Goal: Communication & Community: Answer question/provide support

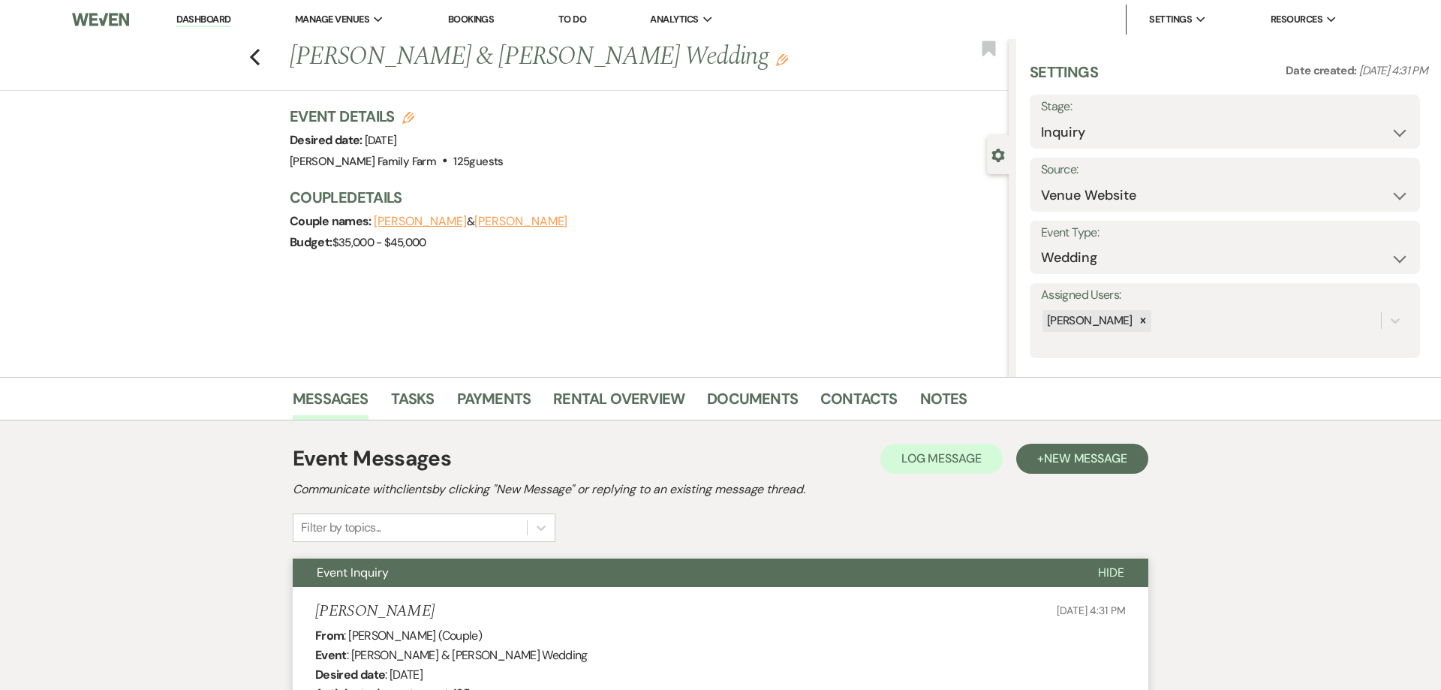
select select "5"
click at [252, 59] on use "button" at bounding box center [255, 57] width 10 height 17
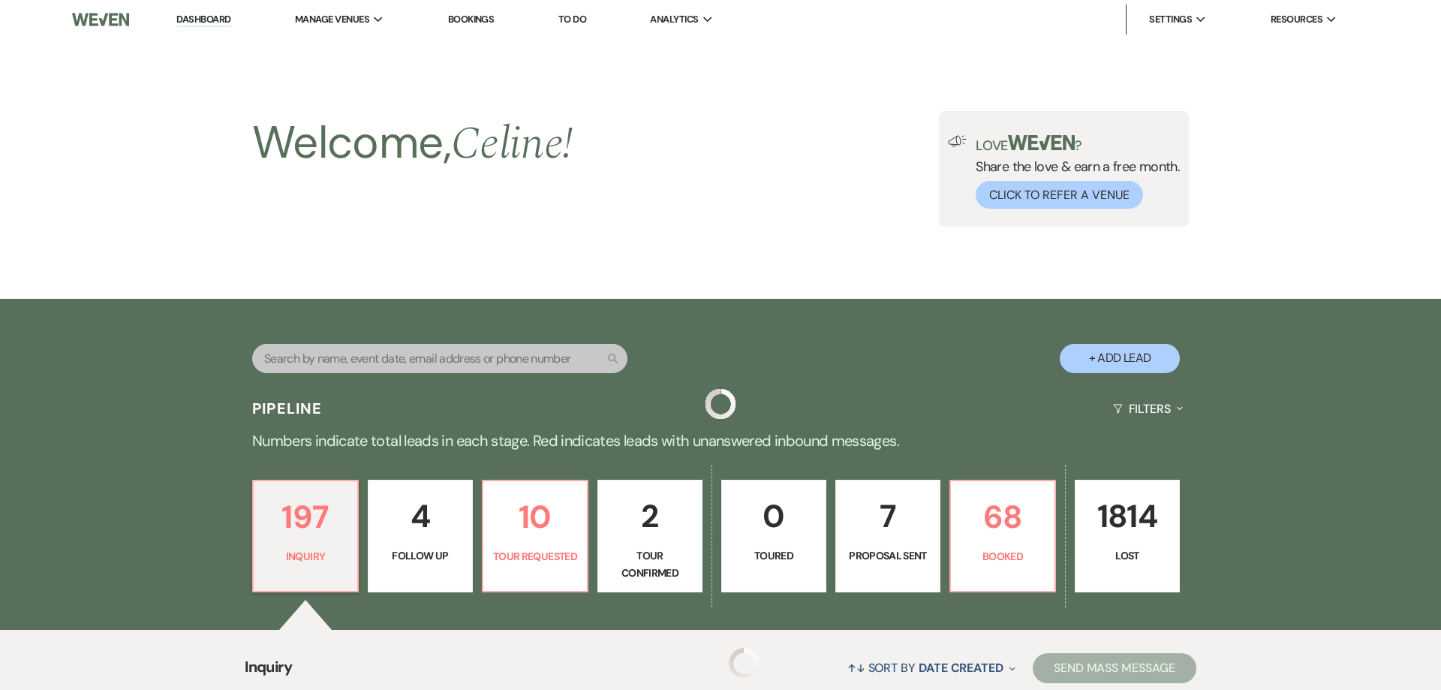
scroll to position [604, 0]
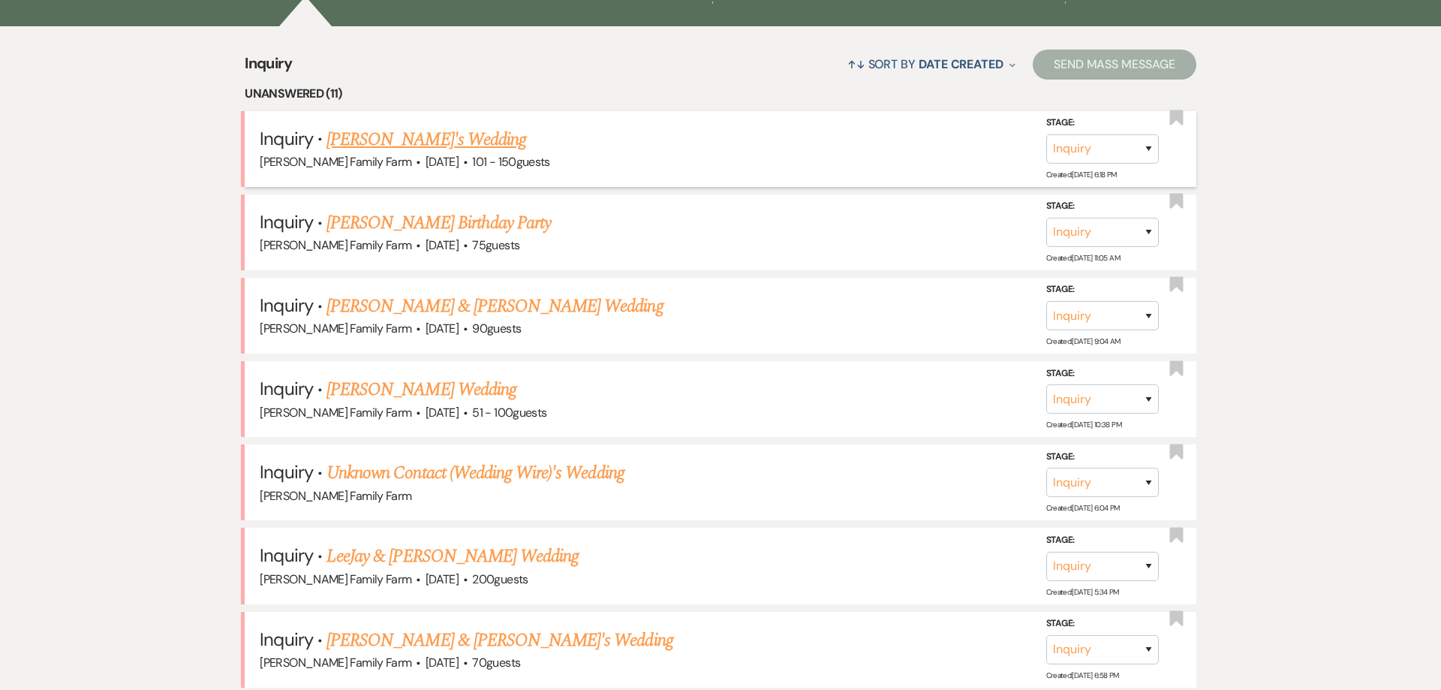
click at [446, 142] on link "[PERSON_NAME]'s Wedding" at bounding box center [427, 139] width 200 height 27
select select "2"
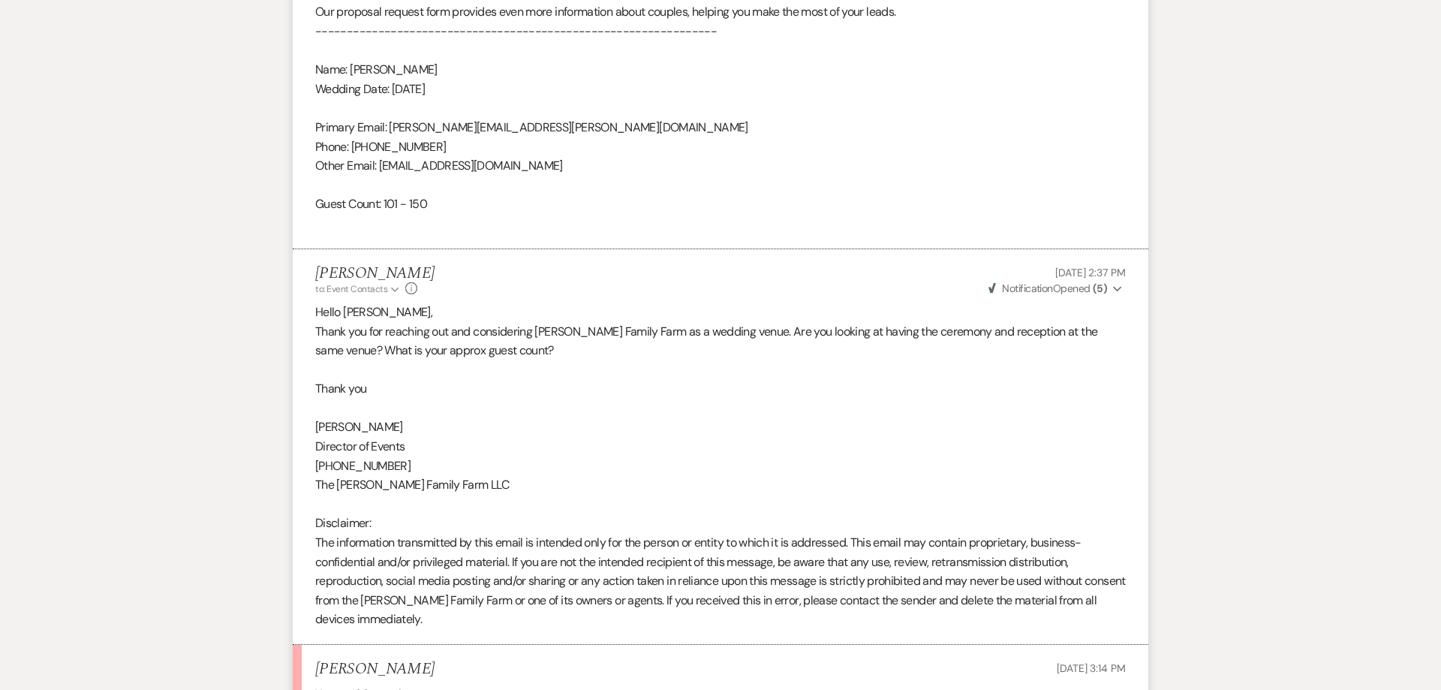
scroll to position [1238, 0]
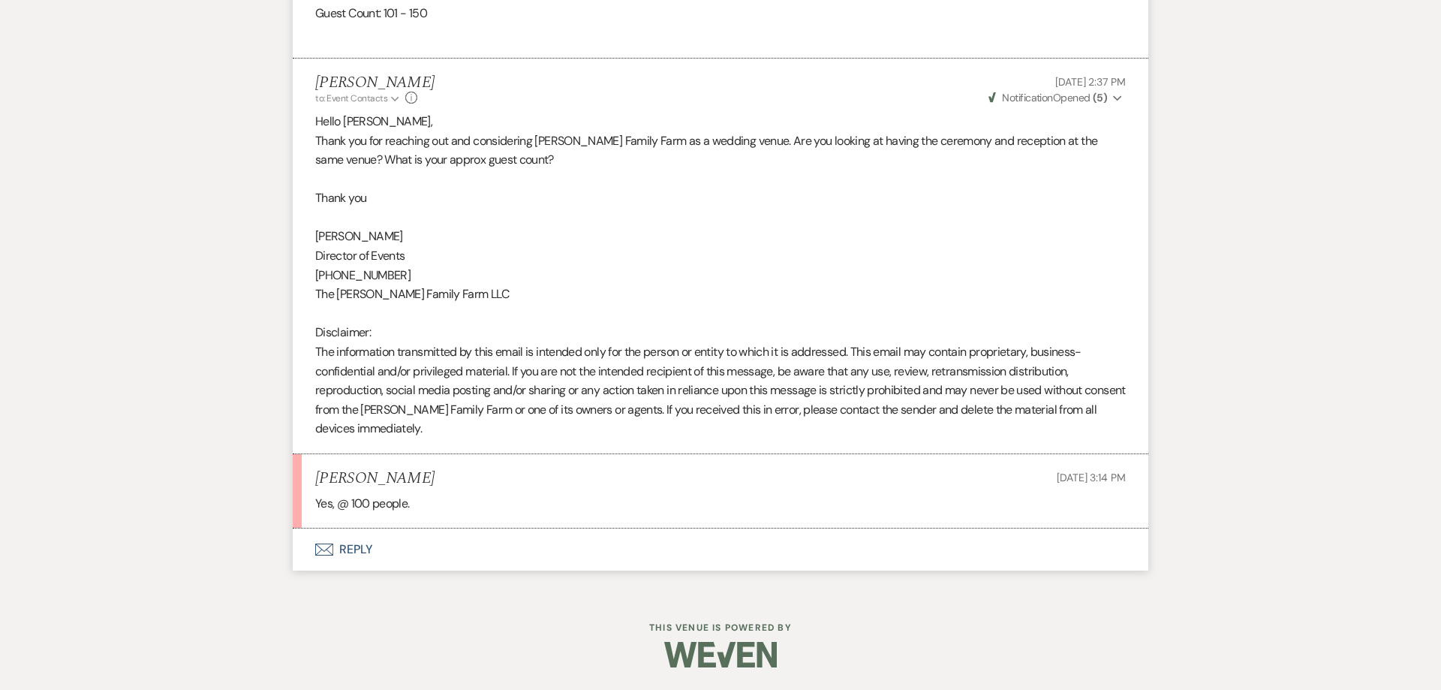
click at [353, 548] on button "Envelope Reply" at bounding box center [721, 549] width 856 height 42
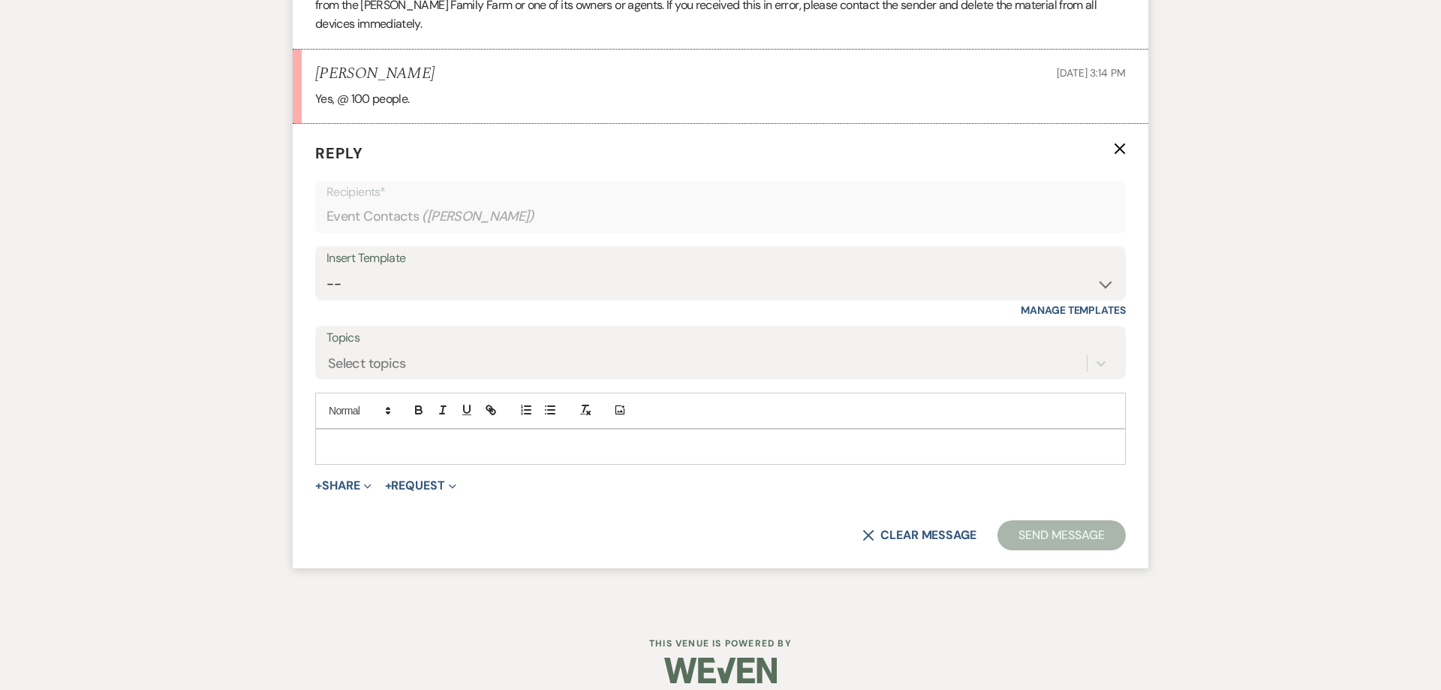
scroll to position [1643, 0]
click at [327, 268] on select "-- Follow Up 1a. Non wedding request for info (Barn) 8. Proposal email Follow u…" at bounding box center [721, 282] width 788 height 29
select select "1316"
click option "2. Venue details, date flexible?" at bounding box center [0, 0] width 0 height 0
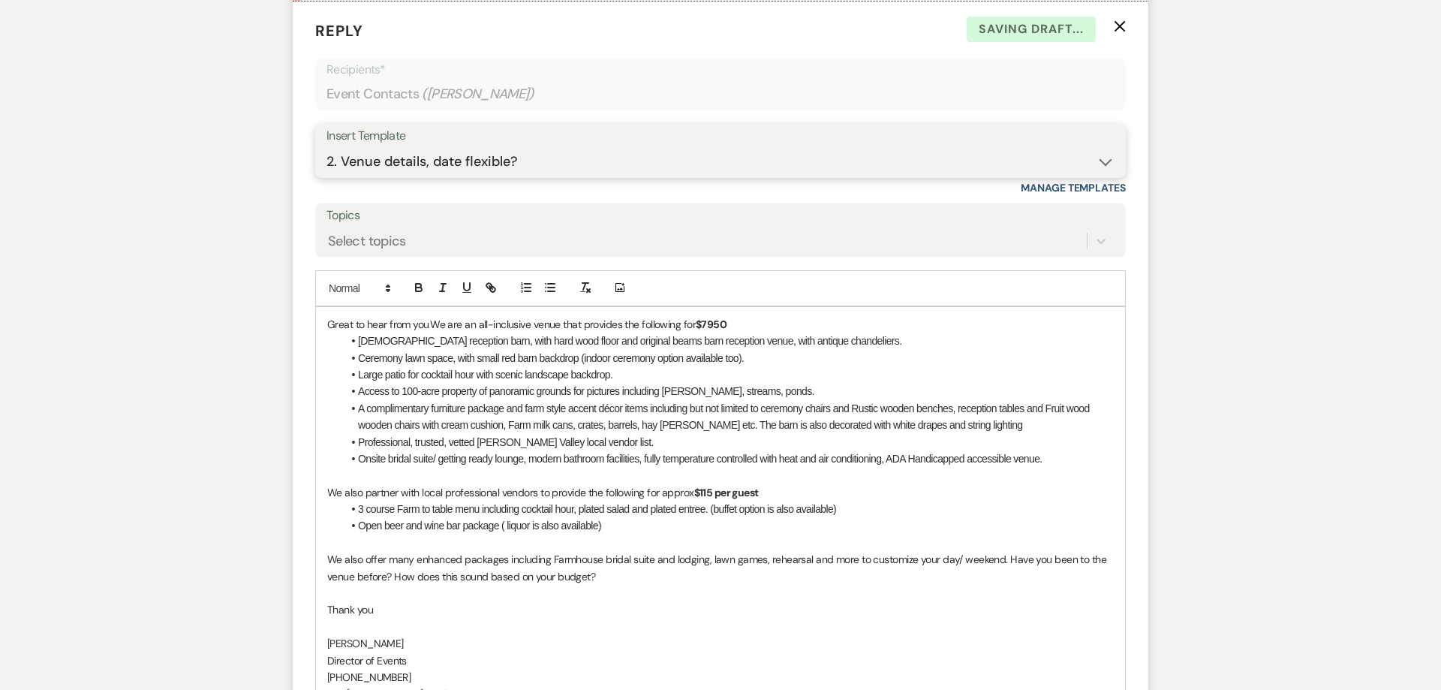
scroll to position [1816, 0]
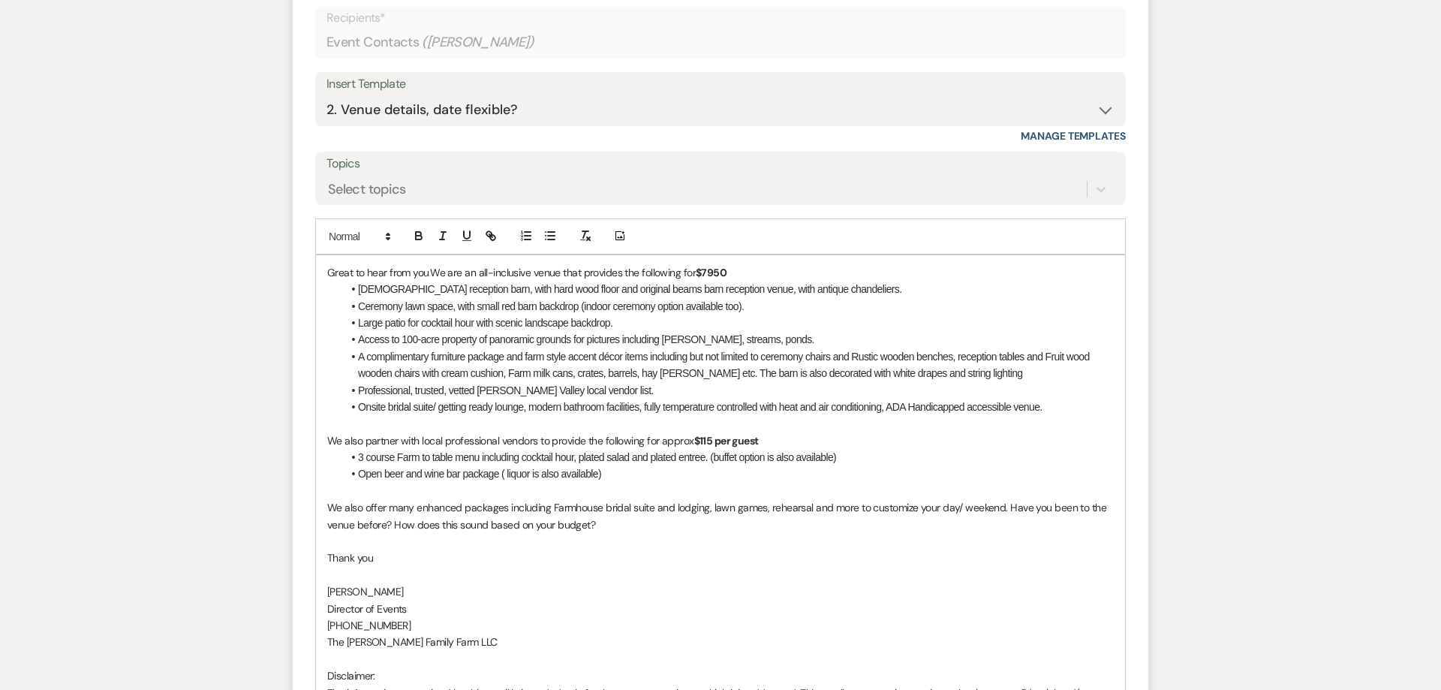
drag, startPoint x: 604, startPoint y: 476, endPoint x: 360, endPoint y: 476, distance: 244.7
click at [360, 476] on li "Open beer and wine bar package ( liquor is also available)" at bounding box center [728, 473] width 772 height 17
drag, startPoint x: 712, startPoint y: 443, endPoint x: 705, endPoint y: 441, distance: 7.7
click at [705, 441] on strong "$115 per guest" at bounding box center [726, 441] width 65 height 14
drag, startPoint x: 848, startPoint y: 459, endPoint x: 483, endPoint y: 458, distance: 364.8
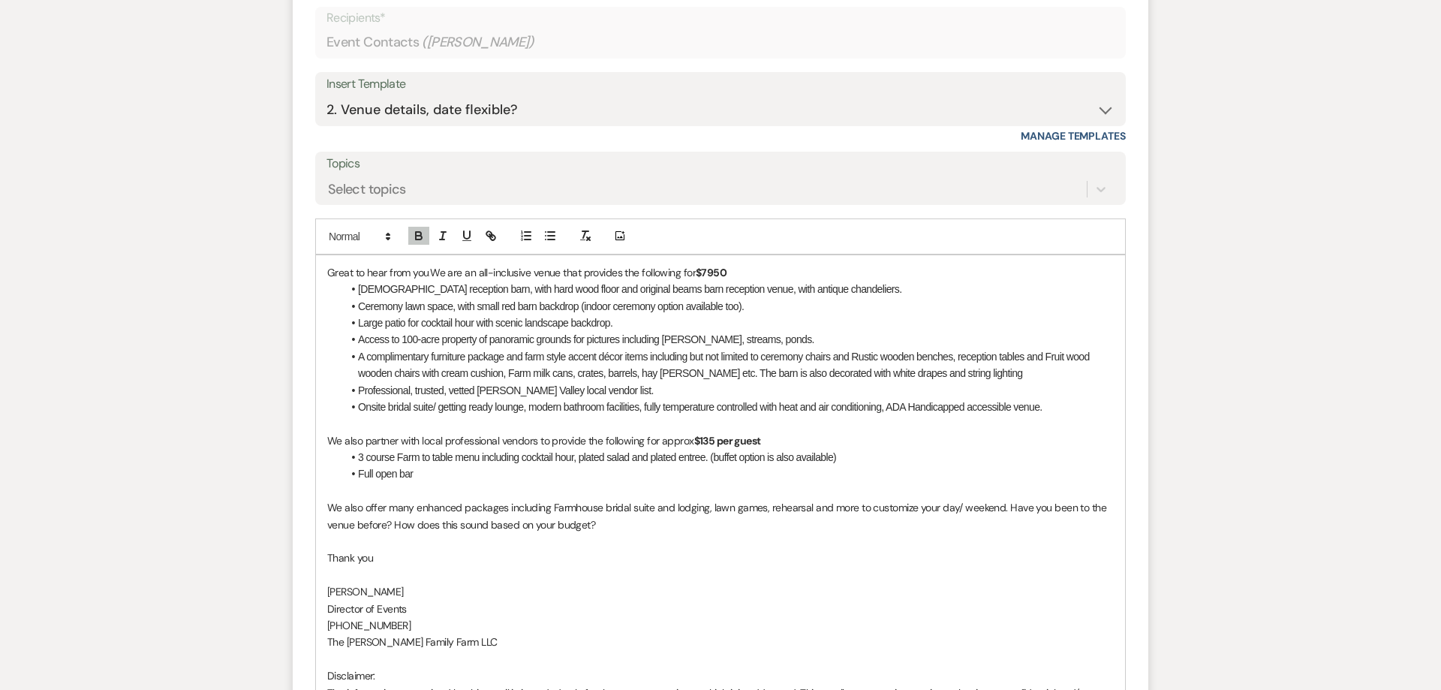
click at [483, 458] on li "3 course Farm to table menu including cocktail hour, plated salad and plated en…" at bounding box center [728, 457] width 772 height 17
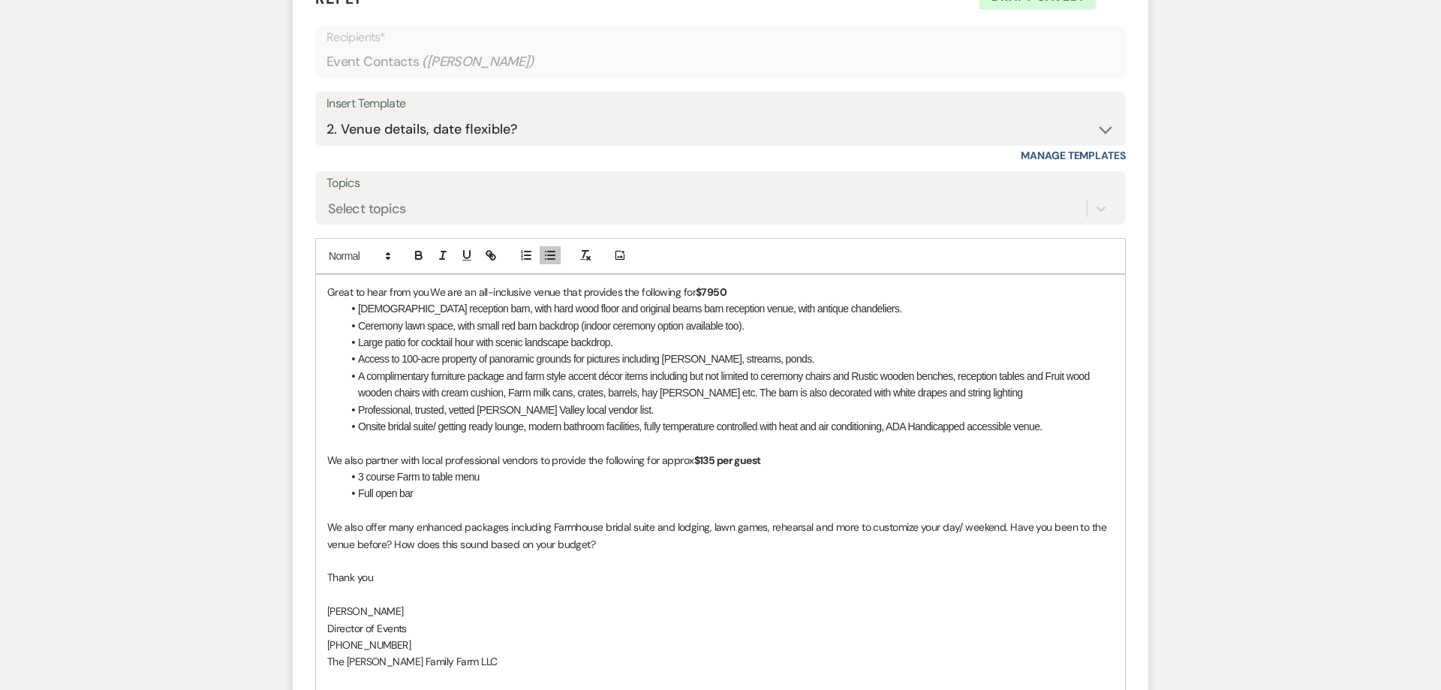
click at [429, 494] on li "Full open bar" at bounding box center [728, 493] width 772 height 17
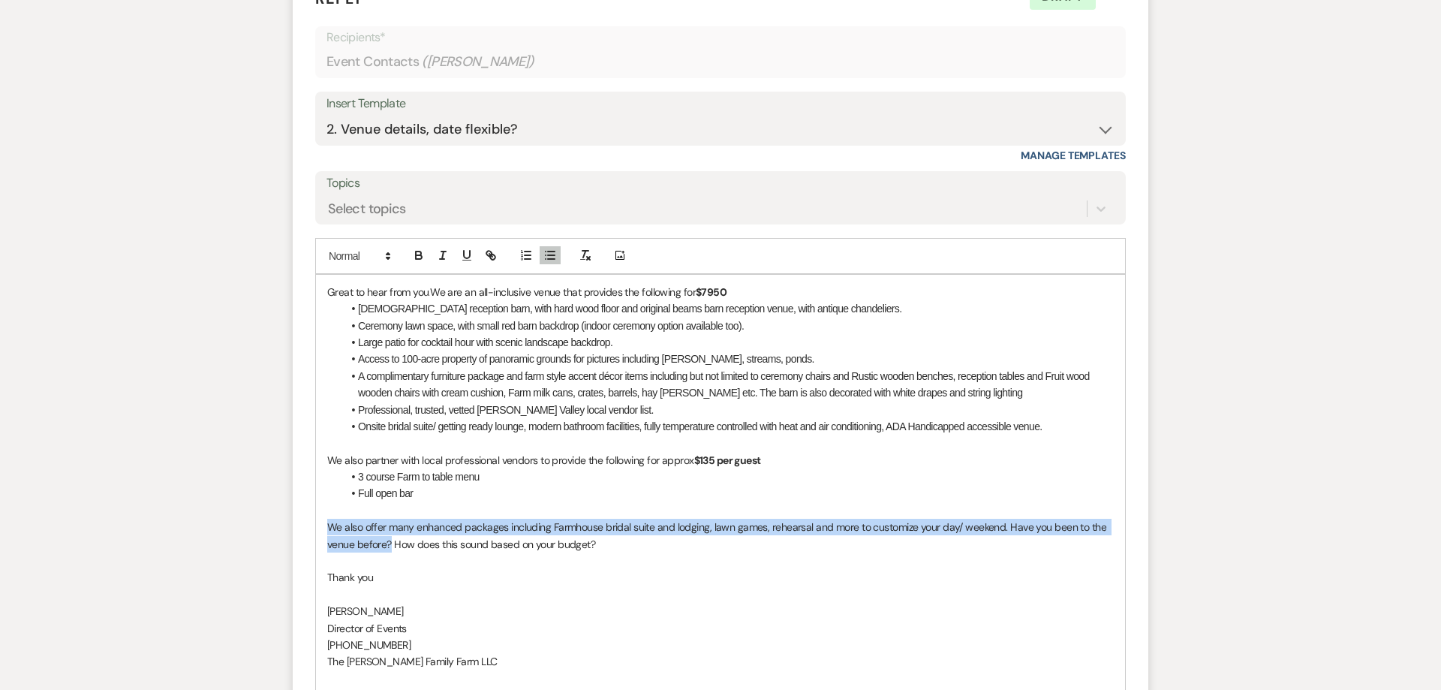
drag, startPoint x: 391, startPoint y: 544, endPoint x: 321, endPoint y: 526, distance: 72.8
click at [321, 526] on div "Great to hear from you. We are an all-inclusive venue that provides the followi…" at bounding box center [720, 527] width 809 height 505
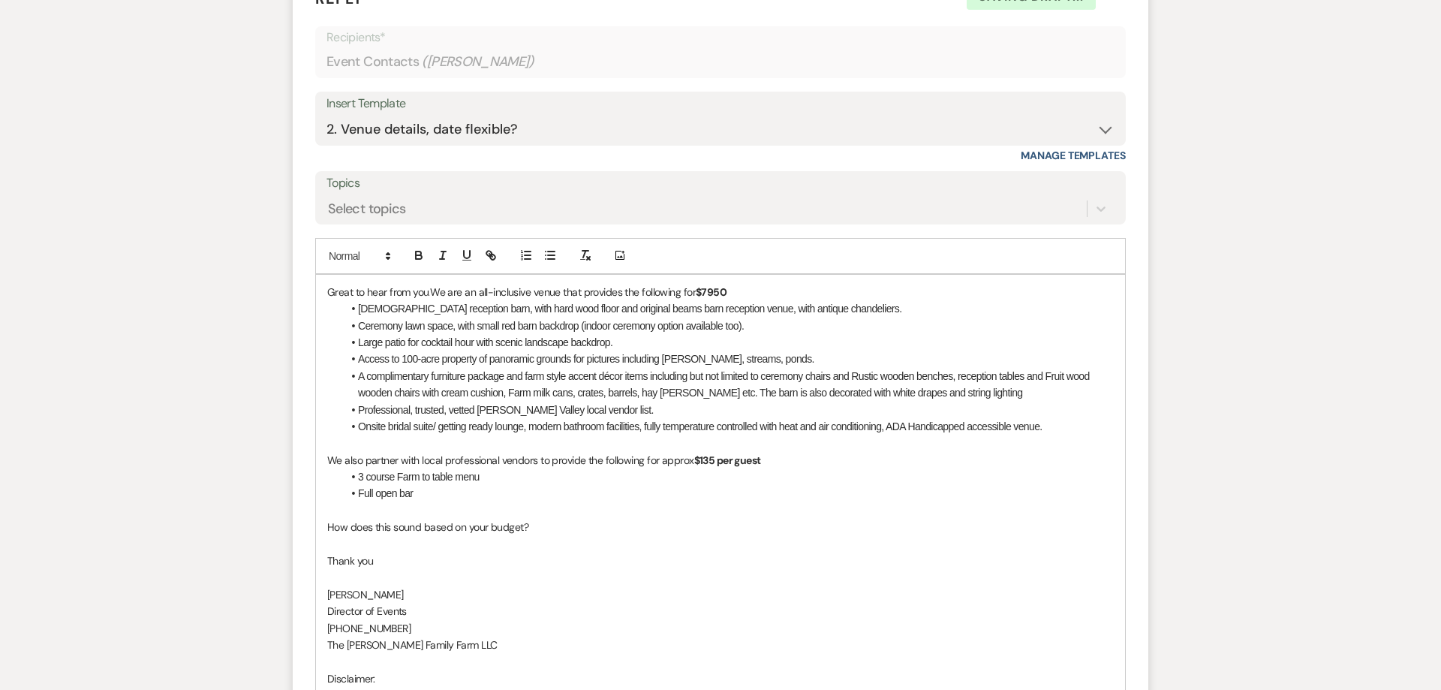
click at [537, 528] on p "How does this sound based on your budget?" at bounding box center [720, 527] width 787 height 17
click at [342, 510] on p at bounding box center [720, 510] width 787 height 17
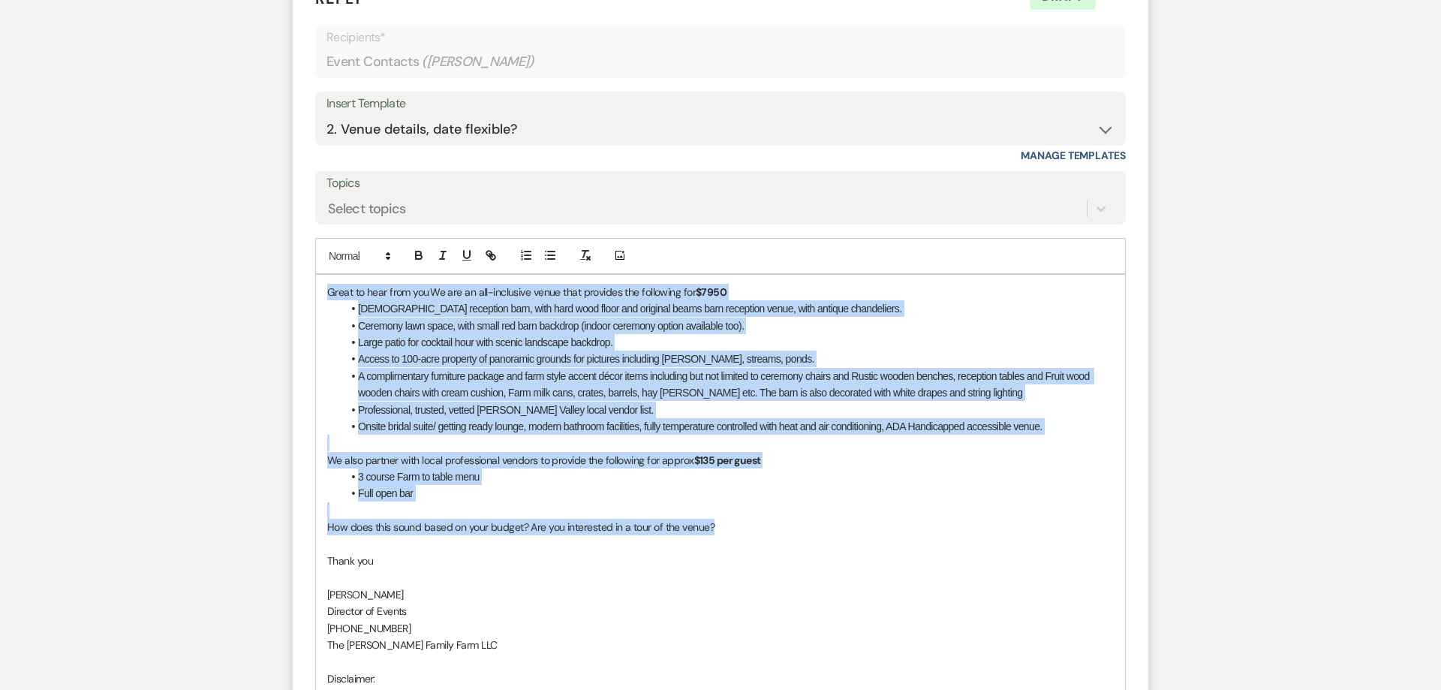
drag, startPoint x: 740, startPoint y: 529, endPoint x: 281, endPoint y: 263, distance: 530.7
click at [316, 275] on div "Great to hear from you. We are an all-inclusive venue that provides the followi…" at bounding box center [720, 519] width 809 height 489
copy div "Lorem ip dolo sita con. Ad eli se doe-temporinc utlab etdo magnaali eni adminim…"
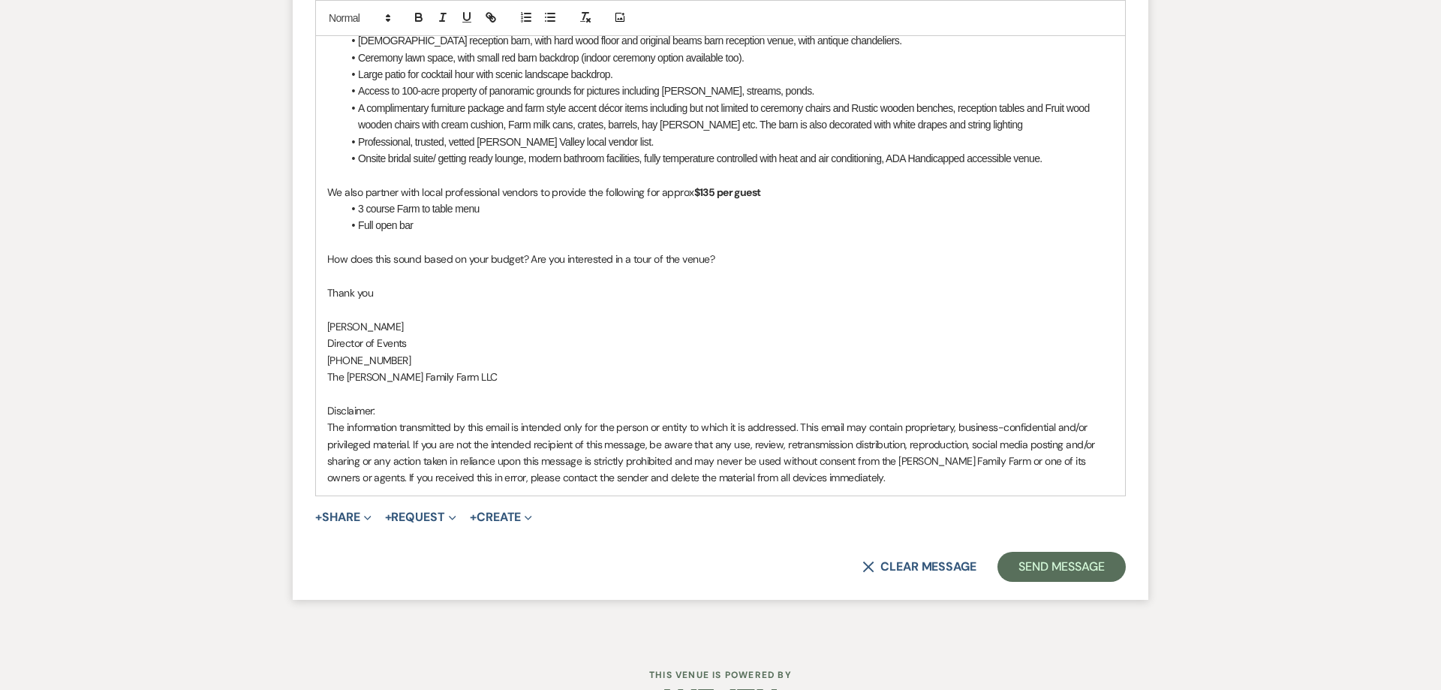
click at [783, 361] on p "[PHONE_NUMBER]" at bounding box center [720, 360] width 787 height 17
click at [1034, 571] on button "Send Message" at bounding box center [1062, 567] width 128 height 30
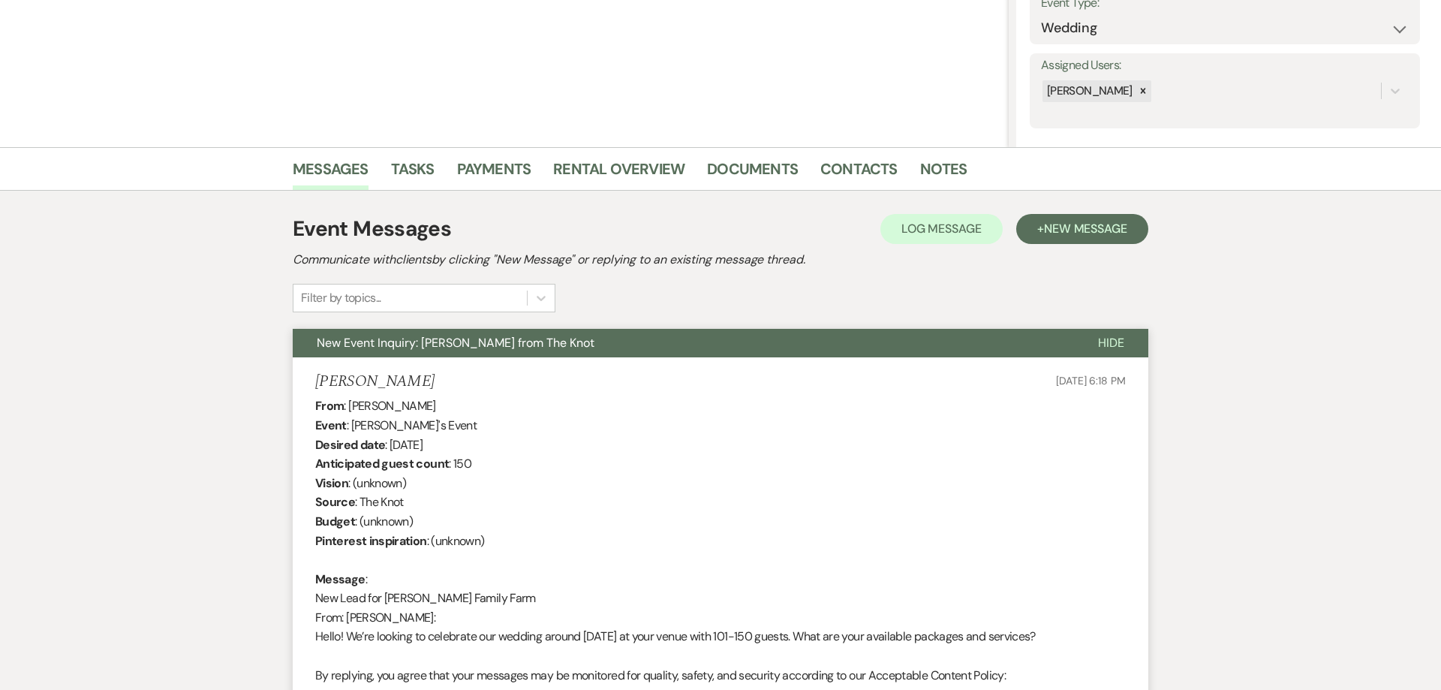
scroll to position [0, 0]
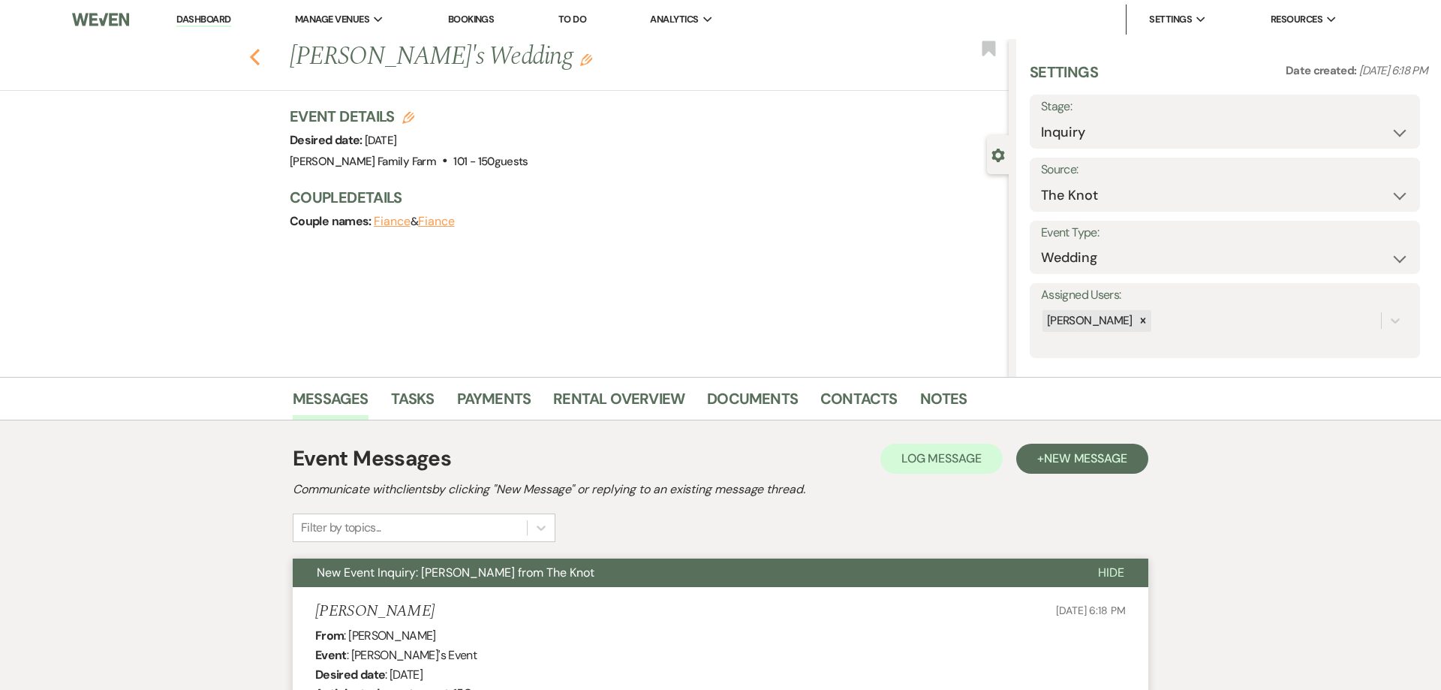
click at [256, 62] on use "button" at bounding box center [255, 57] width 10 height 17
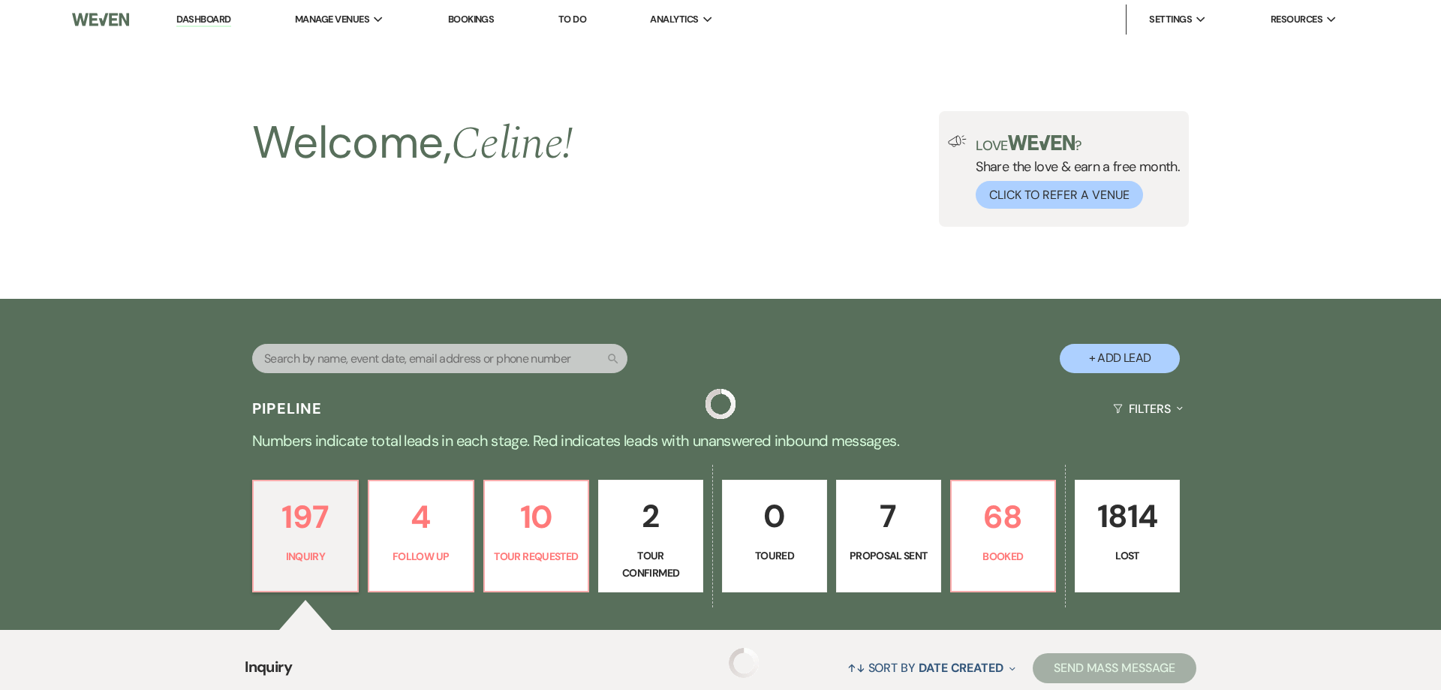
scroll to position [604, 0]
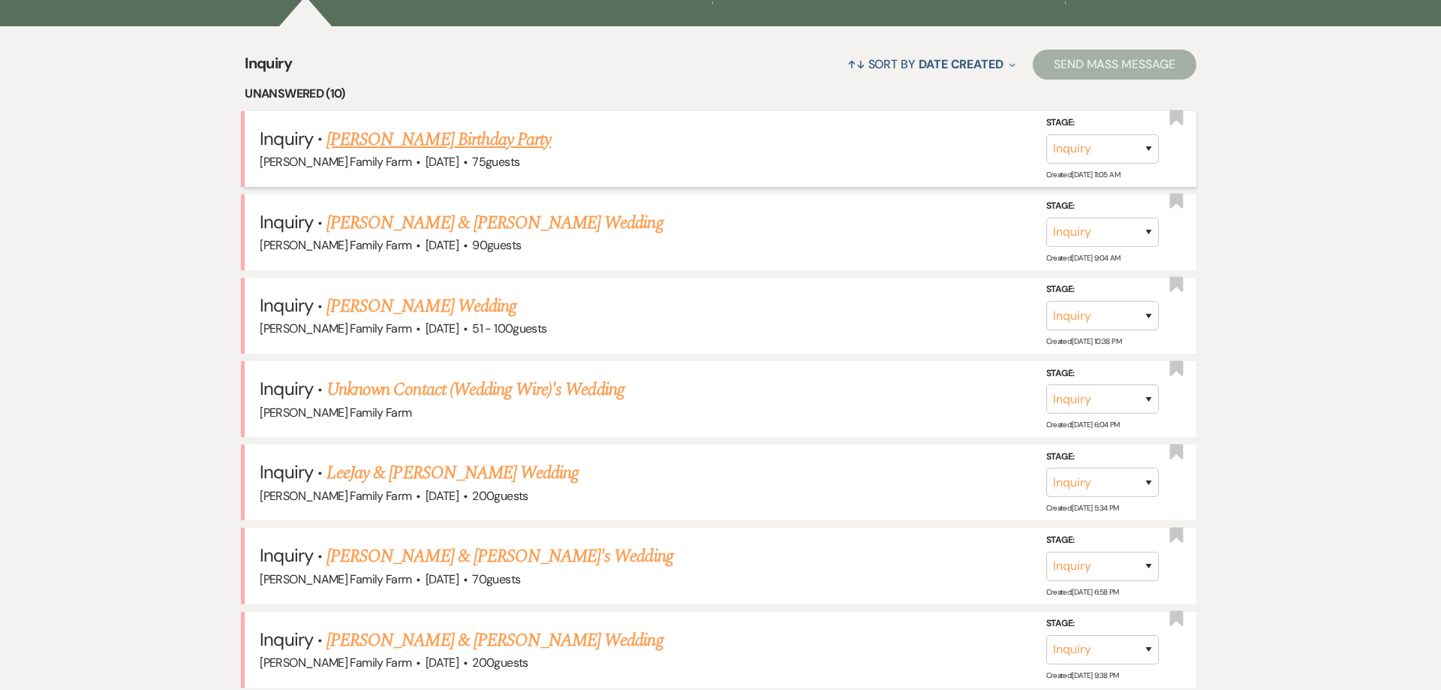
click at [498, 143] on link "[PERSON_NAME] Birthday Party" at bounding box center [439, 139] width 224 height 27
select select "5"
select select "4"
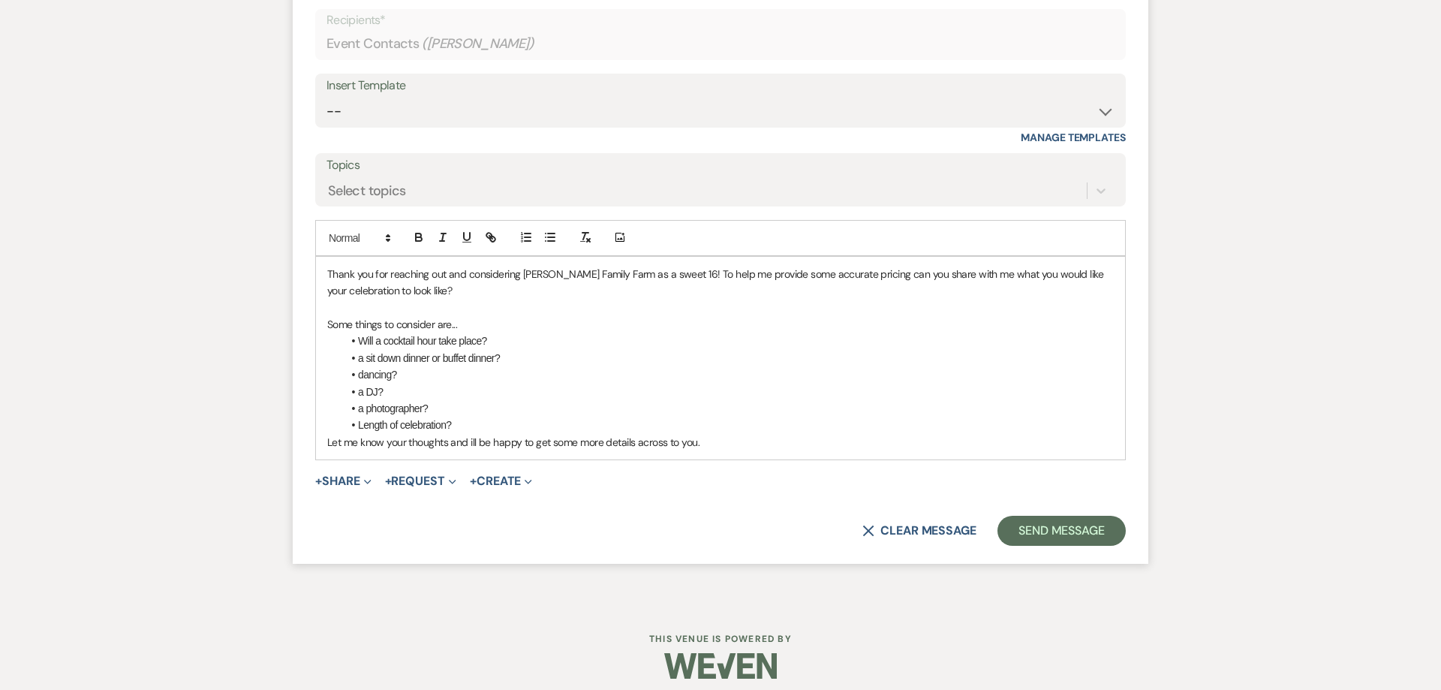
scroll to position [913, 0]
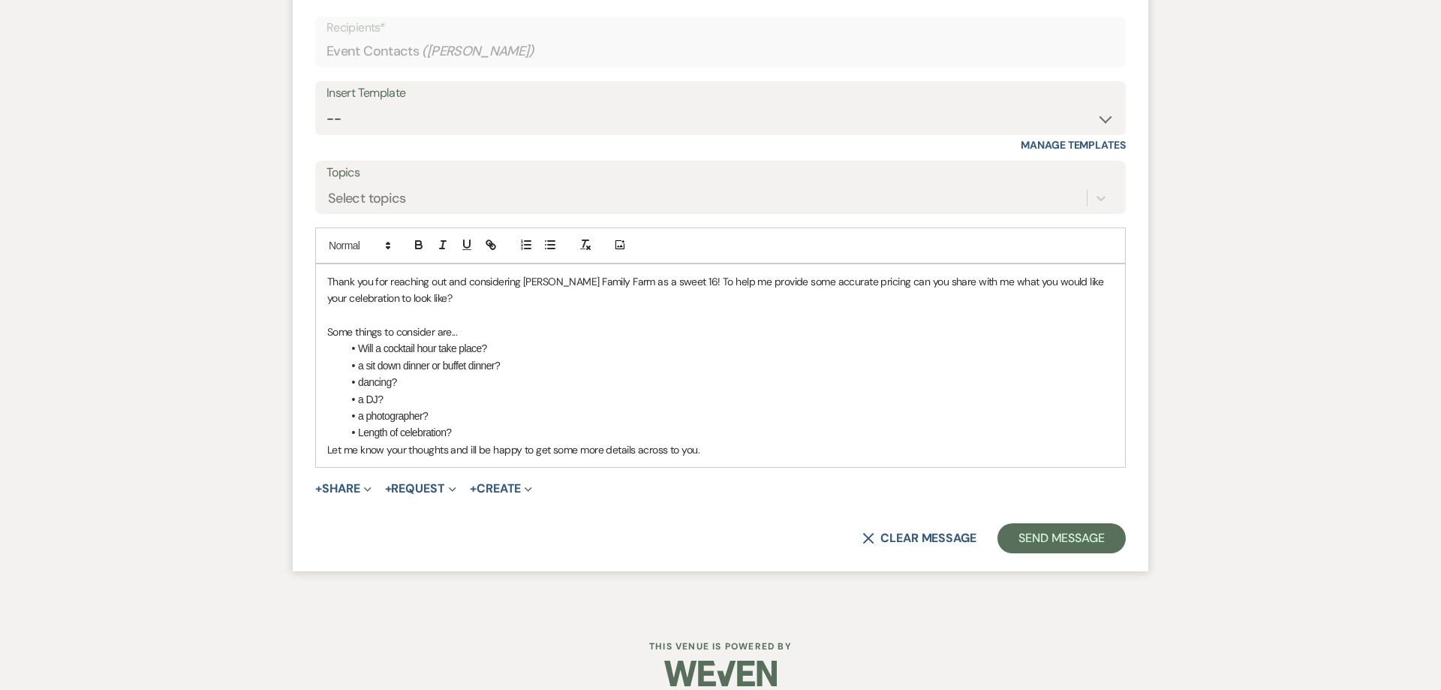
click at [710, 449] on p "Let me know your thoughts and ill be happy to get some more details across to y…" at bounding box center [720, 450] width 787 height 17
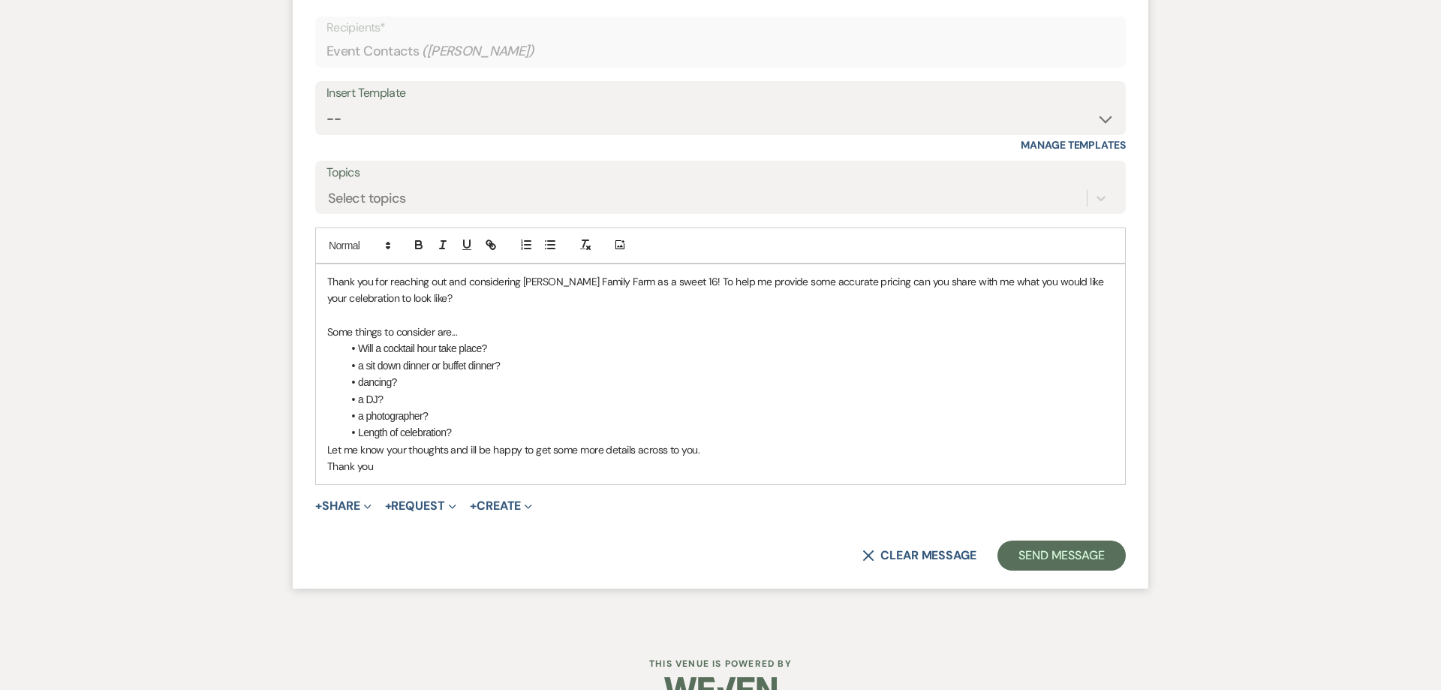
scroll to position [914, 0]
click at [547, 422] on li "a photographer?" at bounding box center [728, 416] width 772 height 17
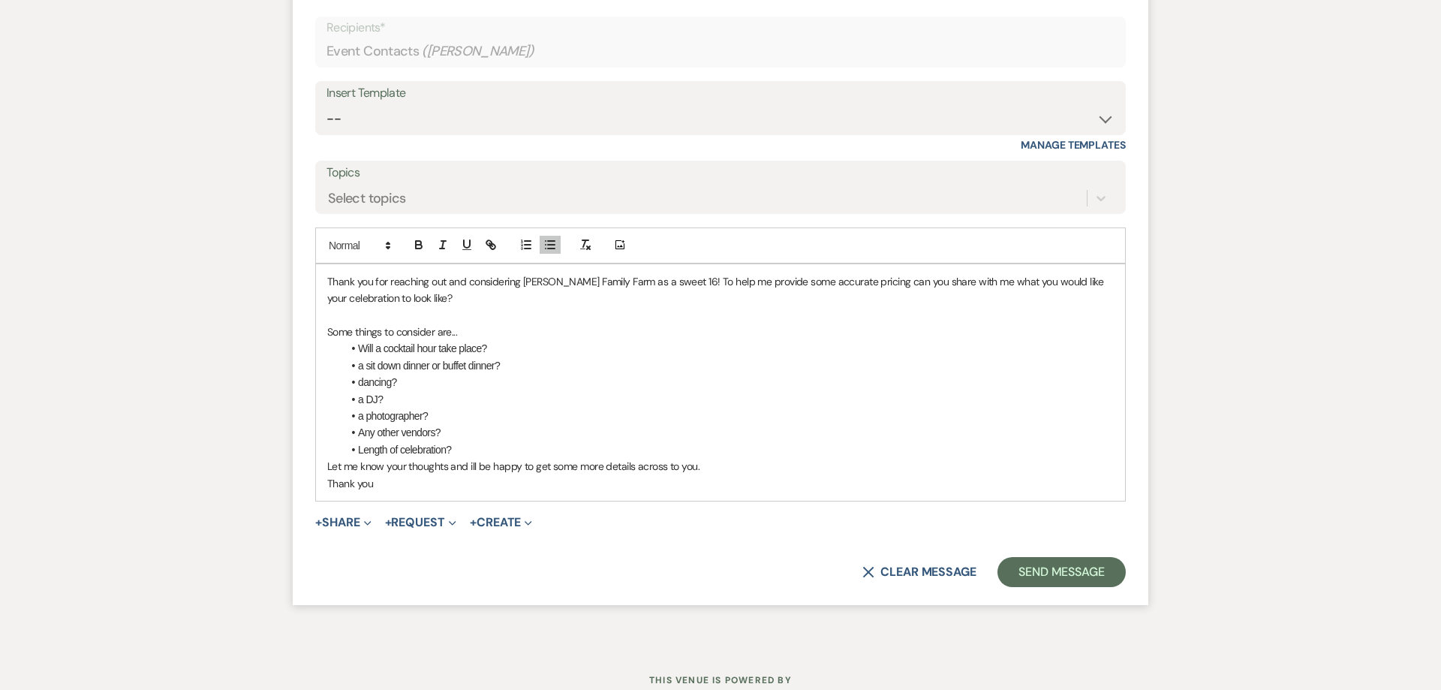
click at [430, 484] on p "Thank you" at bounding box center [720, 483] width 787 height 17
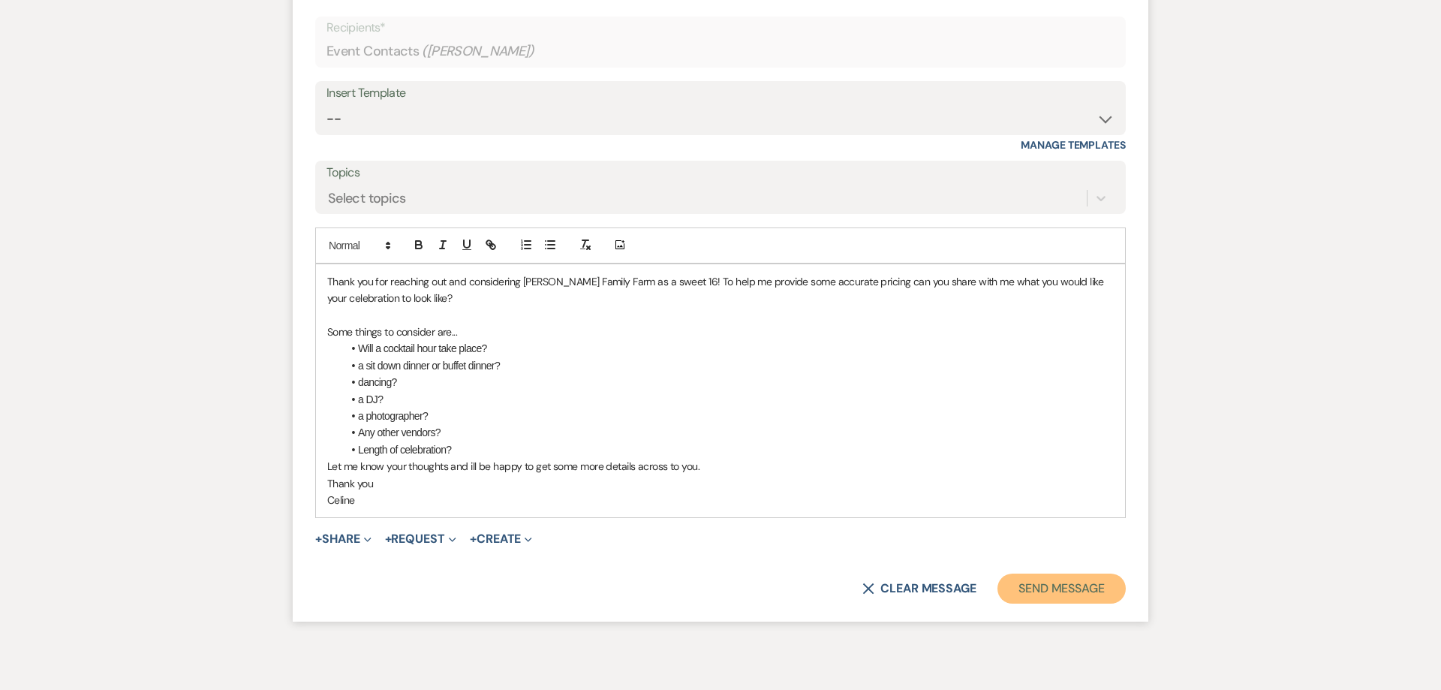
click at [1040, 580] on button "Send Message" at bounding box center [1062, 589] width 128 height 30
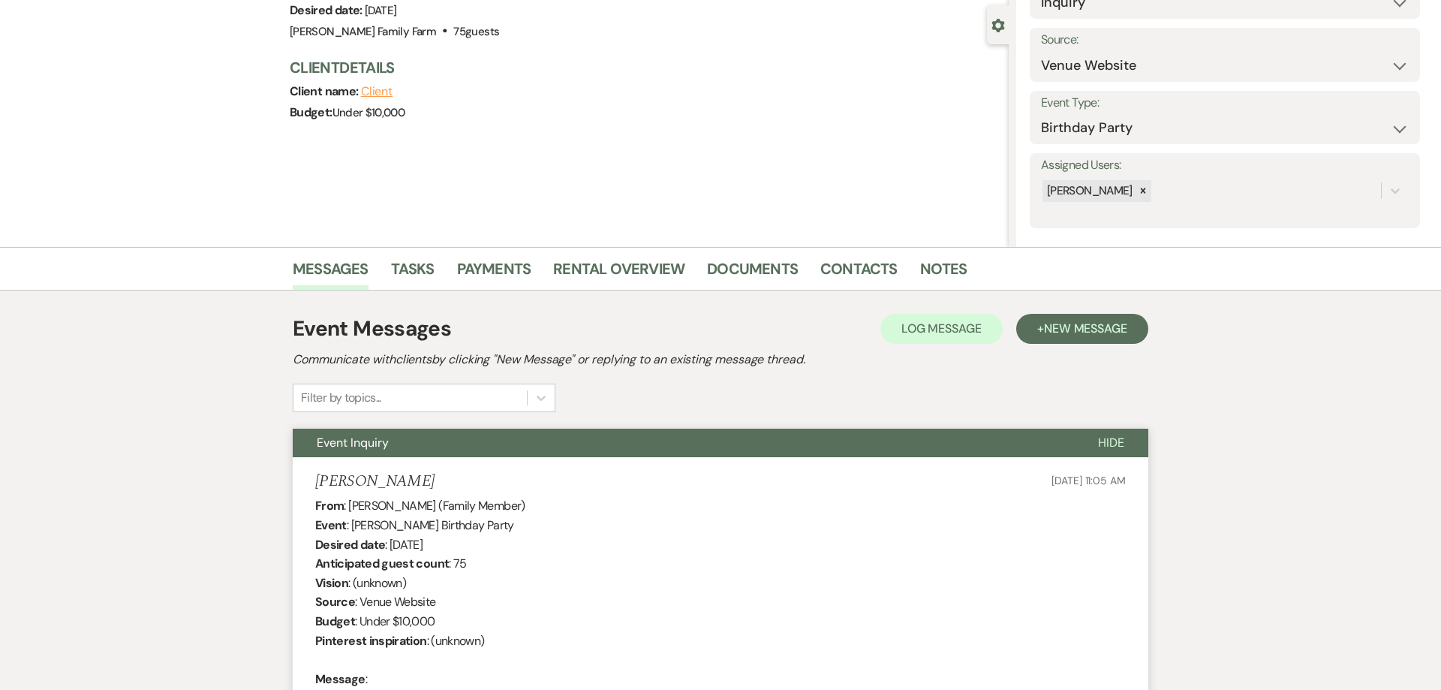
scroll to position [0, 0]
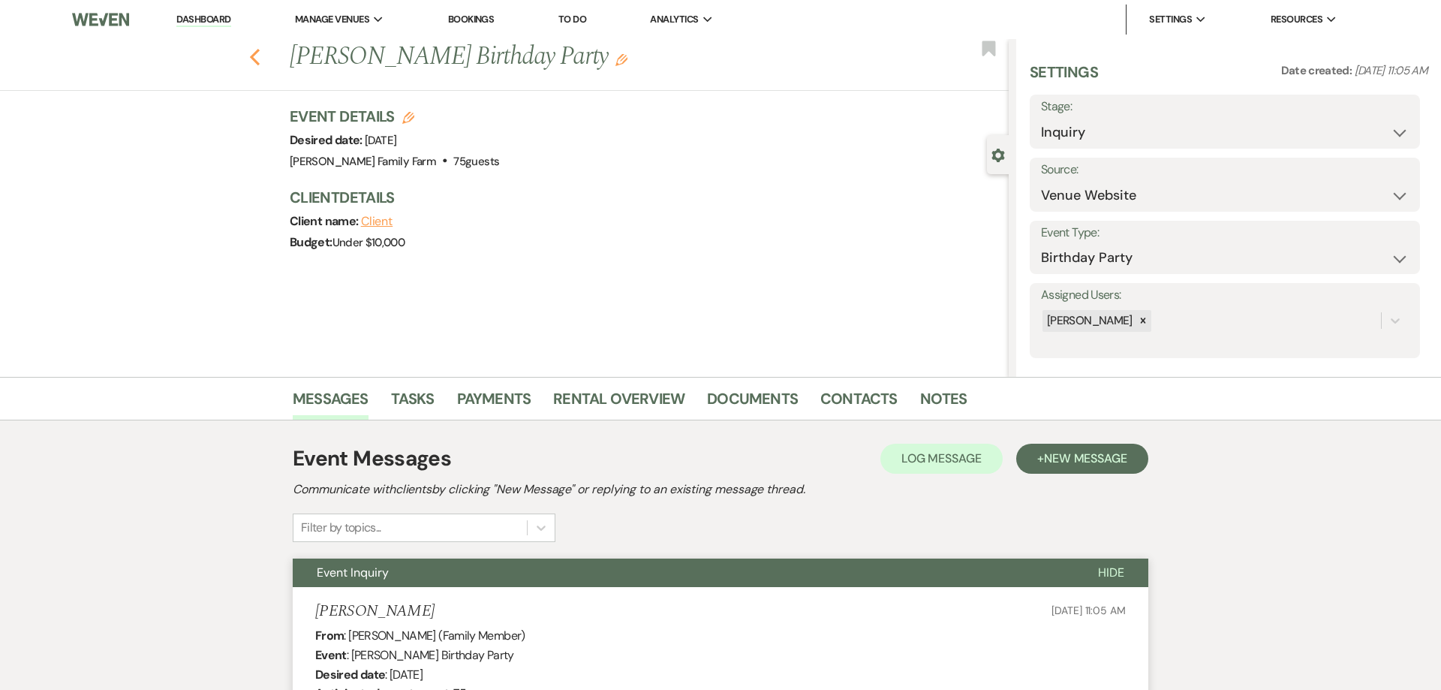
click at [254, 56] on use "button" at bounding box center [255, 57] width 10 height 17
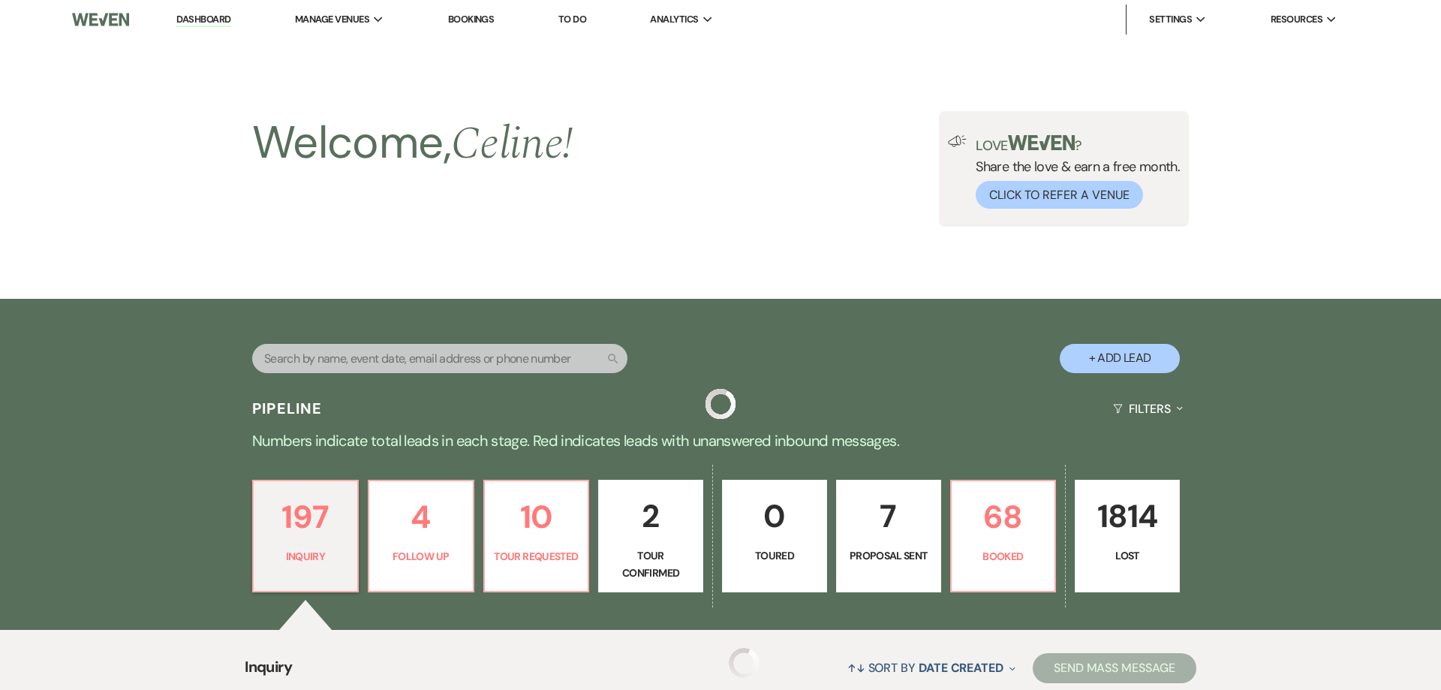
scroll to position [604, 0]
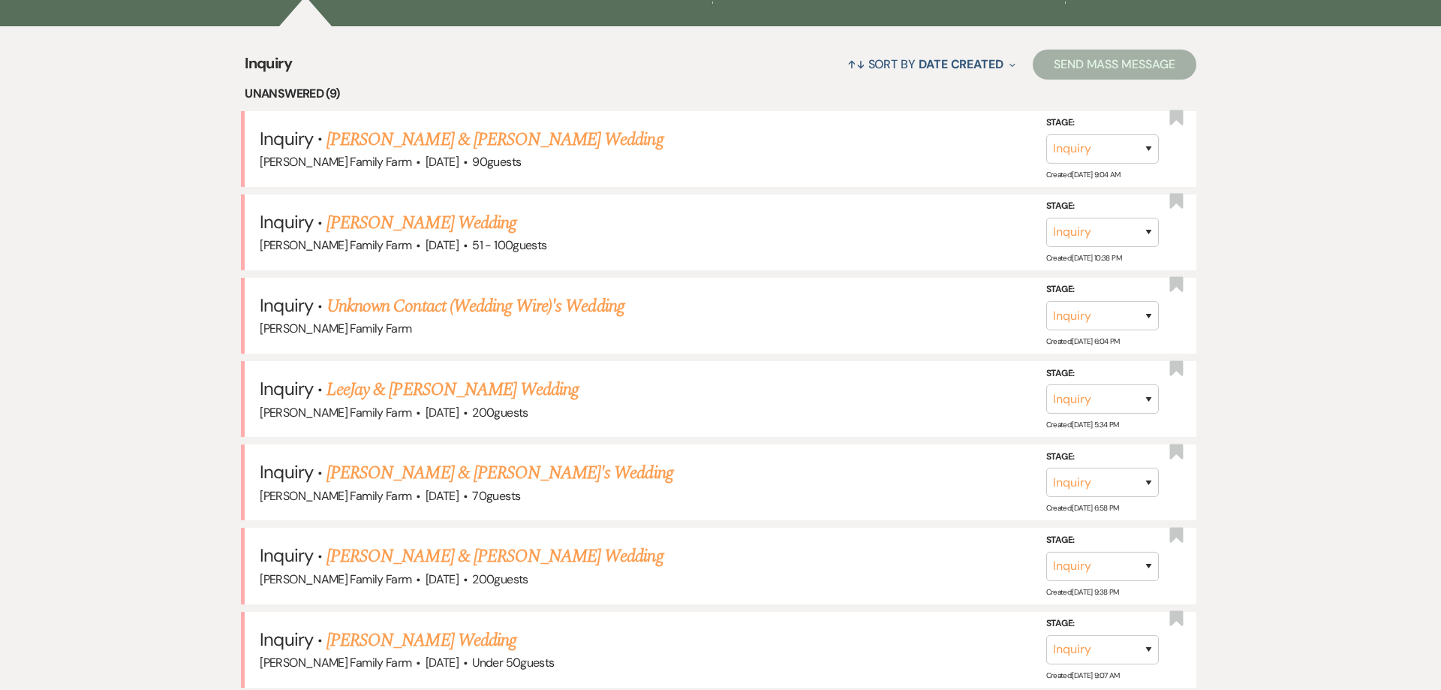
click at [382, 146] on link "[PERSON_NAME] & [PERSON_NAME] Wedding" at bounding box center [495, 139] width 336 height 27
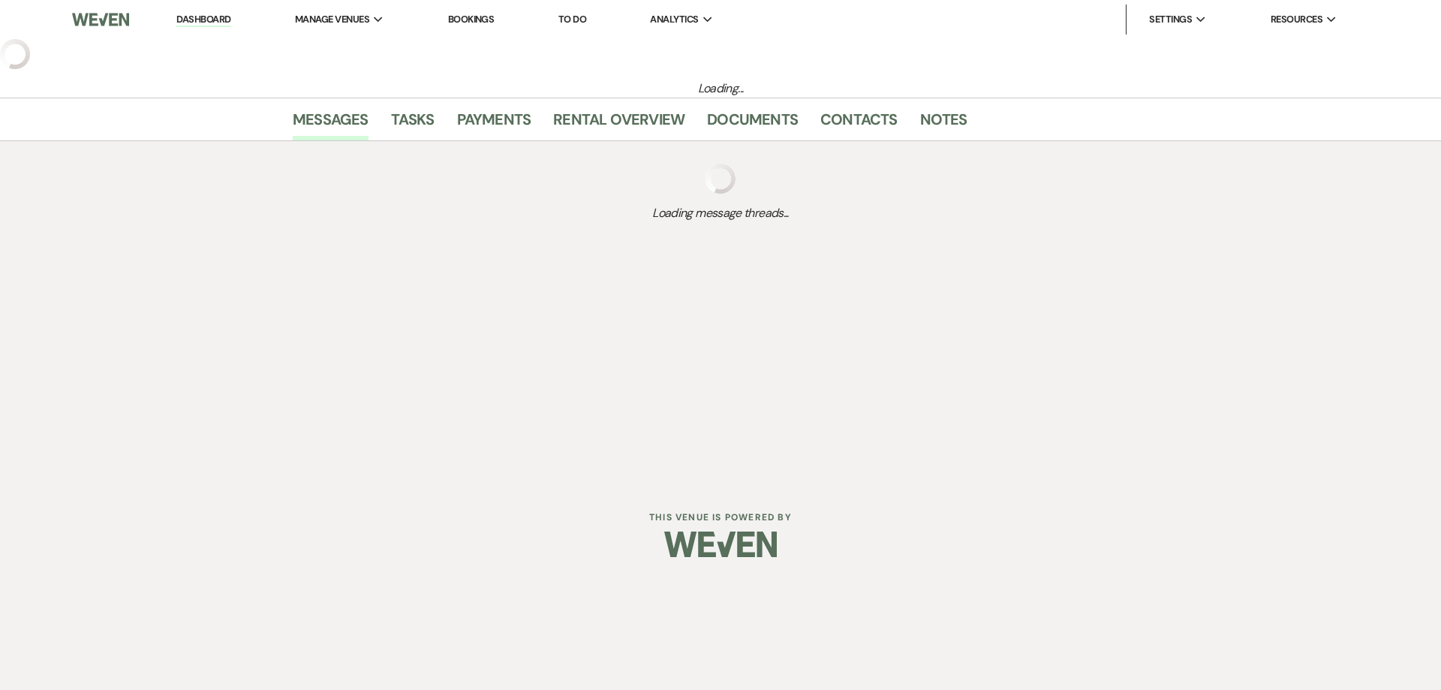
select select "5"
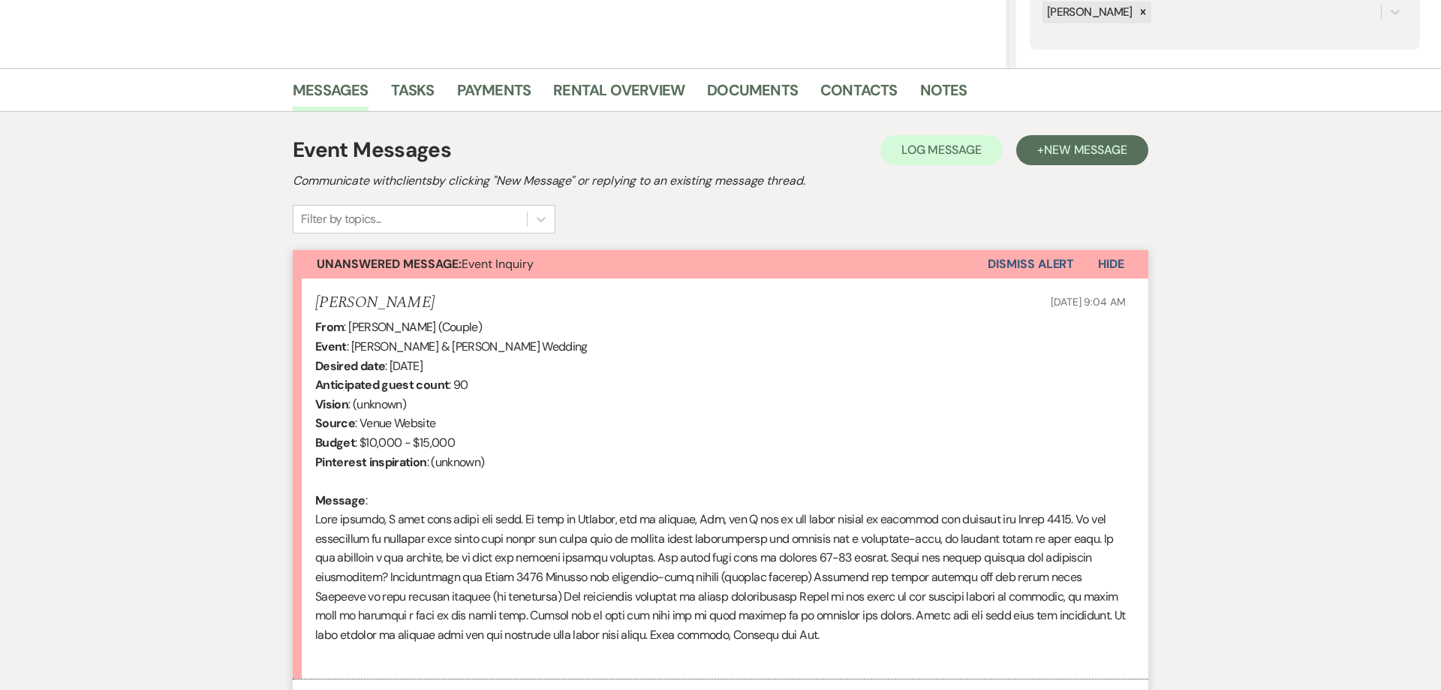
scroll to position [459, 0]
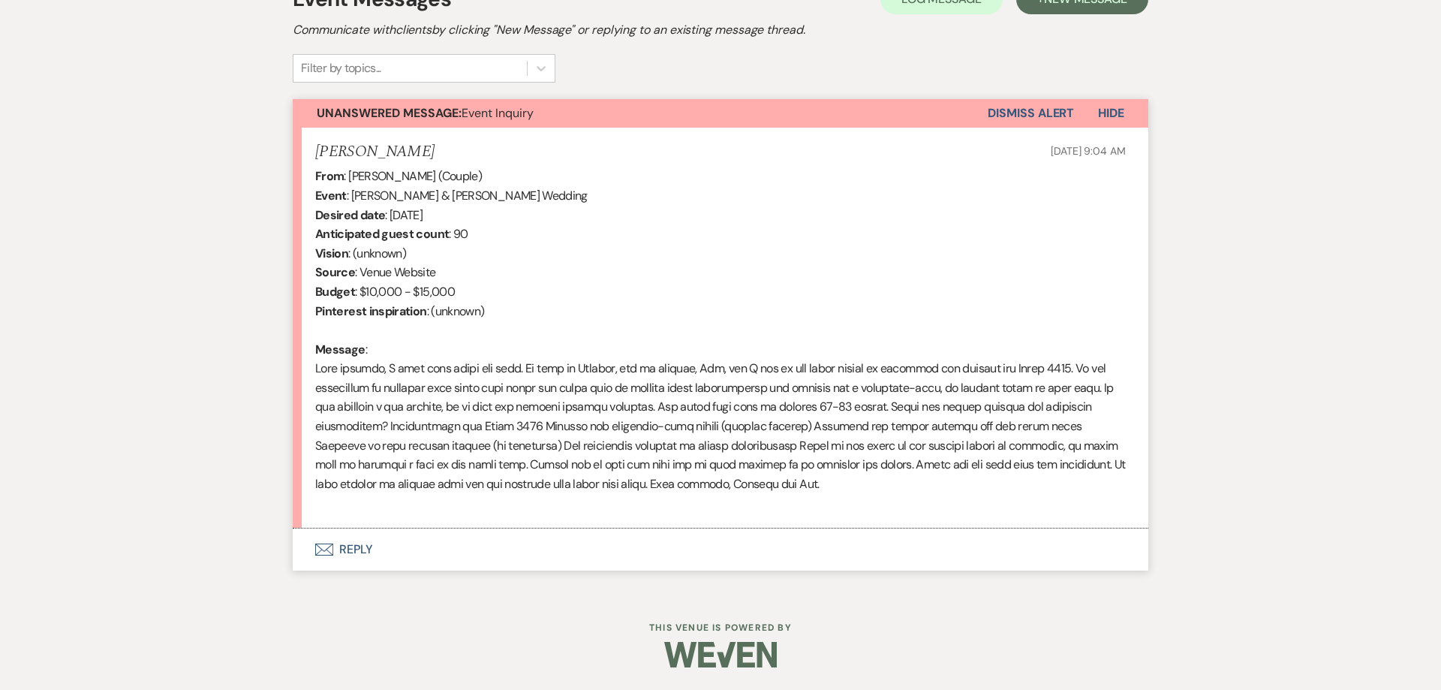
click at [355, 548] on button "Envelope Reply" at bounding box center [721, 549] width 856 height 42
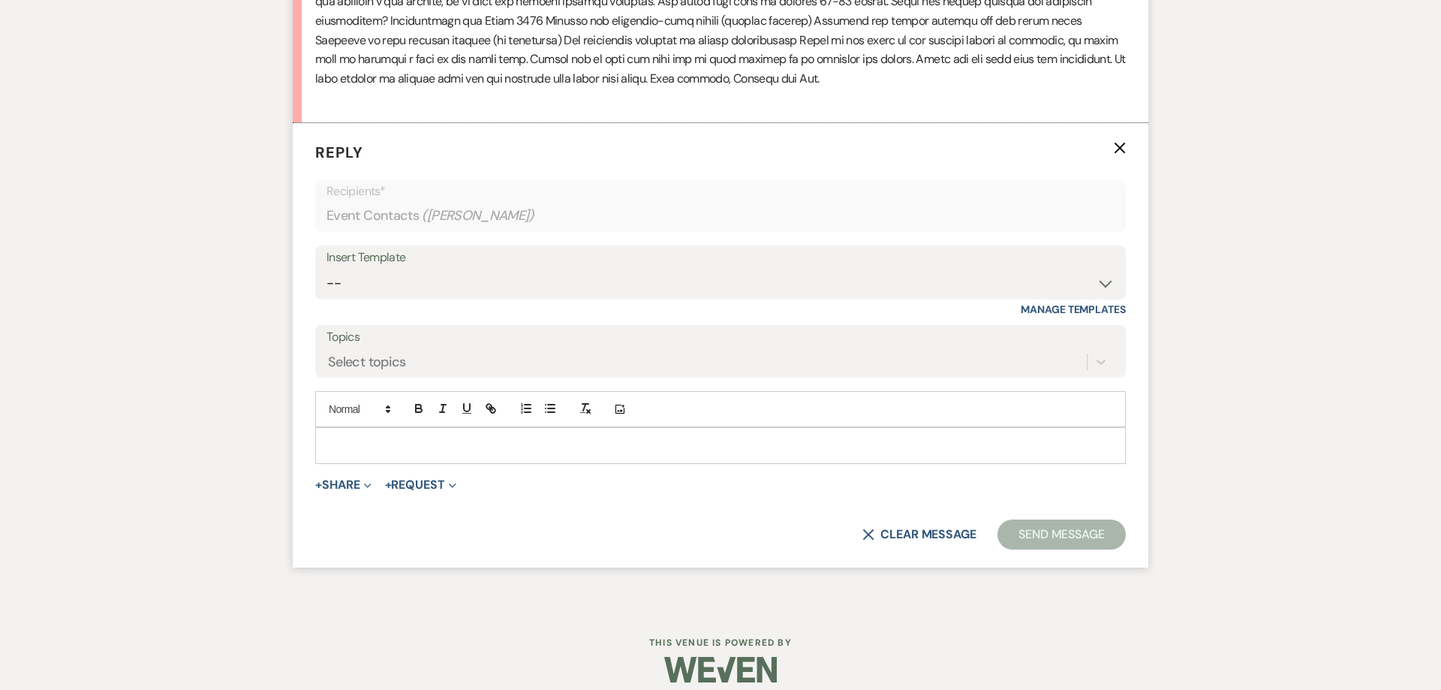
scroll to position [866, 0]
click at [351, 441] on p at bounding box center [720, 444] width 787 height 17
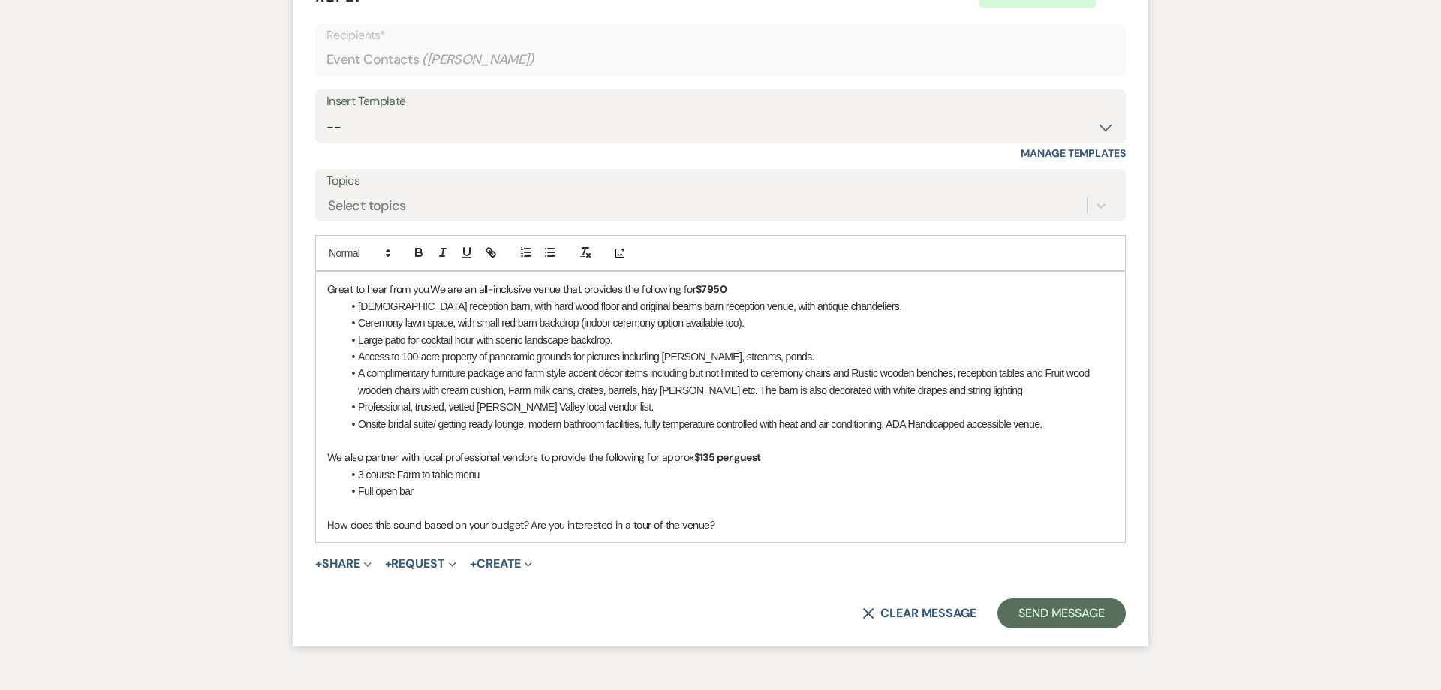
scroll to position [1114, 0]
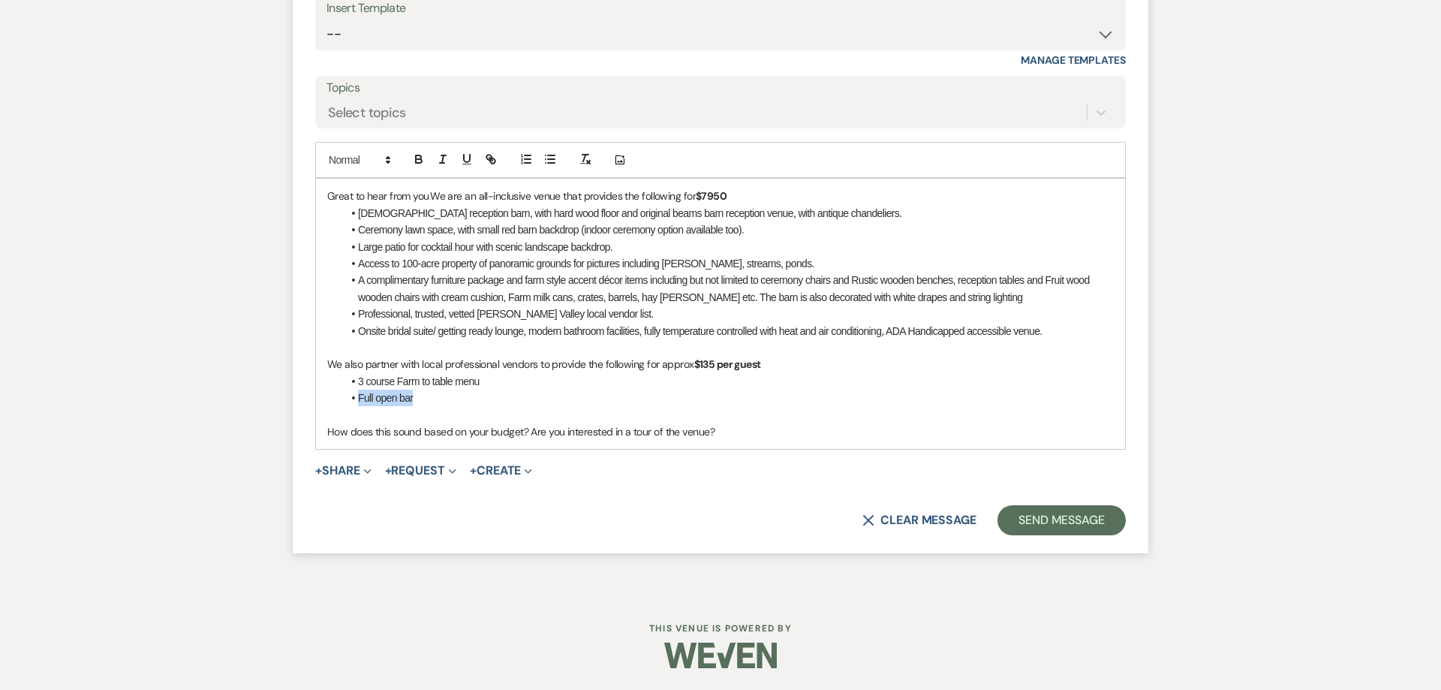
drag, startPoint x: 418, startPoint y: 398, endPoint x: 359, endPoint y: 396, distance: 59.3
click at [359, 396] on li "Full open bar" at bounding box center [728, 398] width 772 height 17
drag, startPoint x: 787, startPoint y: 368, endPoint x: 586, endPoint y: 367, distance: 201.2
click at [586, 367] on p "We also partner with local professional vendors to provide the following for ap…" at bounding box center [720, 364] width 787 height 17
drag, startPoint x: 538, startPoint y: 366, endPoint x: 501, endPoint y: 366, distance: 36.8
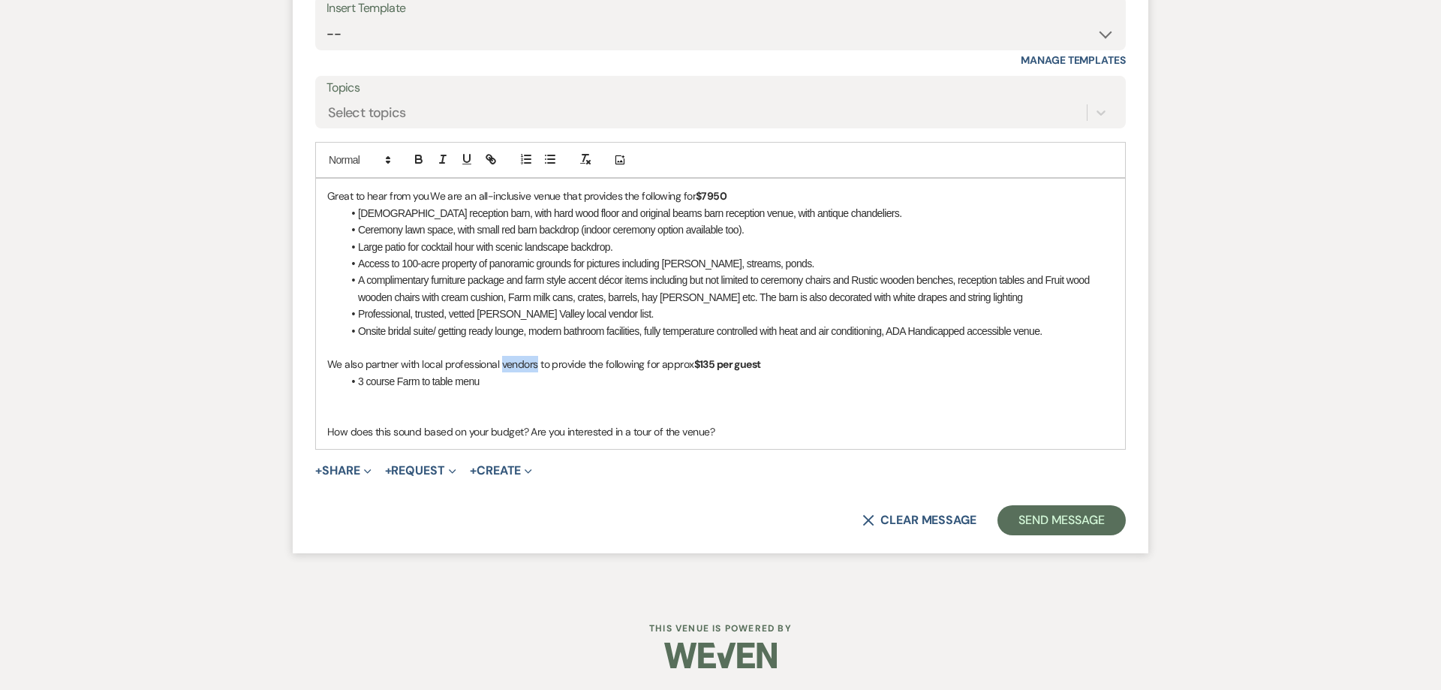
click at [501, 366] on p "We also partner with local professional vendors to provide the following for ap…" at bounding box center [720, 364] width 787 height 17
drag, startPoint x: 805, startPoint y: 361, endPoint x: 619, endPoint y: 369, distance: 186.3
click at [620, 369] on p "We also partner with local professional catering vendor to provide the followin…" at bounding box center [720, 364] width 787 height 17
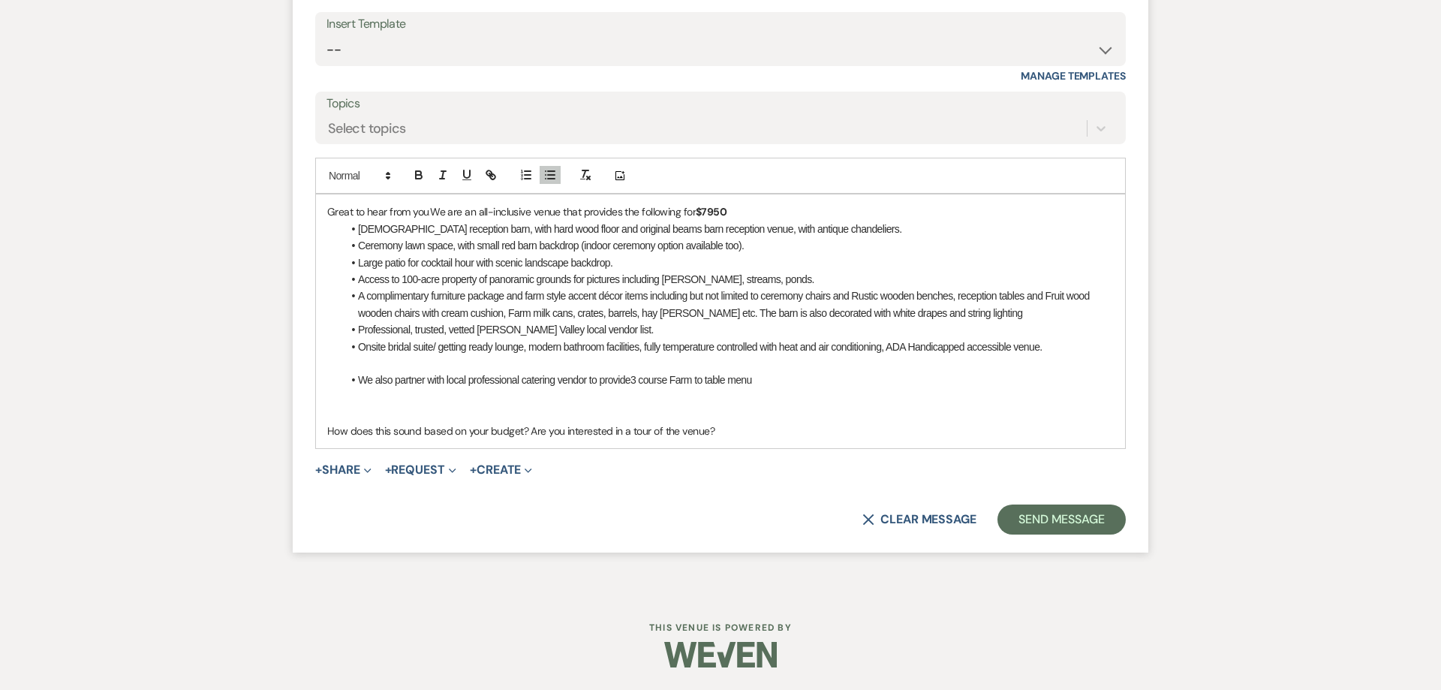
click at [765, 382] on li "We also partner with local professional catering vendor to provide 3 course Far…" at bounding box center [728, 380] width 772 height 17
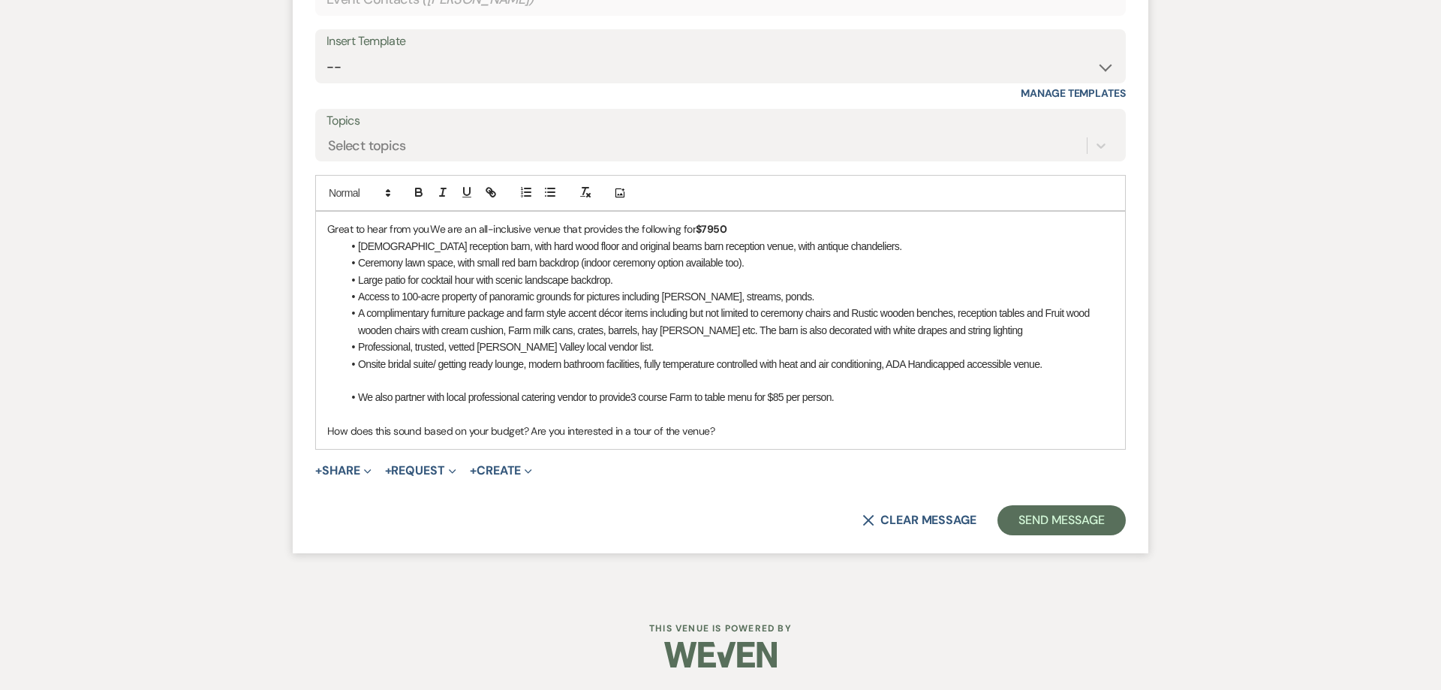
scroll to position [1081, 0]
click at [742, 429] on p "How does this sound based on your budget? Are you interested in a tour of the v…" at bounding box center [720, 431] width 787 height 17
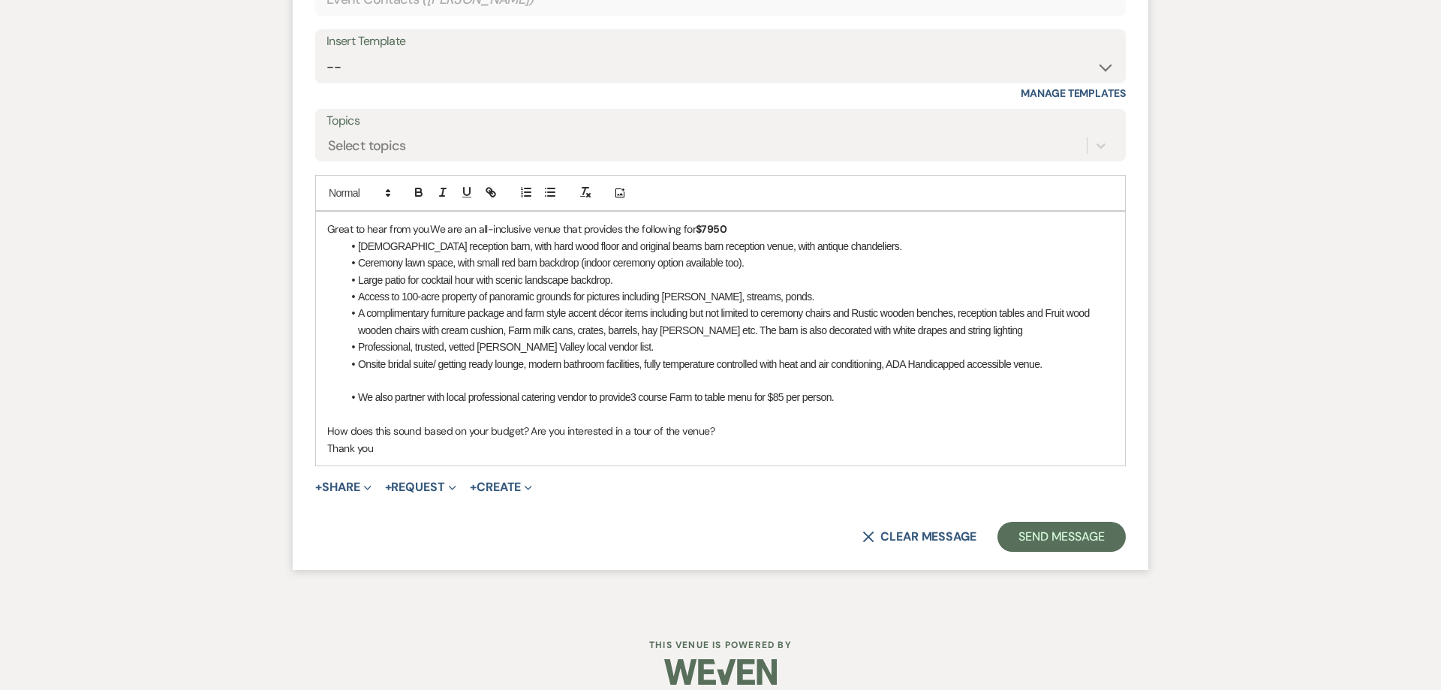
drag, startPoint x: 408, startPoint y: 450, endPoint x: 282, endPoint y: 219, distance: 262.7
click at [316, 219] on div "Great to hear from you. We are an all-inclusive venue that provides the followi…" at bounding box center [720, 338] width 809 height 253
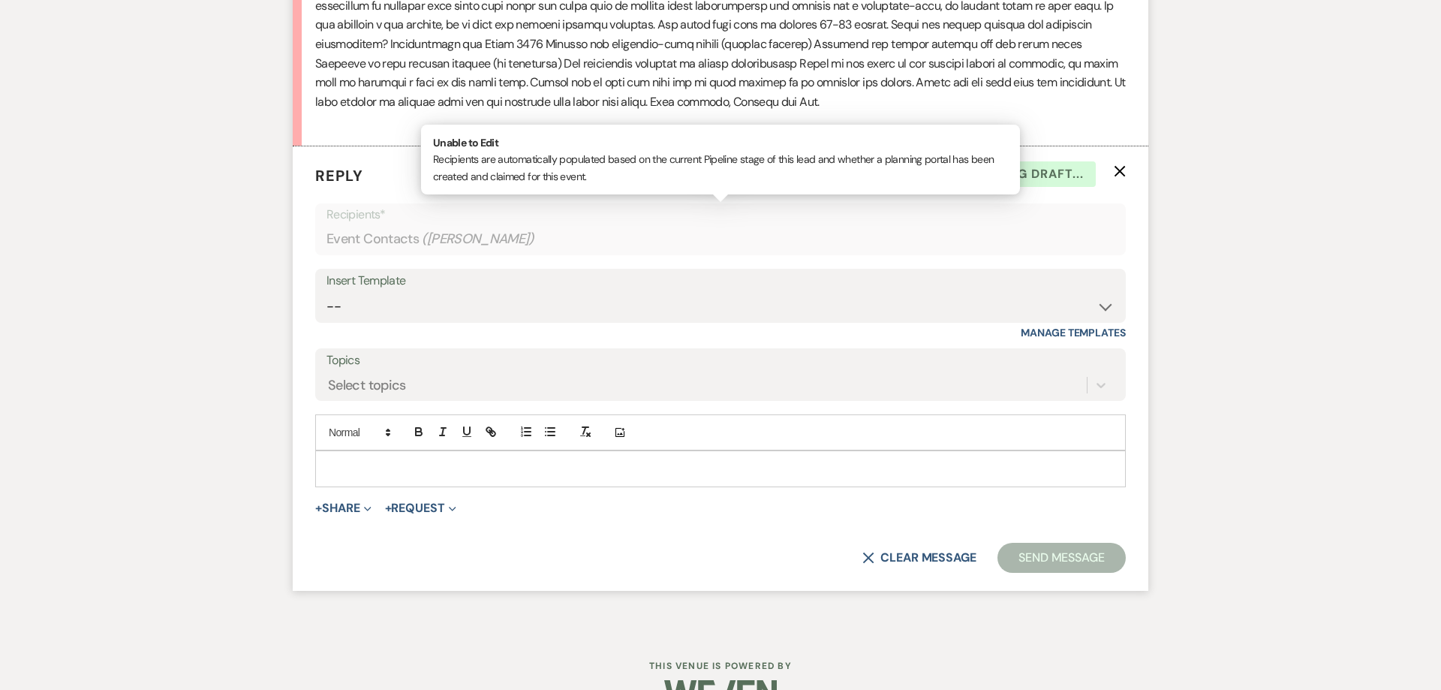
scroll to position [841, 0]
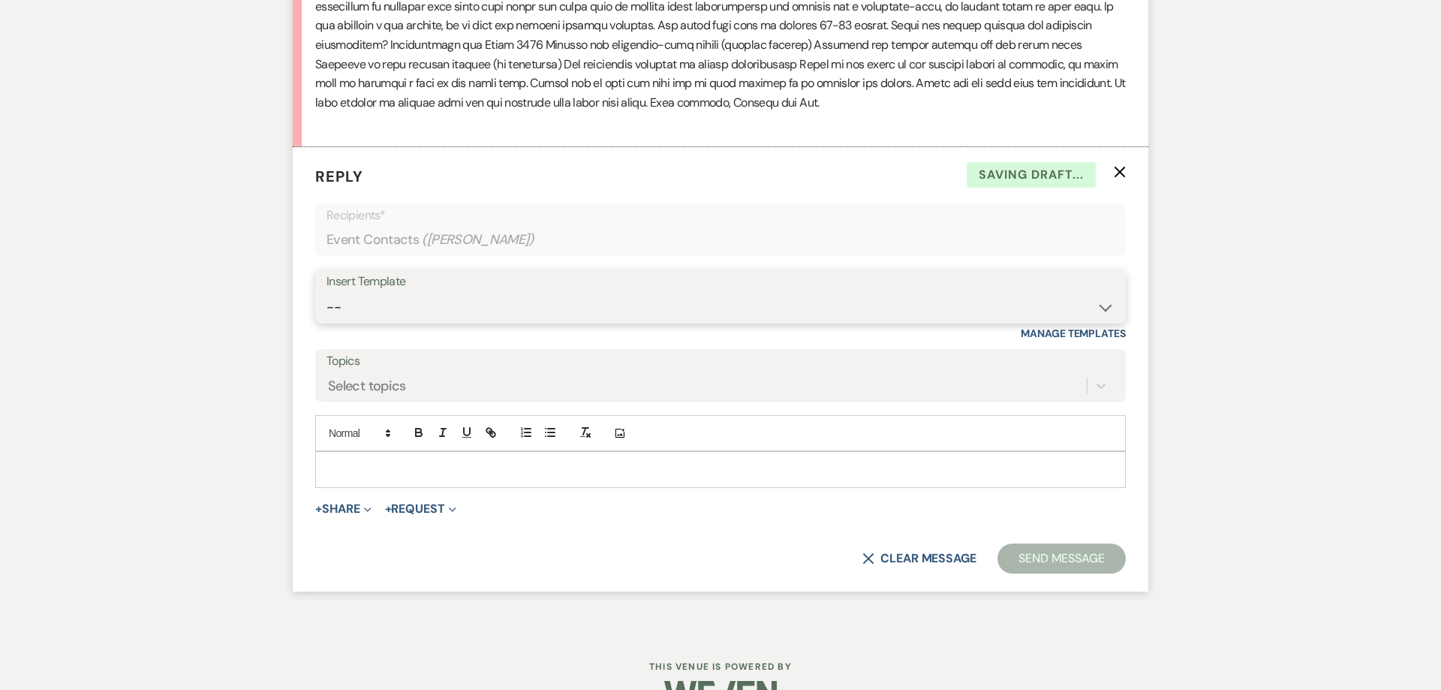
click at [327, 293] on select "-- Follow Up 1a. Non wedding request for info (Barn) 8. Proposal email Follow u…" at bounding box center [721, 307] width 788 height 29
select select "3857"
click option "1. First response (Wedding)" at bounding box center [0, 0] width 0 height 0
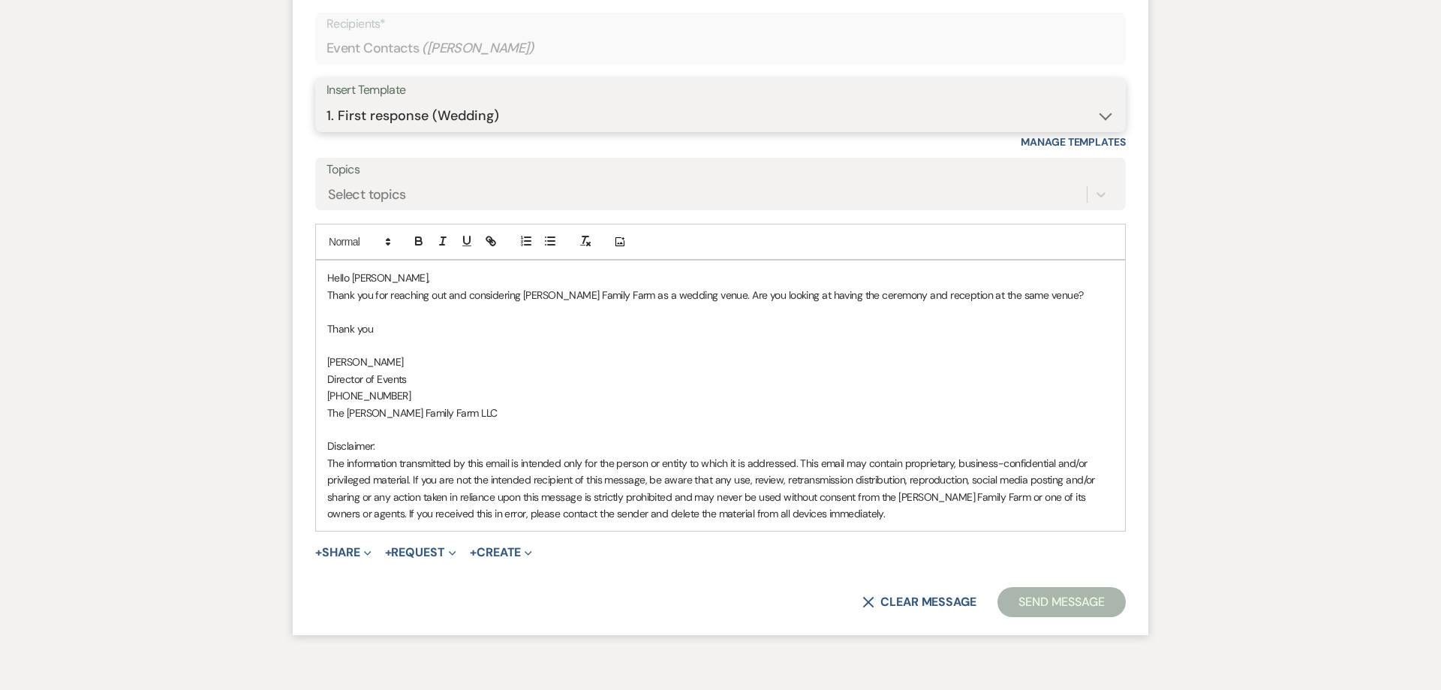
scroll to position [1051, 0]
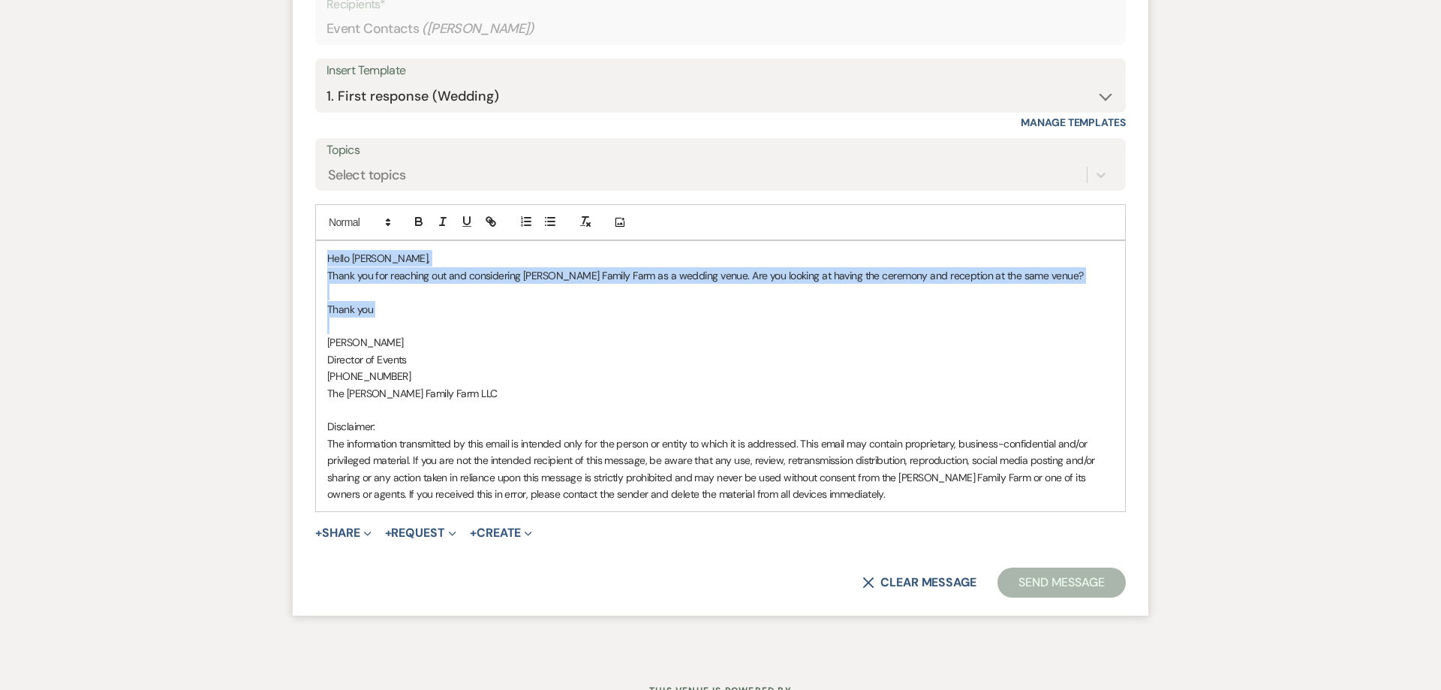
drag, startPoint x: 391, startPoint y: 320, endPoint x: 257, endPoint y: 241, distance: 155.1
click at [316, 242] on div "Hello [PERSON_NAME], Thank you for reaching out and considering [PERSON_NAME] F…" at bounding box center [720, 377] width 809 height 270
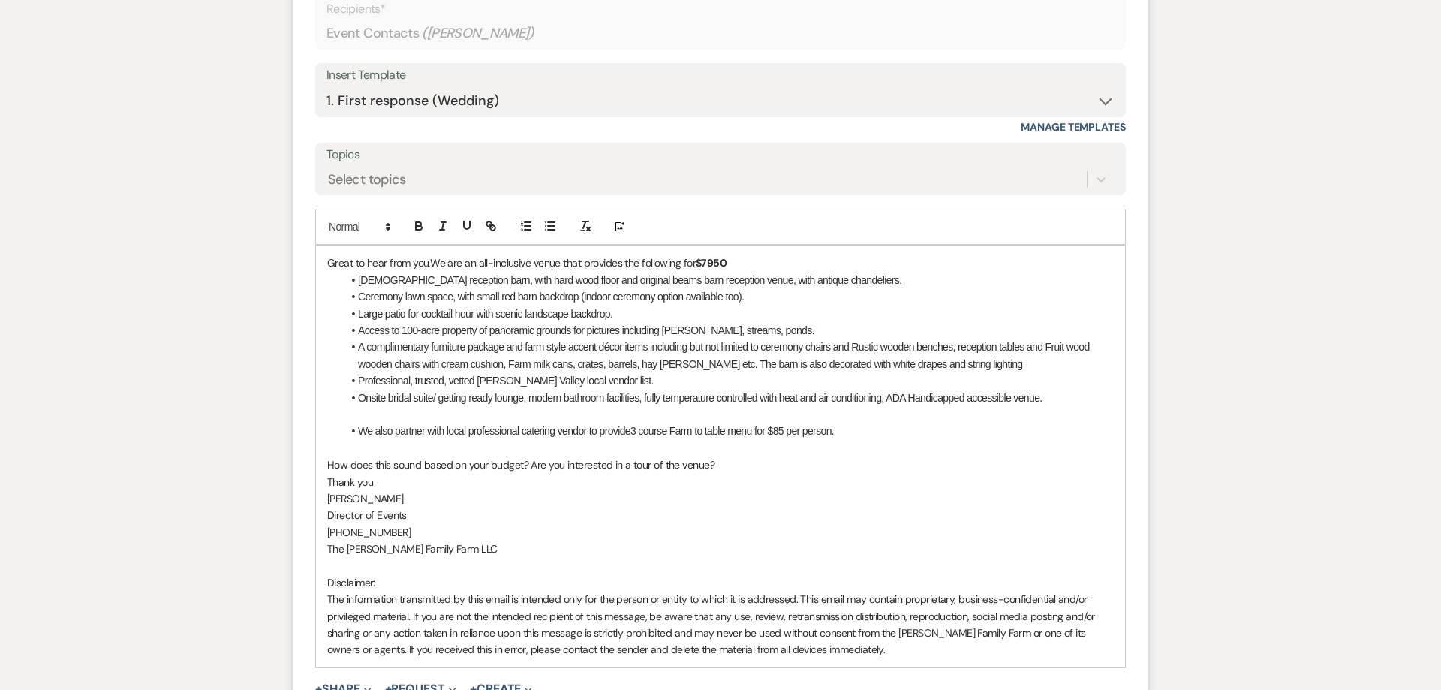
scroll to position [1028, 0]
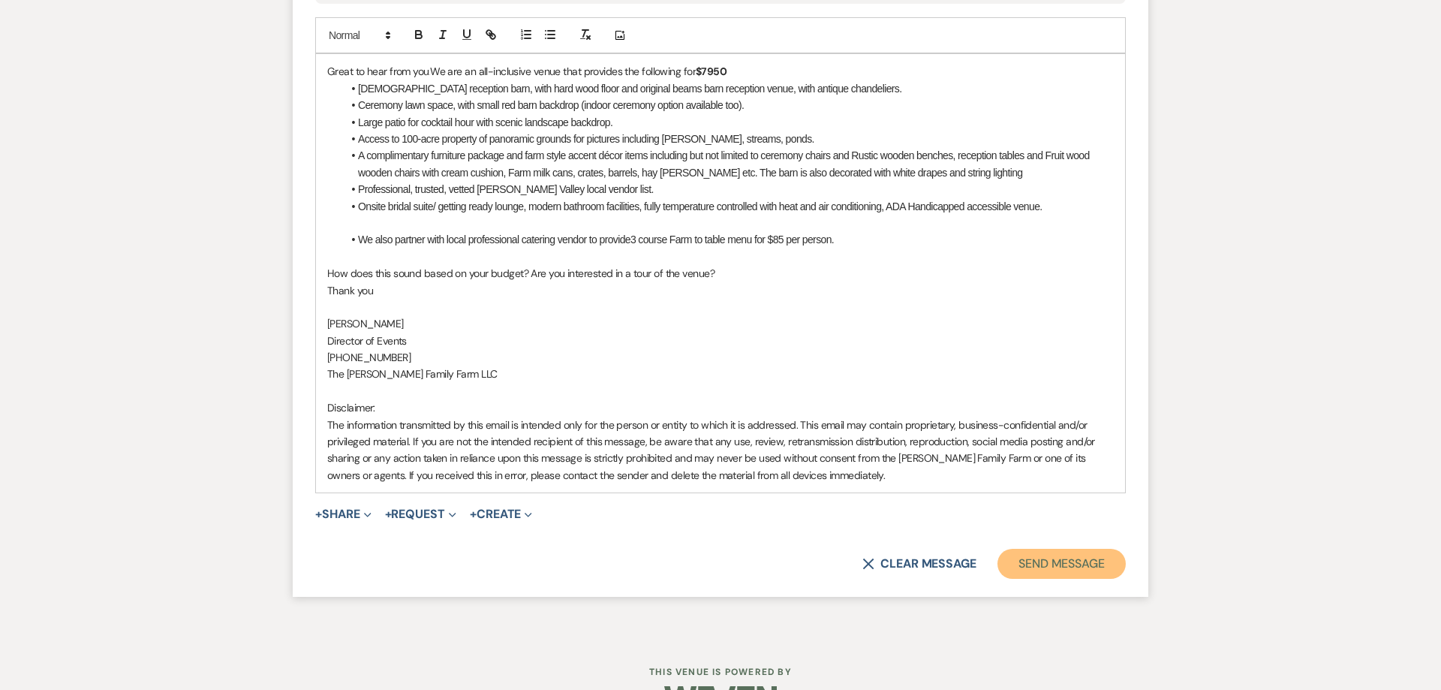
click at [1034, 563] on button "Send Message" at bounding box center [1062, 564] width 128 height 30
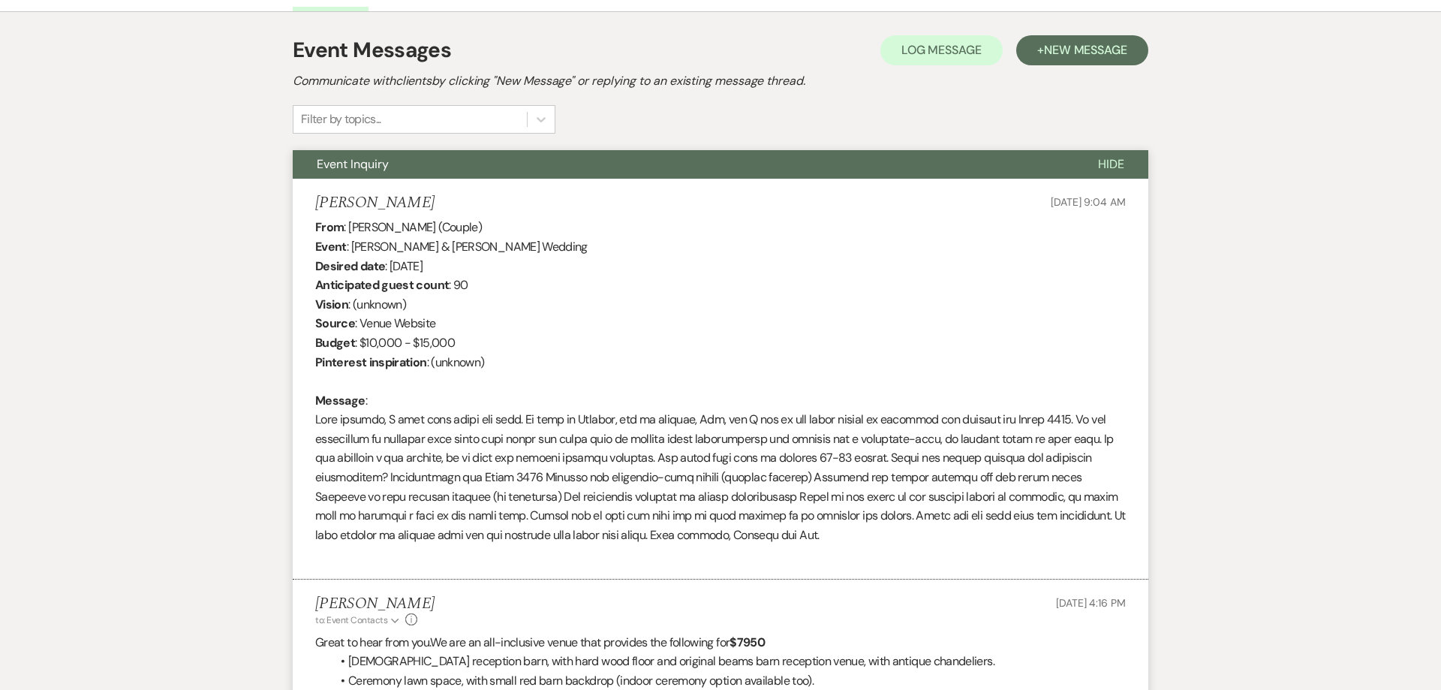
scroll to position [0, 0]
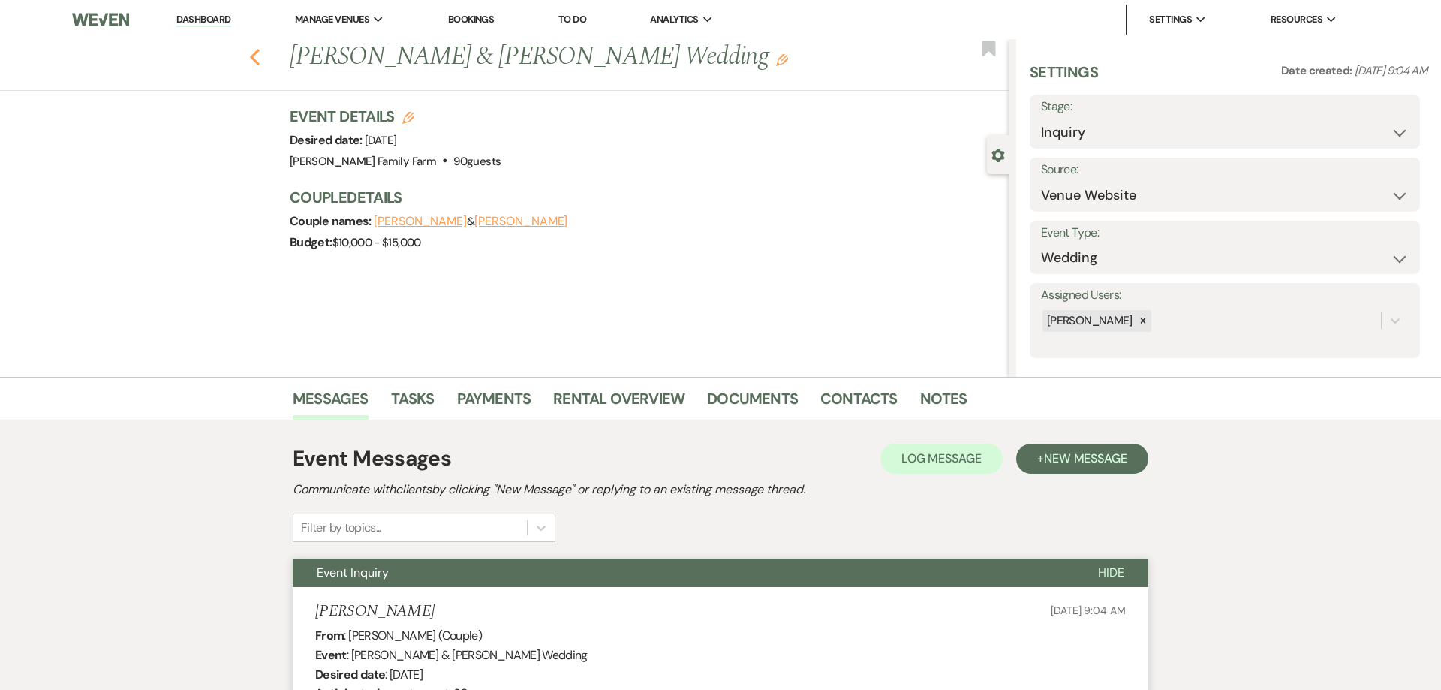
click at [252, 53] on icon "Previous" at bounding box center [254, 57] width 11 height 18
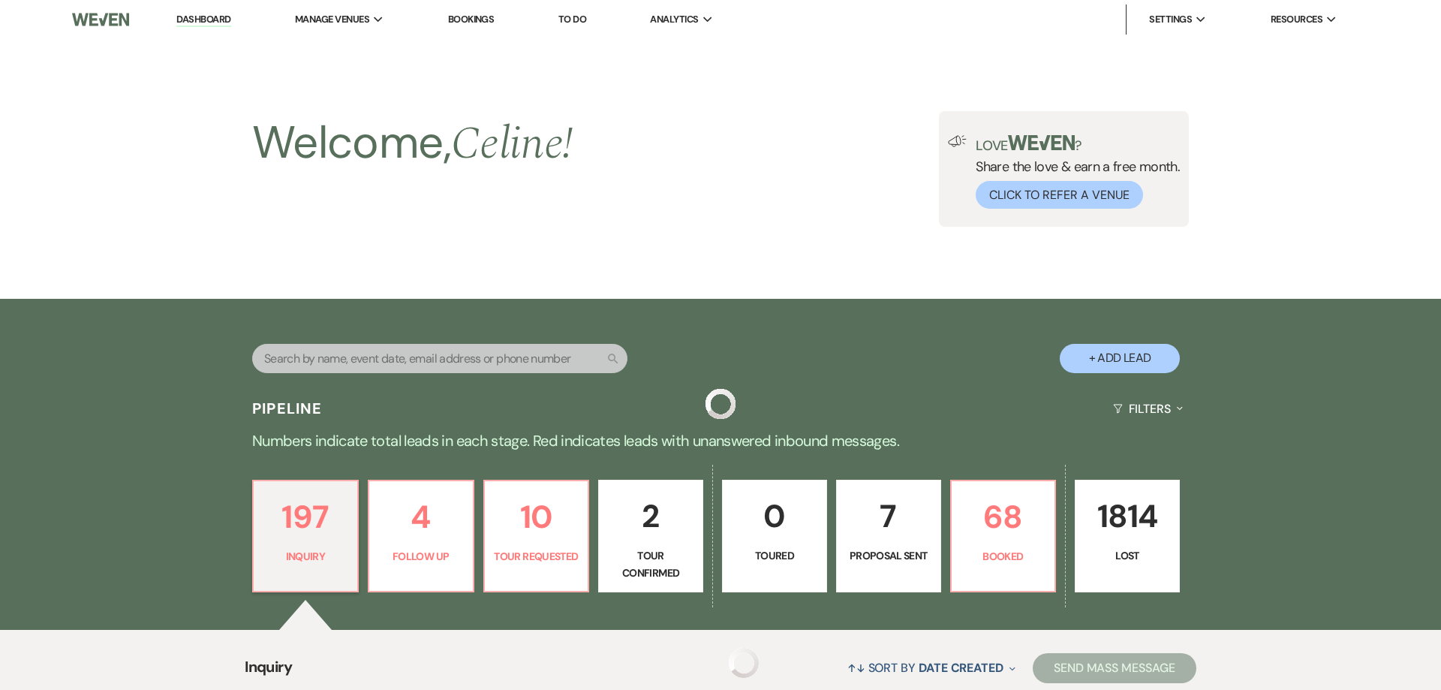
scroll to position [604, 0]
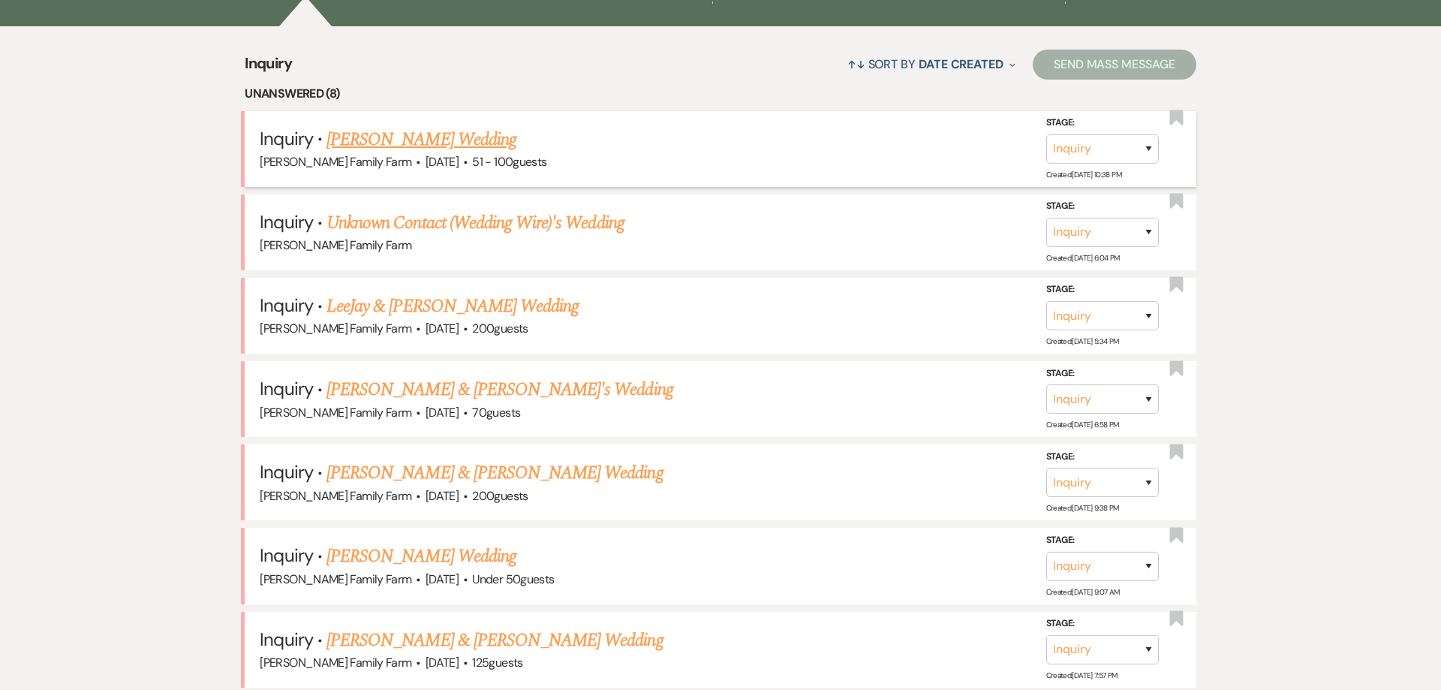
click at [449, 139] on link "[PERSON_NAME] Wedding" at bounding box center [422, 139] width 190 height 27
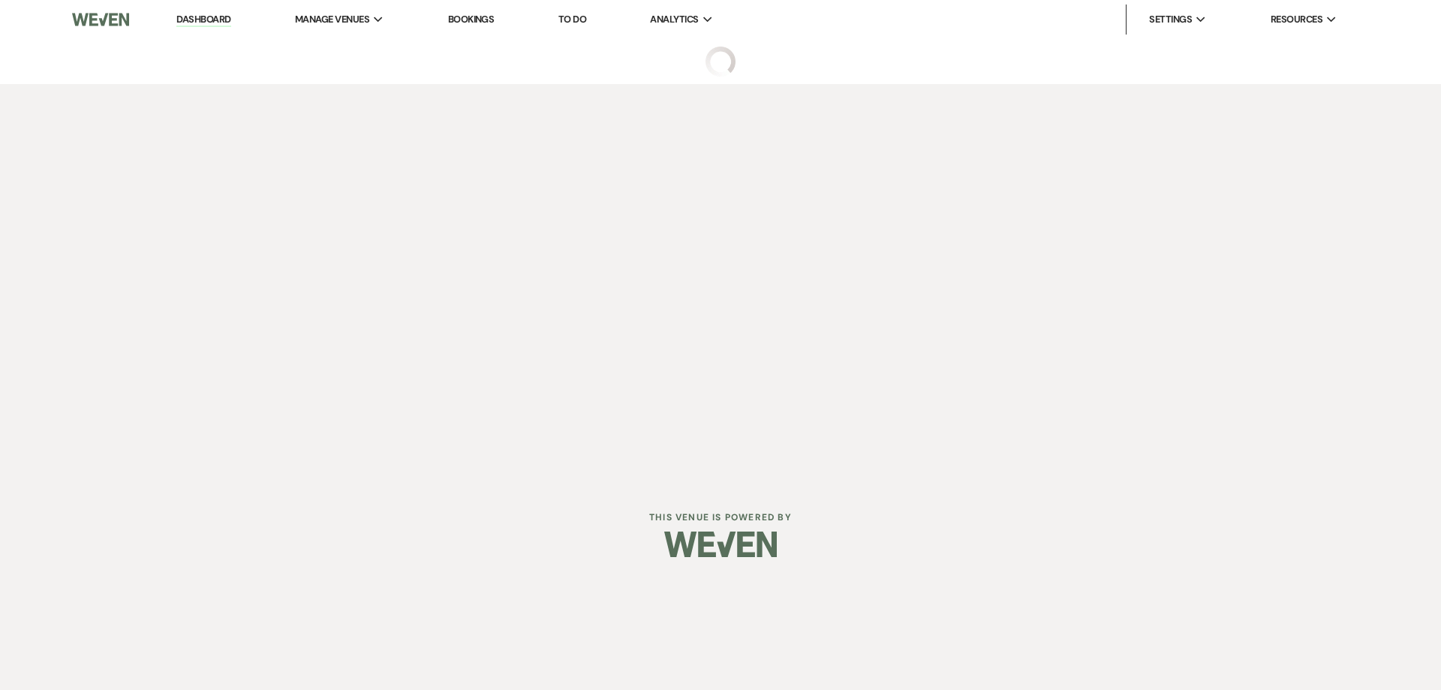
select select "2"
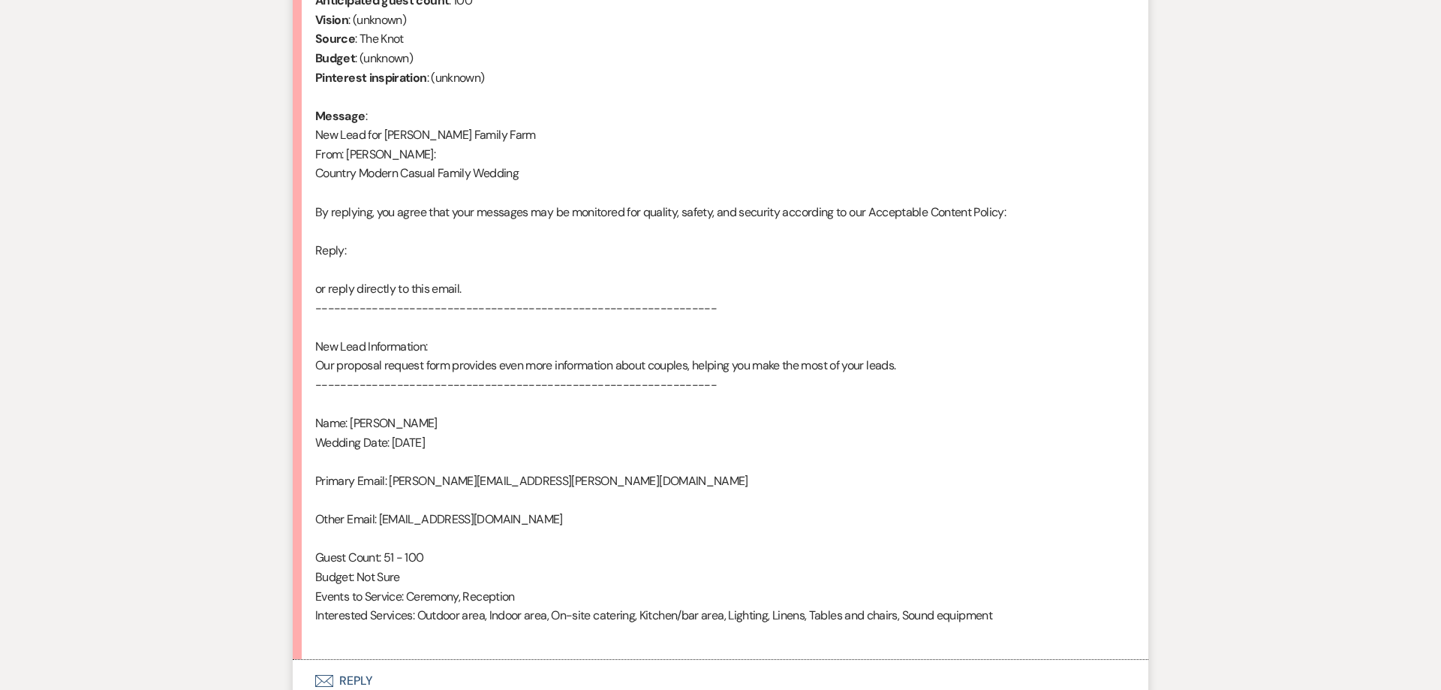
scroll to position [824, 0]
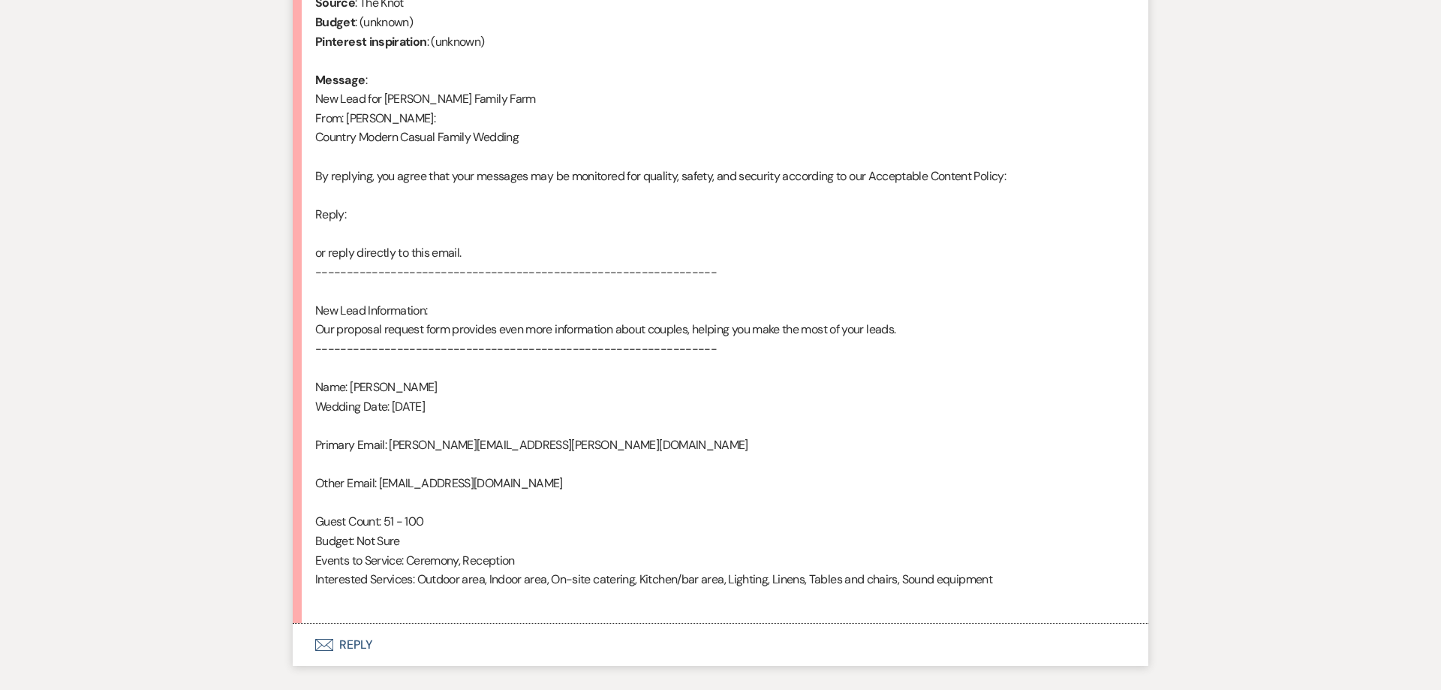
click at [352, 649] on button "Envelope Reply" at bounding box center [721, 646] width 856 height 42
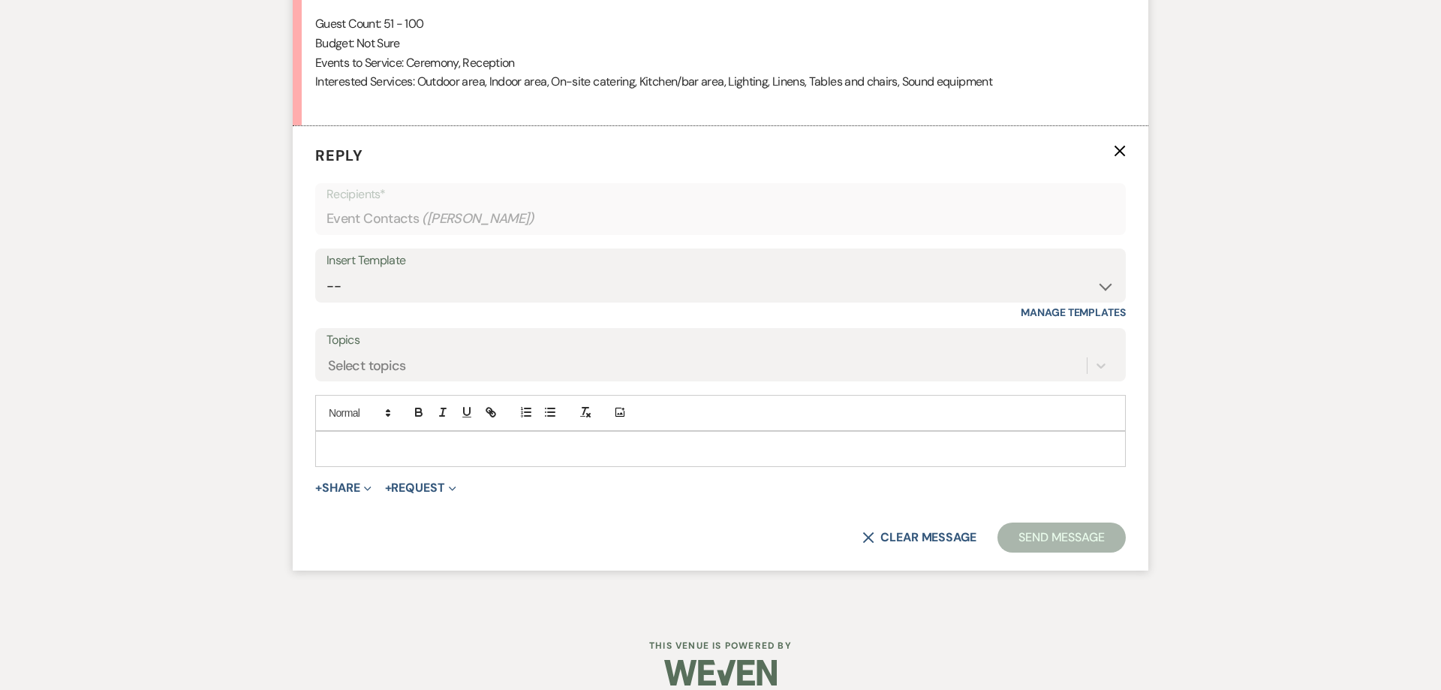
scroll to position [1230, 0]
click at [386, 449] on p at bounding box center [720, 445] width 787 height 17
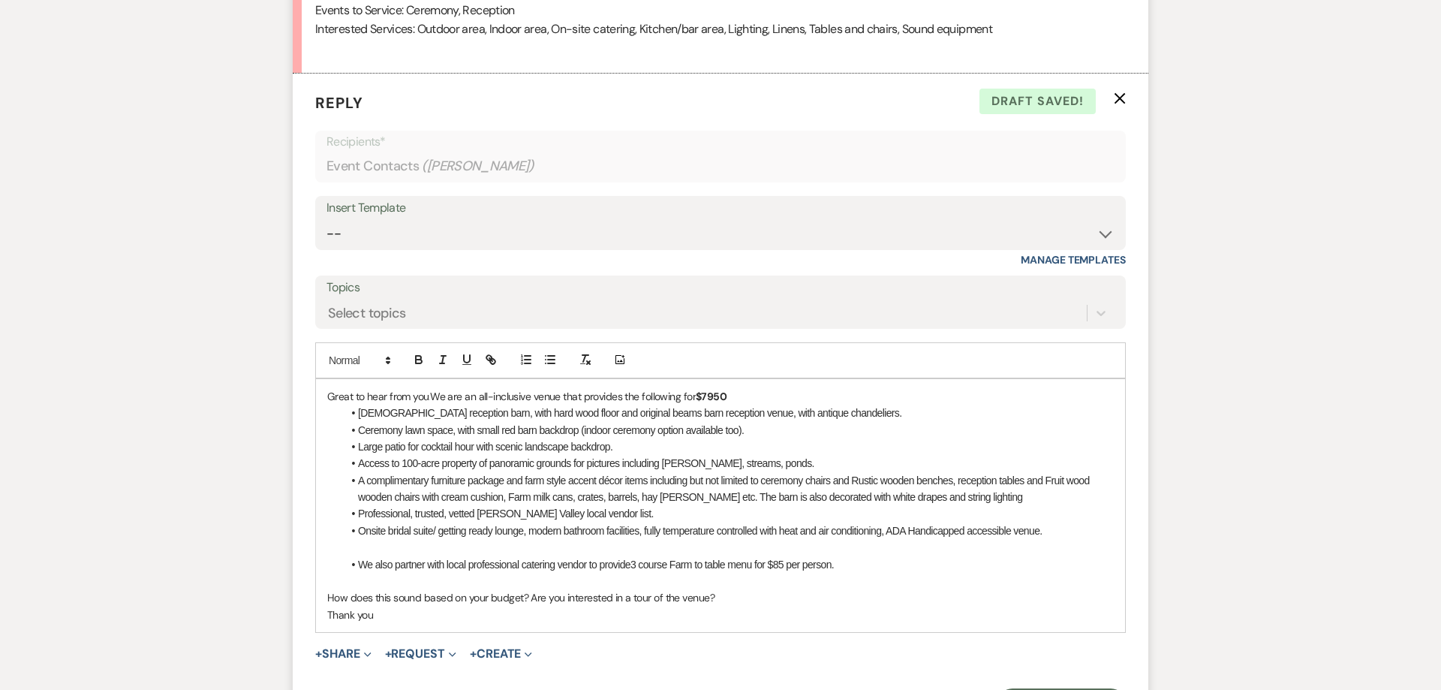
scroll to position [1365, 0]
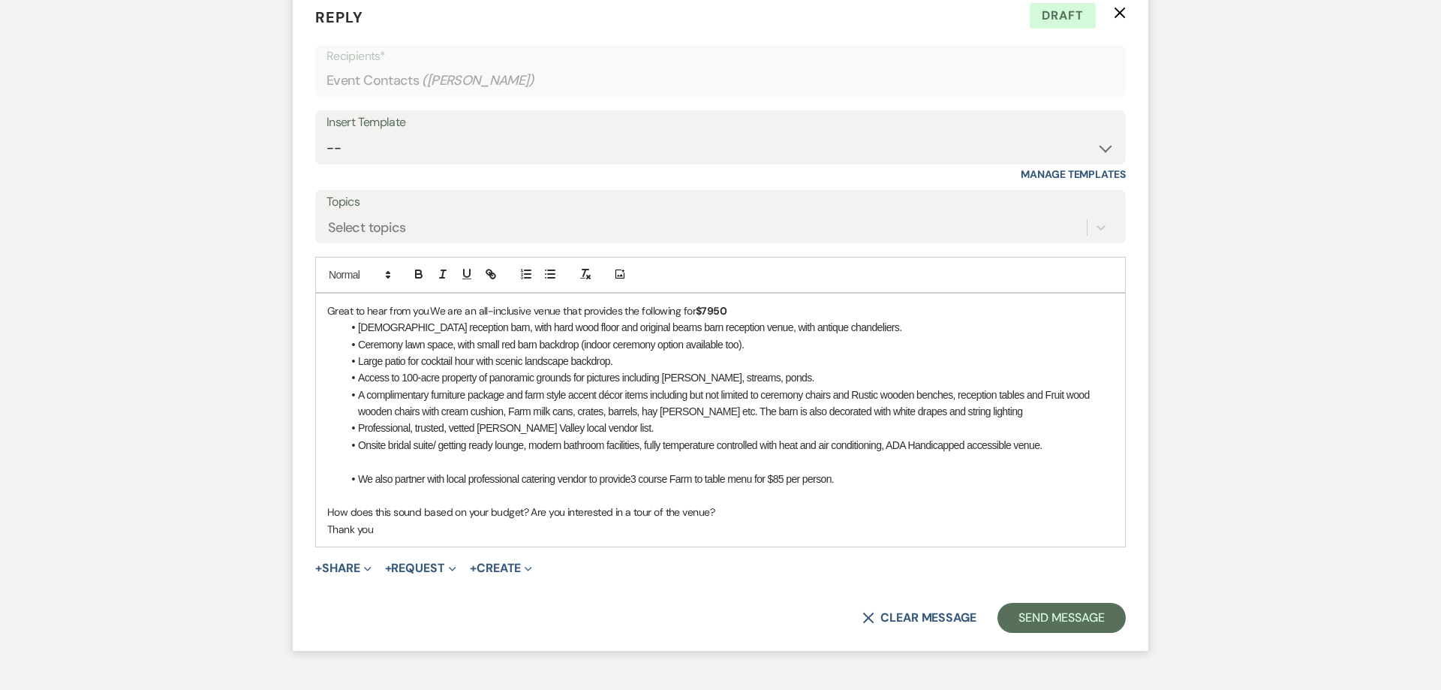
click at [323, 459] on div "Great to hear from you. We are an all-inclusive venue that provides the followi…" at bounding box center [720, 420] width 809 height 253
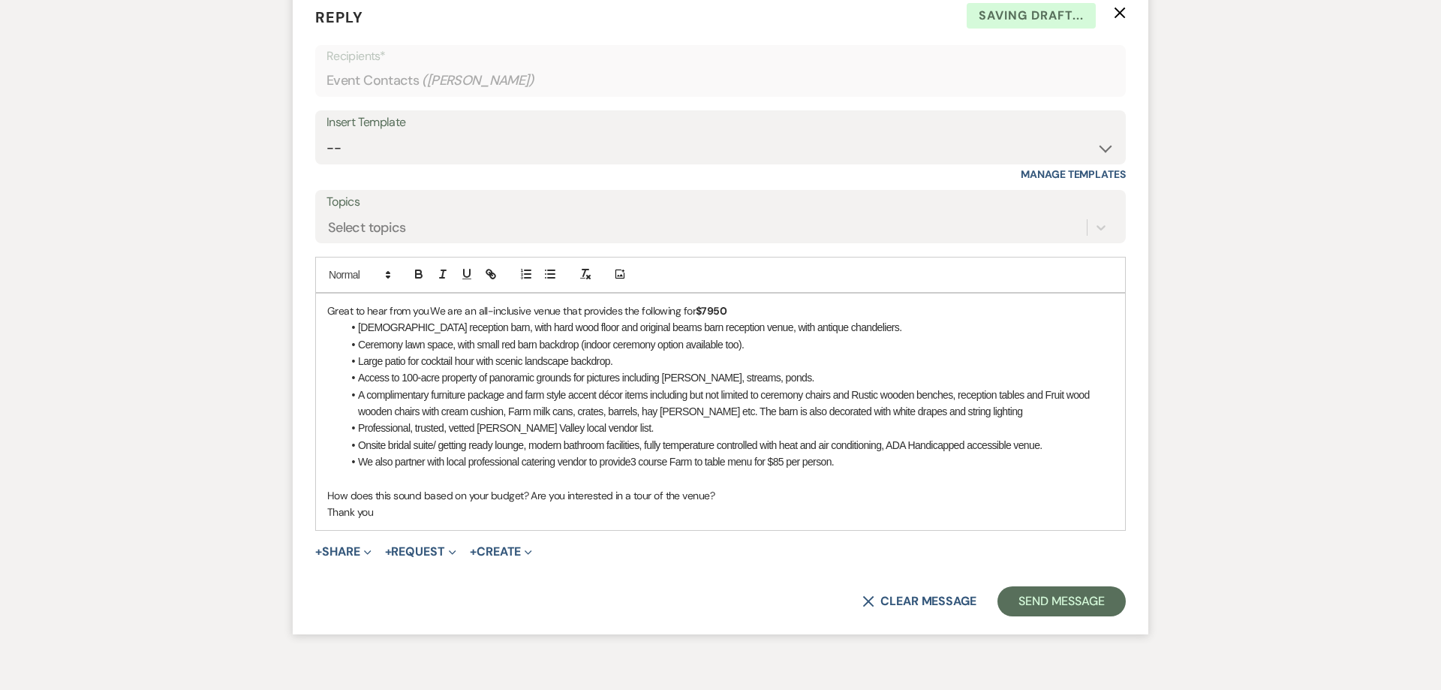
click at [389, 518] on p "Thank you" at bounding box center [720, 512] width 787 height 17
drag, startPoint x: 389, startPoint y: 518, endPoint x: 174, endPoint y: 242, distance: 349.3
click at [316, 294] on div "Great to hear from you. We are an all-inclusive venue that provides the followi…" at bounding box center [720, 412] width 809 height 236
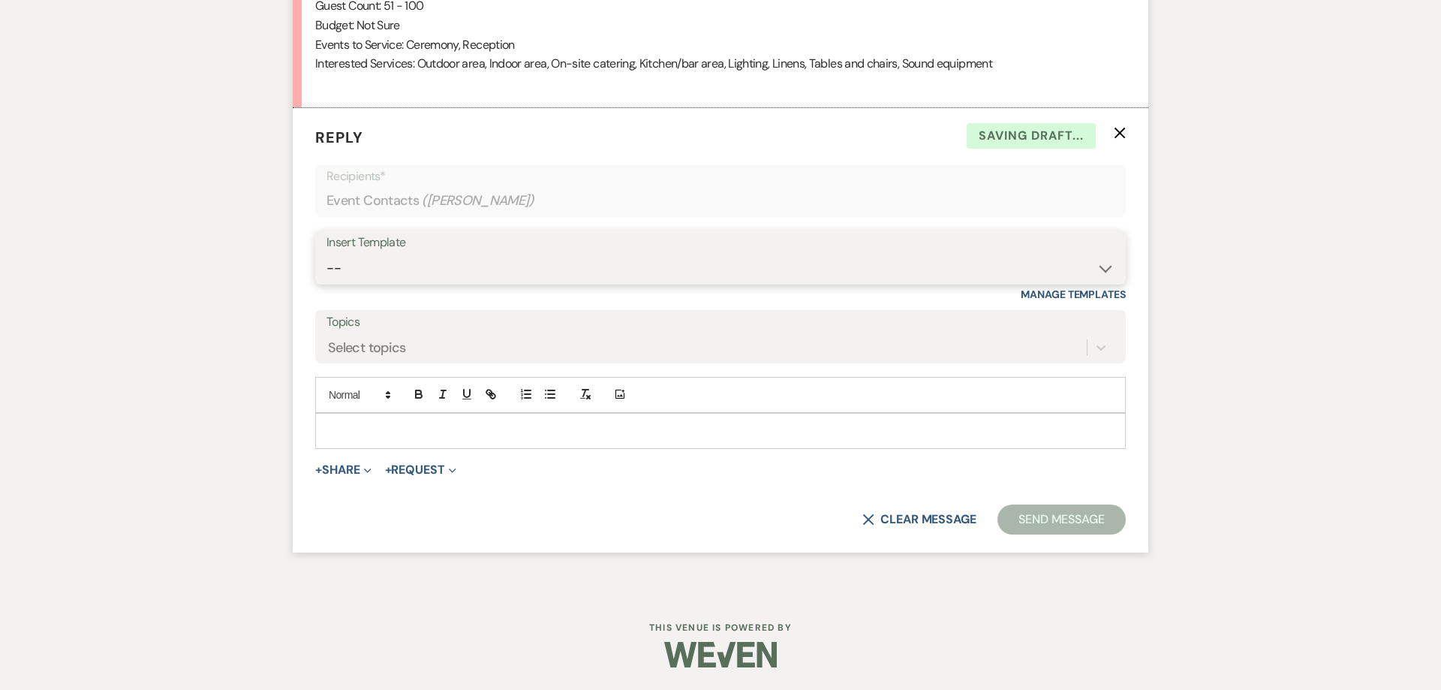
click at [327, 254] on select "-- Follow Up 1a. Non wedding request for info (Barn) 8. Proposal email Follow u…" at bounding box center [721, 268] width 788 height 29
click option "1. First response (Wedding)" at bounding box center [0, 0] width 0 height 0
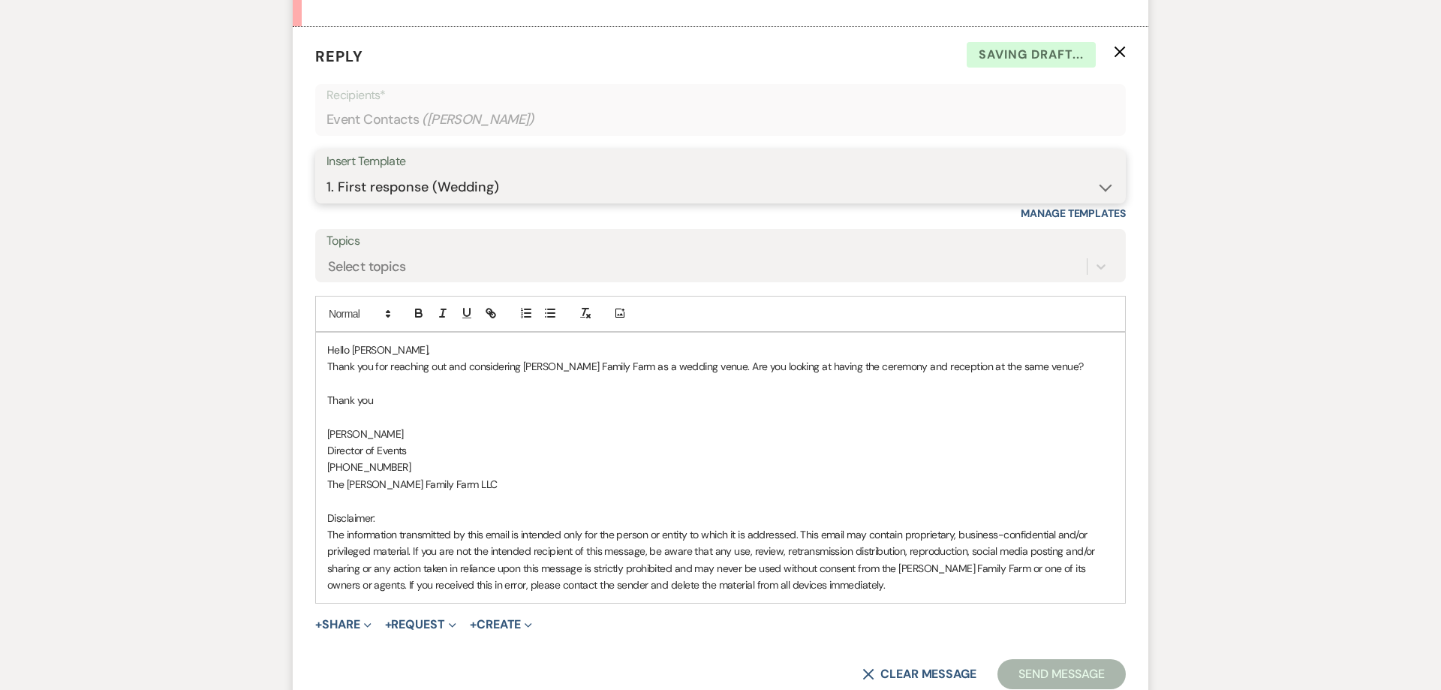
scroll to position [1398, 0]
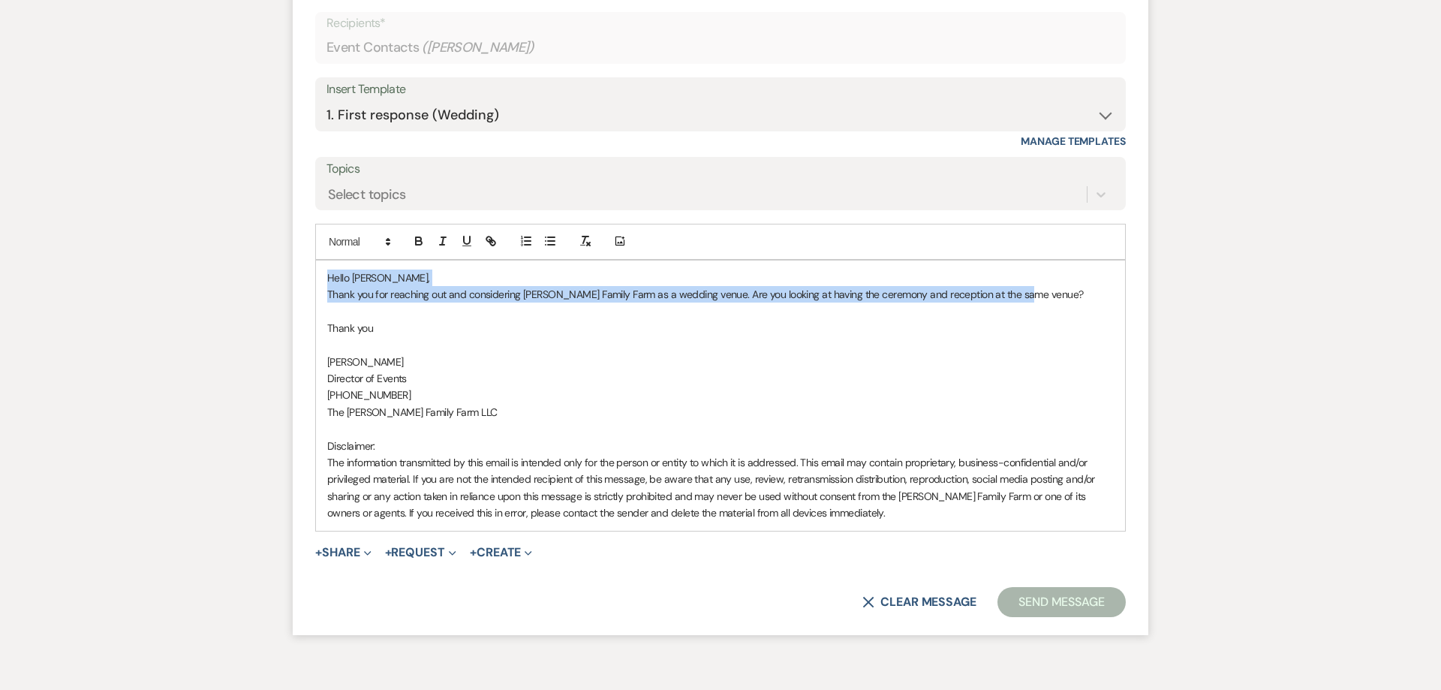
drag, startPoint x: 1017, startPoint y: 273, endPoint x: -37, endPoint y: 212, distance: 1055.7
click at [316, 260] on div "Hello [PERSON_NAME], Thank you for reaching out and considering [PERSON_NAME] F…" at bounding box center [720, 395] width 809 height 270
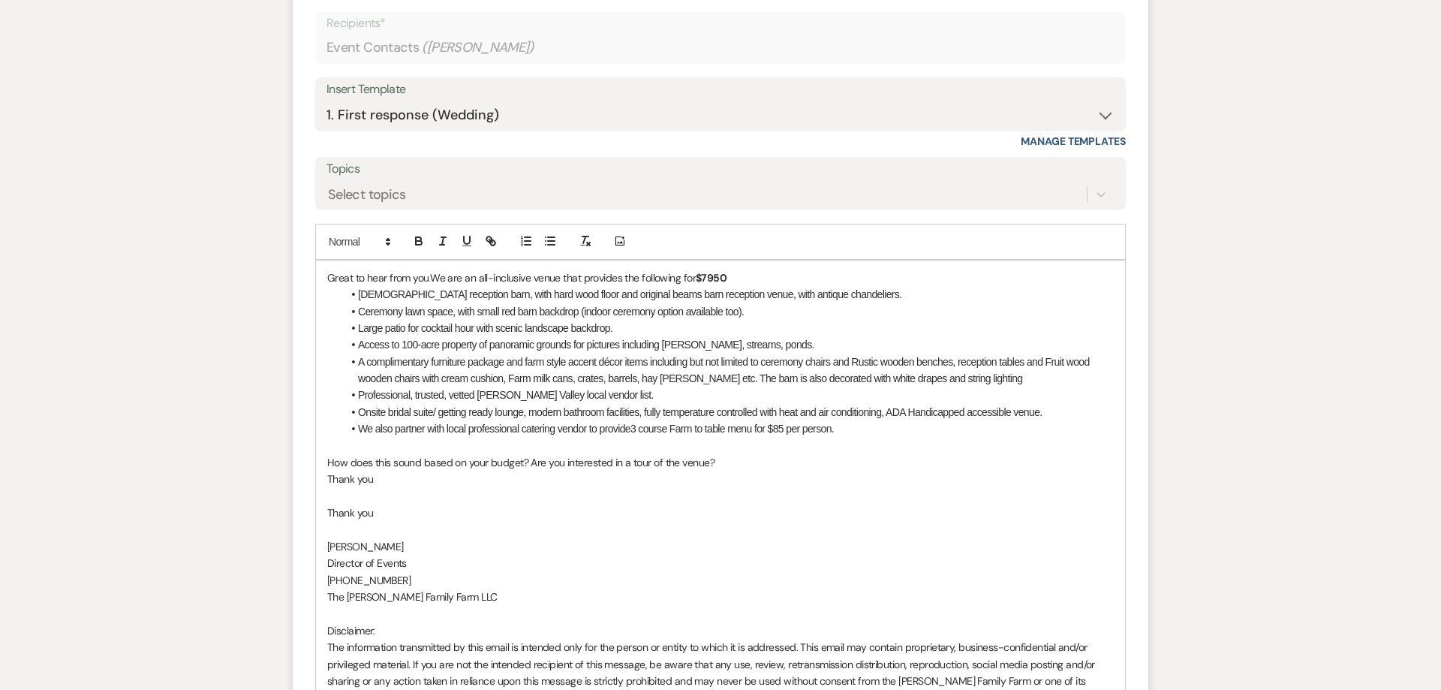
drag, startPoint x: 384, startPoint y: 482, endPoint x: 297, endPoint y: 483, distance: 86.3
click at [316, 483] on div "Great to hear from you. We are an all-inclusive venue that provides the followi…" at bounding box center [720, 487] width 809 height 455
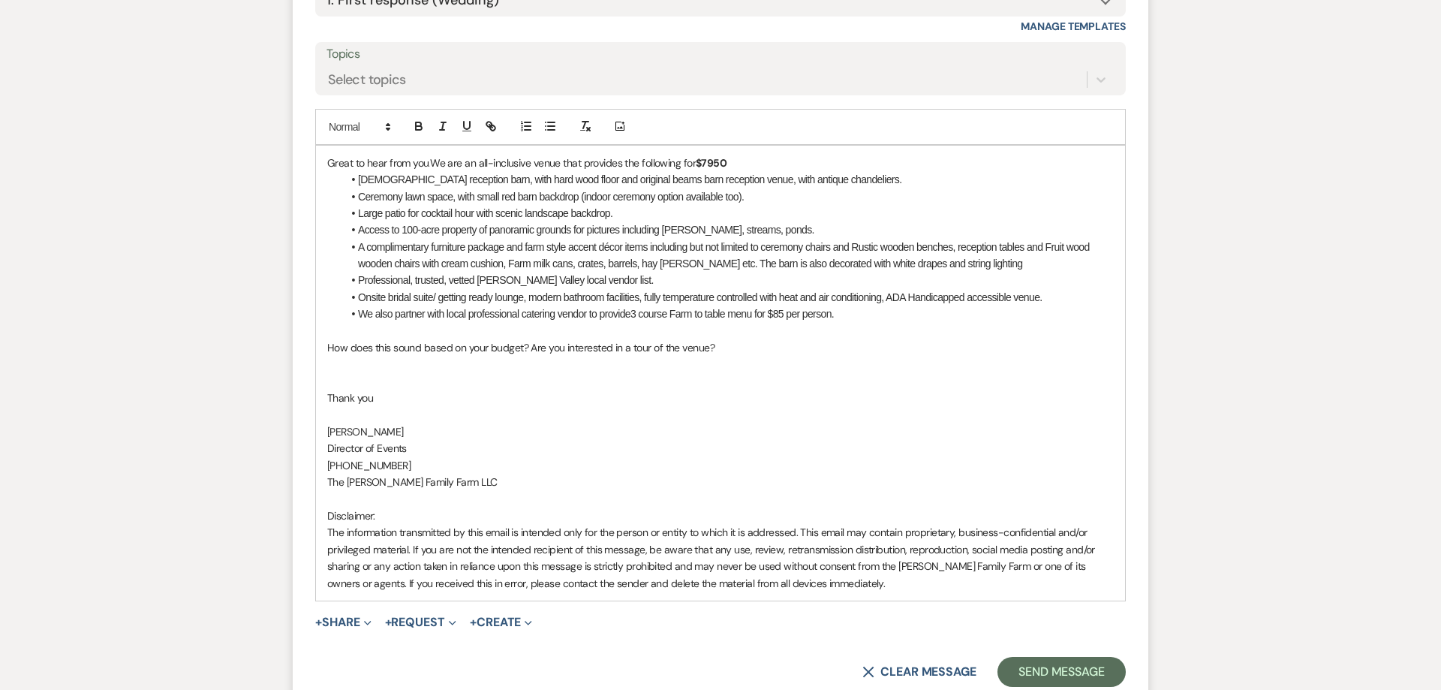
scroll to position [1532, 0]
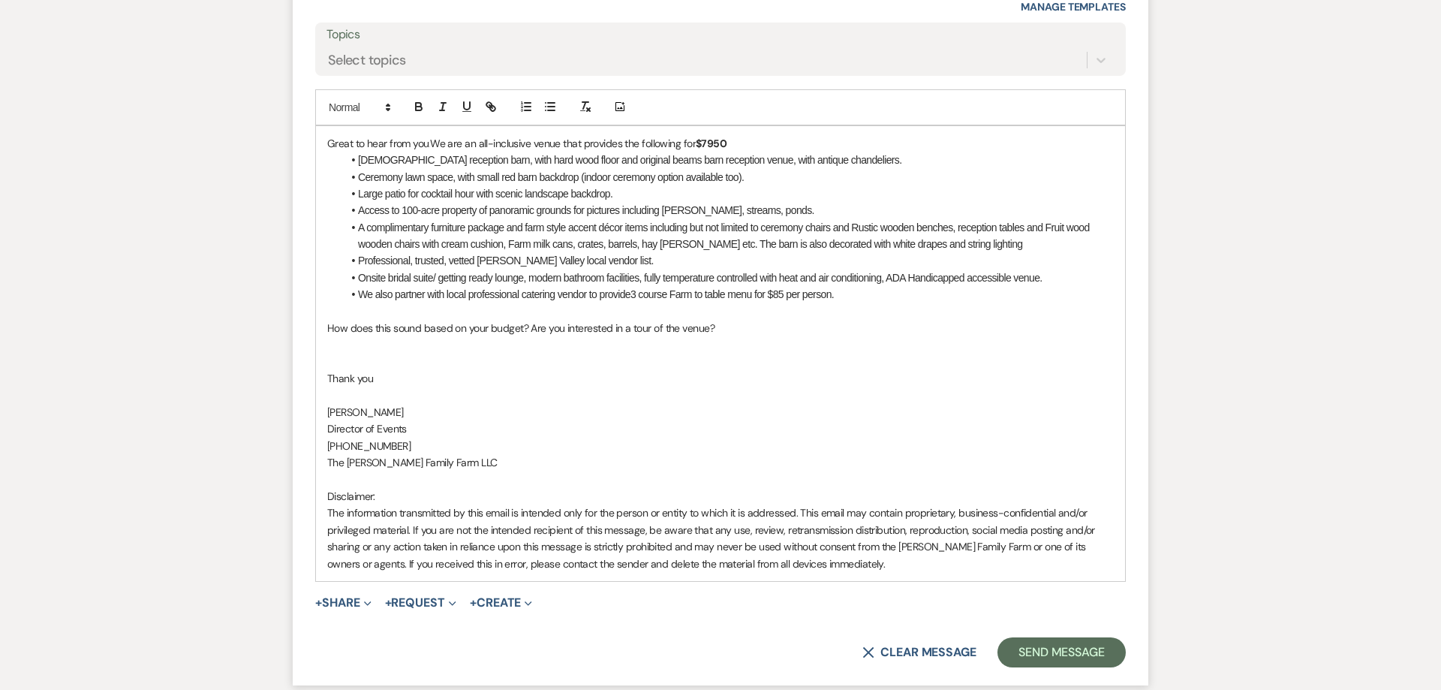
drag, startPoint x: 824, startPoint y: 571, endPoint x: 879, endPoint y: 591, distance: 58.2
click at [316, 126] on div "Great to hear from you. We are an all-inclusive venue that provides the followi…" at bounding box center [720, 353] width 809 height 455
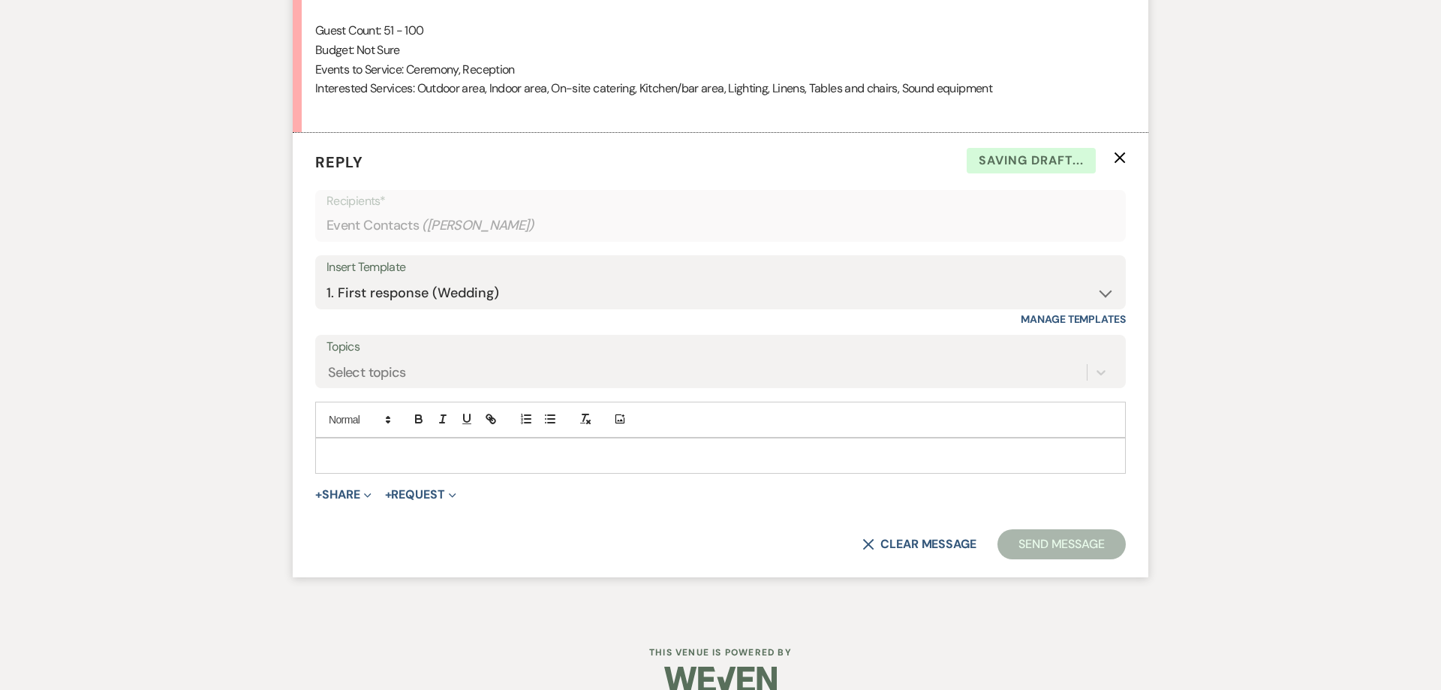
scroll to position [1187, 0]
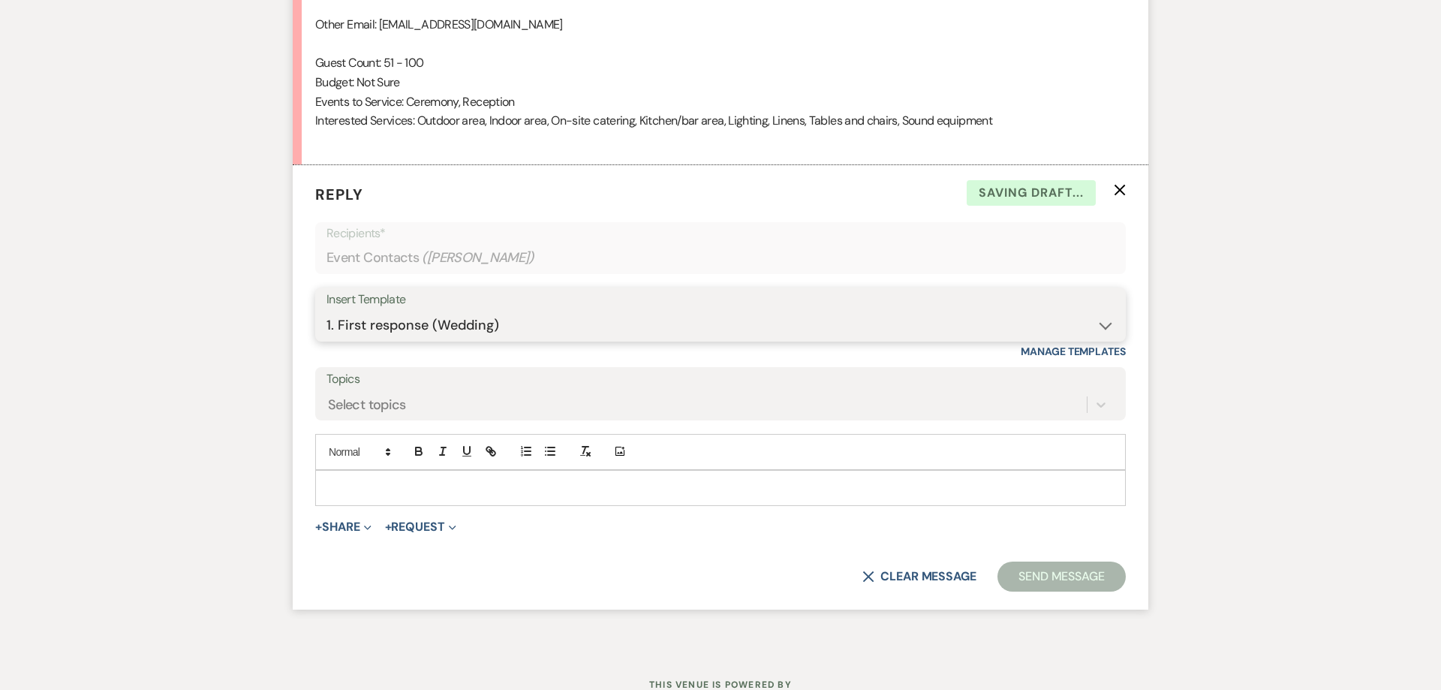
click at [327, 312] on select "-- Follow Up 1a. Non wedding request for info (Barn) 8. Proposal email Follow u…" at bounding box center [721, 326] width 788 height 29
click option "1. First response (Wedding)" at bounding box center [0, 0] width 0 height 0
click at [377, 492] on p at bounding box center [720, 488] width 787 height 17
click at [327, 312] on select "-- Follow Up 1a. Non wedding request for info (Barn) 8. Proposal email Follow u…" at bounding box center [721, 326] width 788 height 29
click at [426, 330] on select "-- Follow Up 1a. Non wedding request for info (Barn) 8. Proposal email Follow u…" at bounding box center [721, 326] width 788 height 29
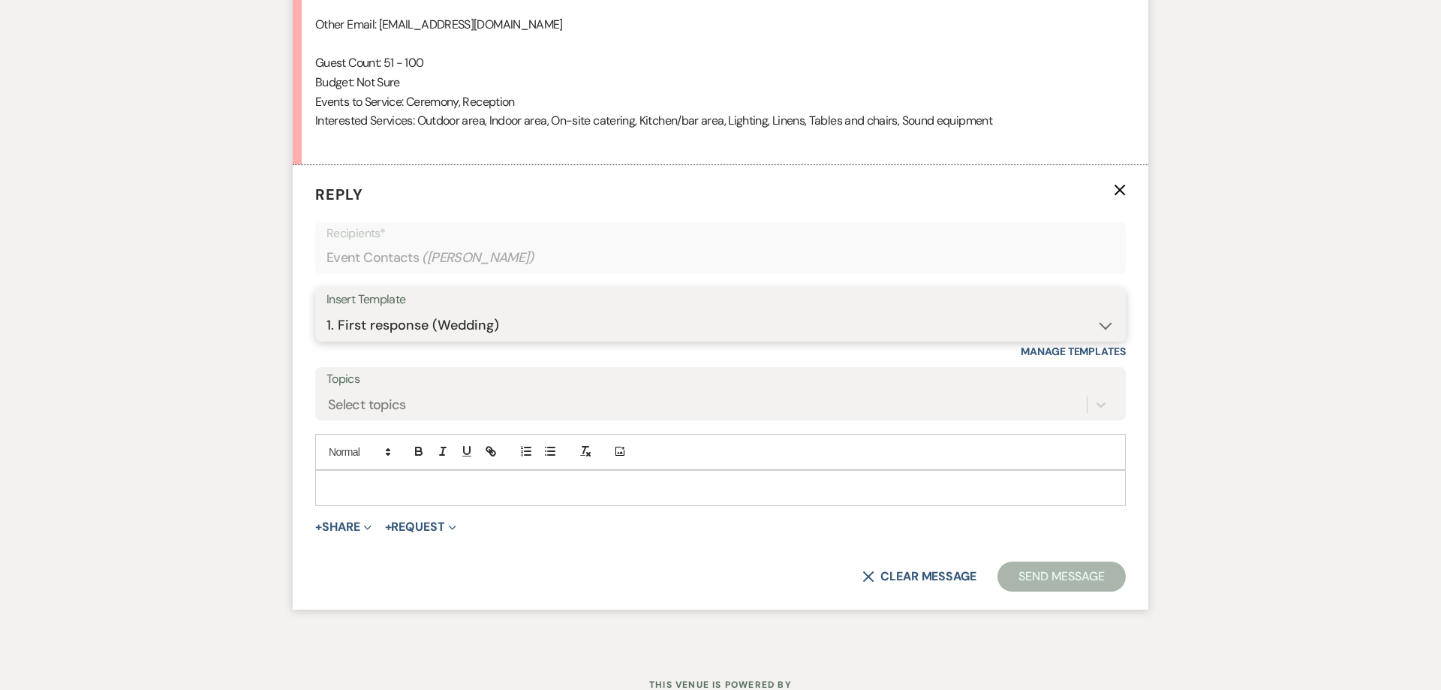
click at [327, 312] on select "-- Follow Up 1a. Non wedding request for info (Barn) 8. Proposal email Follow u…" at bounding box center [721, 326] width 788 height 29
click option "1. First response (Wedding)" at bounding box center [0, 0] width 0 height 0
click at [327, 312] on select "-- Follow Up 1a. Non wedding request for info (Barn) 8. Proposal email Follow u…" at bounding box center [721, 326] width 788 height 29
click option "[PERSON_NAME] Family Farm, please leave us a review" at bounding box center [0, 0] width 0 height 0
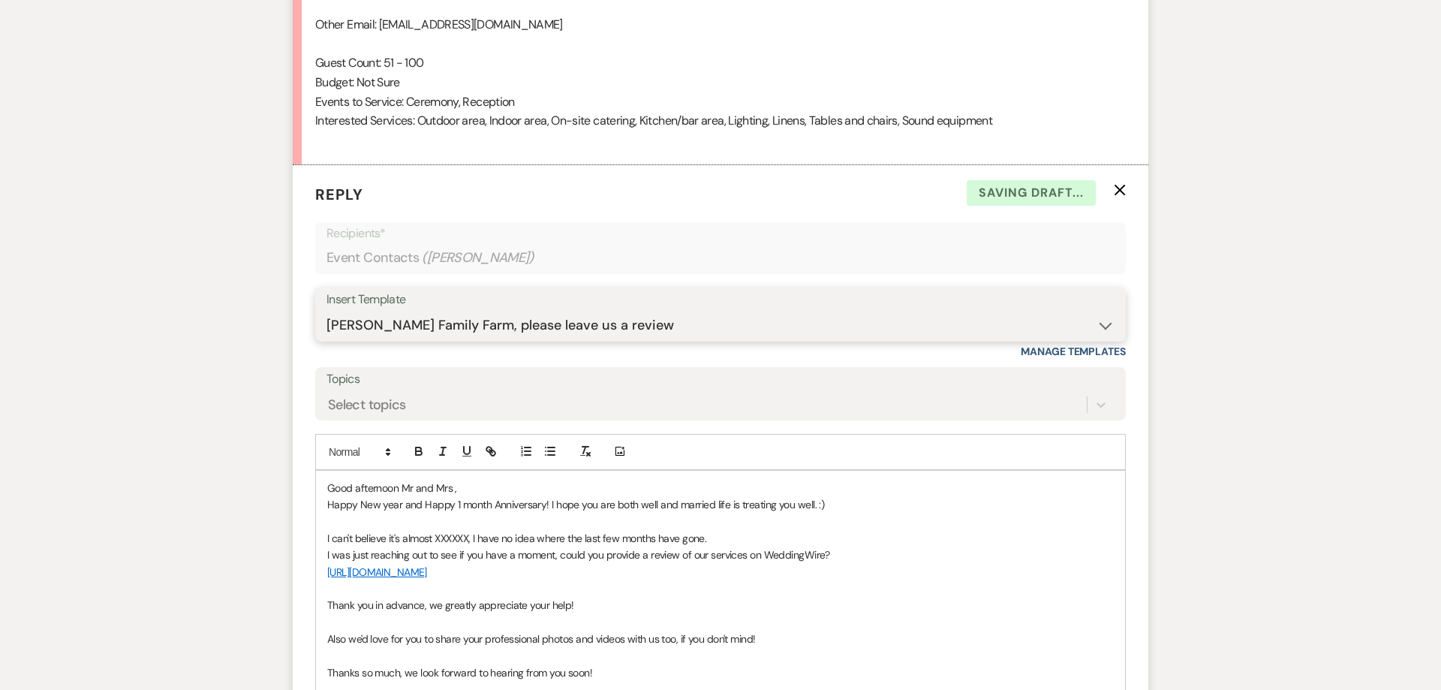
click at [327, 312] on select "-- Follow Up 1a. Non wedding request for info (Barn) 8. Proposal email Follow u…" at bounding box center [721, 326] width 788 height 29
select select "3857"
click option "1. First response (Wedding)" at bounding box center [0, 0] width 0 height 0
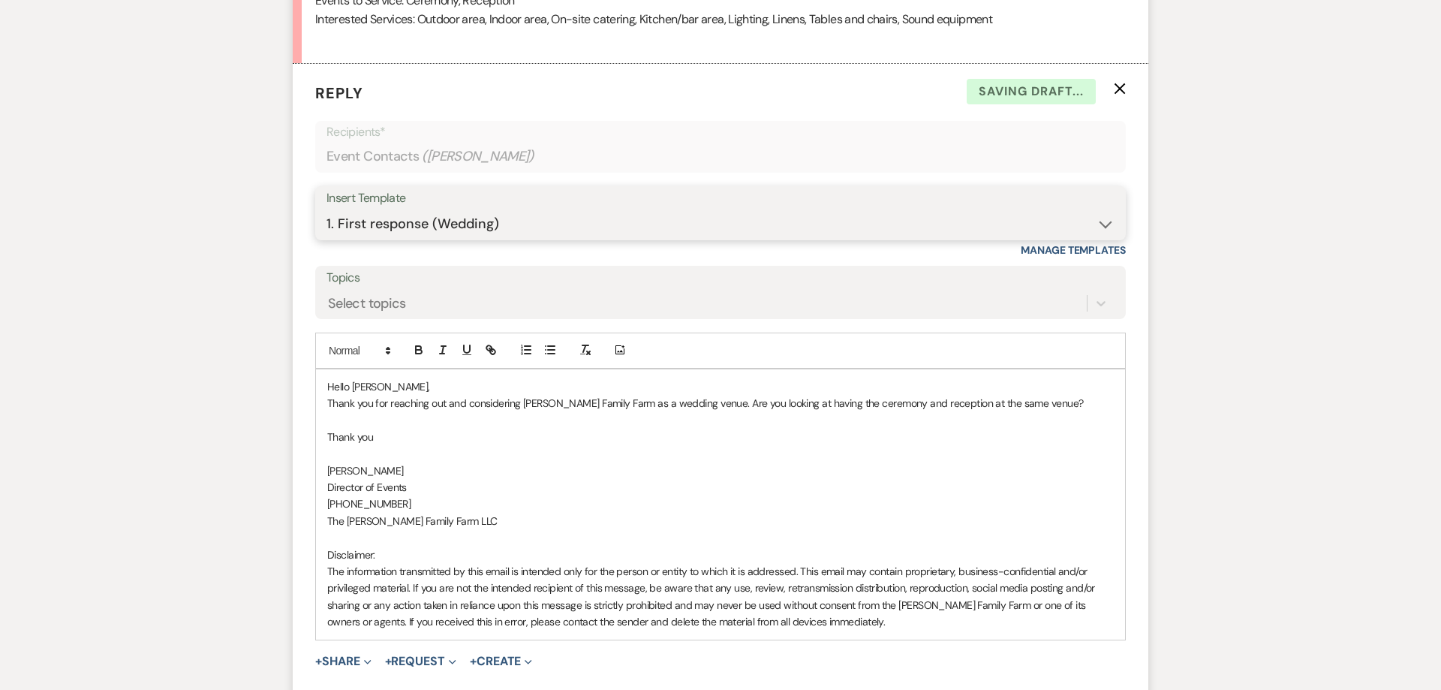
scroll to position [1379, 0]
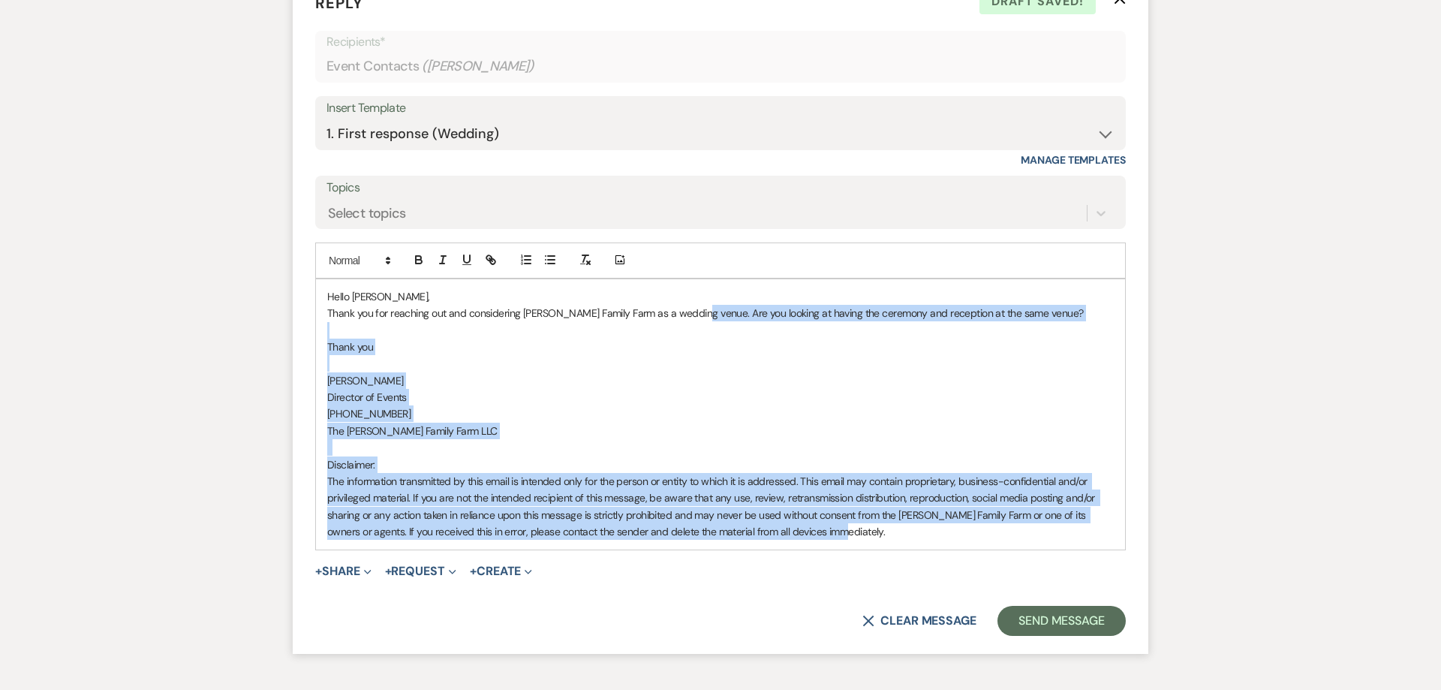
drag, startPoint x: 787, startPoint y: 369, endPoint x: 816, endPoint y: 549, distance: 181.8
click at [816, 549] on div "Hello [PERSON_NAME], Thank you for reaching out and considering [PERSON_NAME] F…" at bounding box center [720, 414] width 809 height 270
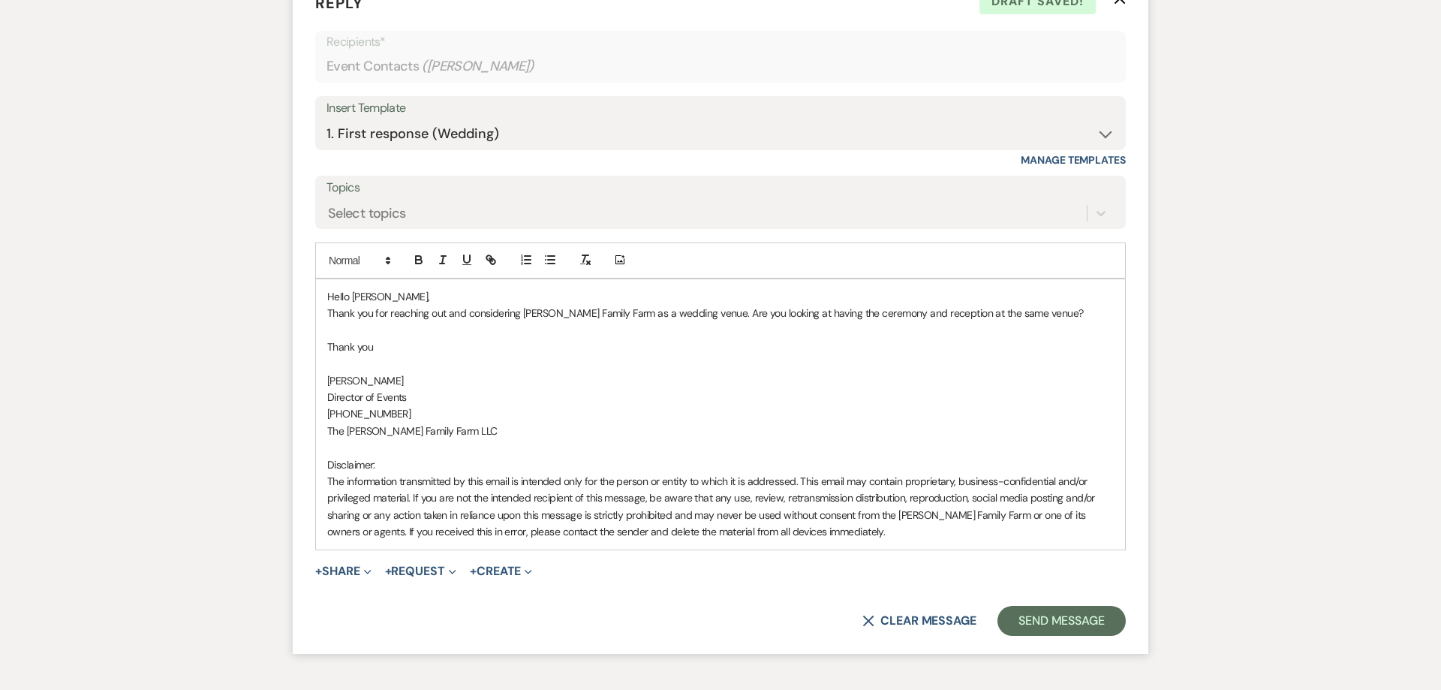
scroll to position [1261, 0]
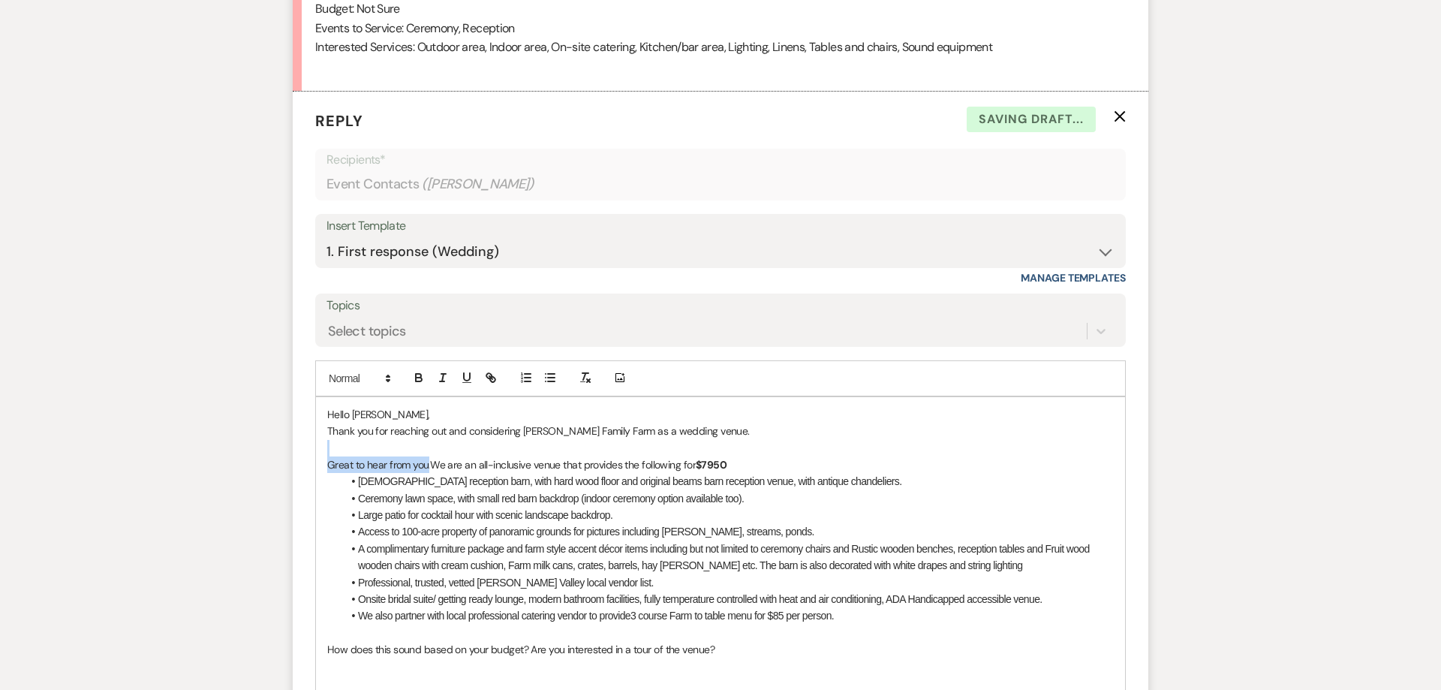
drag, startPoint x: 428, startPoint y: 468, endPoint x: 234, endPoint y: 453, distance: 194.3
click at [316, 453] on div "Hello [PERSON_NAME], Thank you for reaching out and considering [PERSON_NAME] F…" at bounding box center [720, 649] width 809 height 505
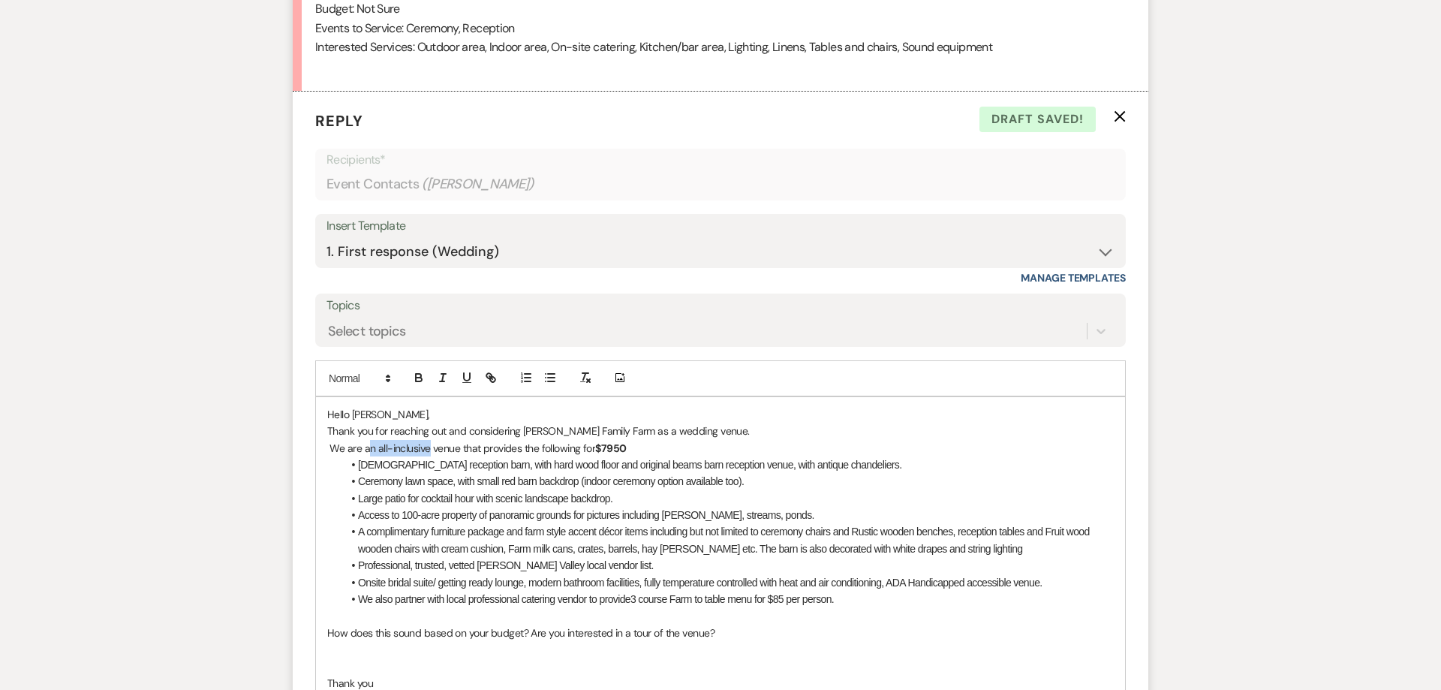
drag, startPoint x: 369, startPoint y: 450, endPoint x: 429, endPoint y: 449, distance: 60.1
click at [429, 449] on span "We are an all-inclusive venue that provides the following for" at bounding box center [463, 448] width 266 height 14
drag, startPoint x: 841, startPoint y: 599, endPoint x: 770, endPoint y: 604, distance: 70.8
click at [770, 604] on li "We also partner with local professional catering vendor to provide 3 course Far…" at bounding box center [728, 599] width 772 height 17
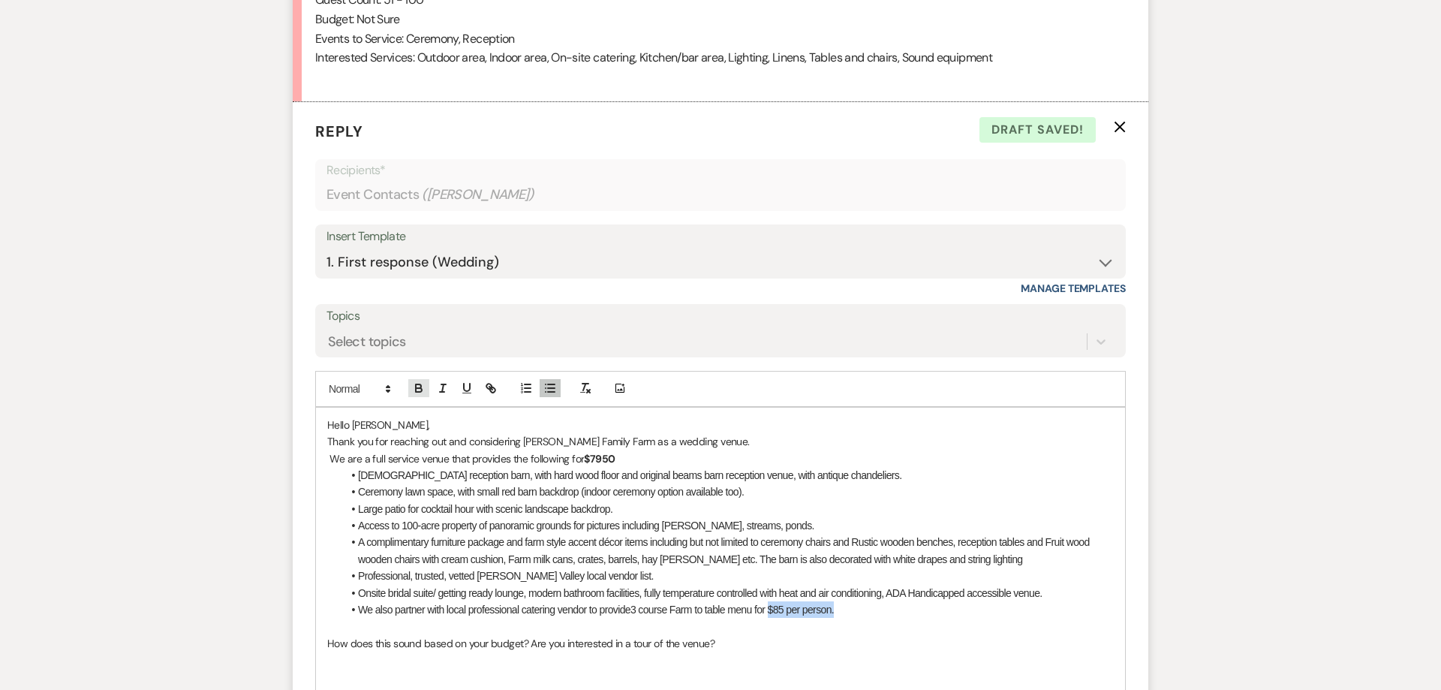
scroll to position [1242, 0]
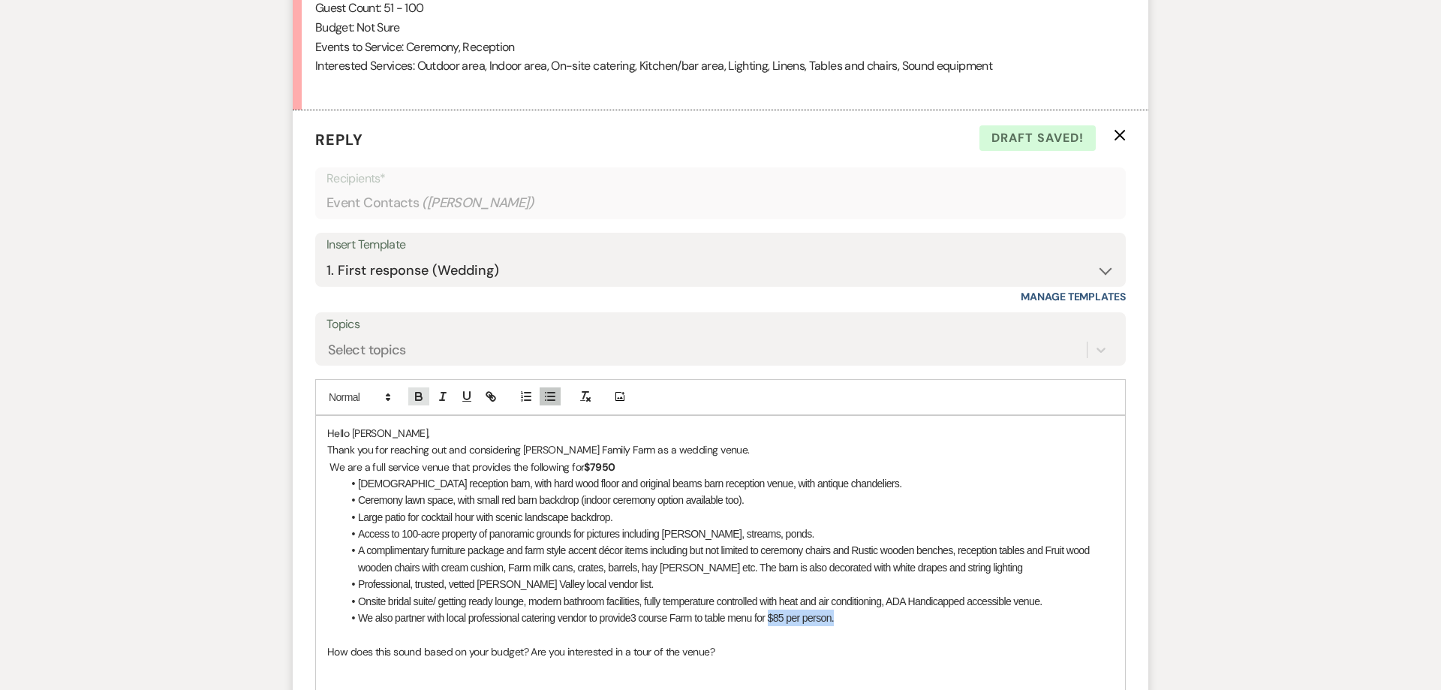
click at [420, 393] on icon "button" at bounding box center [418, 395] width 5 height 4
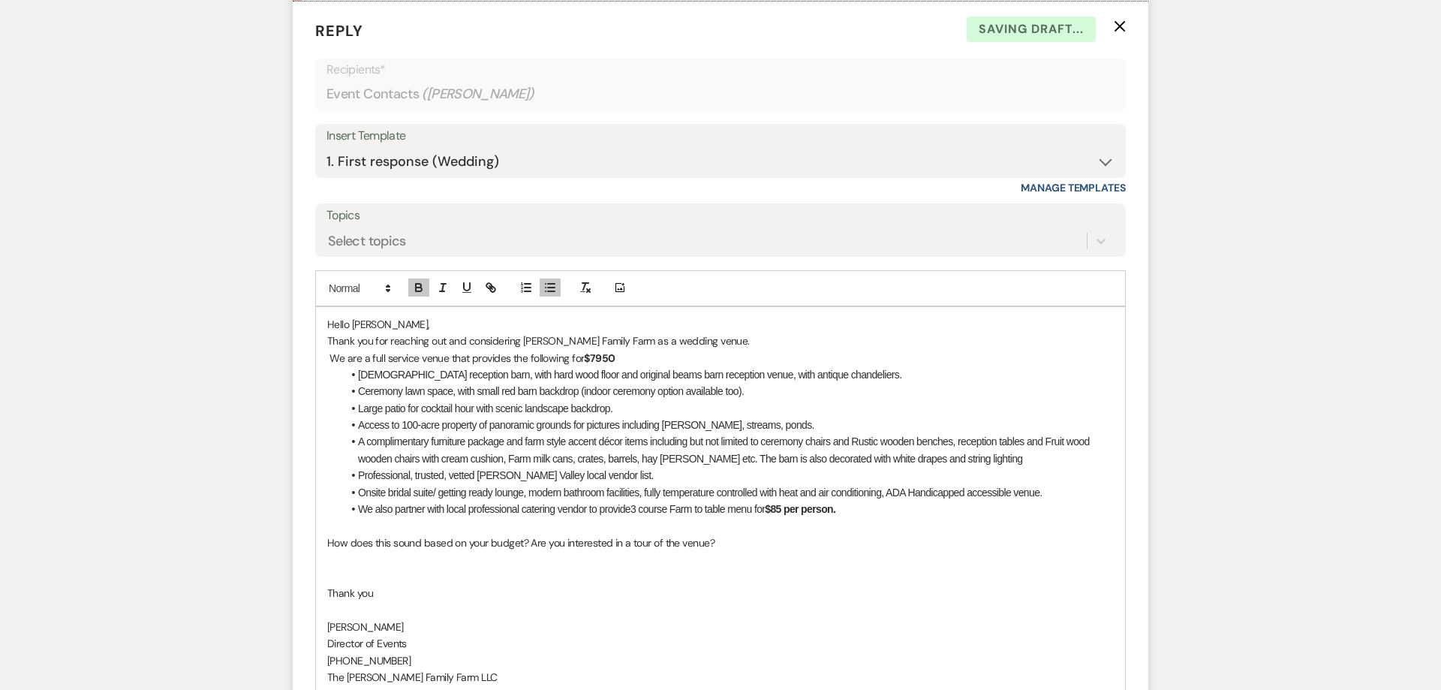
scroll to position [1357, 0]
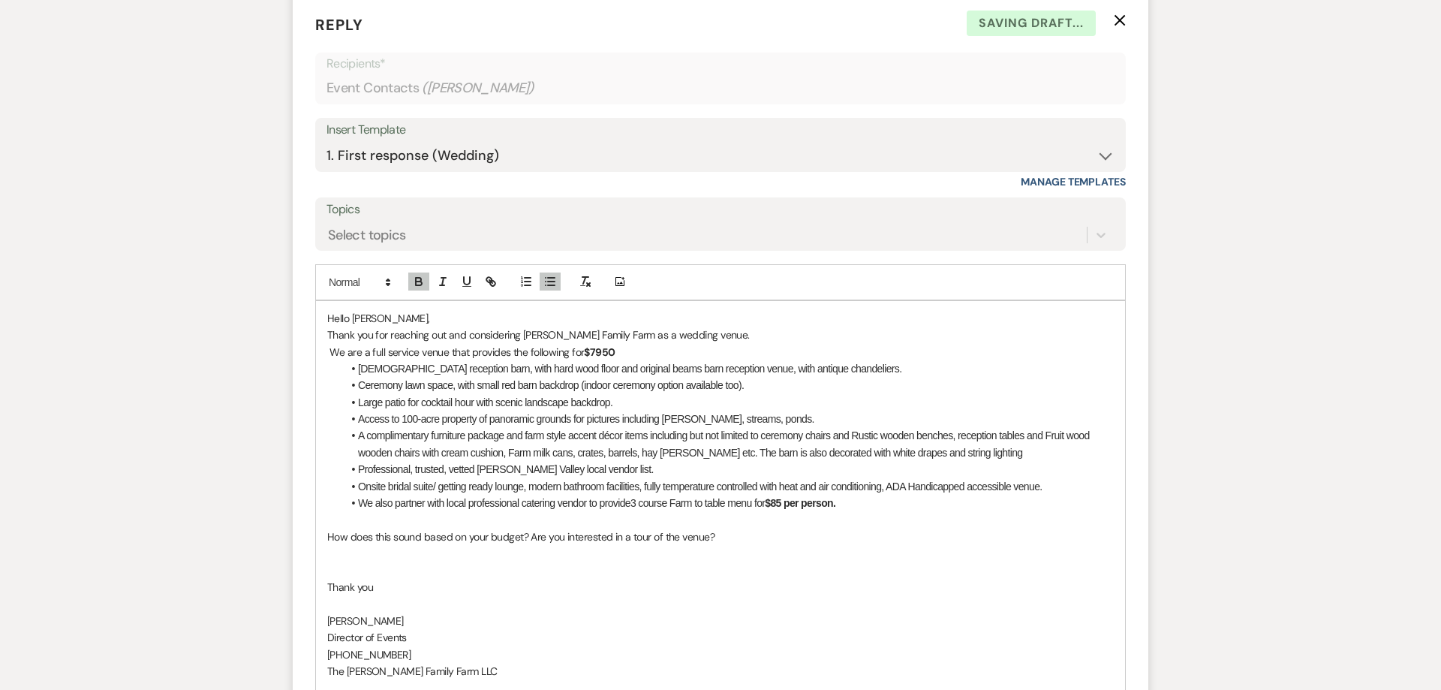
click at [480, 558] on p at bounding box center [720, 553] width 787 height 17
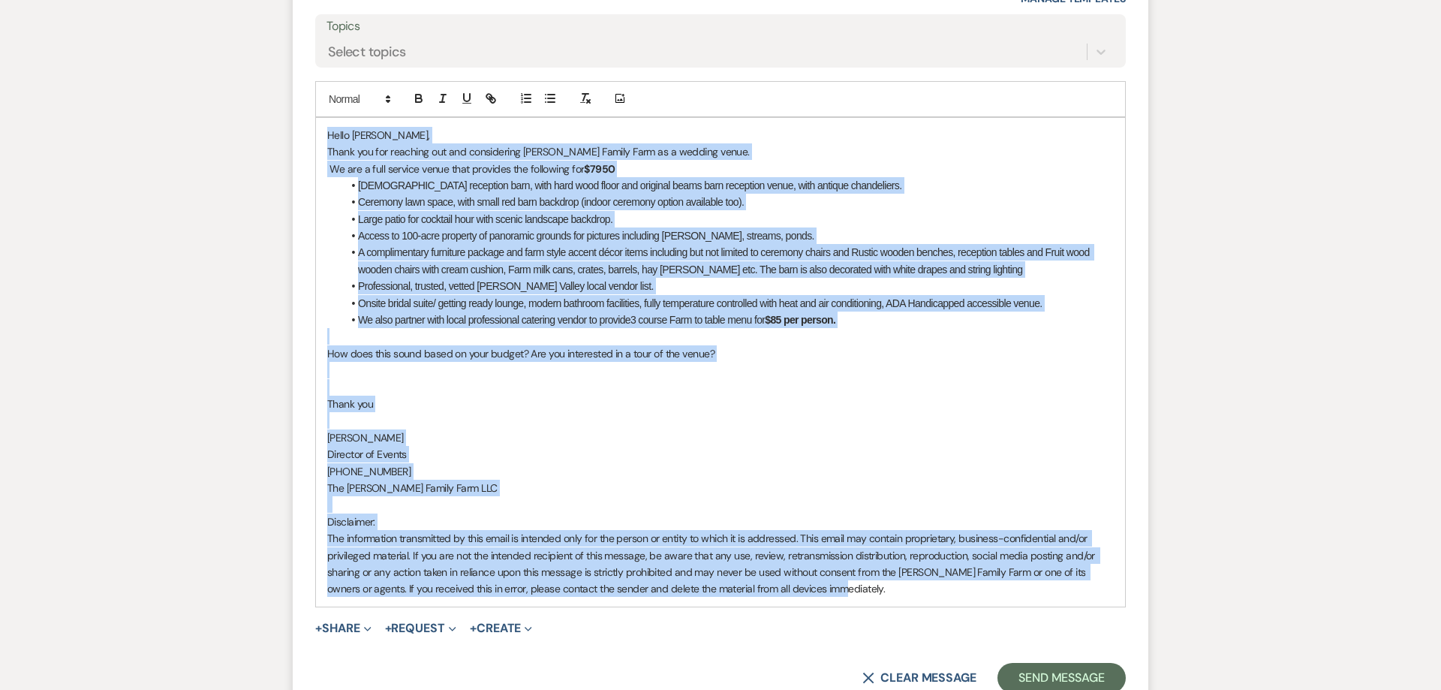
scroll to position [1418, 0]
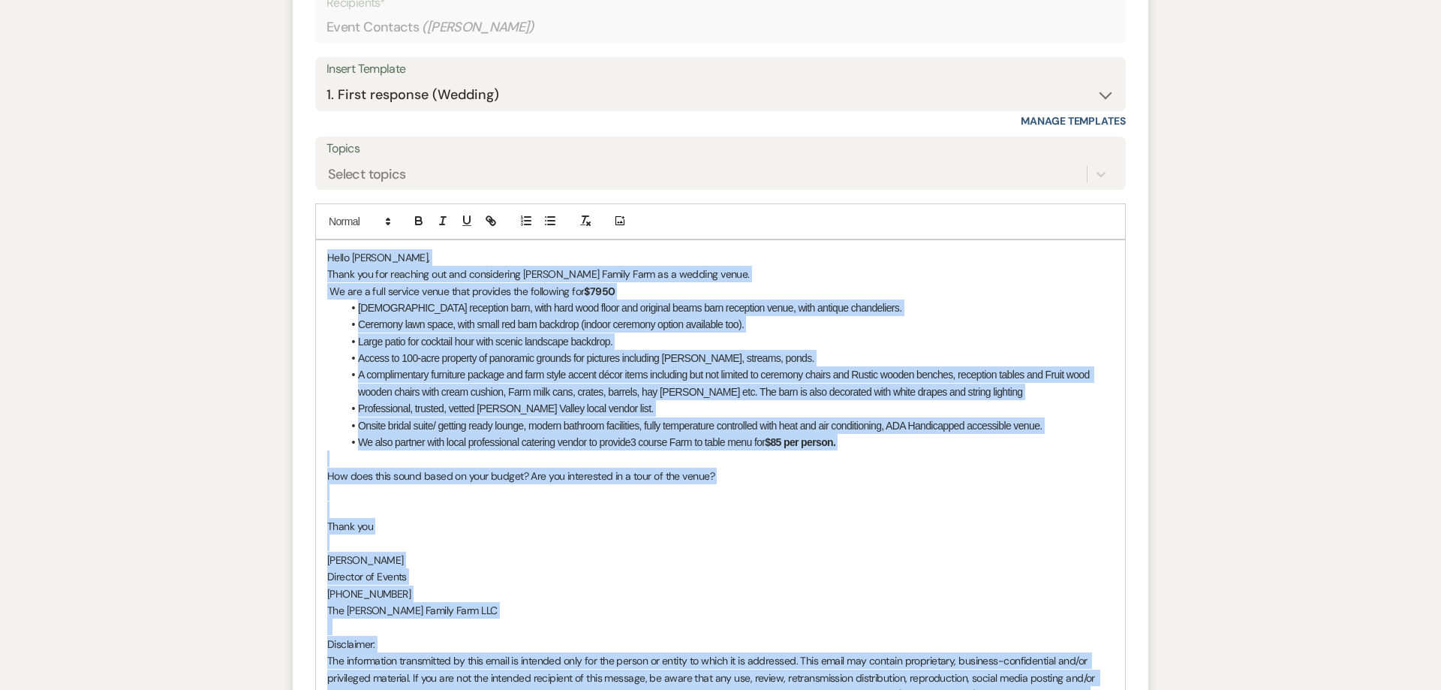
drag, startPoint x: 827, startPoint y: 505, endPoint x: 164, endPoint y: 236, distance: 716.2
click at [316, 240] on div "Hello [PERSON_NAME], Thank you for reaching out and considering [PERSON_NAME] F…" at bounding box center [720, 484] width 809 height 489
copy div "Lorem Ipsumdo, Sitam con adi elitsedd eiu tem incididuntu Labo Etdolo Magn al e…"
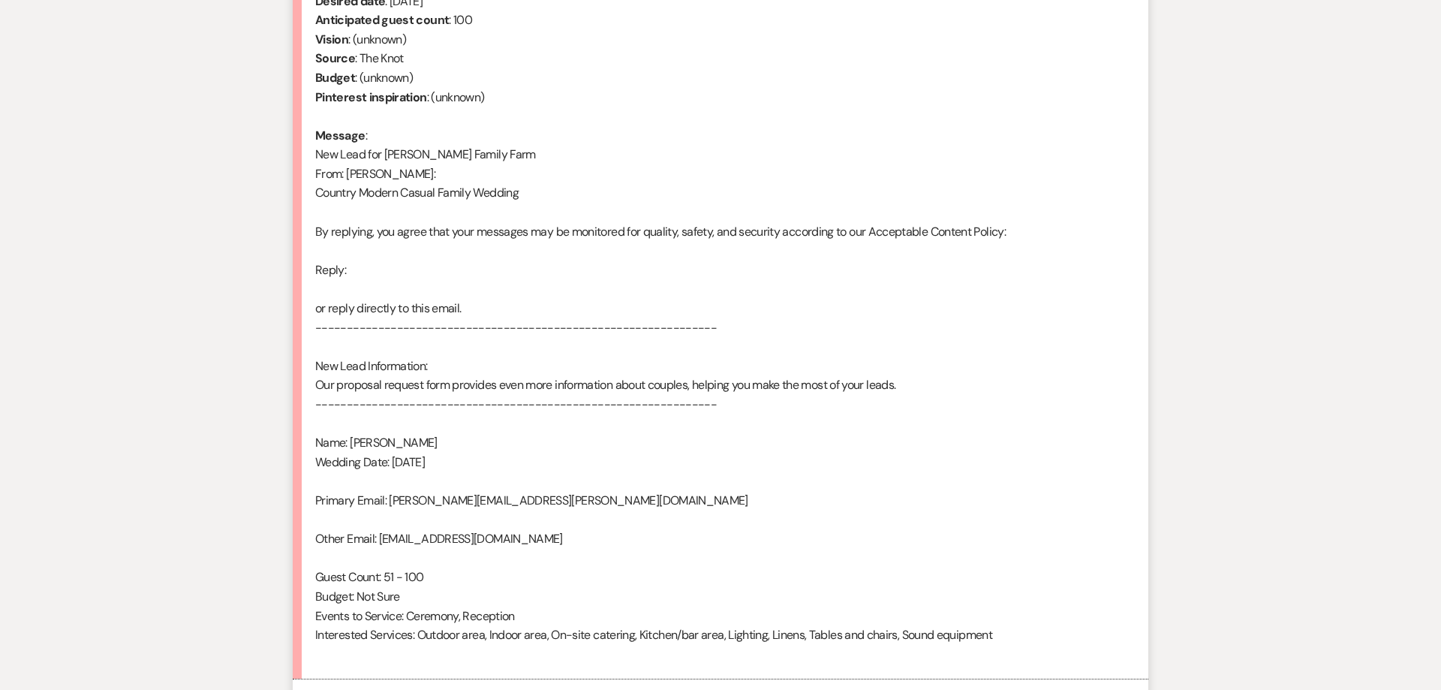
scroll to position [1112, 0]
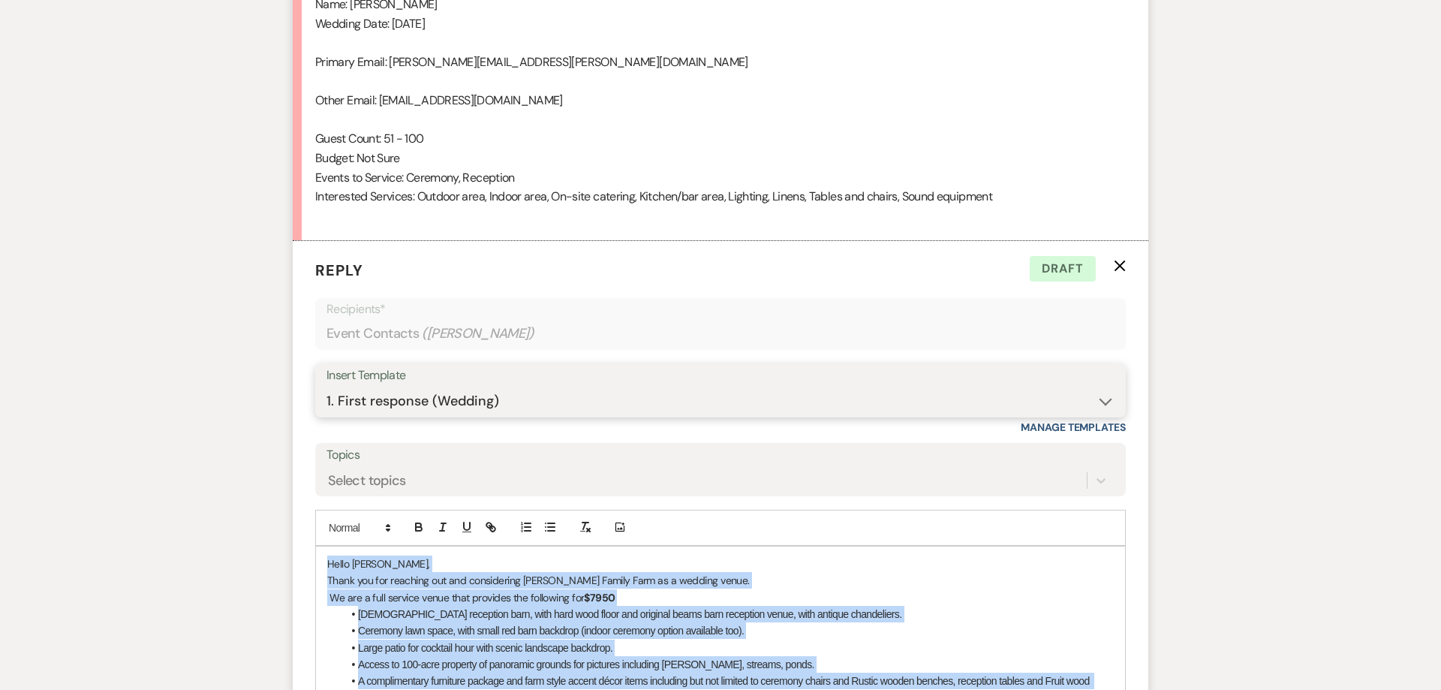
click at [914, 411] on form "Reply X Draft Recipients* Event Contacts ( [PERSON_NAME] ) Insert Template -- F…" at bounding box center [721, 690] width 856 height 898
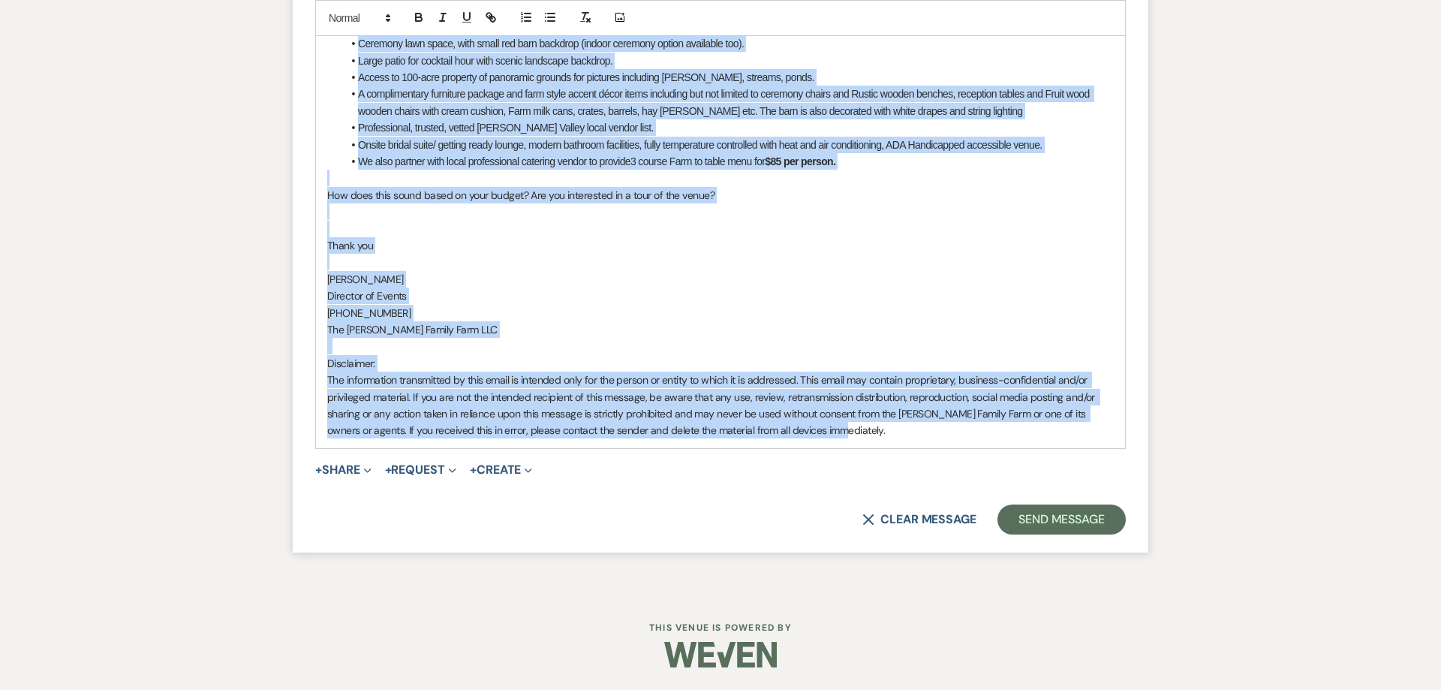
click at [857, 428] on p "The information transmitted by this email is intended only for the person or en…" at bounding box center [720, 406] width 787 height 68
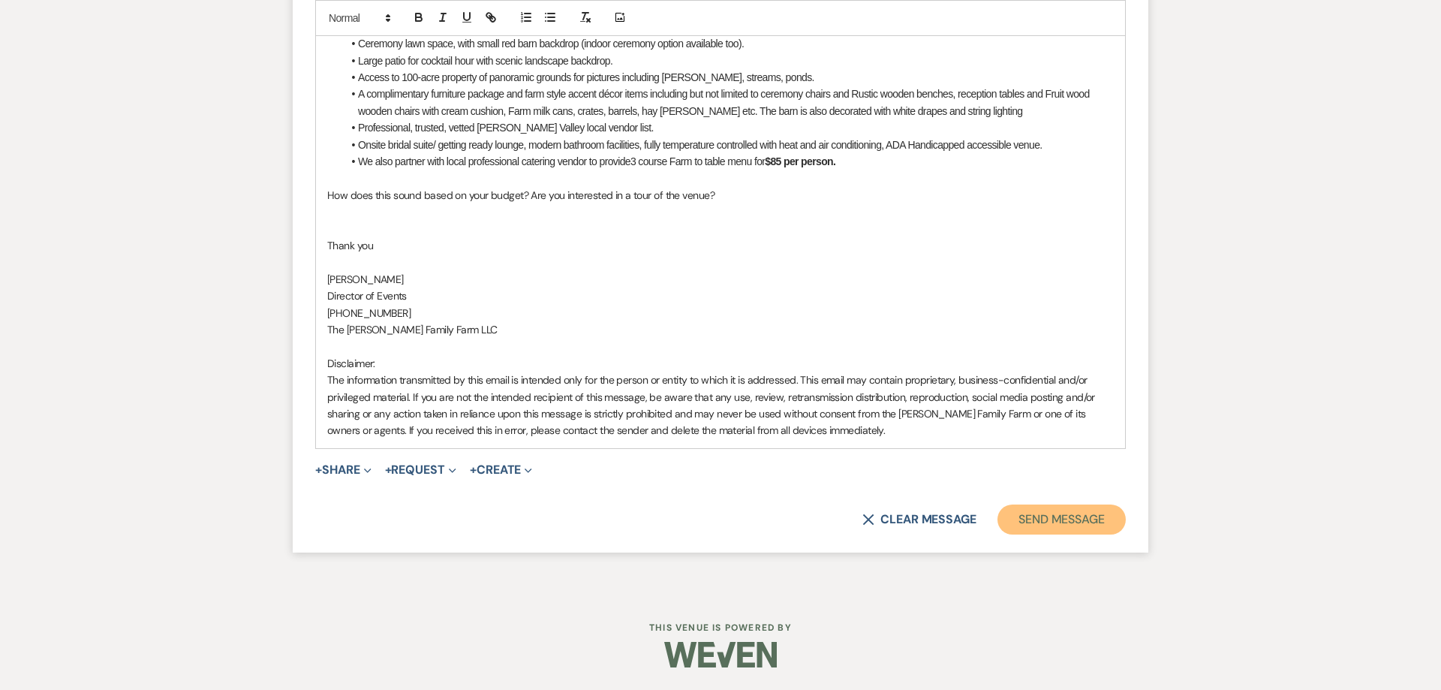
click at [1036, 516] on button "Send Message" at bounding box center [1062, 519] width 128 height 30
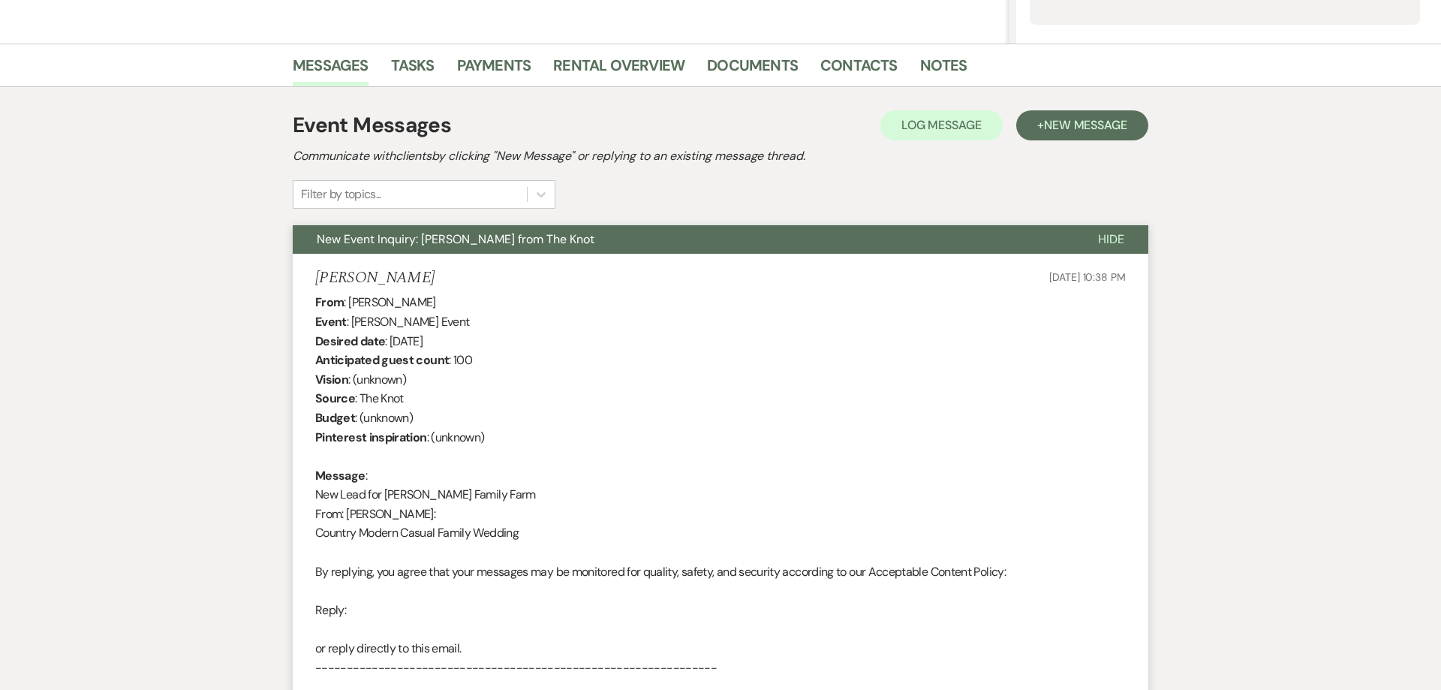
scroll to position [0, 0]
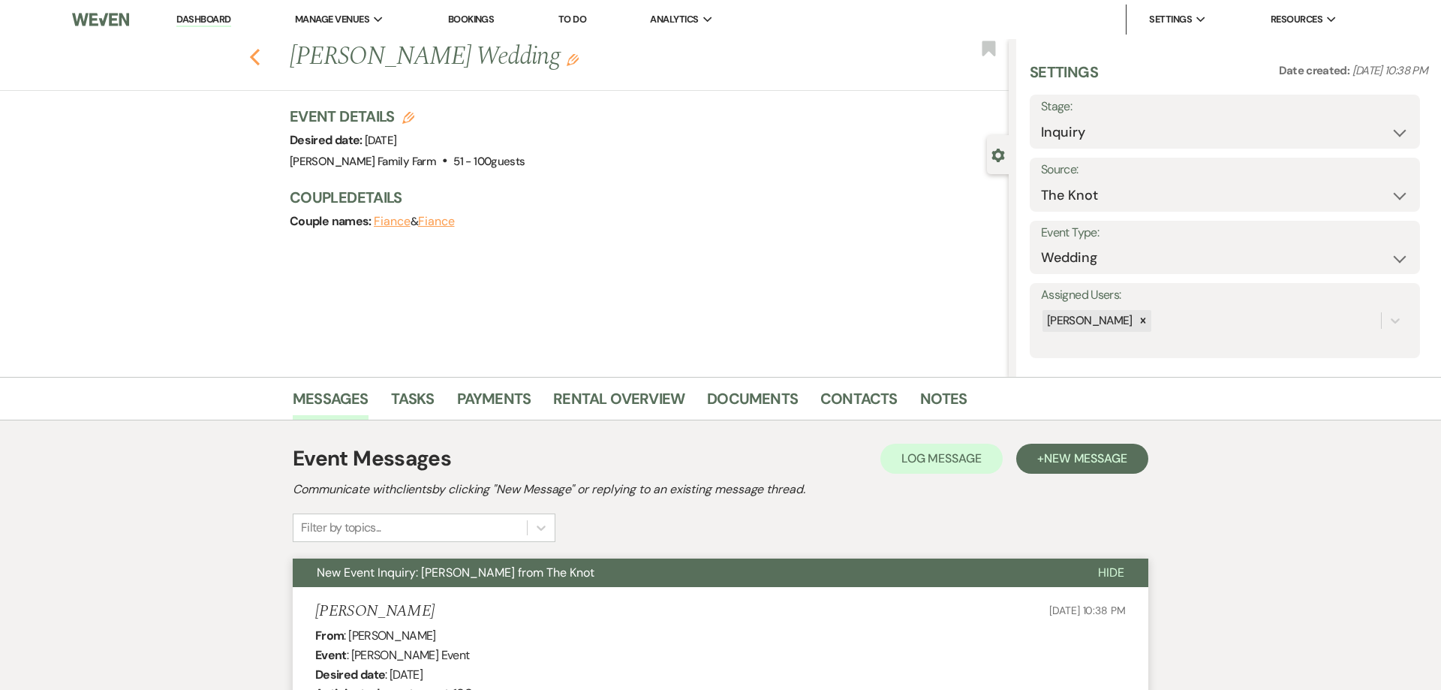
click at [254, 58] on icon "Previous" at bounding box center [254, 57] width 11 height 18
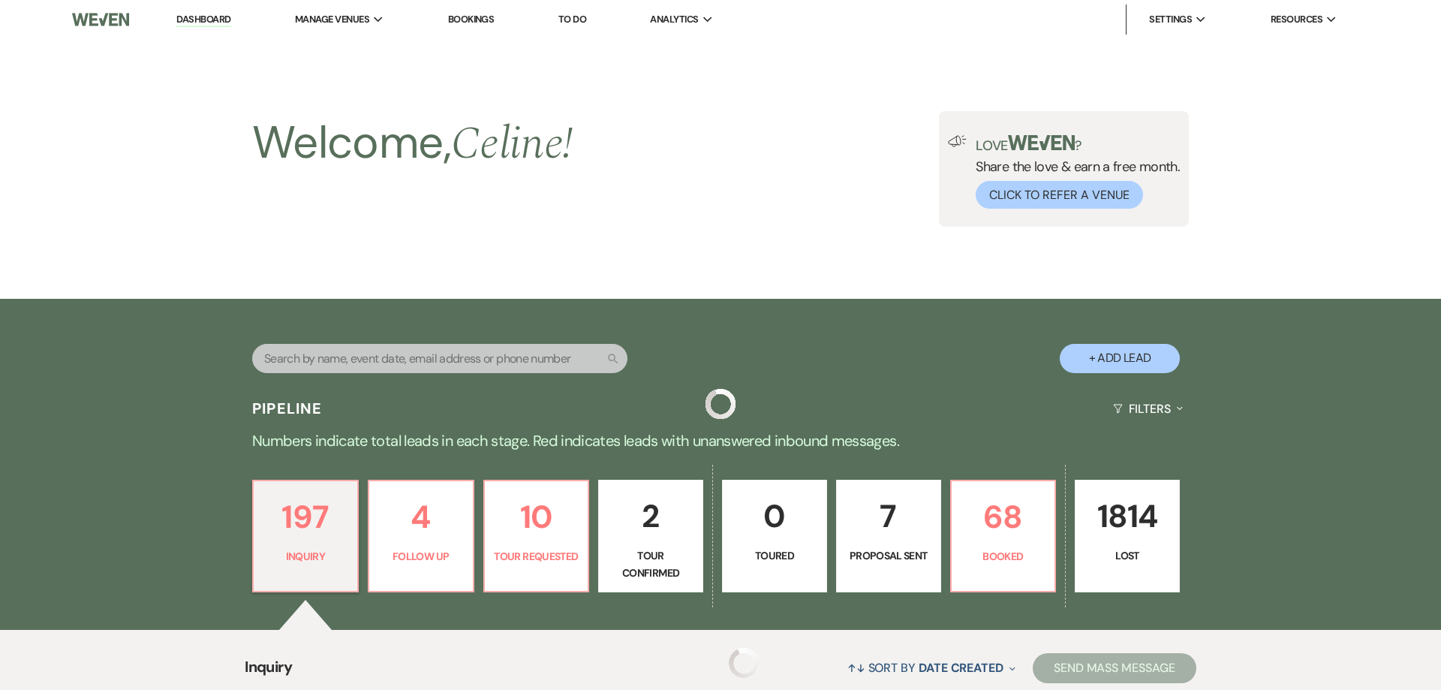
scroll to position [604, 0]
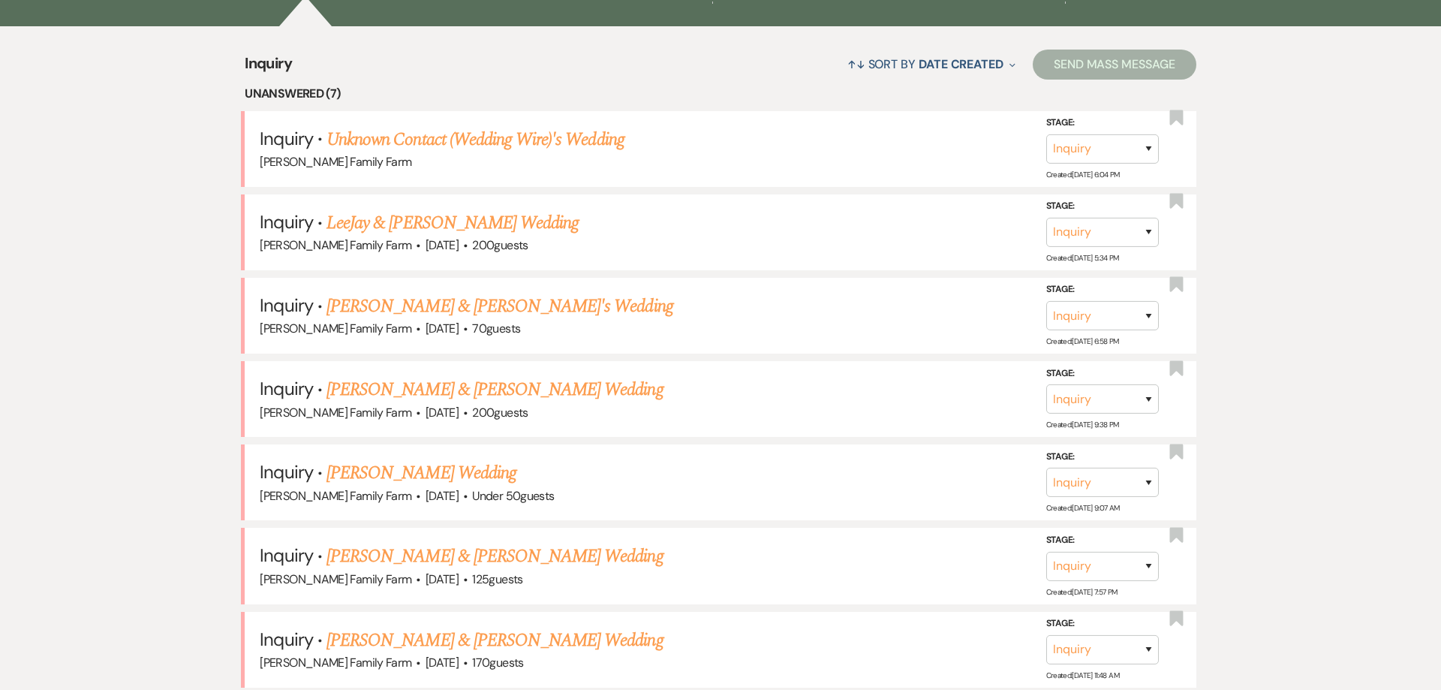
click at [531, 140] on link "Unknown Contact (Wedding Wire)'s Wedding" at bounding box center [476, 139] width 298 height 27
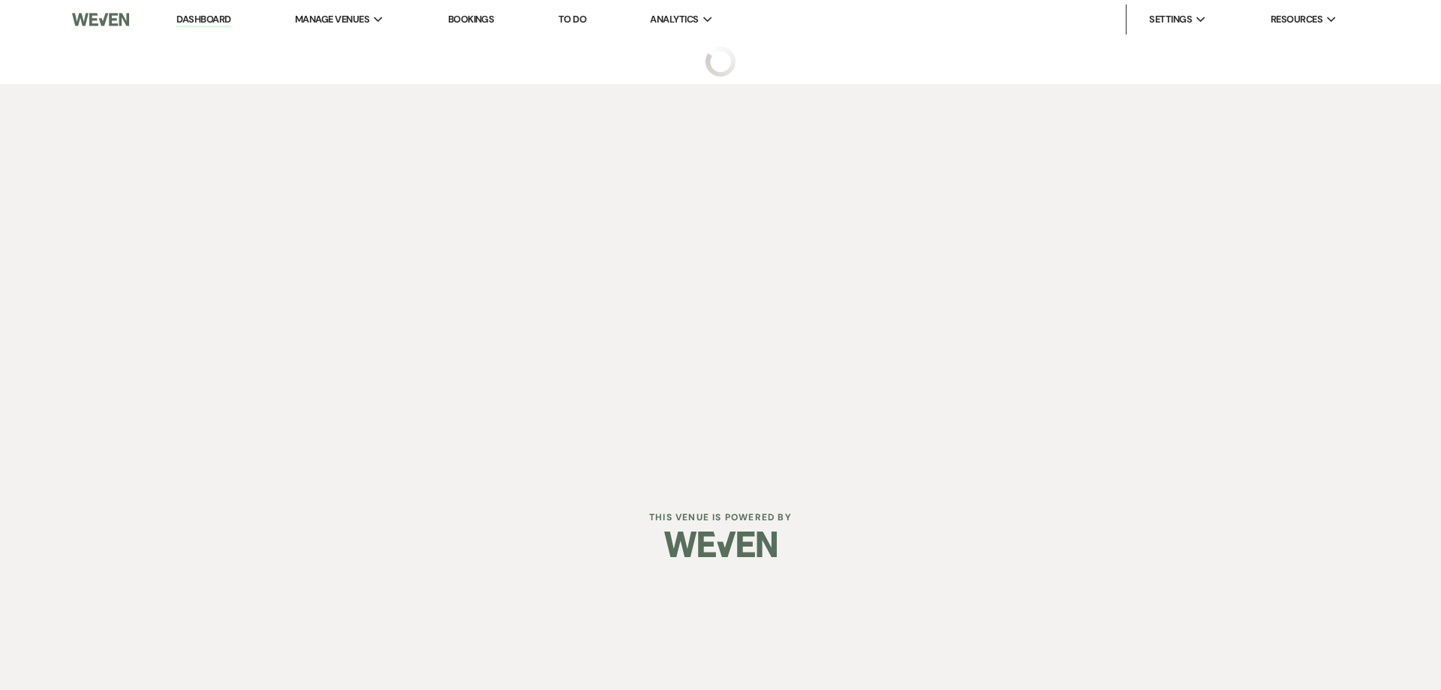
select select "3"
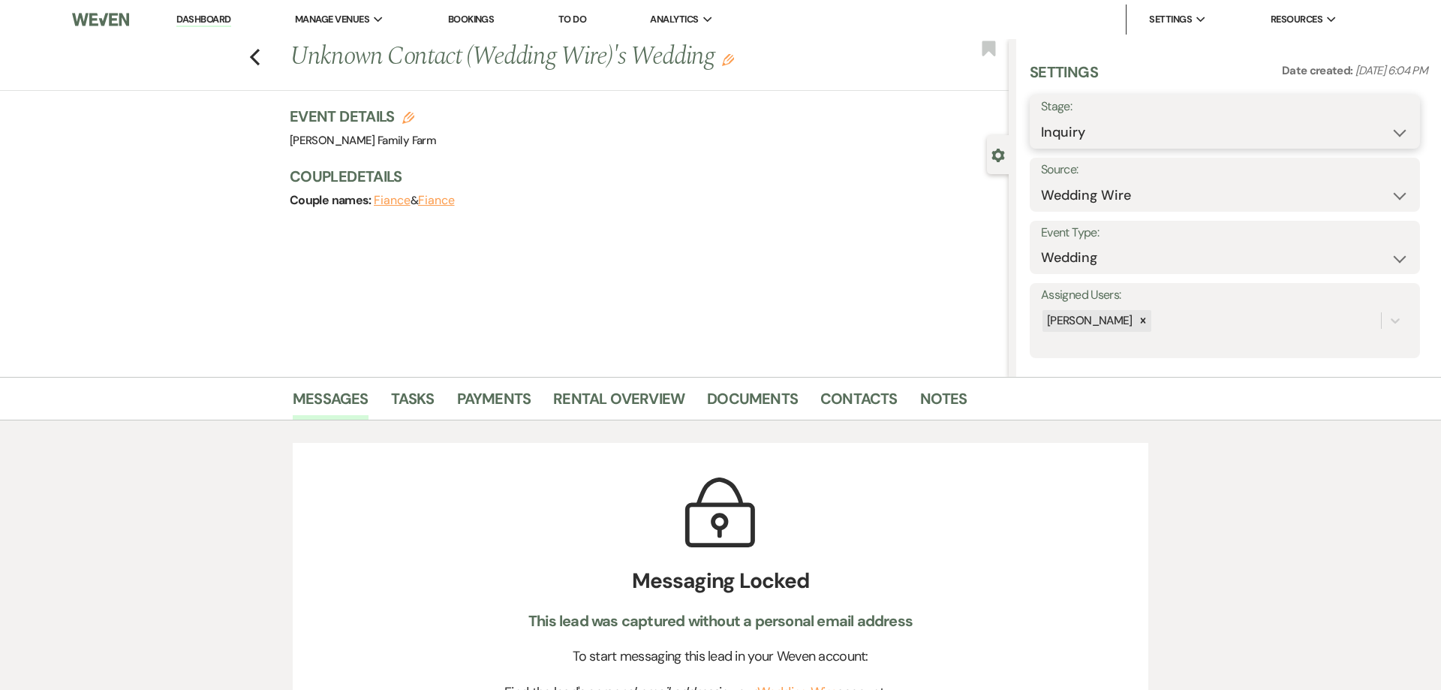
click at [1041, 118] on select "Inquiry Follow Up Tour Requested Tour Confirmed Toured Proposal Sent Booked Lost" at bounding box center [1225, 132] width 368 height 29
select select "8"
click option "Lost" at bounding box center [0, 0] width 0 height 0
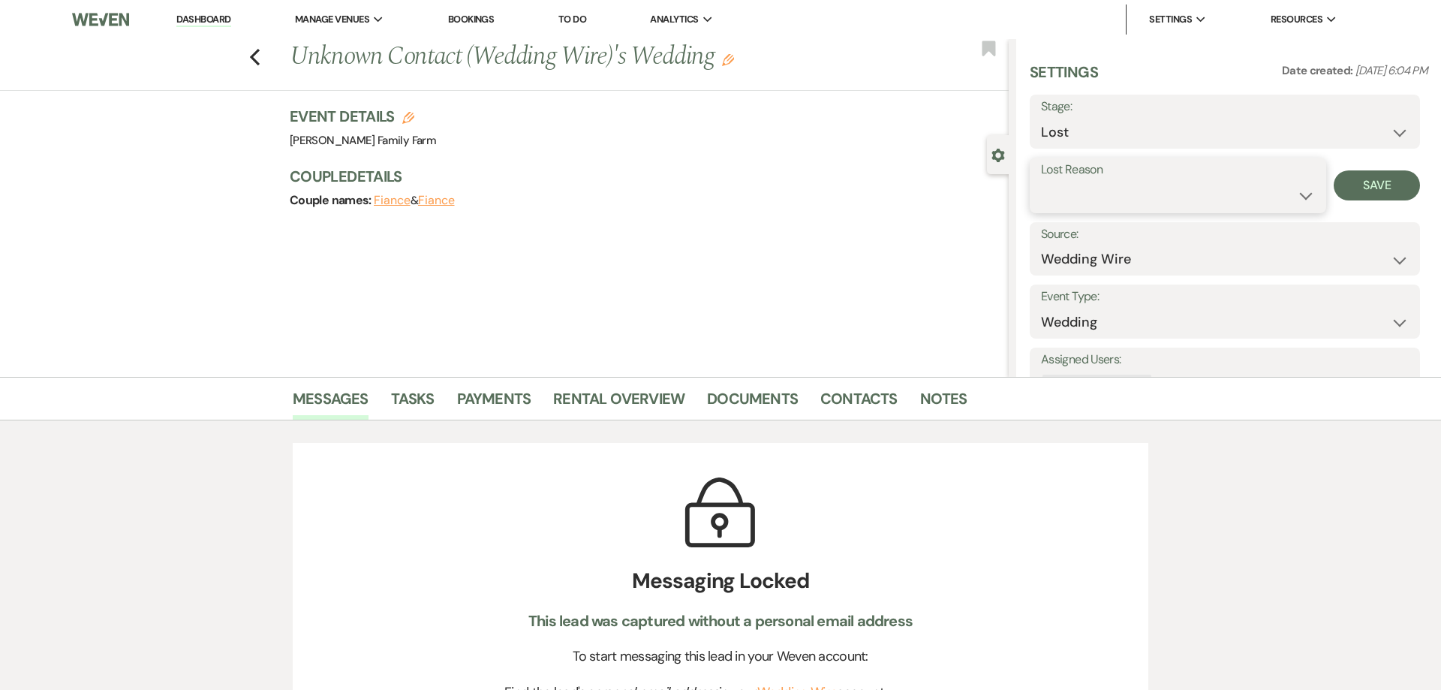
click at [1041, 181] on select "Booked Elsewhere Budget Date Unavailable No Response Not a Good Match Capacity …" at bounding box center [1178, 195] width 274 height 29
select select "3"
click option "Spam (hidden)" at bounding box center [0, 0] width 0 height 0
click at [1369, 184] on button "Save" at bounding box center [1377, 185] width 86 height 30
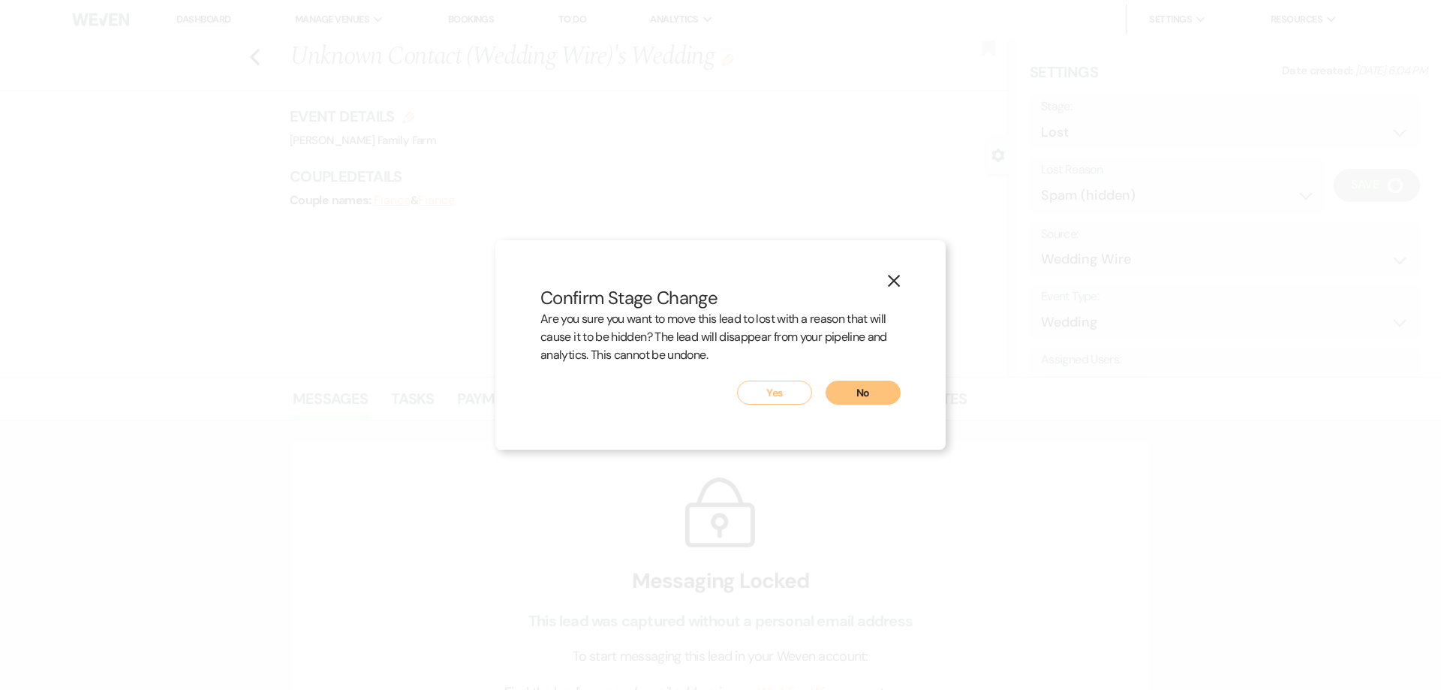
click at [775, 393] on button "Yes" at bounding box center [774, 393] width 75 height 24
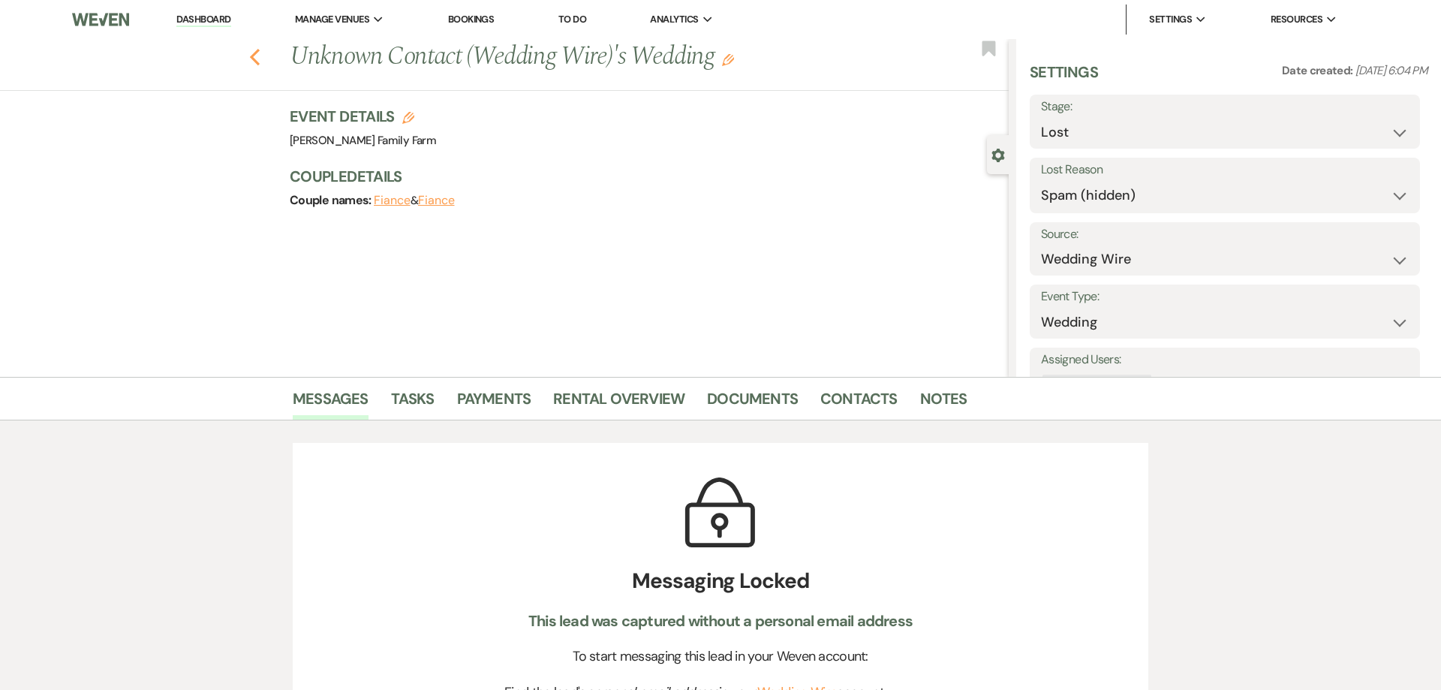
click at [256, 58] on icon "Previous" at bounding box center [254, 57] width 11 height 18
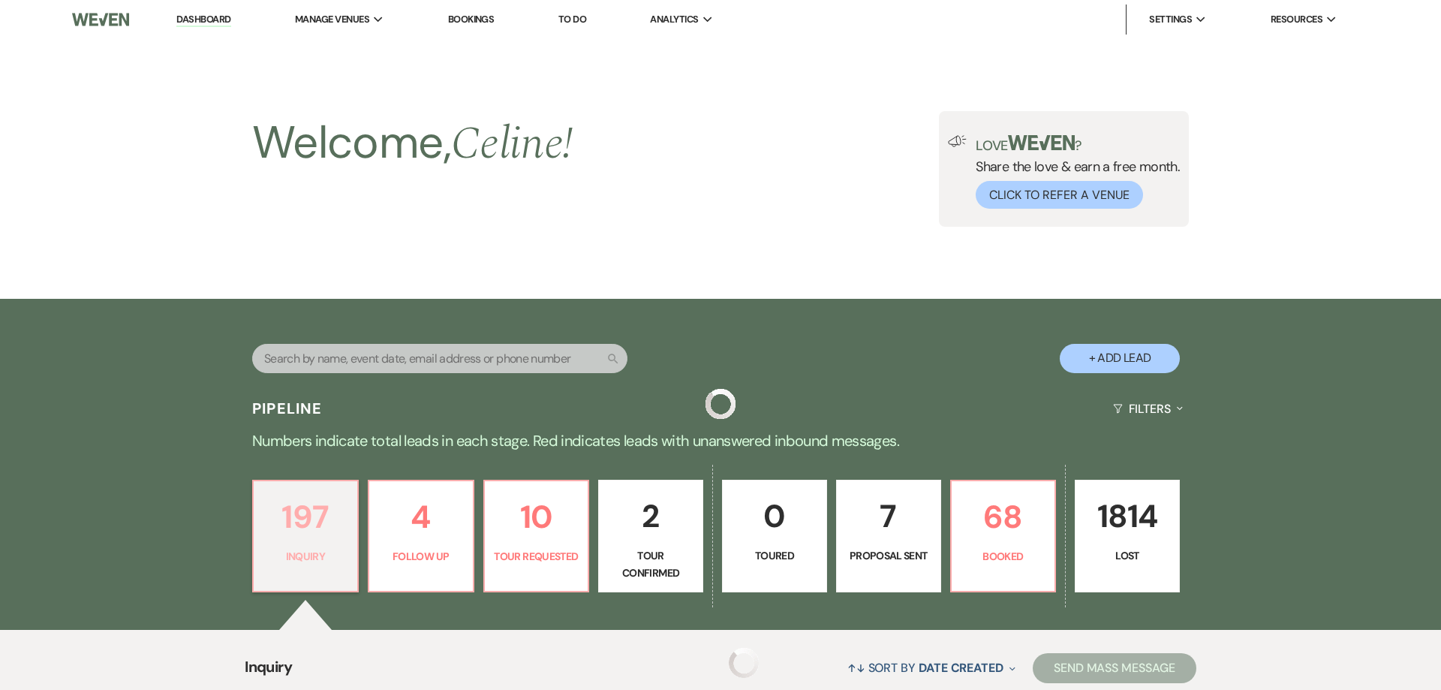
scroll to position [527, 0]
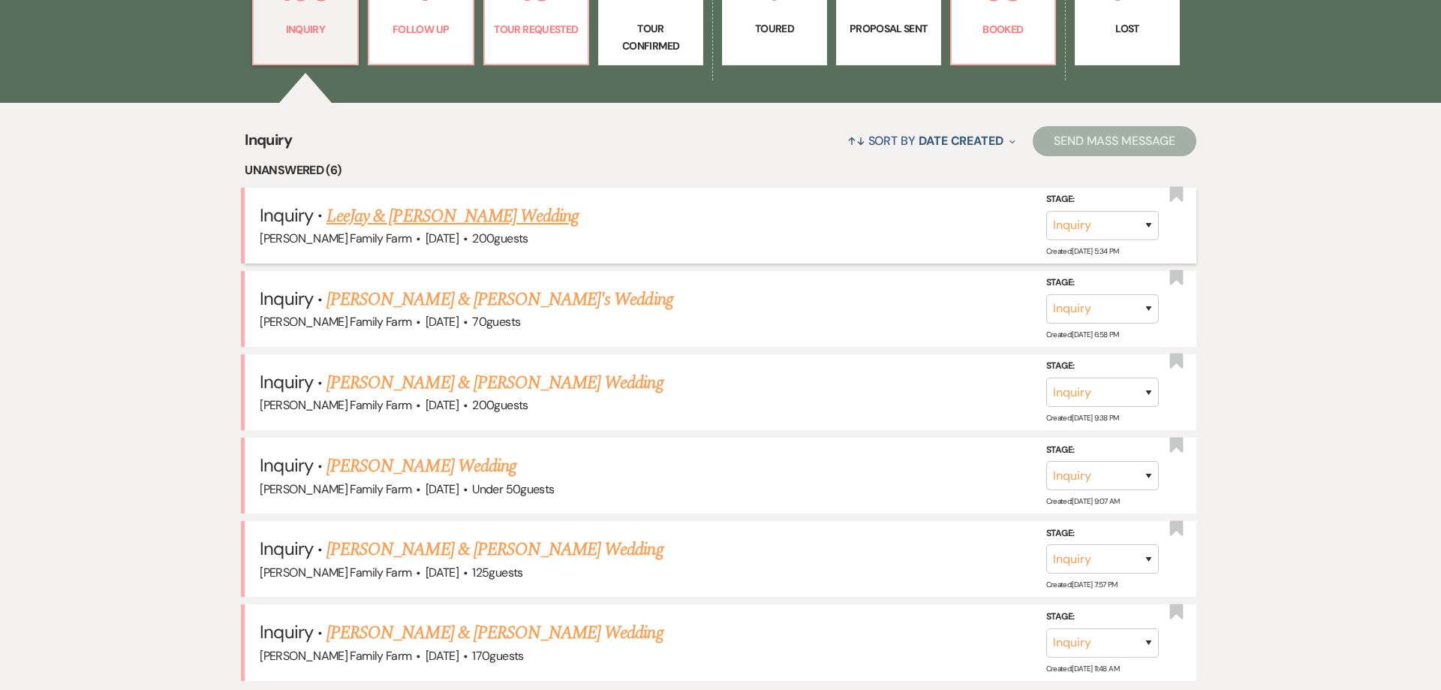
click at [474, 230] on link "LeeJay & [PERSON_NAME] Wedding" at bounding box center [453, 216] width 252 height 27
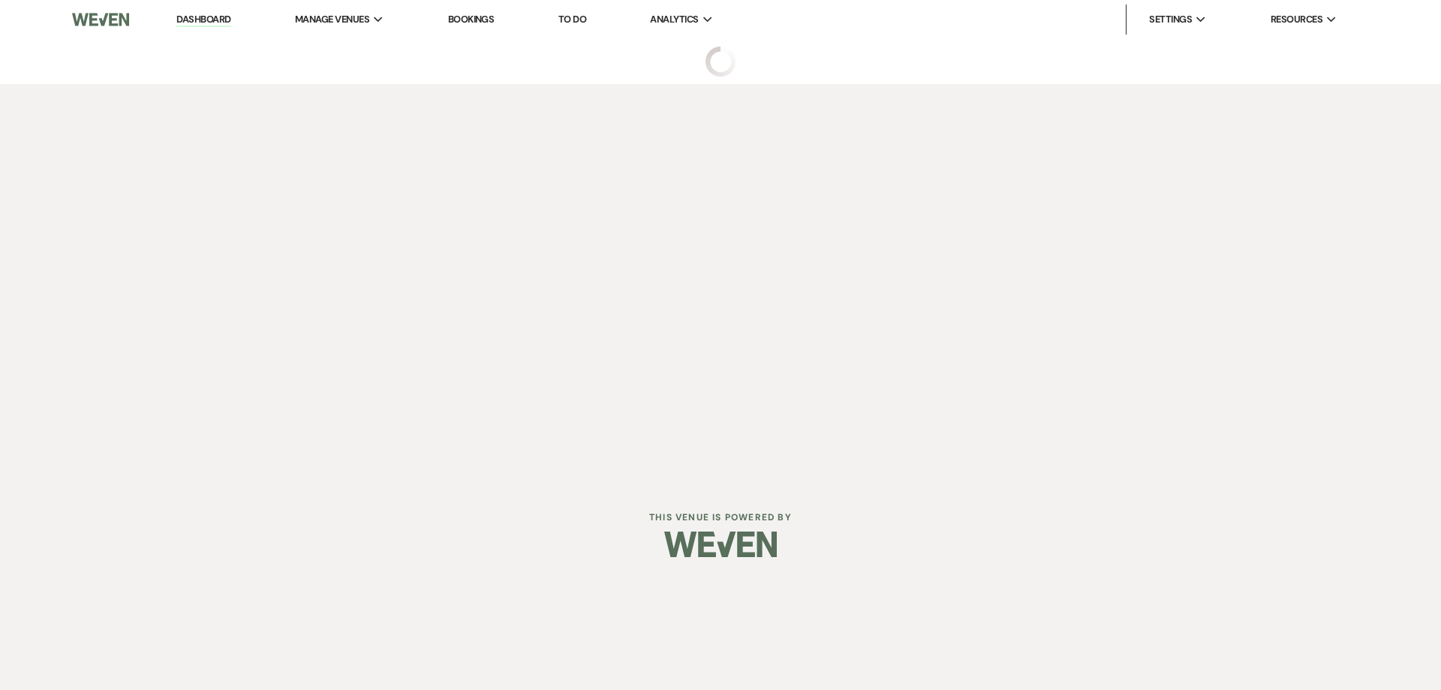
select select "5"
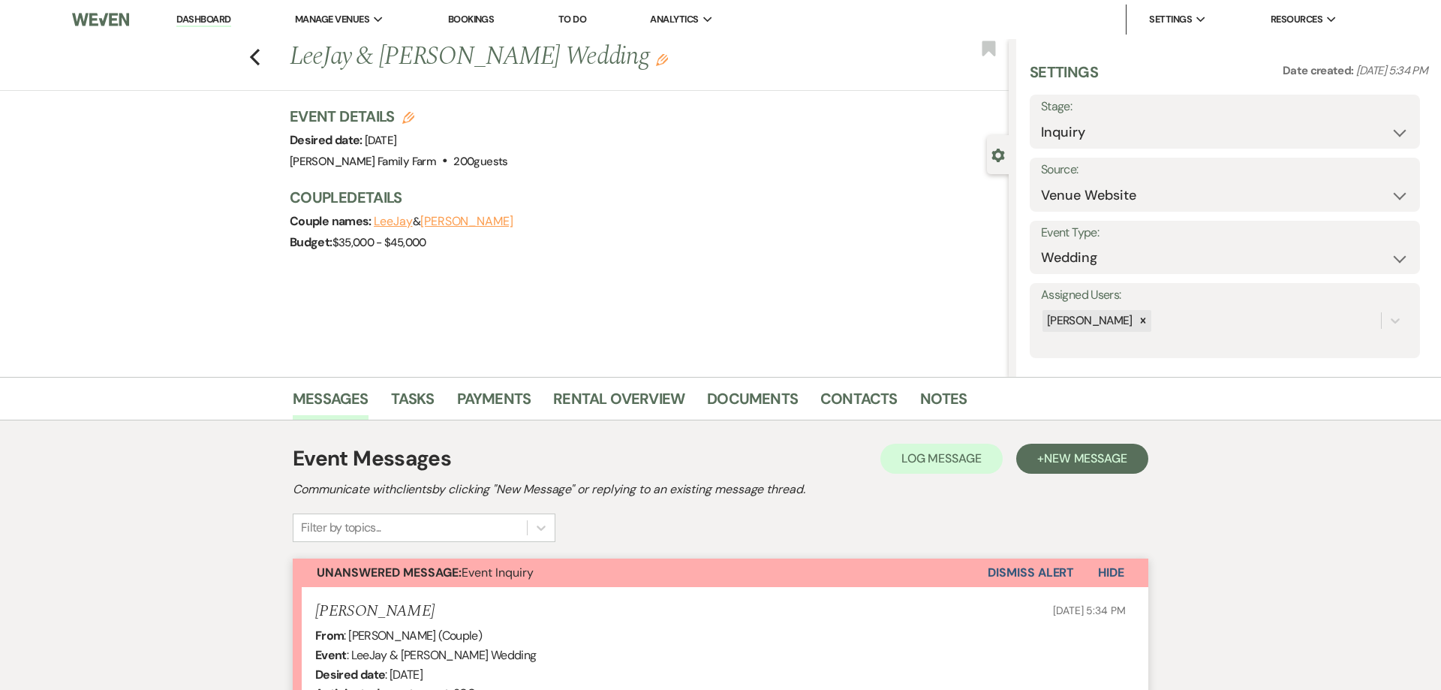
scroll to position [344, 0]
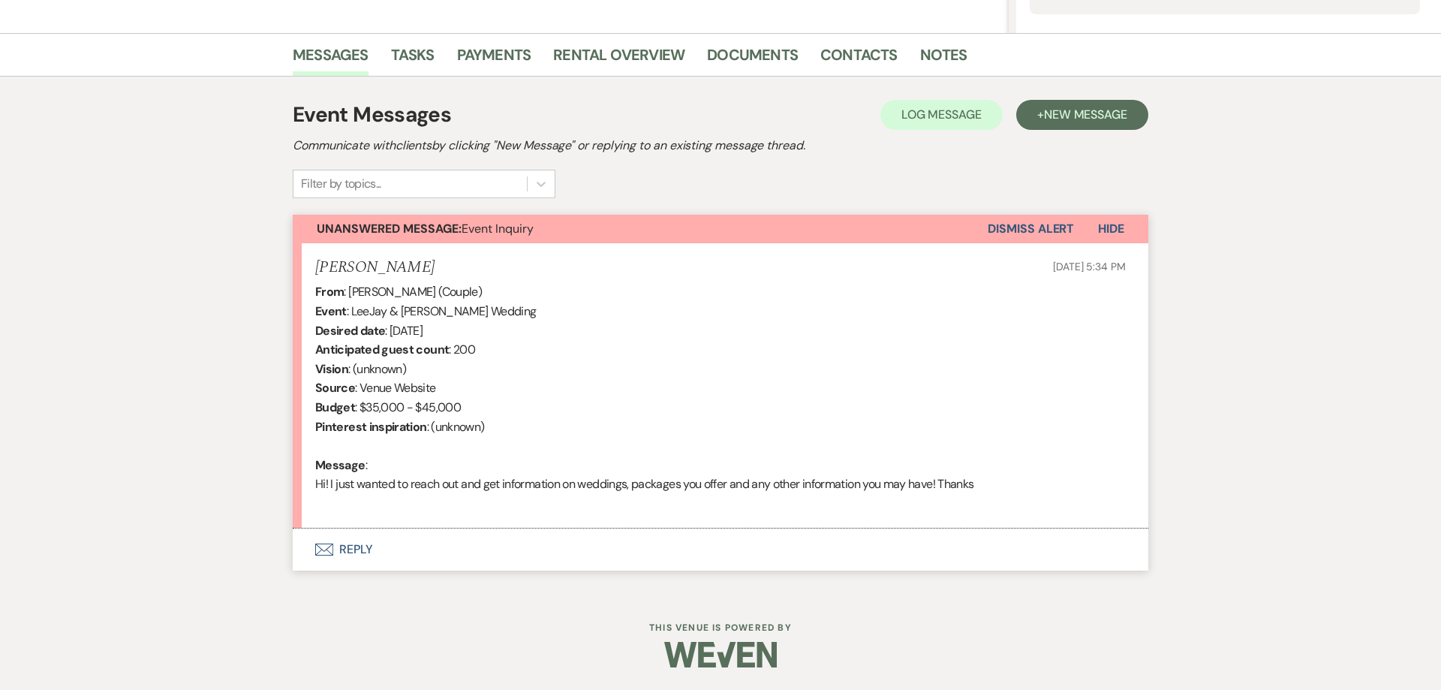
click at [347, 547] on button "Envelope Reply" at bounding box center [721, 549] width 856 height 42
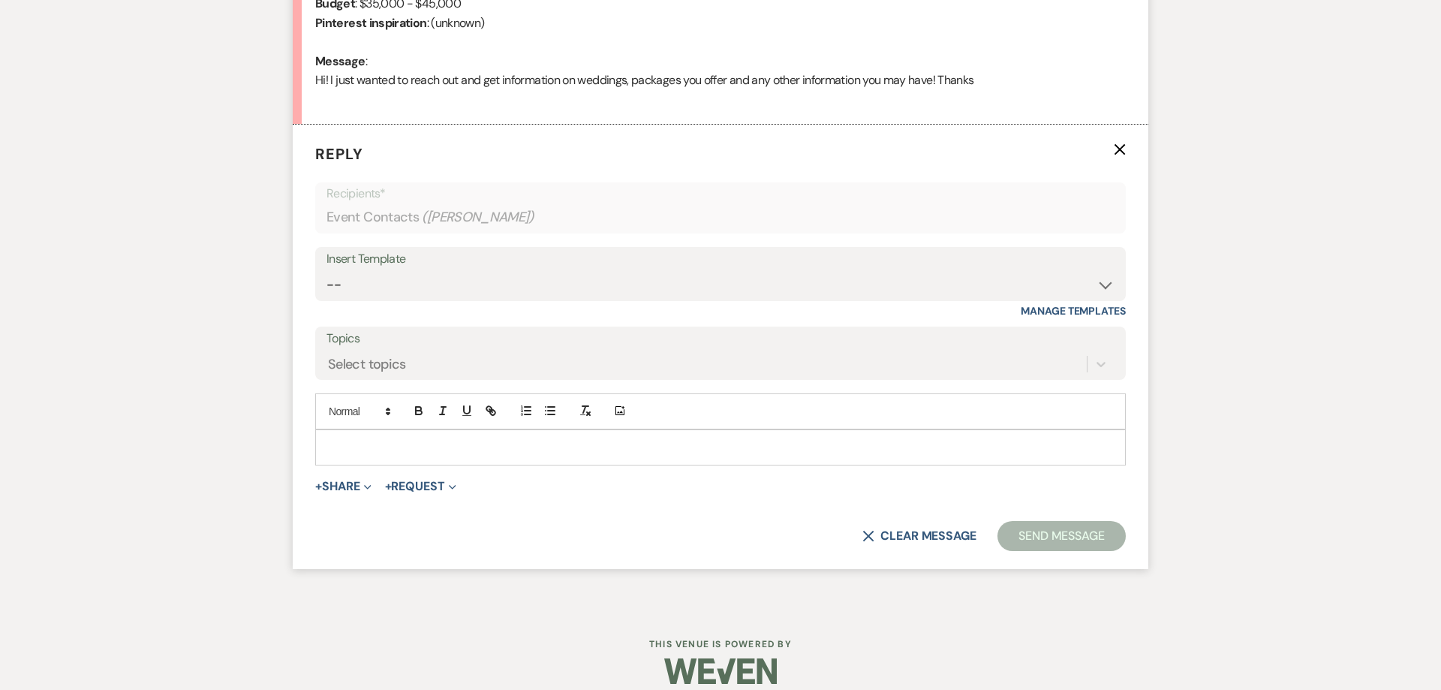
scroll to position [750, 0]
click at [364, 447] on p at bounding box center [720, 445] width 787 height 17
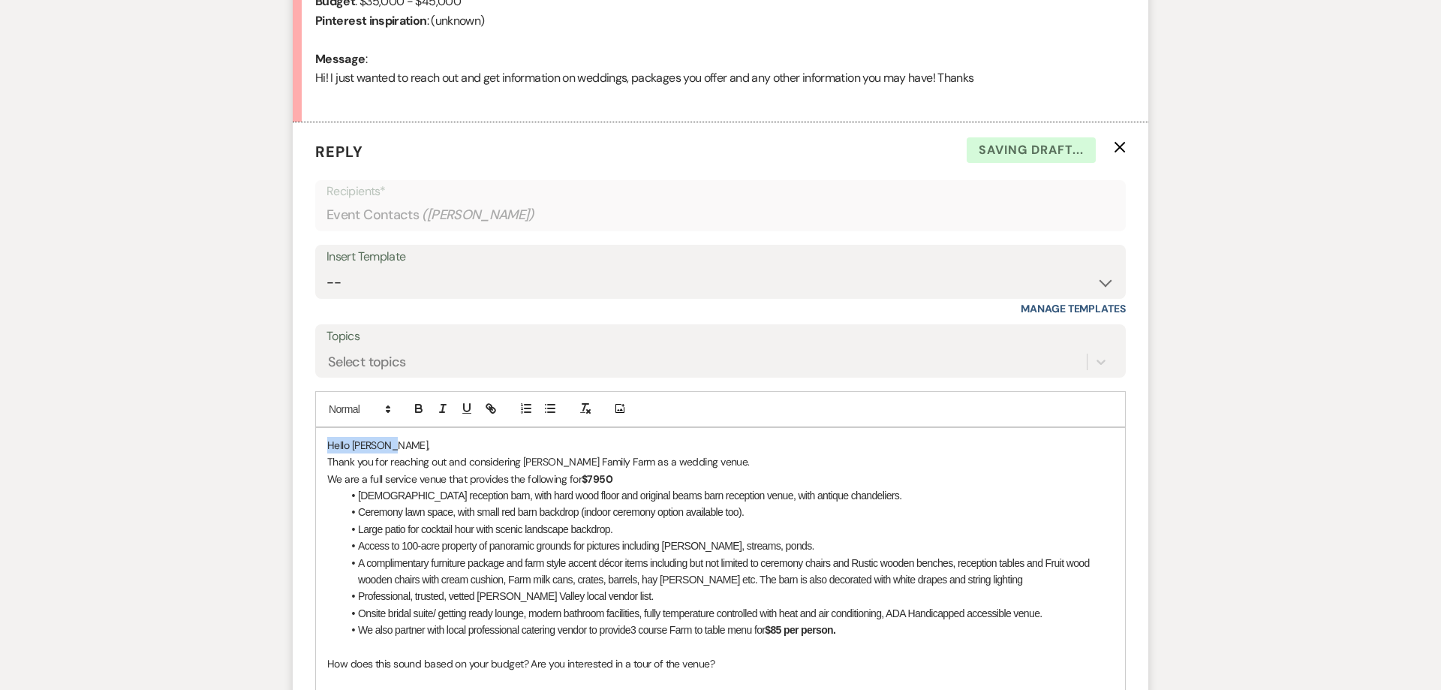
drag, startPoint x: 396, startPoint y: 445, endPoint x: 327, endPoint y: 443, distance: 69.1
click at [327, 443] on div "Hello [PERSON_NAME], Thank you for reaching out and considering [PERSON_NAME] F…" at bounding box center [720, 672] width 809 height 489
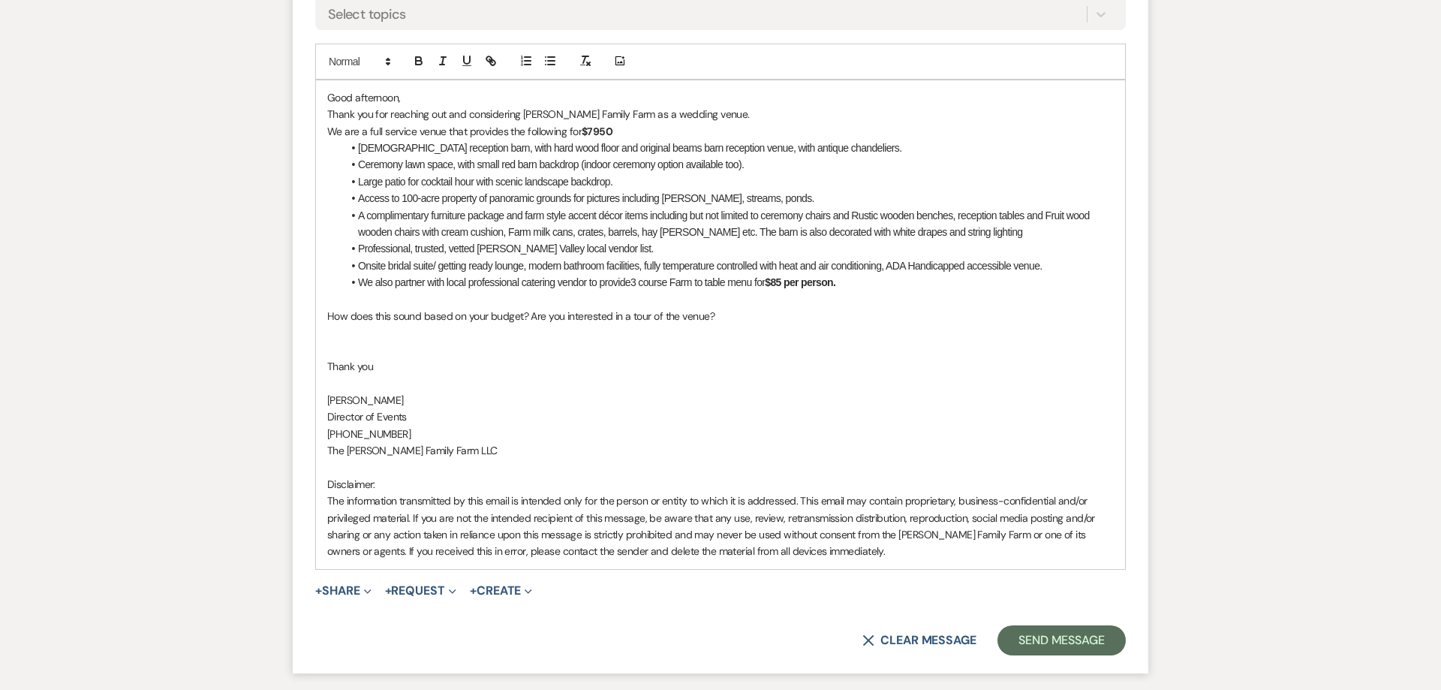
scroll to position [1114, 0]
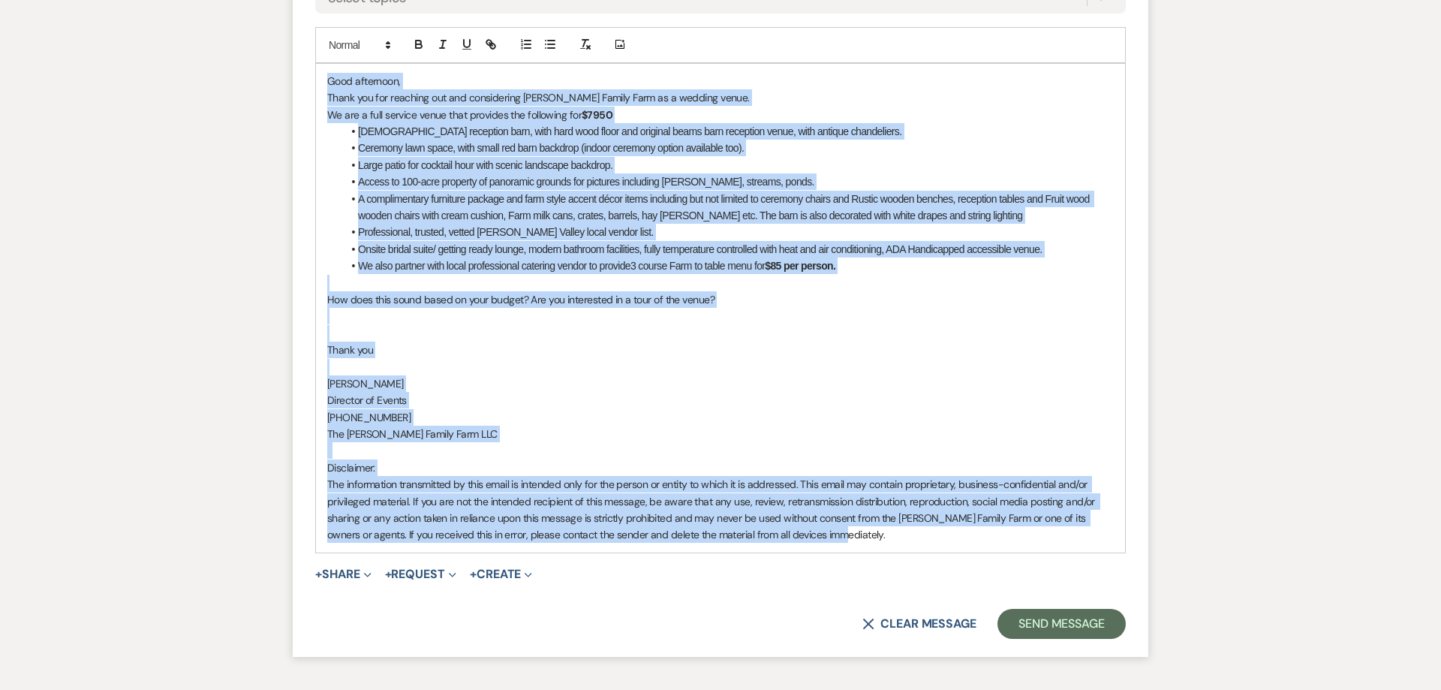
drag, startPoint x: 847, startPoint y: 520, endPoint x: 244, endPoint y: 74, distance: 750.3
click at [316, 74] on div "Good afternoon, Thank you for reaching out and considering [PERSON_NAME] Family…" at bounding box center [720, 308] width 809 height 489
copy div "Lore ipsumdolo, Sitam con adi elitsedd eiu tem incididuntu Labo Etdolo Magn al …"
click at [469, 319] on p at bounding box center [720, 316] width 787 height 17
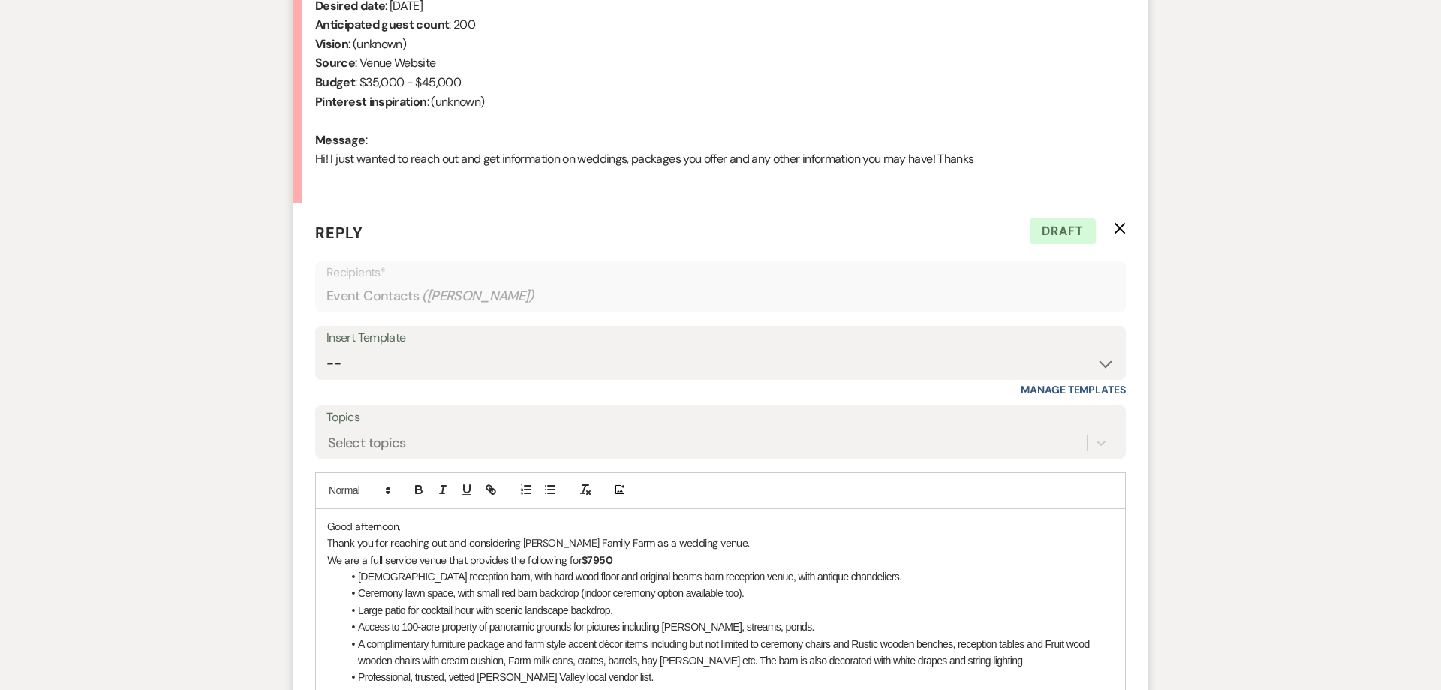
scroll to position [827, 0]
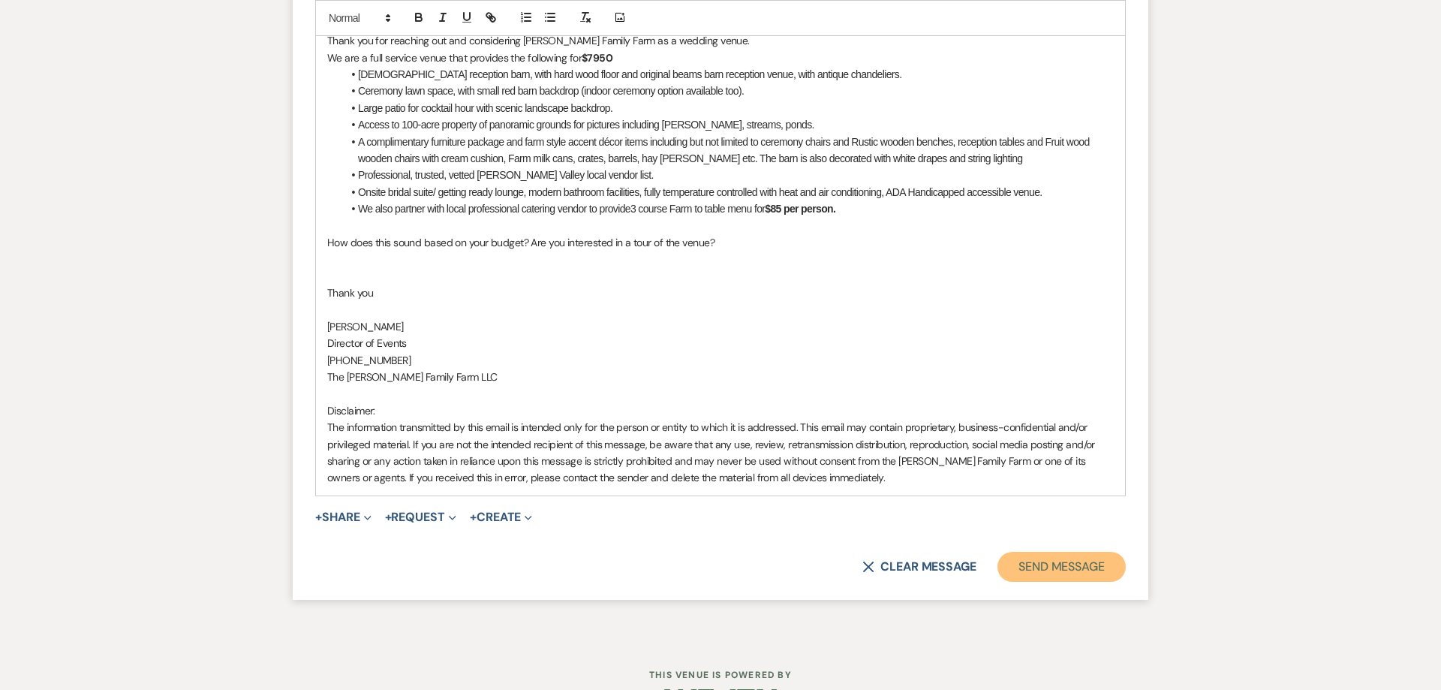
click at [1070, 568] on button "Send Message" at bounding box center [1062, 567] width 128 height 30
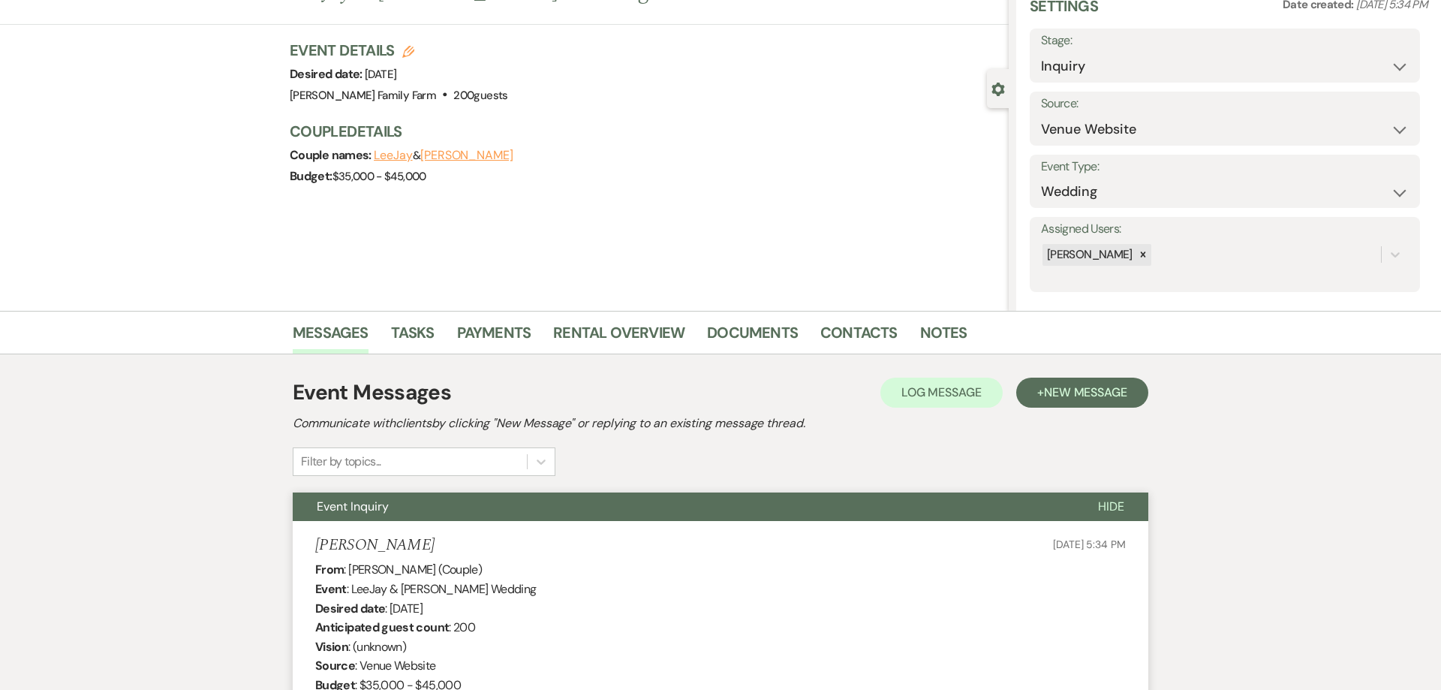
scroll to position [0, 0]
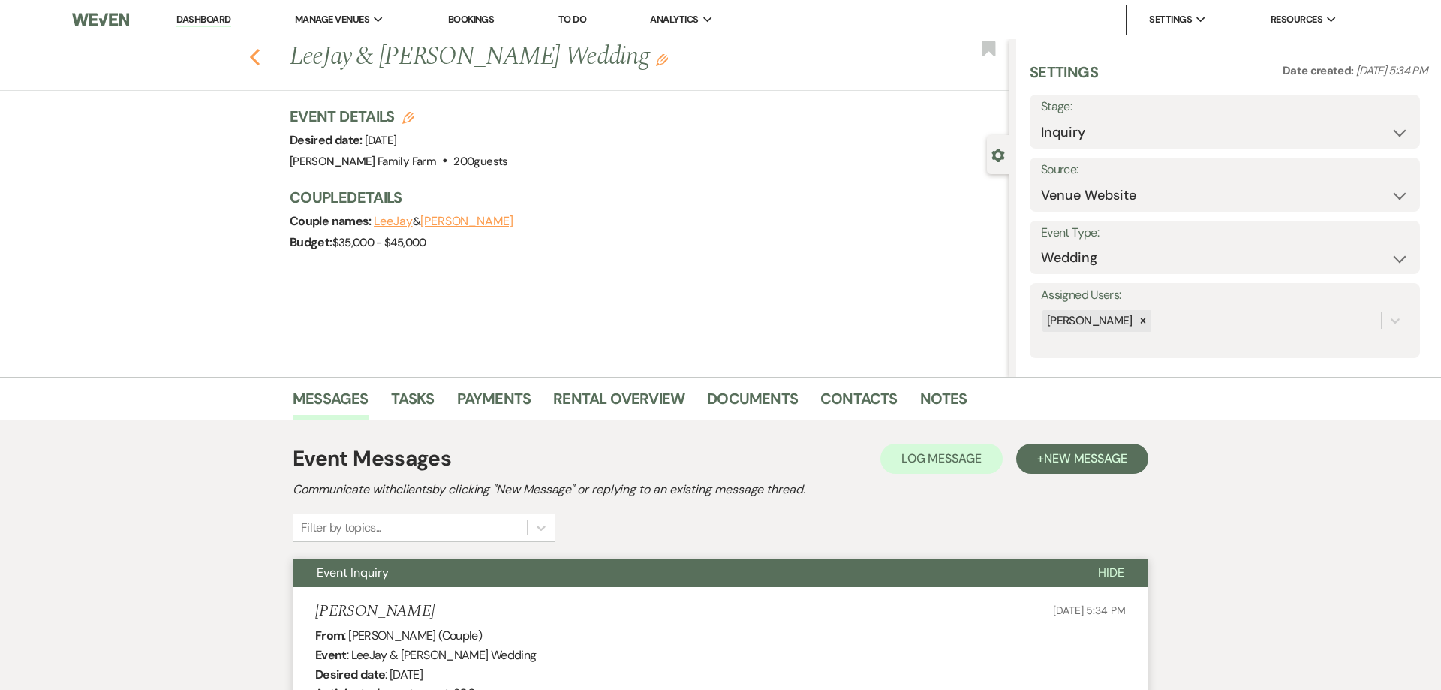
click at [253, 56] on use "button" at bounding box center [255, 57] width 10 height 17
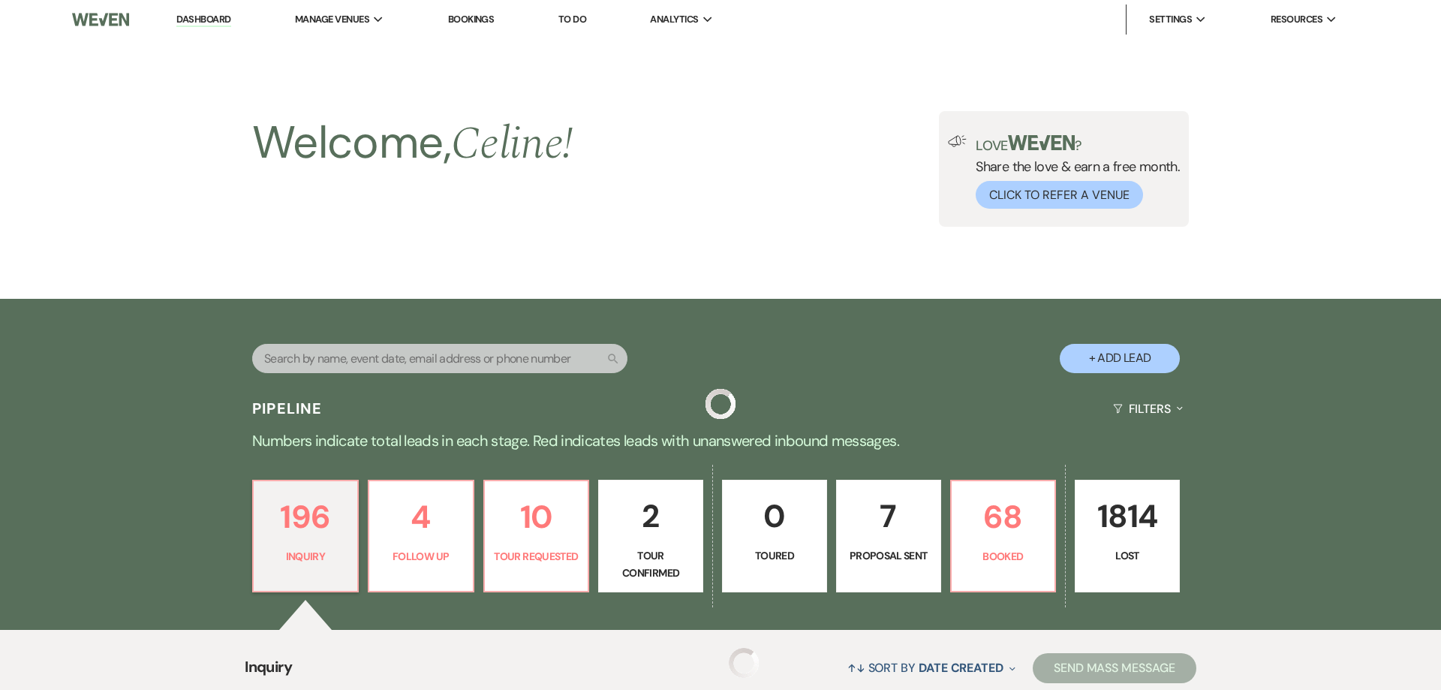
scroll to position [508, 0]
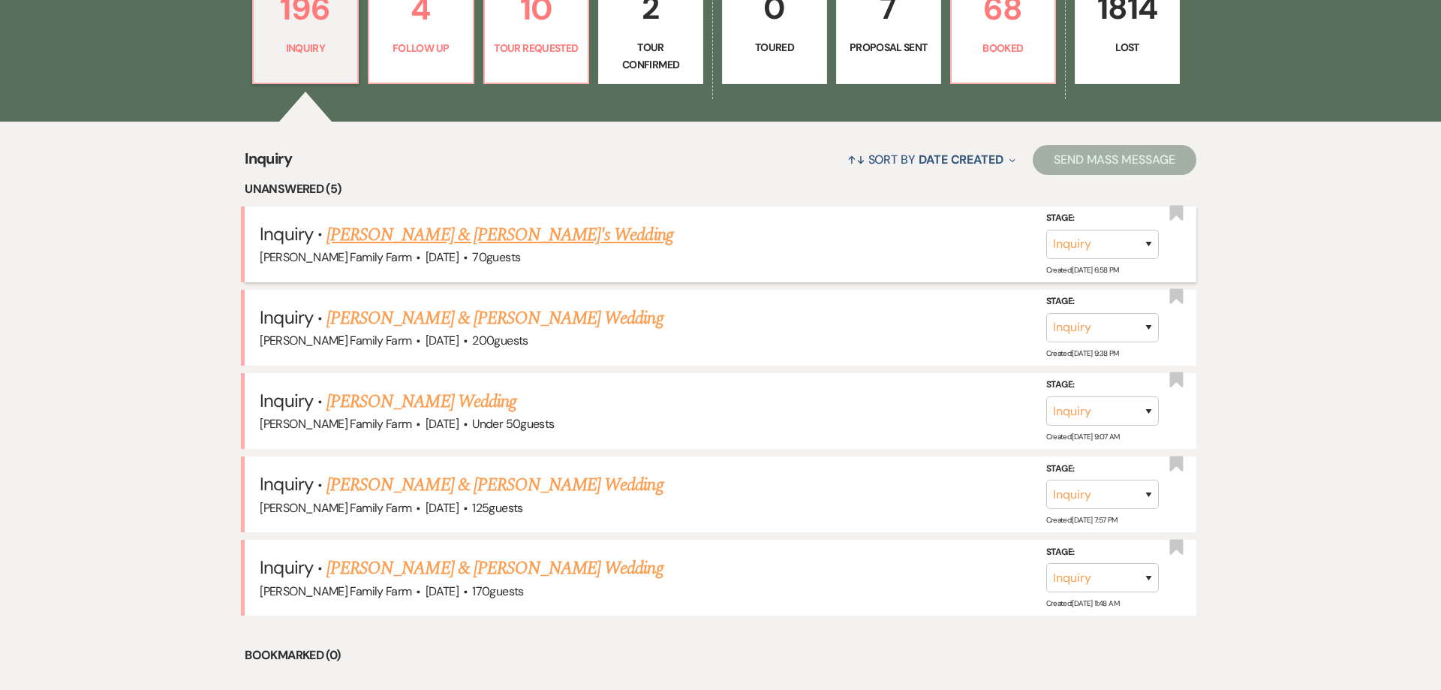
click at [484, 239] on link "[PERSON_NAME] & [PERSON_NAME]'s Wedding" at bounding box center [500, 234] width 347 height 27
select select "5"
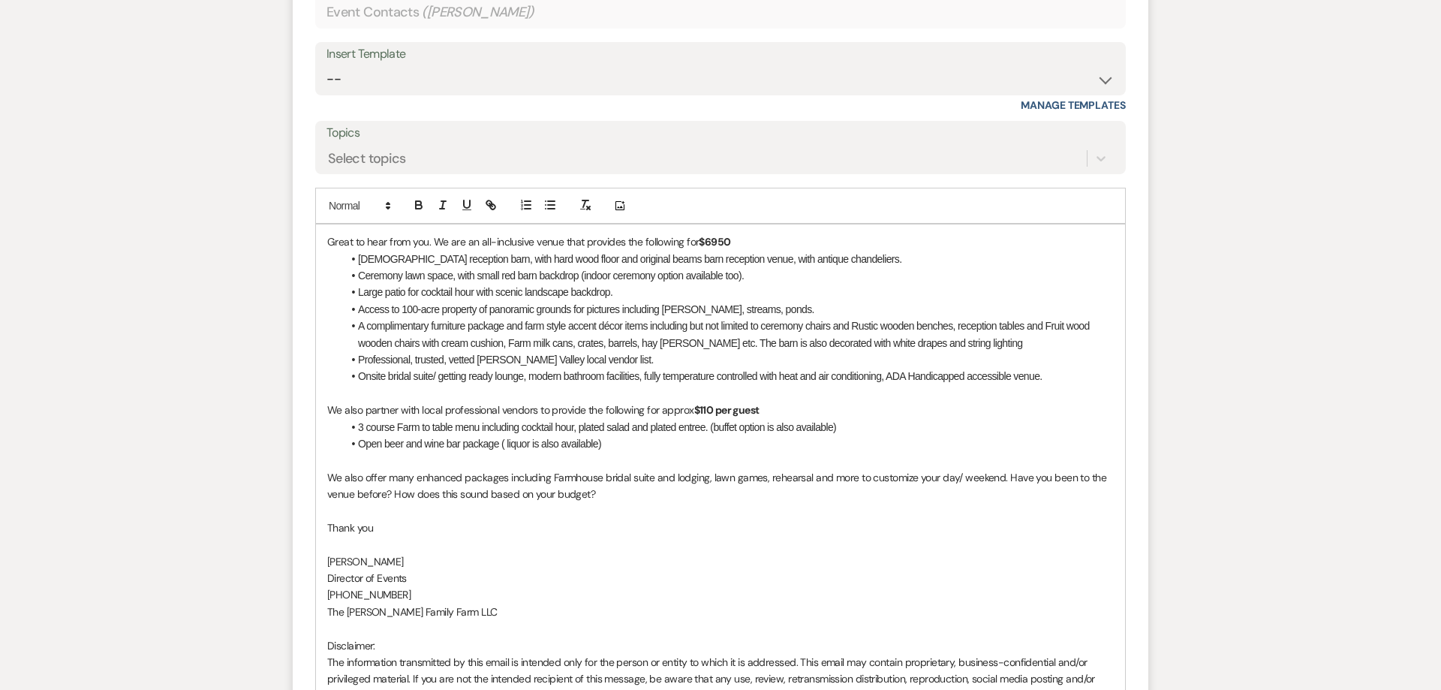
scroll to position [1533, 0]
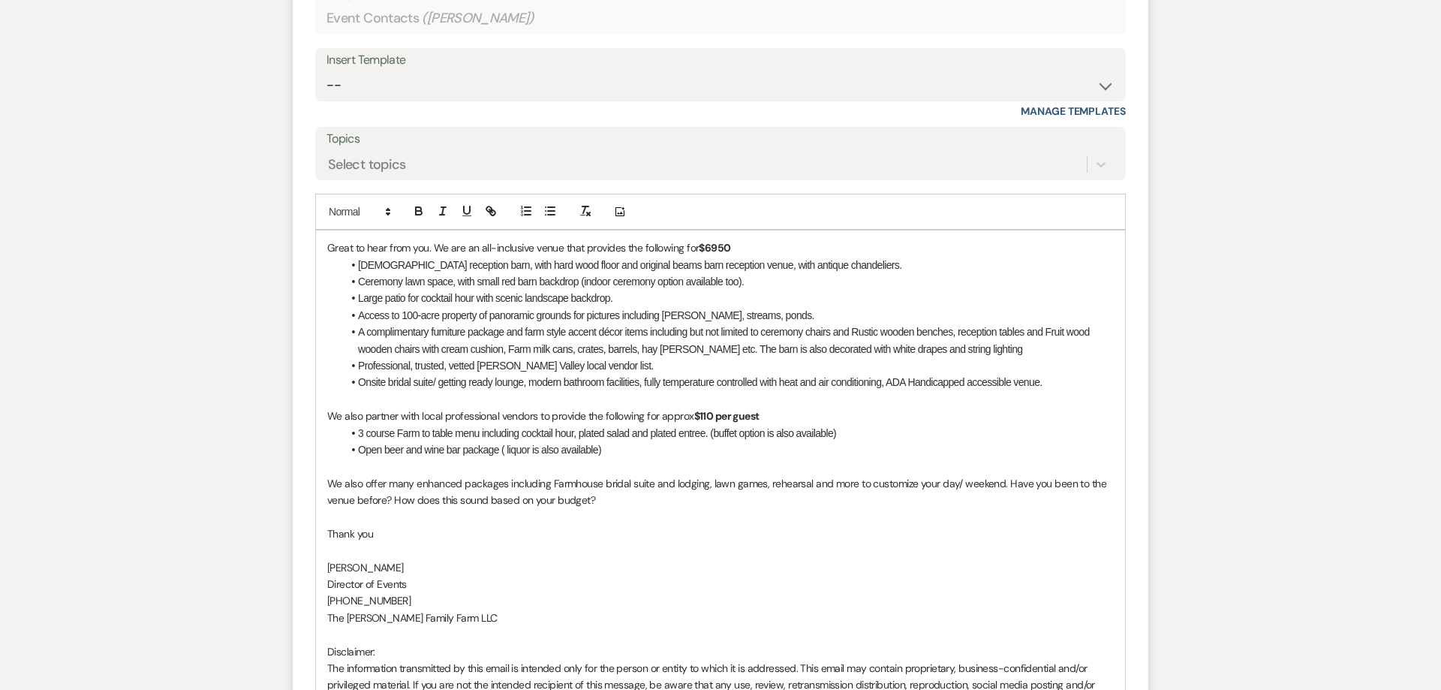
click at [706, 409] on strong "$110 per guest" at bounding box center [726, 416] width 65 height 14
drag, startPoint x: 622, startPoint y: 435, endPoint x: 353, endPoint y: 429, distance: 268.8
click at [353, 441] on li "Open beer and wine bar package ( liquor is also available)" at bounding box center [728, 449] width 772 height 17
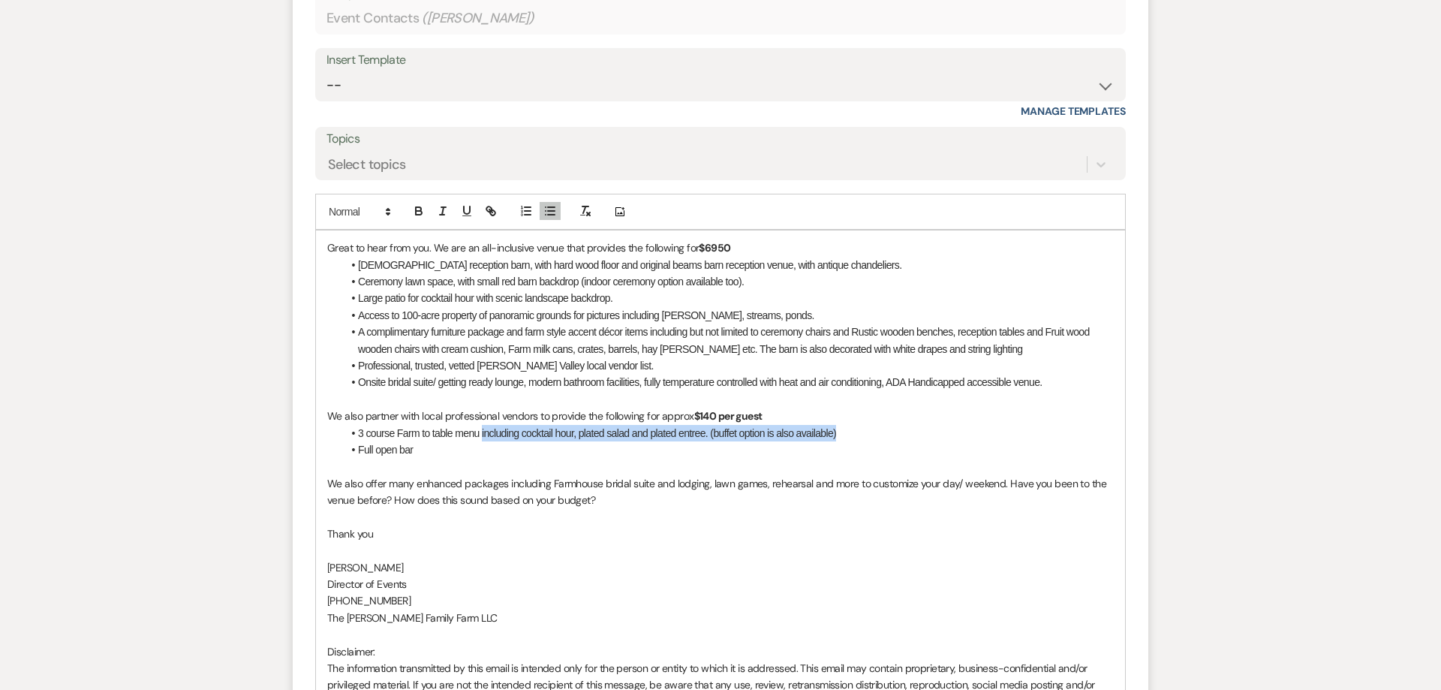
drag, startPoint x: 852, startPoint y: 411, endPoint x: 476, endPoint y: 423, distance: 376.3
click at [482, 425] on li "3 course Farm to table menu including cocktail hour, plated salad and plated en…" at bounding box center [728, 433] width 772 height 17
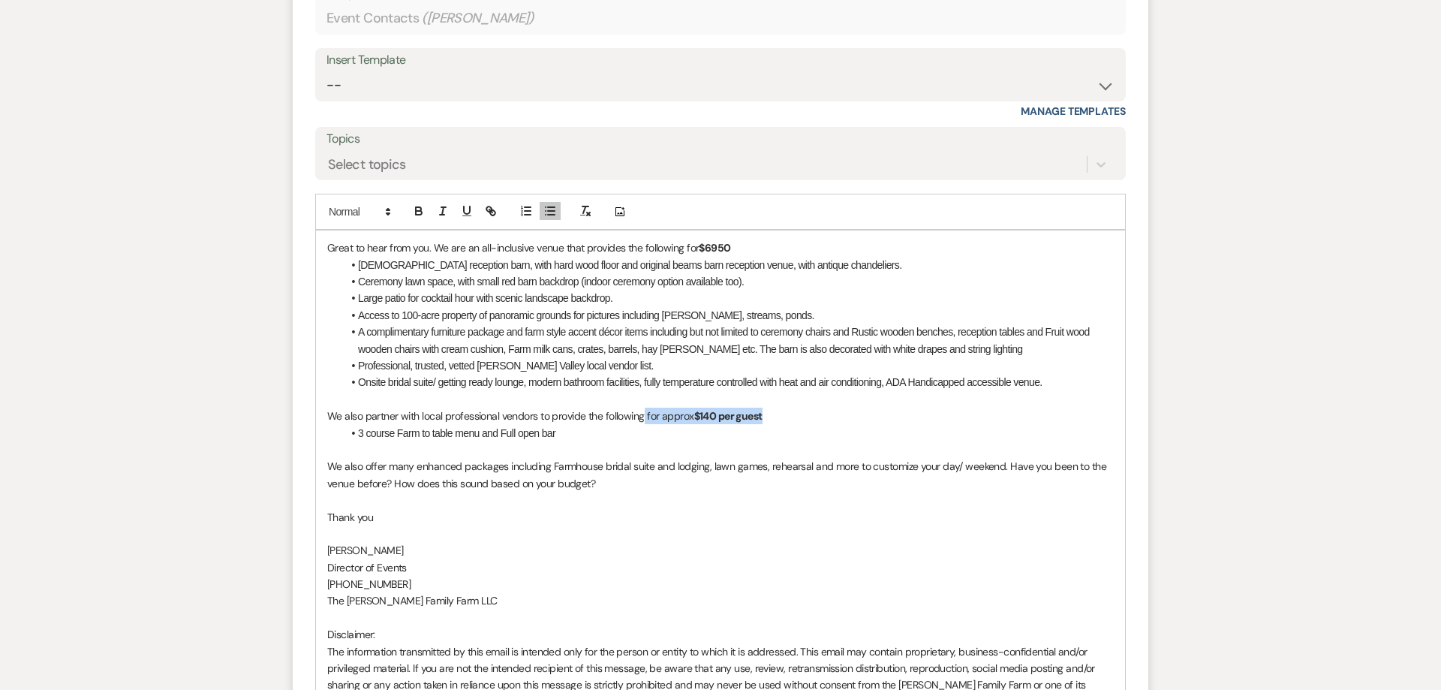
drag, startPoint x: 779, startPoint y: 399, endPoint x: 643, endPoint y: 397, distance: 135.9
click at [643, 408] on p "We also partner with local professional vendors to provide the following for ap…" at bounding box center [720, 416] width 787 height 17
drag, startPoint x: 645, startPoint y: 397, endPoint x: 589, endPoint y: 398, distance: 55.6
click at [589, 408] on p "We also partner with local professional vendors to provide the following" at bounding box center [720, 416] width 787 height 17
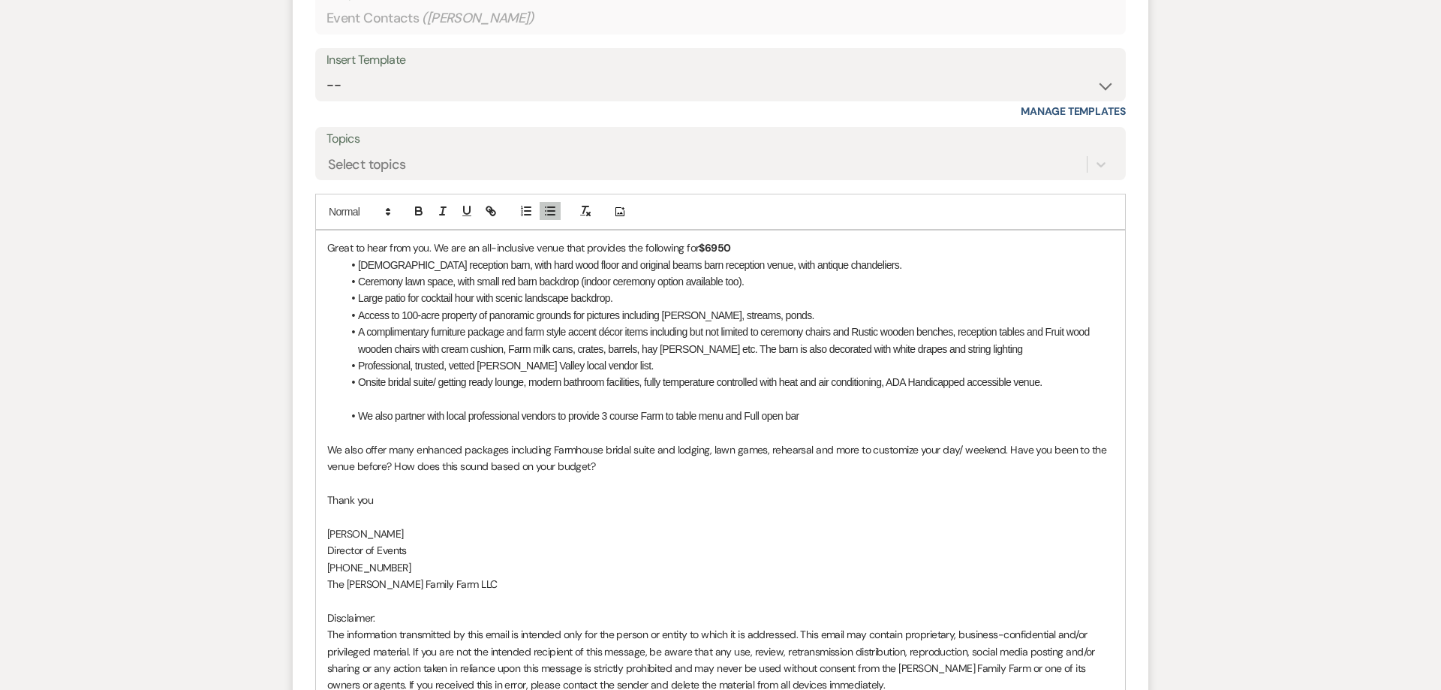
click at [811, 408] on li "We also partner with local professional vendors to provide 3 course Farm to tab…" at bounding box center [728, 416] width 772 height 17
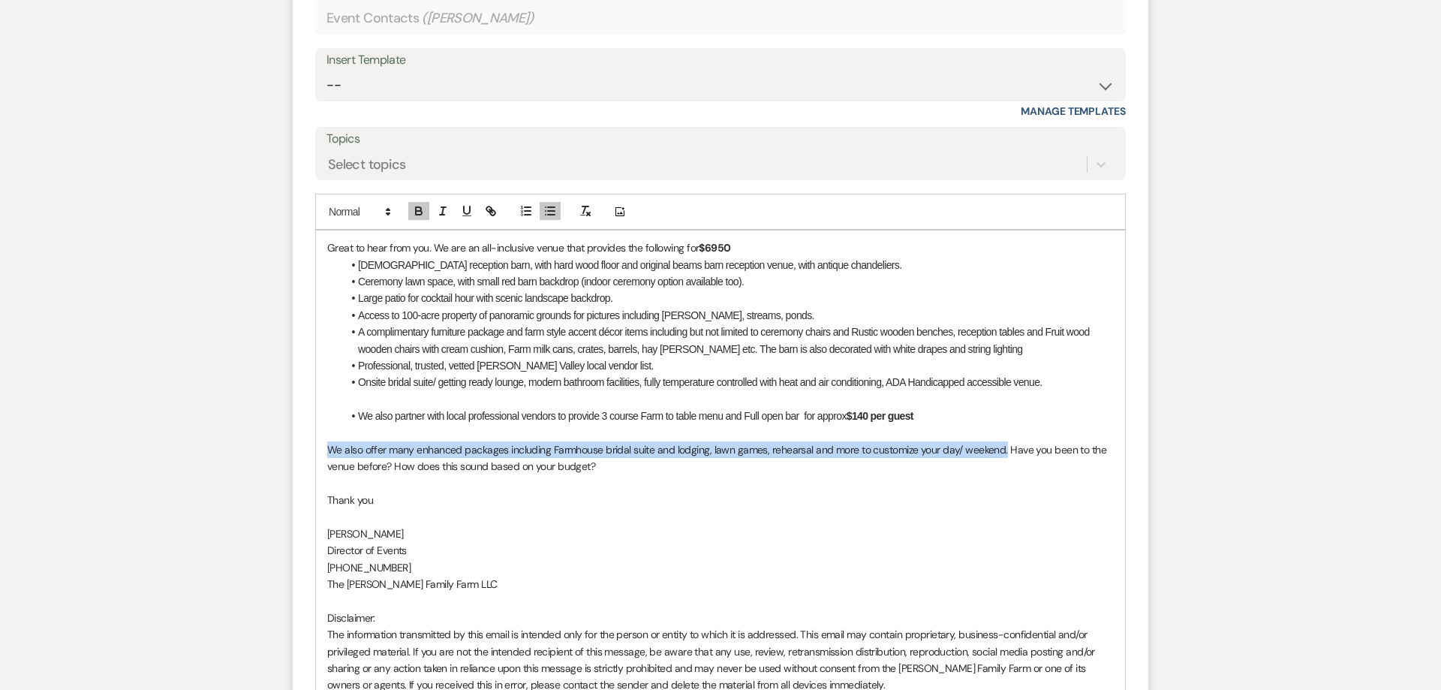
drag, startPoint x: 1001, startPoint y: 432, endPoint x: 308, endPoint y: 436, distance: 693.7
click at [316, 436] on div "Great to hear from you. We are an all-inclusive venue that provides the followi…" at bounding box center [720, 466] width 809 height 472
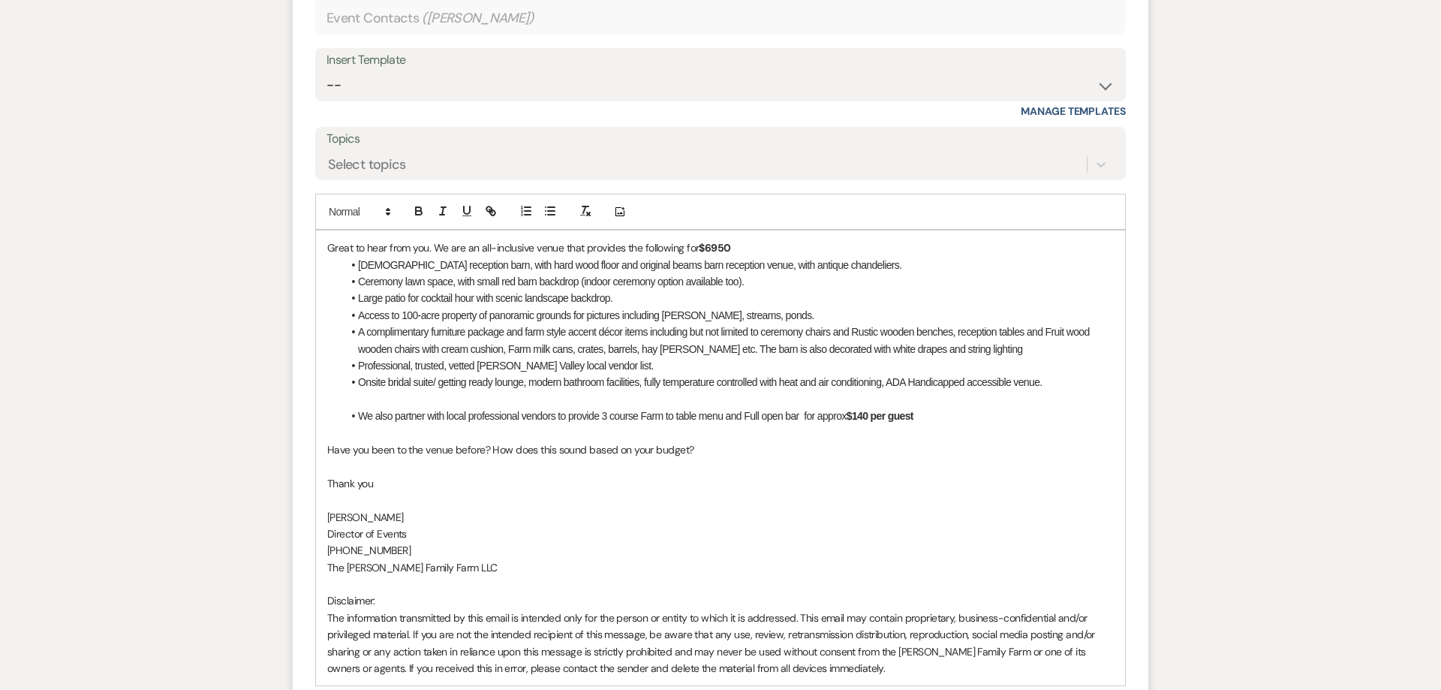
click at [709, 441] on p "Have you been to the venue before? How does this sound based on your budget?" at bounding box center [720, 449] width 787 height 17
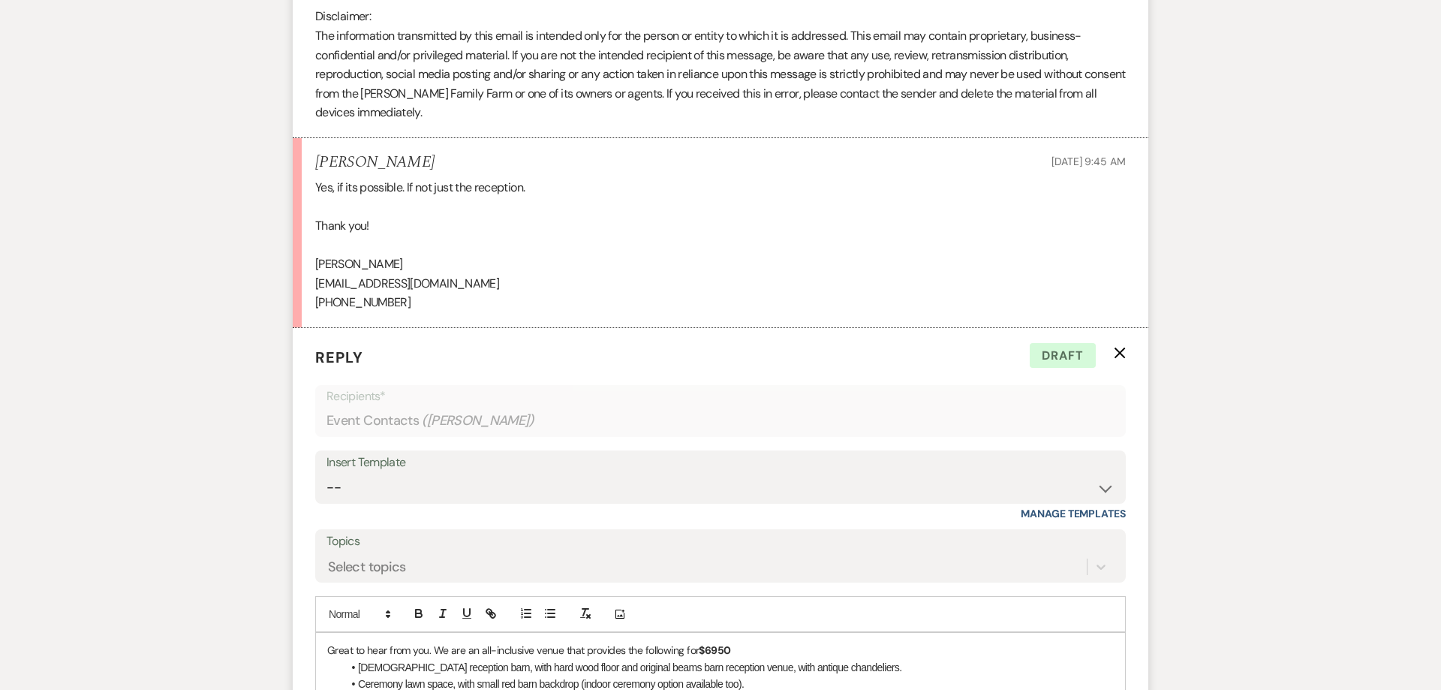
scroll to position [1437, 0]
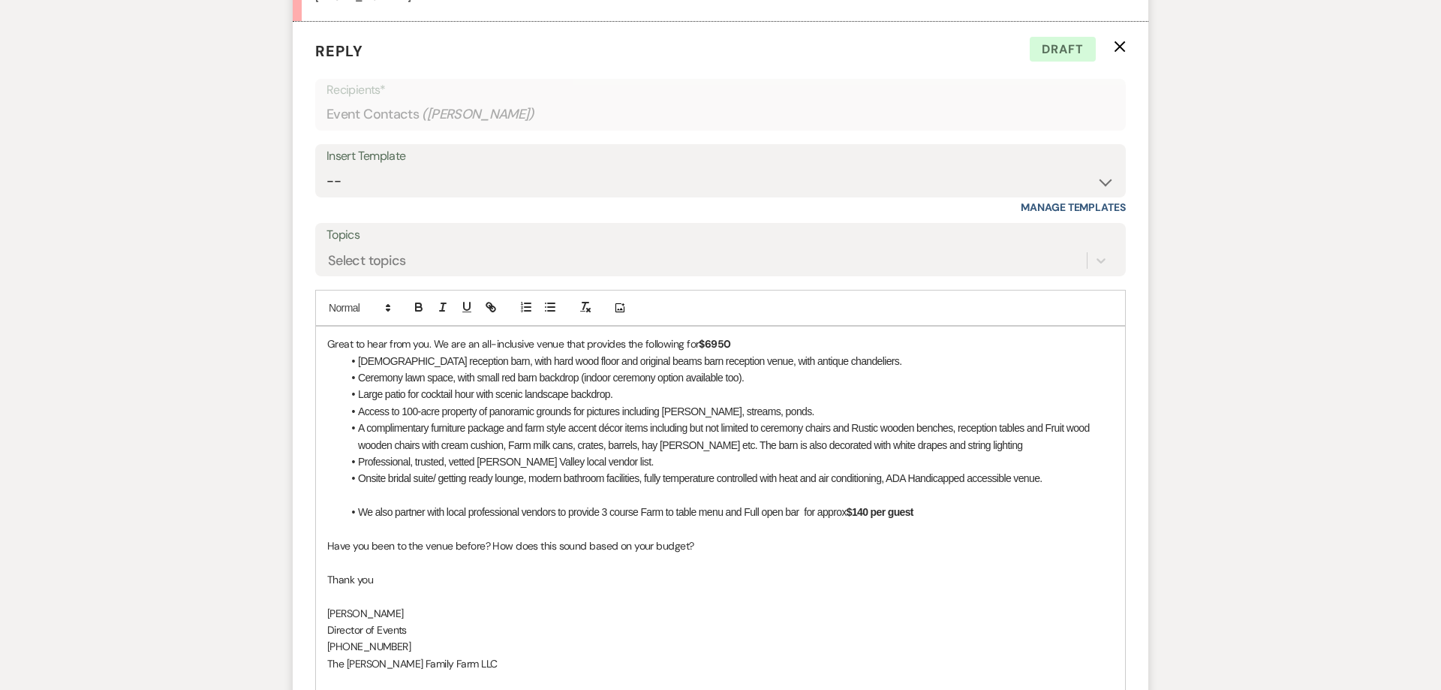
drag, startPoint x: 869, startPoint y: 493, endPoint x: 893, endPoint y: 501, distance: 26.1
click at [868, 506] on strong "$140 per guest" at bounding box center [880, 512] width 67 height 12
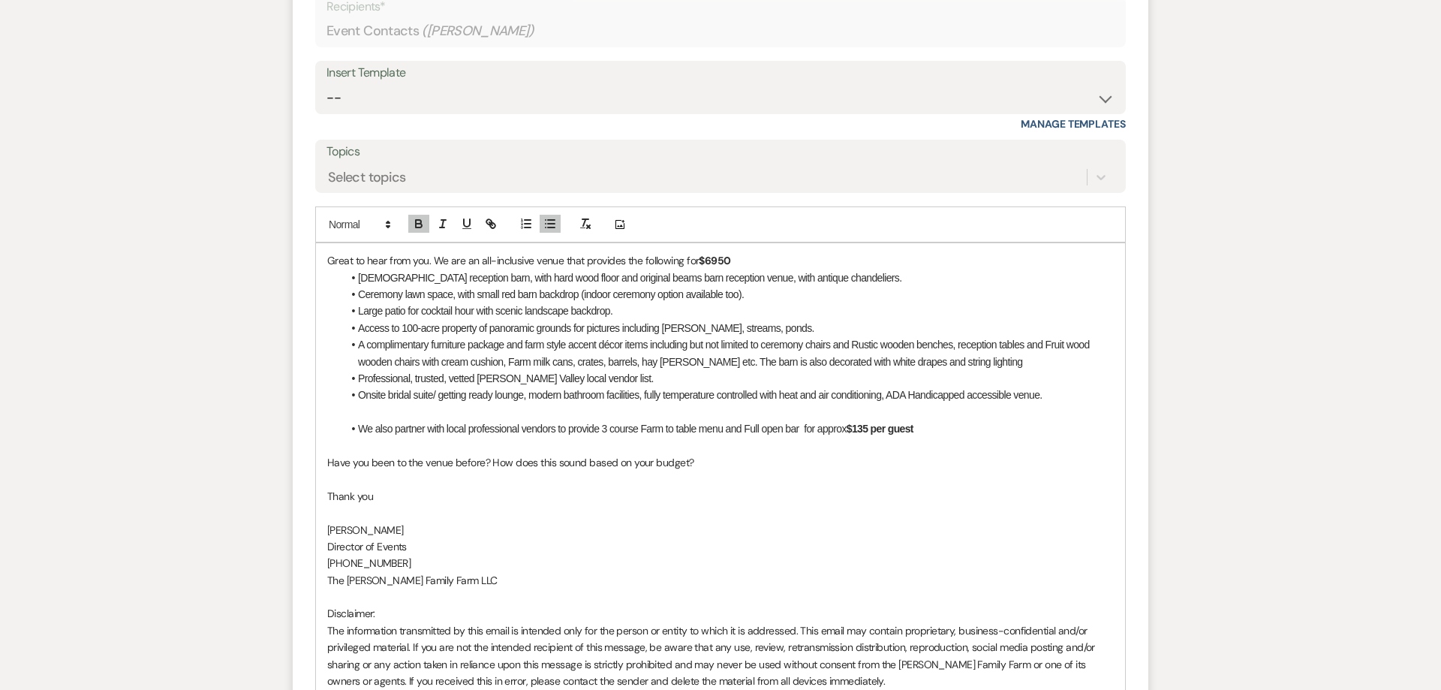
scroll to position [1667, 0]
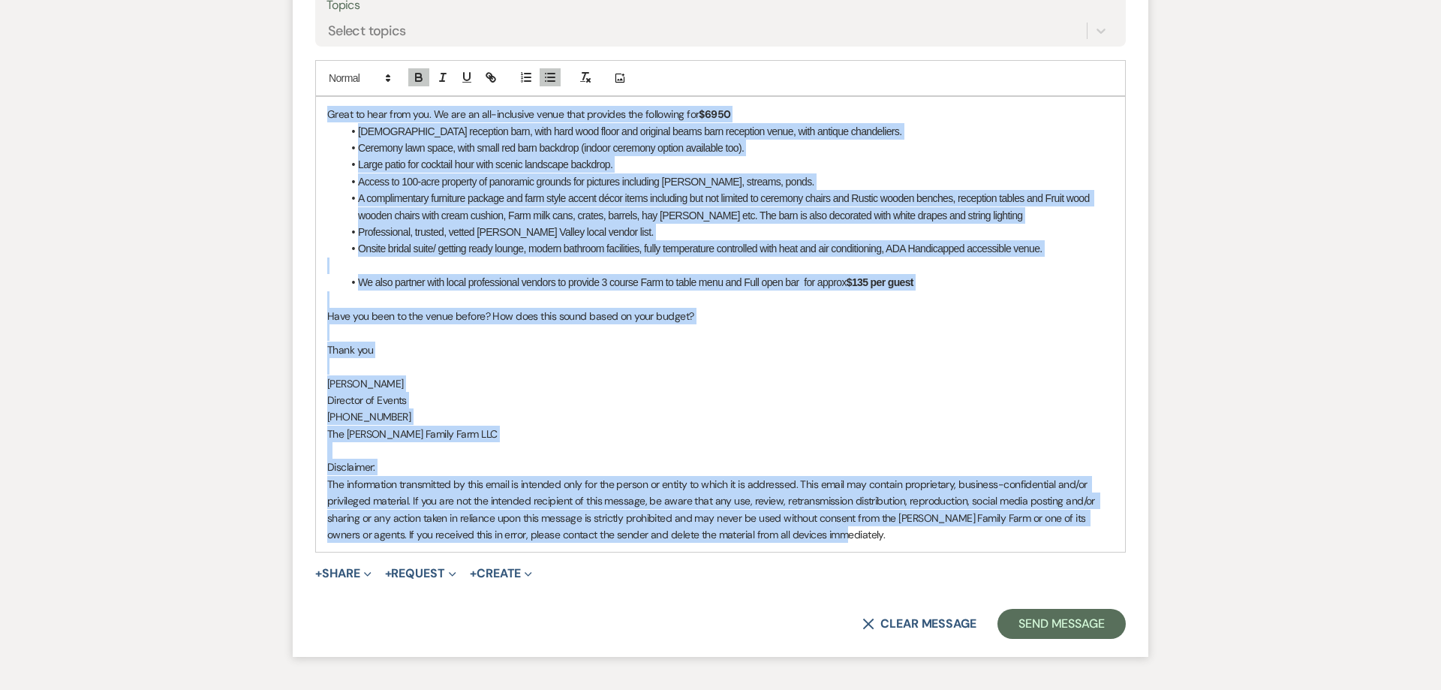
drag, startPoint x: 827, startPoint y: 523, endPoint x: 297, endPoint y: 73, distance: 696.1
click at [316, 97] on div "Great to hear from you. We are an all-inclusive venue that provides the followi…" at bounding box center [720, 324] width 809 height 455
copy div "Lorem ip dolo sita con. Ad eli se doe-temporinc utlab etdo magnaali eni adminim…"
drag, startPoint x: 699, startPoint y: 370, endPoint x: 667, endPoint y: 348, distance: 38.9
click at [699, 375] on p "[PERSON_NAME]" at bounding box center [720, 383] width 787 height 17
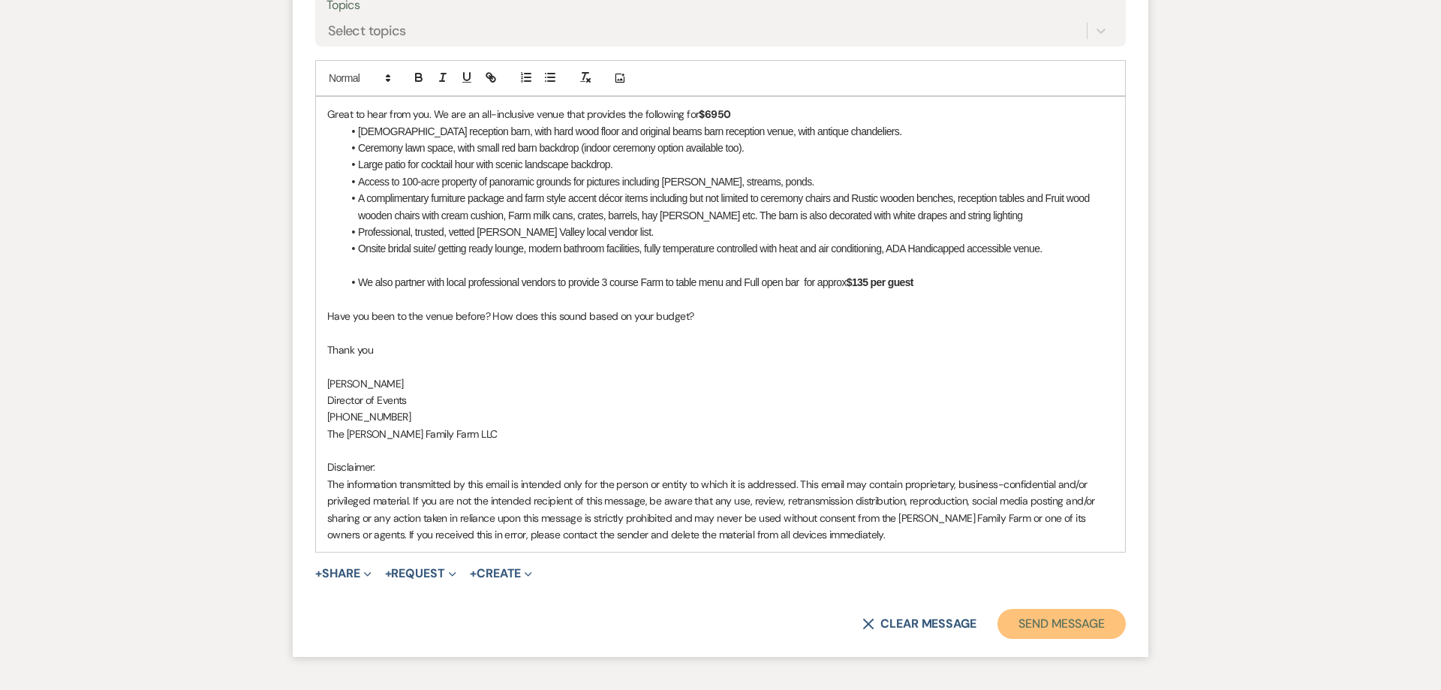
click at [1055, 612] on button "Send Message" at bounding box center [1062, 624] width 128 height 30
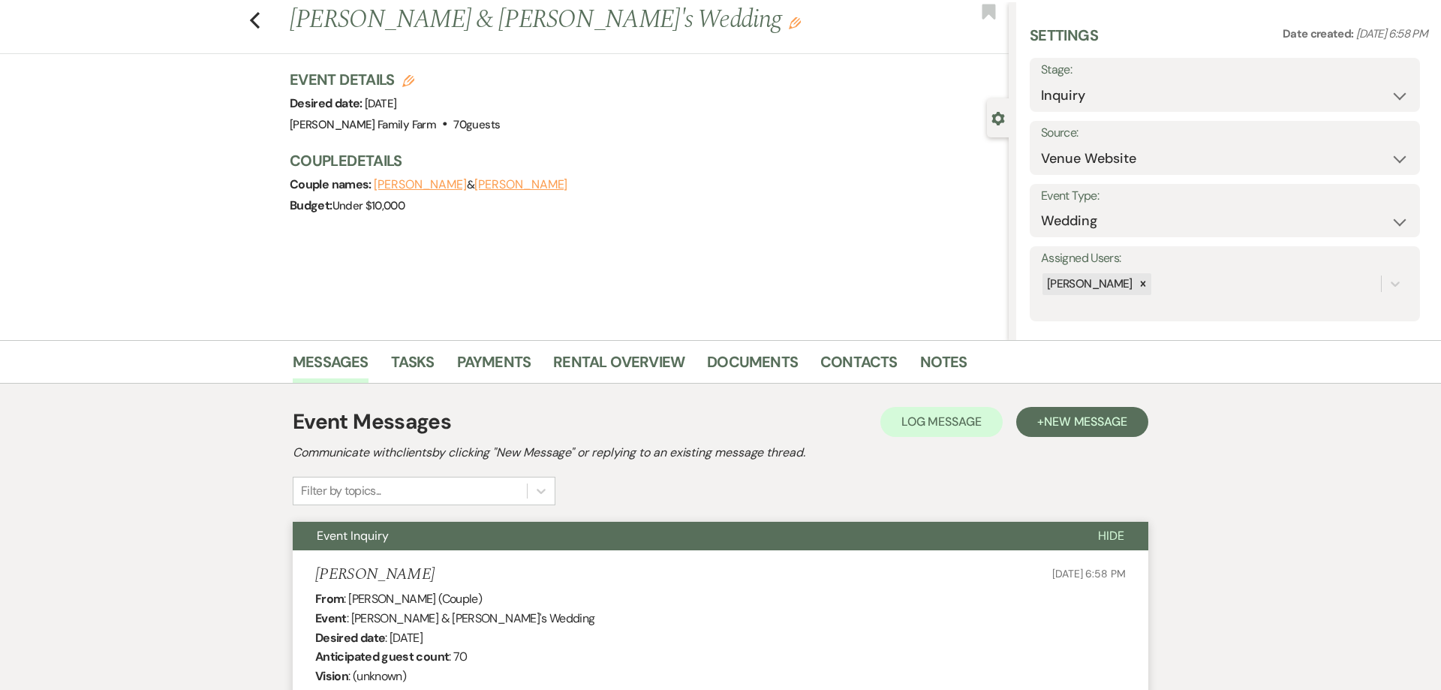
scroll to position [0, 0]
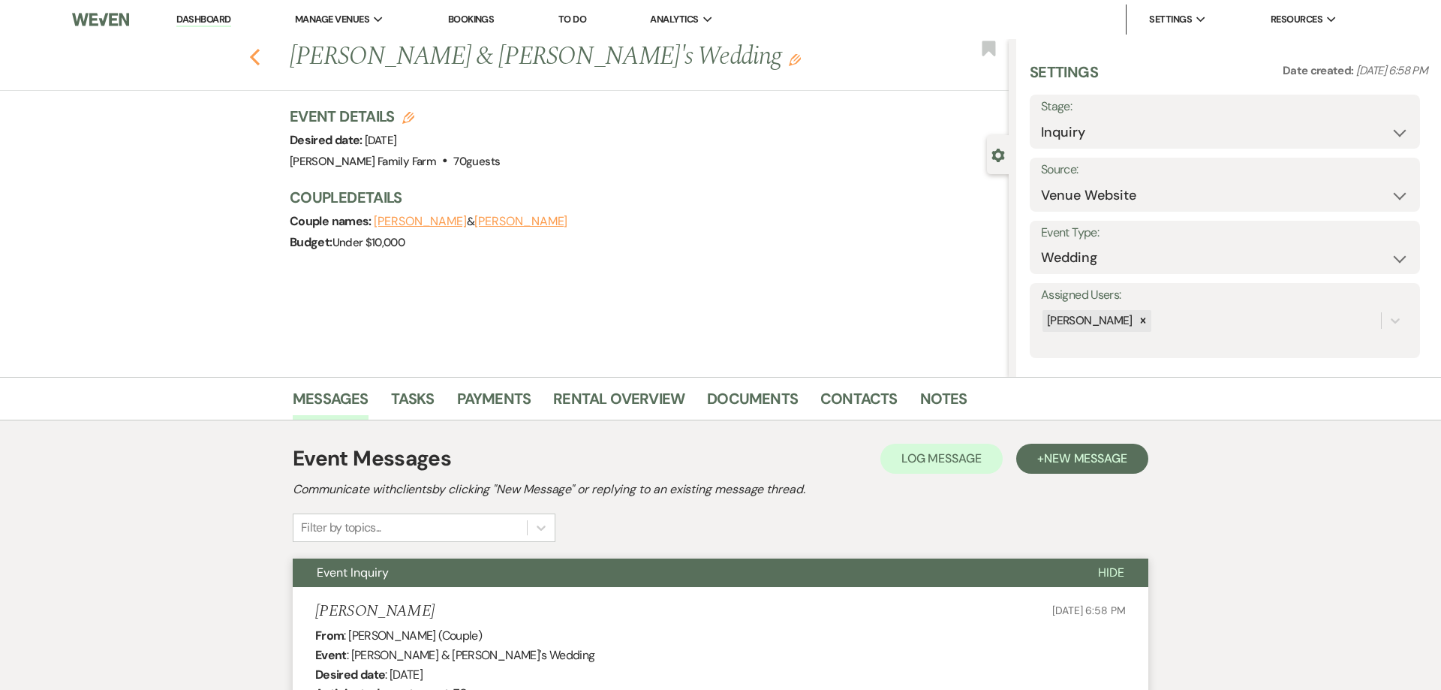
click at [253, 56] on use "button" at bounding box center [255, 57] width 10 height 17
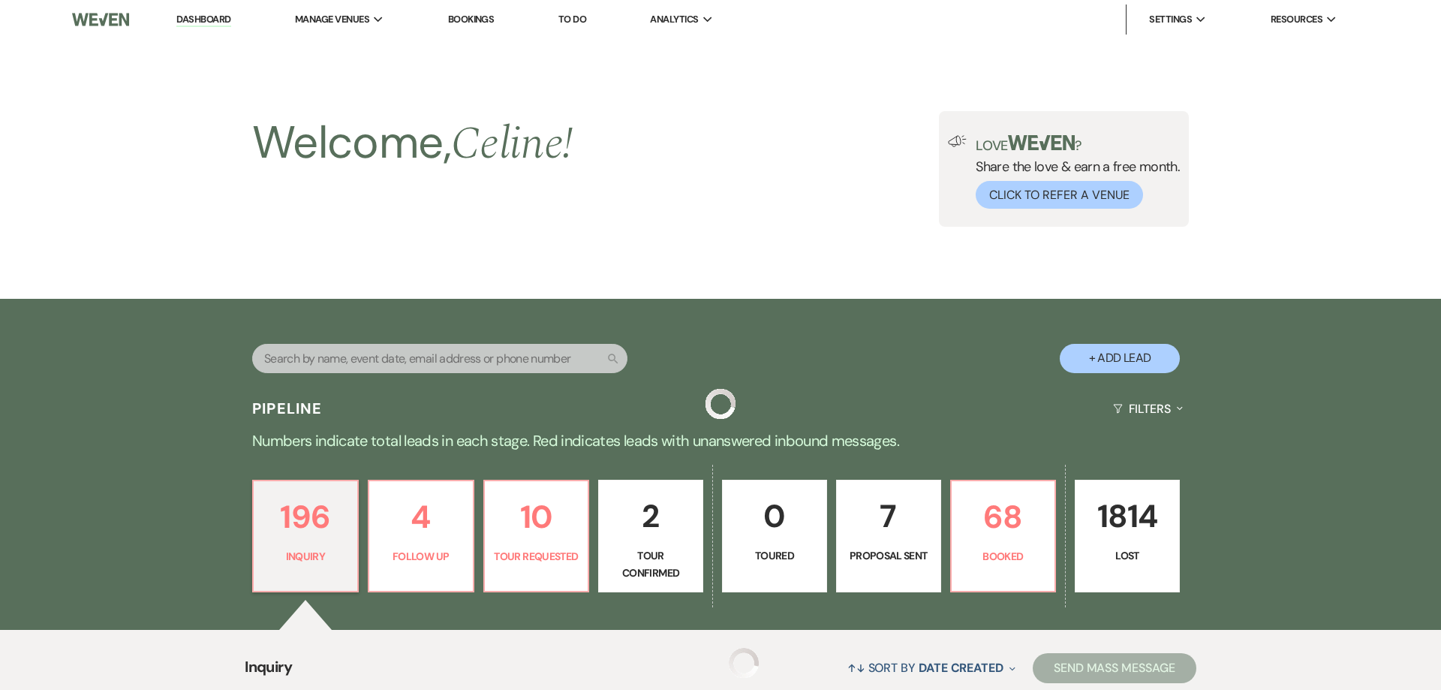
scroll to position [508, 0]
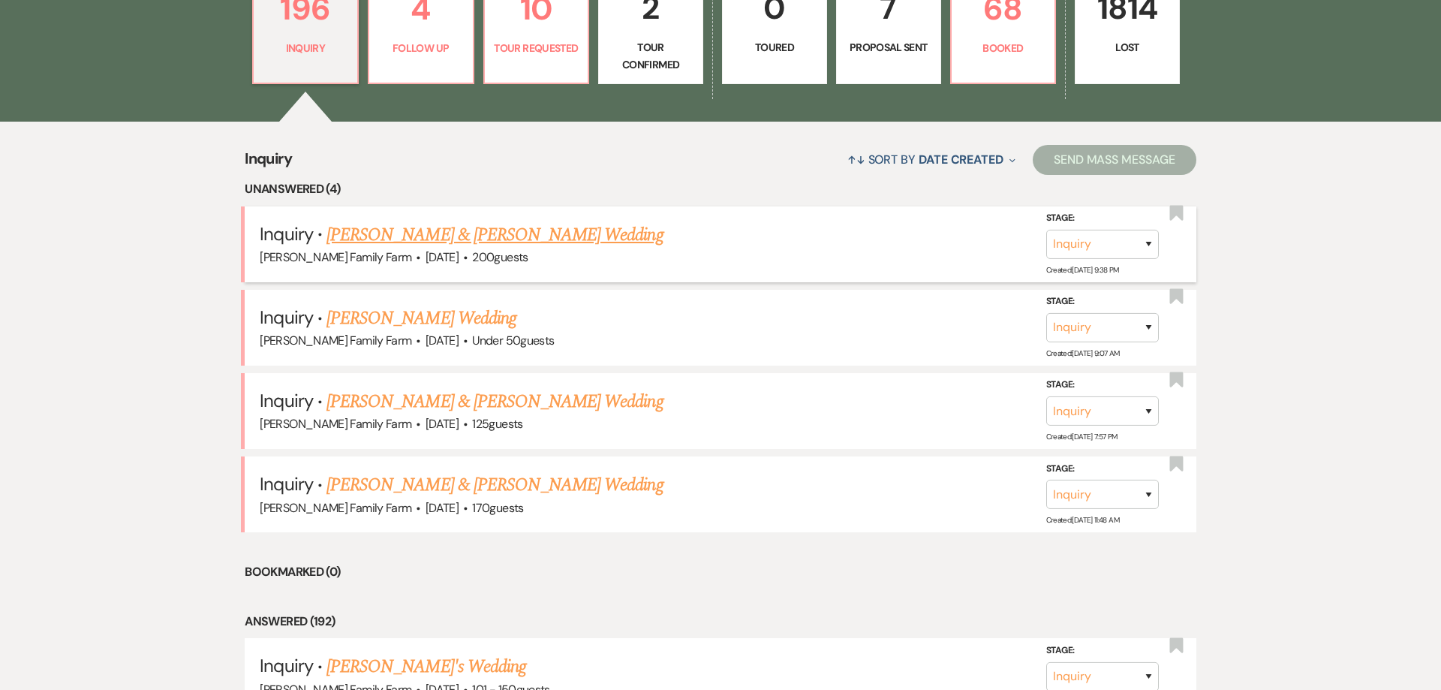
click at [497, 236] on link "[PERSON_NAME] & [PERSON_NAME] Wedding" at bounding box center [495, 234] width 336 height 27
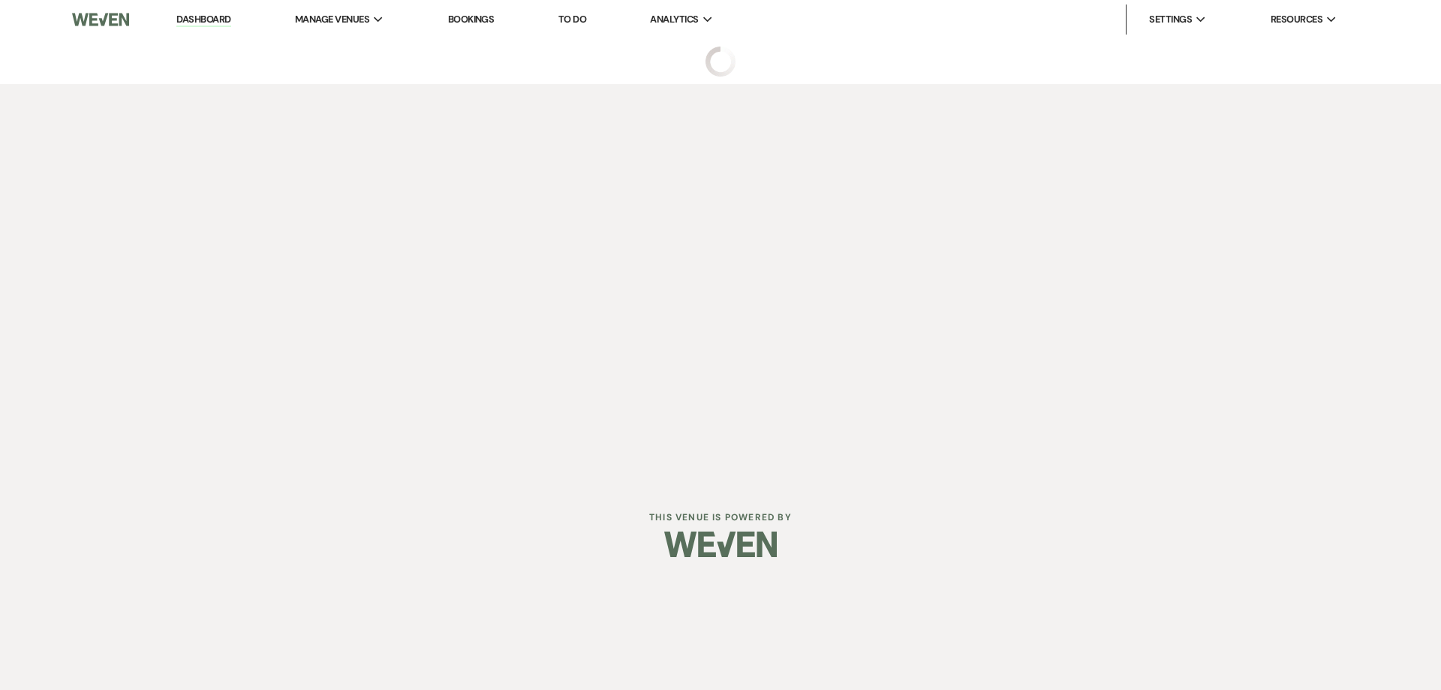
select select "5"
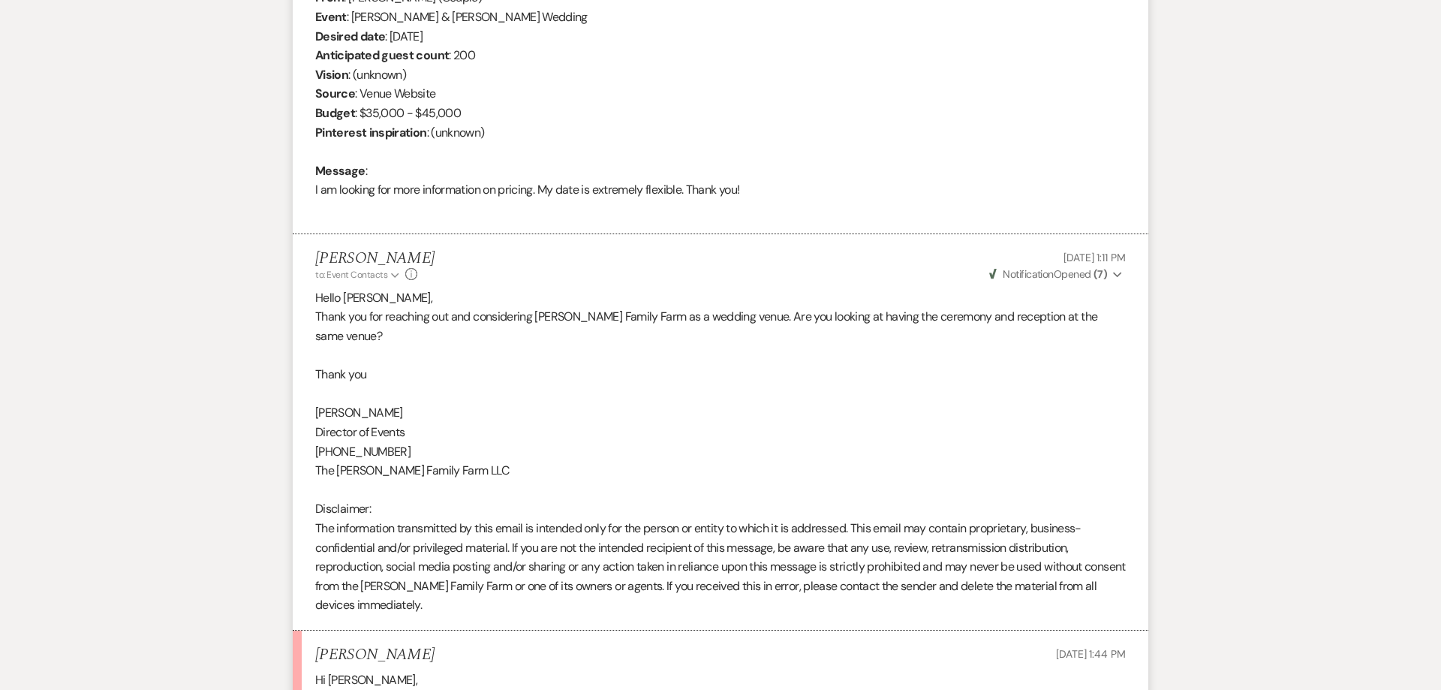
scroll to position [911, 0]
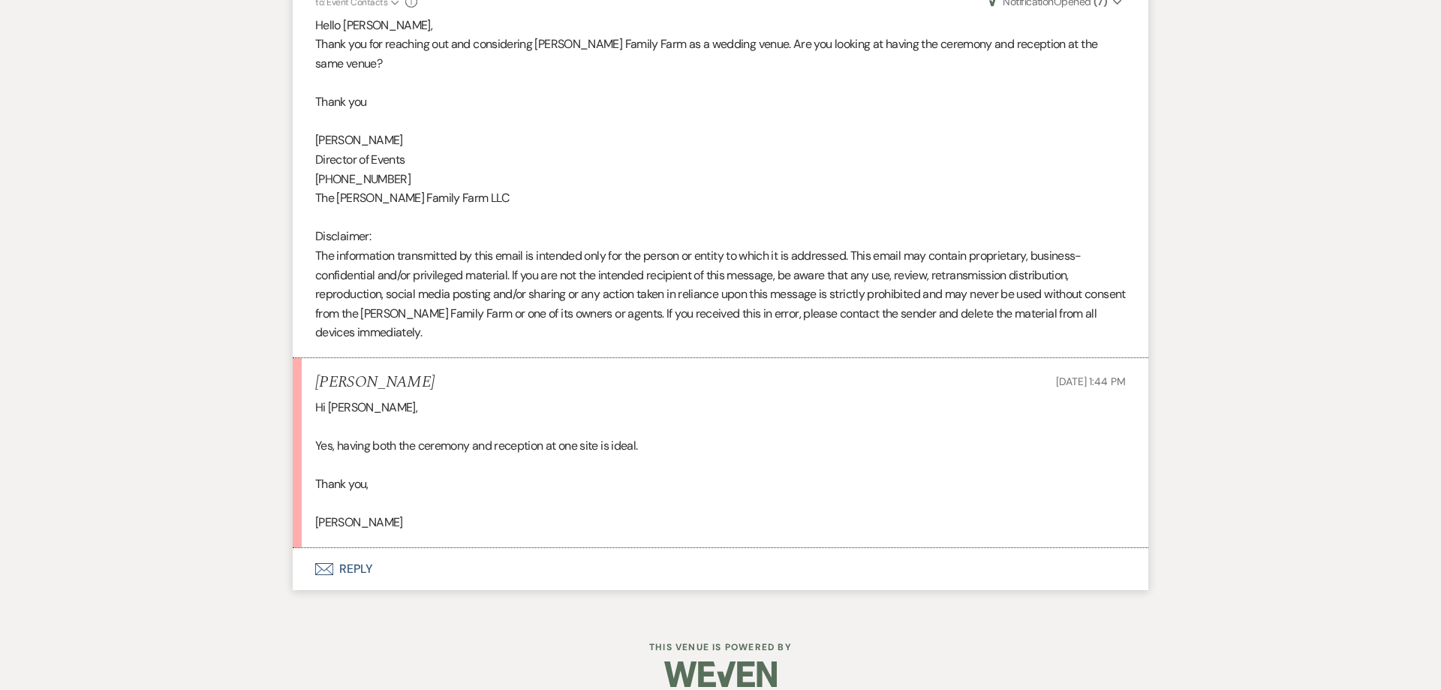
click at [360, 550] on button "Envelope Reply" at bounding box center [721, 569] width 856 height 42
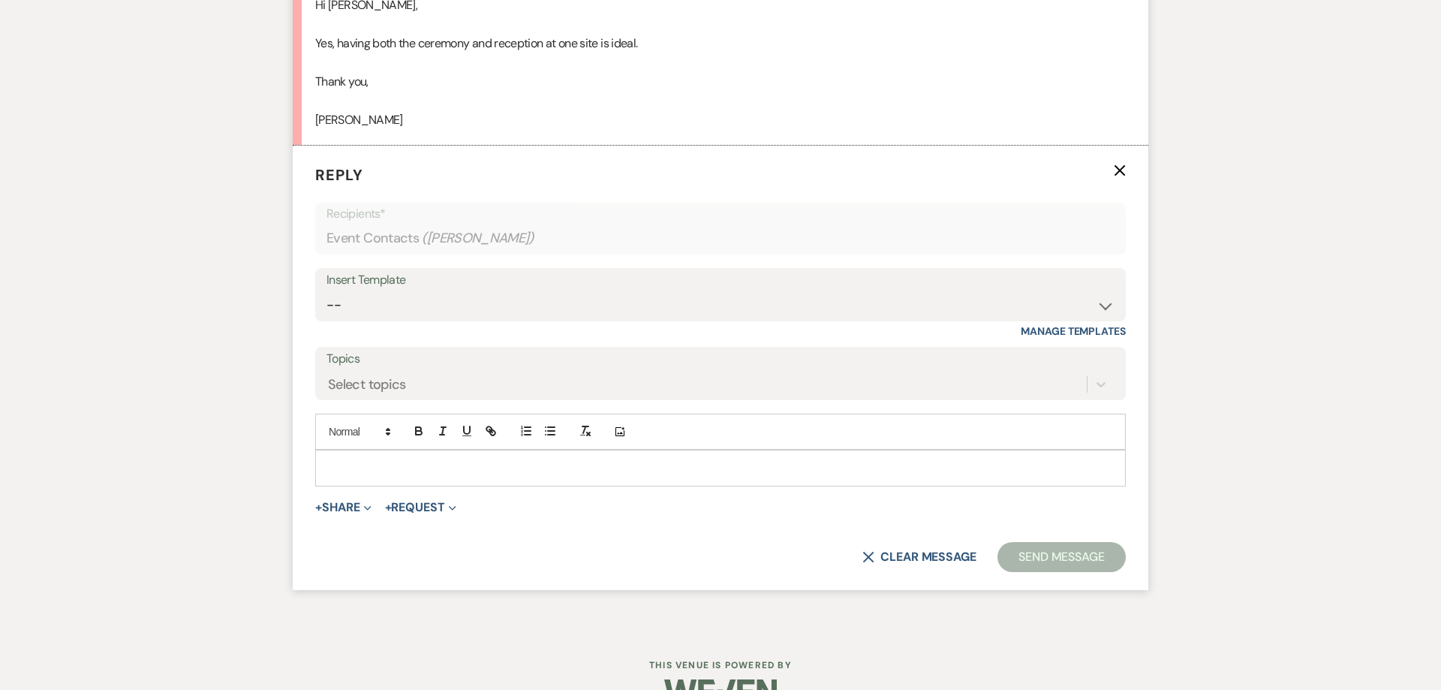
scroll to position [1317, 0]
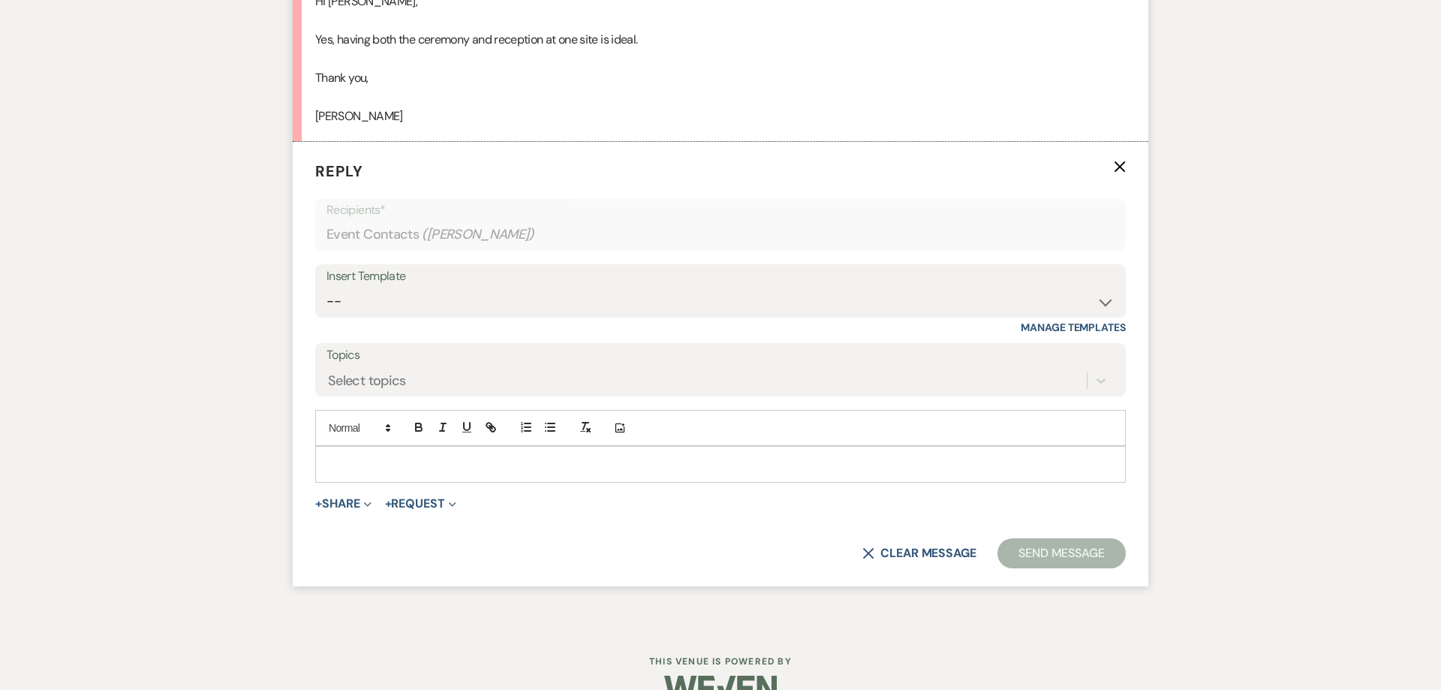
click at [350, 447] on div at bounding box center [720, 464] width 809 height 35
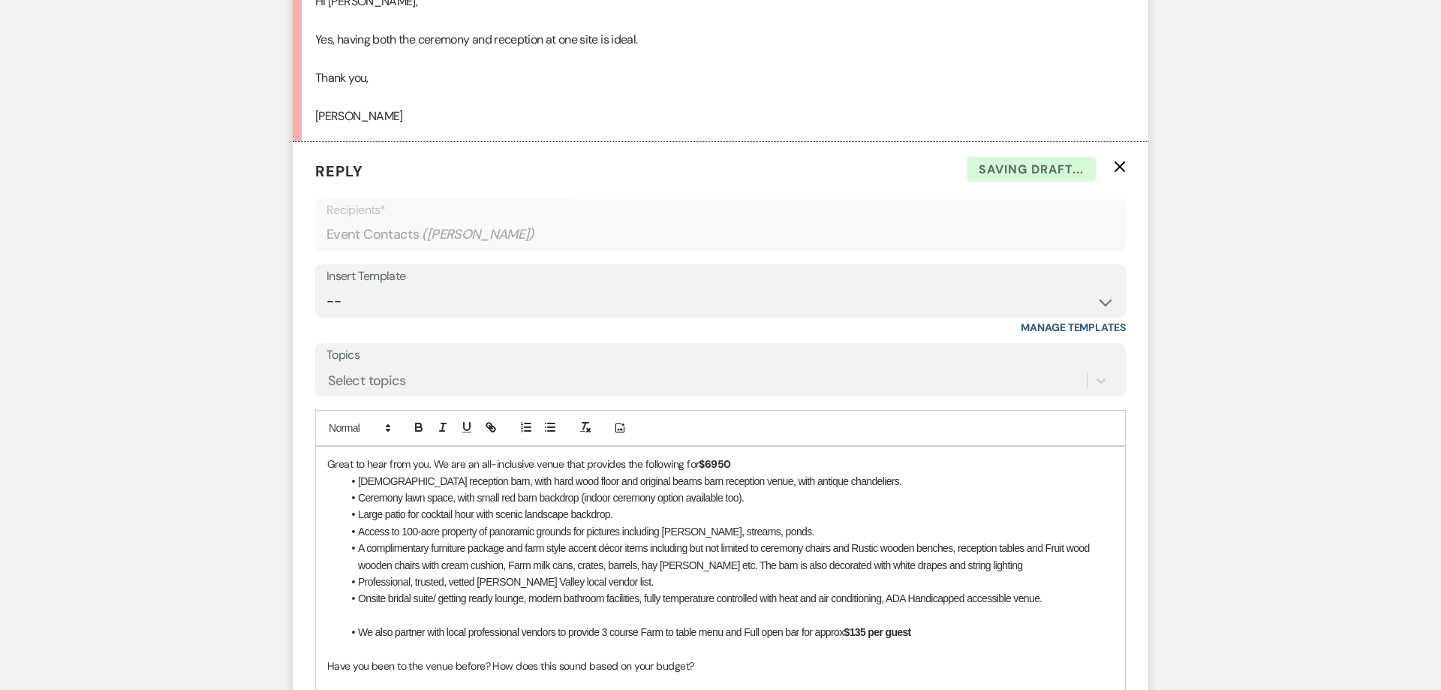
click at [709, 457] on strong "$6950" at bounding box center [715, 464] width 32 height 14
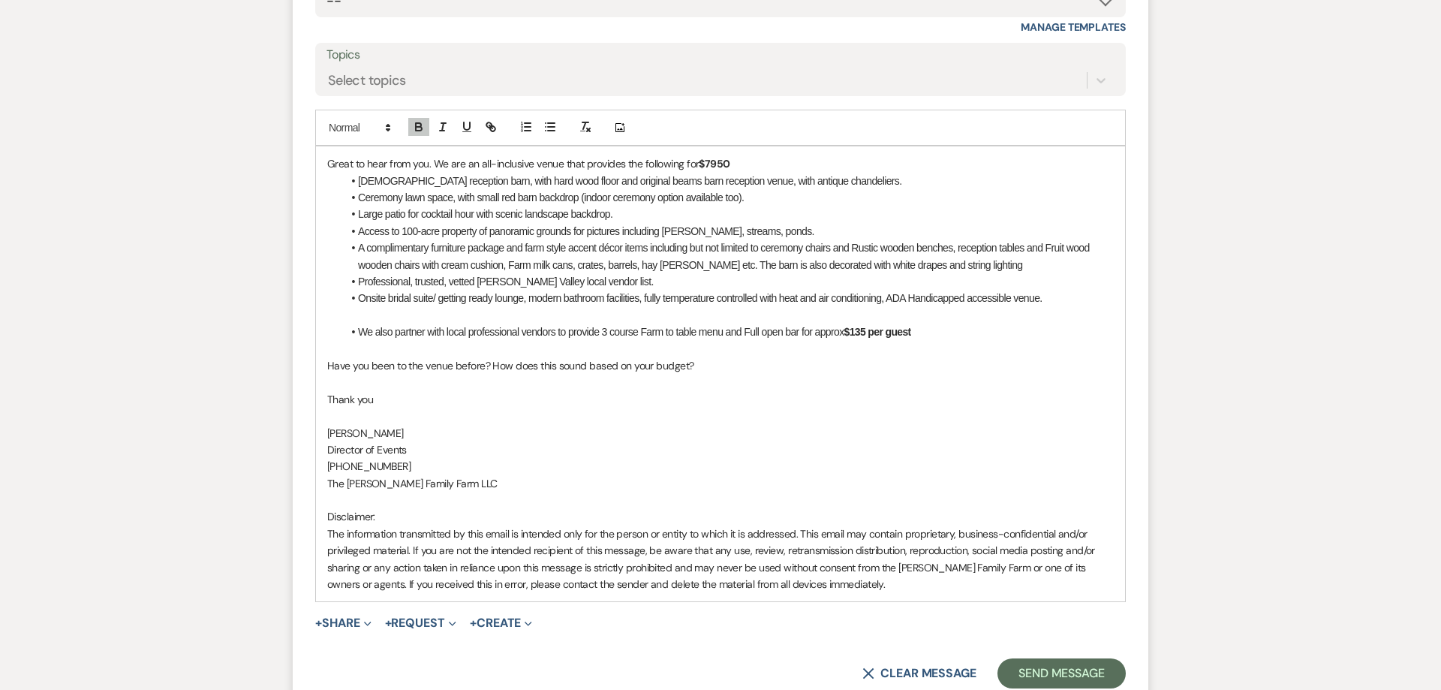
scroll to position [1623, 0]
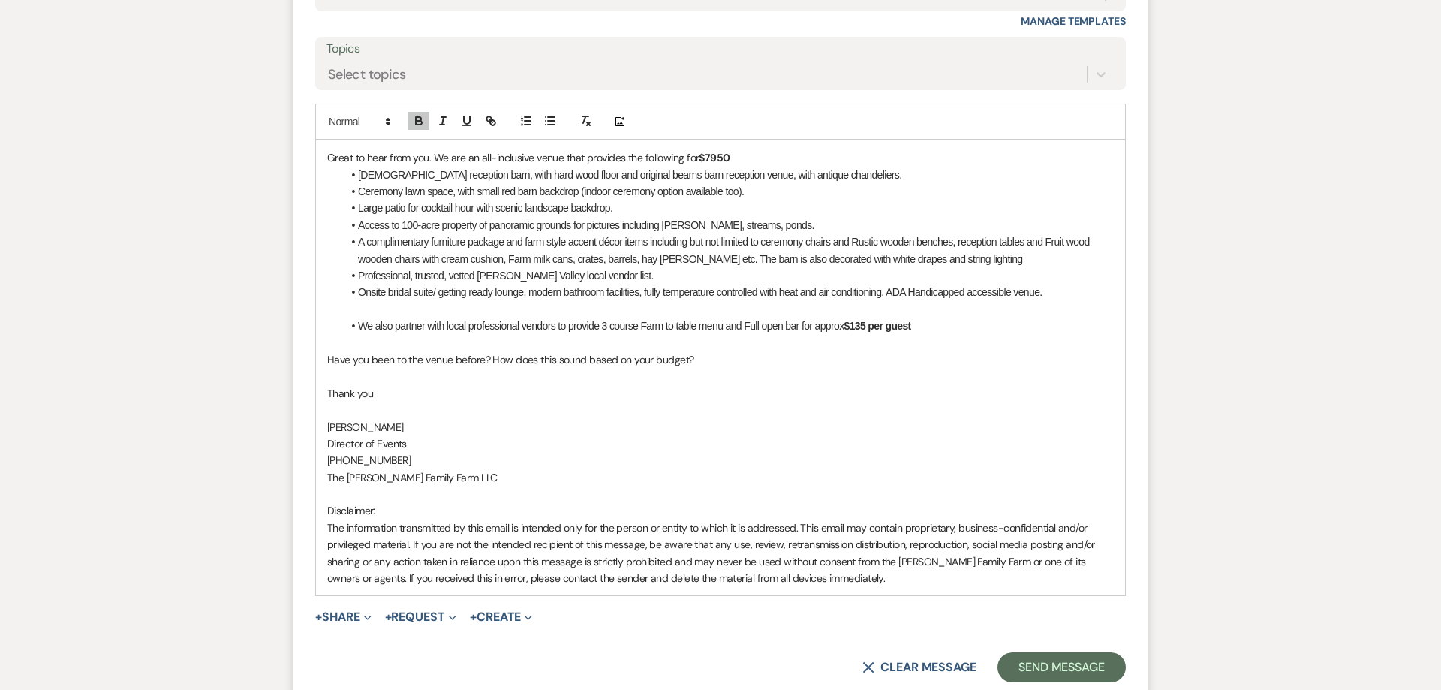
click at [867, 320] on strong "$135 per guest" at bounding box center [878, 326] width 67 height 12
click at [1040, 652] on button "Send Message" at bounding box center [1062, 667] width 128 height 30
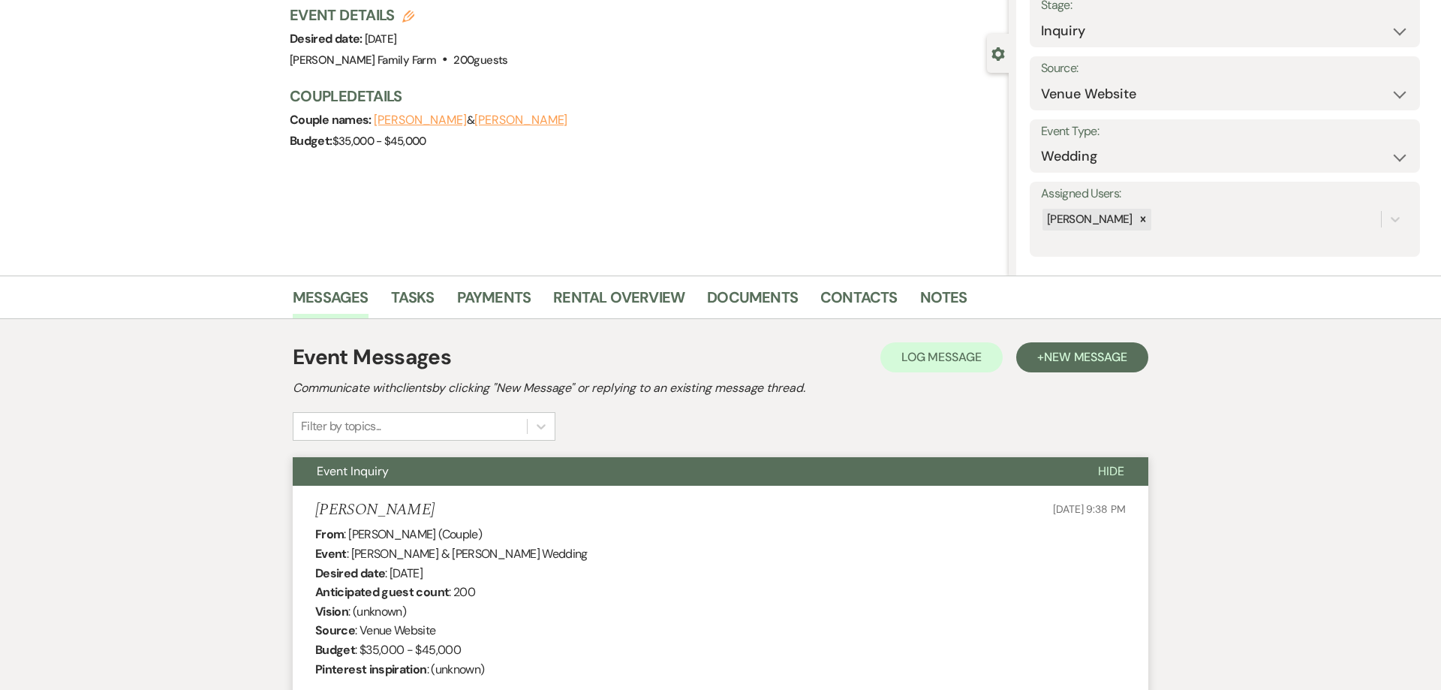
scroll to position [0, 0]
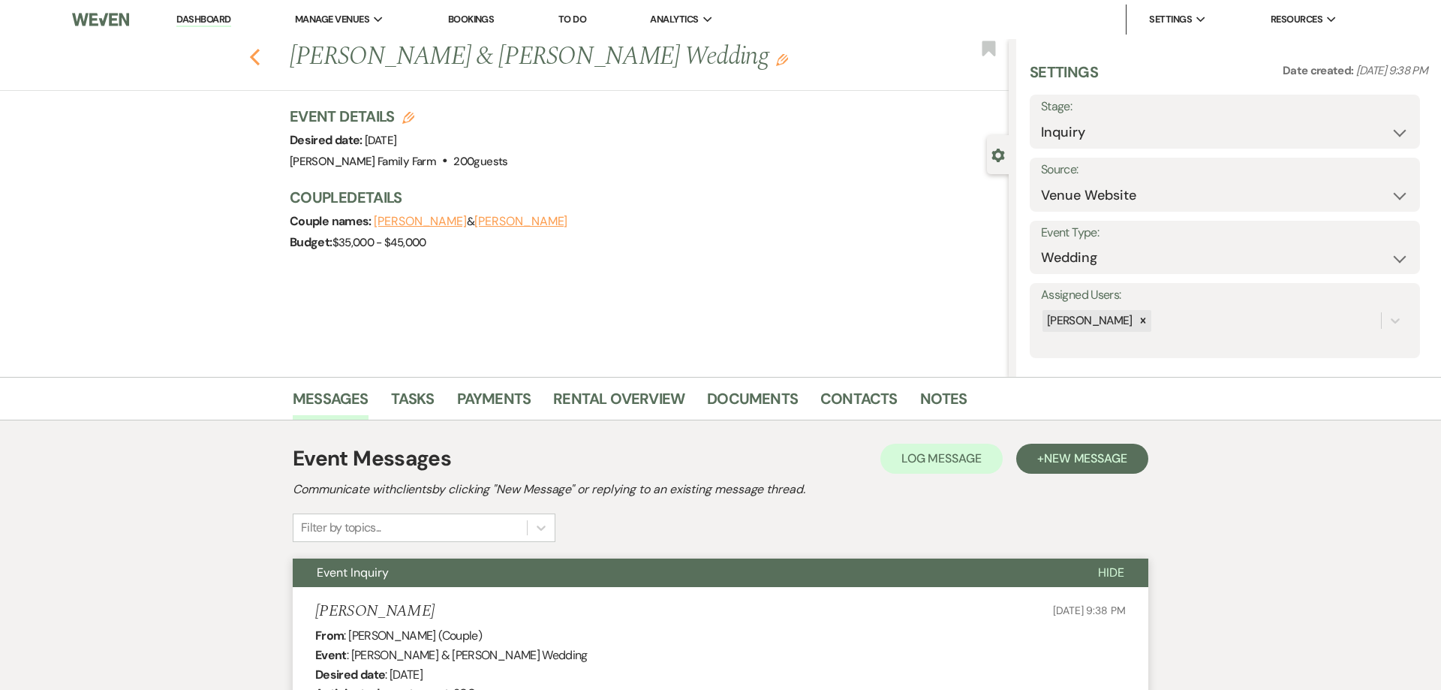
click at [254, 59] on use "button" at bounding box center [255, 57] width 10 height 17
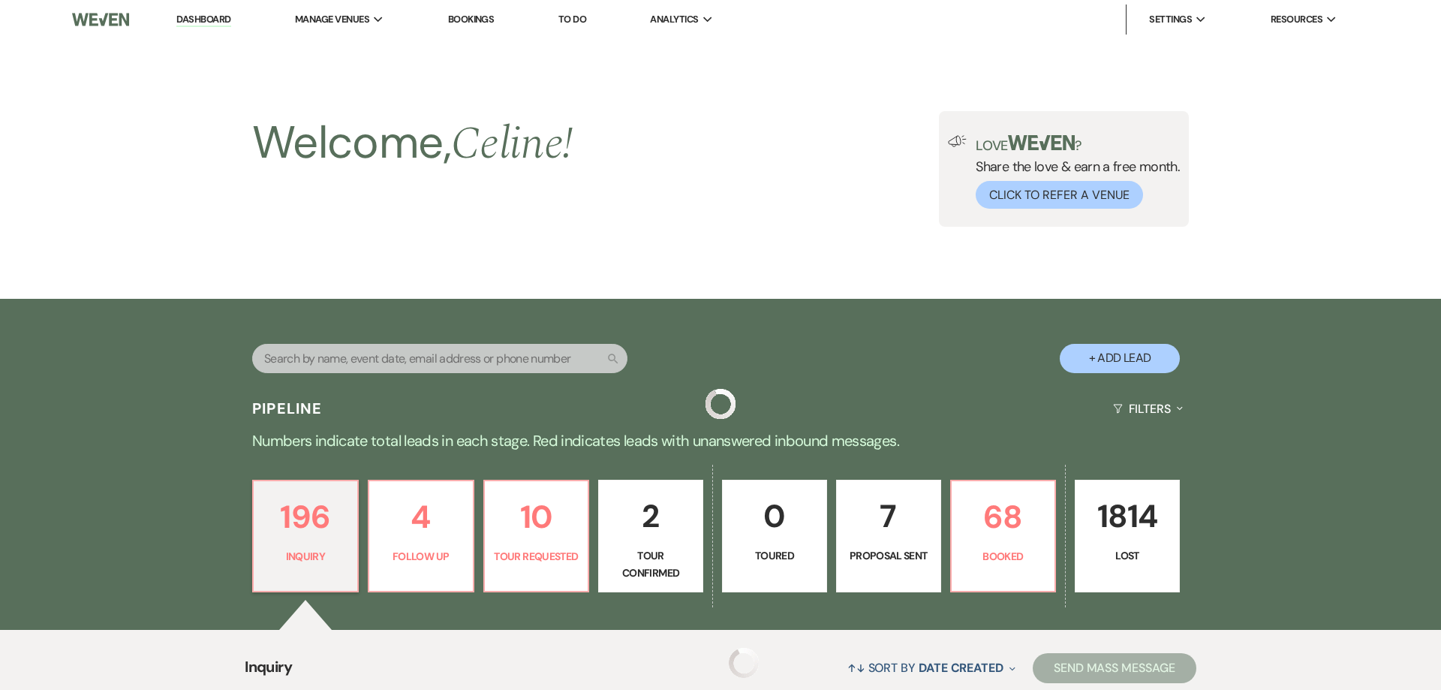
scroll to position [508, 0]
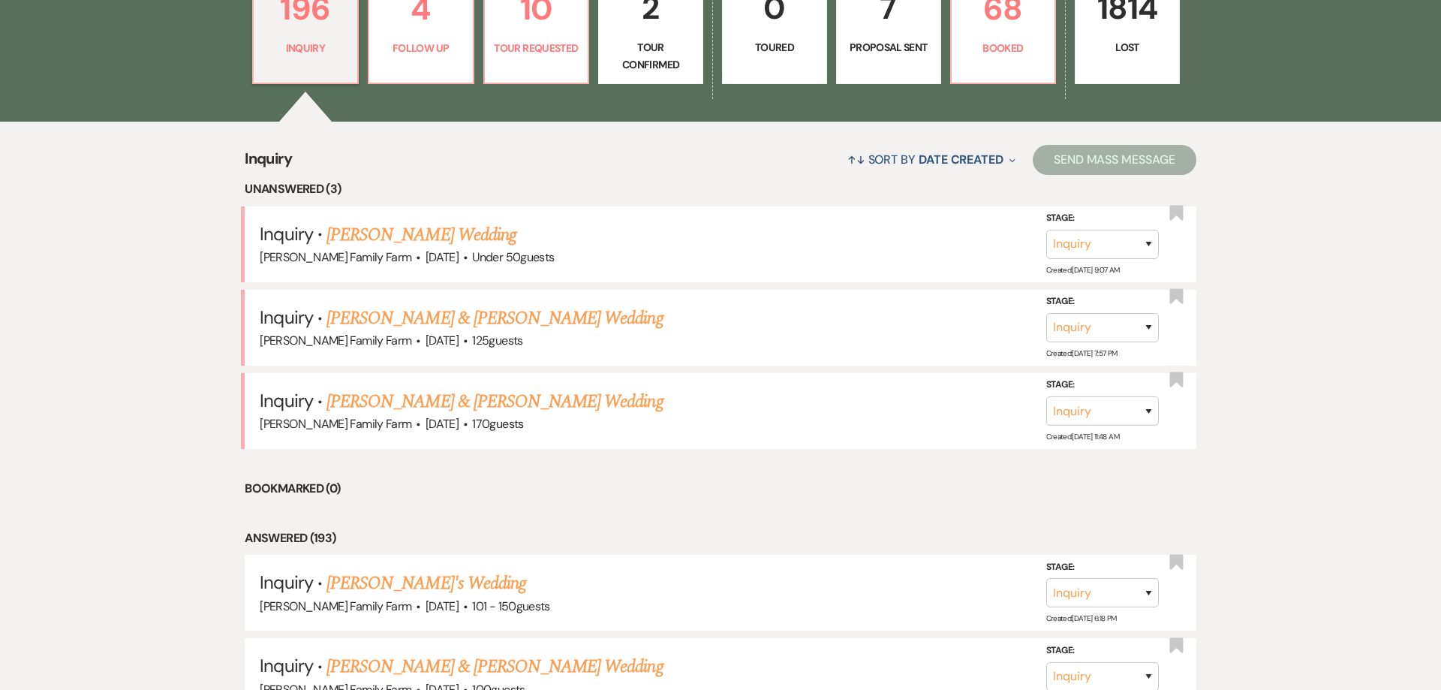
click at [413, 239] on link "[PERSON_NAME] Wedding" at bounding box center [422, 234] width 190 height 27
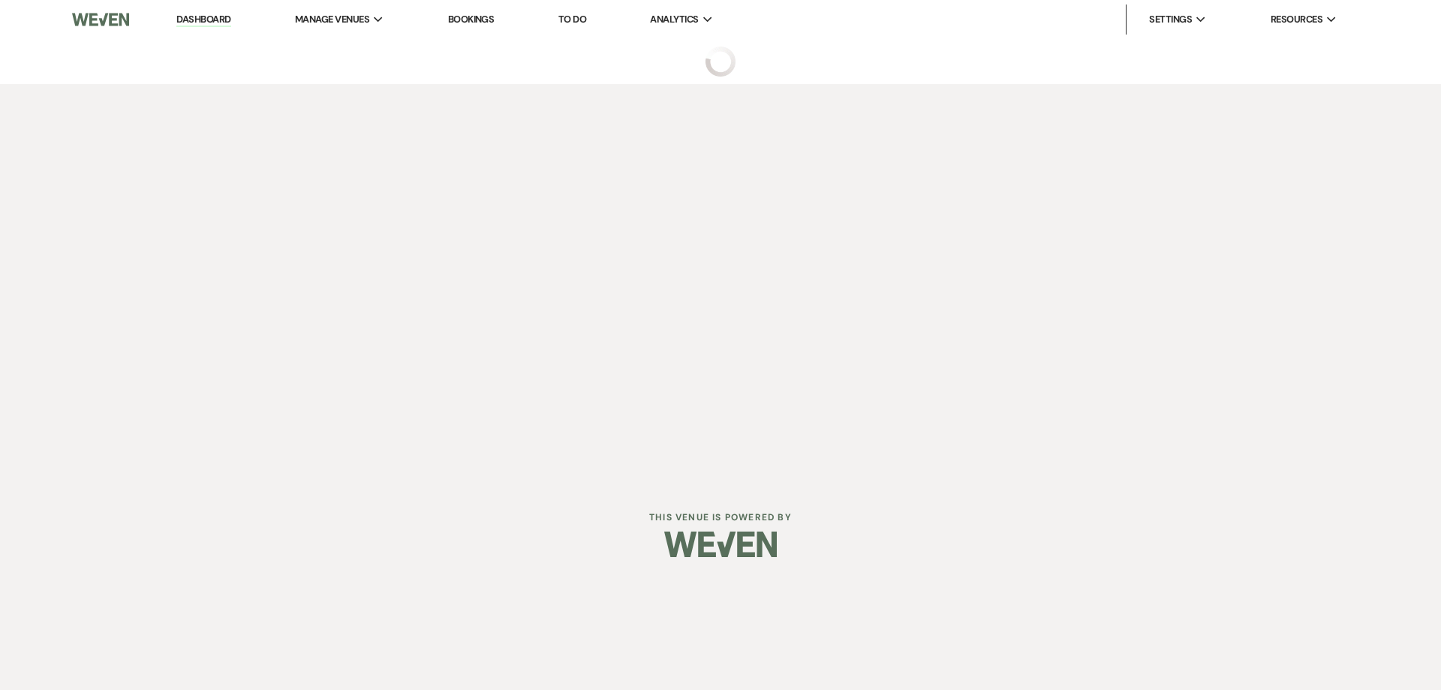
select select "2"
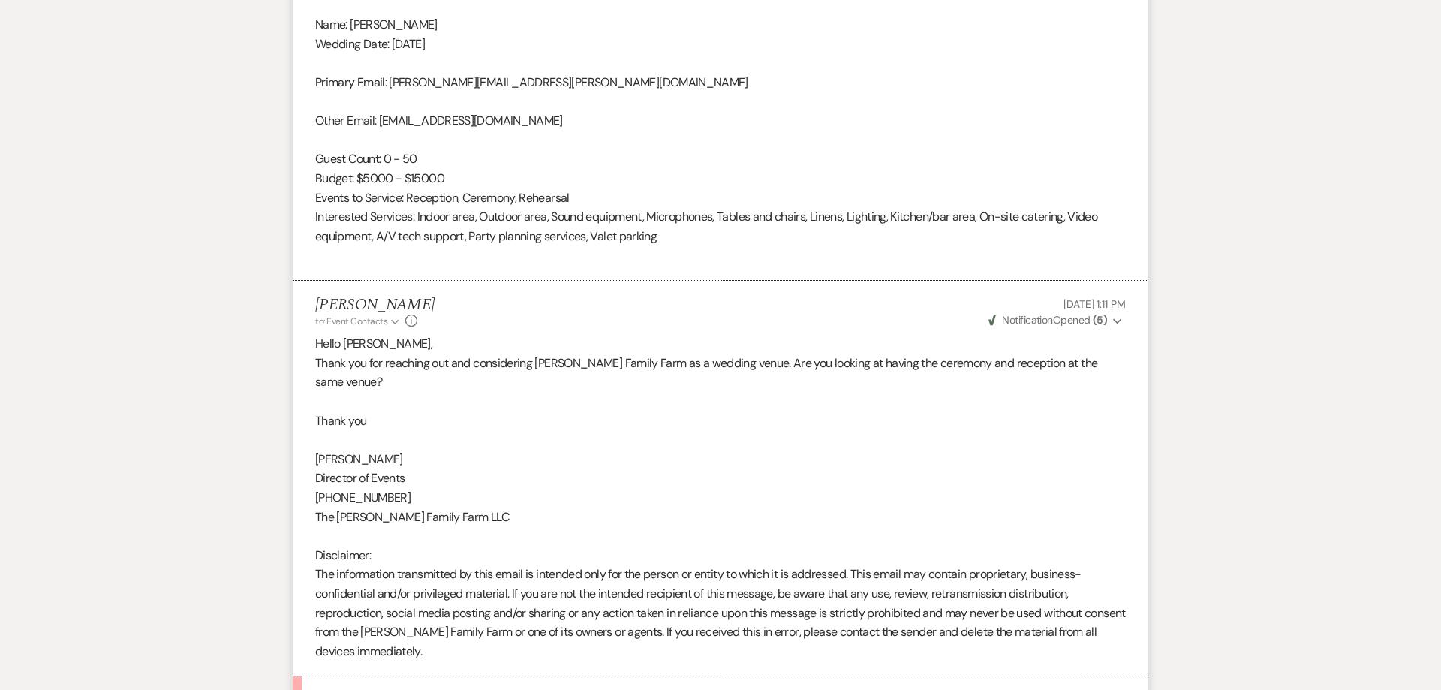
scroll to position [1314, 0]
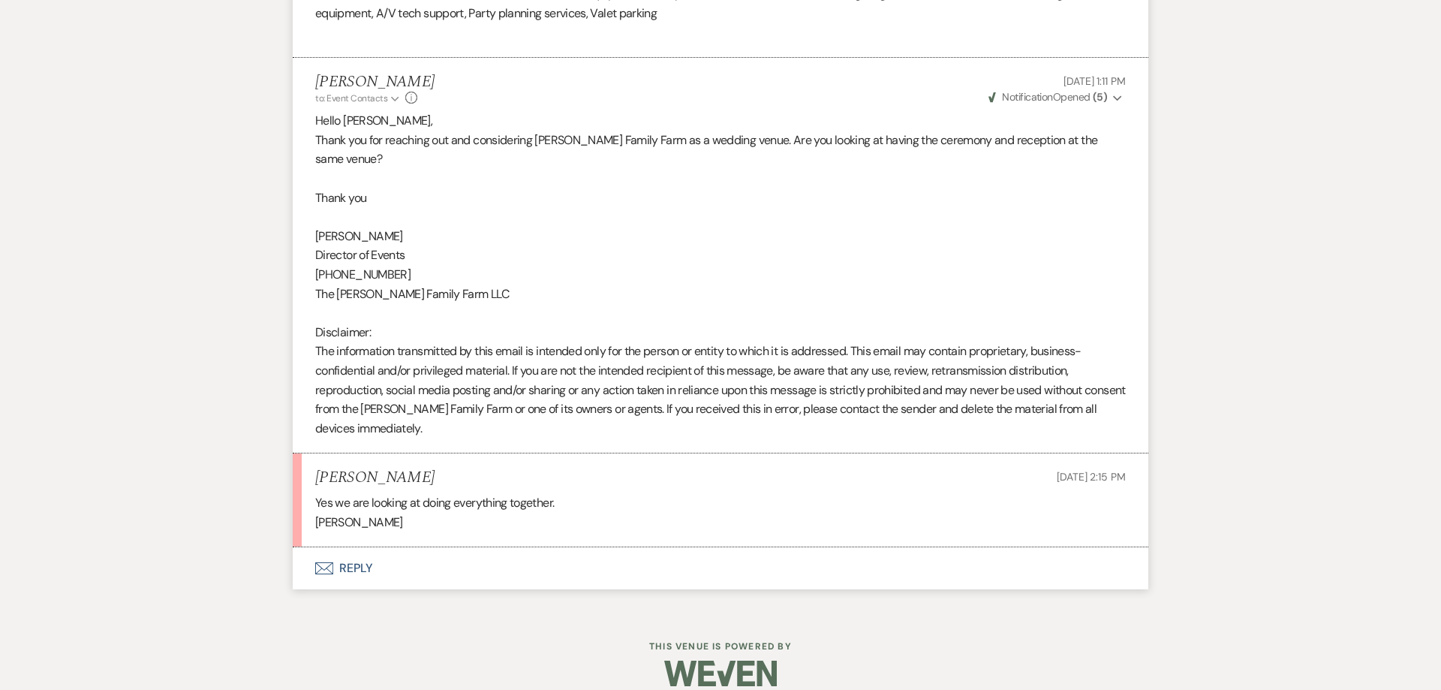
click at [354, 550] on button "Envelope Reply" at bounding box center [721, 568] width 856 height 42
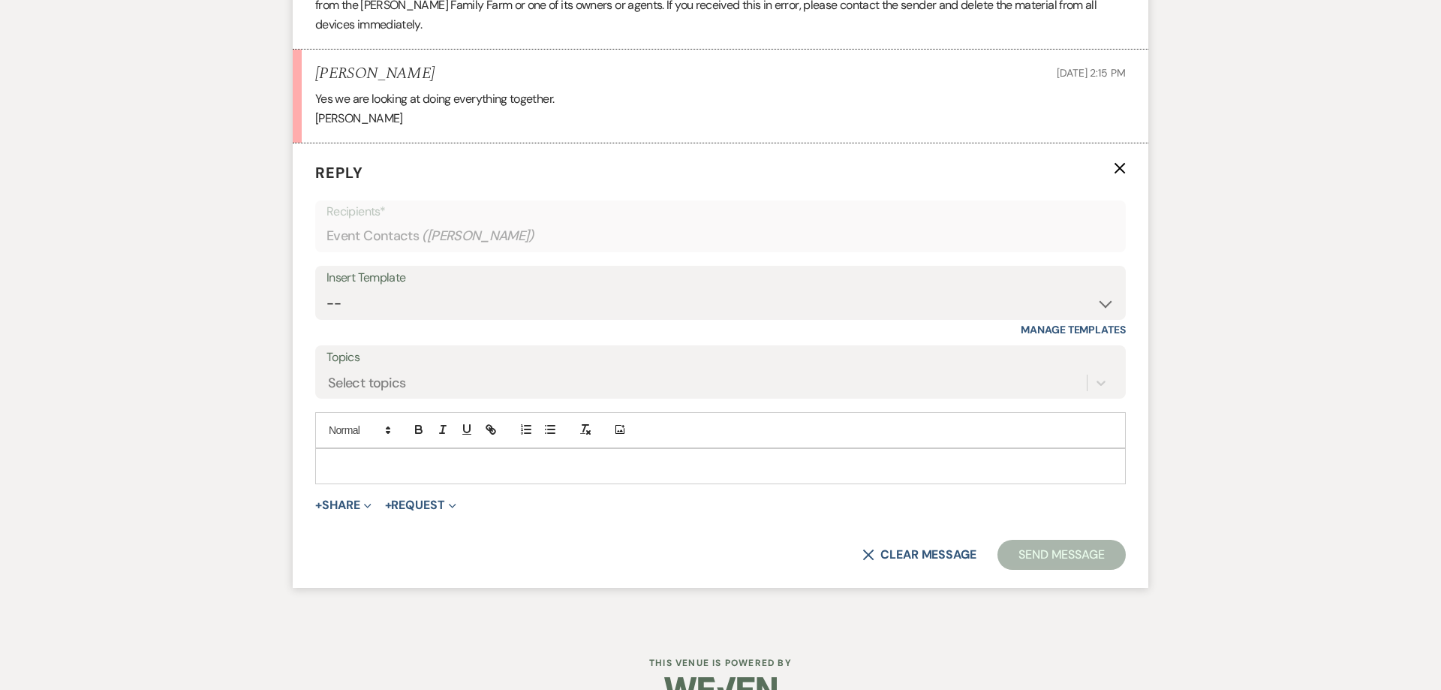
scroll to position [1721, 0]
click at [358, 456] on p at bounding box center [720, 464] width 787 height 17
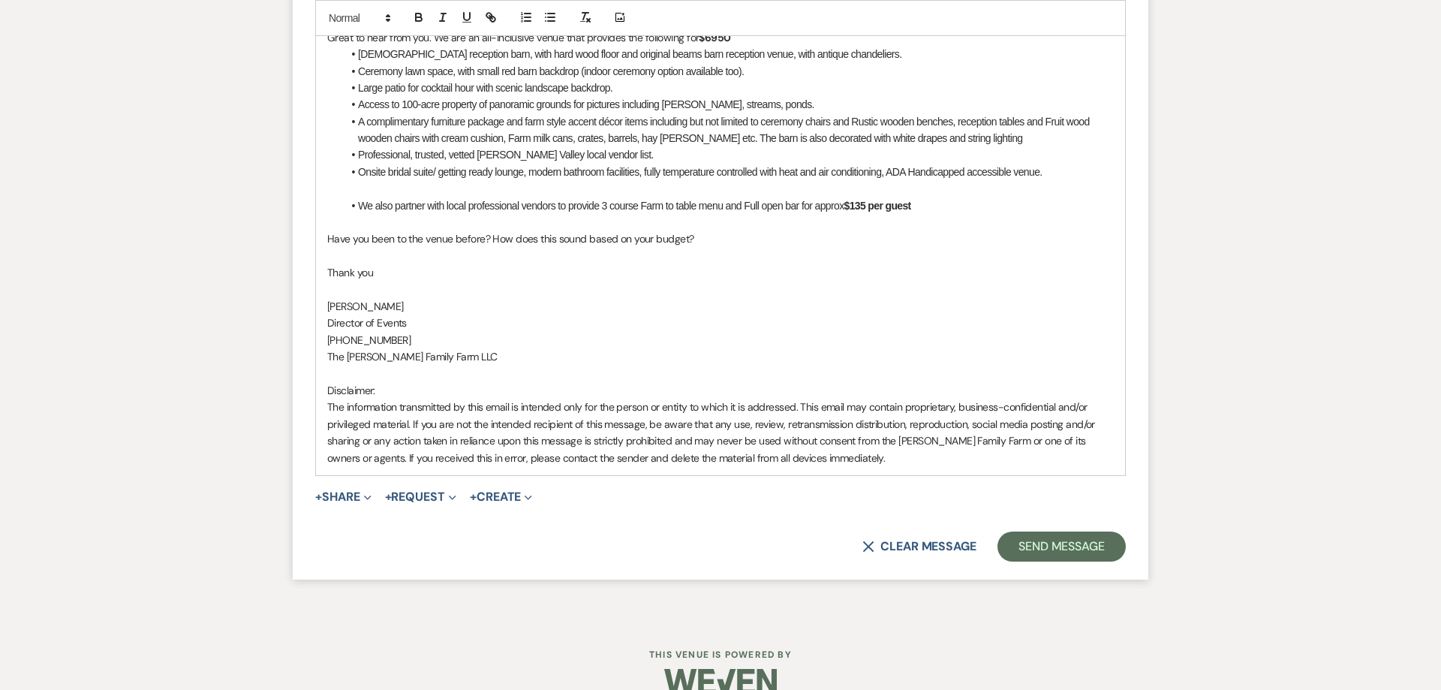
scroll to position [2154, 0]
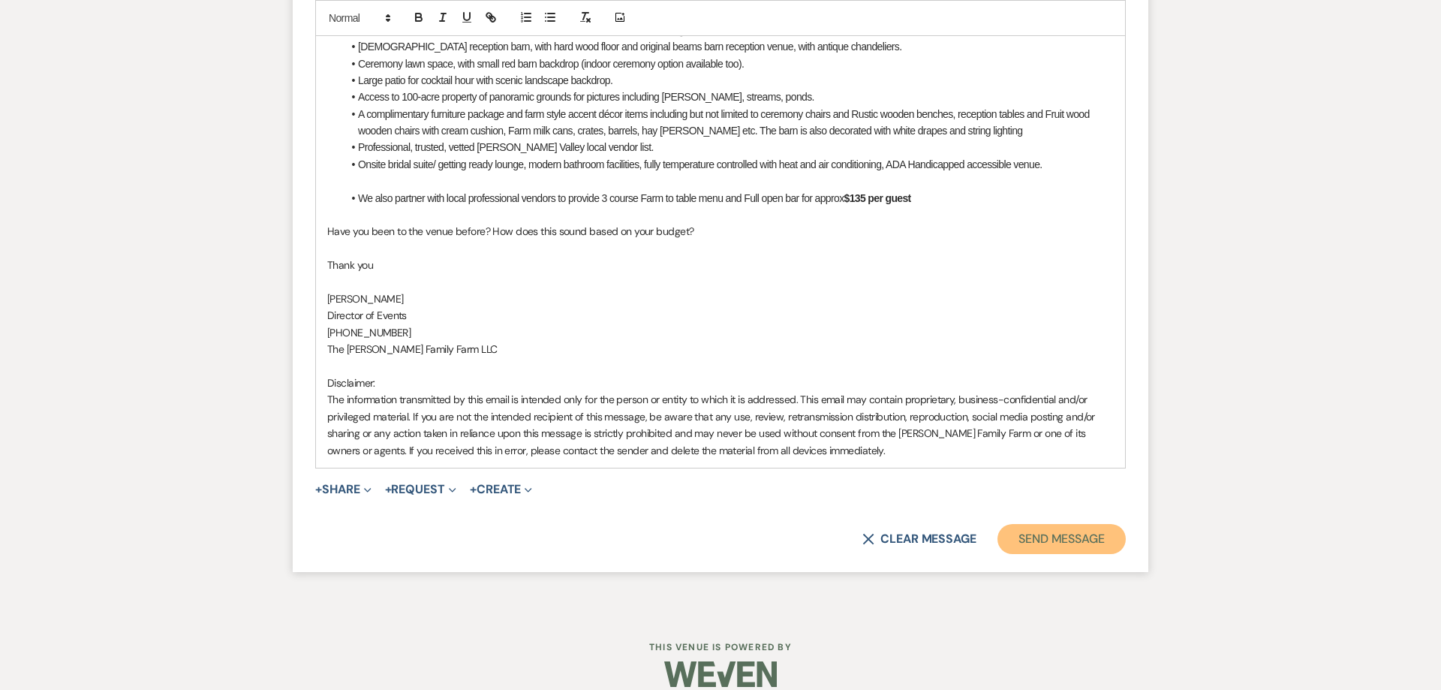
click at [1030, 524] on button "Send Message" at bounding box center [1062, 539] width 128 height 30
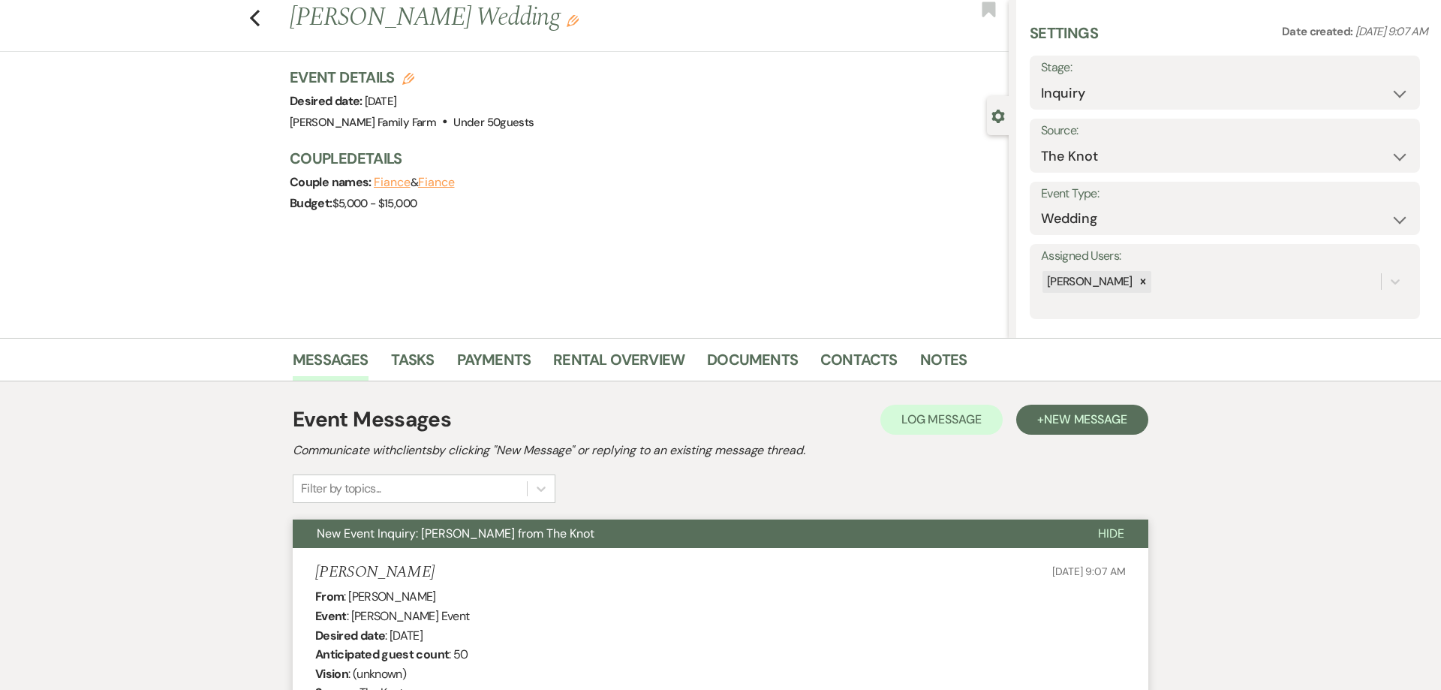
scroll to position [0, 0]
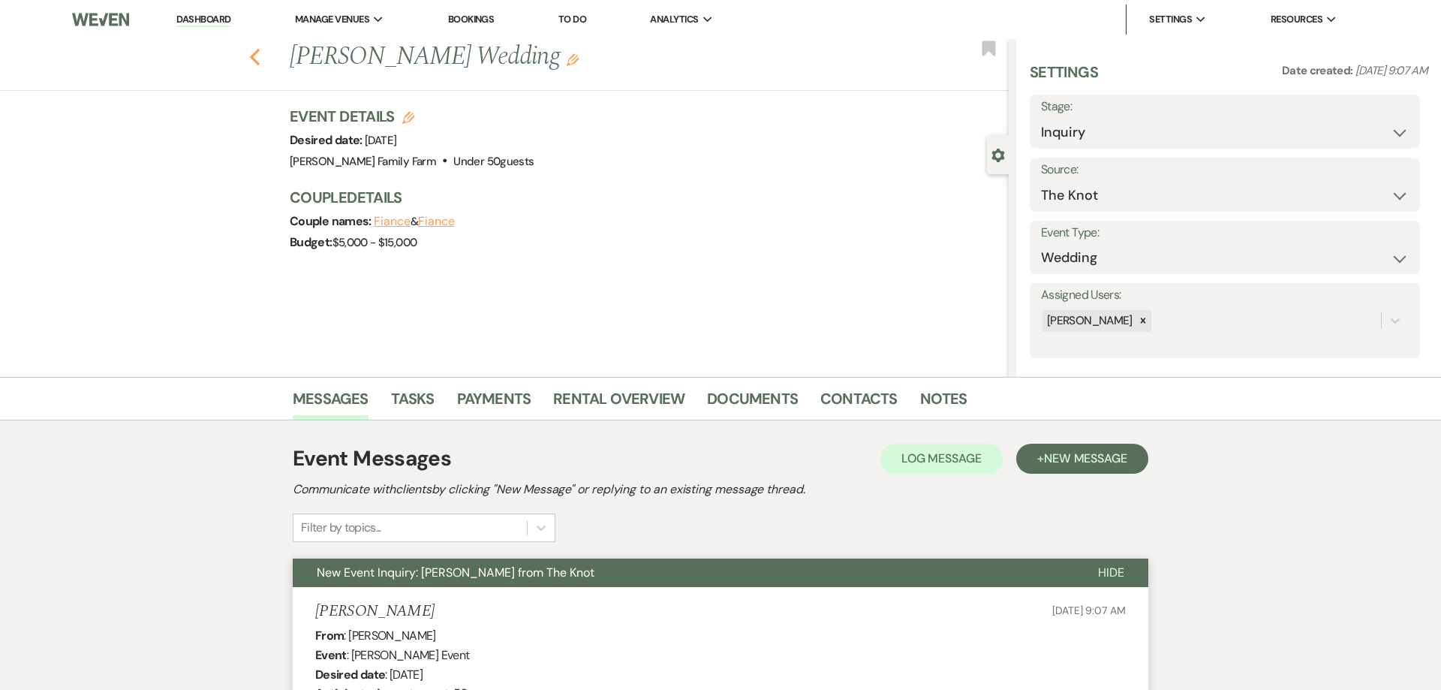
click at [257, 61] on icon "Previous" at bounding box center [254, 57] width 11 height 18
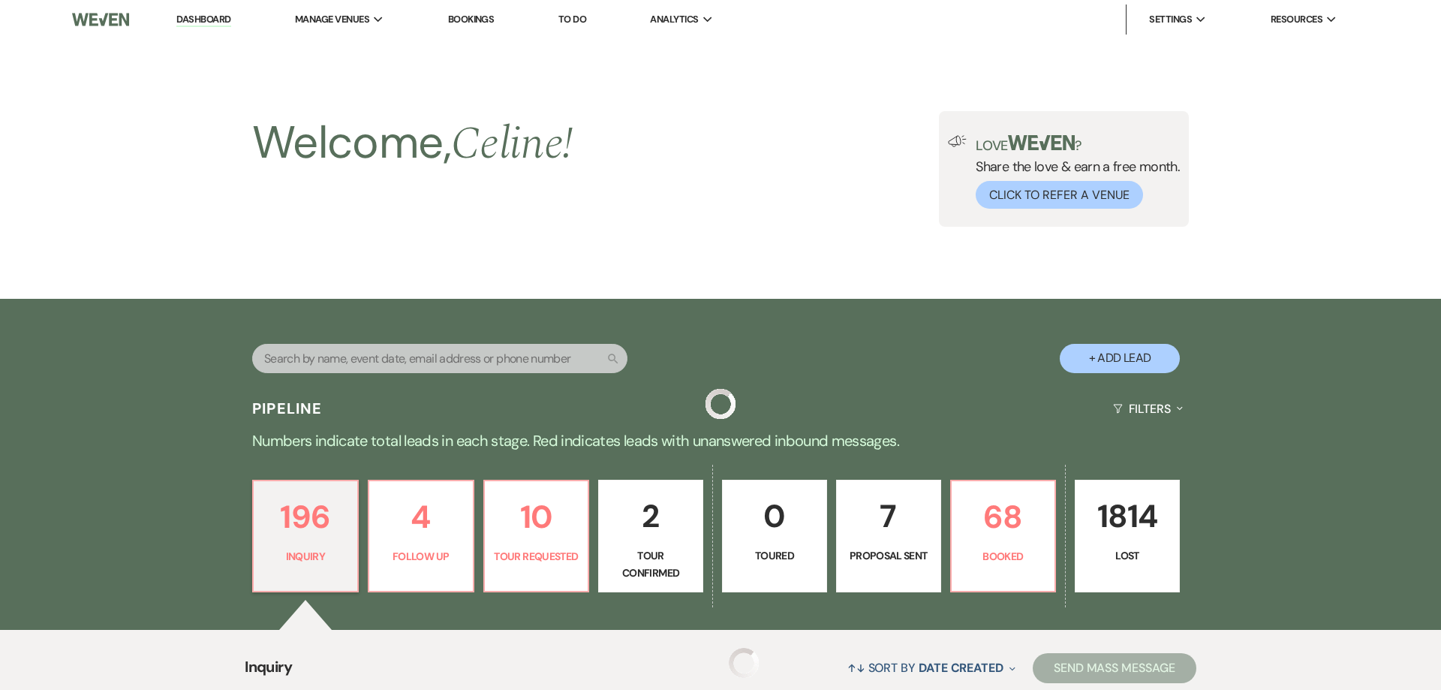
scroll to position [510, 0]
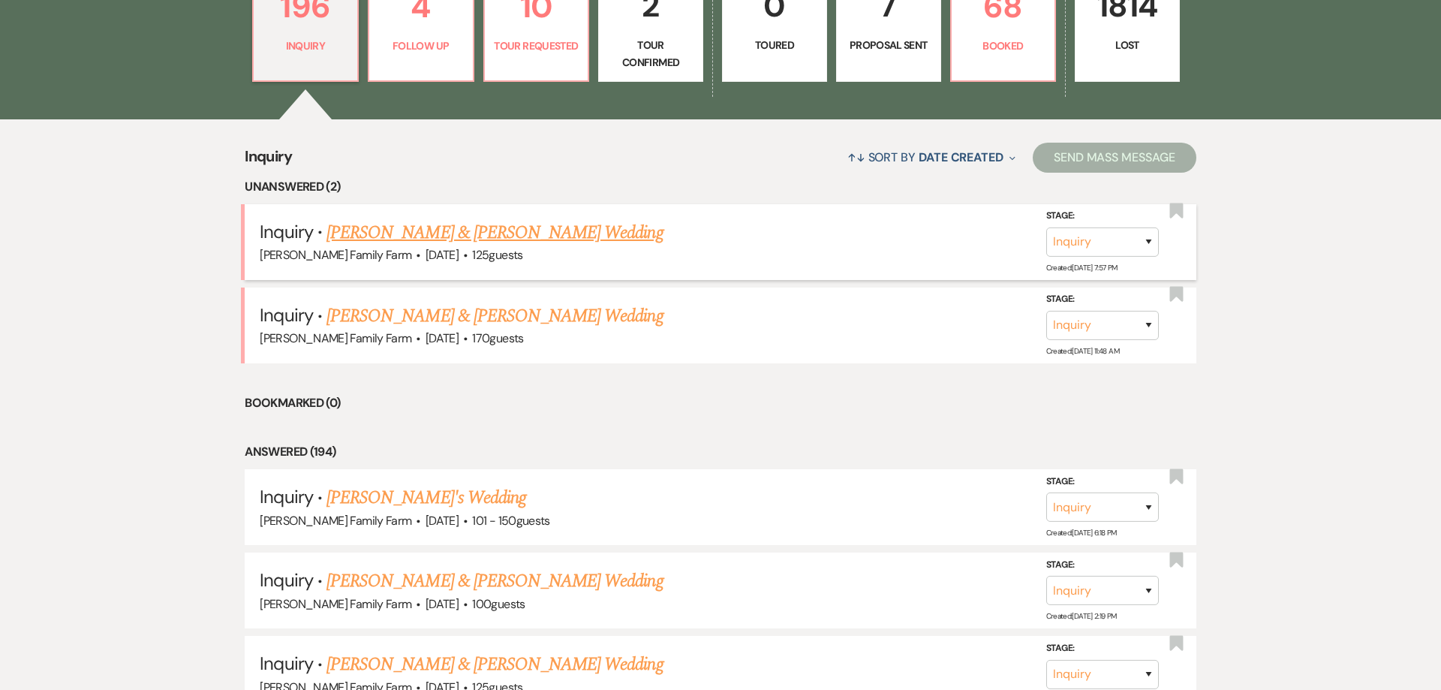
drag, startPoint x: 464, startPoint y: 140, endPoint x: 426, endPoint y: 292, distance: 157.1
click at [464, 219] on link "[PERSON_NAME] & [PERSON_NAME] Wedding" at bounding box center [495, 232] width 336 height 27
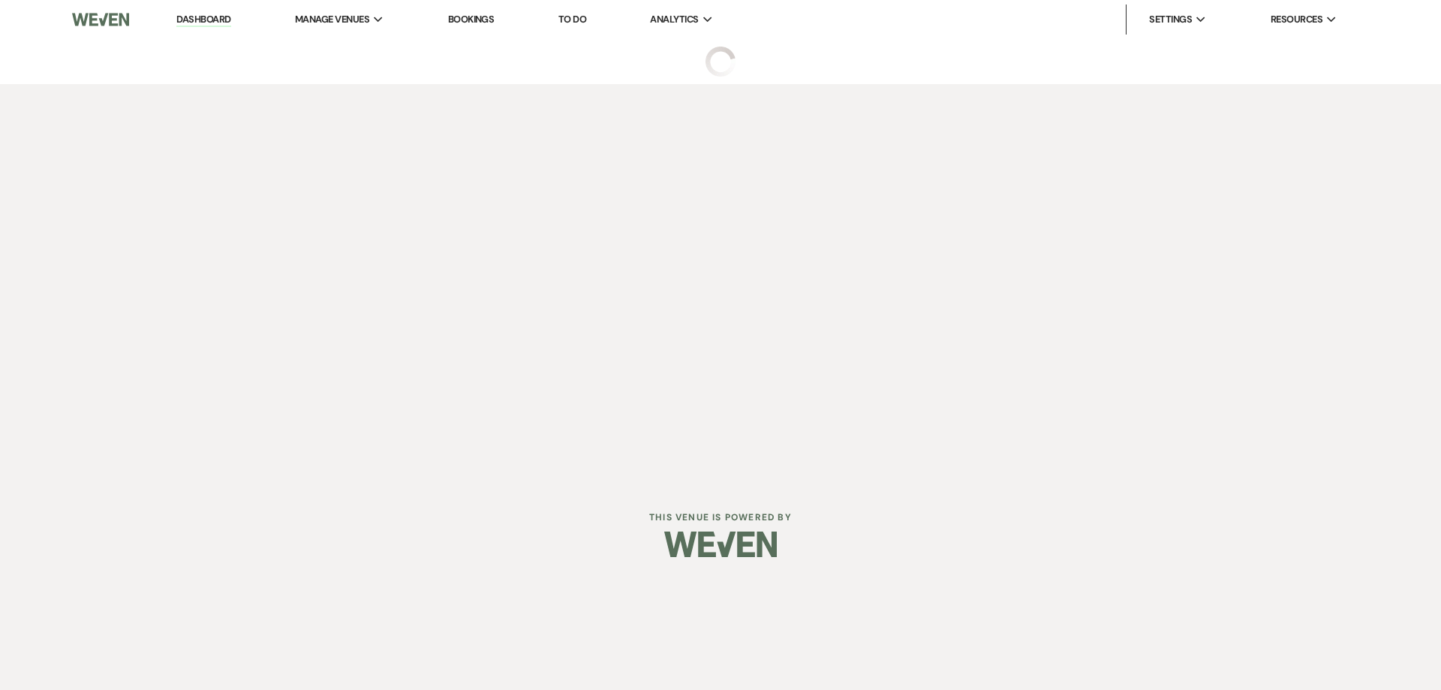
select select "5"
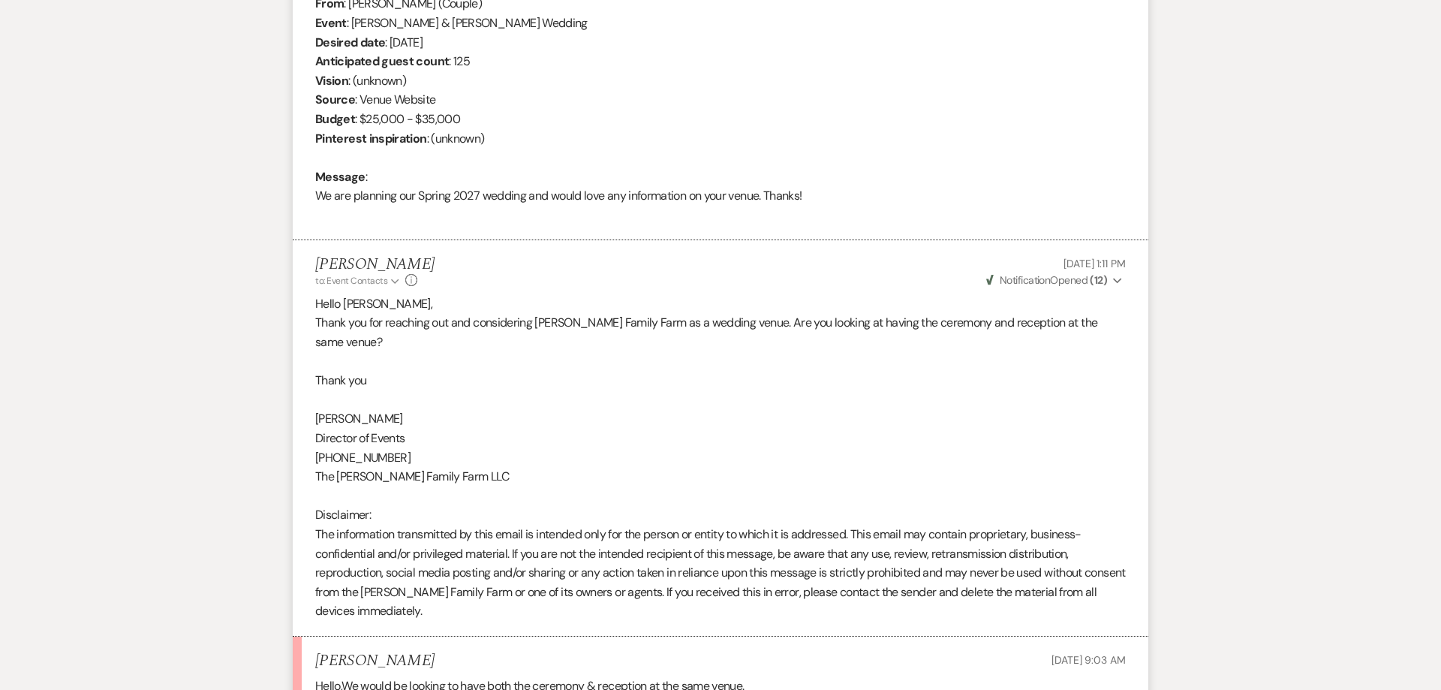
scroll to position [892, 0]
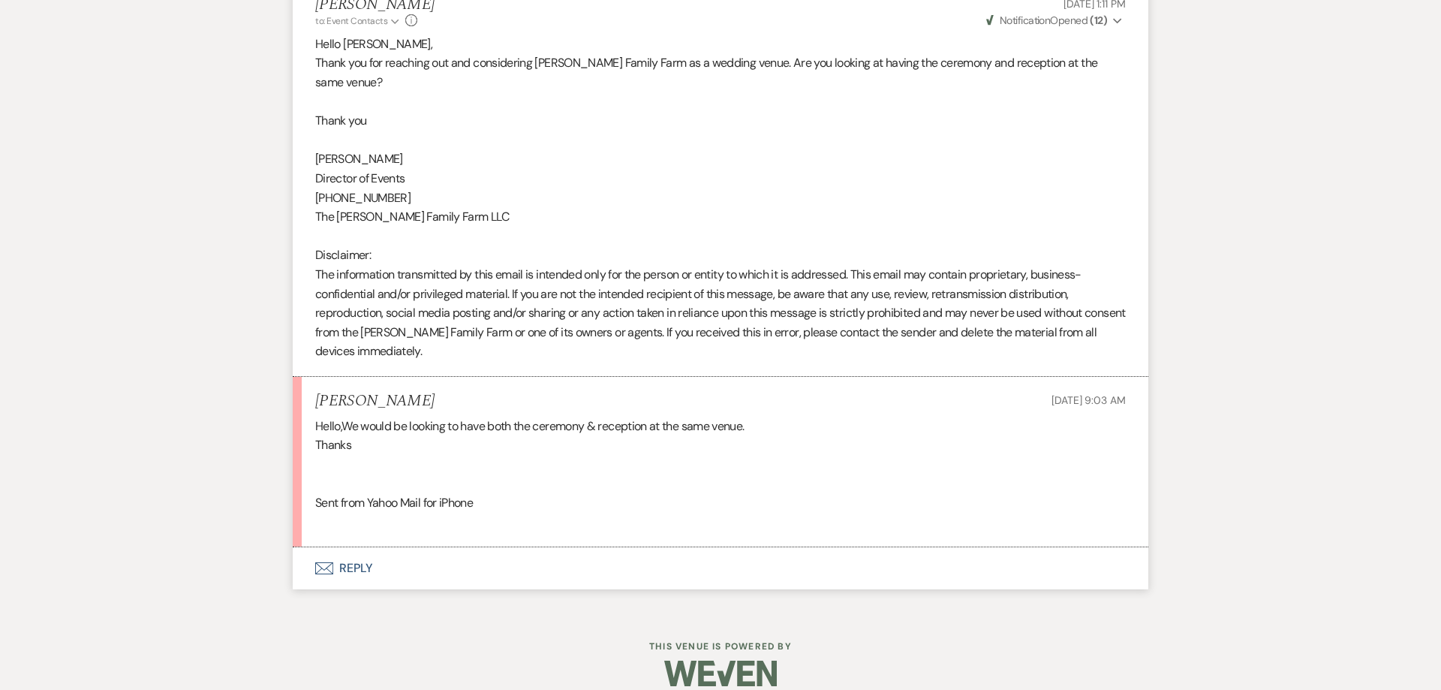
click at [357, 550] on button "Envelope Reply" at bounding box center [721, 568] width 856 height 42
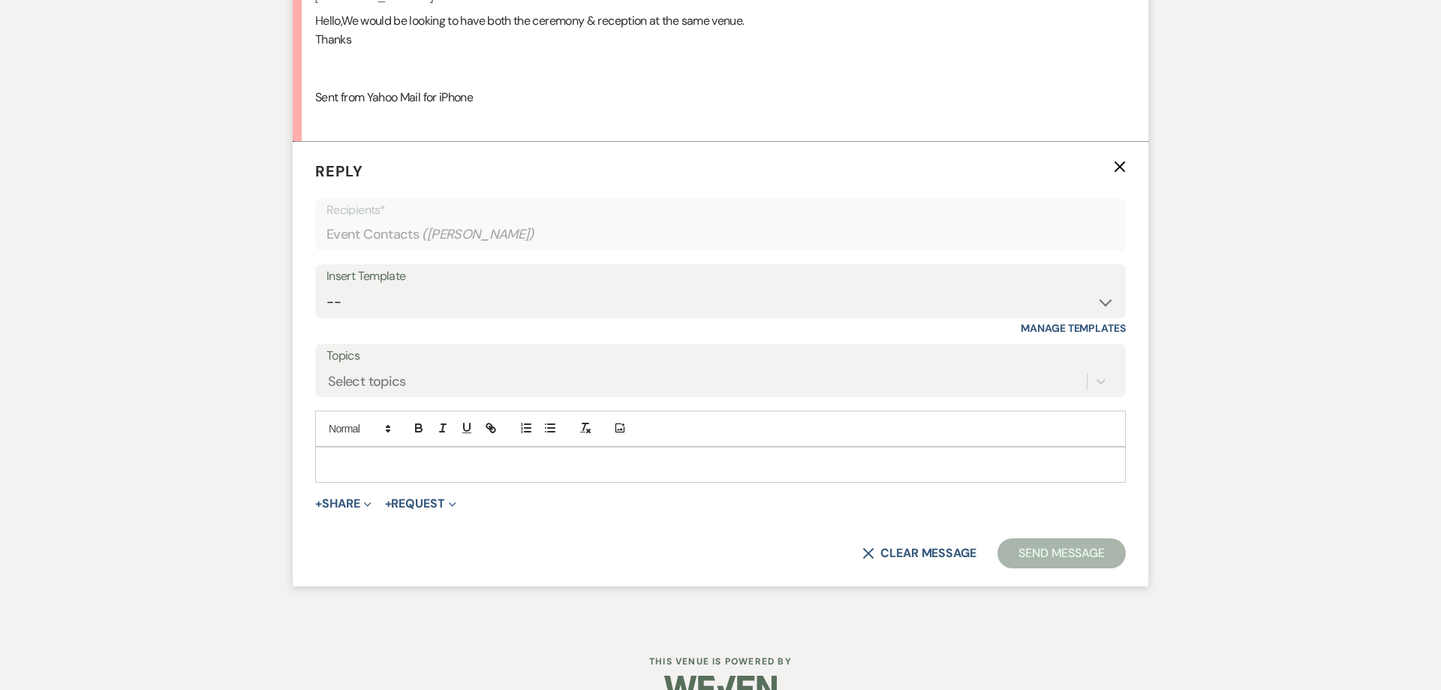
scroll to position [1298, 0]
click at [378, 456] on p at bounding box center [720, 464] width 787 height 17
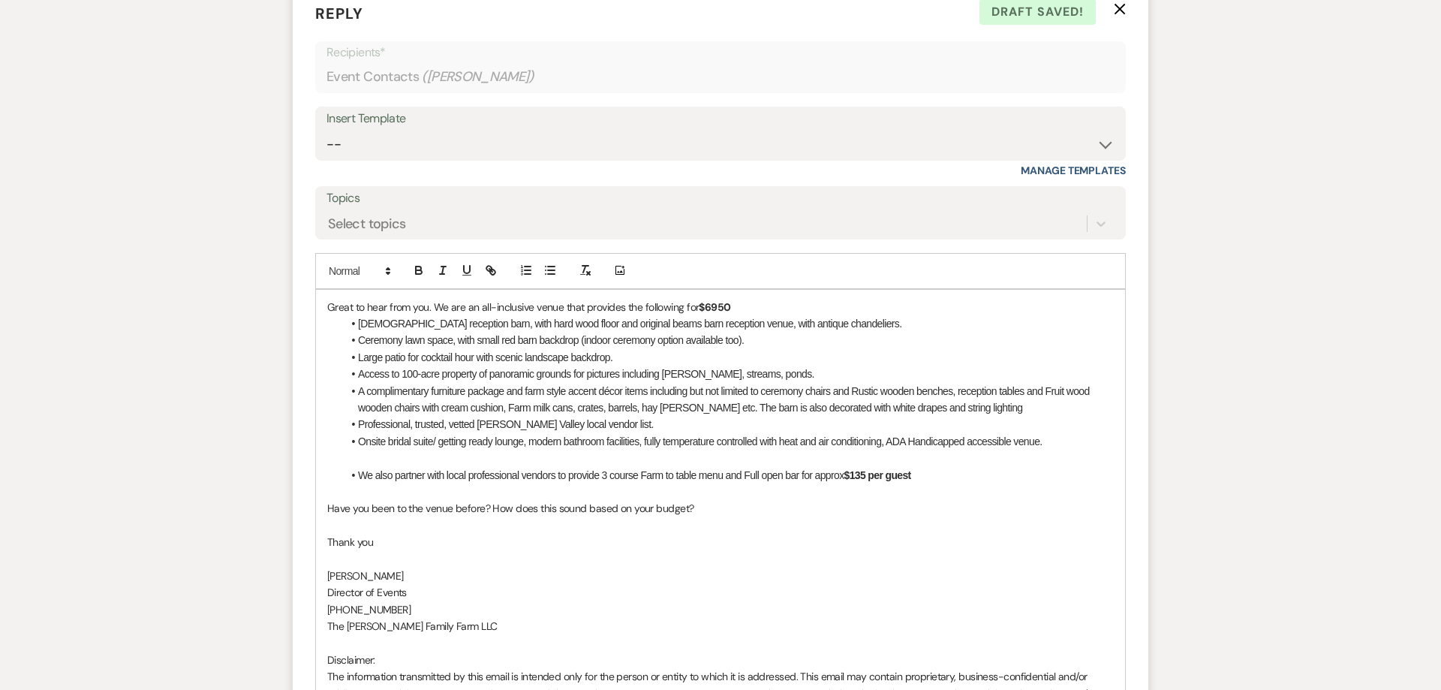
scroll to position [1732, 0]
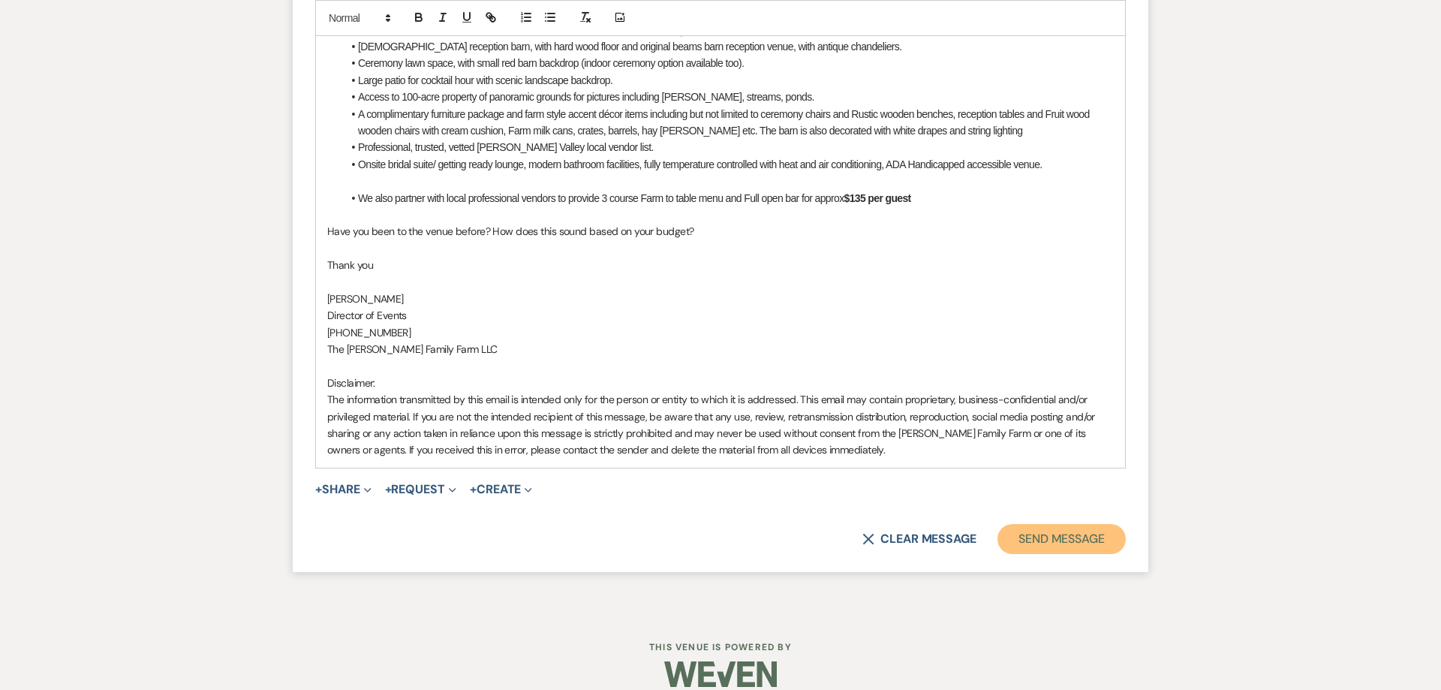
click at [1050, 527] on button "Send Message" at bounding box center [1062, 539] width 128 height 30
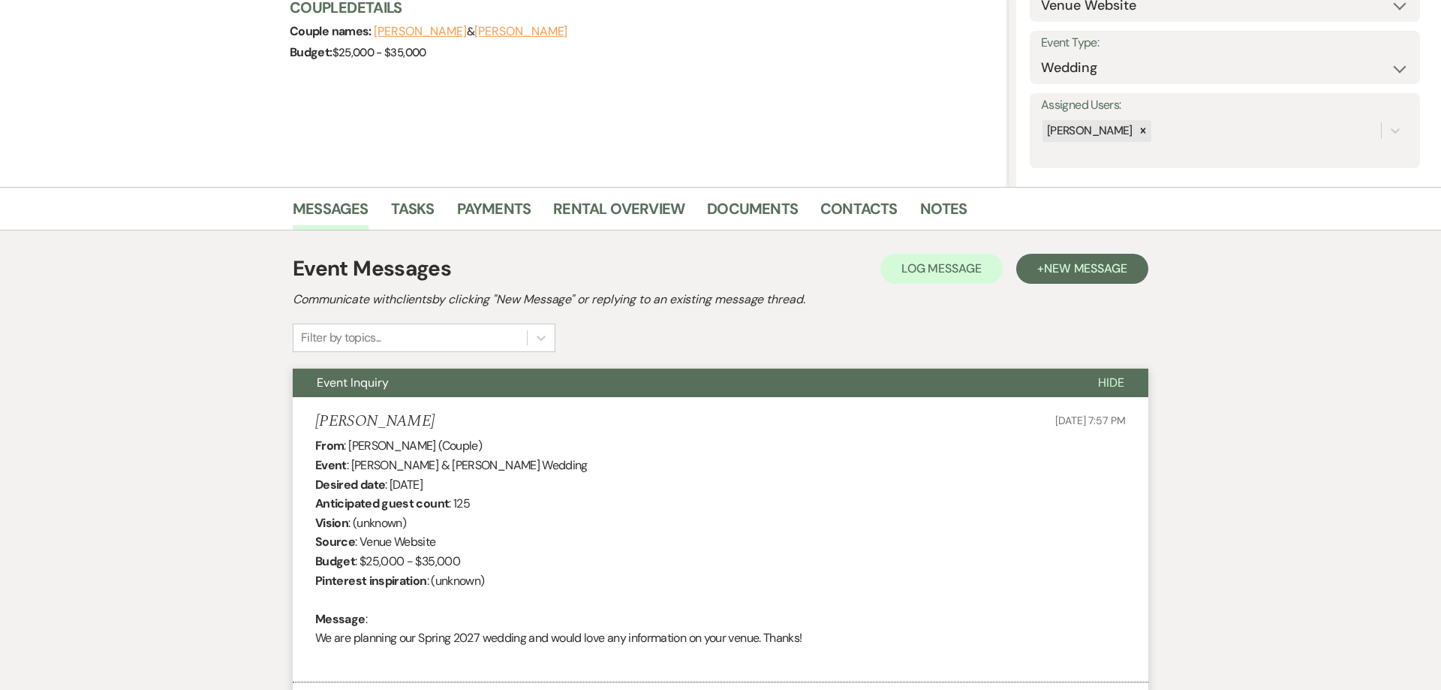
scroll to position [0, 0]
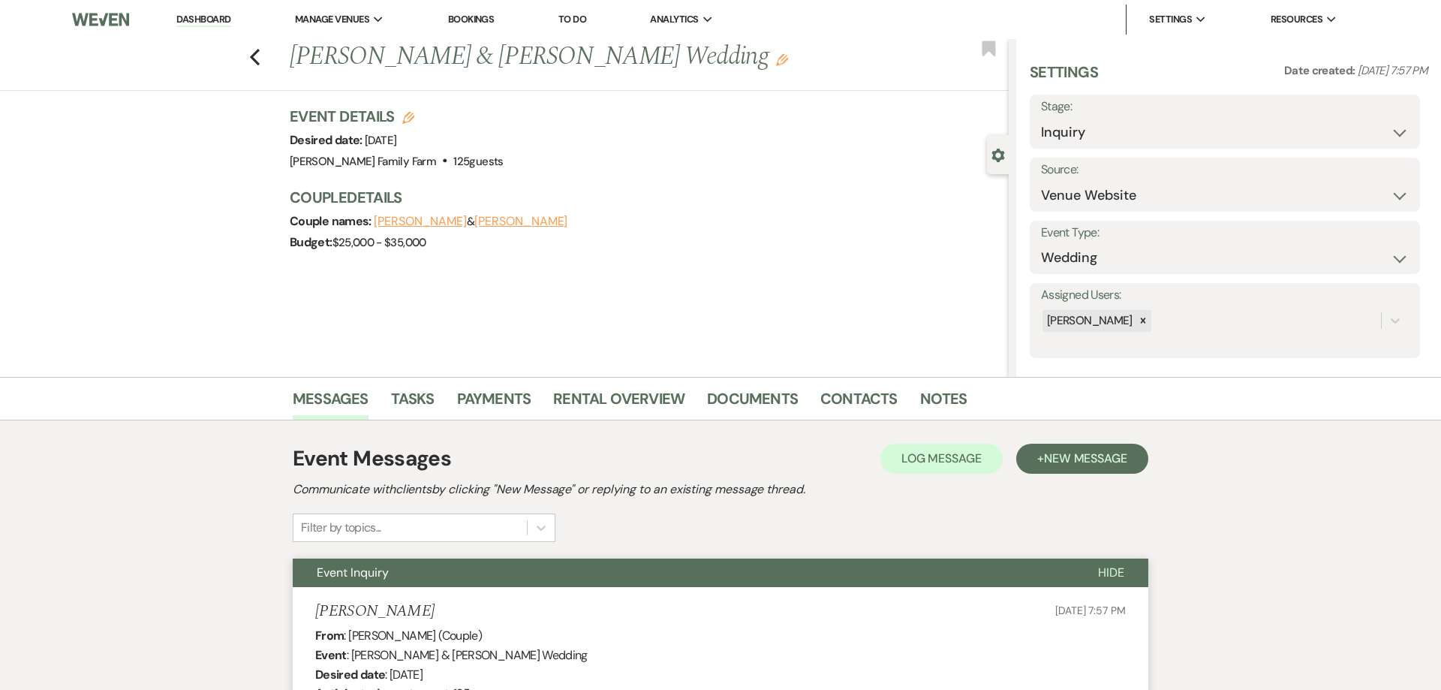
click at [254, 55] on use "button" at bounding box center [255, 57] width 10 height 17
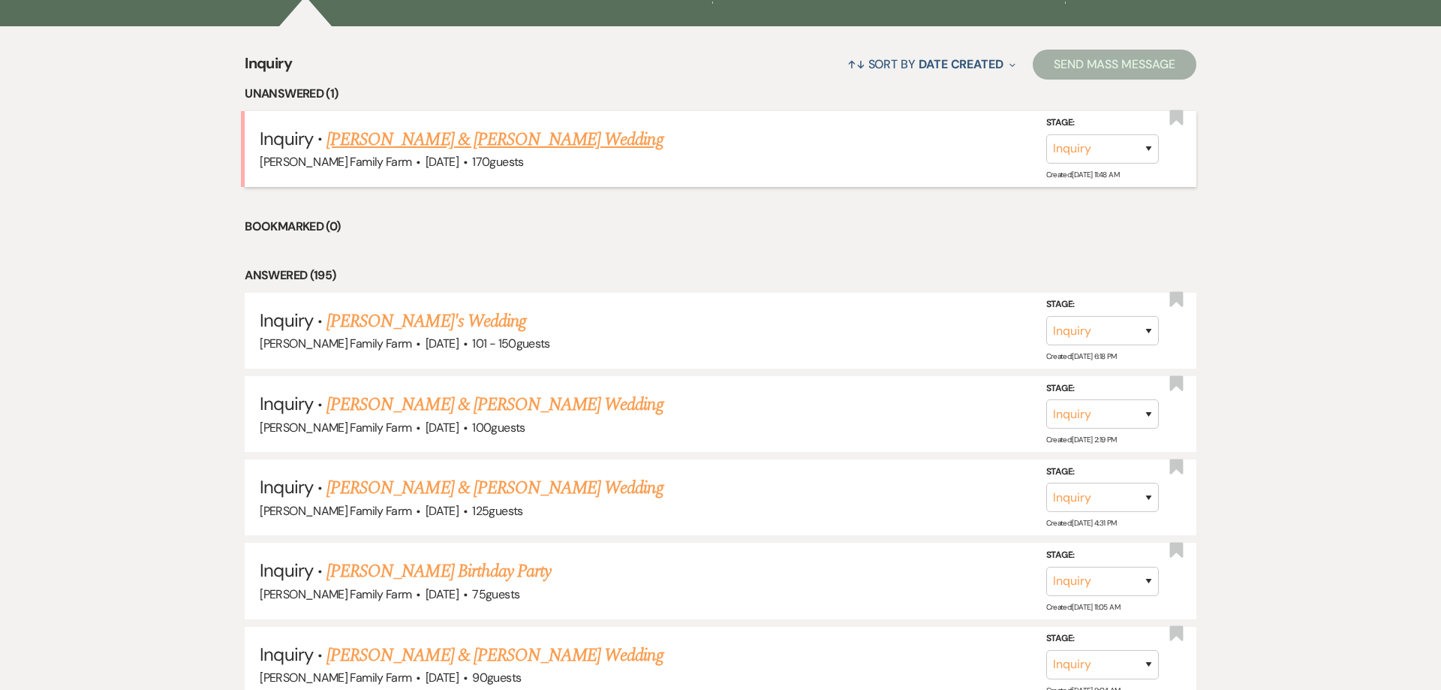
scroll to position [661, 0]
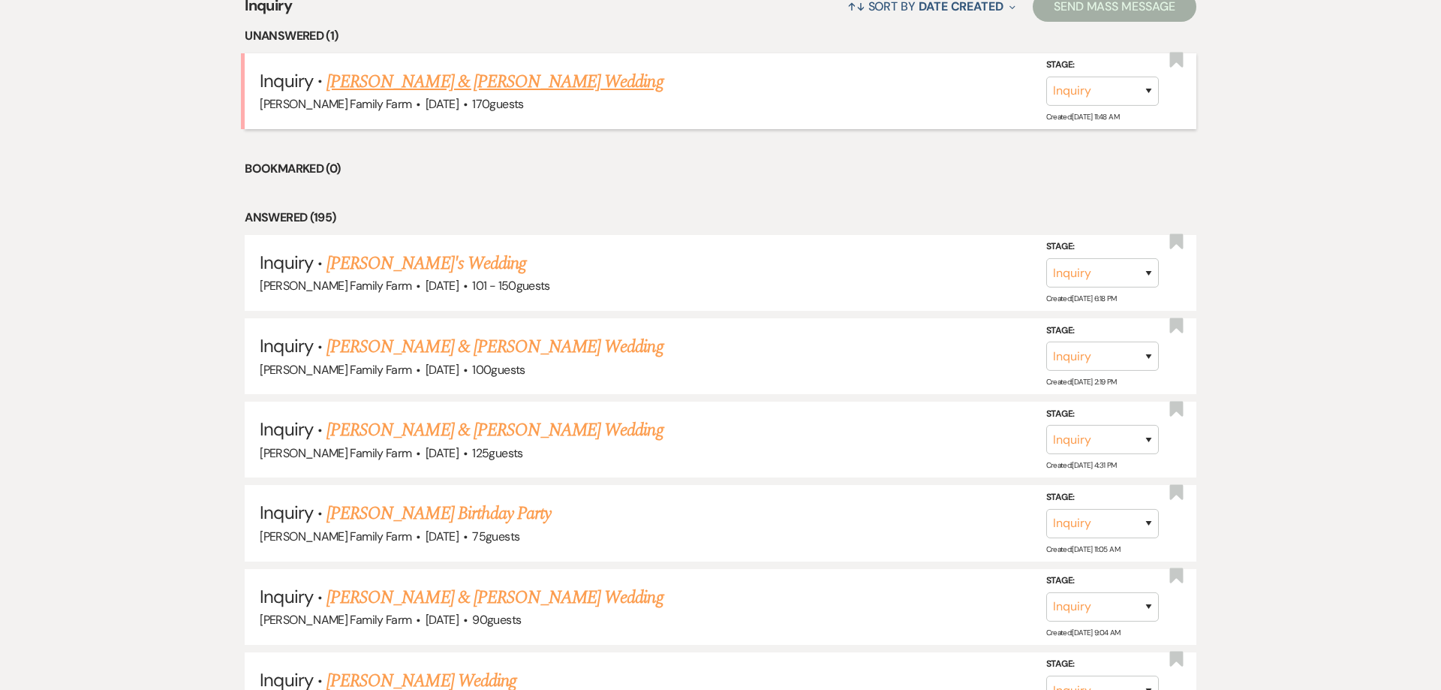
click at [494, 80] on link "[PERSON_NAME] & [PERSON_NAME] Wedding" at bounding box center [495, 81] width 336 height 27
select select "5"
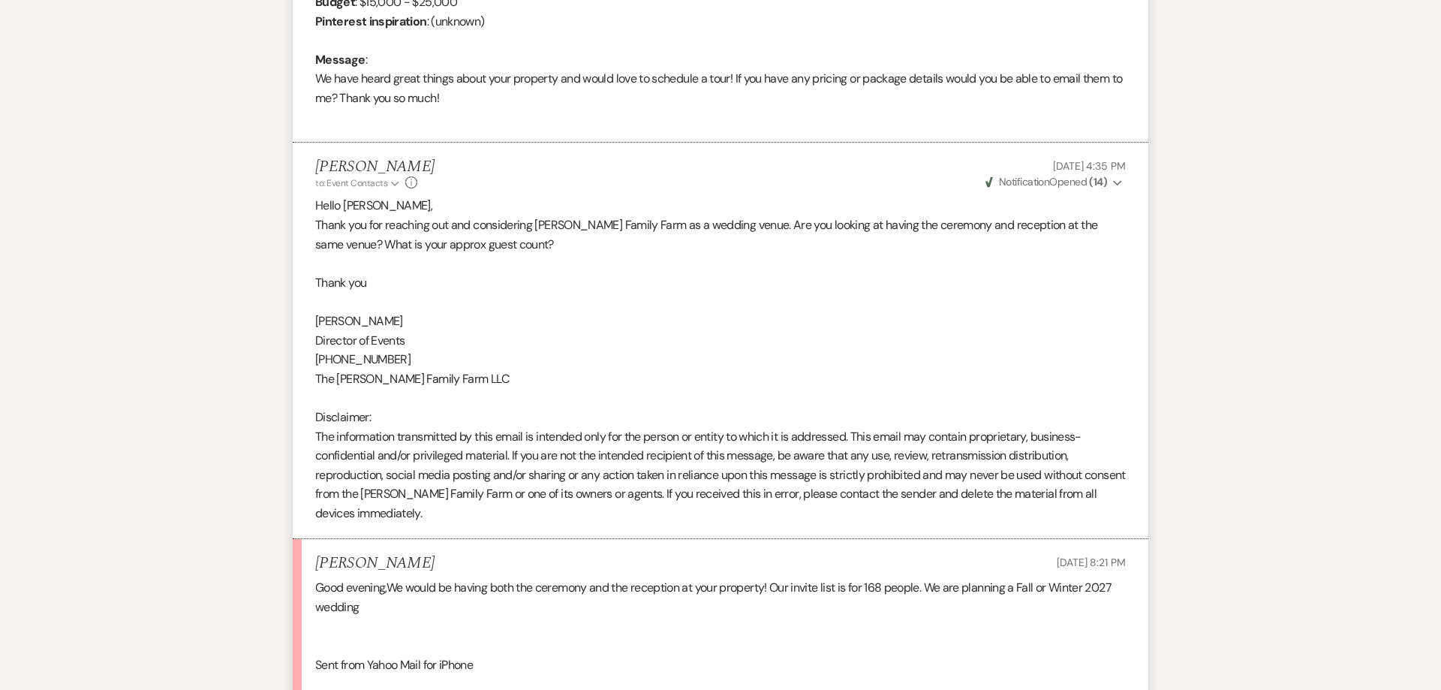
scroll to position [930, 0]
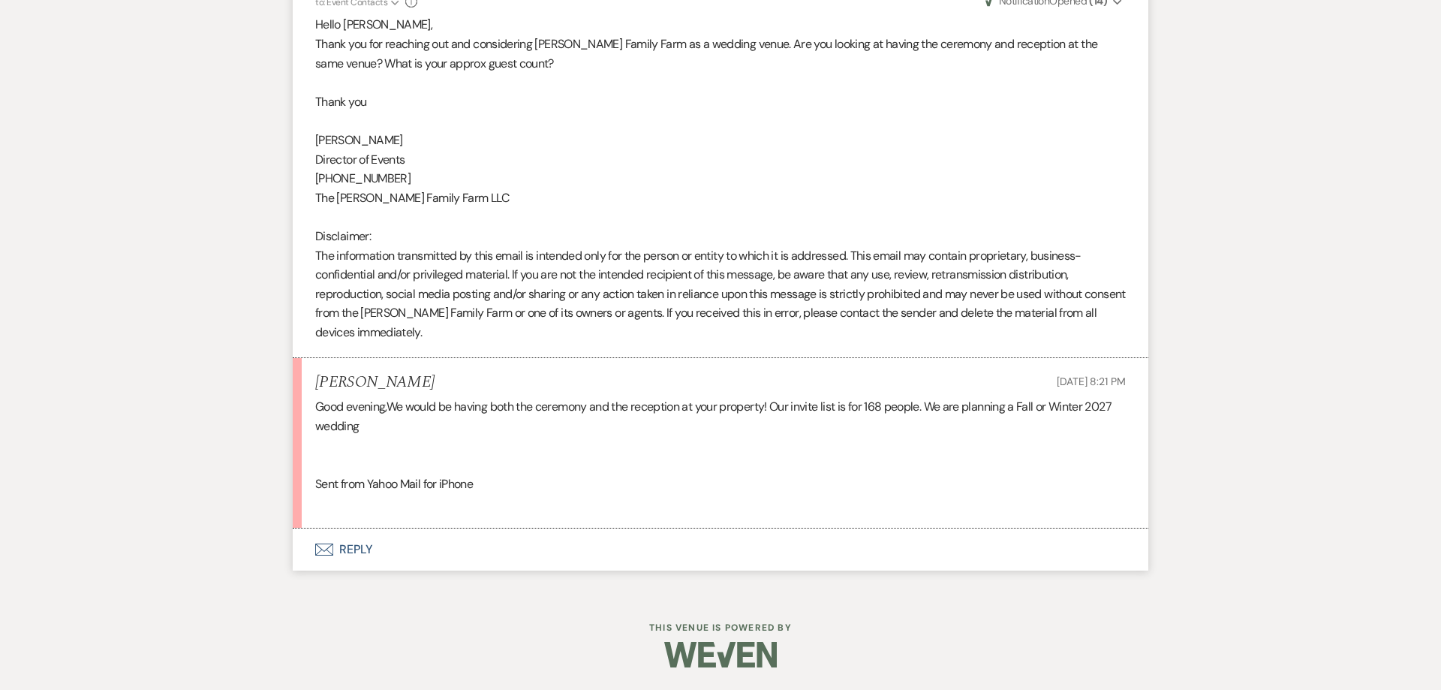
click at [343, 547] on button "Envelope Reply" at bounding box center [721, 549] width 856 height 42
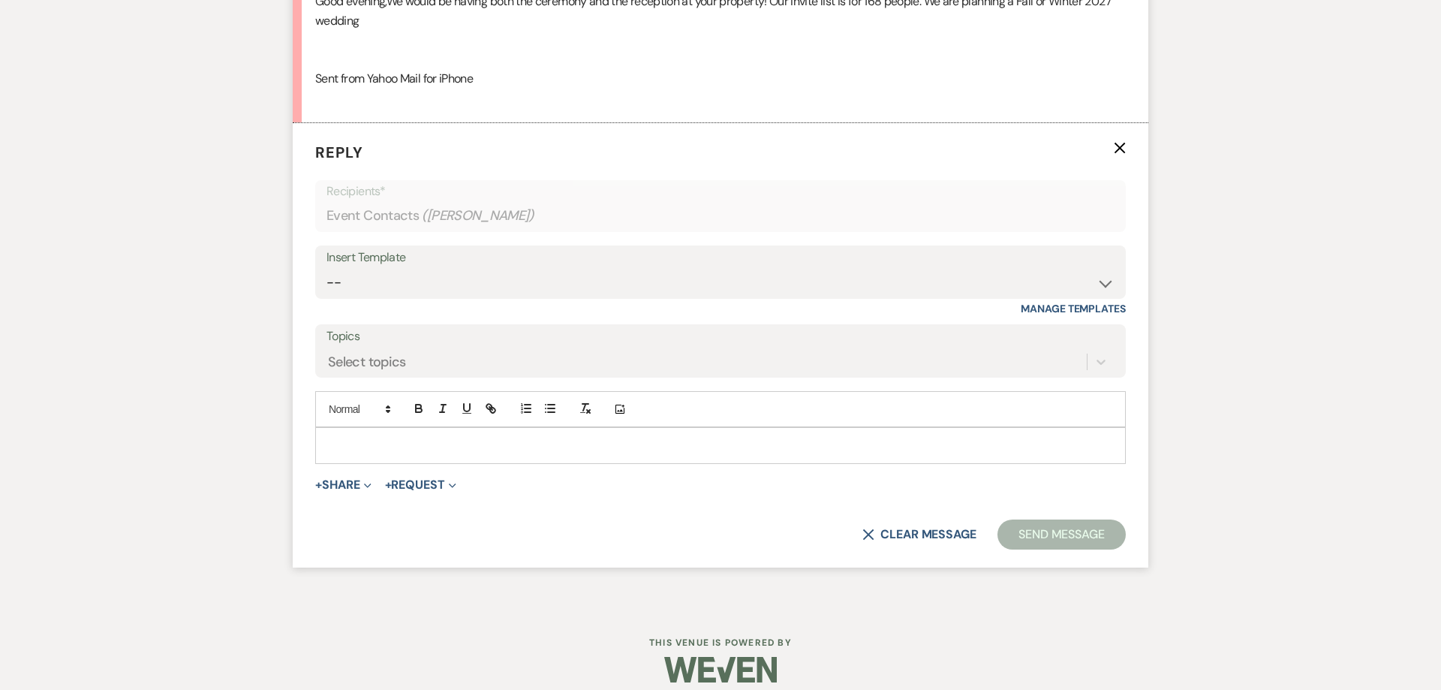
scroll to position [1336, 0]
click at [341, 438] on p at bounding box center [720, 444] width 787 height 17
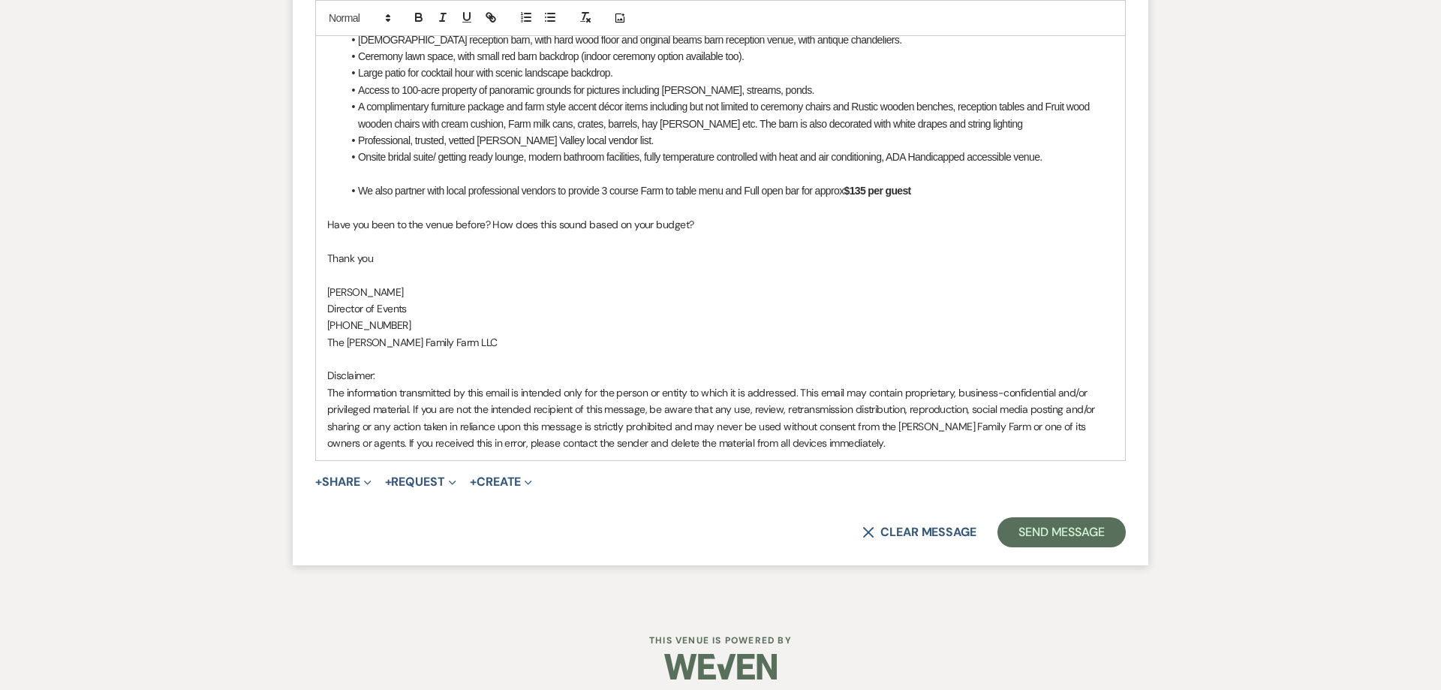
scroll to position [1770, 0]
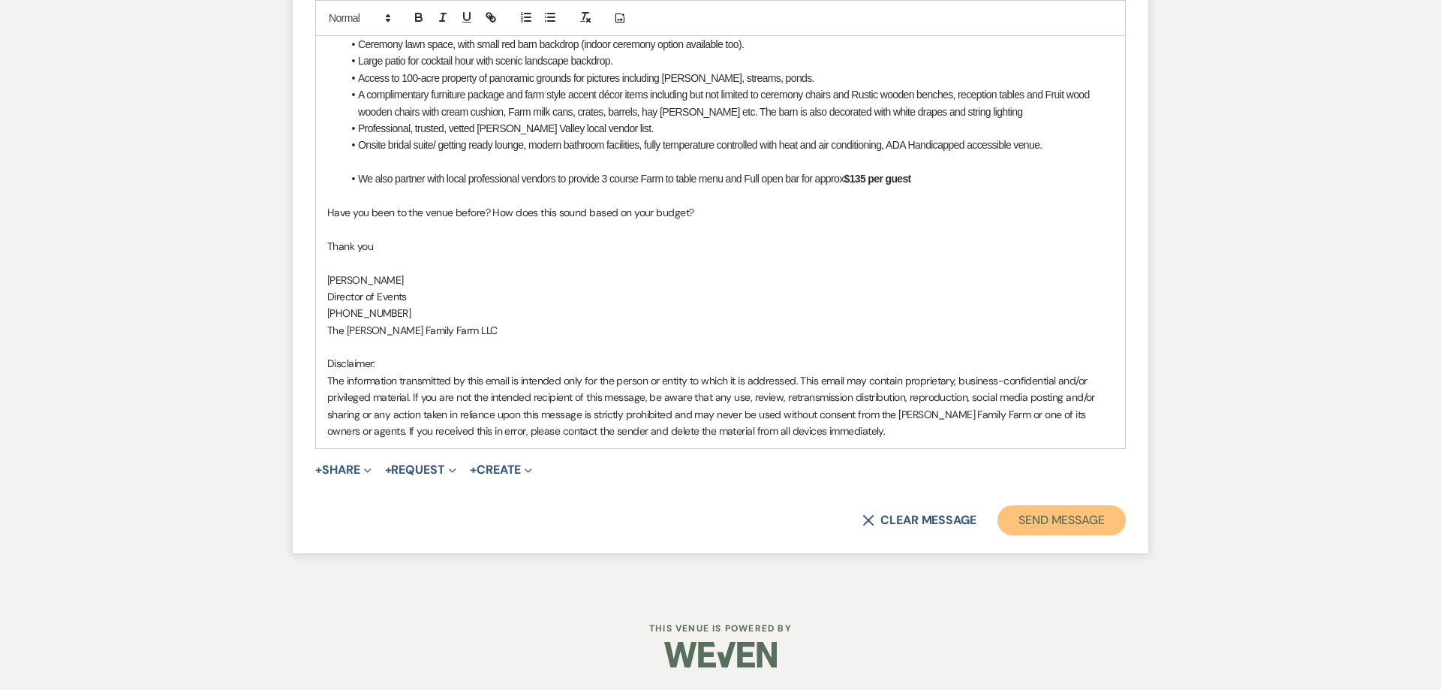
click at [1041, 512] on button "Send Message" at bounding box center [1062, 520] width 128 height 30
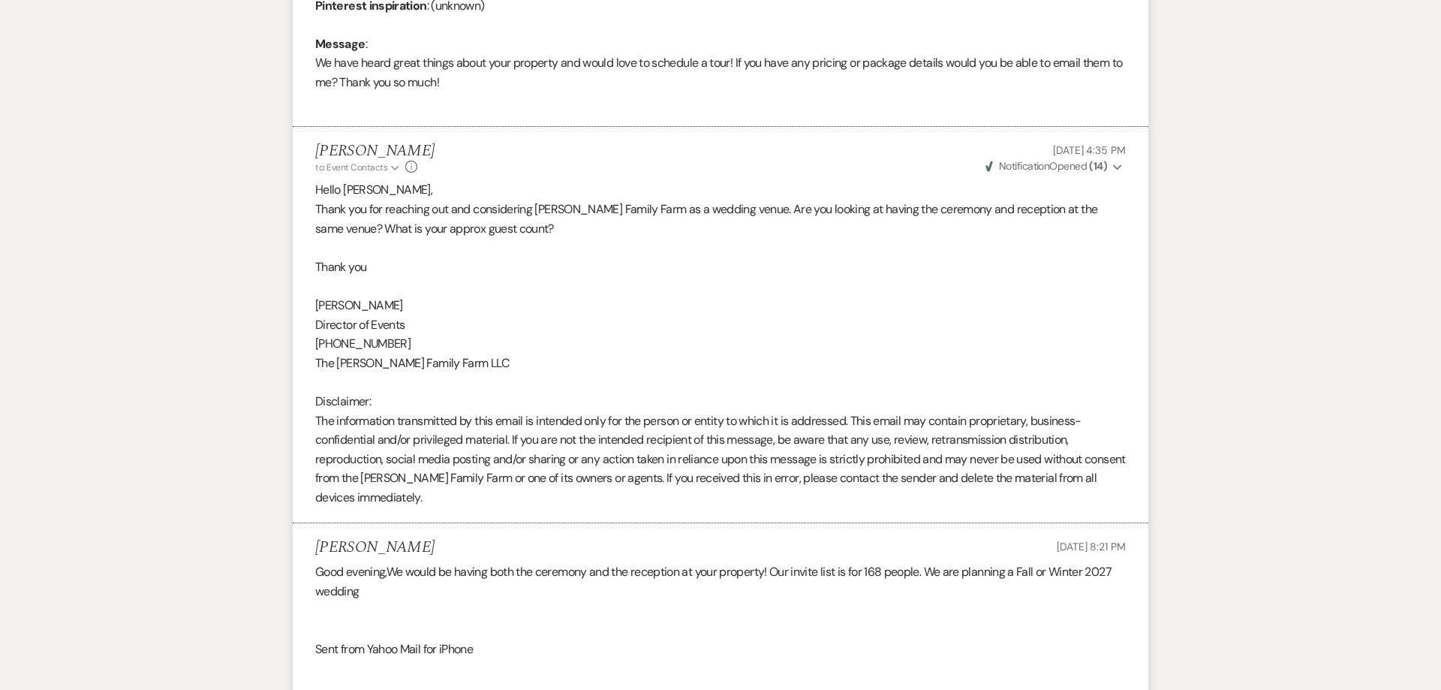
scroll to position [0, 0]
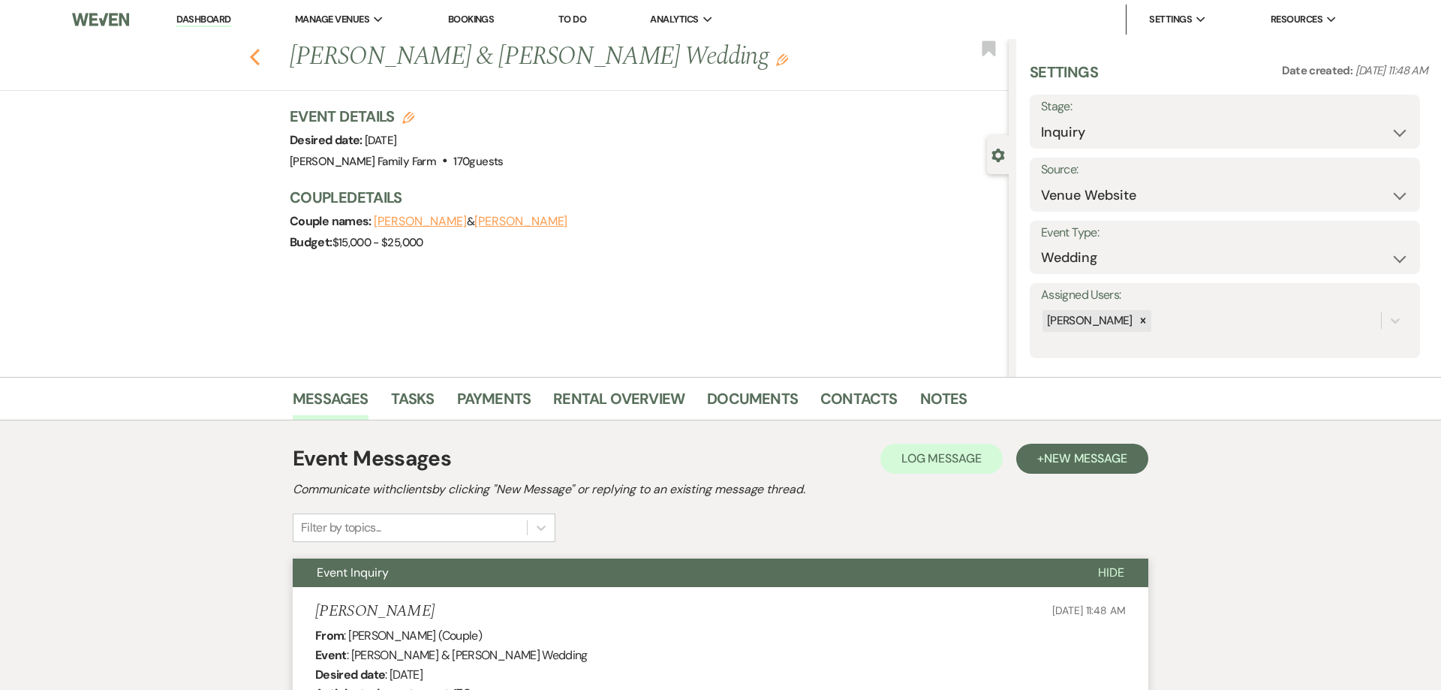
click at [257, 60] on icon "Previous" at bounding box center [254, 57] width 11 height 18
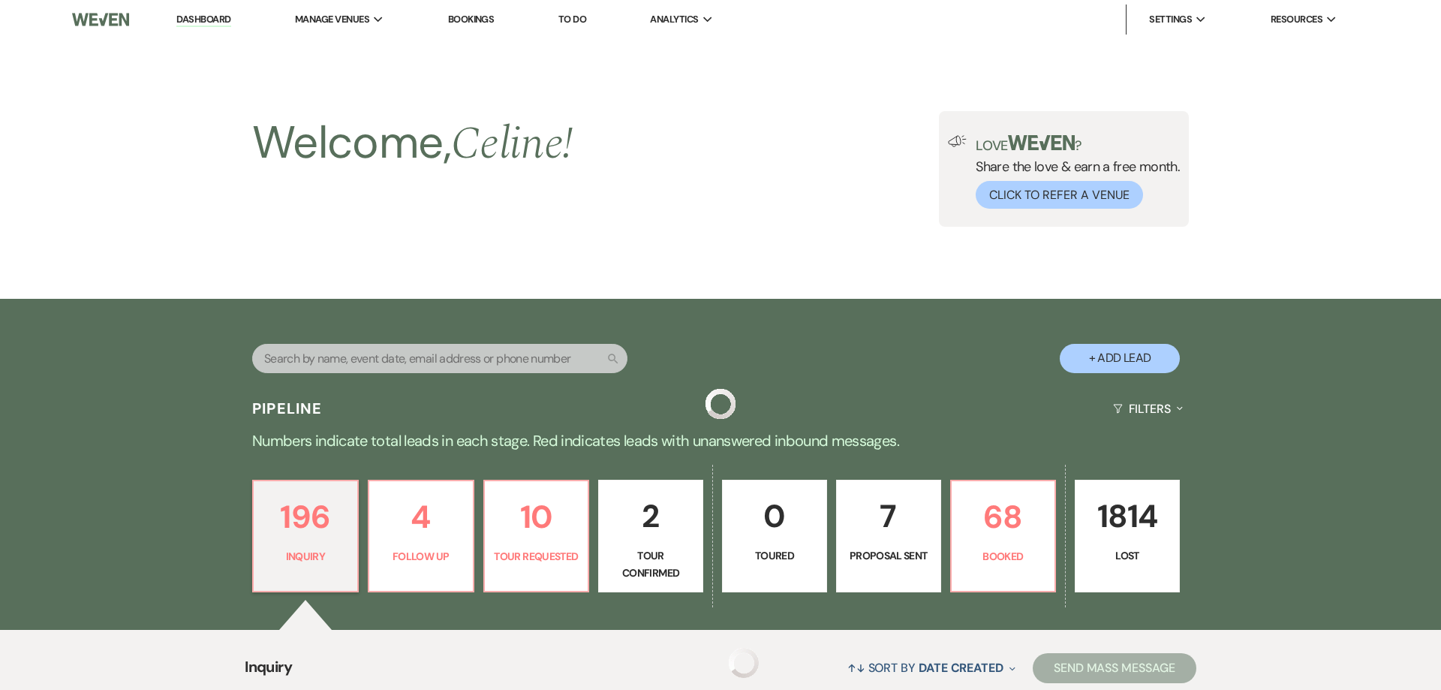
scroll to position [661, 0]
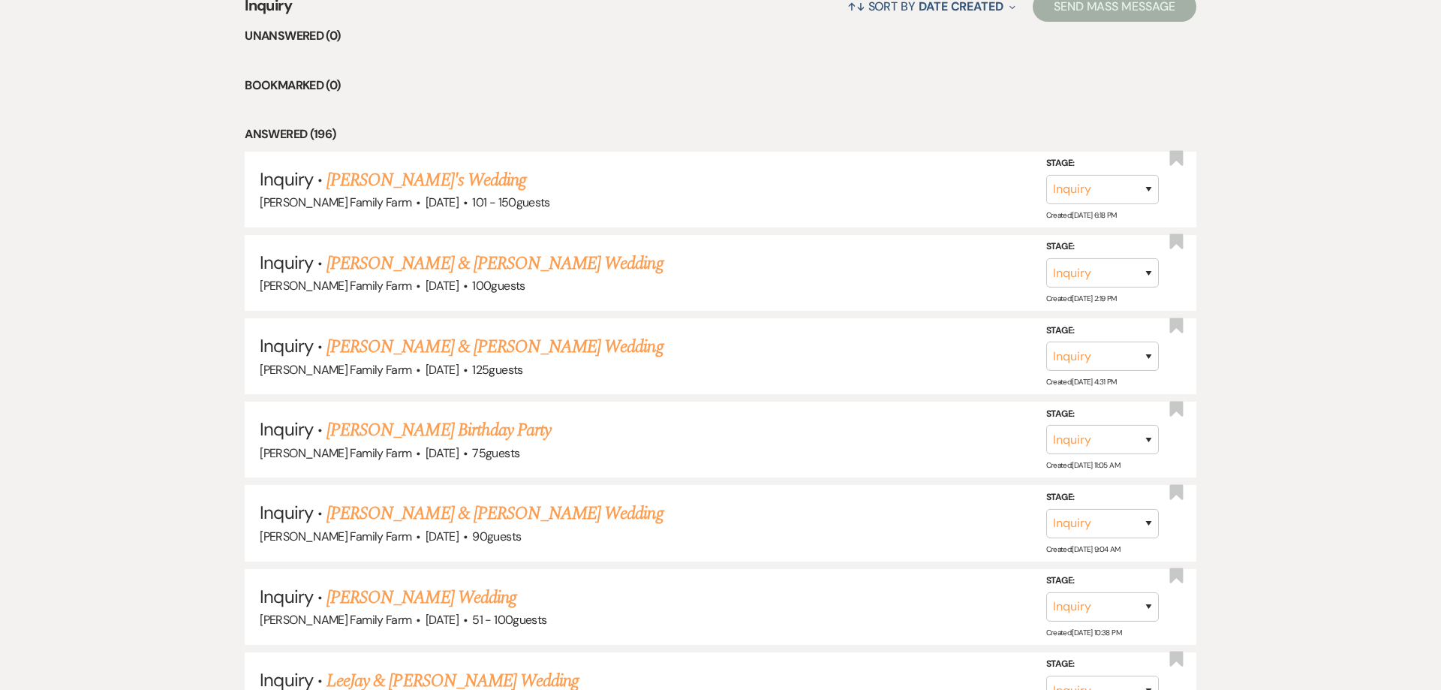
select select "9"
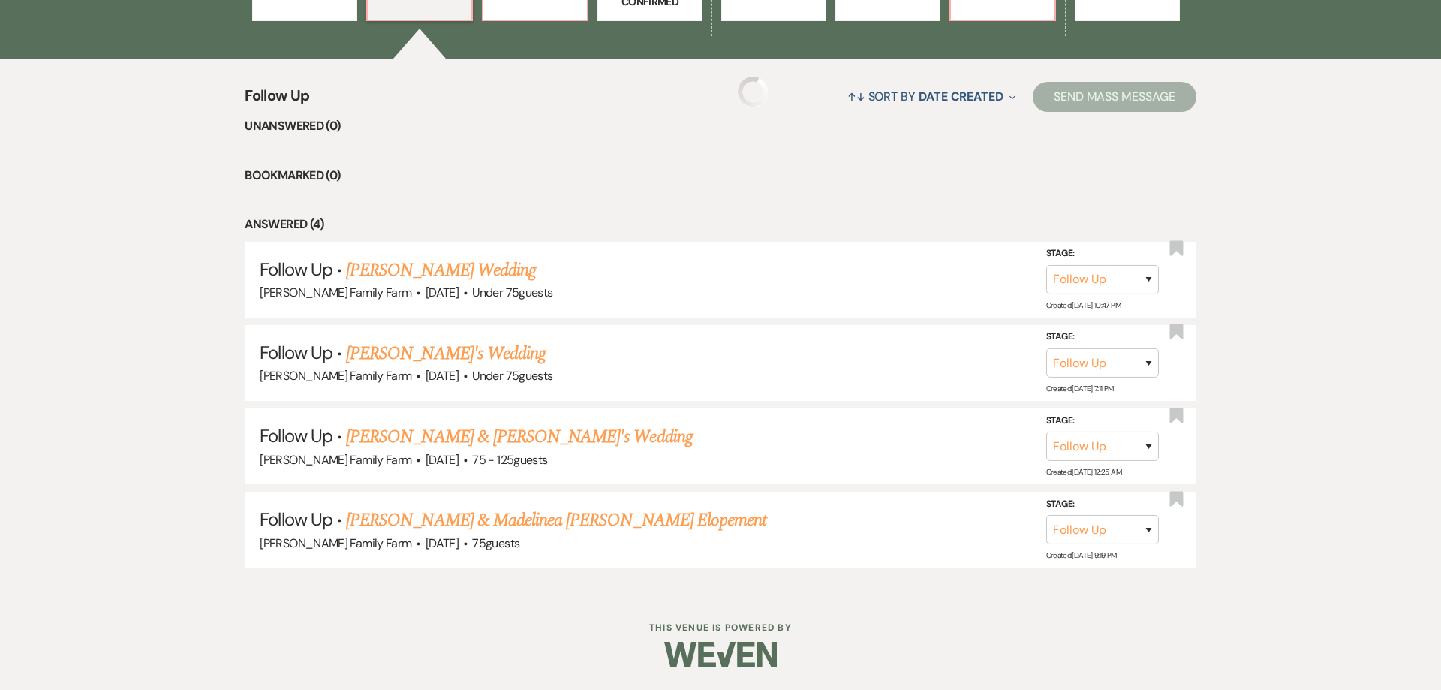
scroll to position [11, 0]
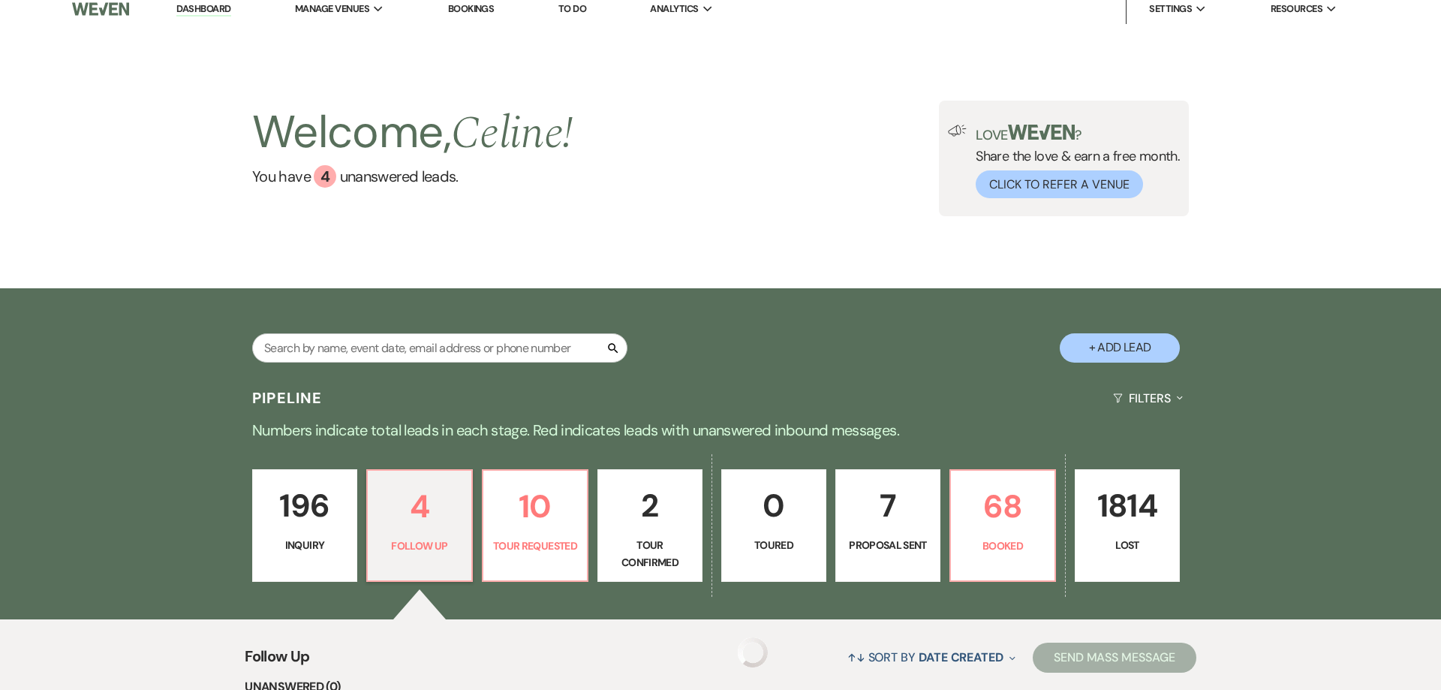
select select "9"
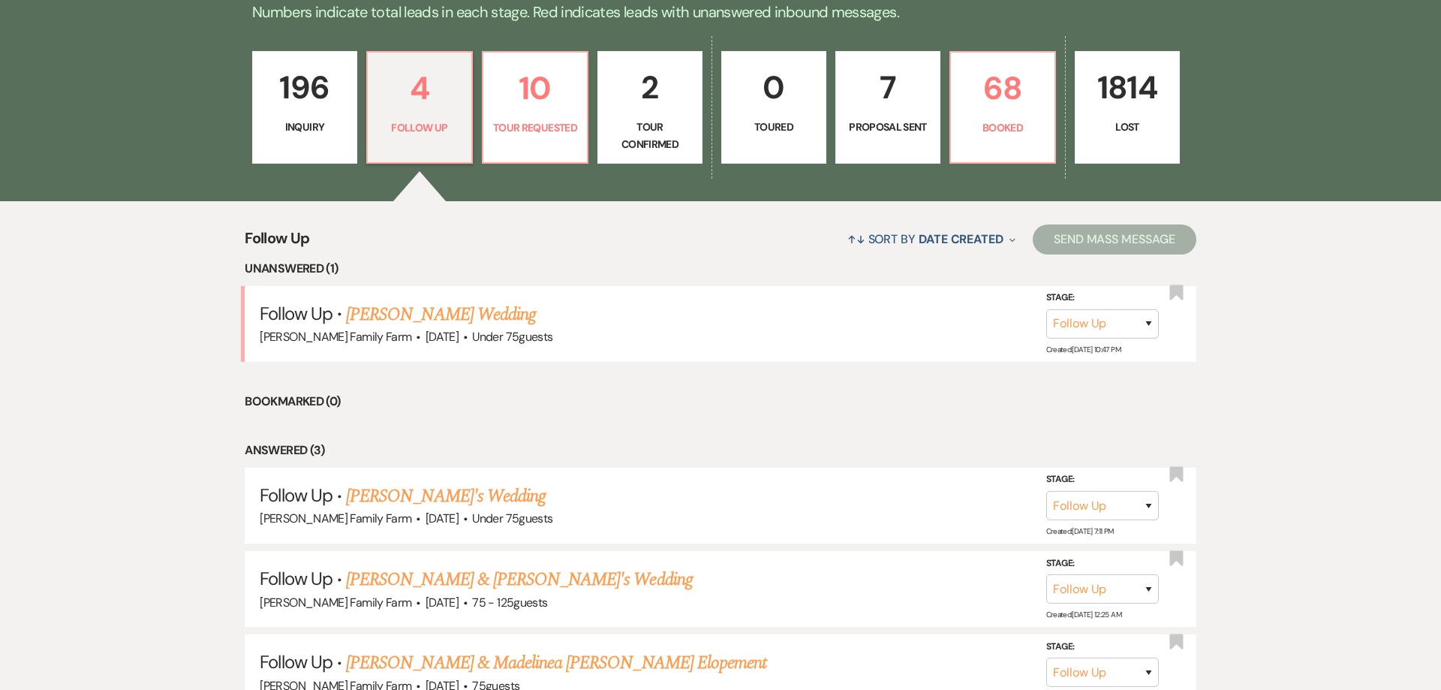
scroll to position [489, 0]
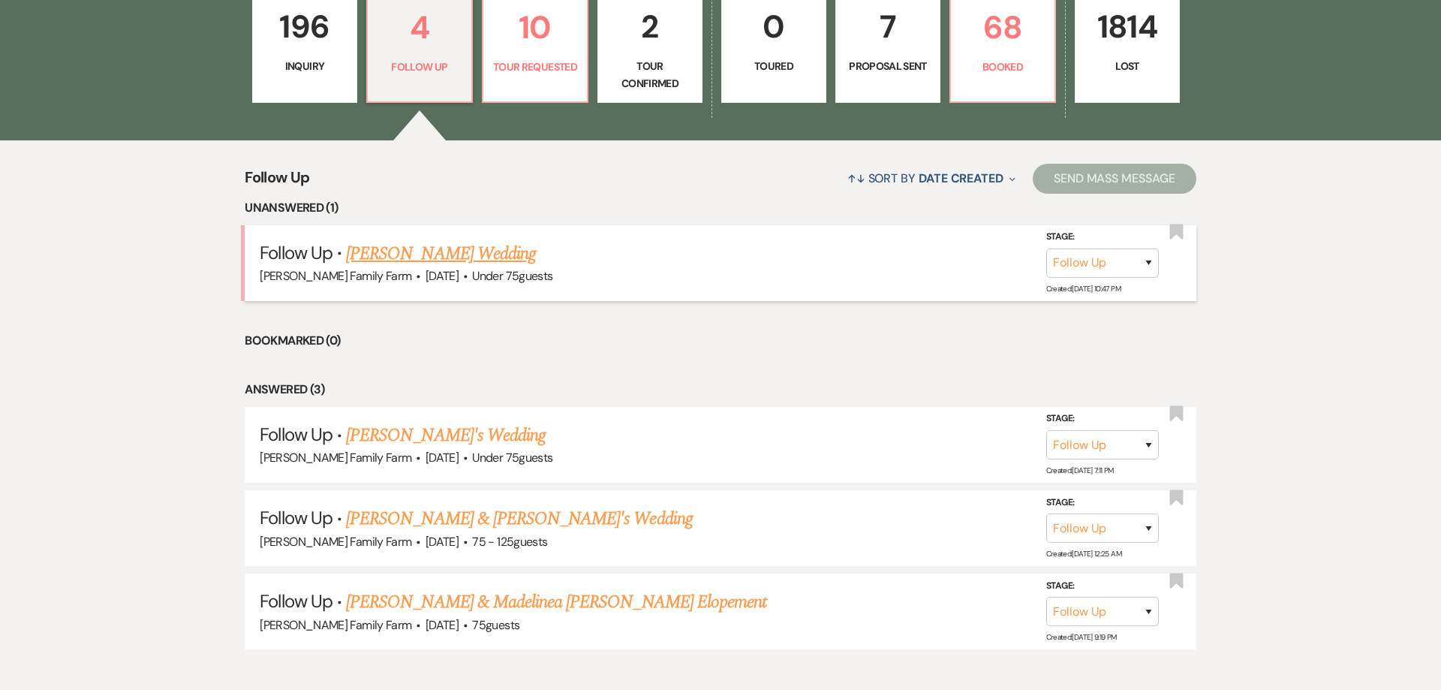
click at [392, 256] on link "[PERSON_NAME] Wedding" at bounding box center [441, 253] width 190 height 27
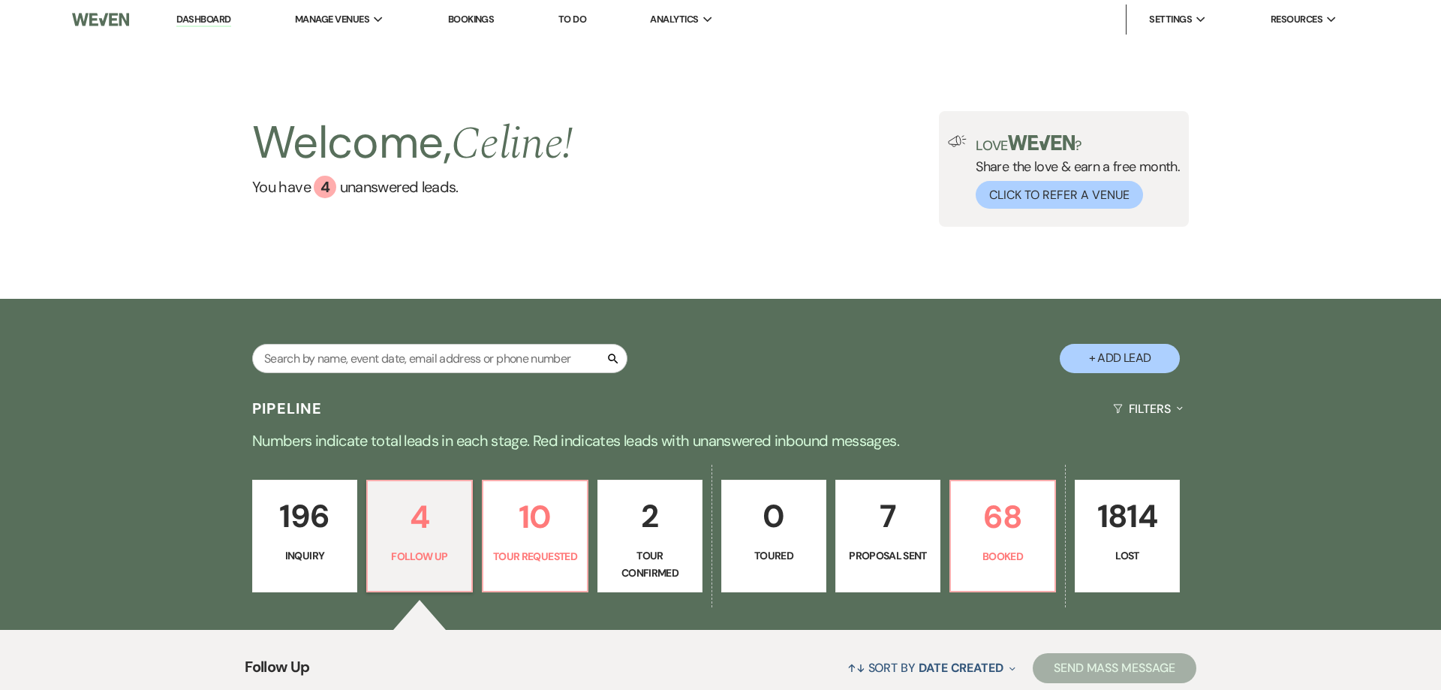
select select "9"
select select "3"
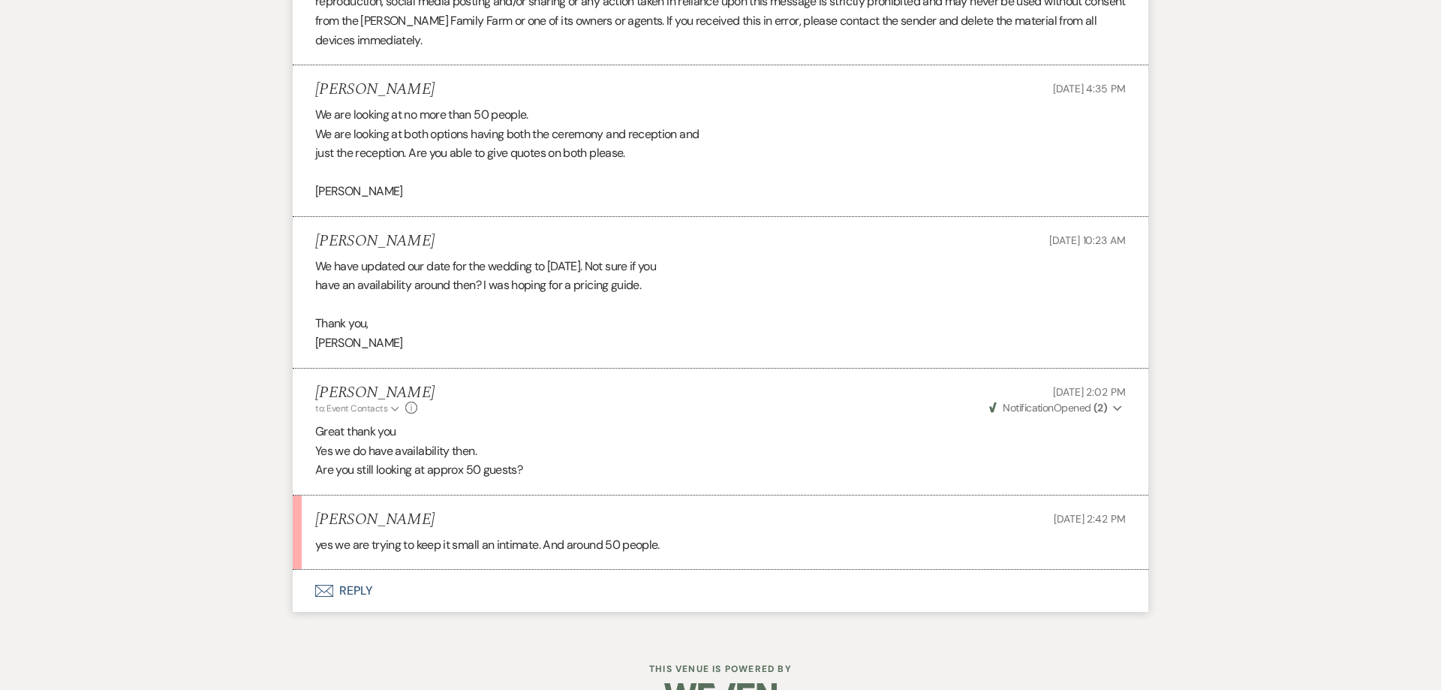
scroll to position [1802, 0]
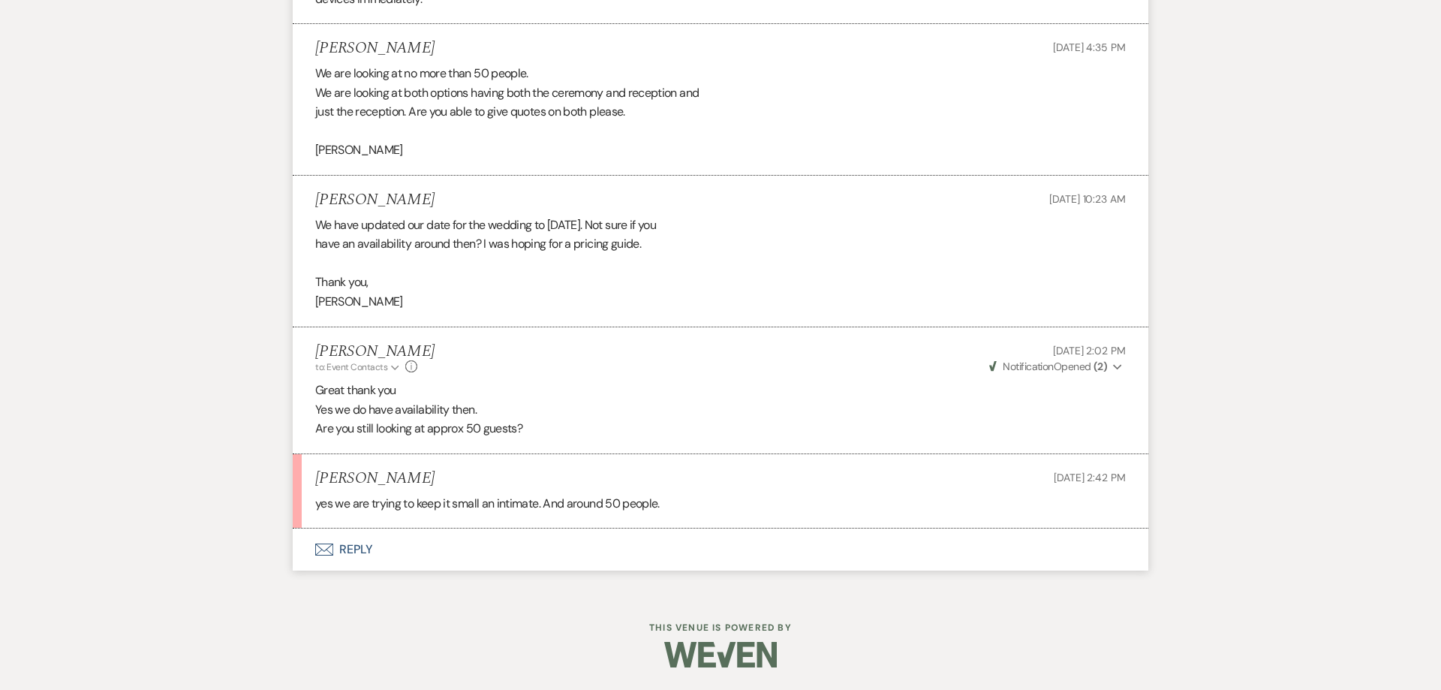
click at [357, 544] on button "Envelope Reply" at bounding box center [721, 549] width 856 height 42
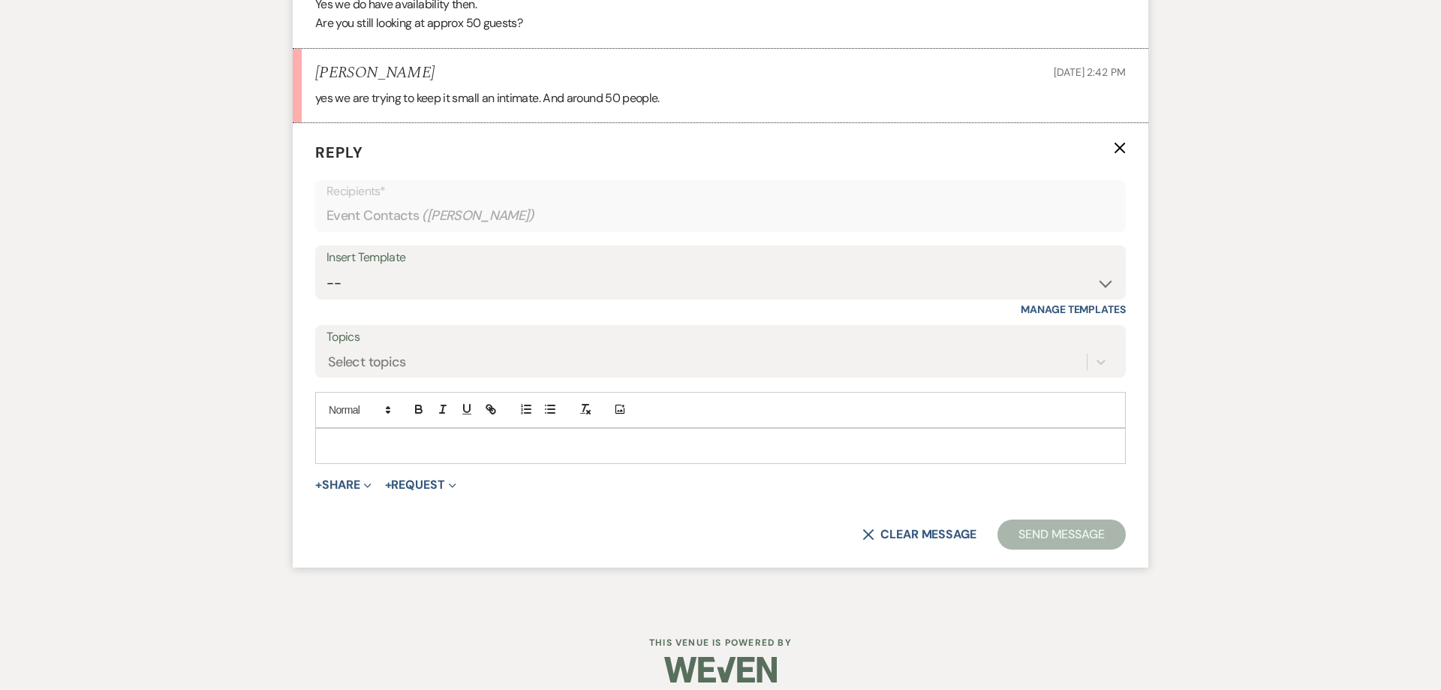
scroll to position [2208, 0]
click at [360, 435] on div at bounding box center [720, 445] width 809 height 35
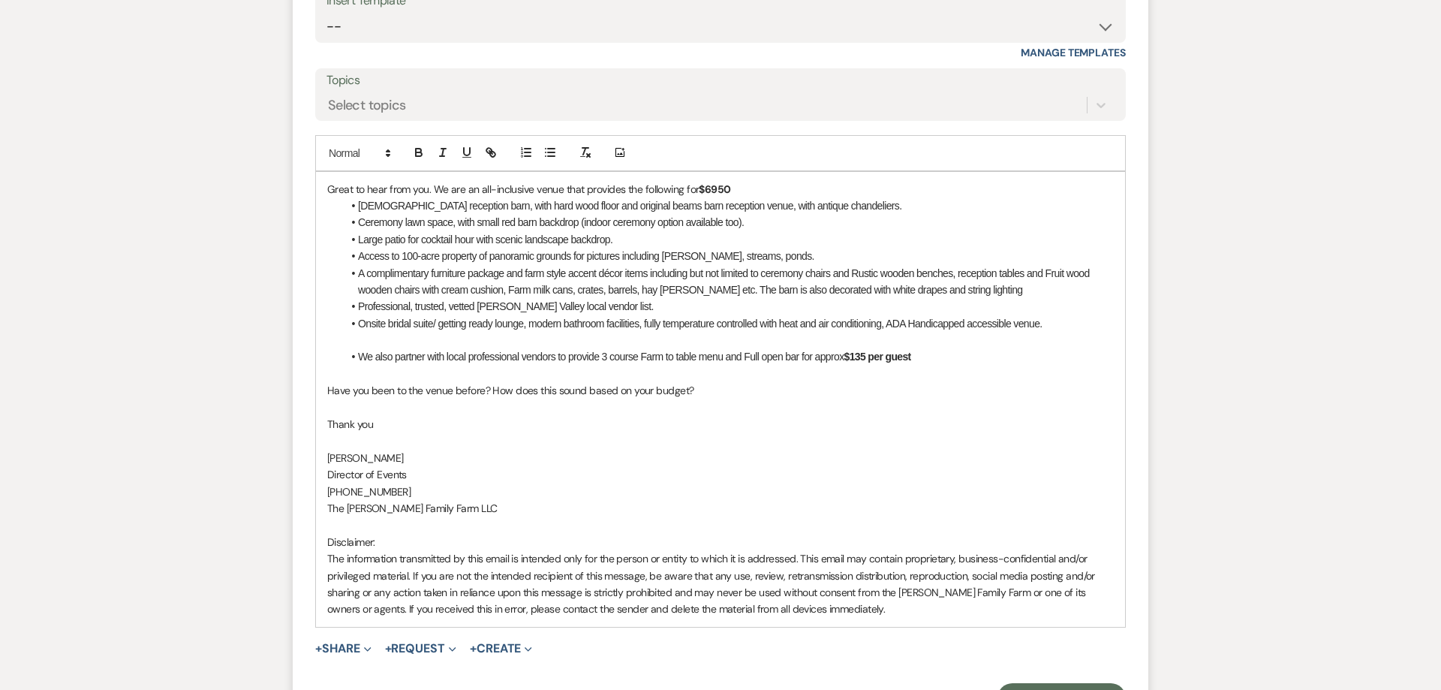
scroll to position [2457, 0]
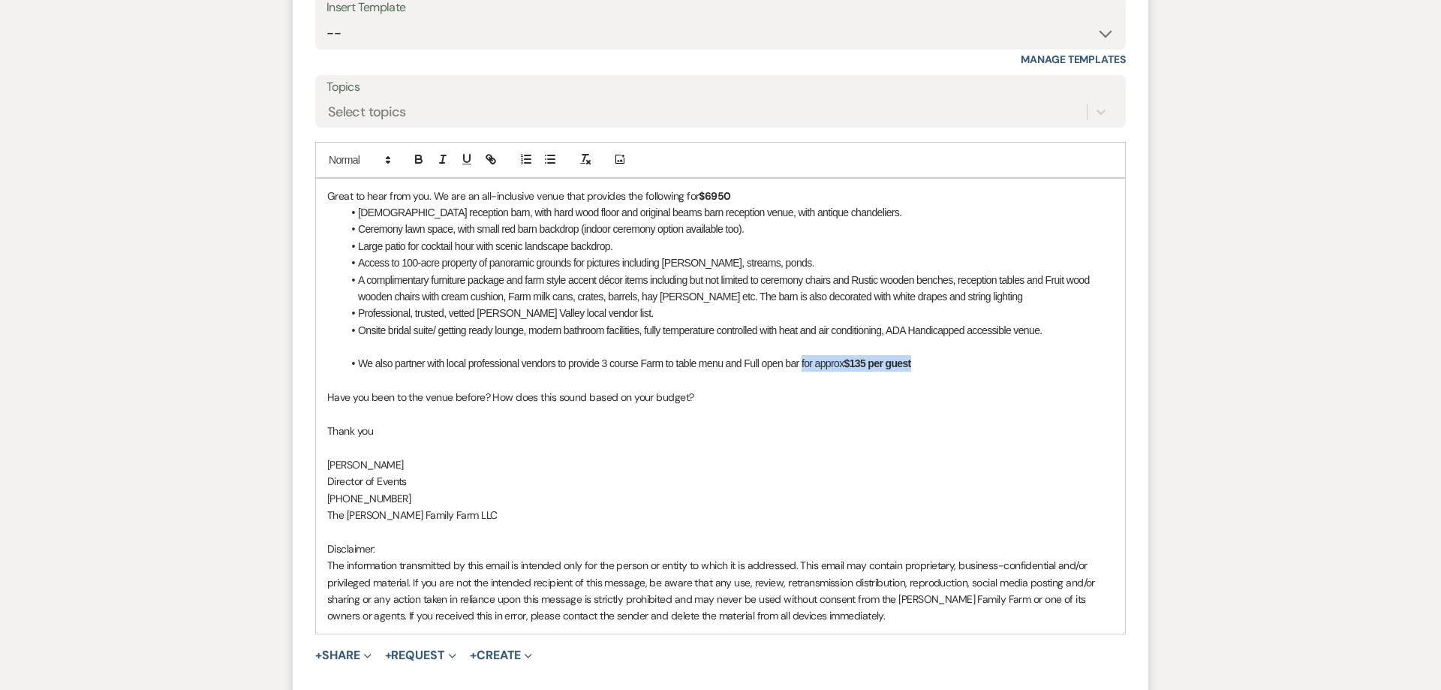
drag, startPoint x: 949, startPoint y: 370, endPoint x: 802, endPoint y: 366, distance: 147.2
click at [802, 366] on li "We also partner with local professional vendors to provide 3 course Farm to tab…" at bounding box center [728, 363] width 772 height 17
drag, startPoint x: 758, startPoint y: 198, endPoint x: 683, endPoint y: 194, distance: 75.2
click at [683, 194] on p "Great to hear from you. We are an all-inclusive venue that provides the followi…" at bounding box center [720, 196] width 787 height 17
drag, startPoint x: 492, startPoint y: 197, endPoint x: 531, endPoint y: 200, distance: 39.2
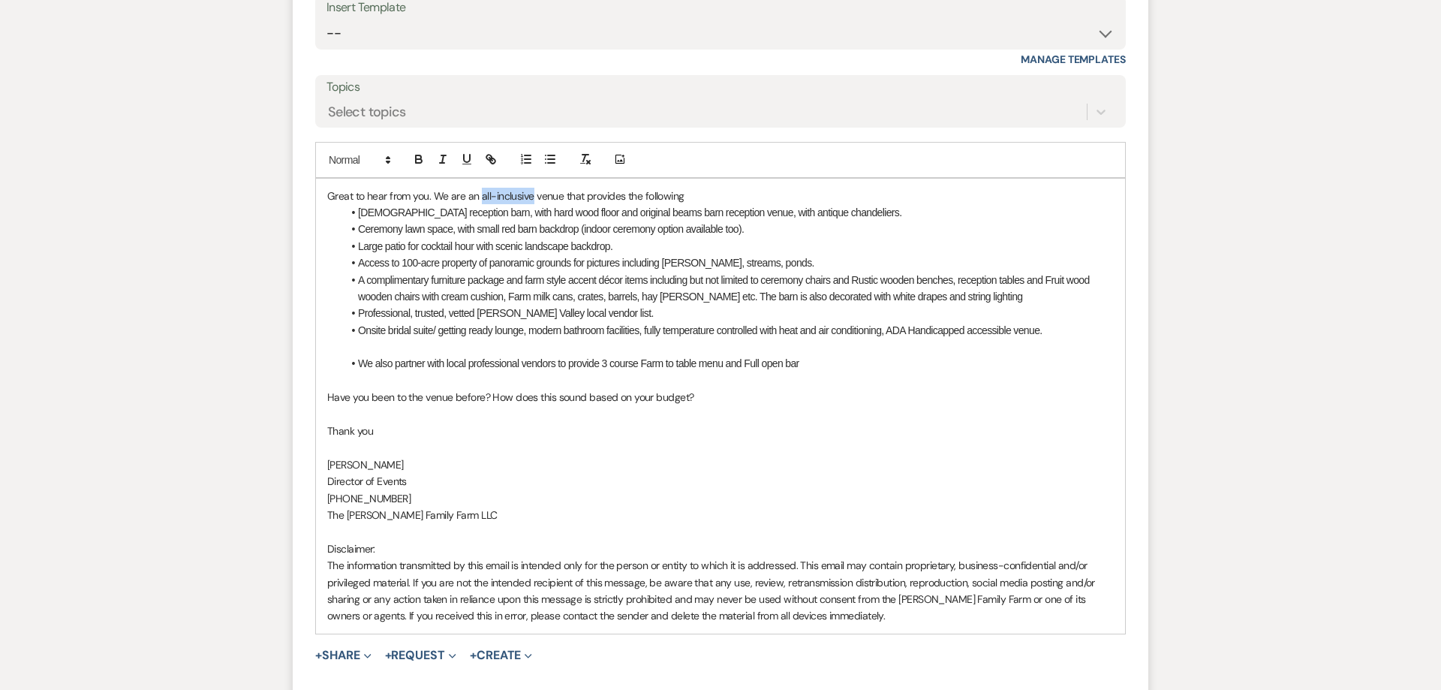
click at [531, 200] on p "Great to hear from you. We are an all-inclusive venue that provides the followi…" at bounding box center [720, 196] width 787 height 17
click at [455, 383] on p at bounding box center [720, 380] width 787 height 17
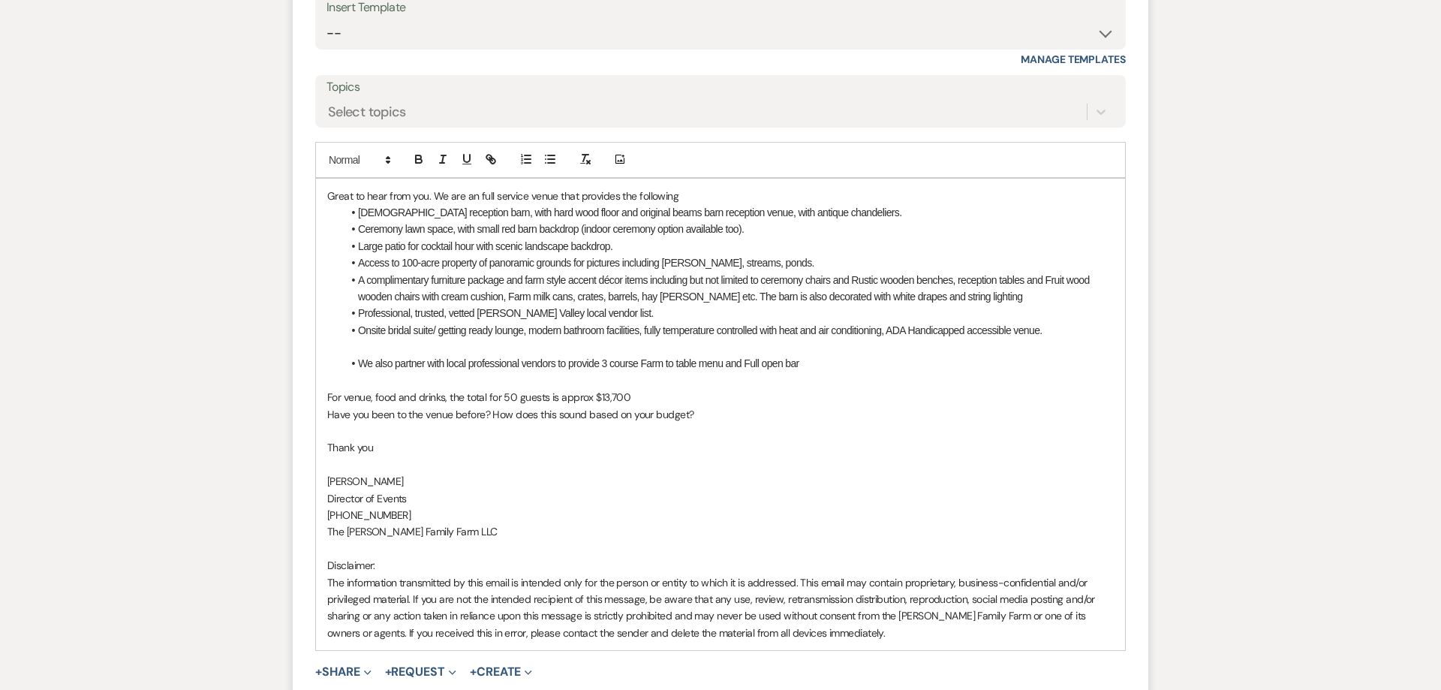
click at [537, 459] on p at bounding box center [720, 464] width 787 height 17
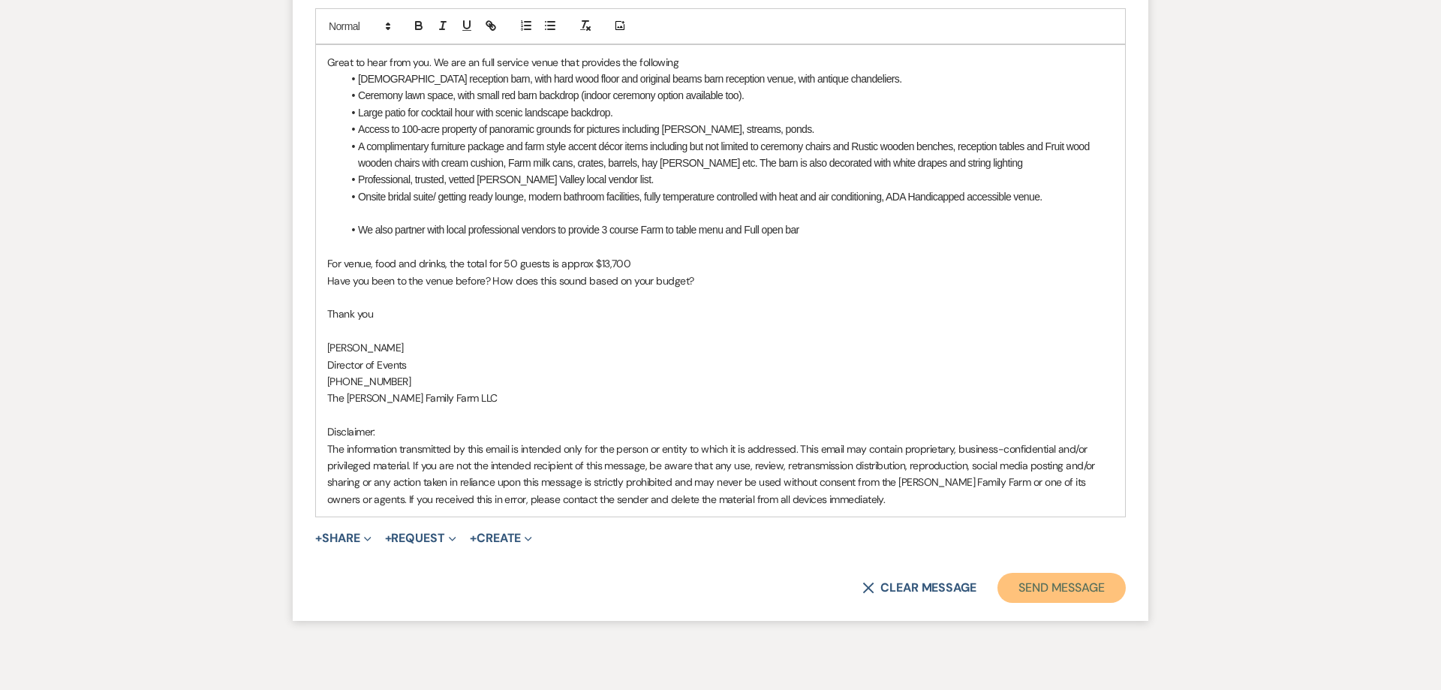
click at [1047, 598] on button "Send Message" at bounding box center [1062, 588] width 128 height 30
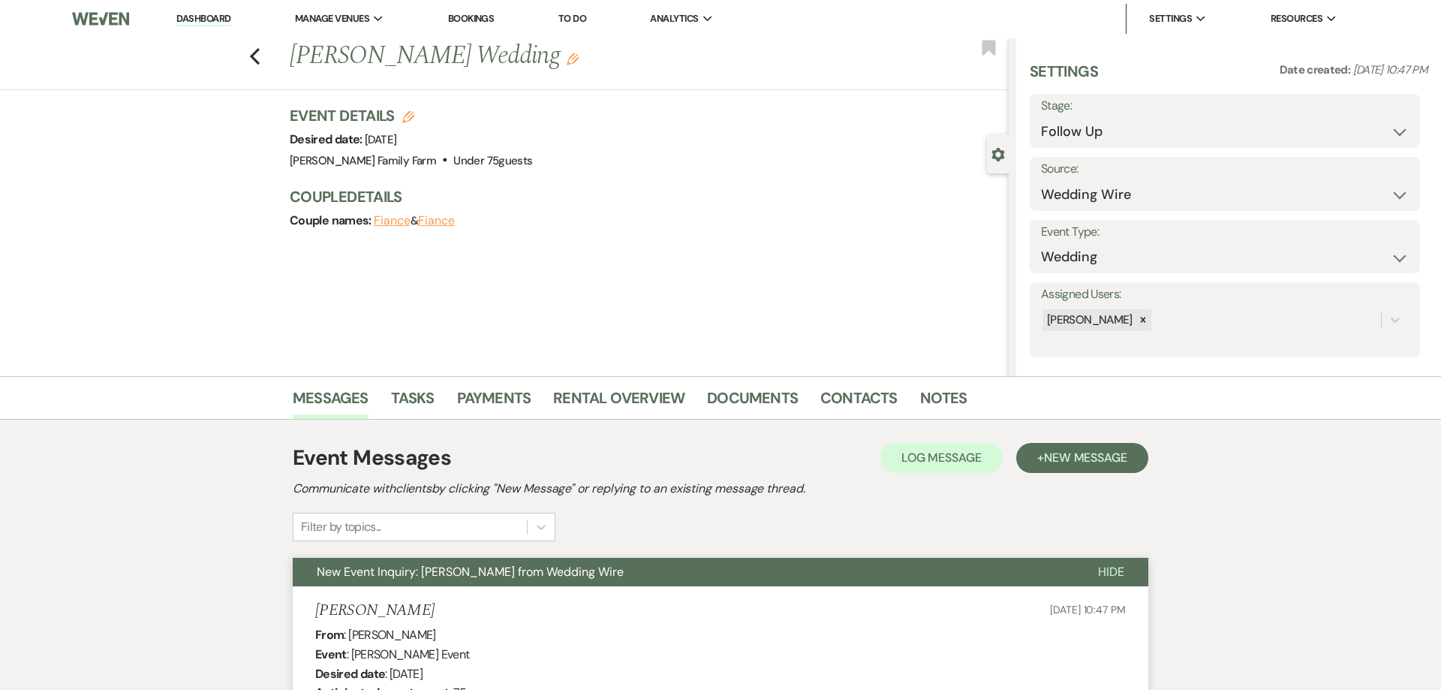
scroll to position [0, 0]
click at [255, 59] on use "button" at bounding box center [255, 57] width 10 height 17
select select "9"
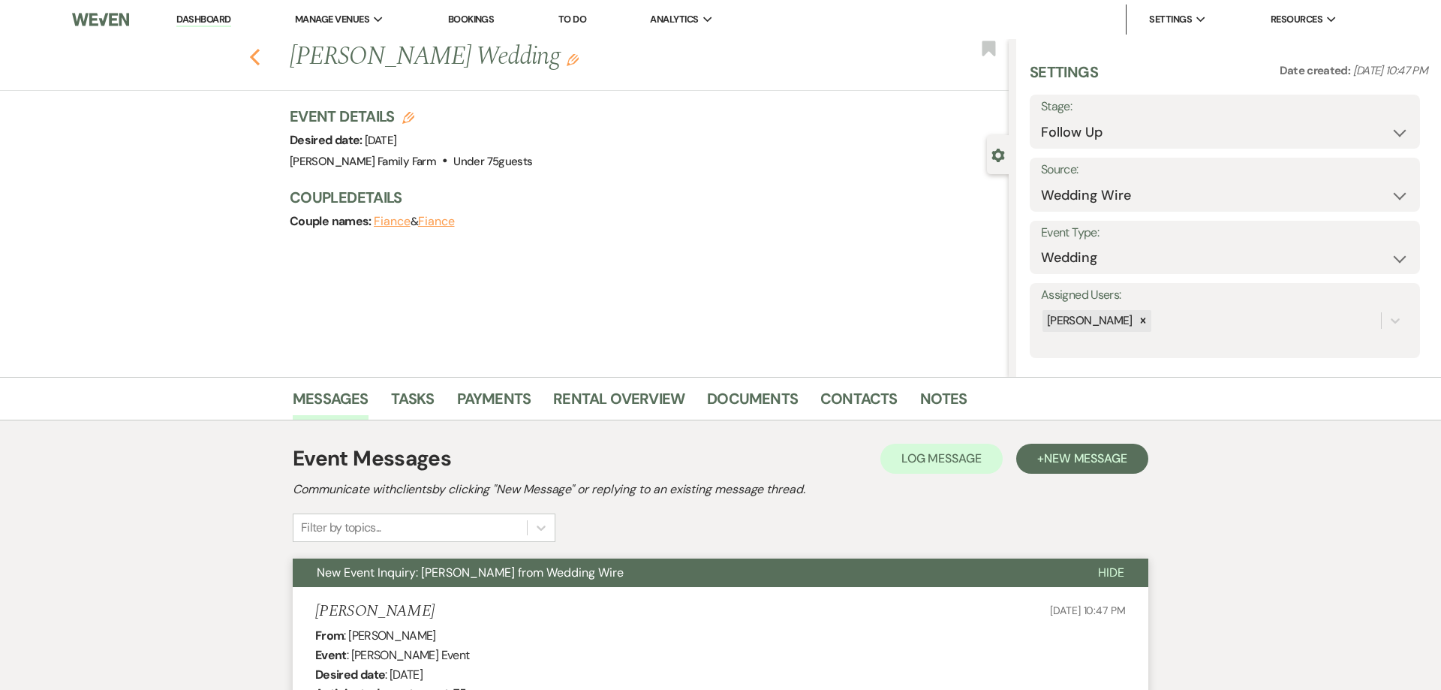
select select "9"
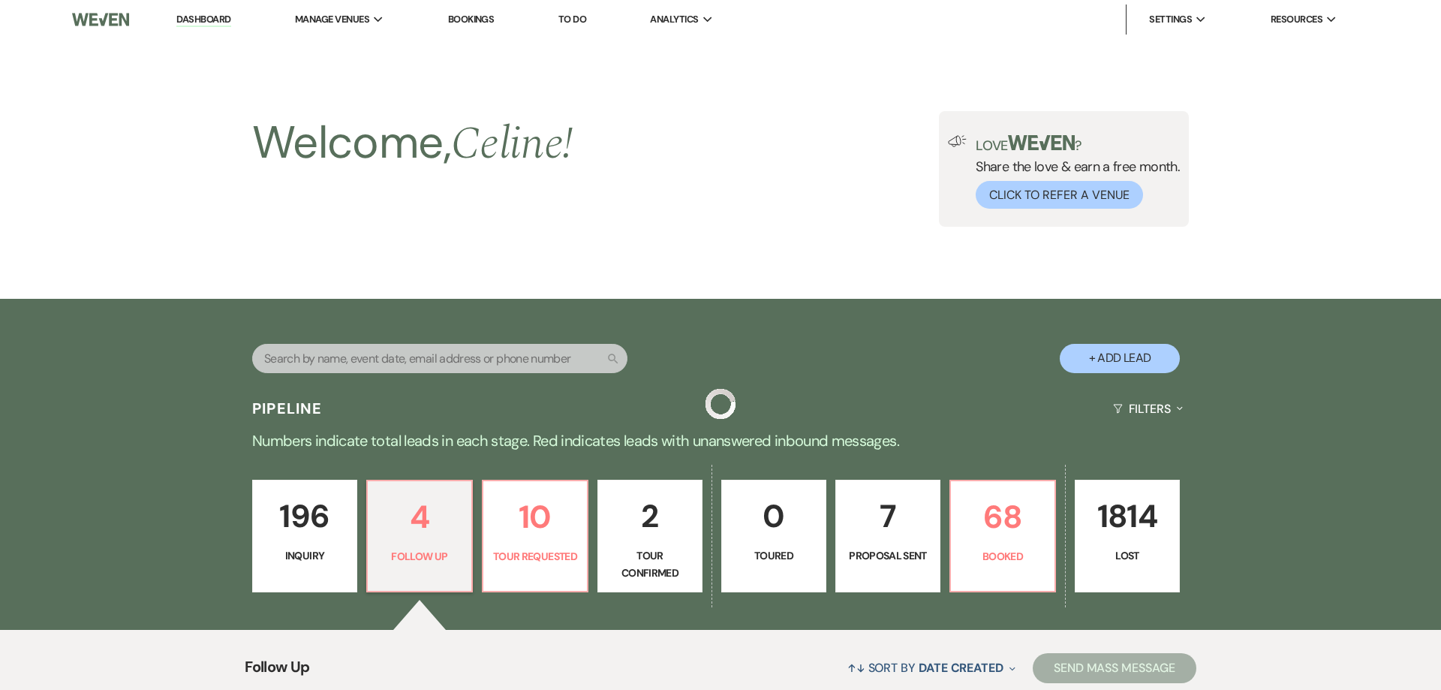
scroll to position [489, 0]
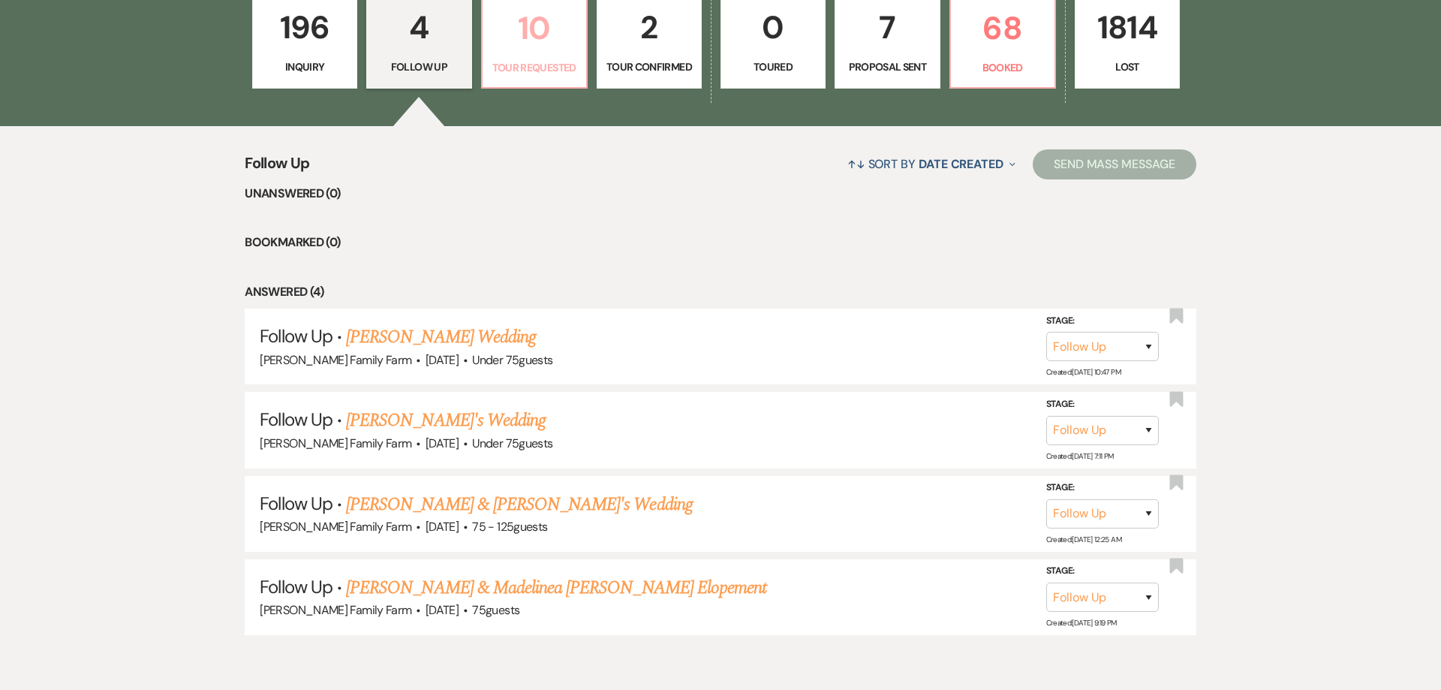
click at [541, 60] on p "Tour Requested" at bounding box center [535, 67] width 86 height 17
select select "2"
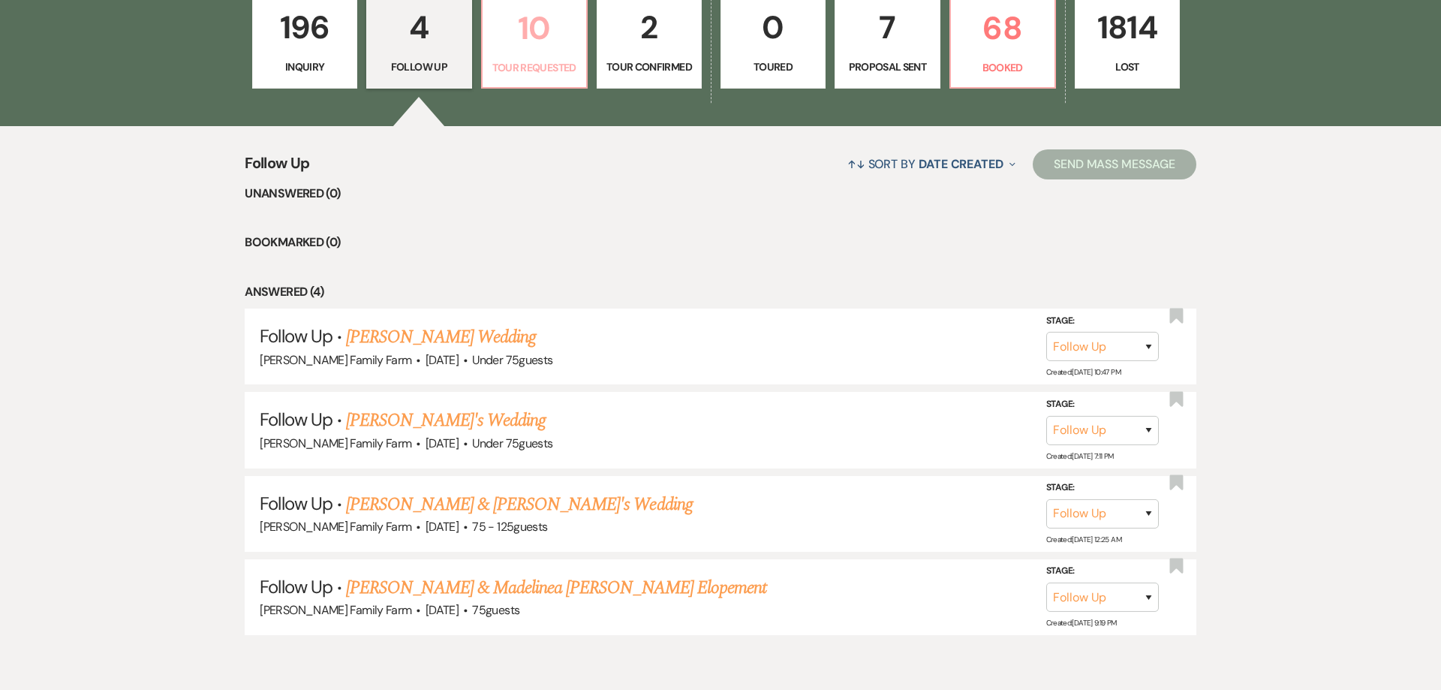
select select "2"
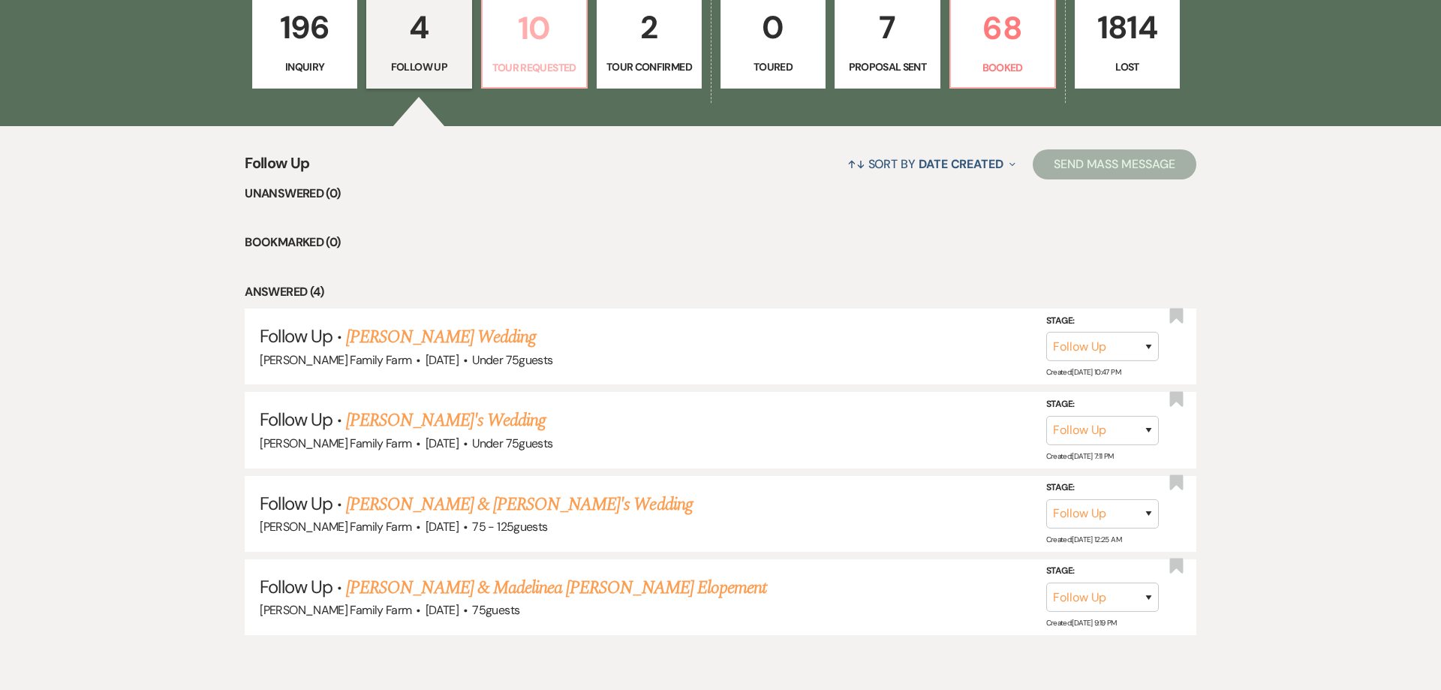
select select "2"
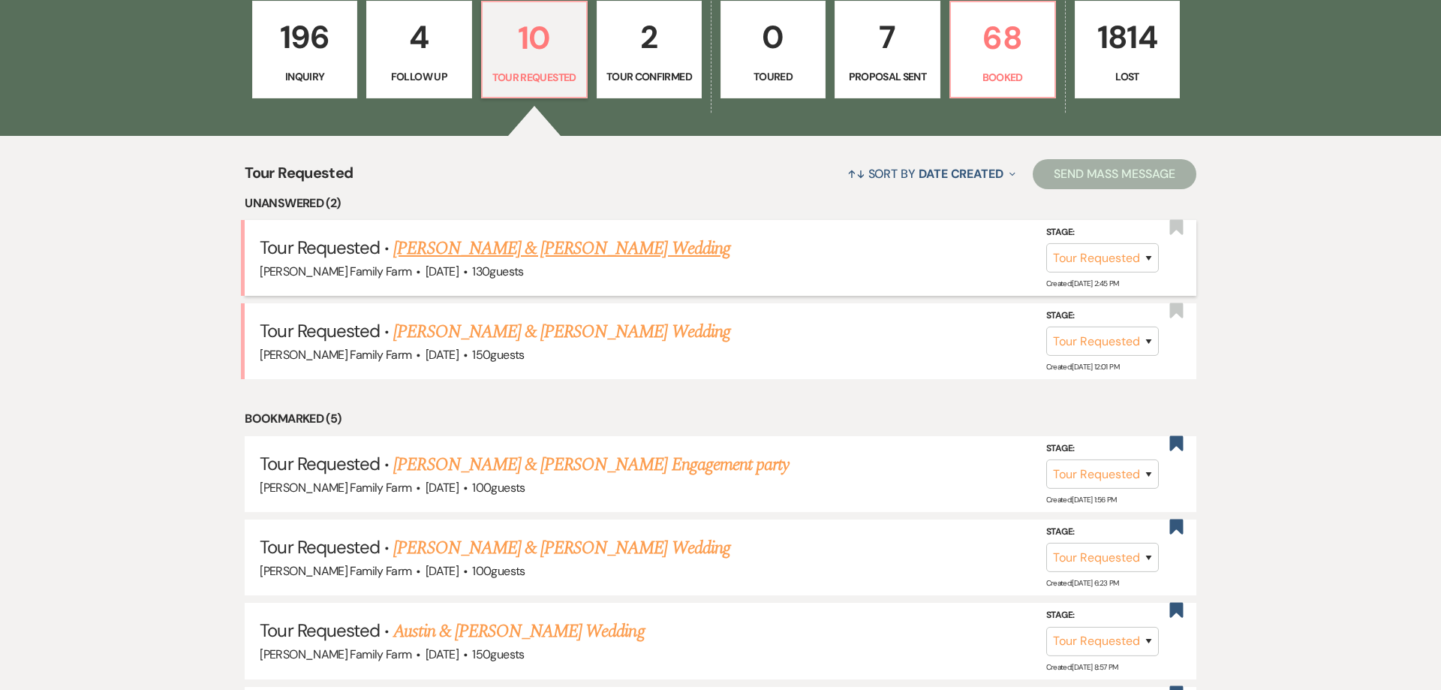
scroll to position [469, 0]
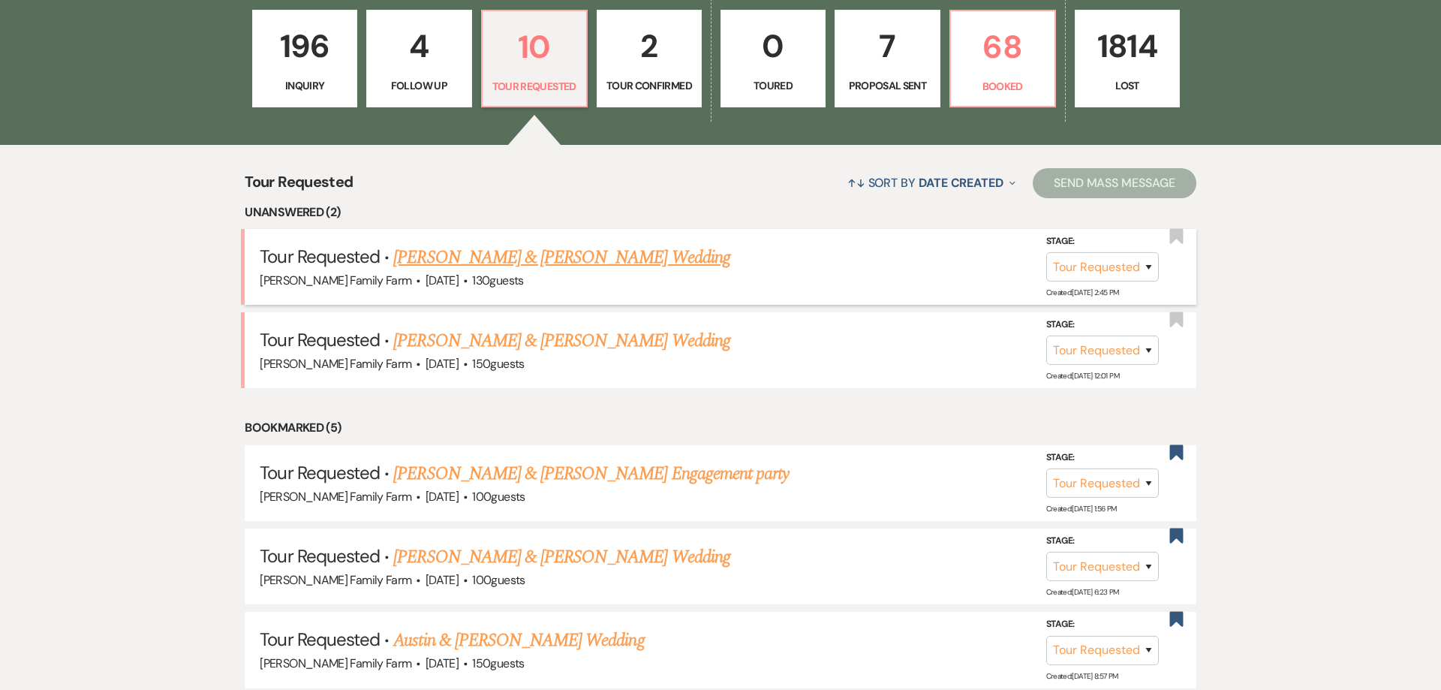
click at [484, 261] on link "[PERSON_NAME] & [PERSON_NAME] Wedding" at bounding box center [561, 258] width 336 height 27
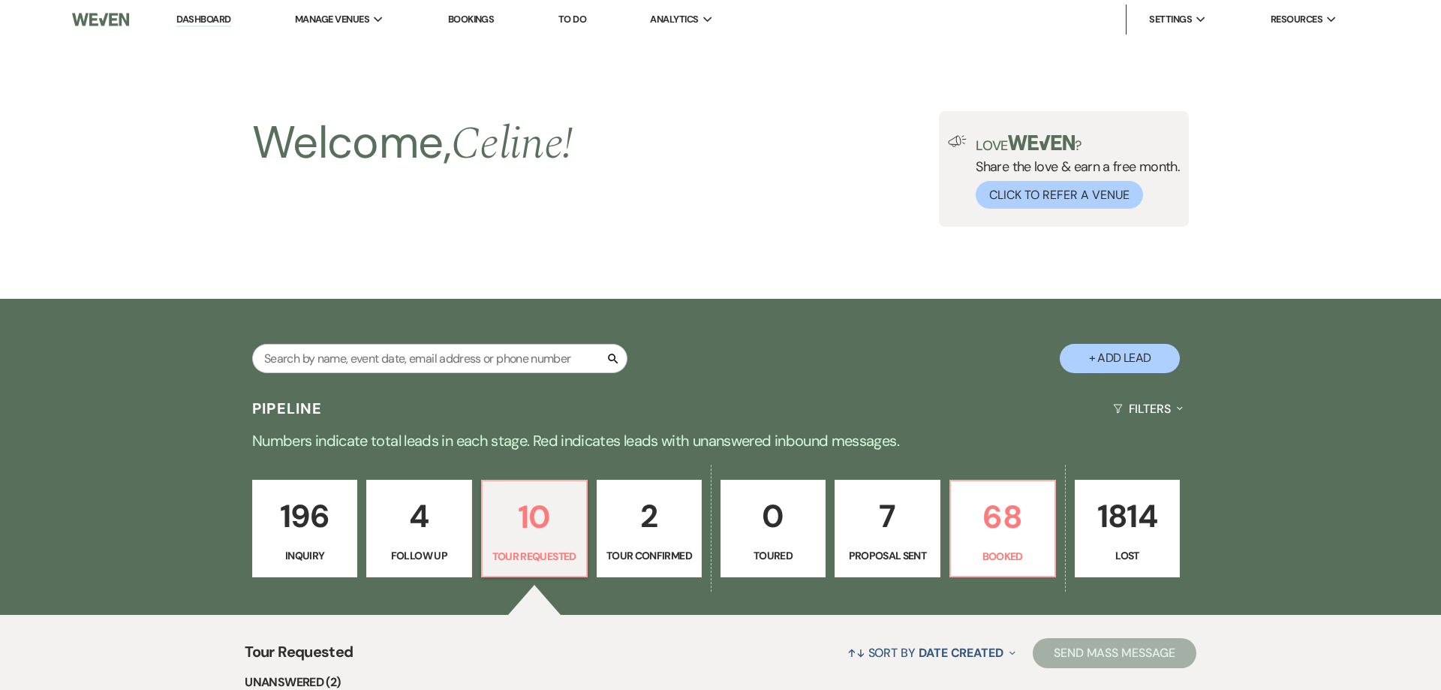
select select "2"
select select "5"
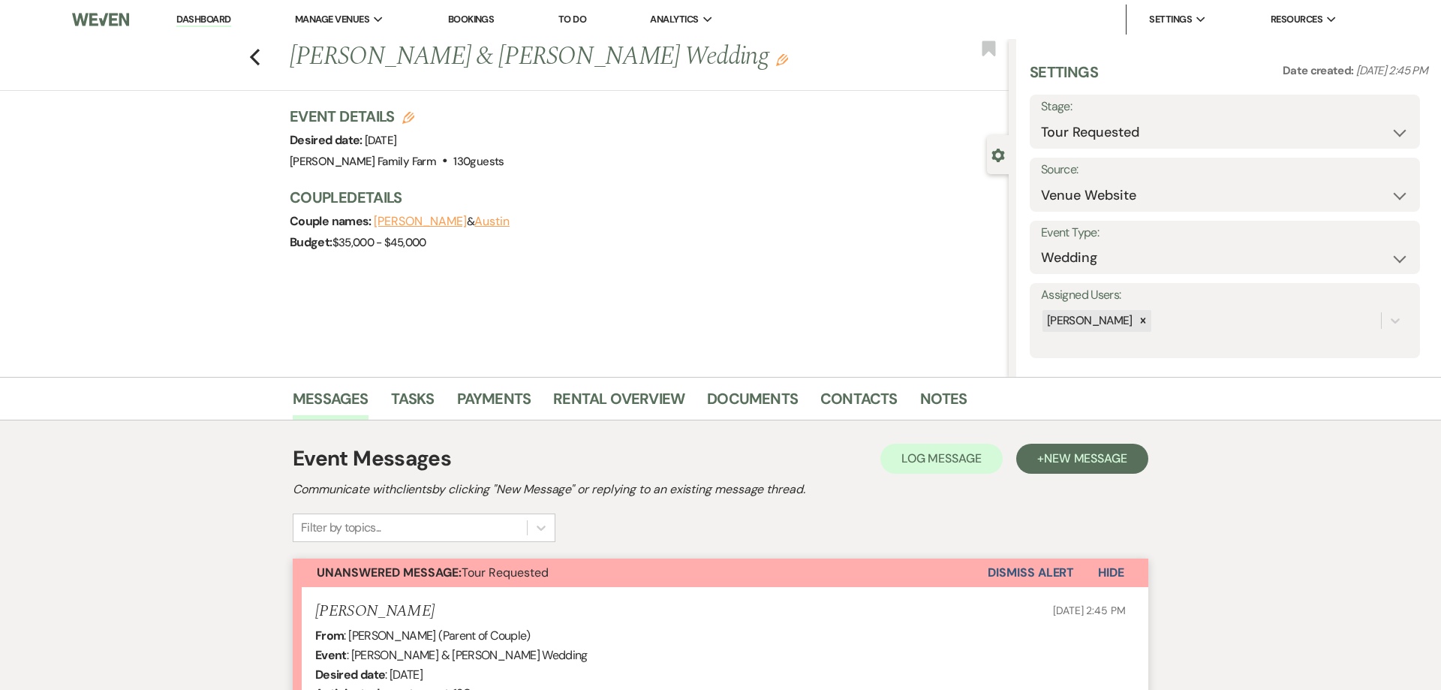
scroll to position [344, 0]
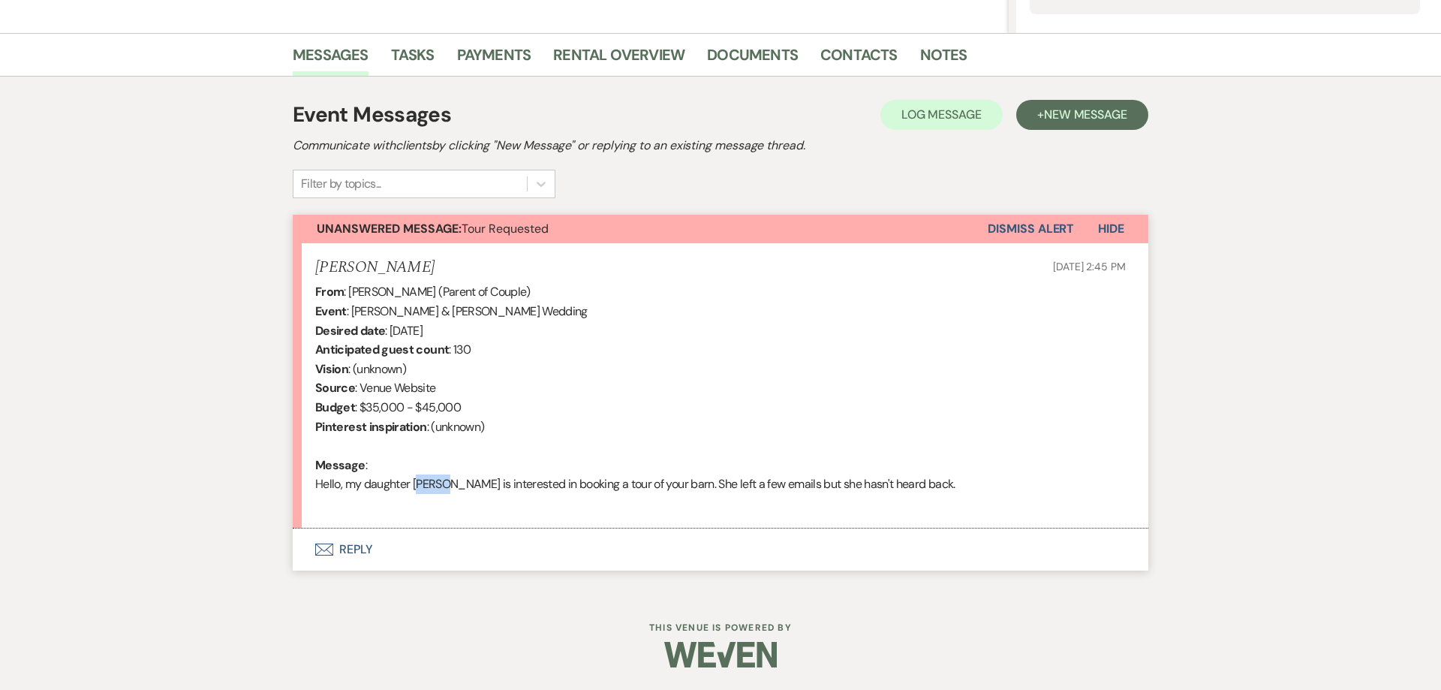
drag, startPoint x: 448, startPoint y: 486, endPoint x: 417, endPoint y: 488, distance: 31.6
click at [417, 488] on div "From : [PERSON_NAME] (Parent of Couple) Event : [PERSON_NAME] & [PERSON_NAME] W…" at bounding box center [720, 397] width 811 height 230
copy div "[PERSON_NAME]"
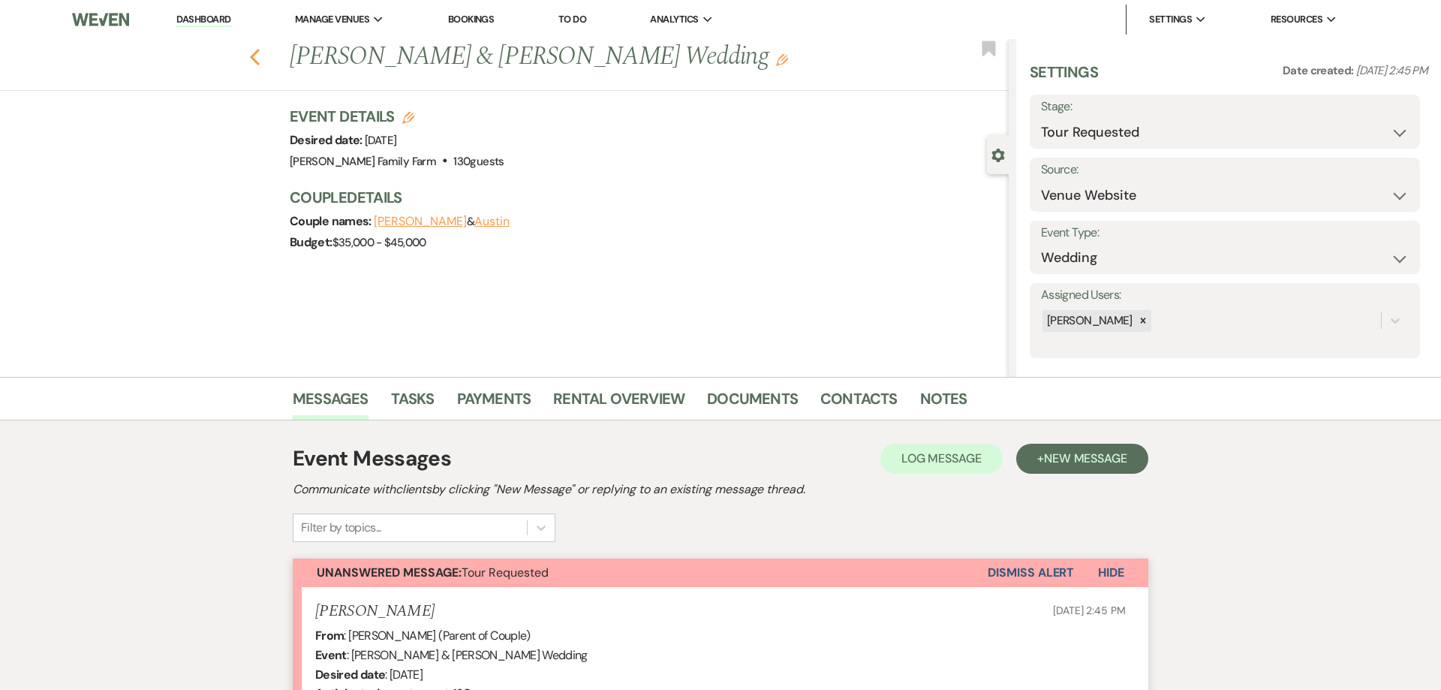
click at [257, 59] on icon "Previous" at bounding box center [254, 57] width 11 height 18
select select "2"
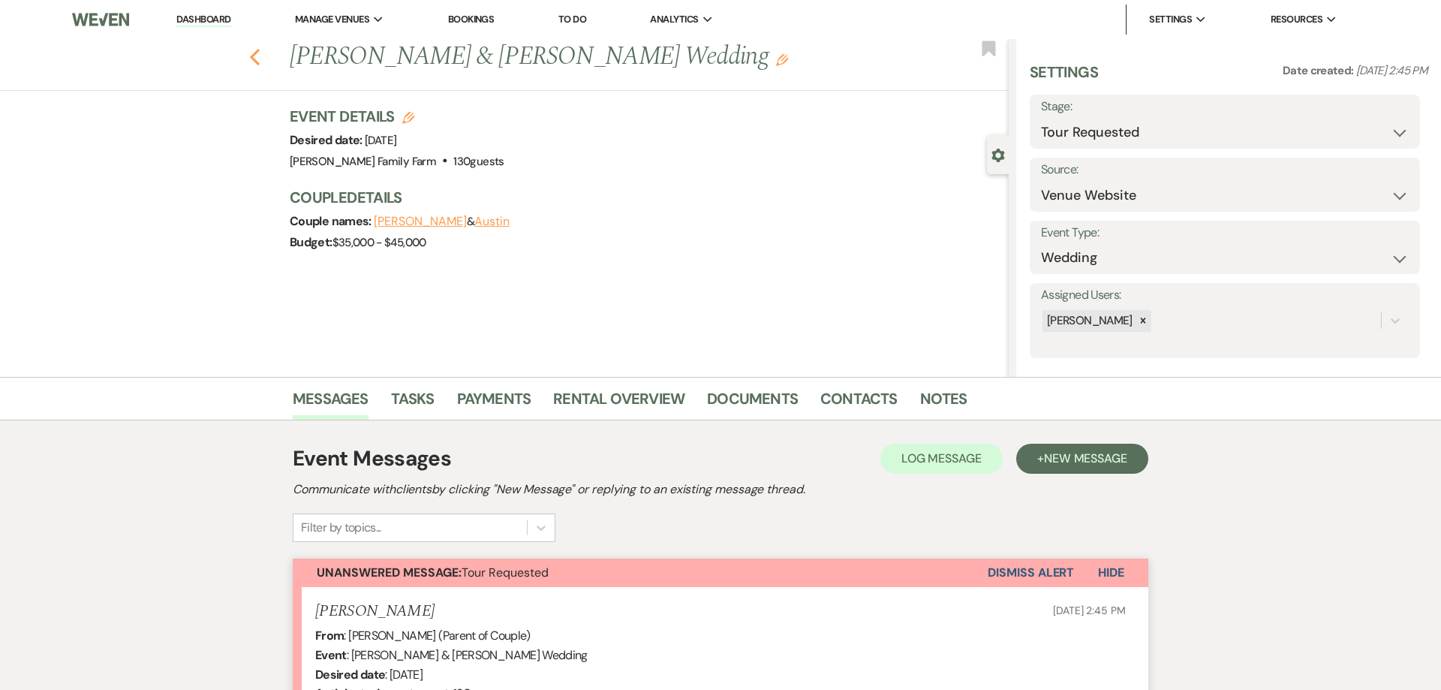
select select "2"
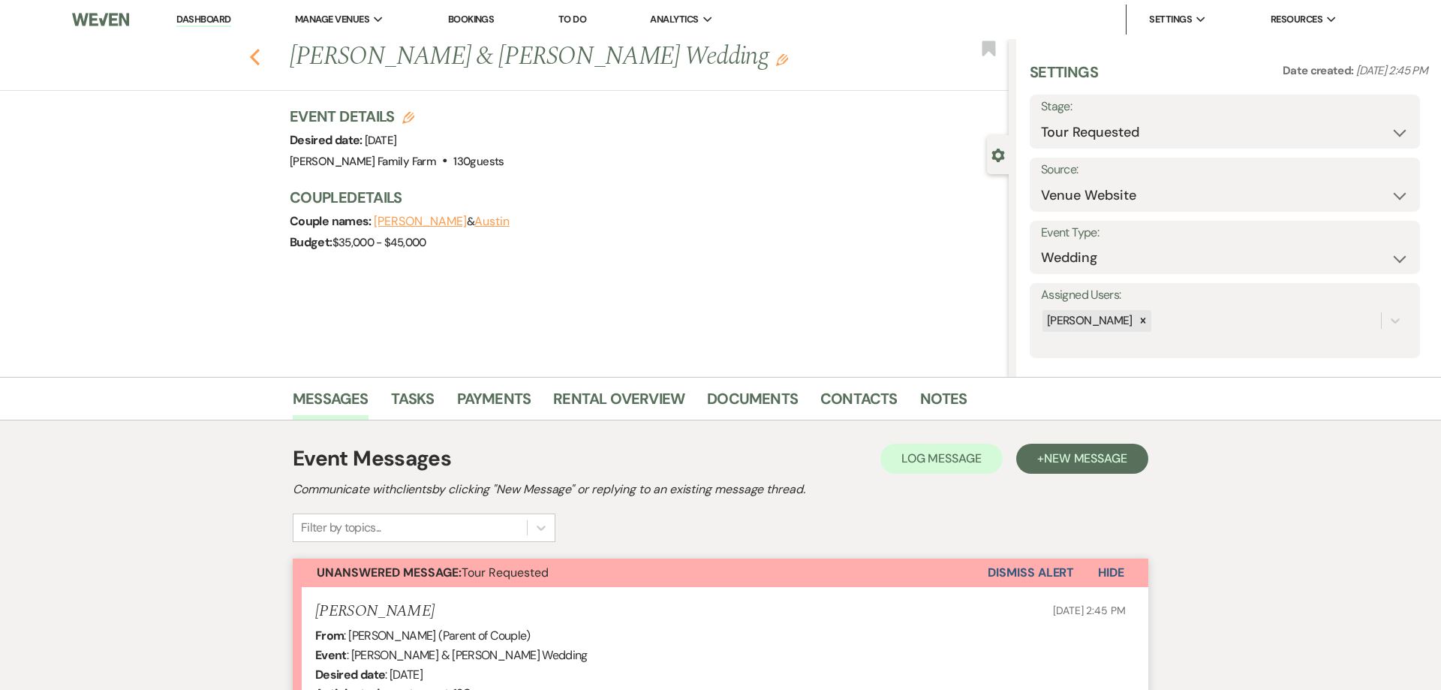
select select "2"
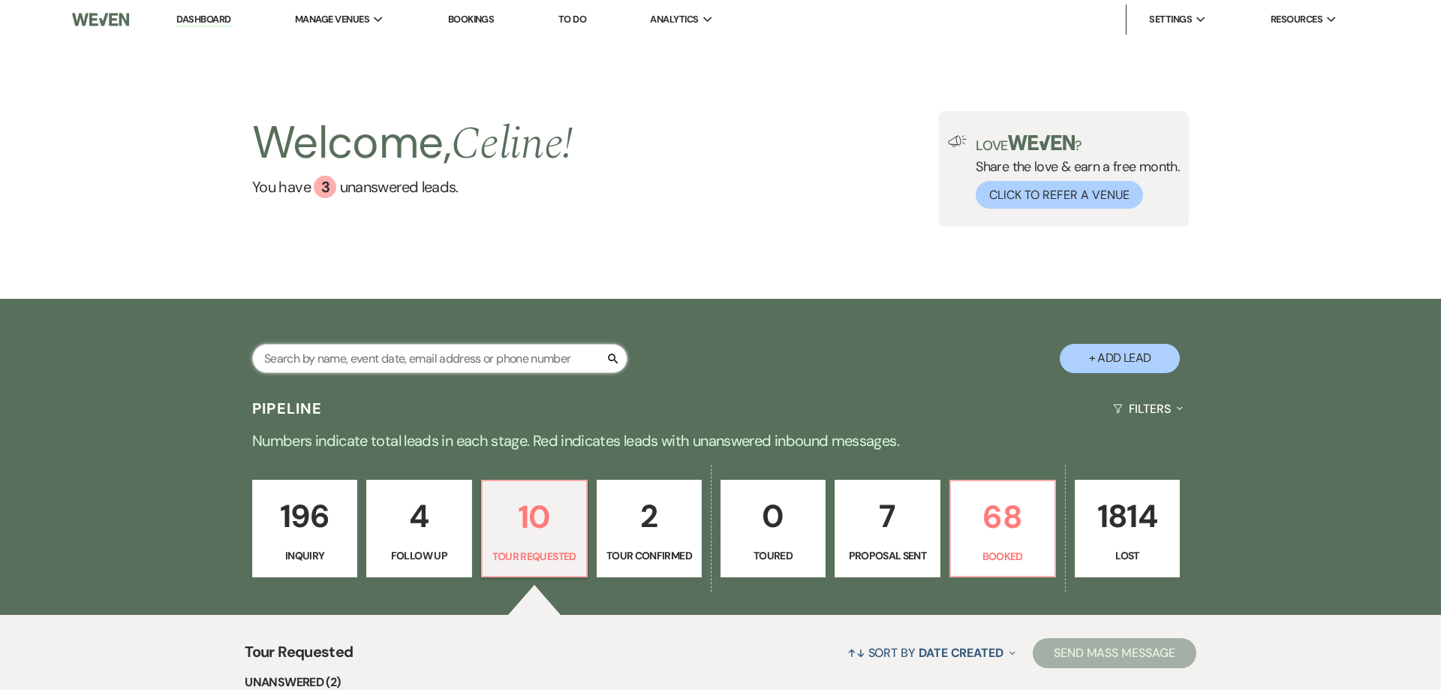
click at [348, 353] on input "text" at bounding box center [439, 358] width 375 height 29
paste input "[PERSON_NAME]"
type input "[PERSON_NAME]"
select select "2"
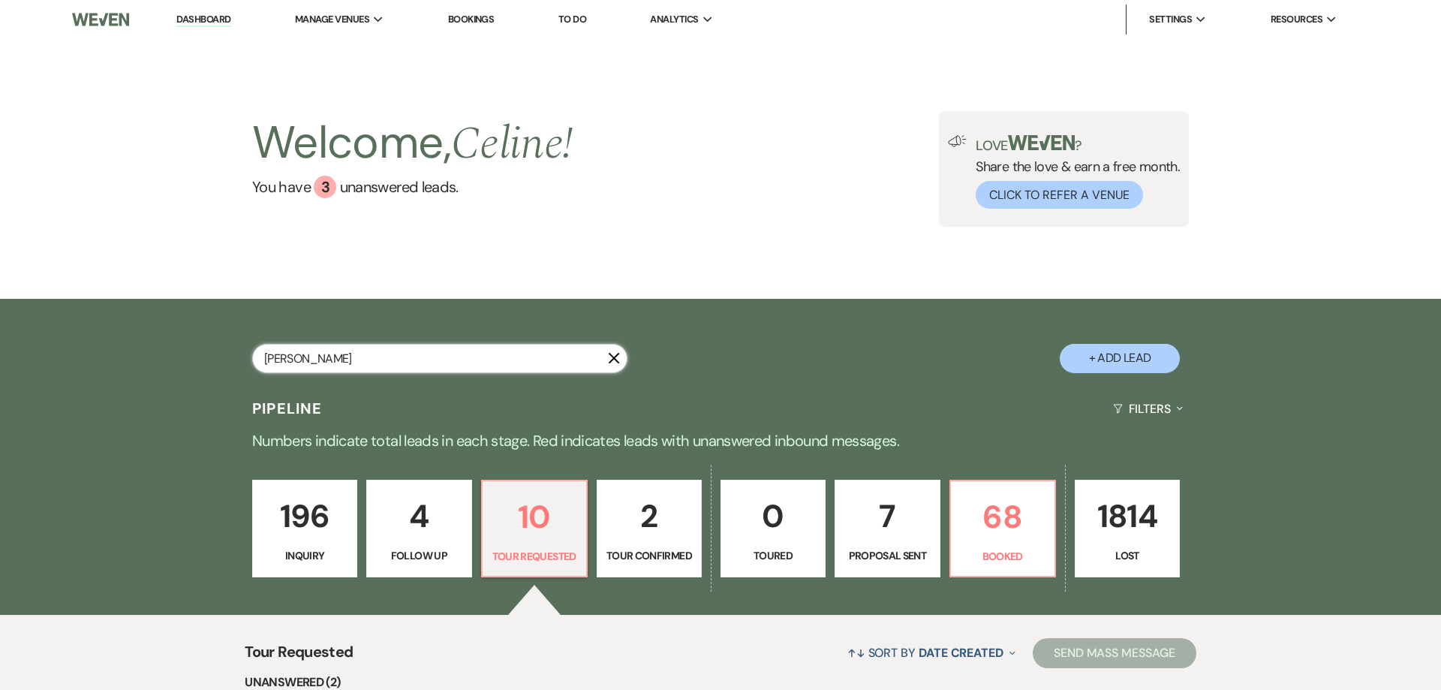
select select "8"
select select "5"
select select "8"
select select "5"
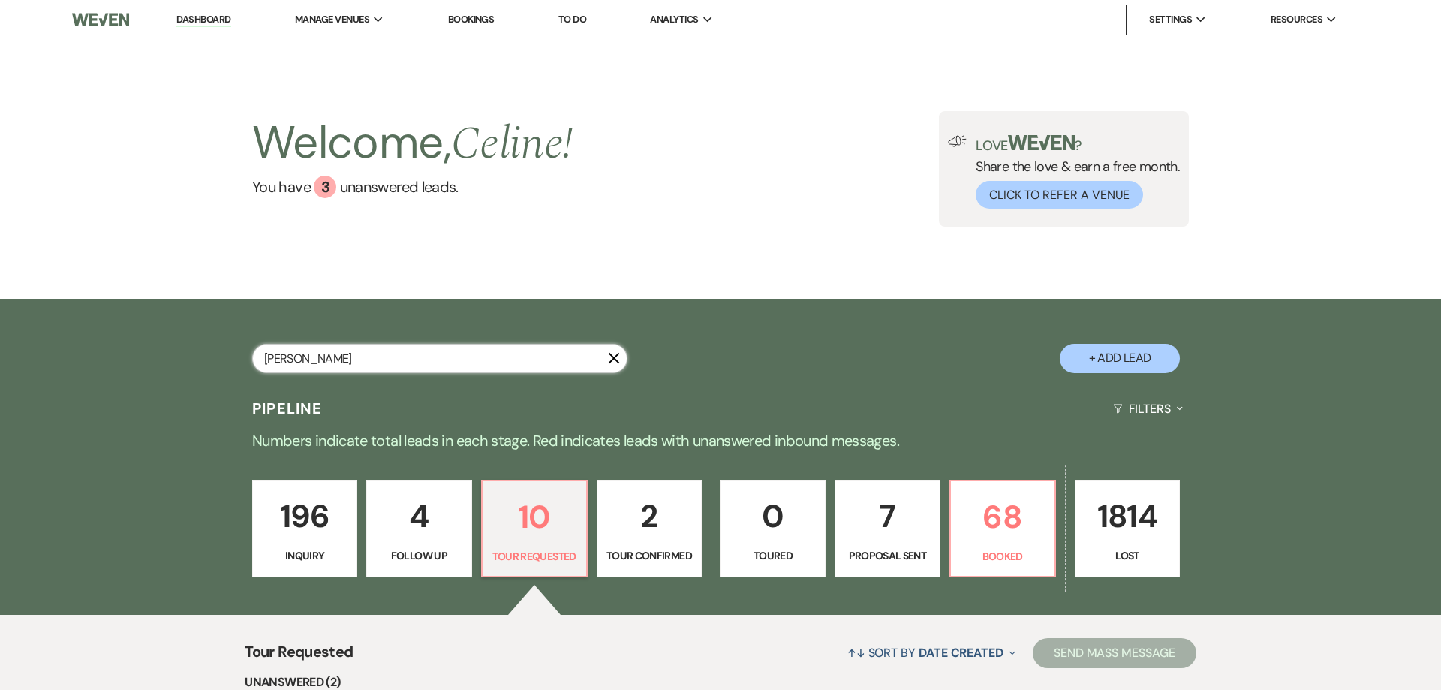
select select "8"
select select "5"
select select "8"
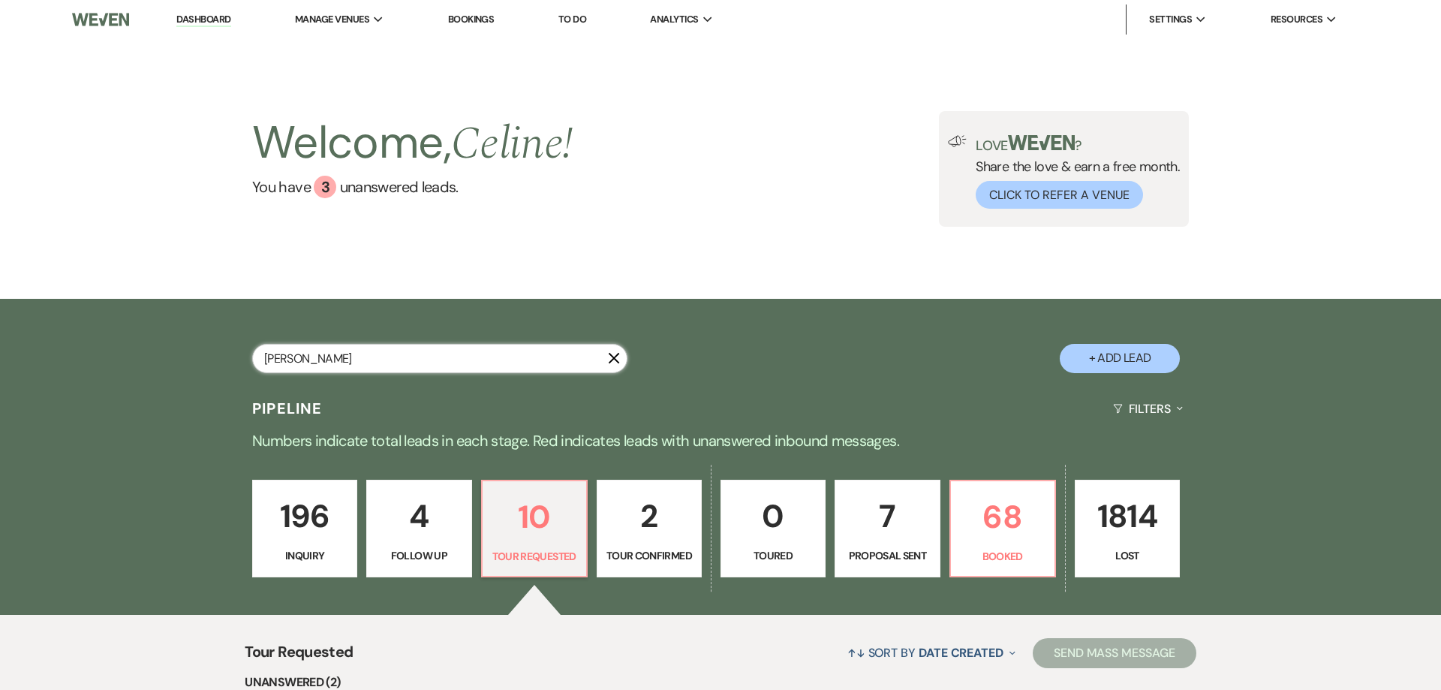
select select "5"
select select "8"
select select "5"
select select "8"
select select "5"
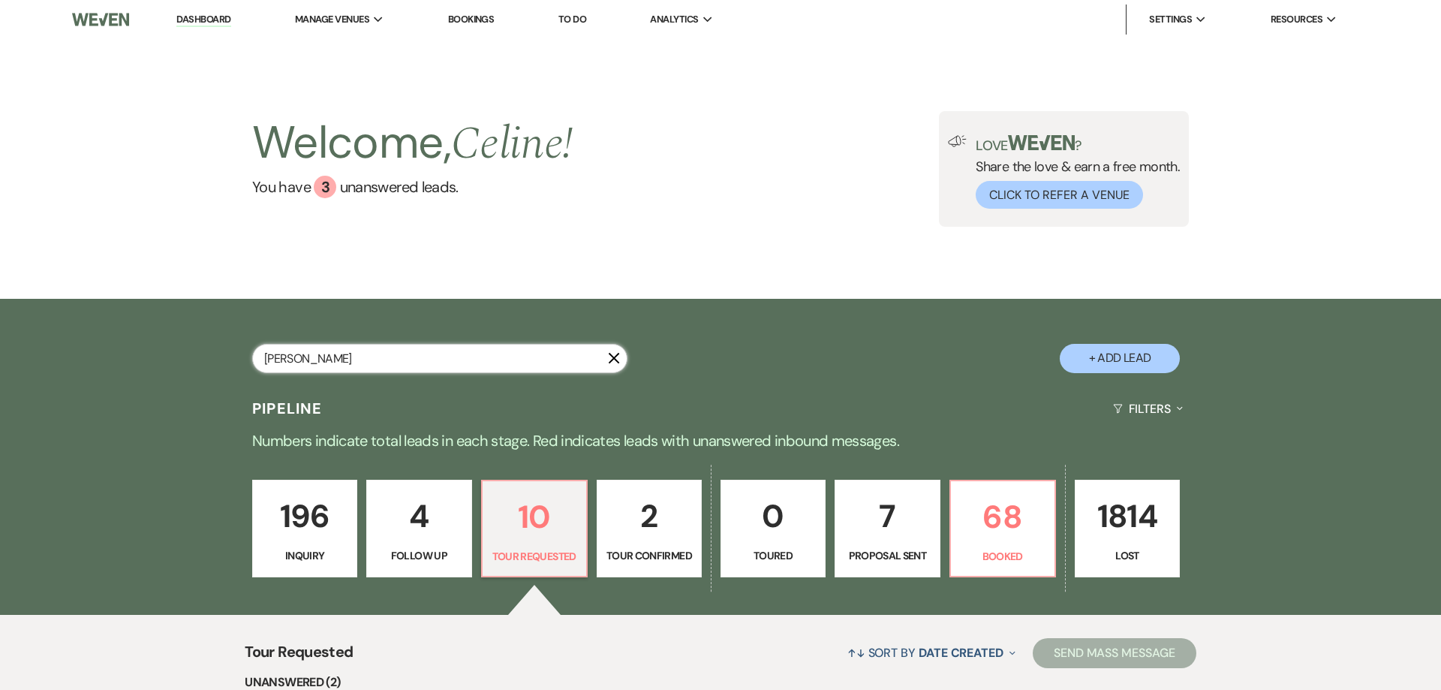
select select "8"
select select "5"
select select "8"
select select "5"
select select "8"
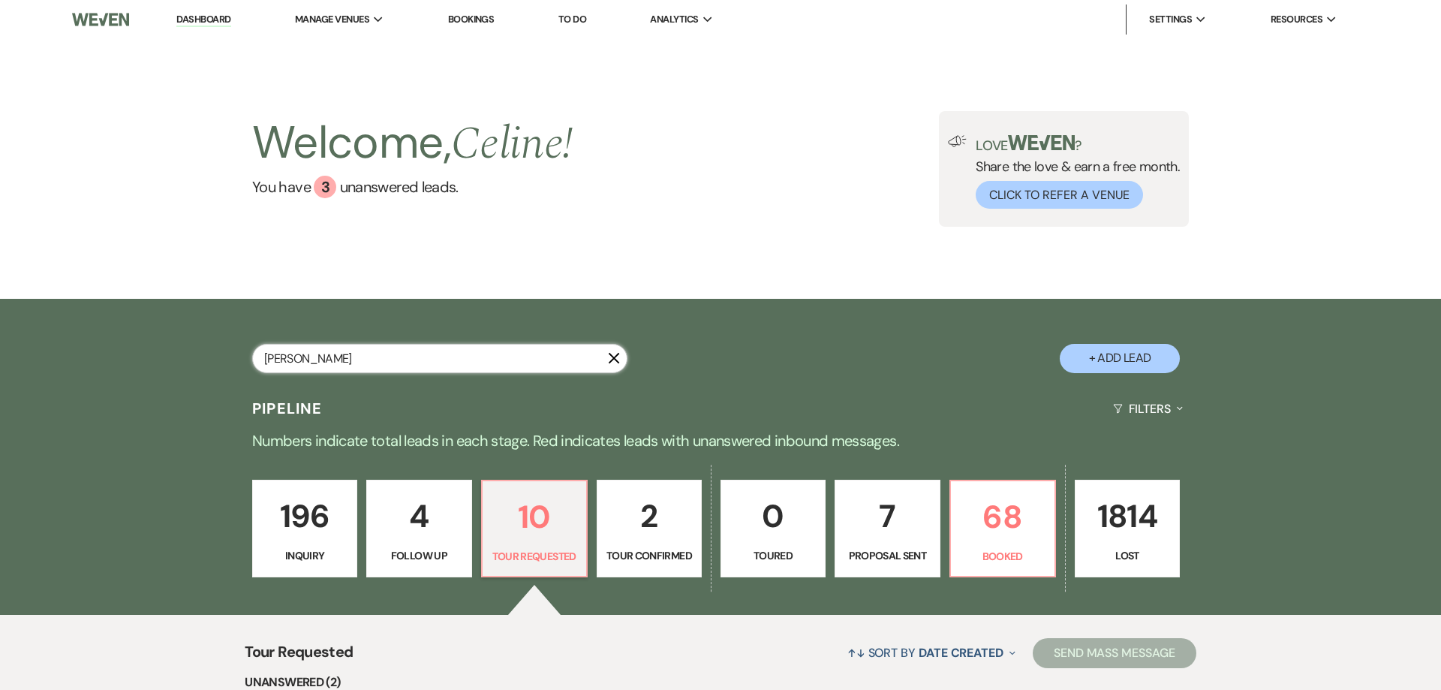
select select "8"
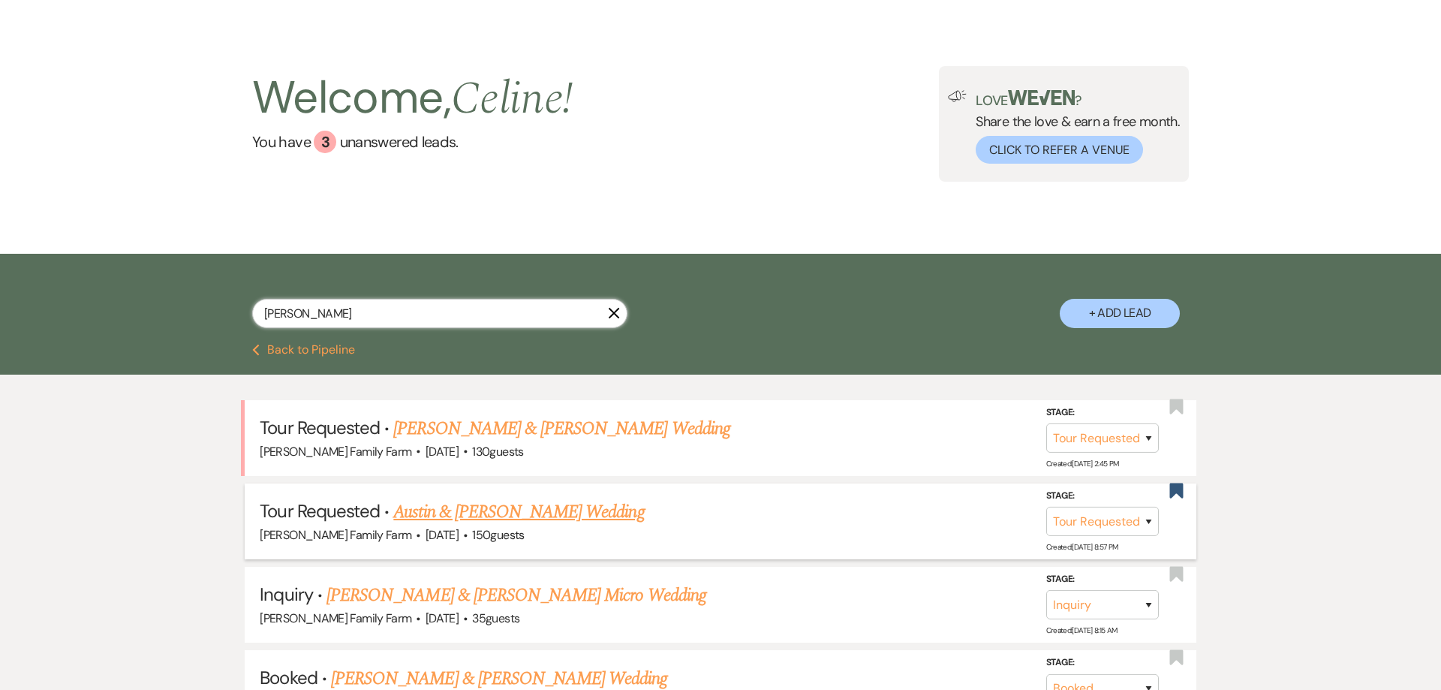
scroll to position [134, 0]
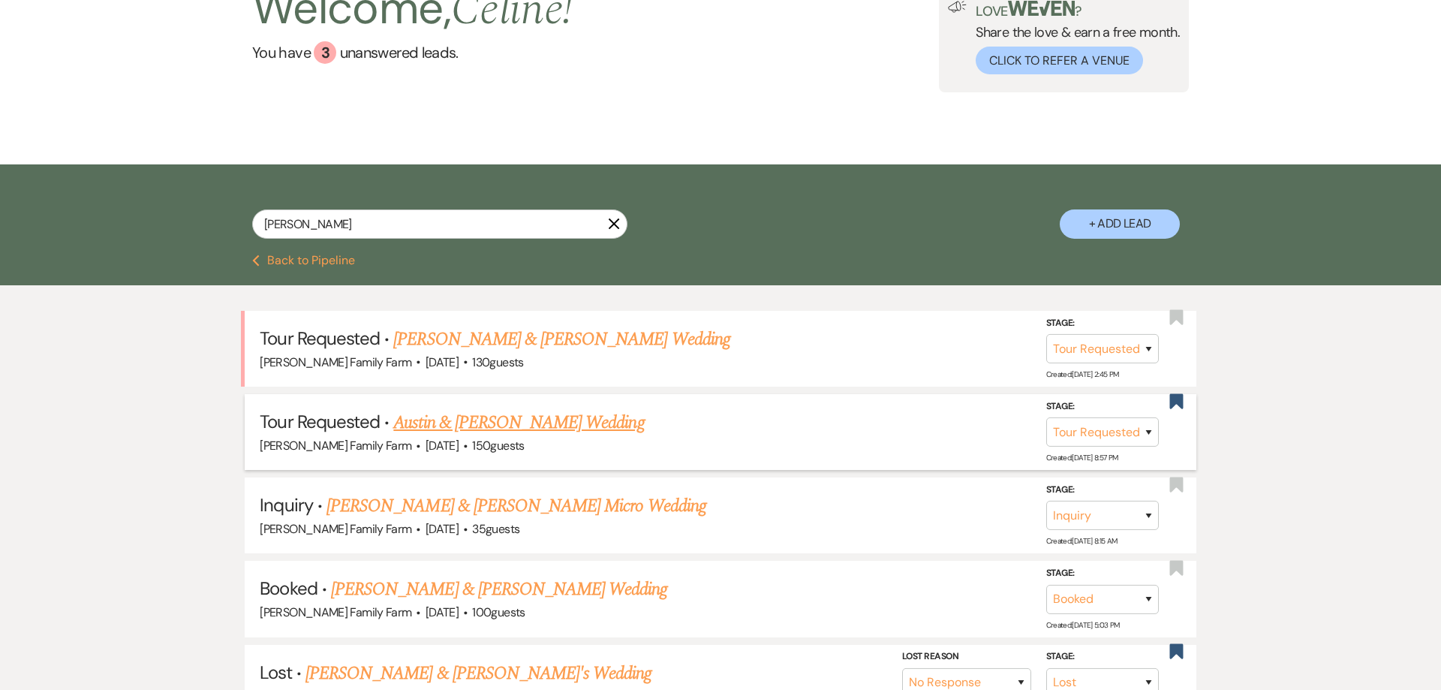
click at [453, 421] on link "Austin & [PERSON_NAME] Wedding" at bounding box center [518, 422] width 251 height 27
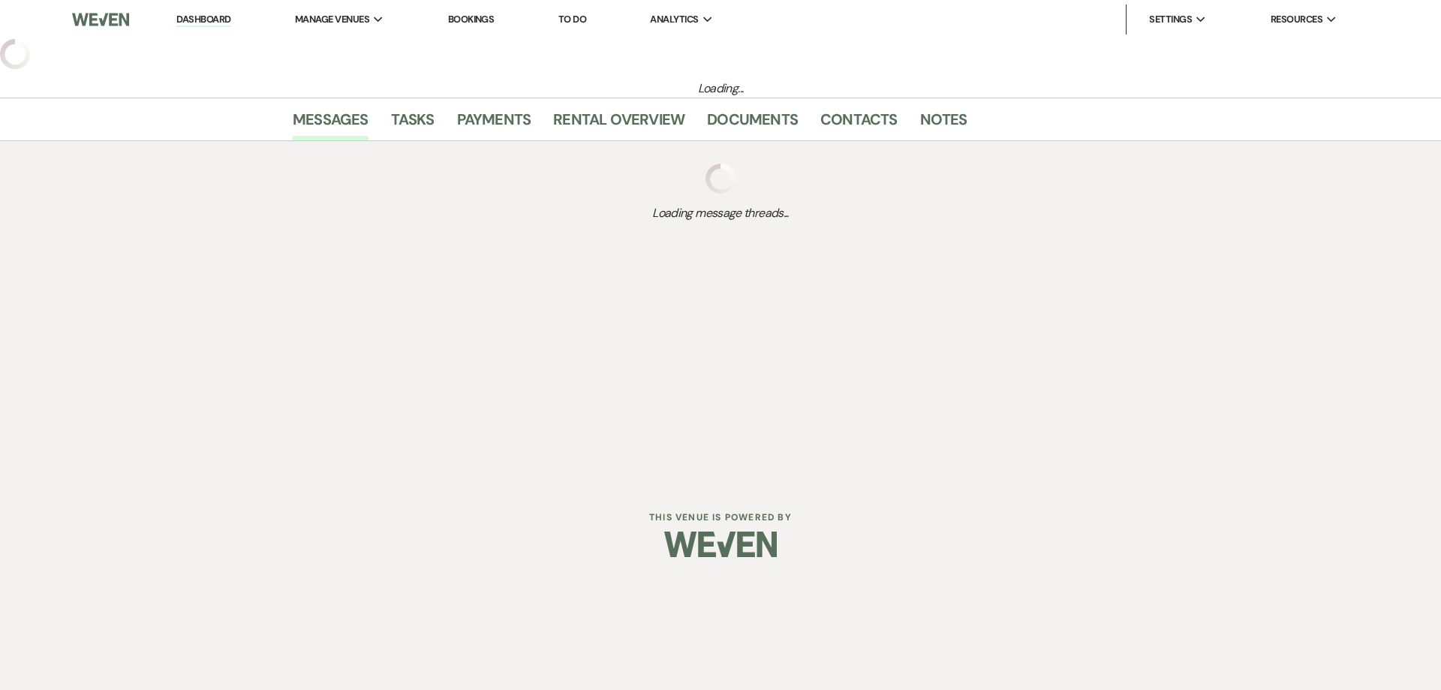
select select "2"
select select "5"
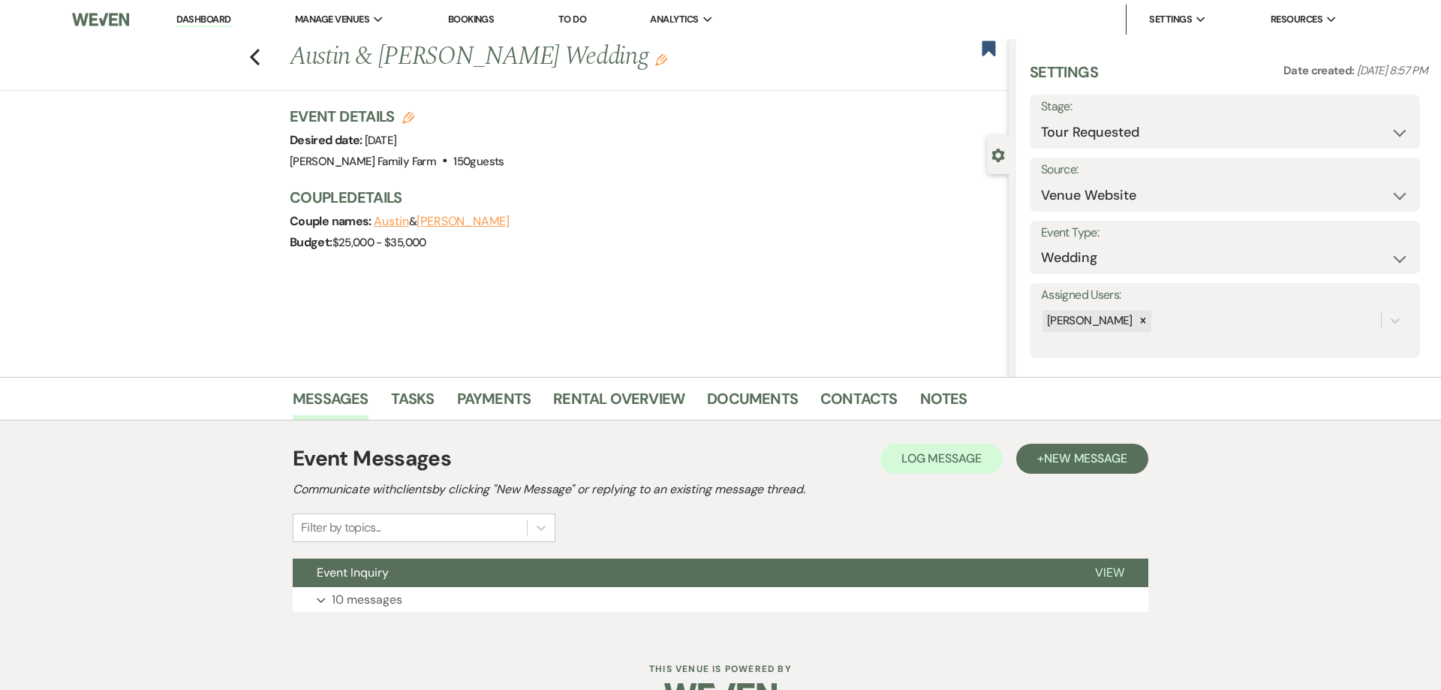
scroll to position [41, 0]
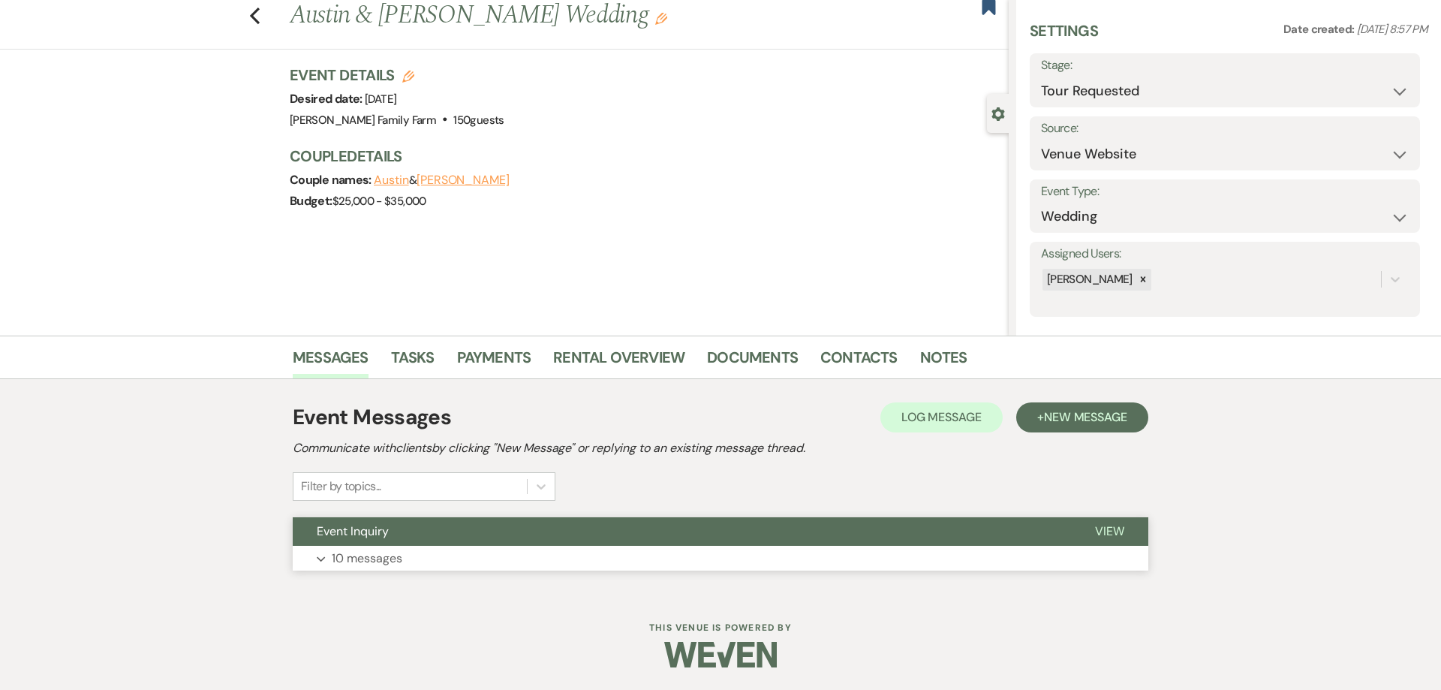
click at [357, 561] on p "10 messages" at bounding box center [367, 559] width 71 height 20
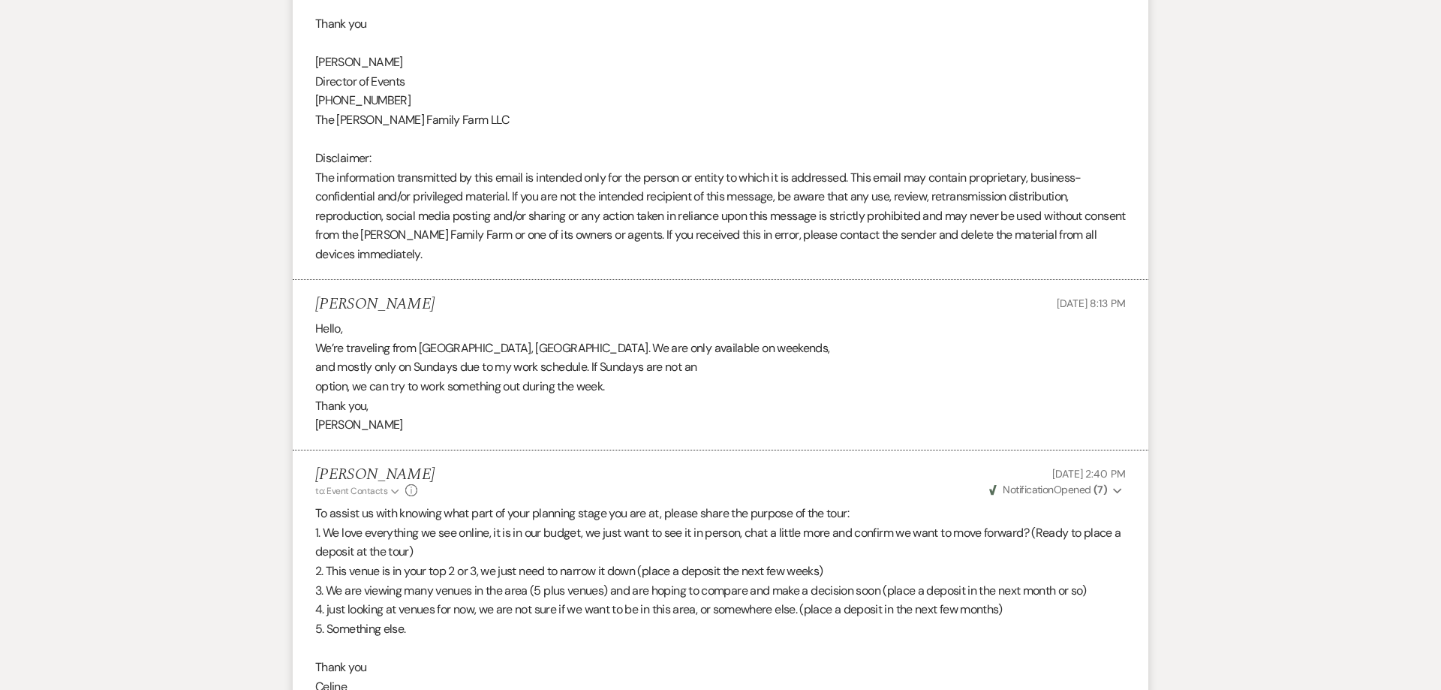
scroll to position [2628, 0]
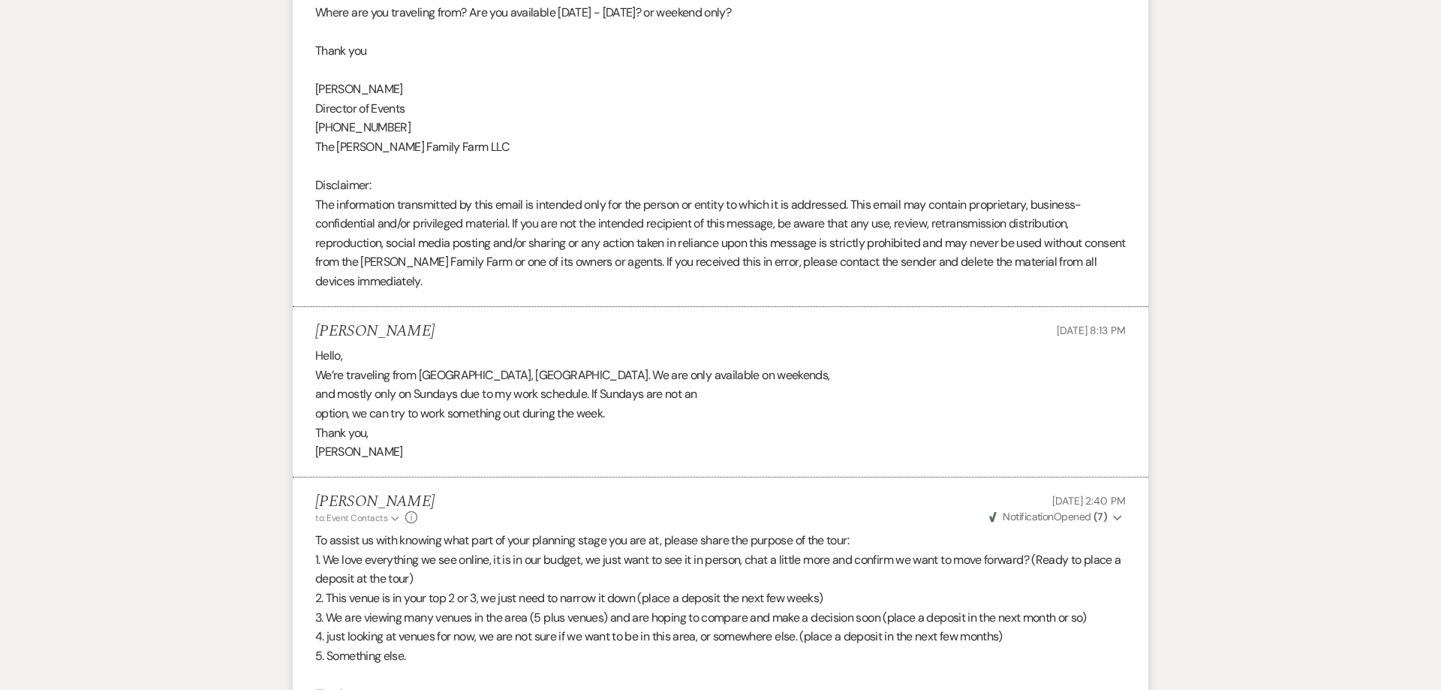
select select "2"
select select "8"
select select "5"
select select "8"
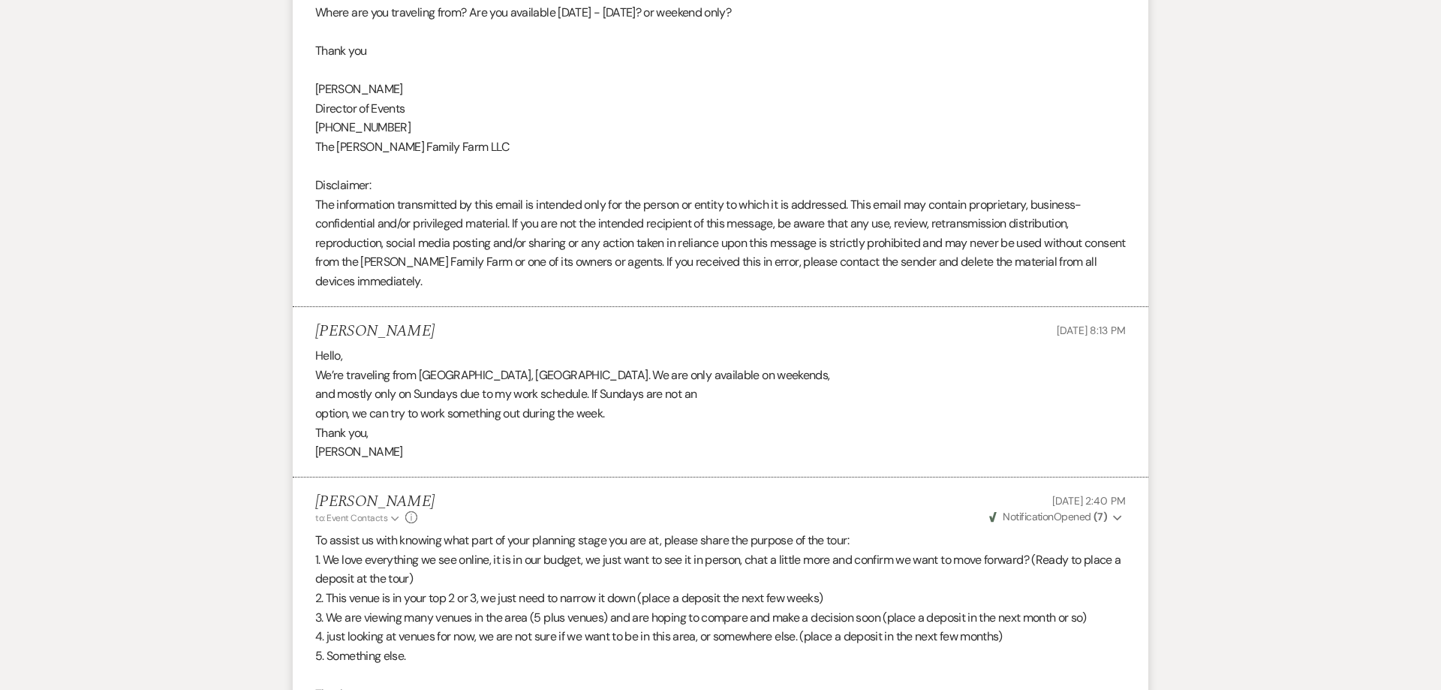
select select "8"
select select "5"
select select "8"
select select "5"
select select "8"
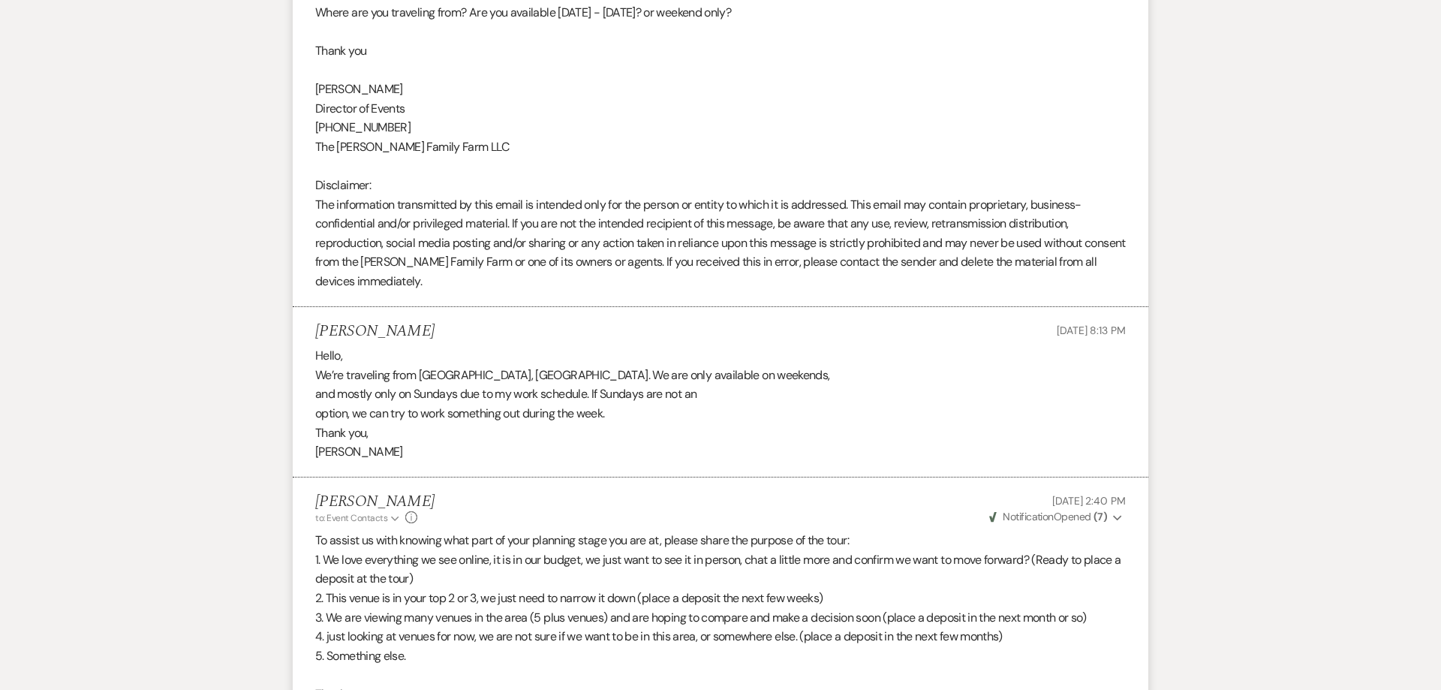
select select "8"
select select "5"
select select "8"
select select "5"
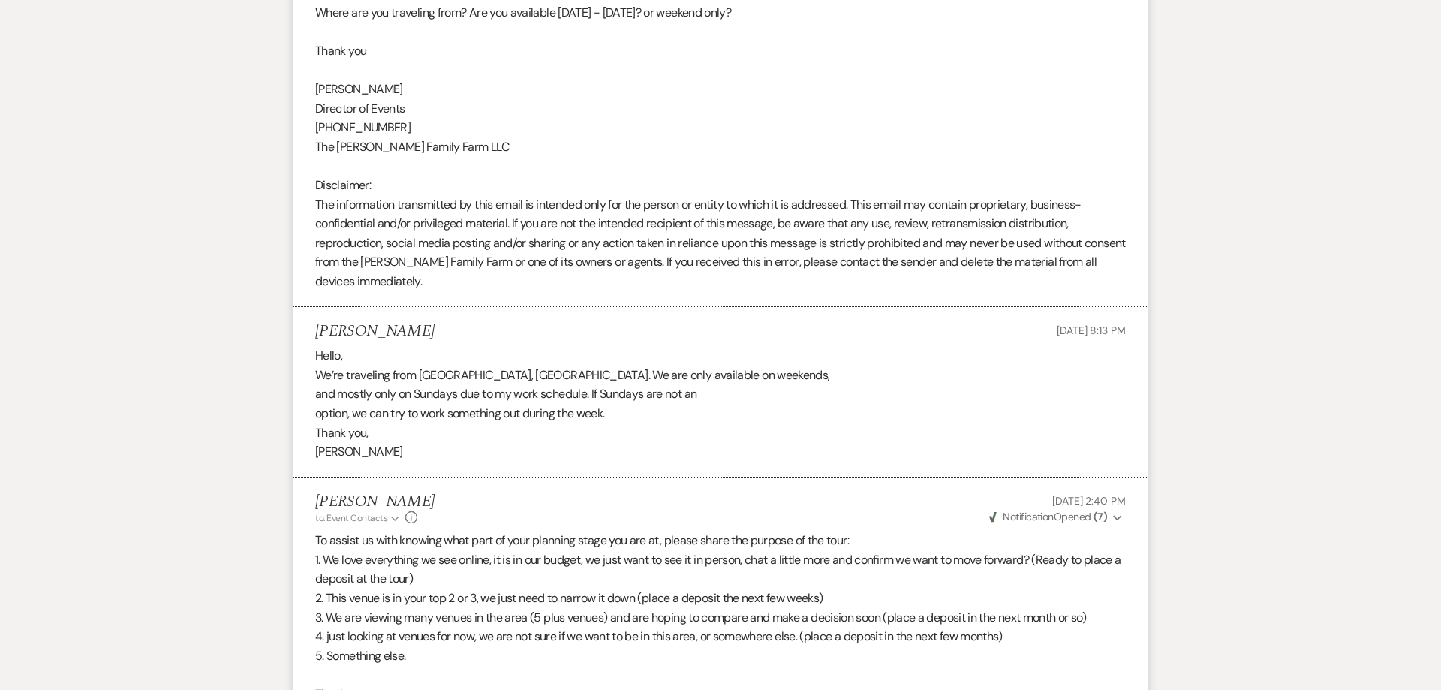
select select "8"
select select "5"
select select "8"
select select "5"
select select "8"
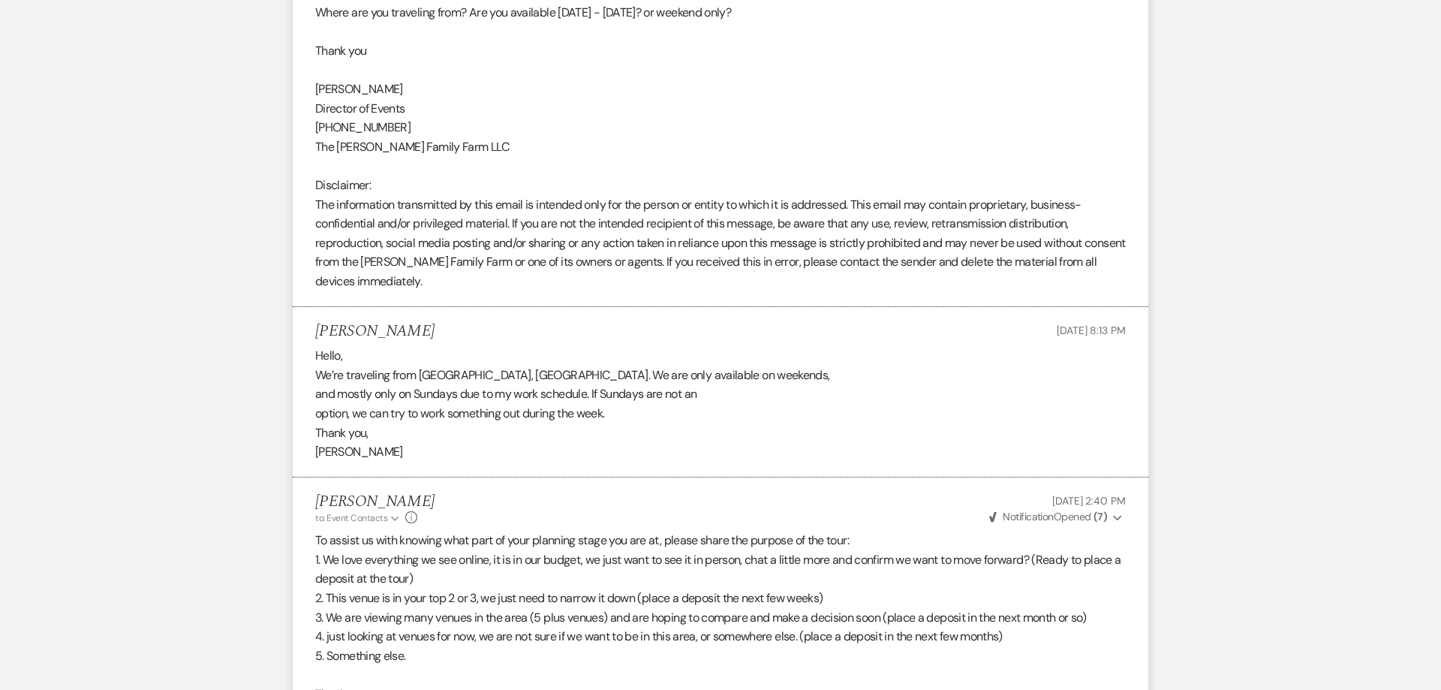
select select "5"
select select "8"
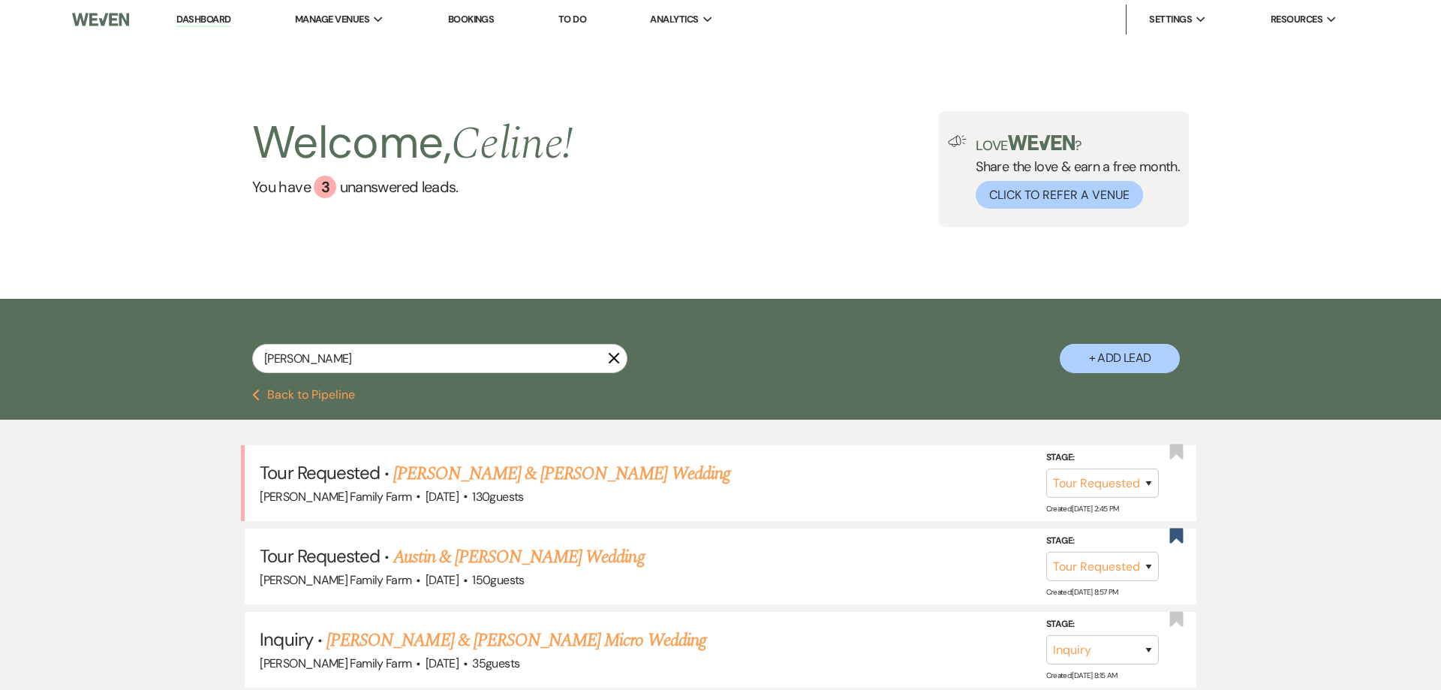
select select "2"
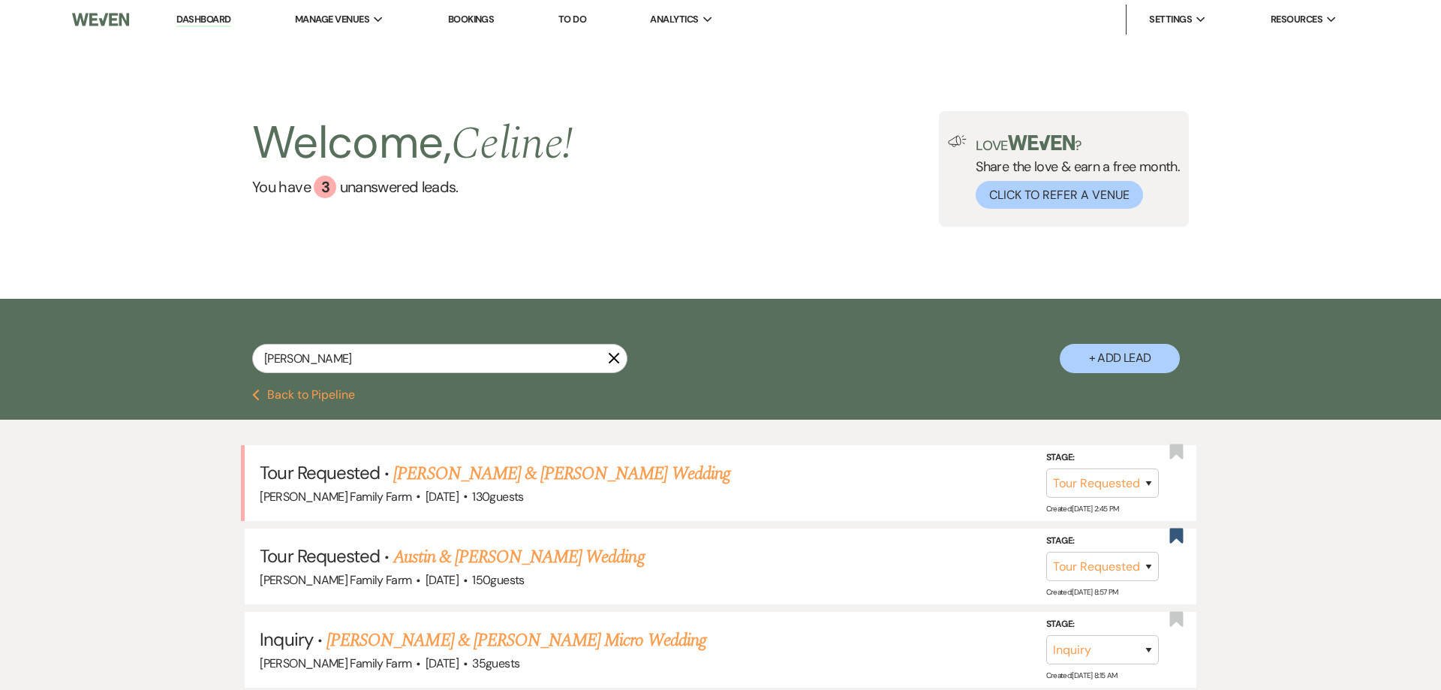
select select "2"
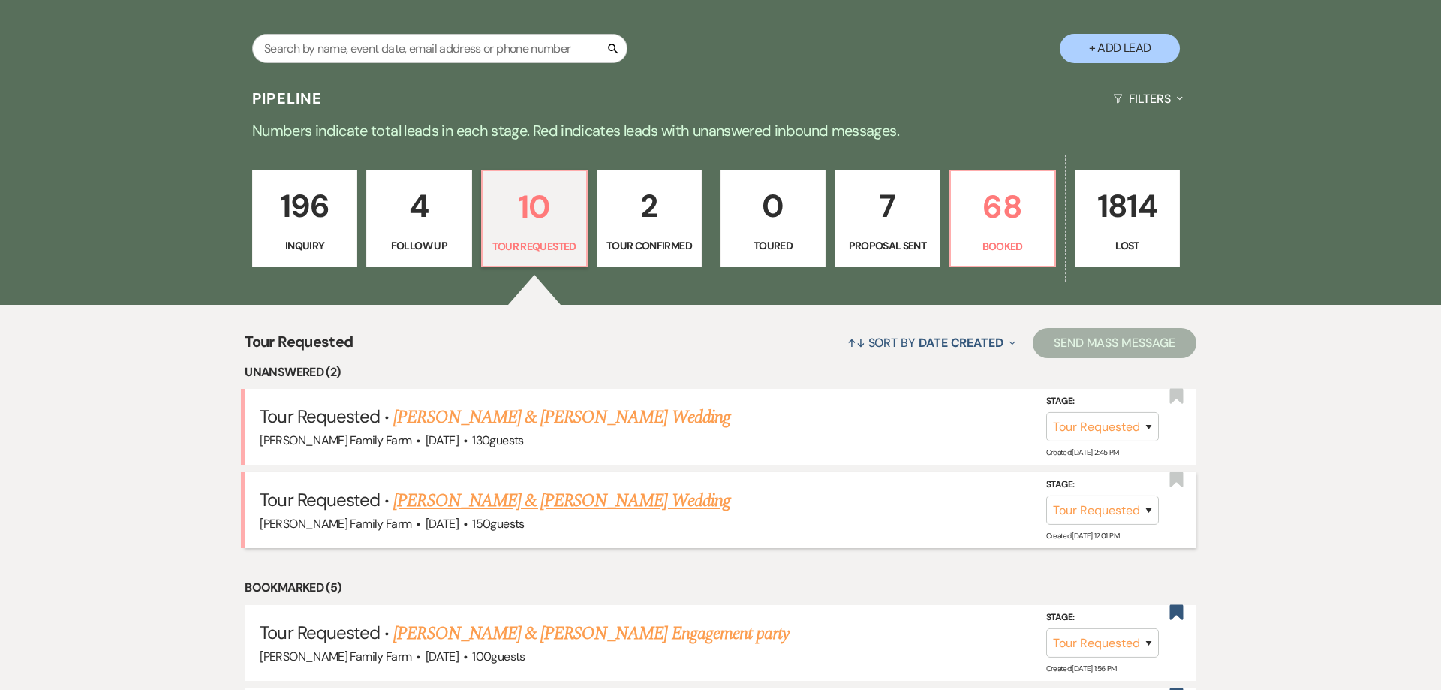
scroll to position [383, 0]
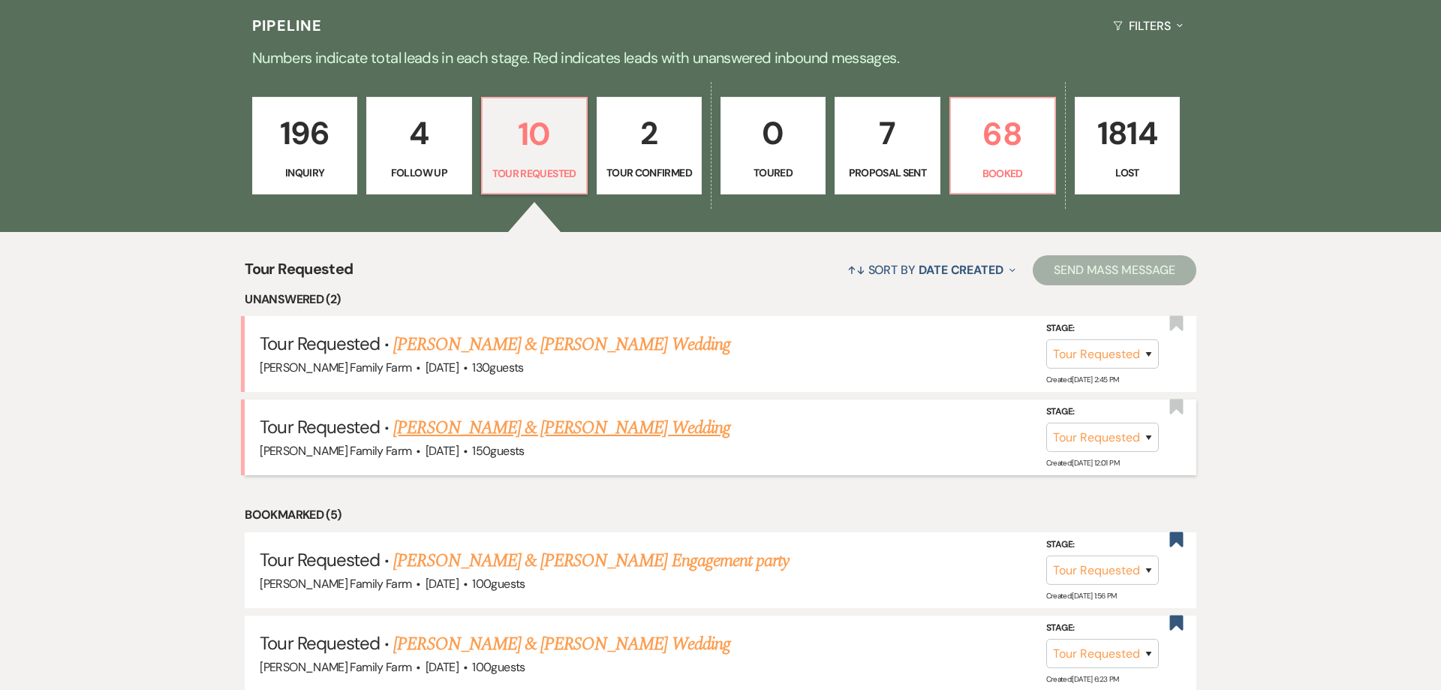
click at [532, 431] on link "[PERSON_NAME] & [PERSON_NAME] Wedding" at bounding box center [561, 427] width 336 height 27
select select "2"
select select "5"
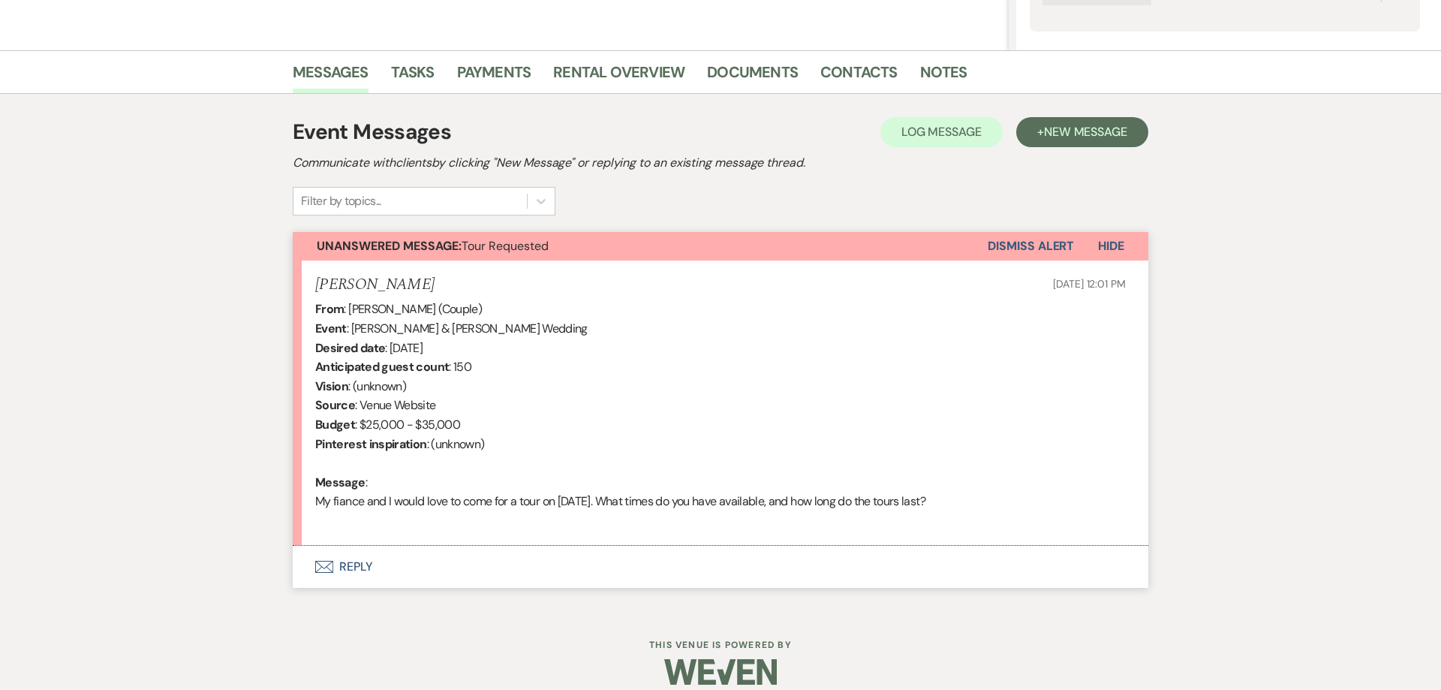
scroll to position [344, 0]
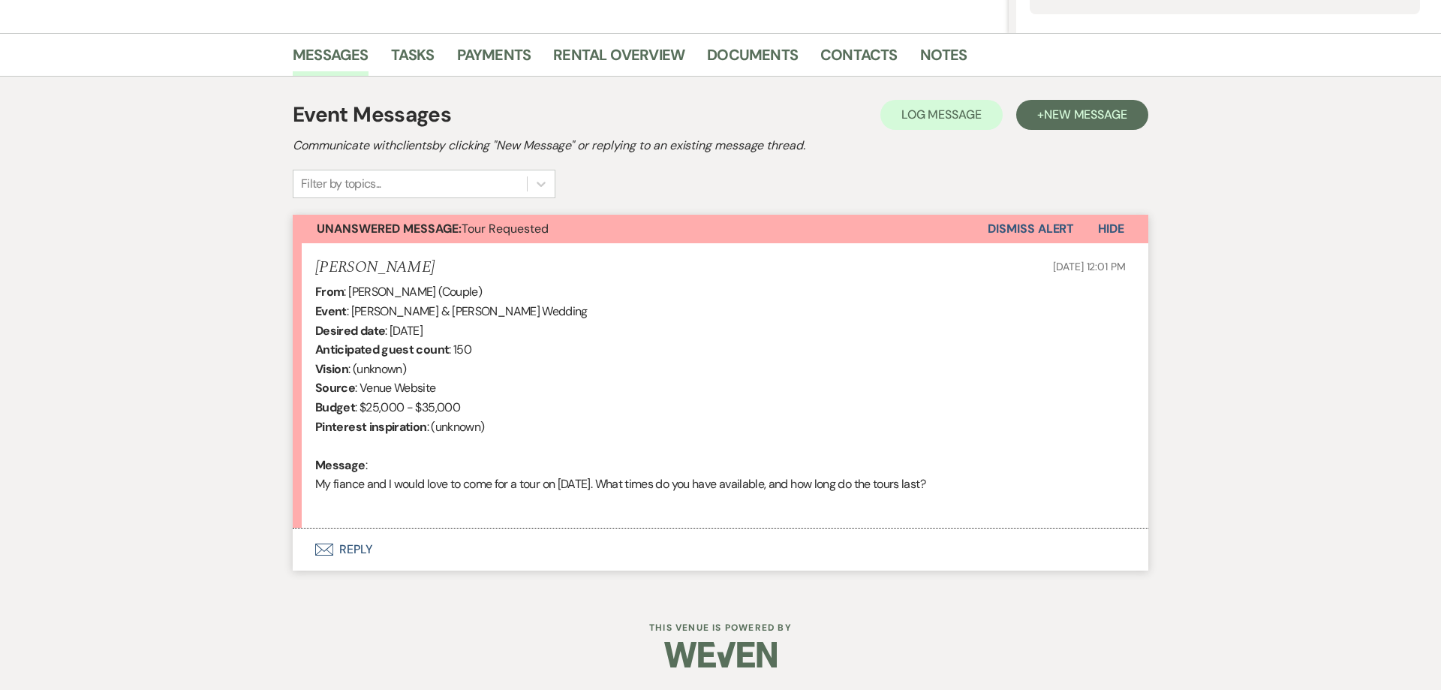
select select "2"
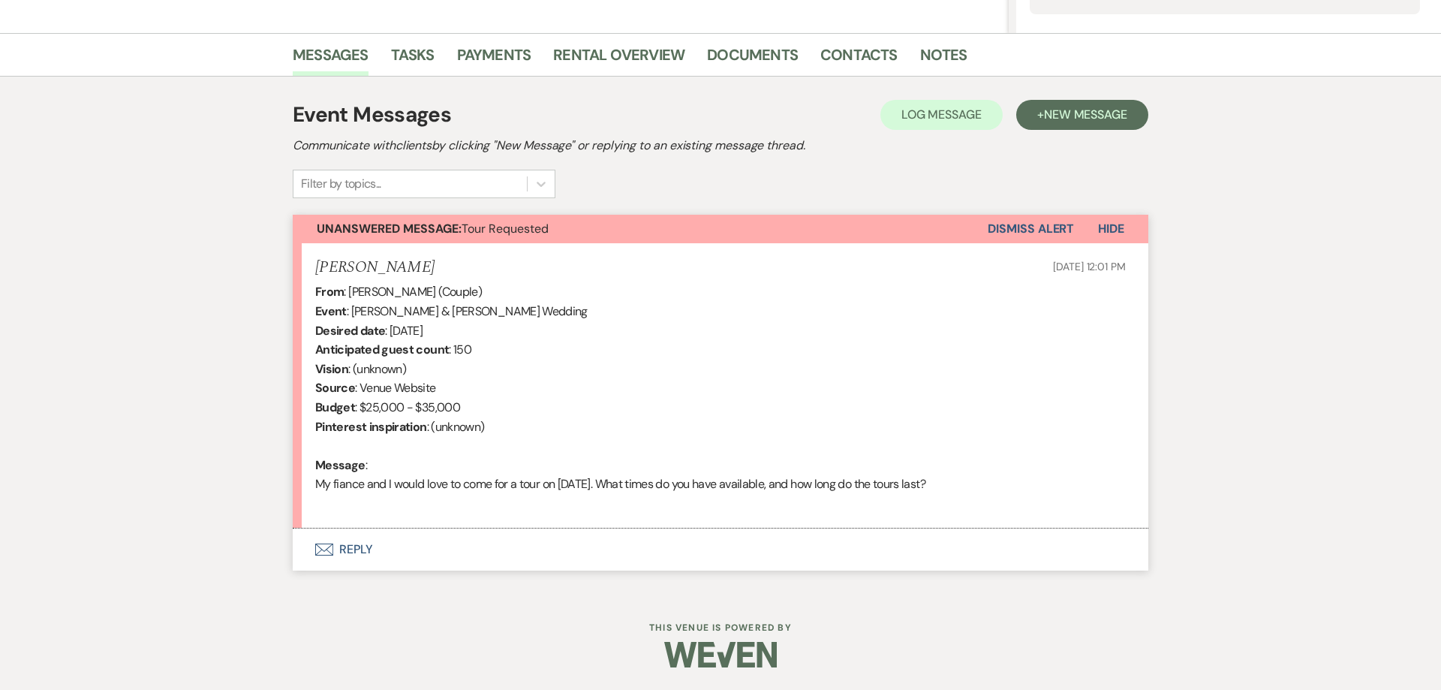
select select "2"
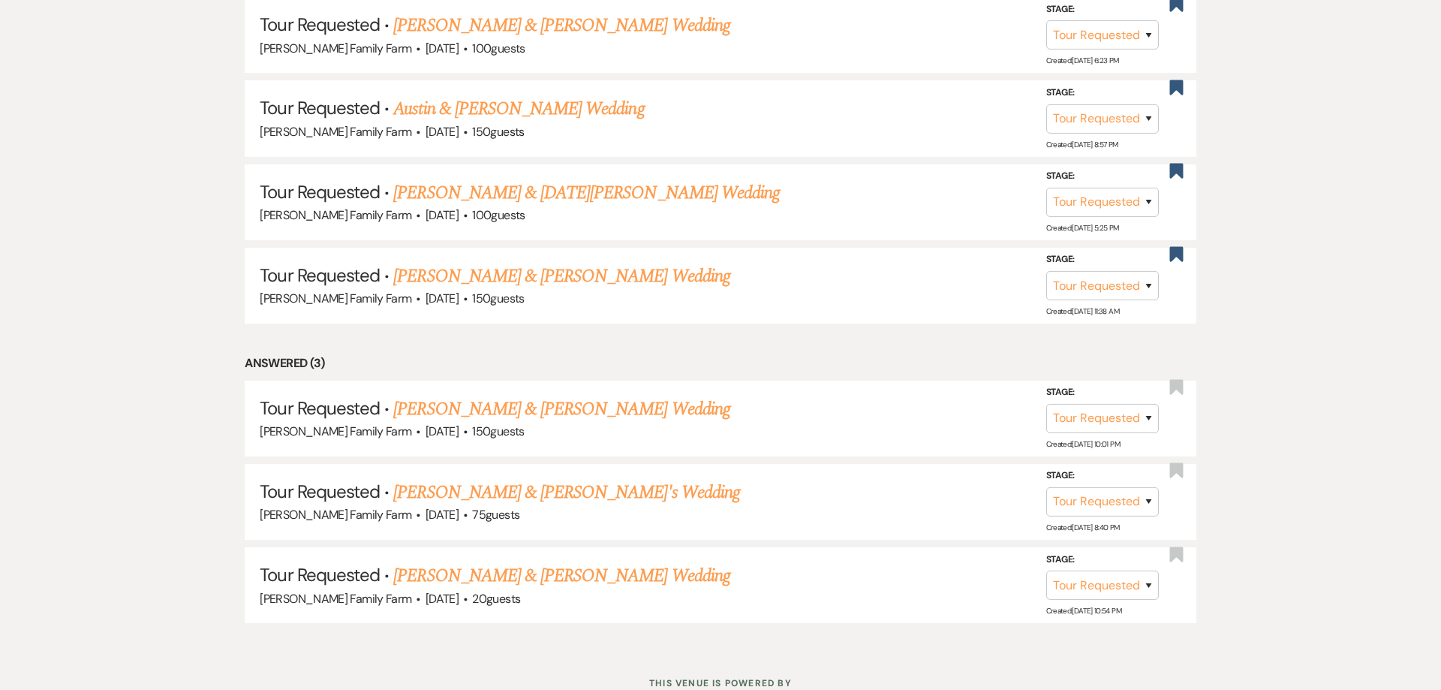
scroll to position [1015, 0]
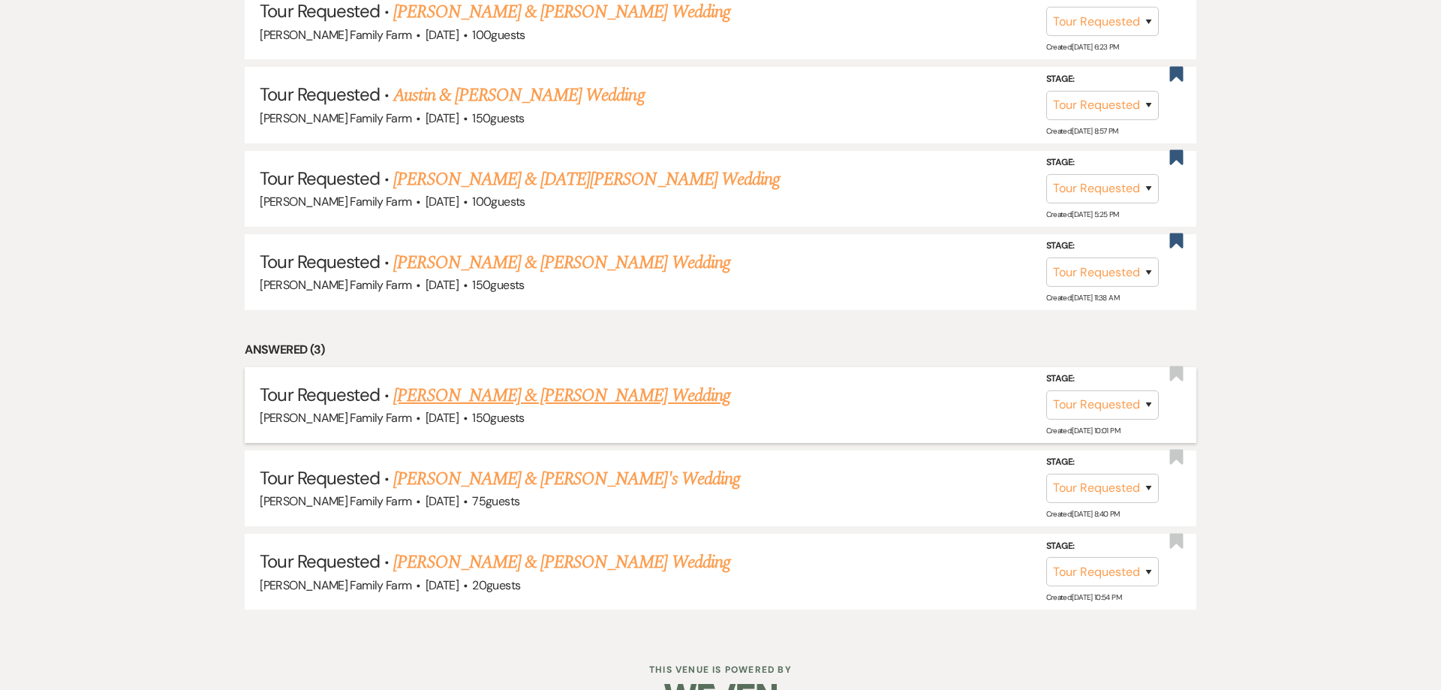
click at [486, 402] on link "[PERSON_NAME] & [PERSON_NAME] Wedding" at bounding box center [561, 395] width 336 height 27
select select "2"
select select "5"
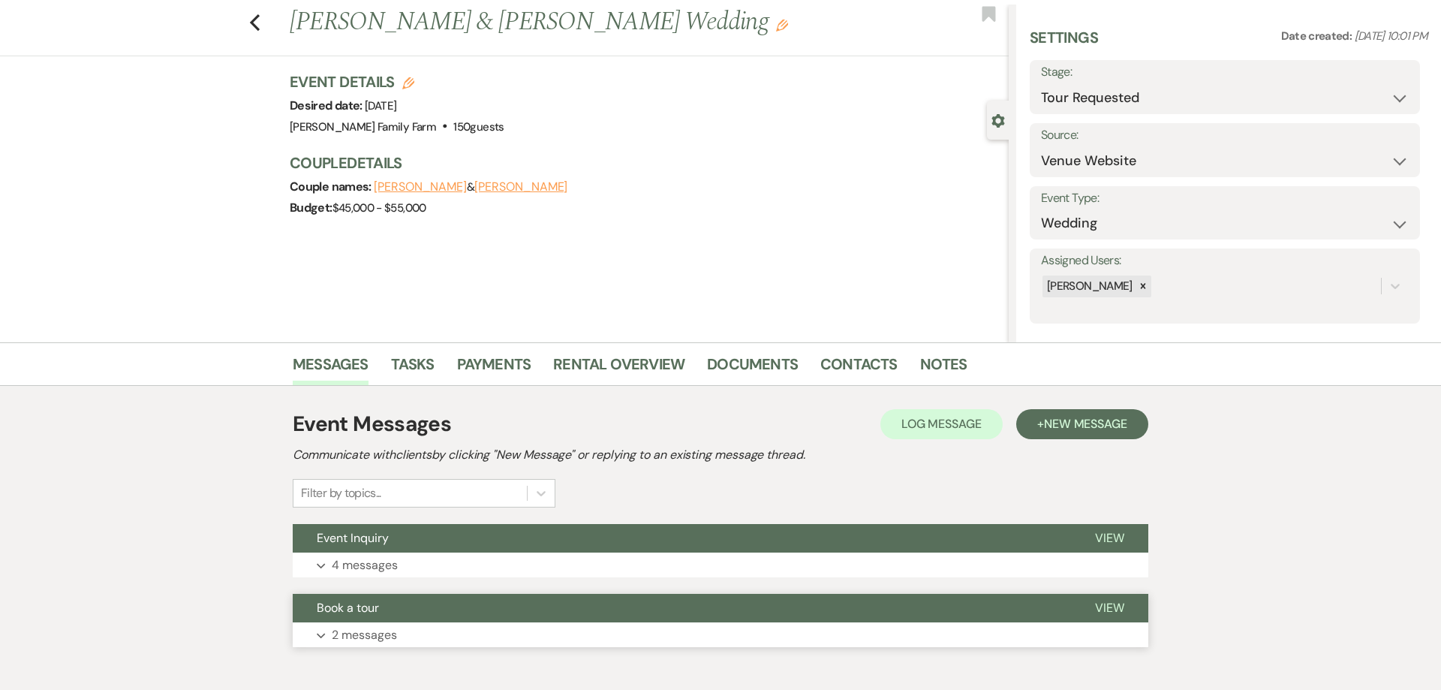
scroll to position [38, 0]
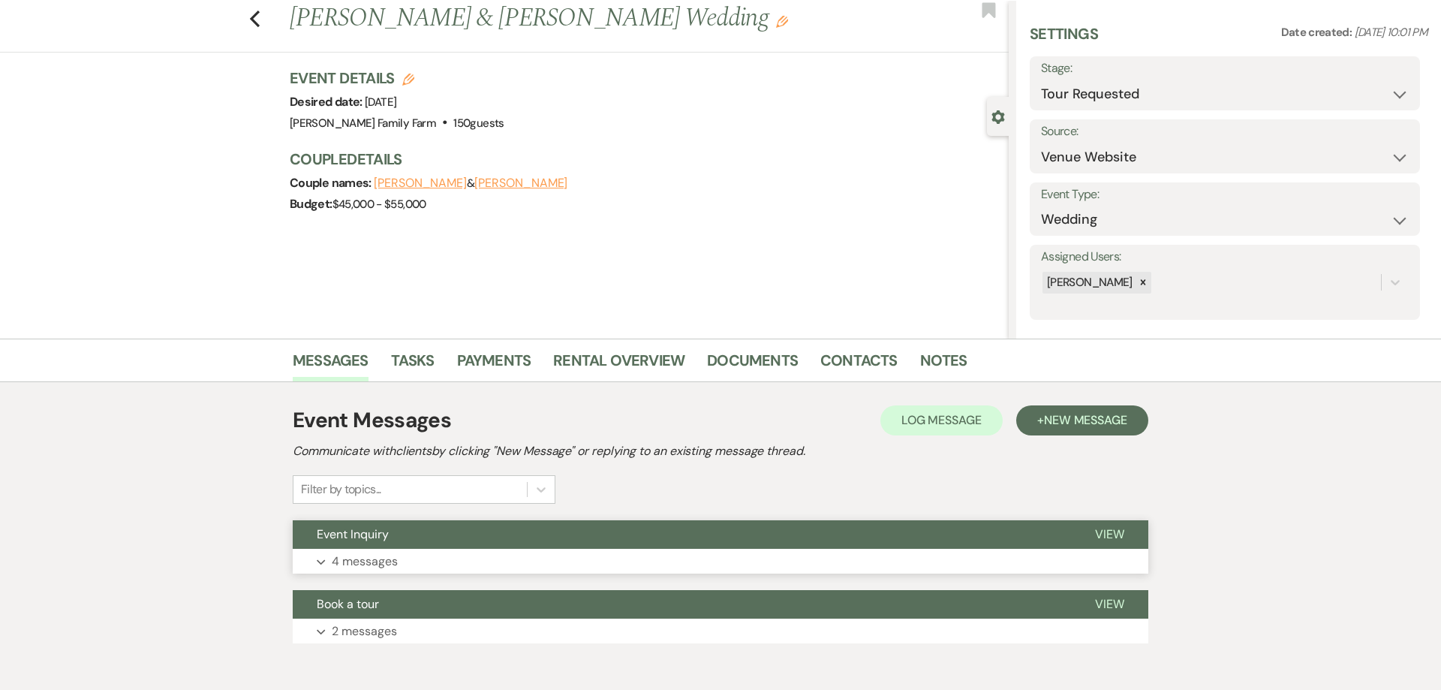
click at [361, 563] on p "4 messages" at bounding box center [365, 562] width 66 height 20
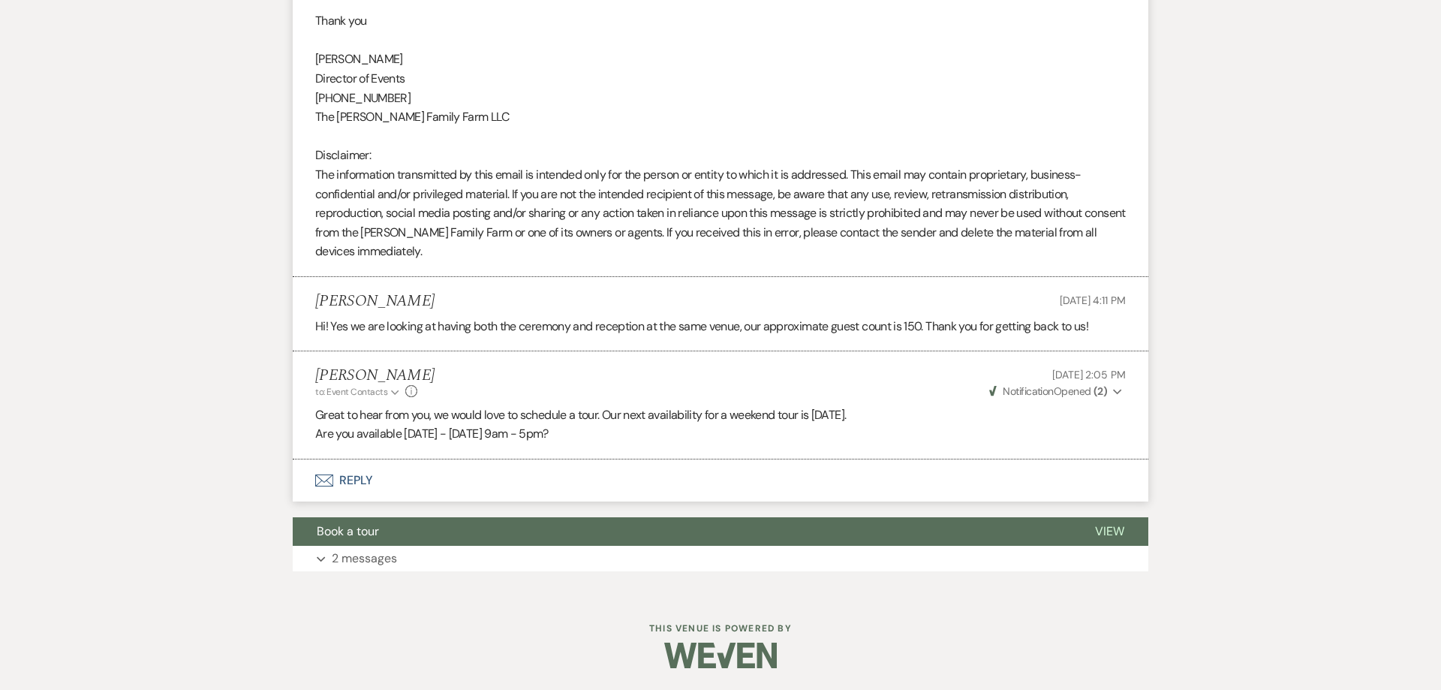
scroll to position [992, 0]
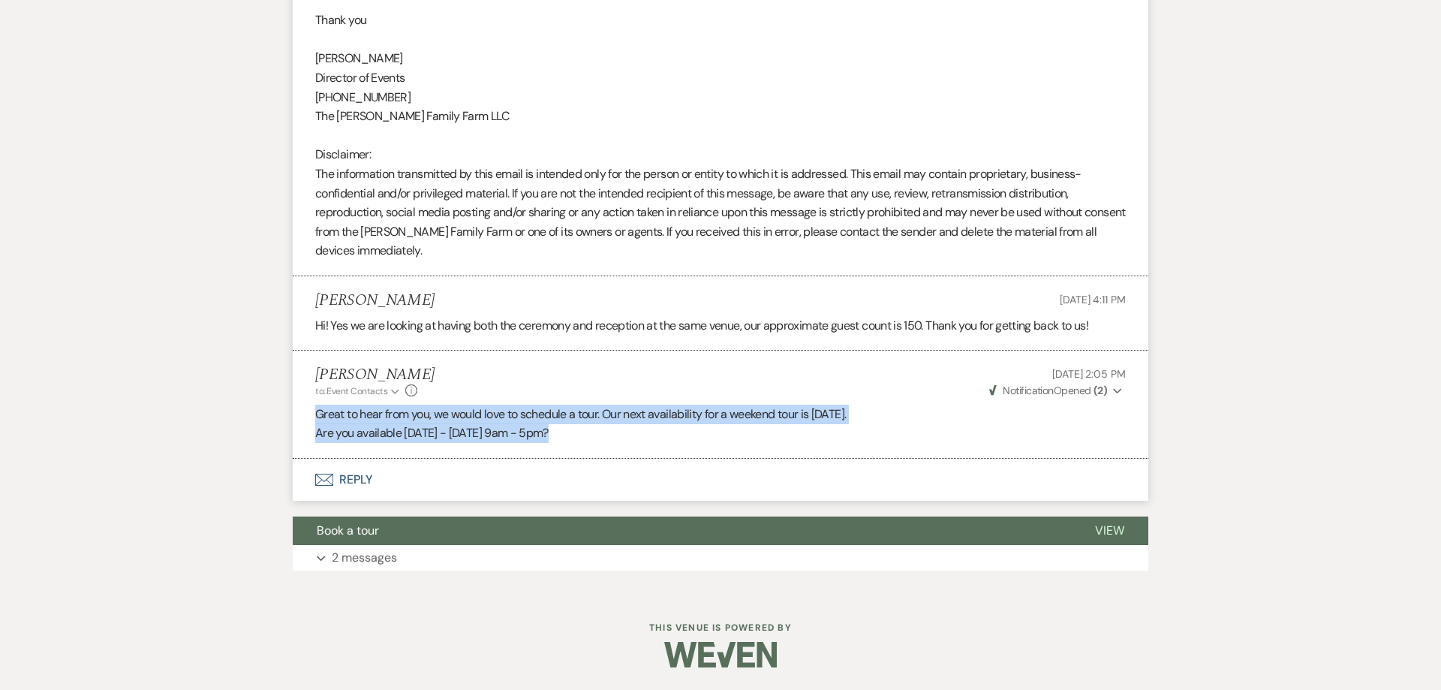
drag, startPoint x: 561, startPoint y: 433, endPoint x: 291, endPoint y: 406, distance: 271.6
copy div "Great to hear from you, we would love to schedule a tour. Our next availability…"
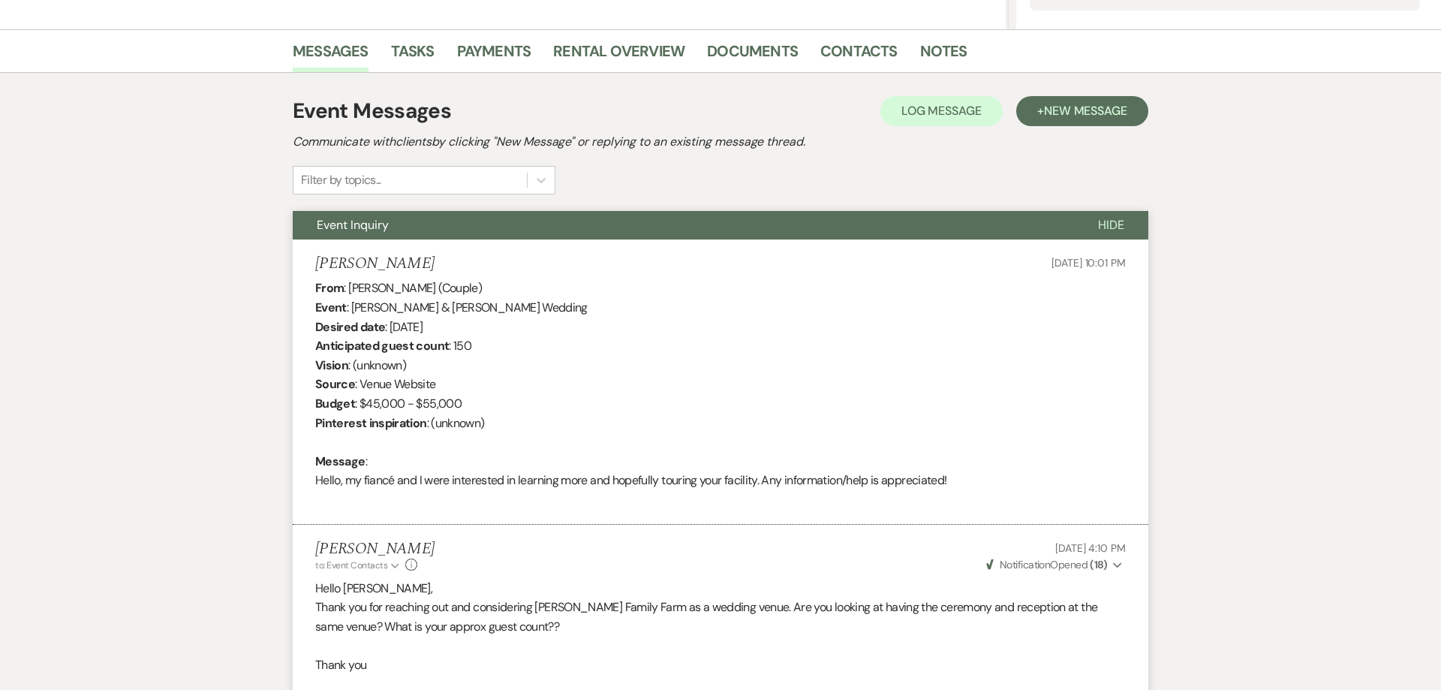
scroll to position [0, 0]
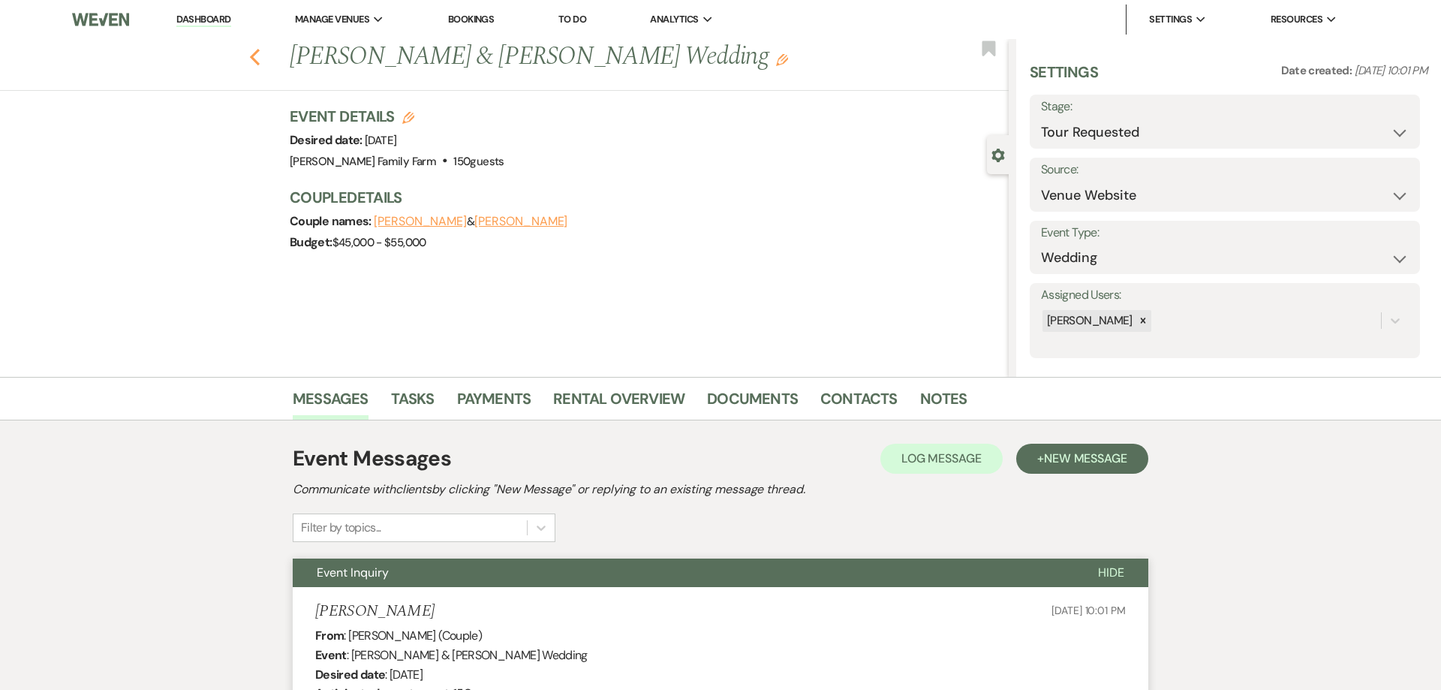
click at [250, 60] on icon "Previous" at bounding box center [254, 57] width 11 height 18
select select "2"
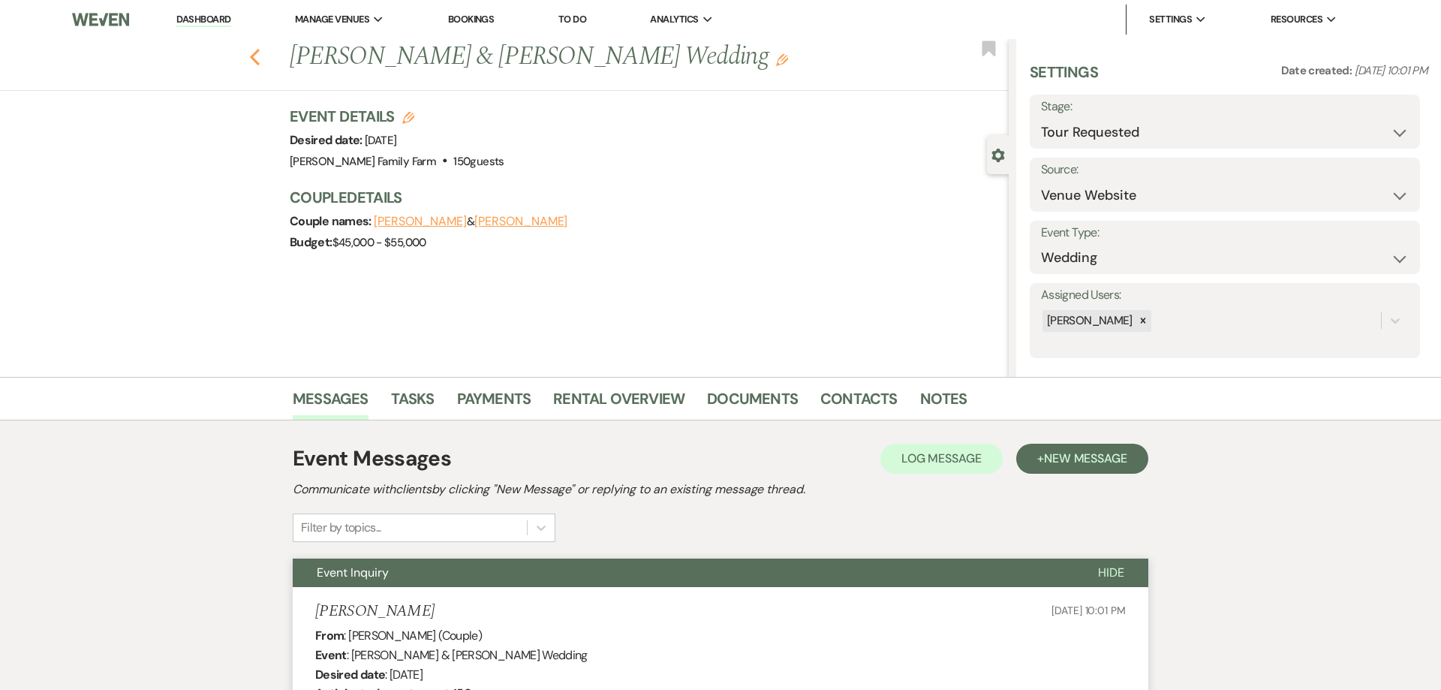
select select "2"
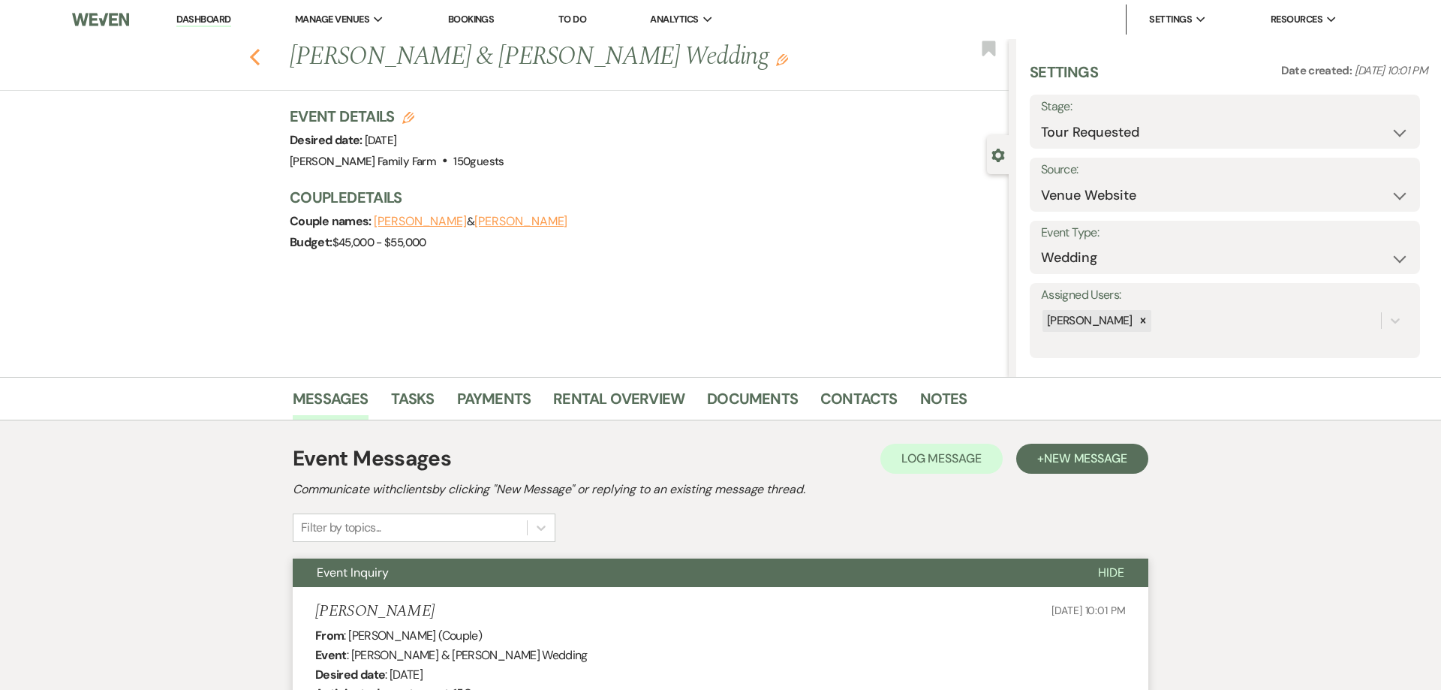
select select "2"
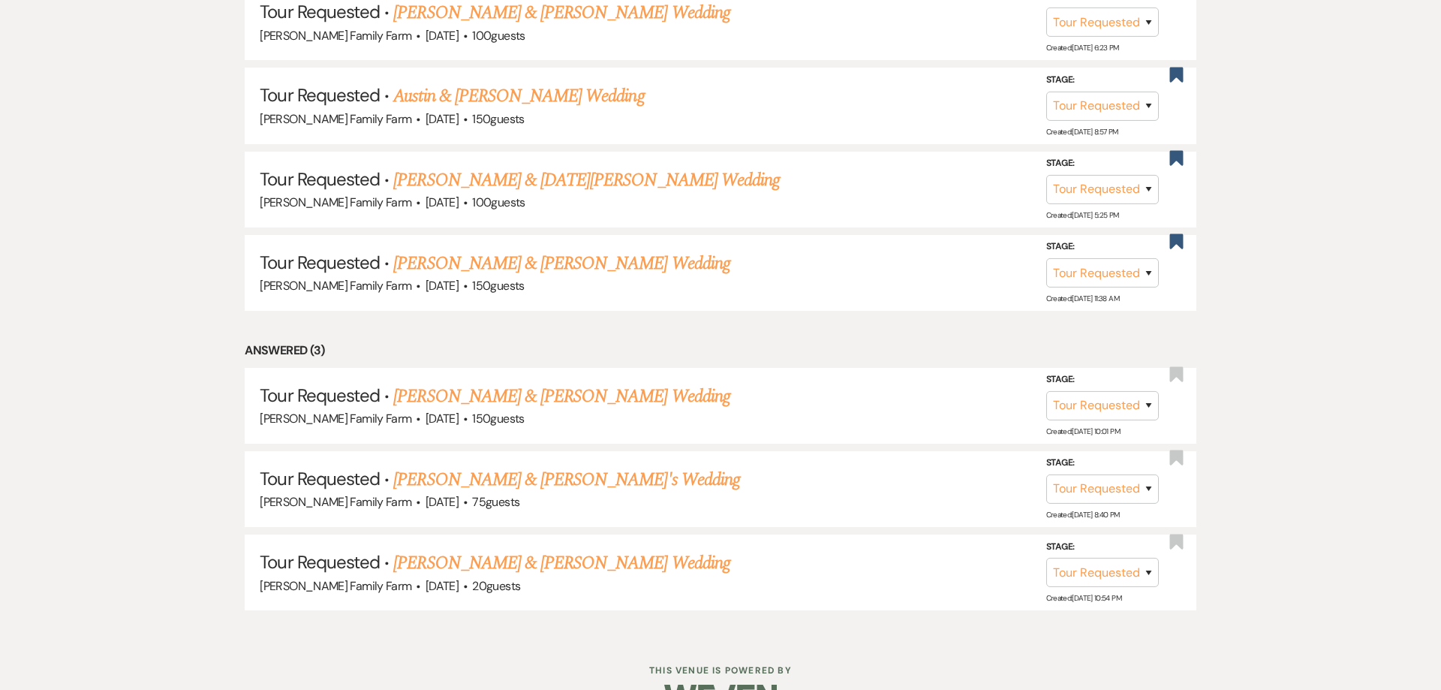
scroll to position [688, 0]
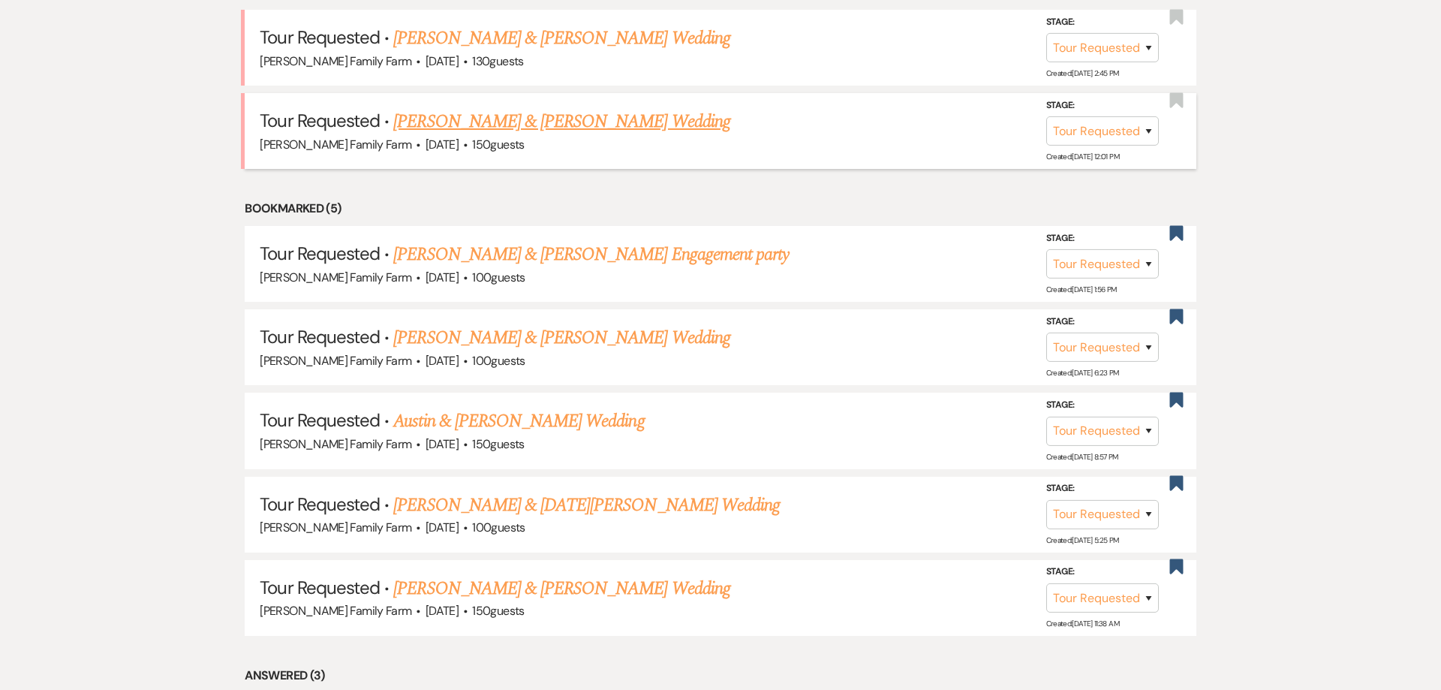
click at [536, 125] on link "[PERSON_NAME] & [PERSON_NAME] Wedding" at bounding box center [561, 122] width 336 height 27
select select "2"
select select "5"
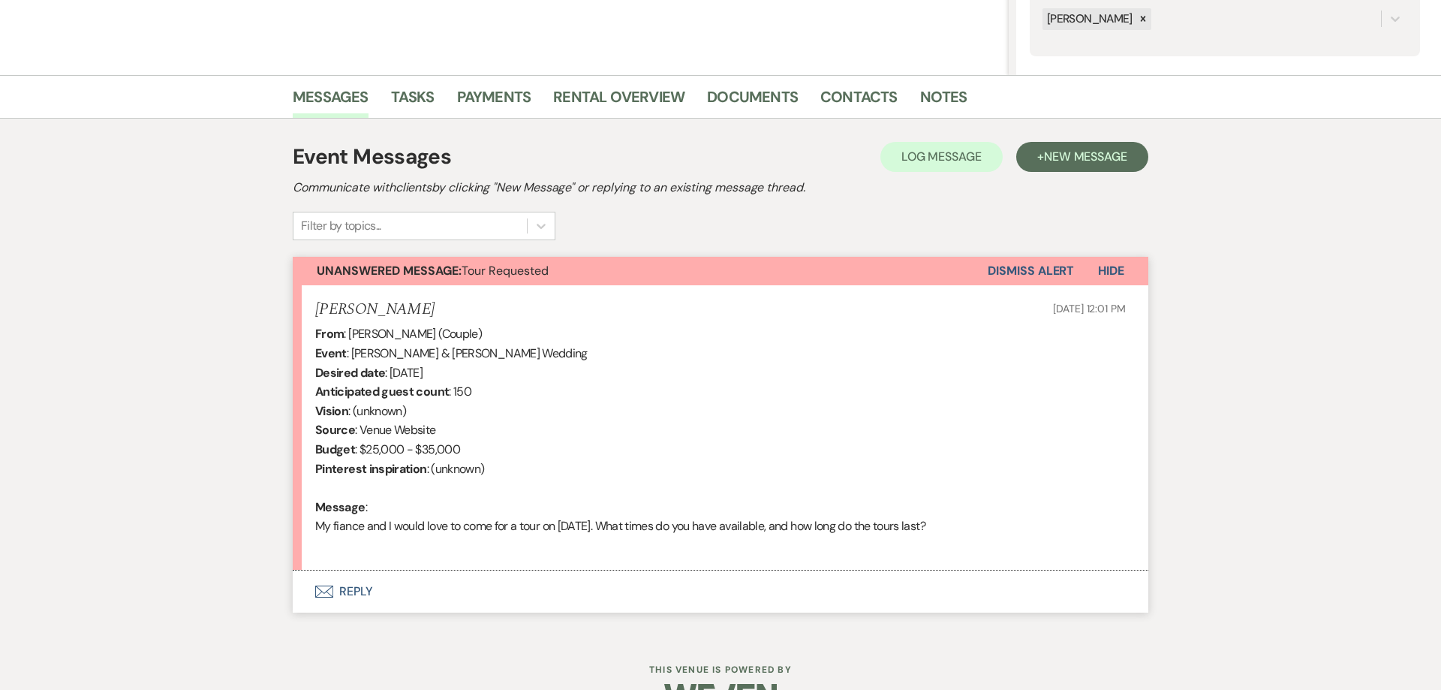
scroll to position [344, 0]
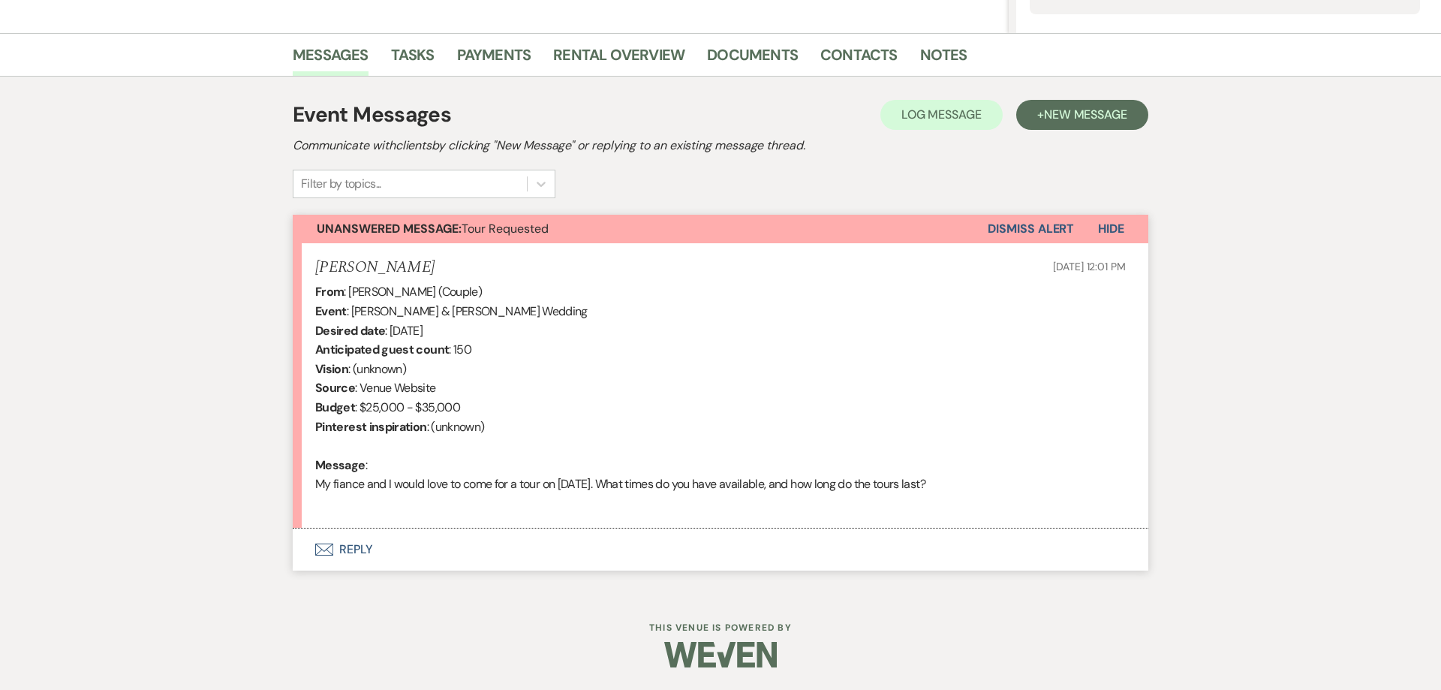
click at [362, 548] on button "Envelope Reply" at bounding box center [721, 549] width 856 height 42
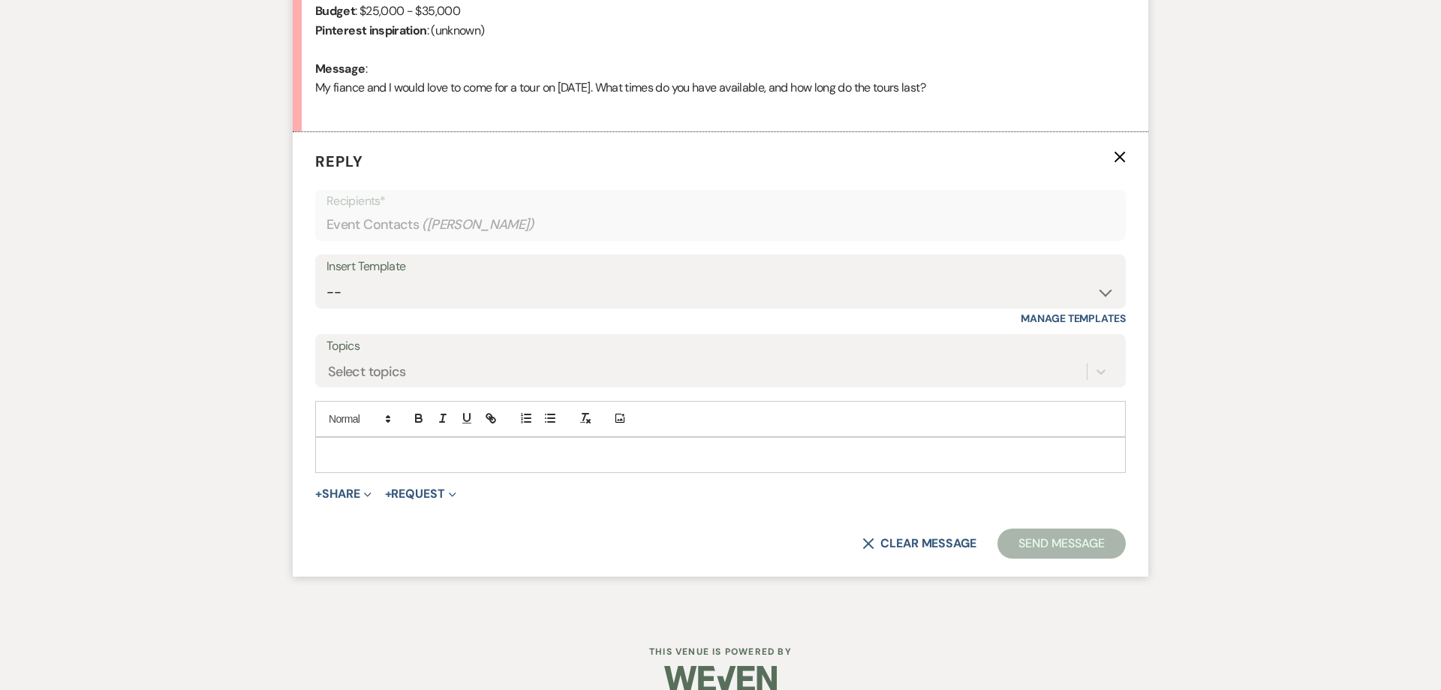
scroll to position [750, 0]
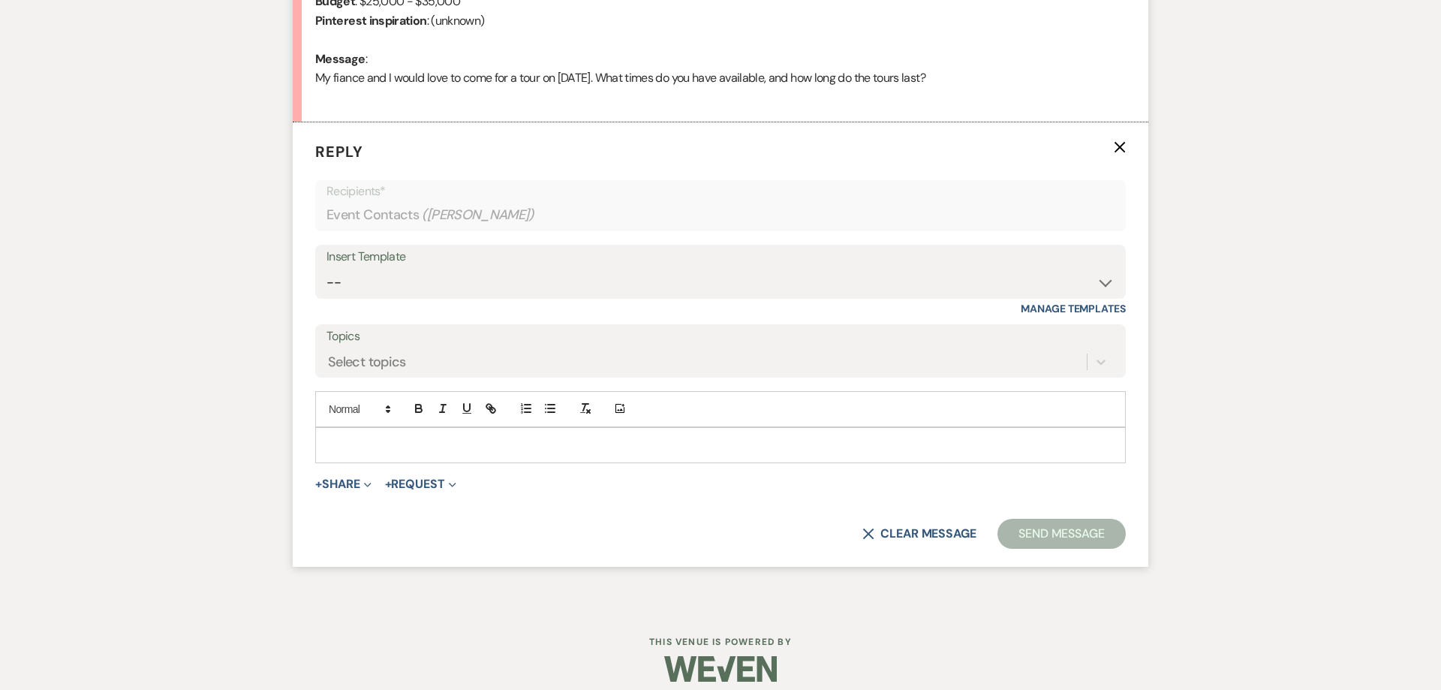
click at [363, 446] on p at bounding box center [720, 445] width 787 height 17
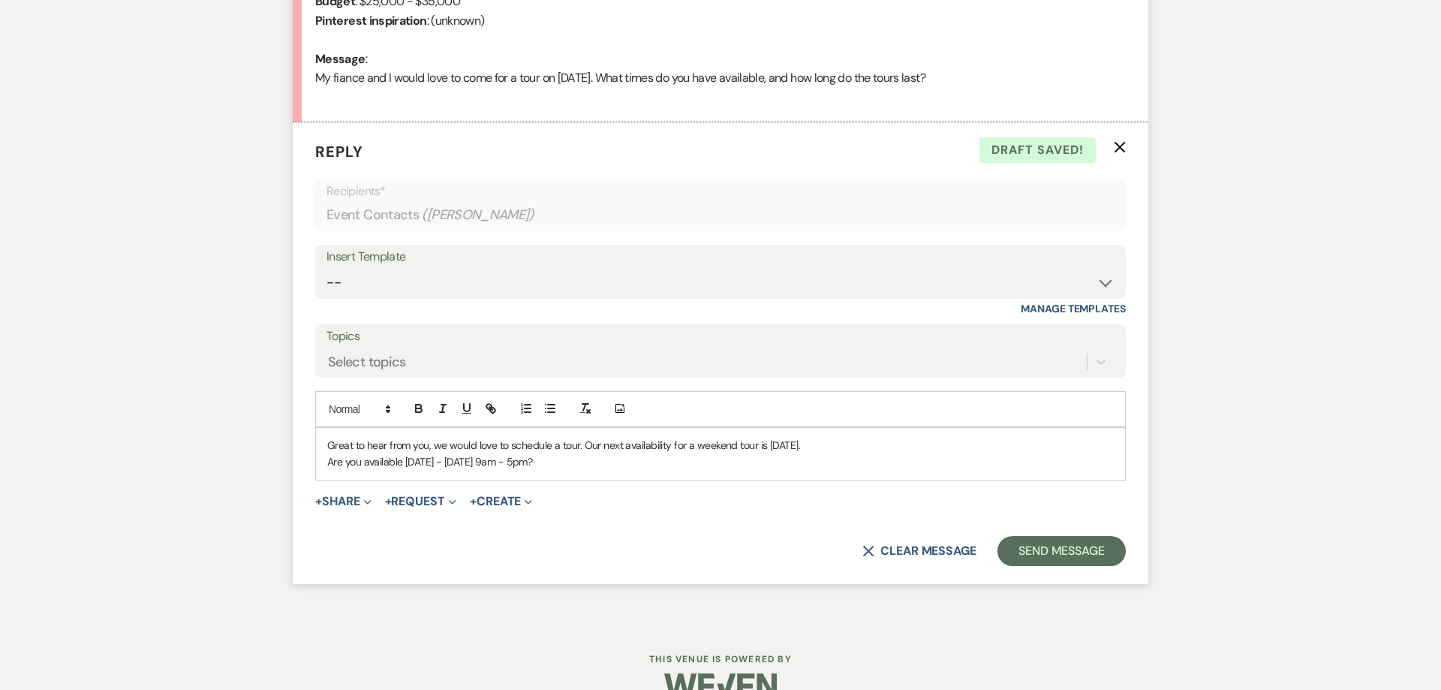
click at [330, 462] on p "Are you available [DATE] - [DATE] 9am - 5pm?" at bounding box center [720, 461] width 787 height 17
click at [399, 465] on p "Alternativly we Are you available [DATE] - [DATE] 9am - 5pm?" at bounding box center [720, 461] width 787 height 17
click at [395, 462] on p "Alternativly we Are you available [DATE] - [DATE] 9am - 5pm?" at bounding box center [720, 461] width 787 height 17
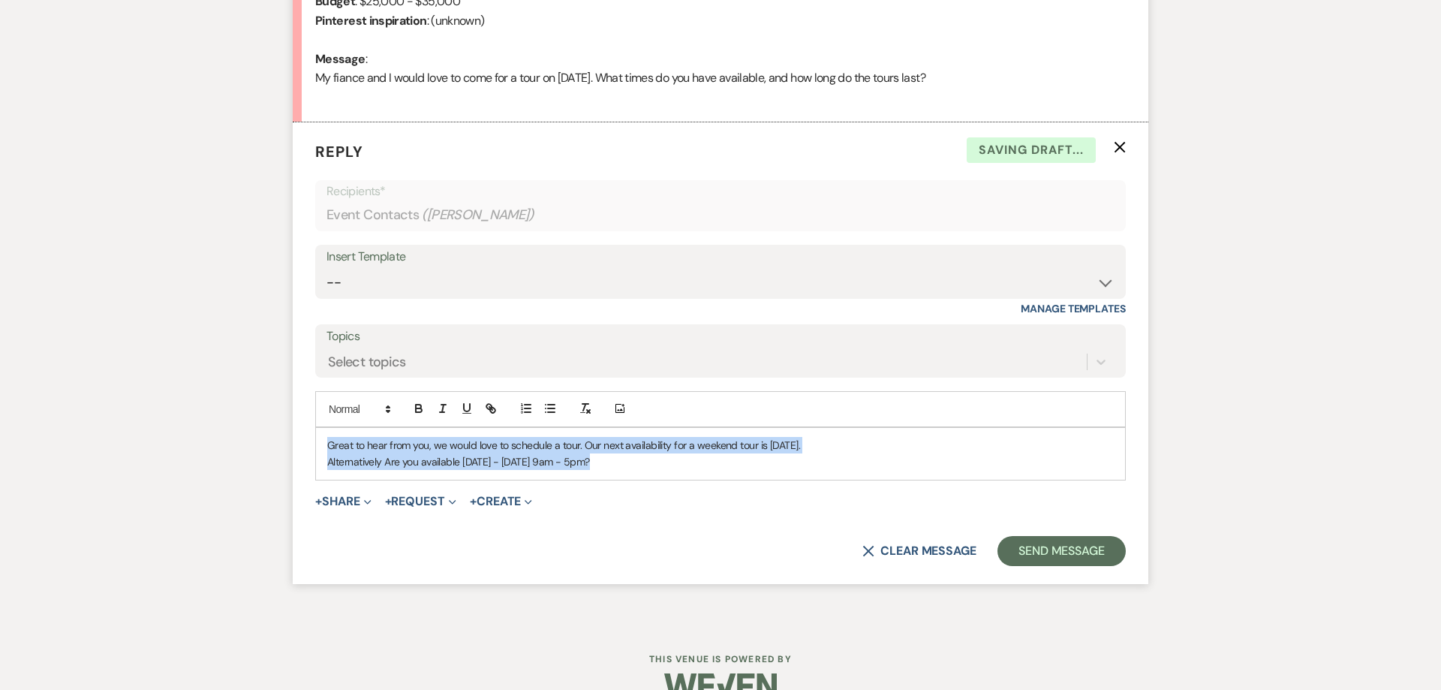
drag, startPoint x: 619, startPoint y: 465, endPoint x: 236, endPoint y: 442, distance: 384.3
click at [316, 442] on div "Great to hear from you, we would love to schedule a tour. Our next availability…" at bounding box center [720, 454] width 809 height 52
copy div "Great to hear from you, we would love to schedule a tour. Our next availability…"
click at [674, 475] on div "Great to hear from you, we would love to schedule a tour. Our next availability…" at bounding box center [720, 454] width 809 height 52
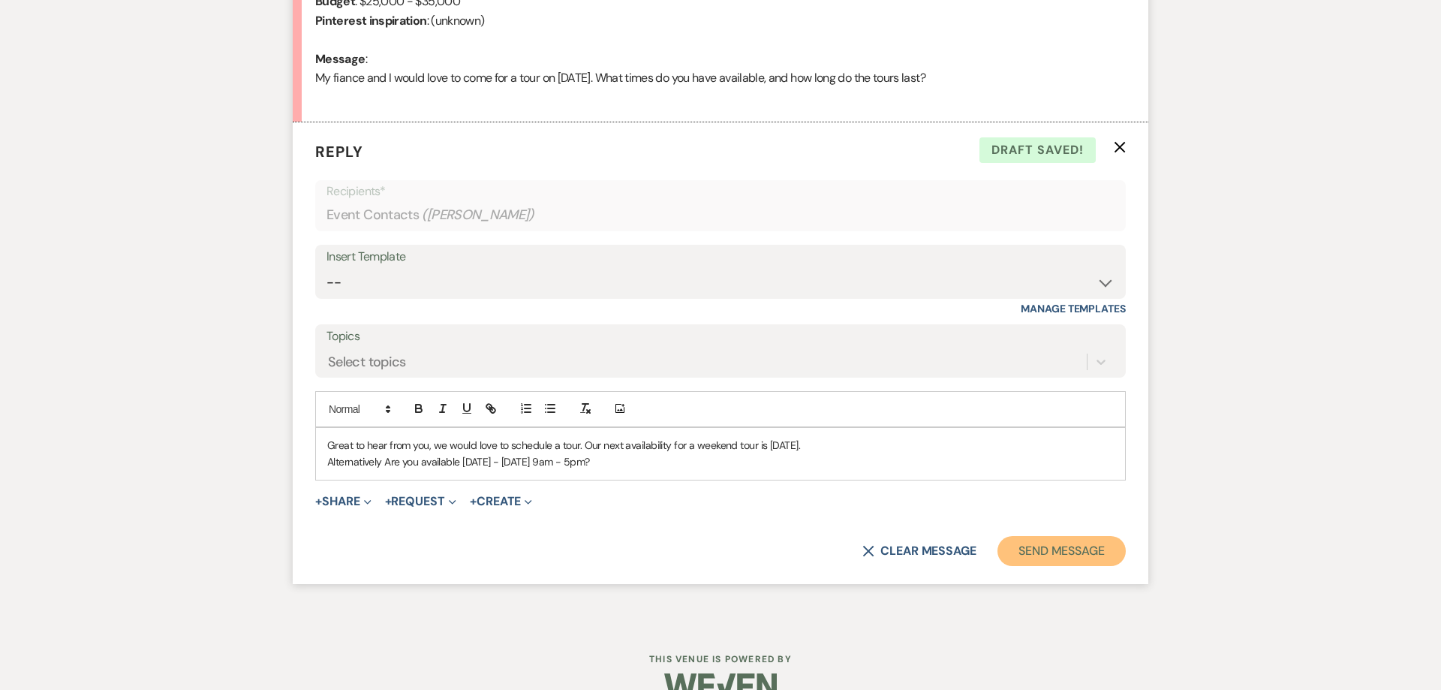
click at [1079, 556] on button "Send Message" at bounding box center [1062, 551] width 128 height 30
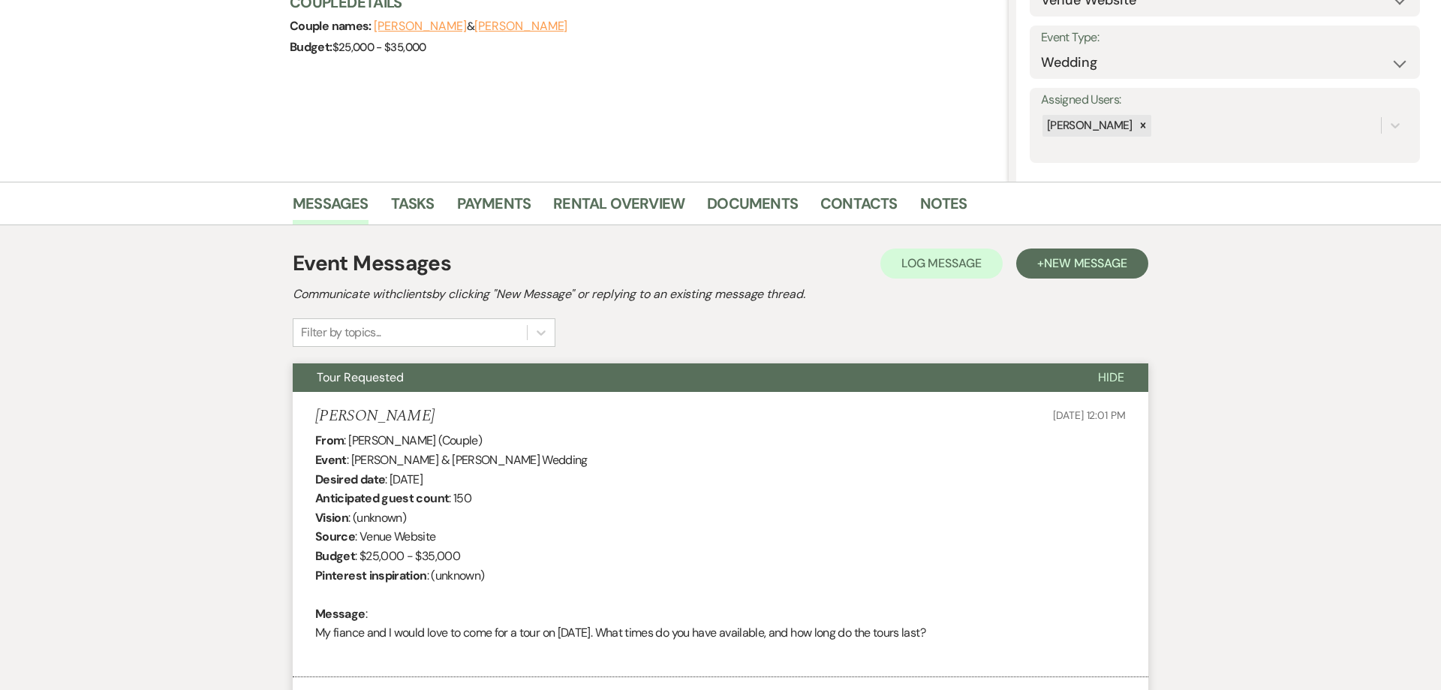
scroll to position [0, 0]
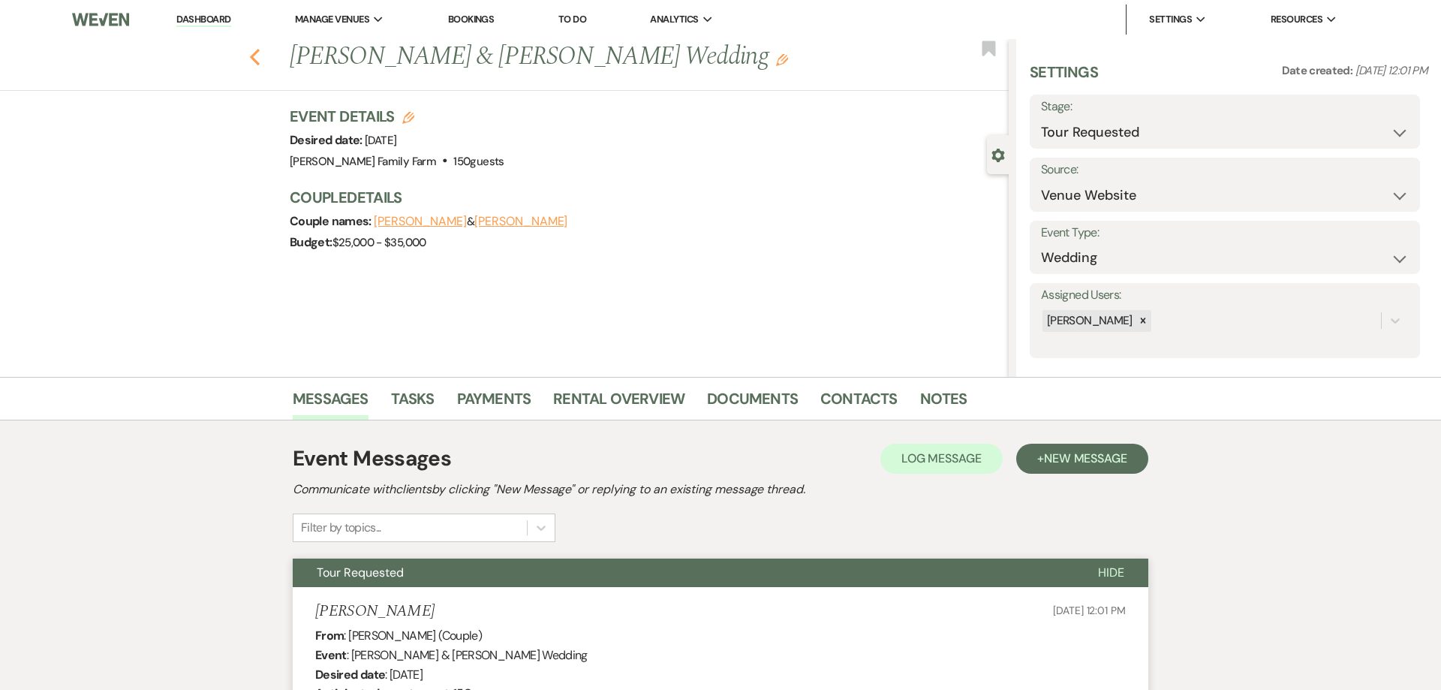
click at [253, 61] on icon "Previous" at bounding box center [254, 57] width 11 height 18
select select "2"
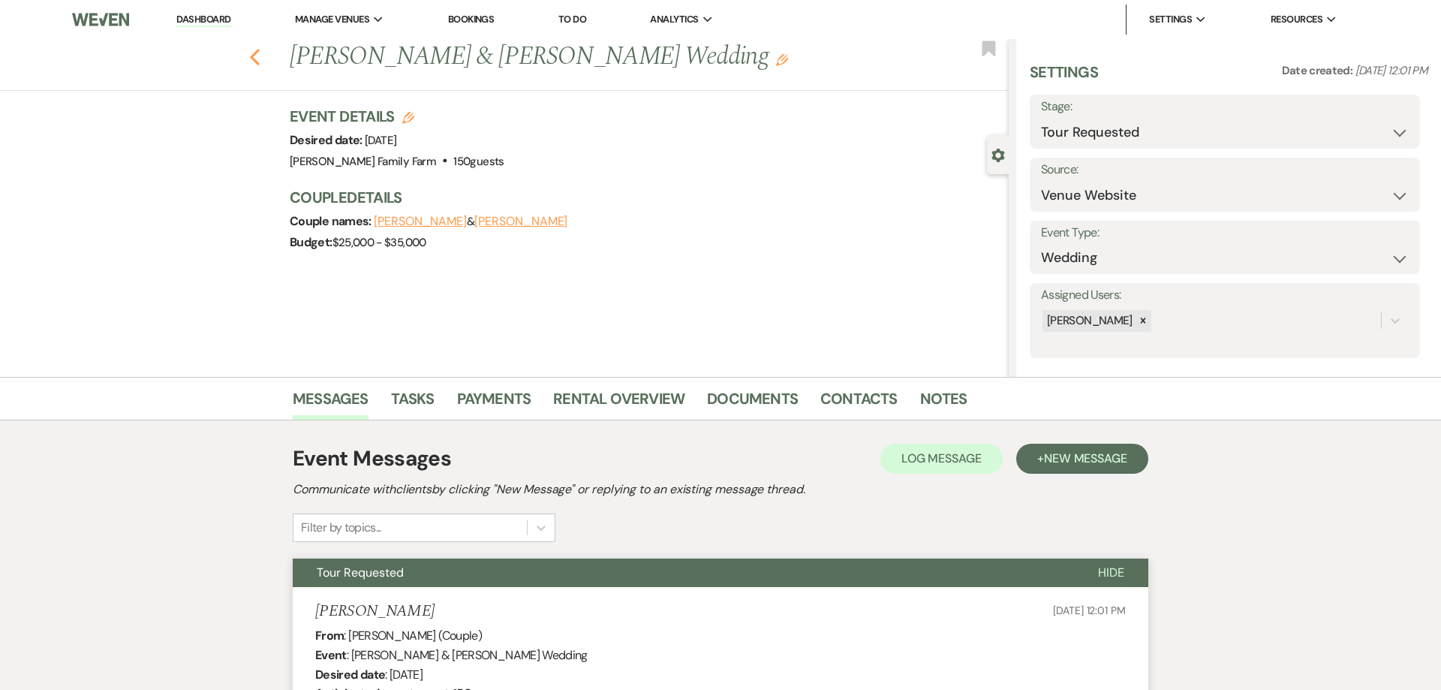
select select "2"
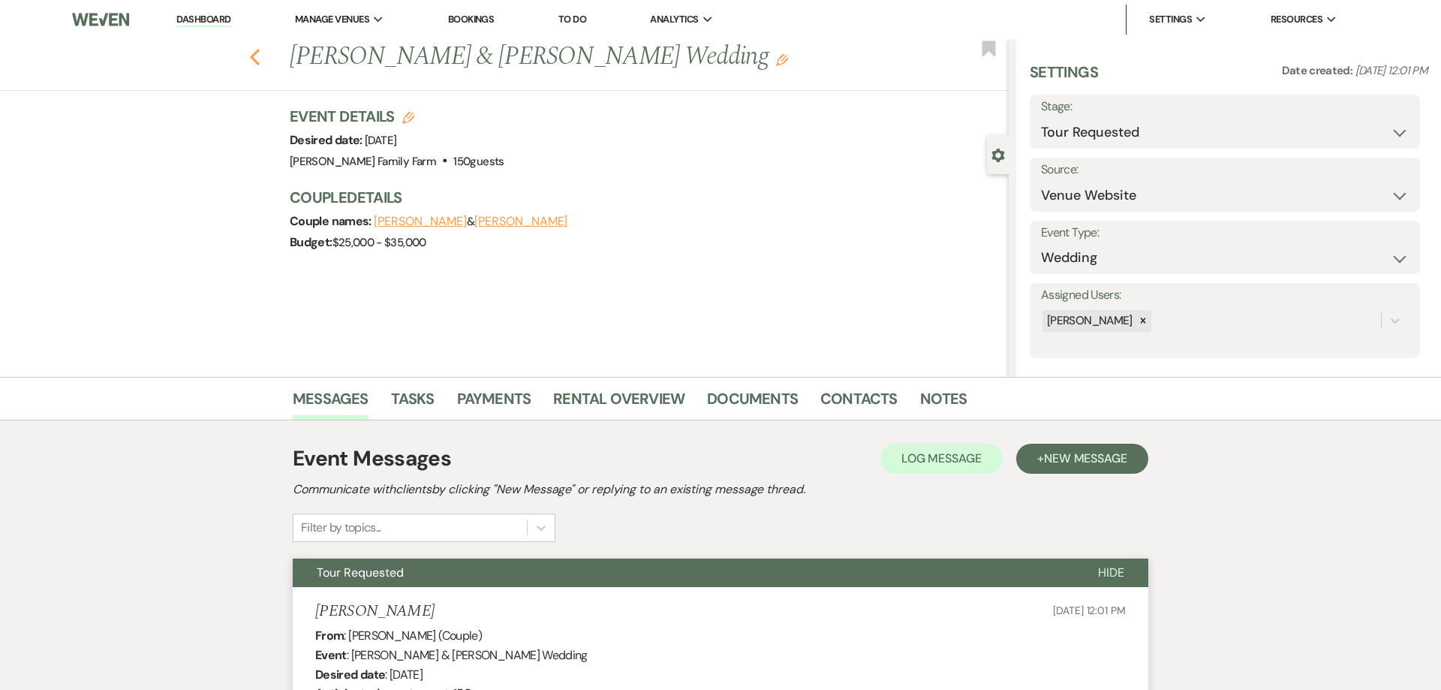
select select "2"
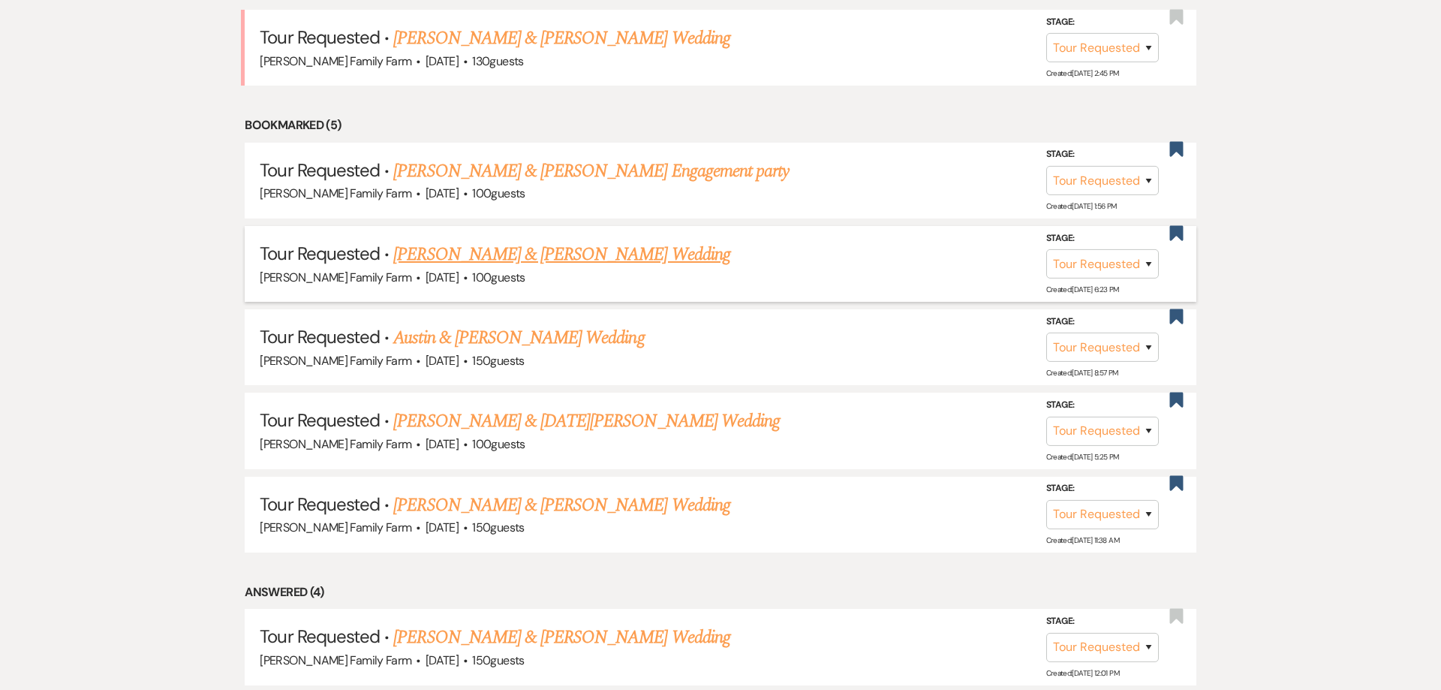
scroll to position [574, 0]
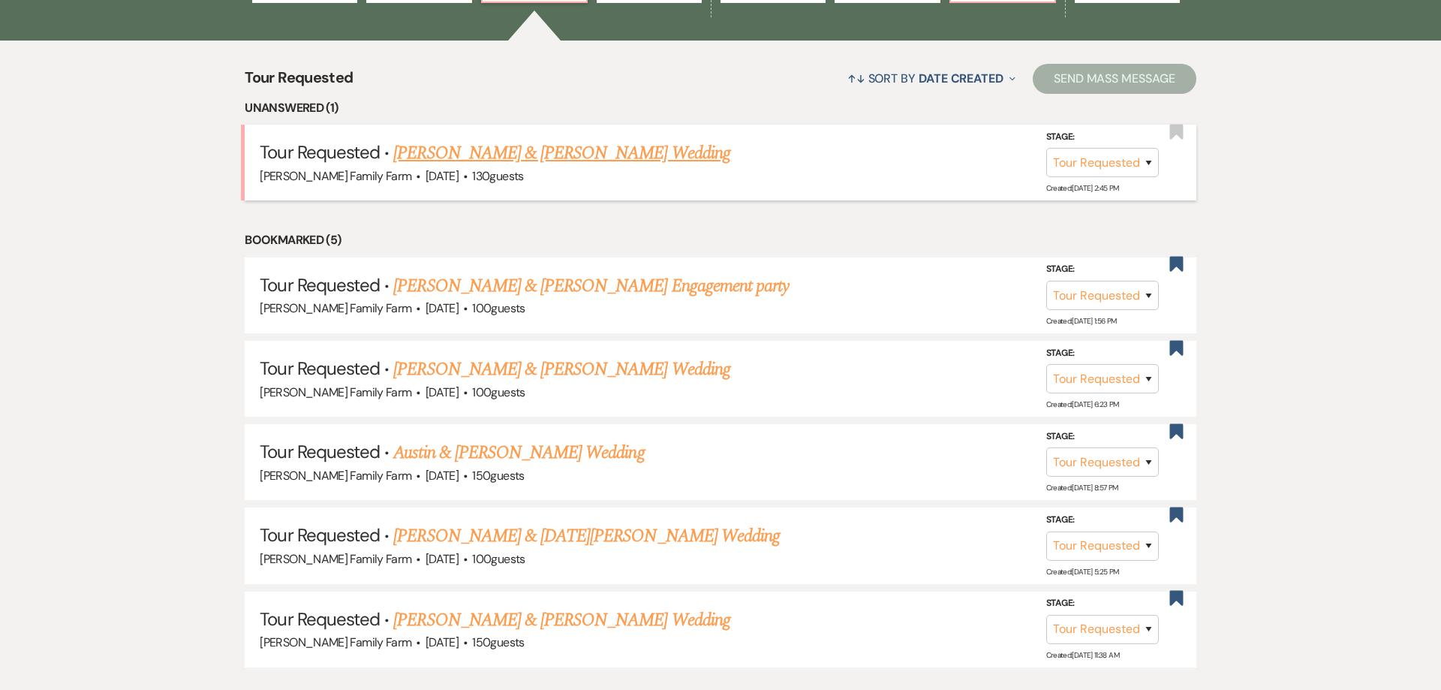
click at [498, 154] on link "[PERSON_NAME] & [PERSON_NAME] Wedding" at bounding box center [561, 153] width 336 height 27
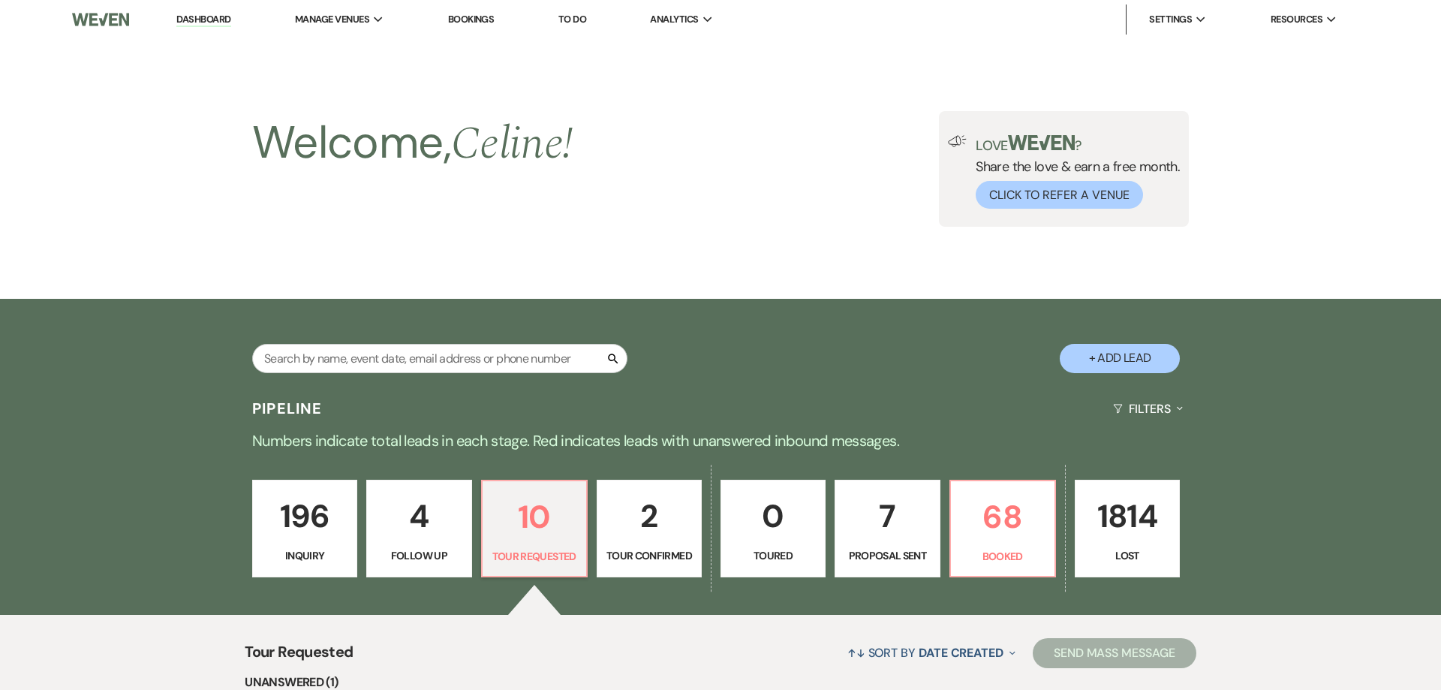
select select "2"
select select "5"
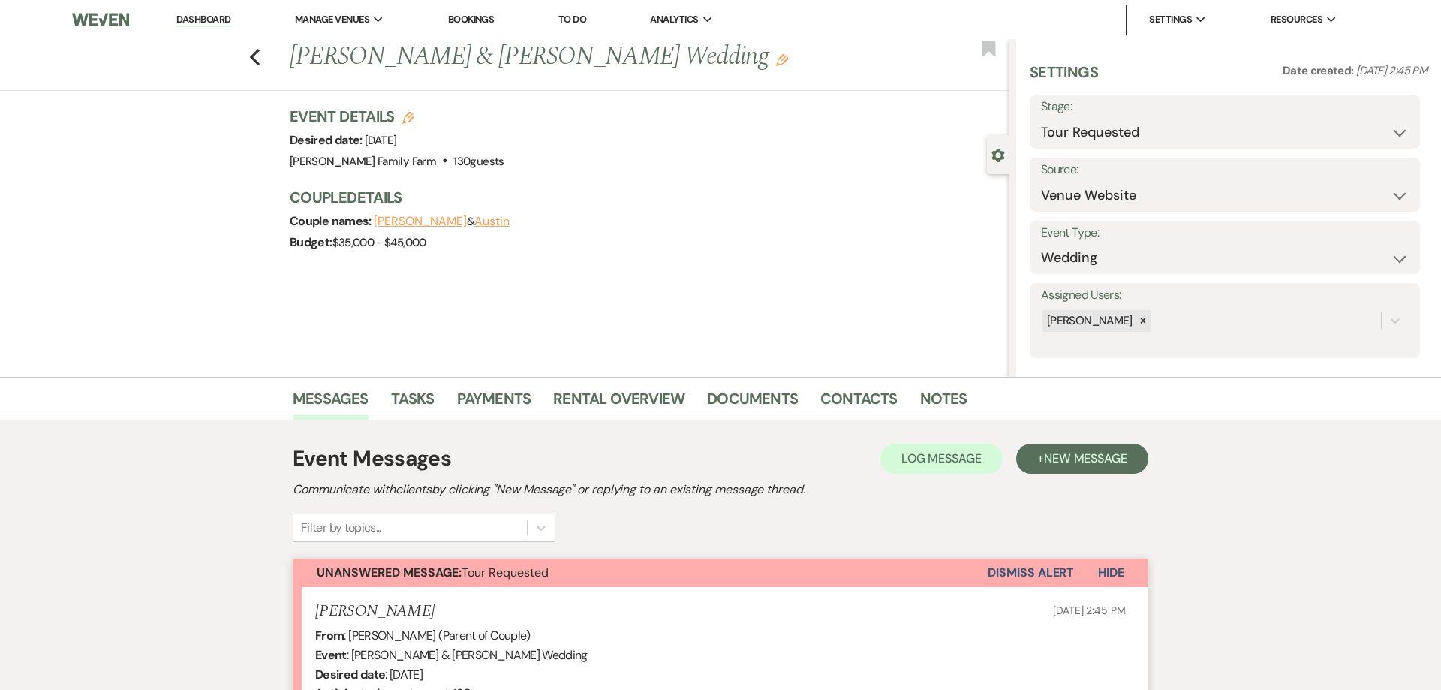
scroll to position [344, 0]
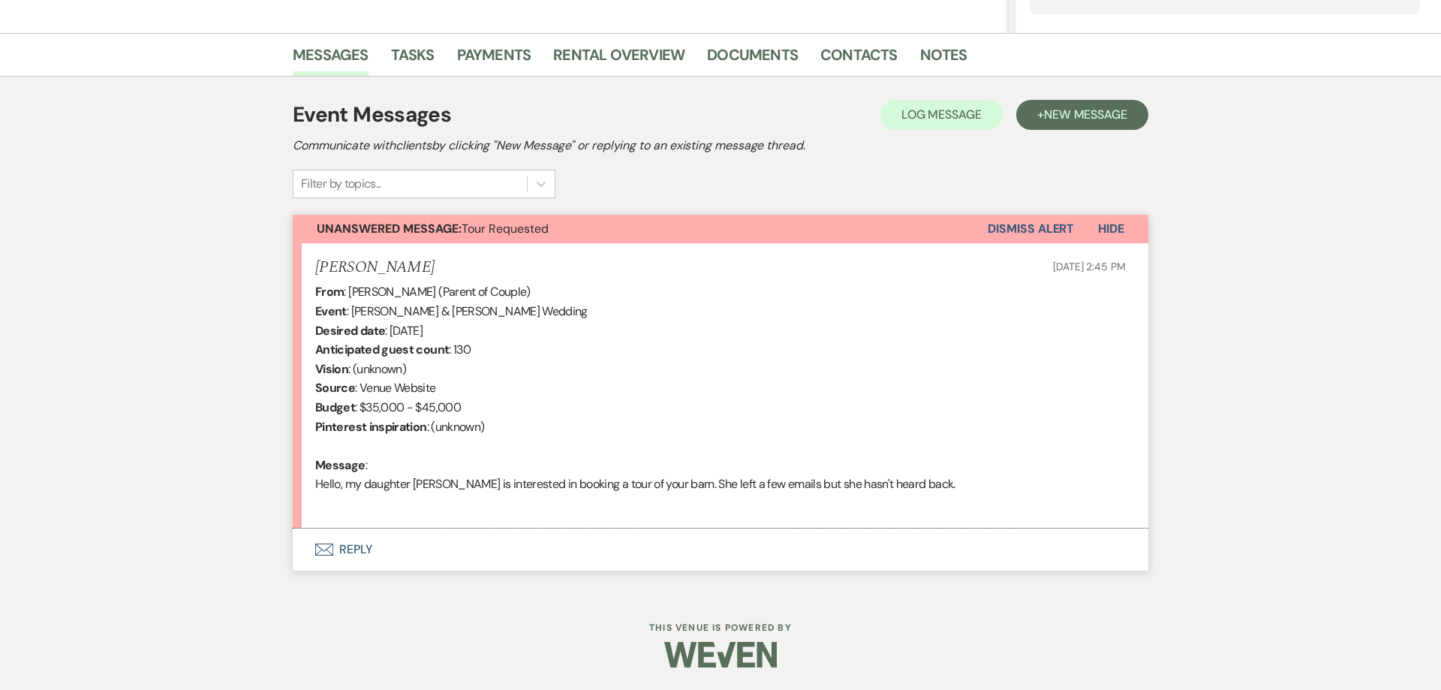
click at [354, 553] on button "Envelope Reply" at bounding box center [721, 549] width 856 height 42
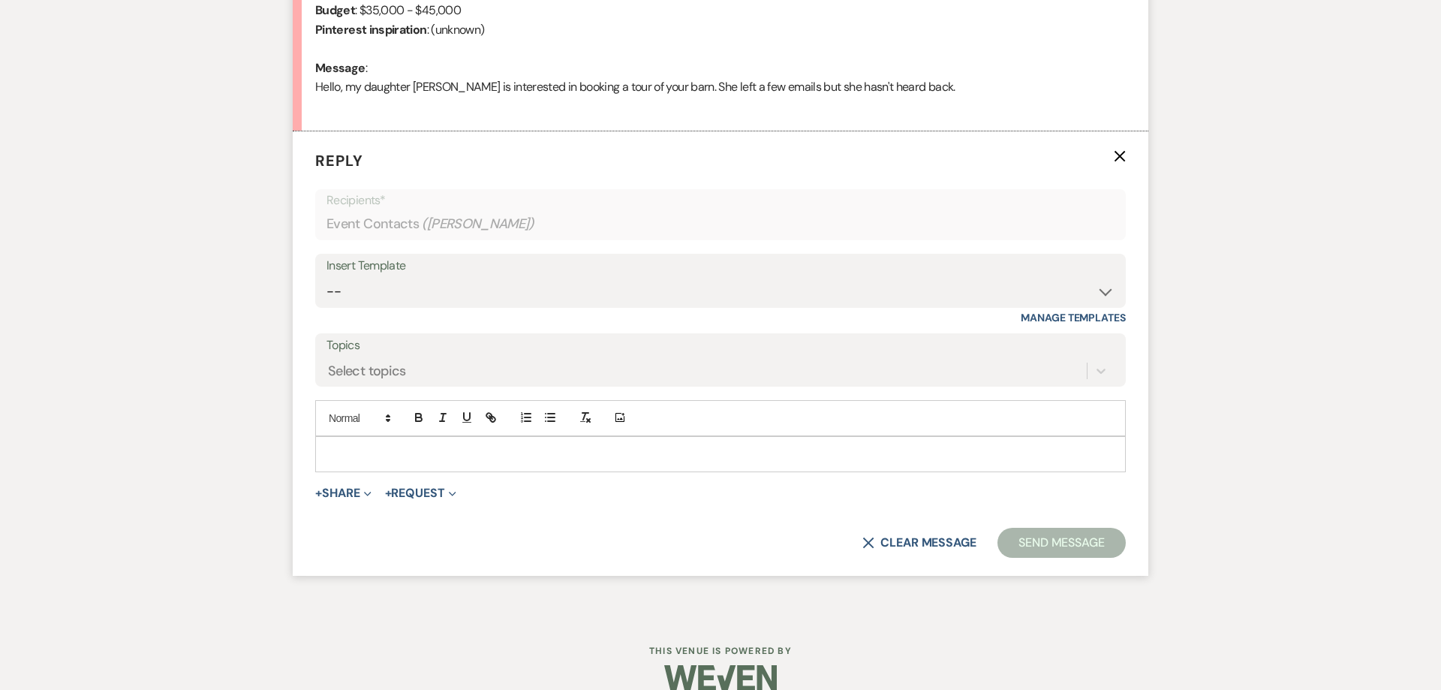
scroll to position [750, 0]
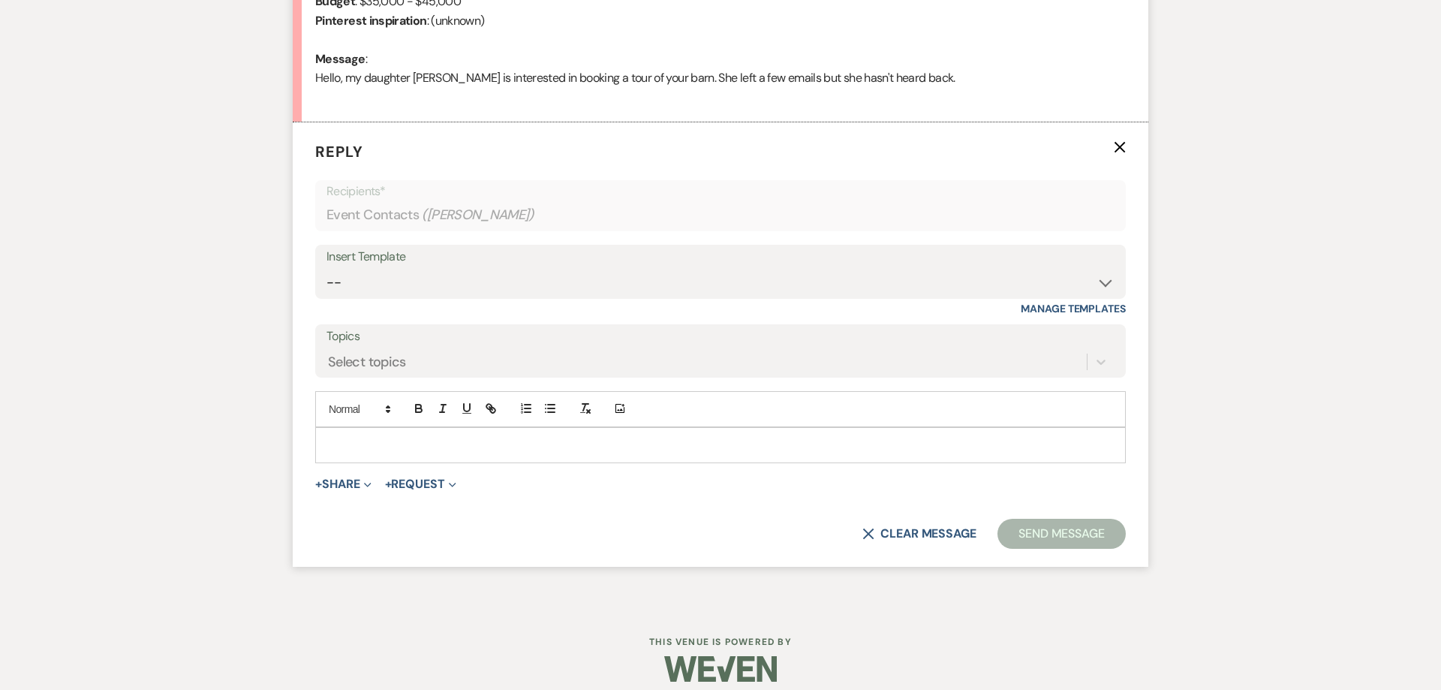
click at [362, 455] on div at bounding box center [720, 445] width 809 height 35
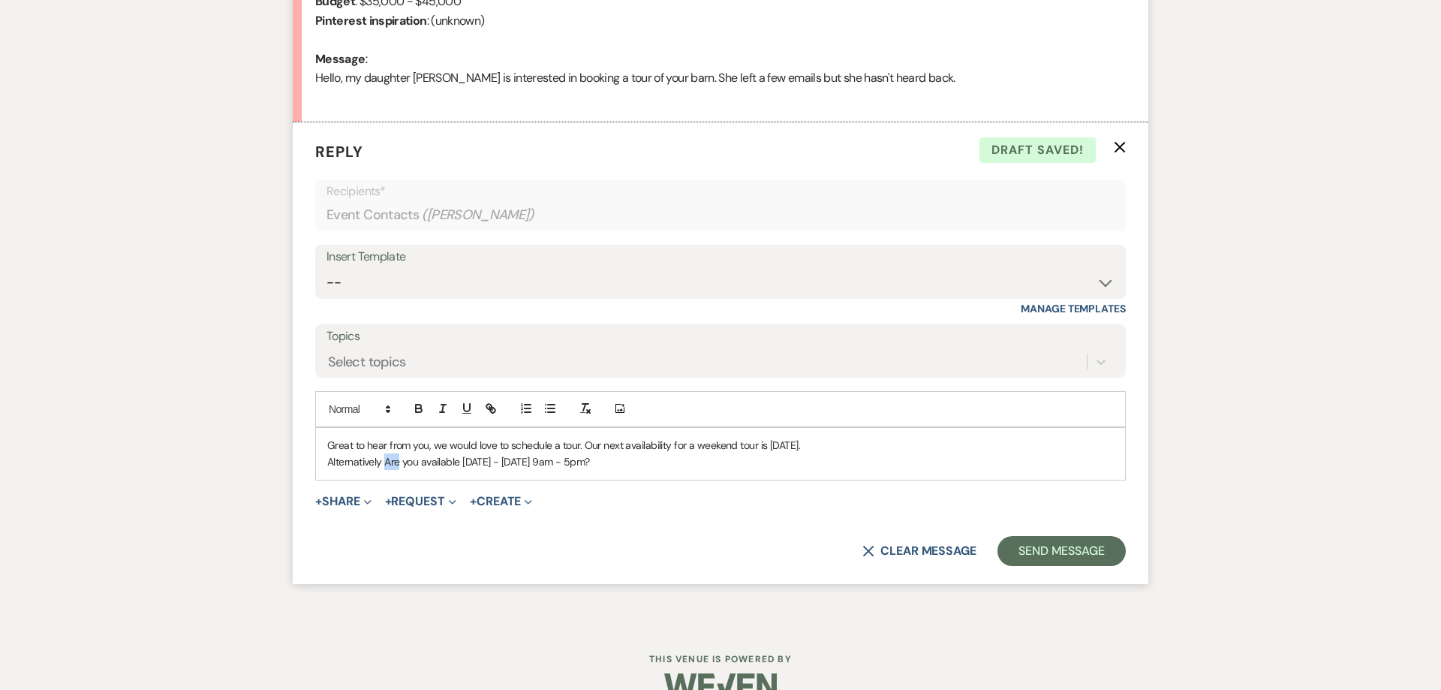
drag, startPoint x: 400, startPoint y: 465, endPoint x: 386, endPoint y: 462, distance: 14.6
click at [386, 462] on p "Alternatively Are you available [DATE] - [DATE] 9am - 5pm?" at bounding box center [720, 461] width 787 height 17
click at [1035, 547] on button "Send Message" at bounding box center [1062, 551] width 128 height 30
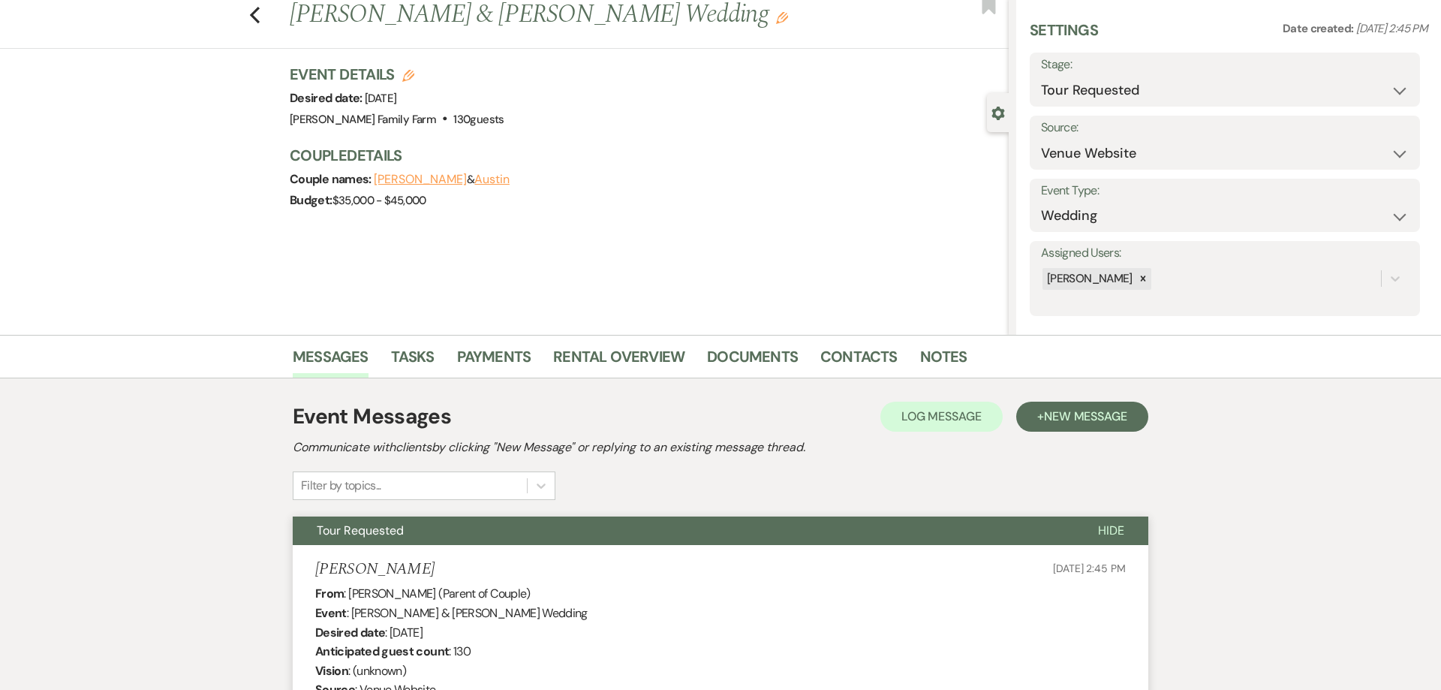
scroll to position [0, 0]
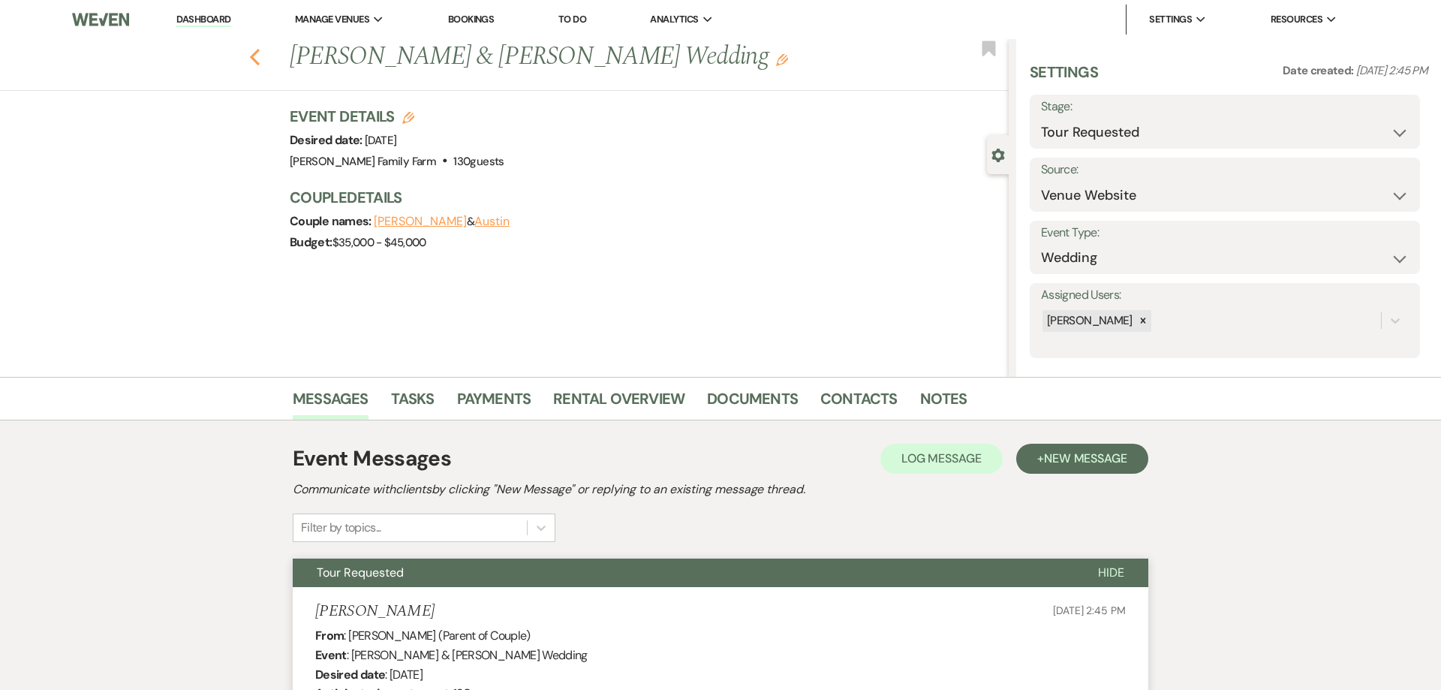
click at [254, 53] on use "button" at bounding box center [255, 57] width 10 height 17
select select "2"
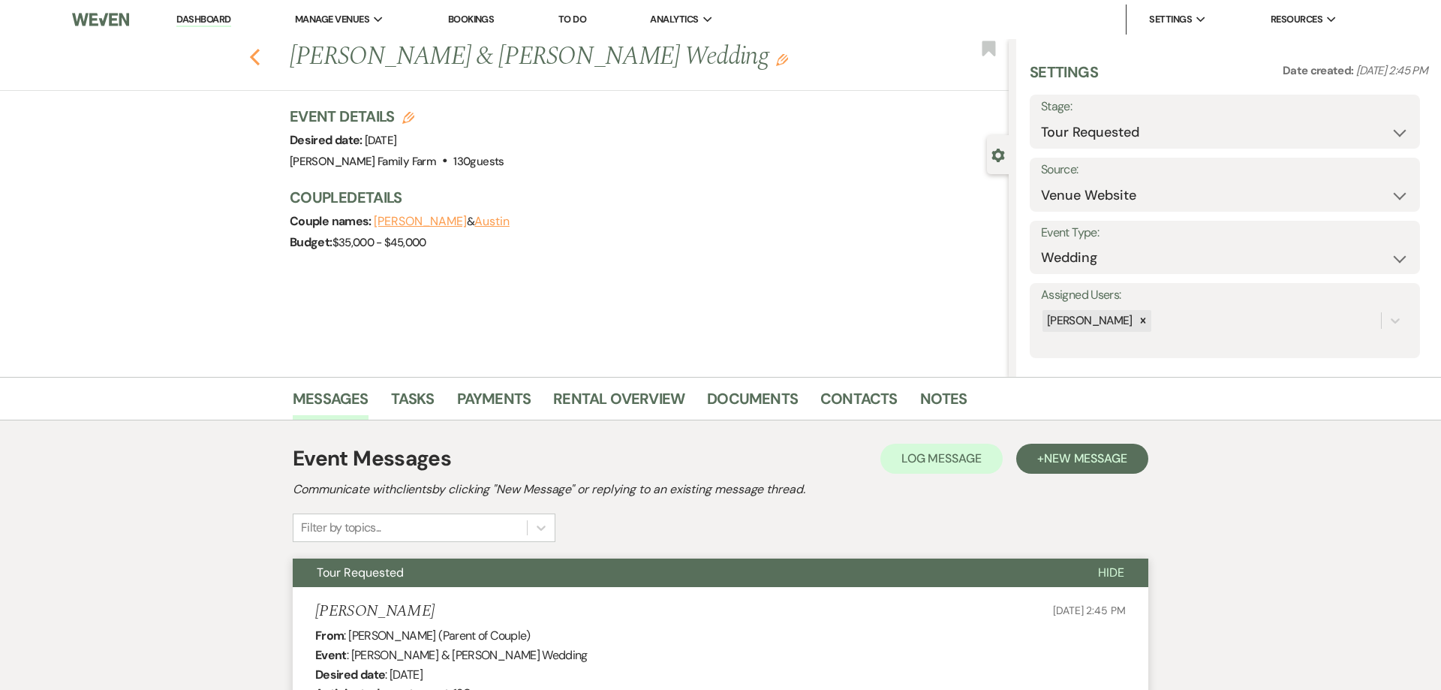
select select "2"
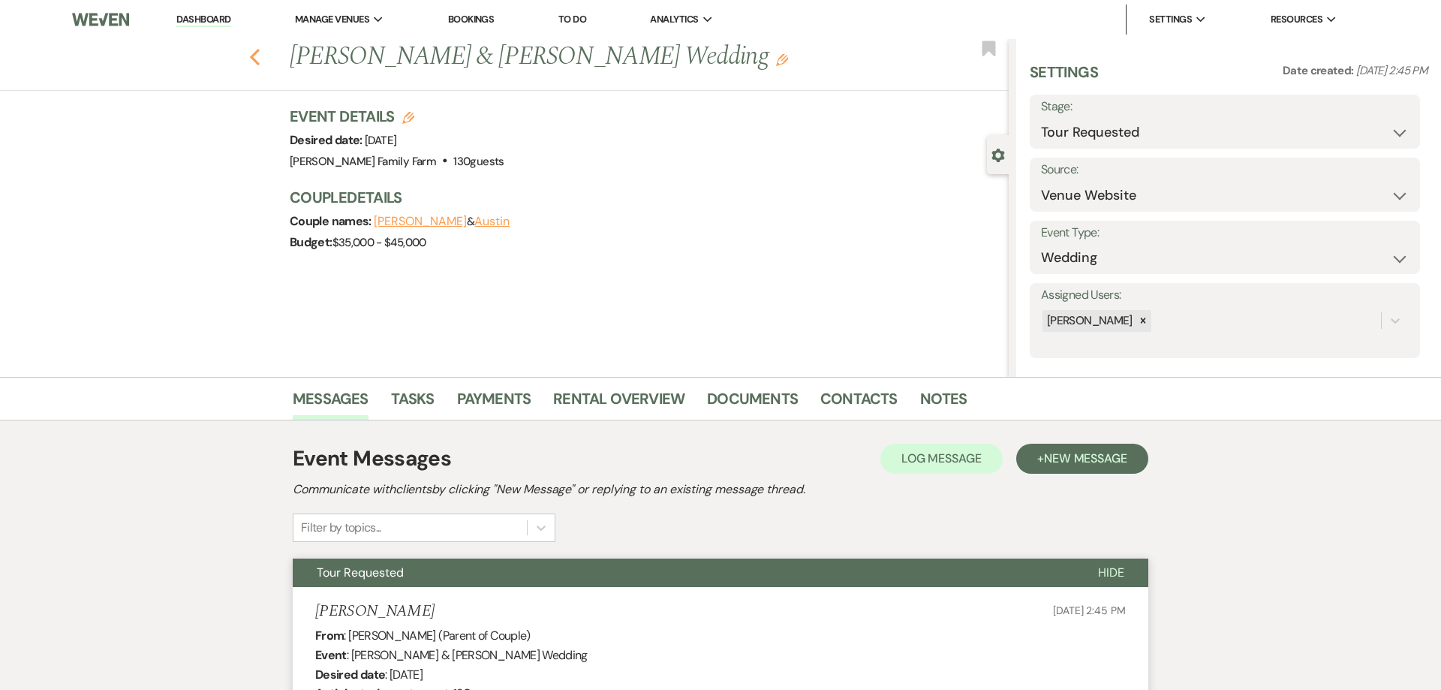
select select "2"
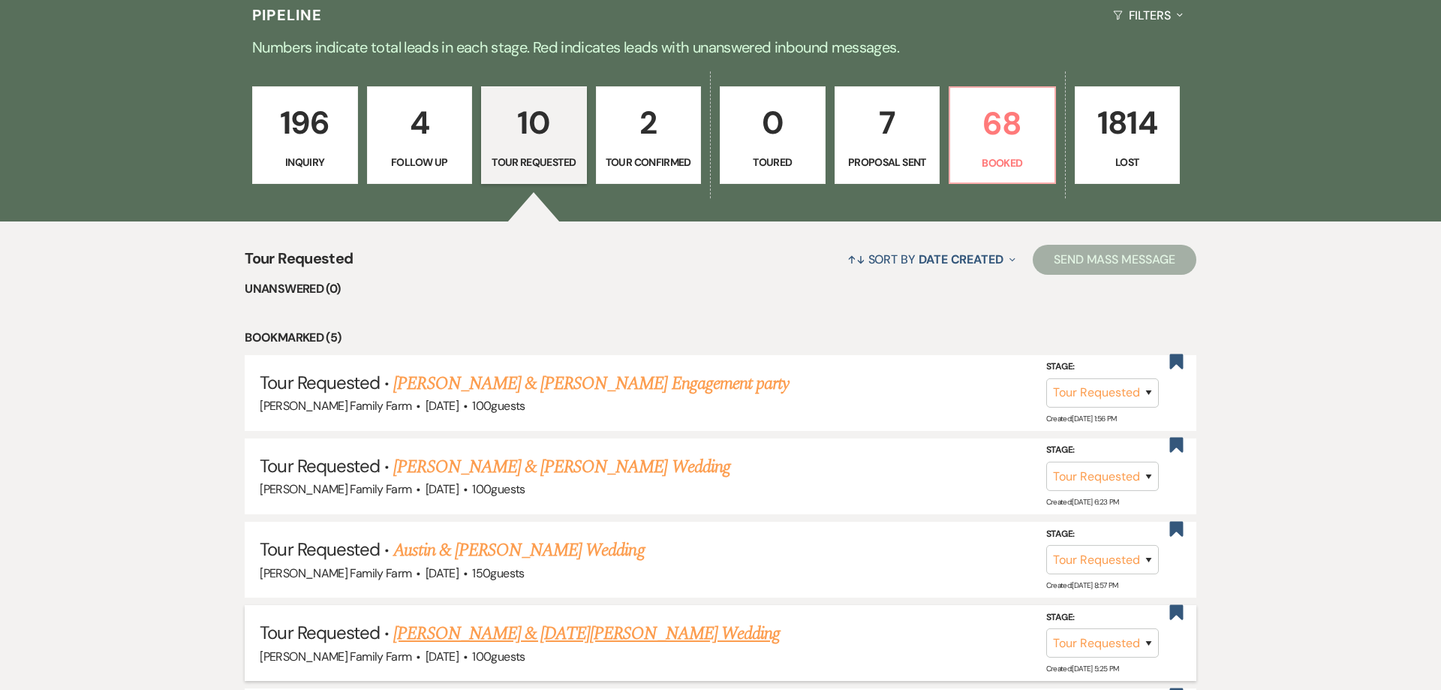
scroll to position [345, 0]
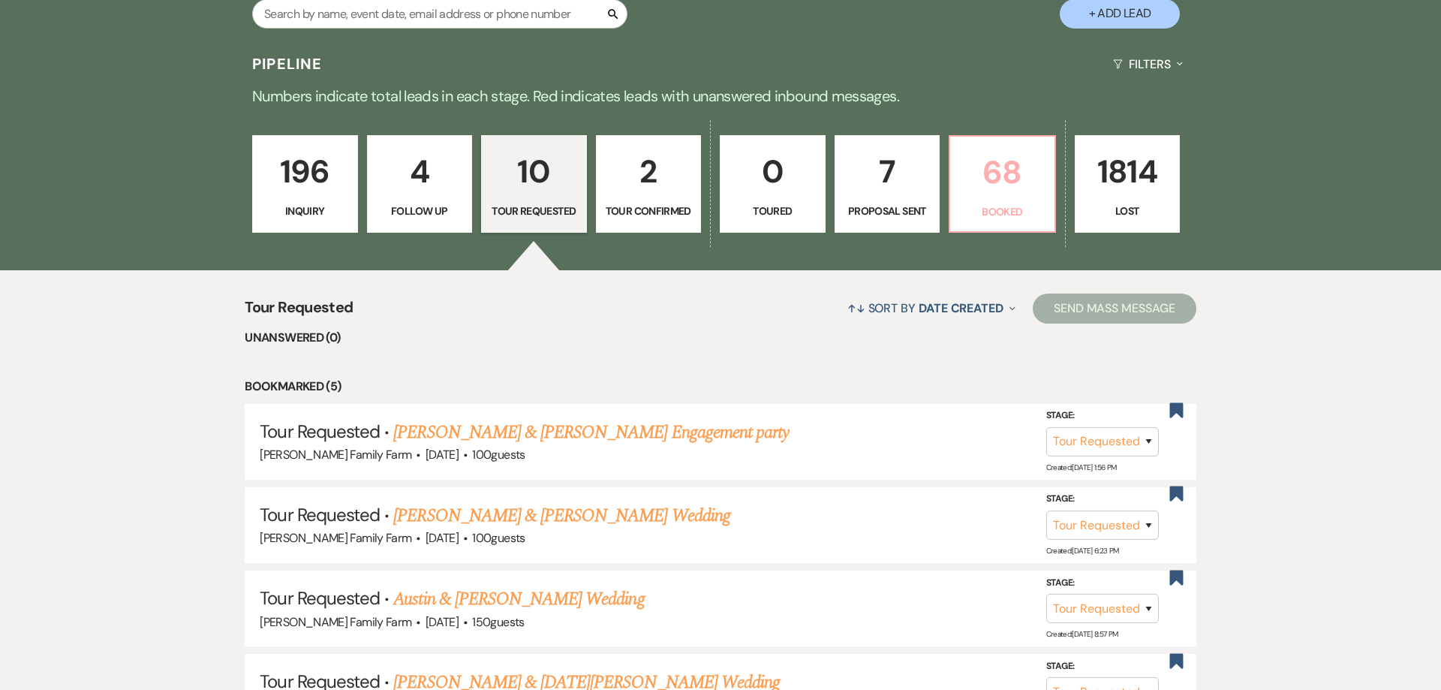
click at [978, 210] on p "Booked" at bounding box center [1002, 211] width 86 height 17
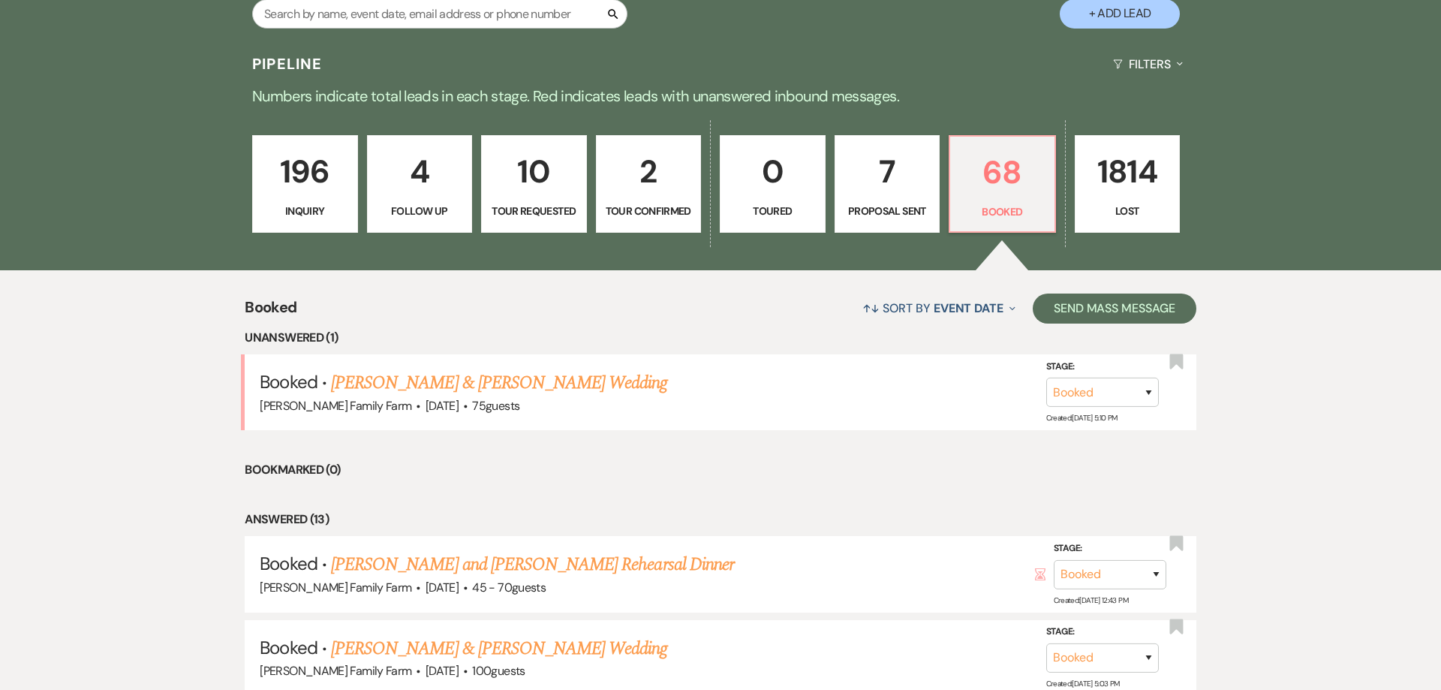
click at [336, 207] on p "Inquiry" at bounding box center [305, 211] width 86 height 17
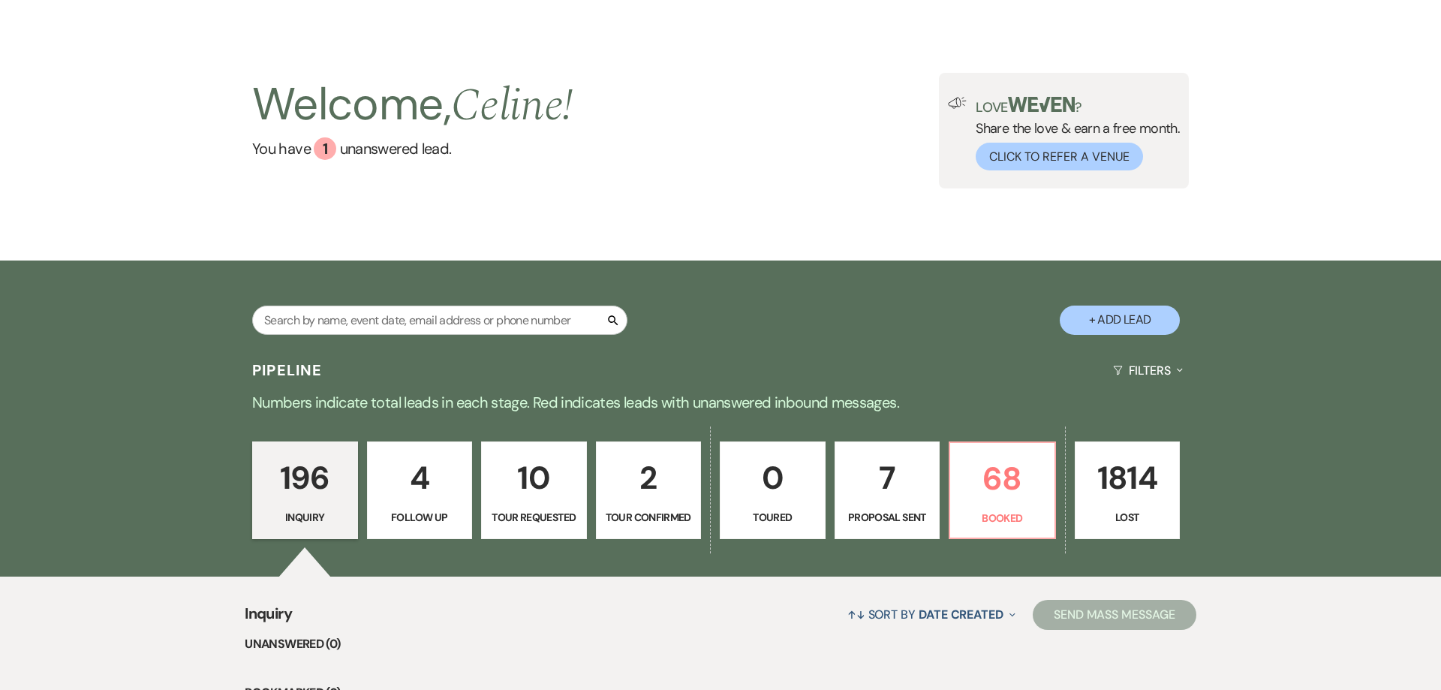
scroll to position [230, 0]
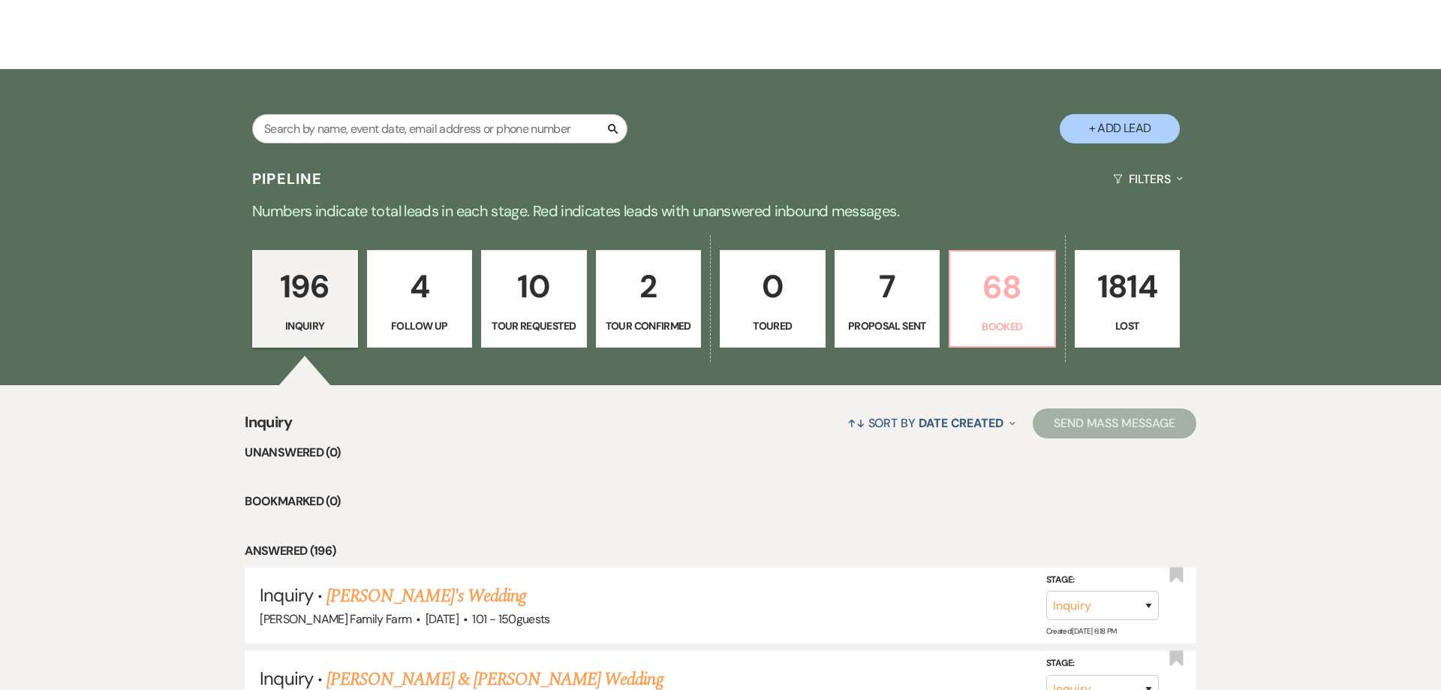
click at [1004, 312] on p "68" at bounding box center [1002, 287] width 86 height 50
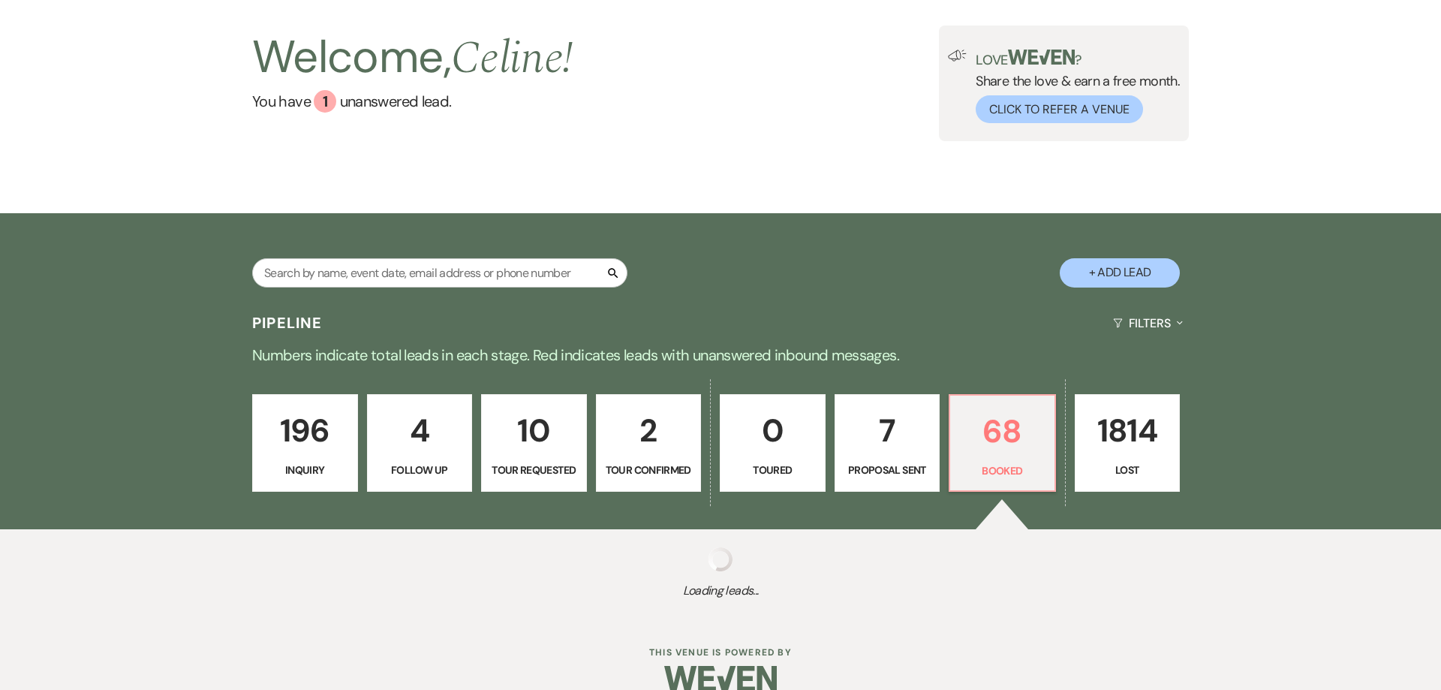
click at [1000, 324] on div "Pipeline Filters Expand" at bounding box center [720, 323] width 1081 height 40
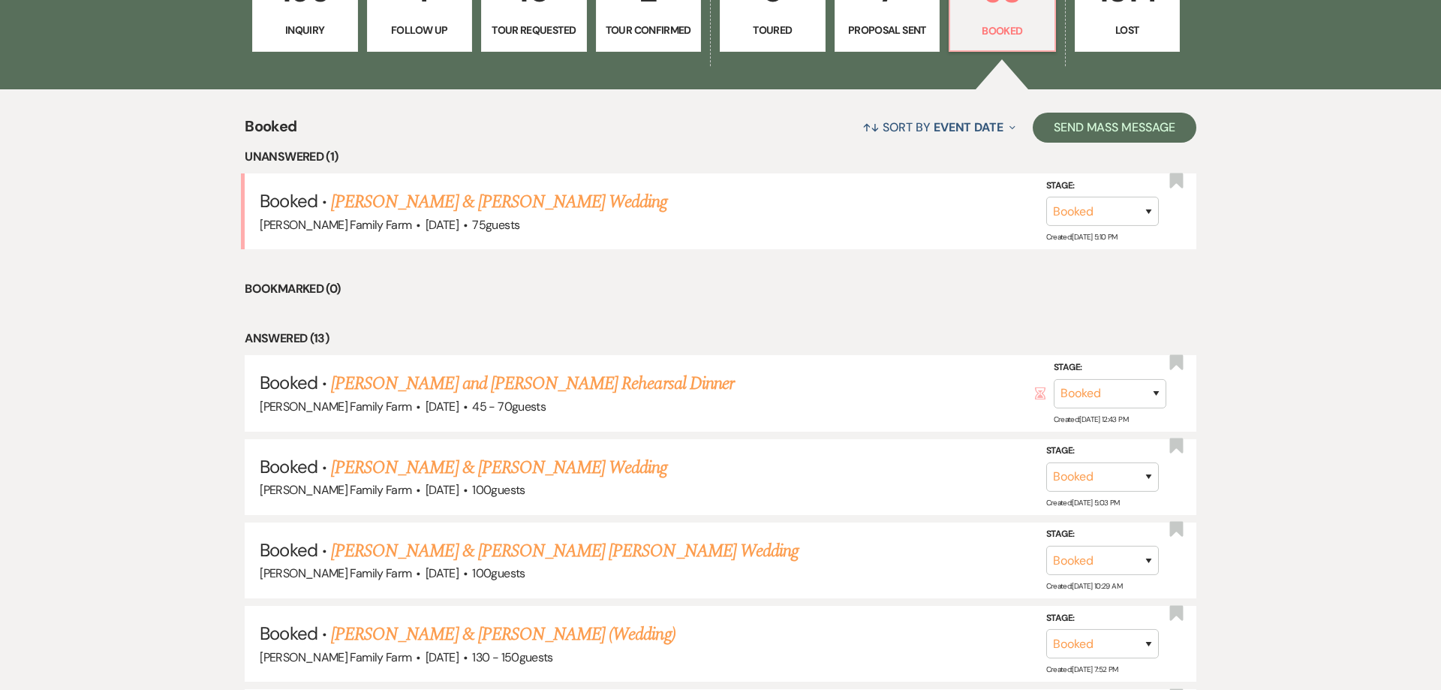
scroll to position [526, 0]
click at [467, 204] on link "[PERSON_NAME] & [PERSON_NAME] Wedding" at bounding box center [499, 201] width 336 height 27
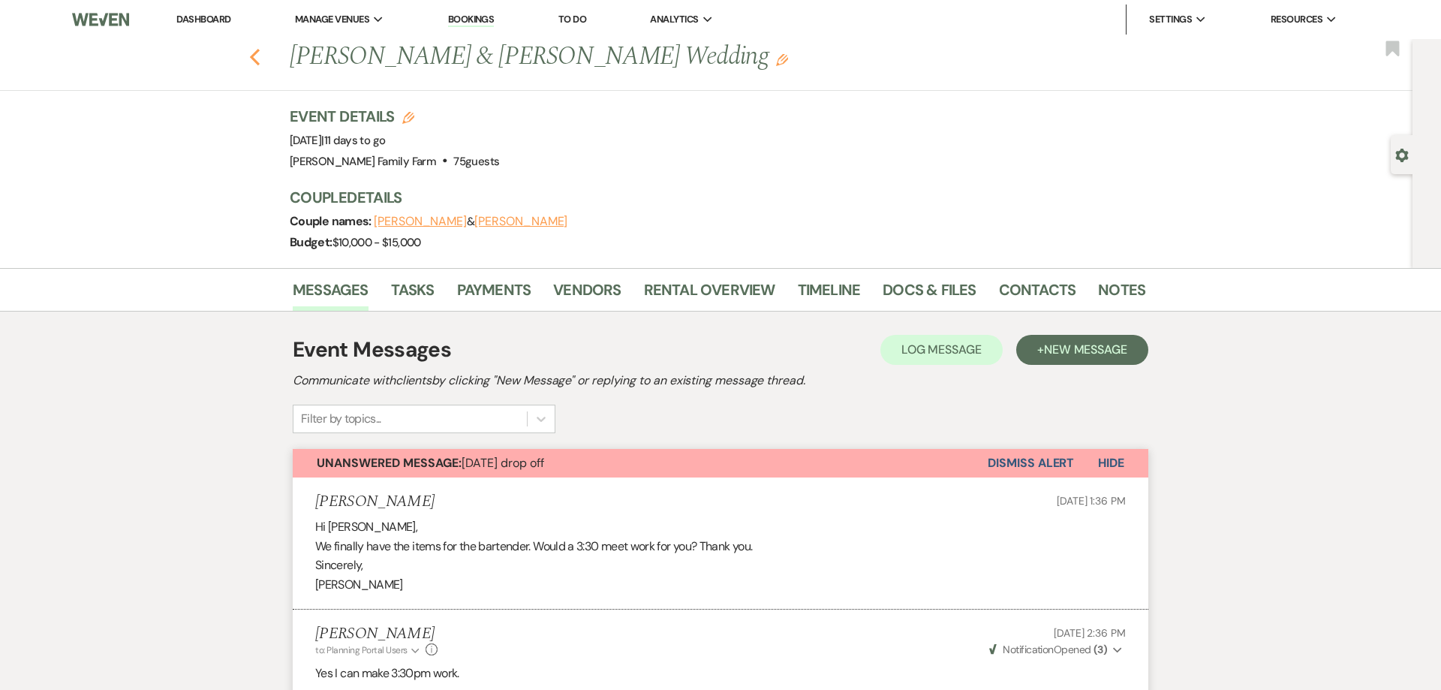
click at [257, 60] on icon "Previous" at bounding box center [254, 57] width 11 height 18
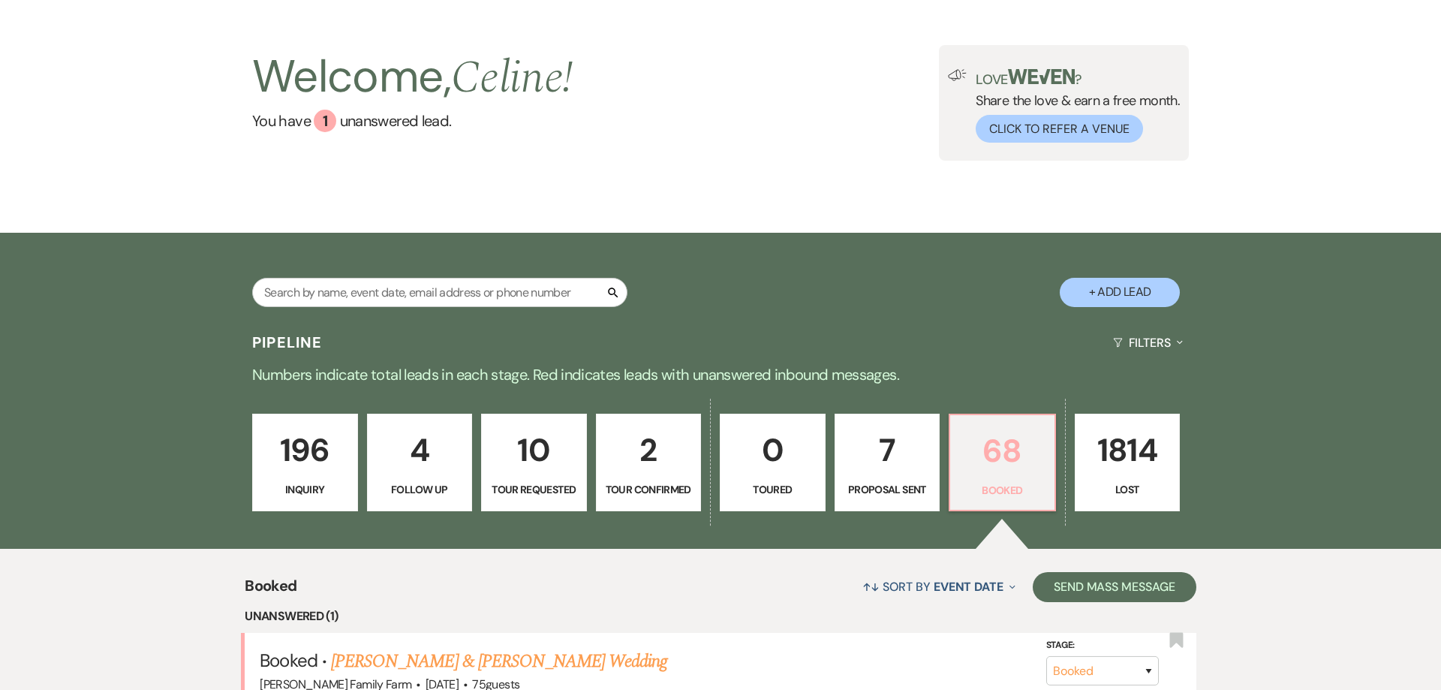
scroll to position [315, 0]
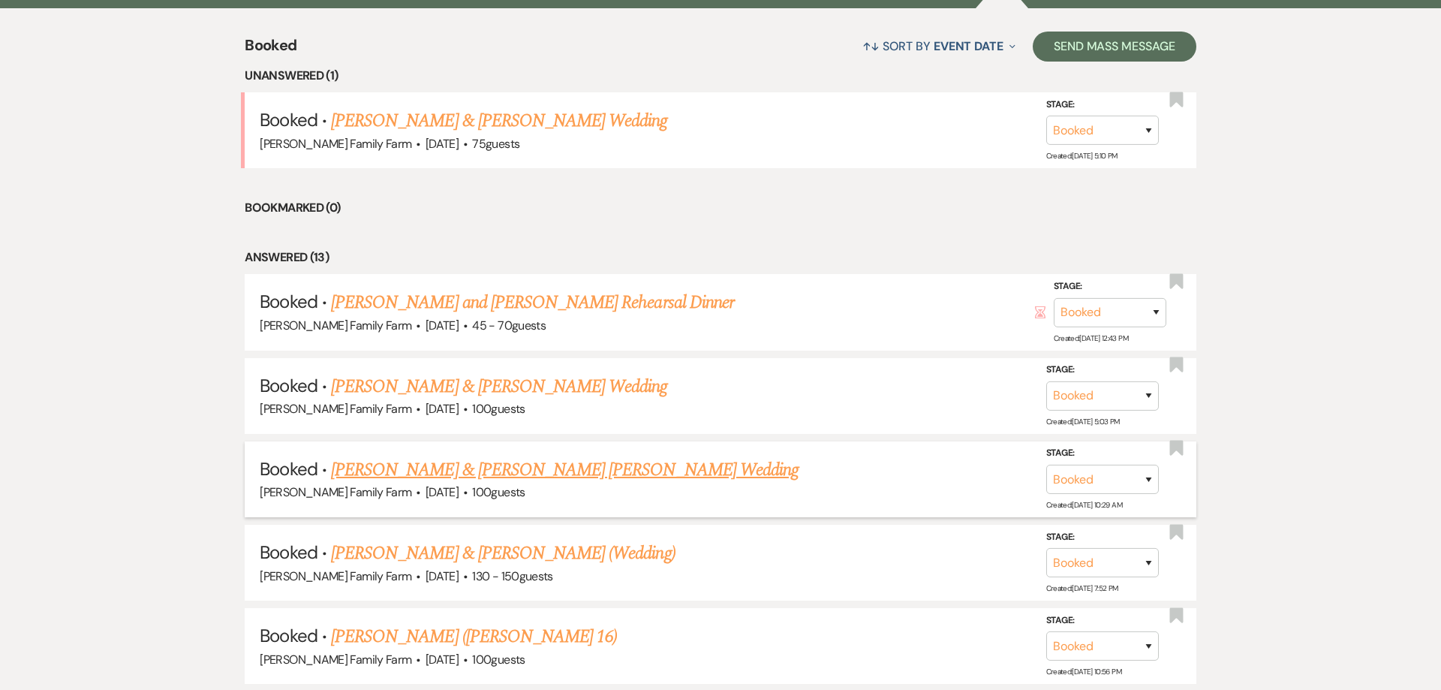
scroll to position [622, 0]
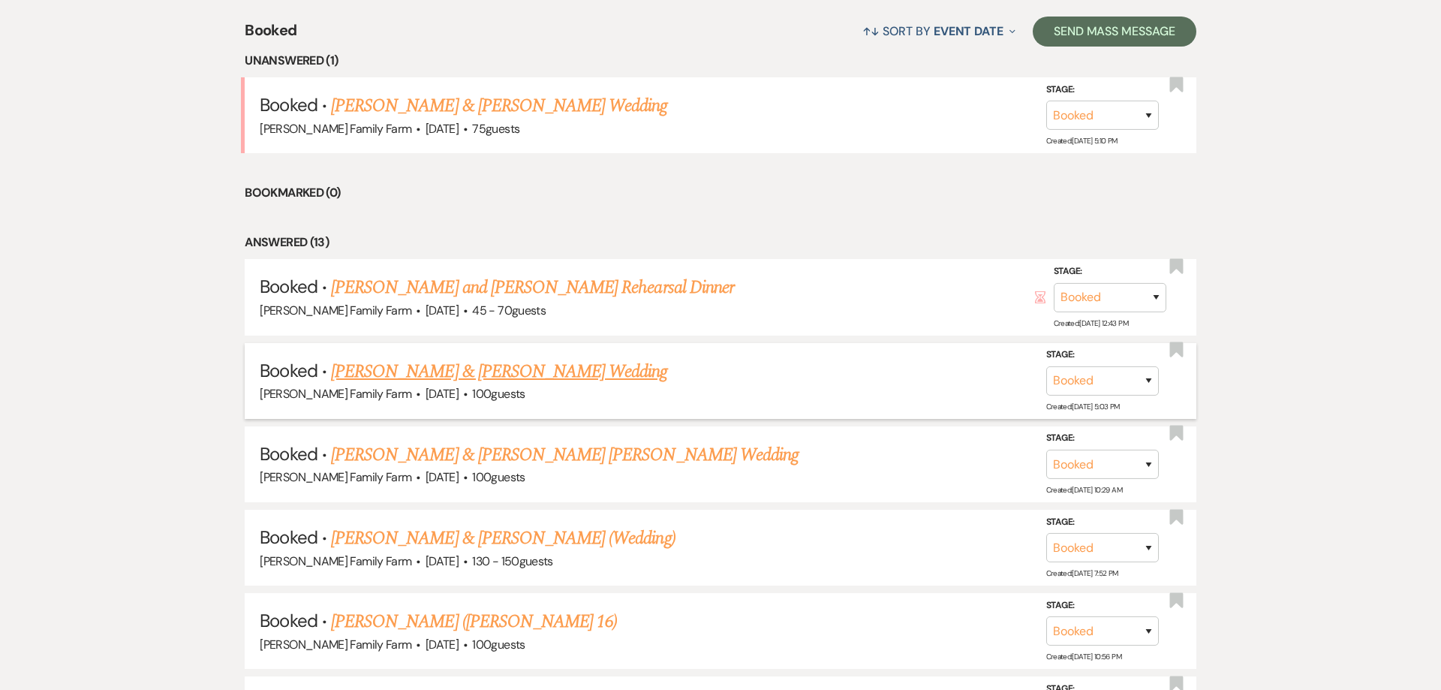
click at [465, 379] on link "[PERSON_NAME] & [PERSON_NAME] Wedding" at bounding box center [499, 371] width 336 height 27
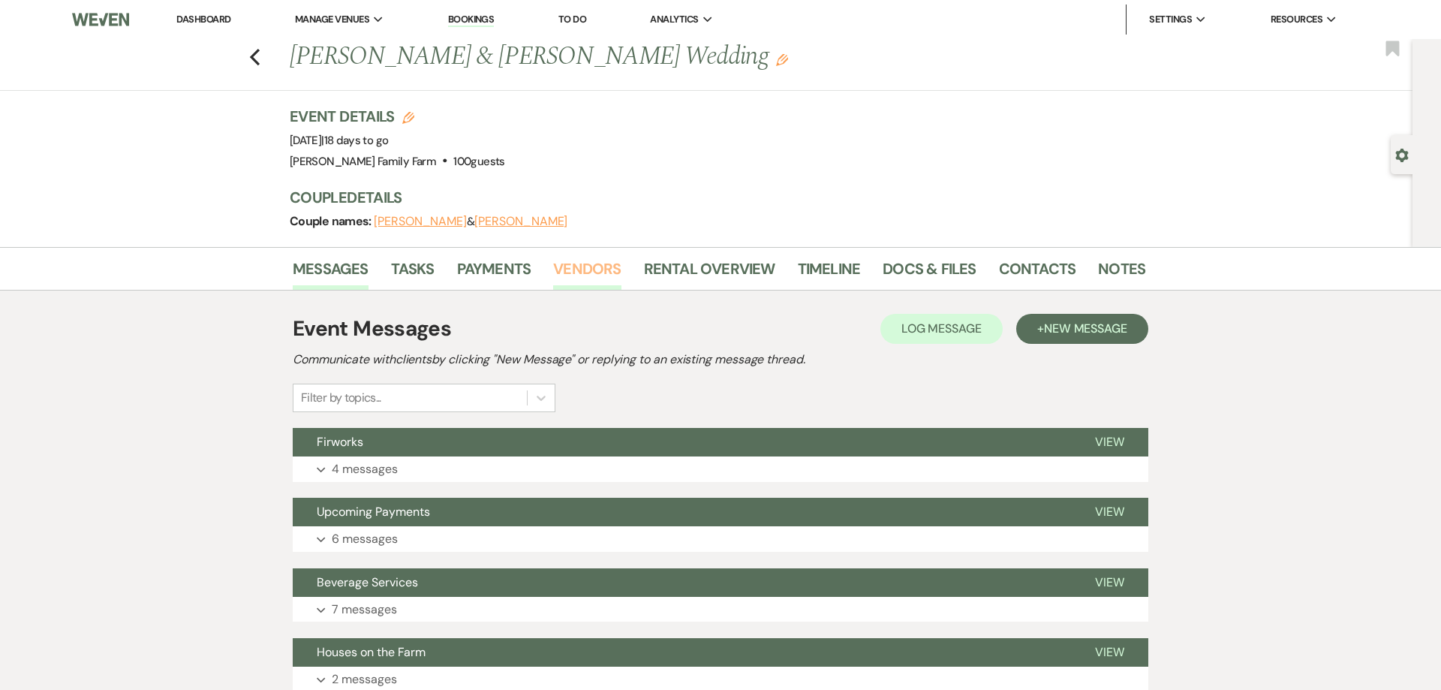
click at [592, 276] on link "Vendors" at bounding box center [587, 273] width 68 height 33
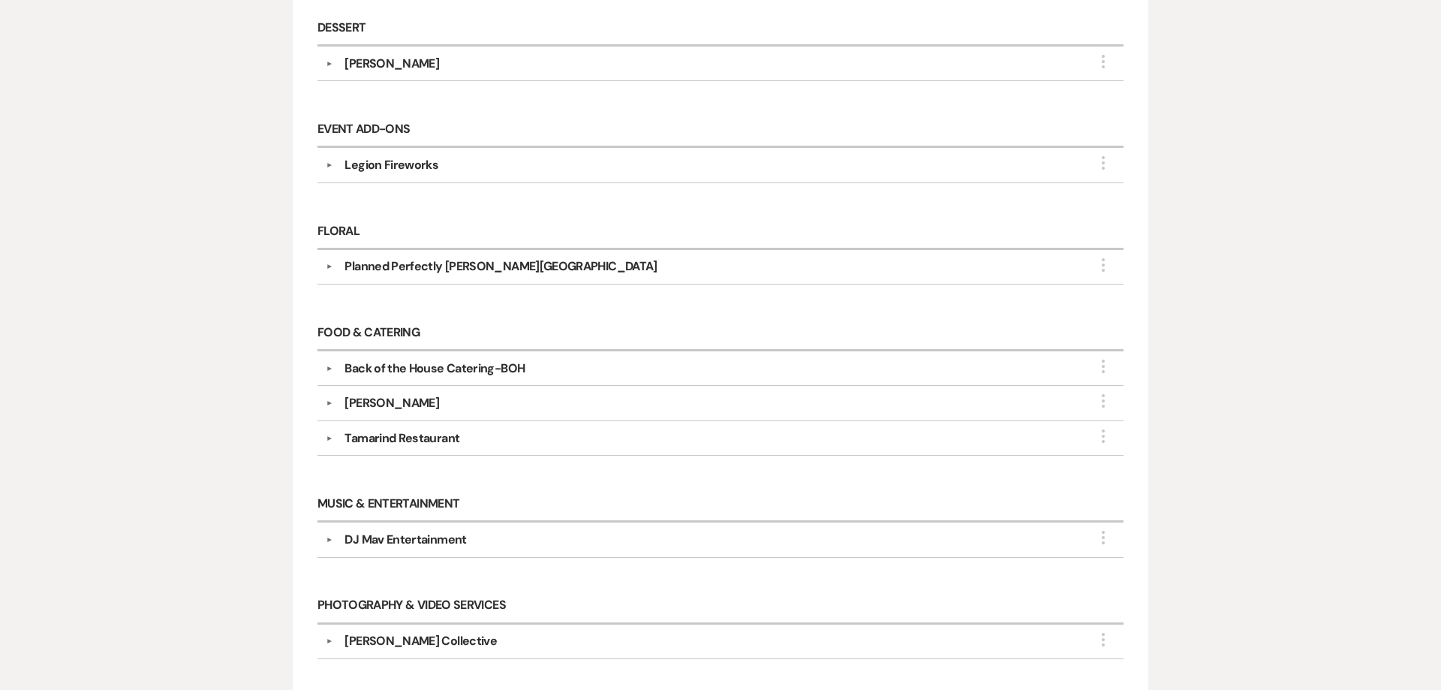
scroll to position [632, 0]
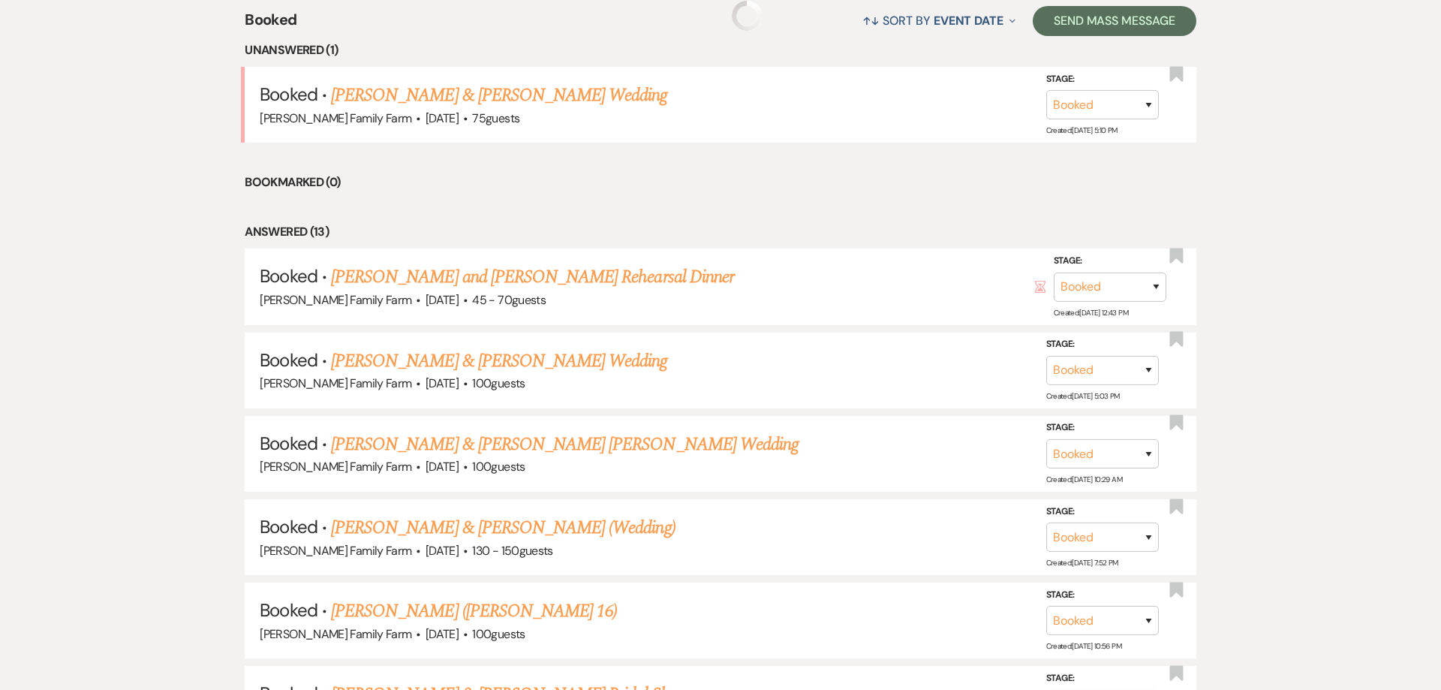
scroll to position [622, 0]
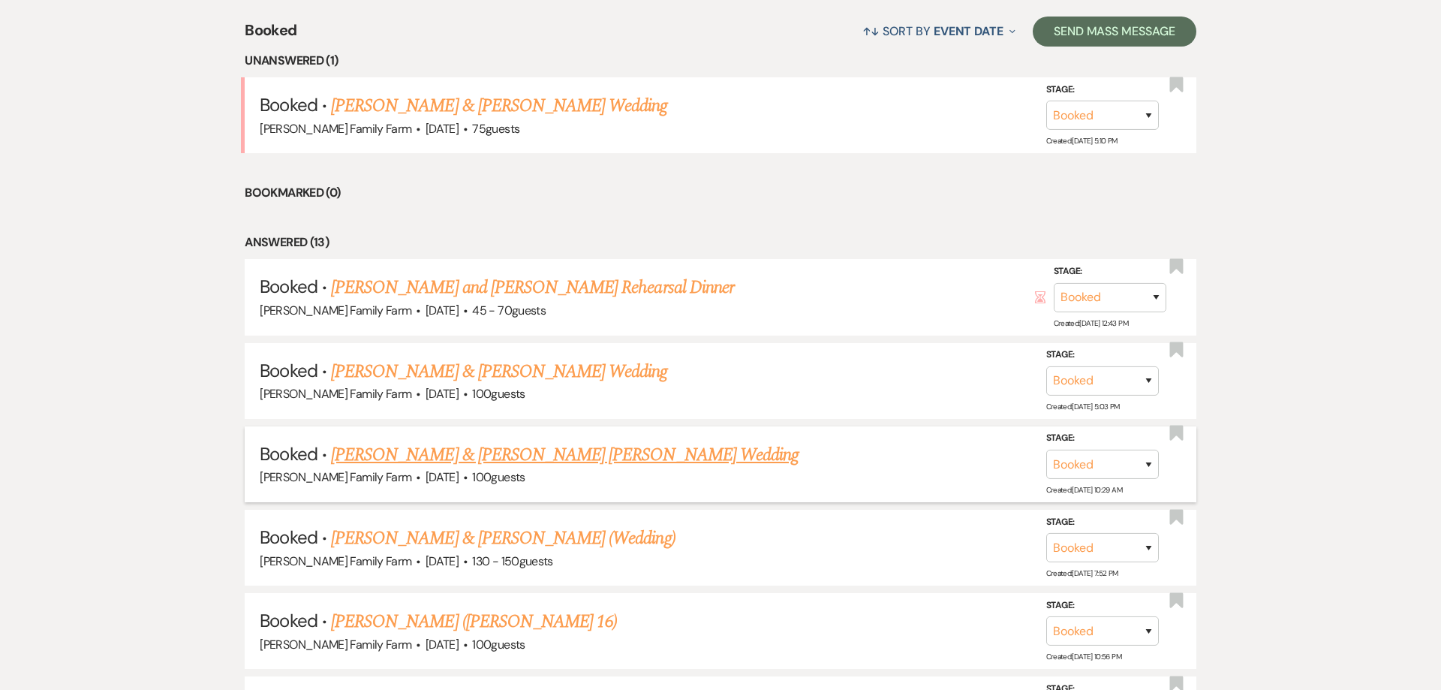
click at [480, 453] on link "[PERSON_NAME] & [PERSON_NAME] [PERSON_NAME] Wedding" at bounding box center [565, 454] width 468 height 27
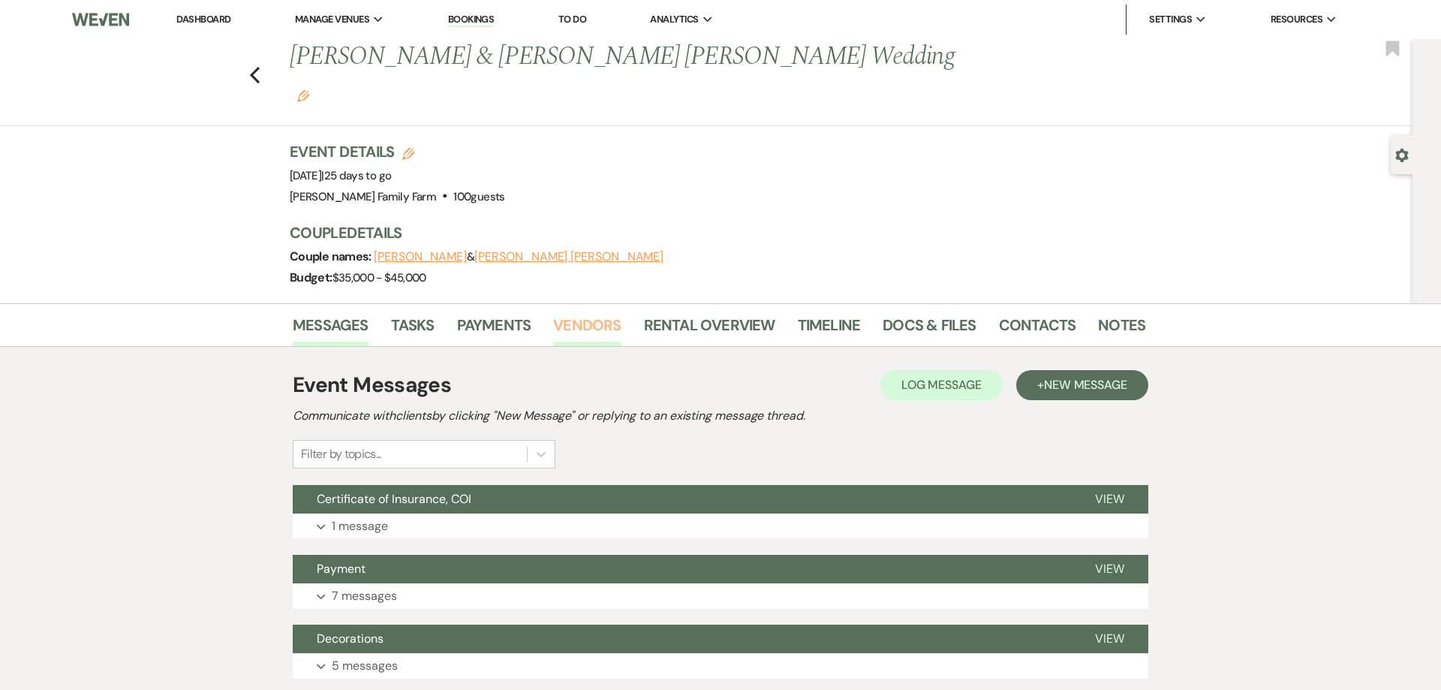
click at [569, 313] on link "Vendors" at bounding box center [587, 329] width 68 height 33
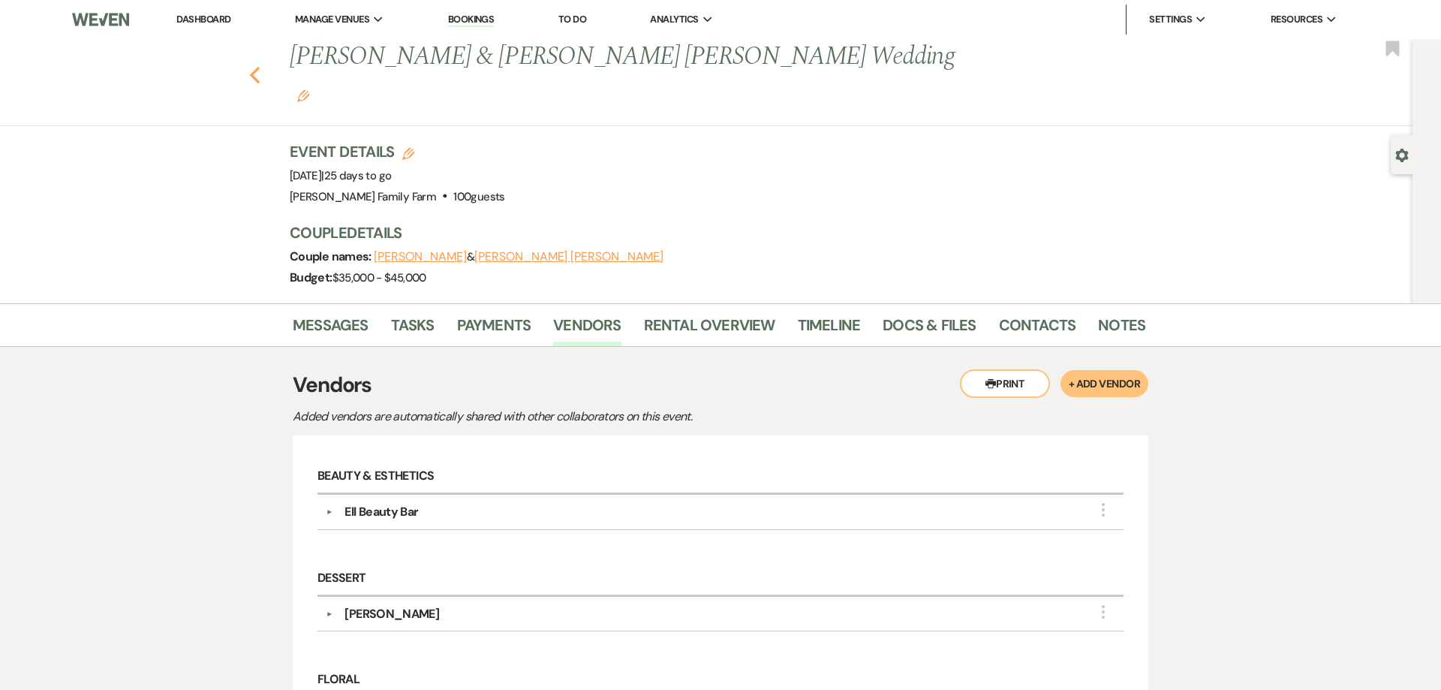
click at [258, 66] on icon "Previous" at bounding box center [254, 75] width 11 height 18
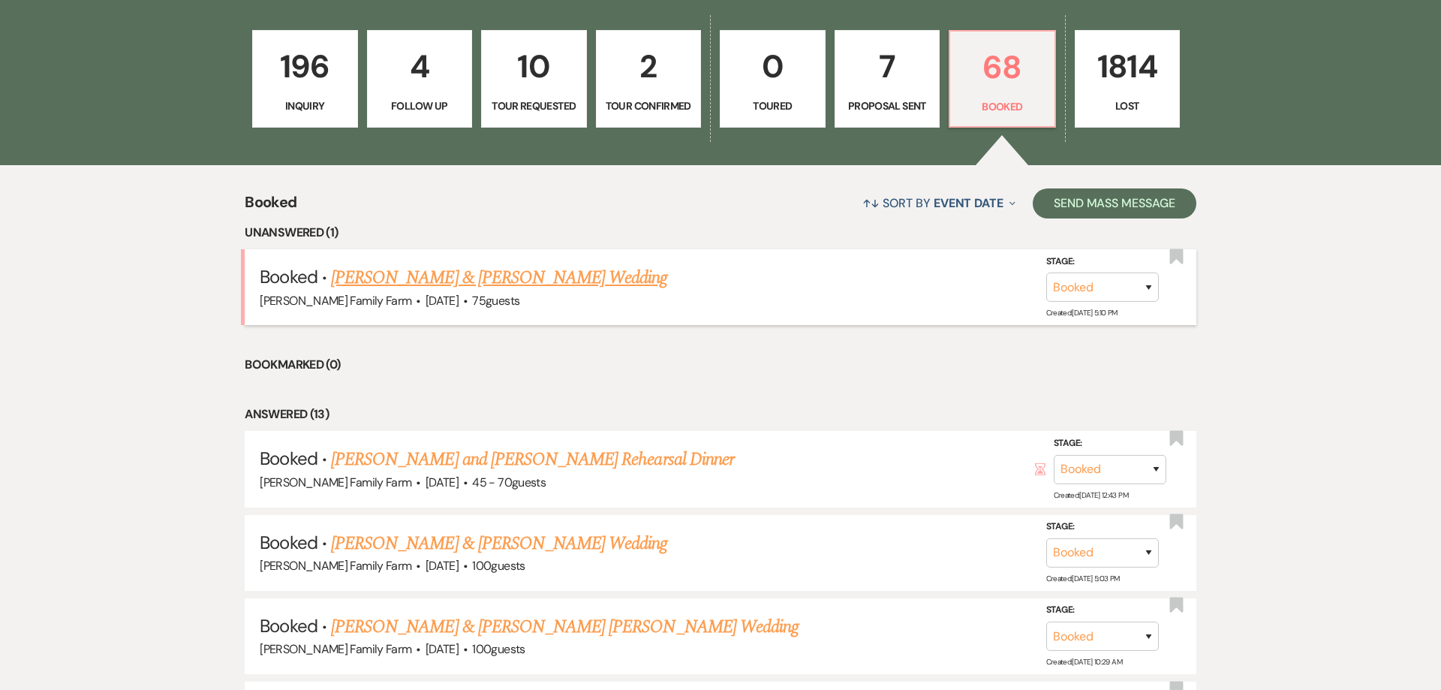
scroll to position [430, 0]
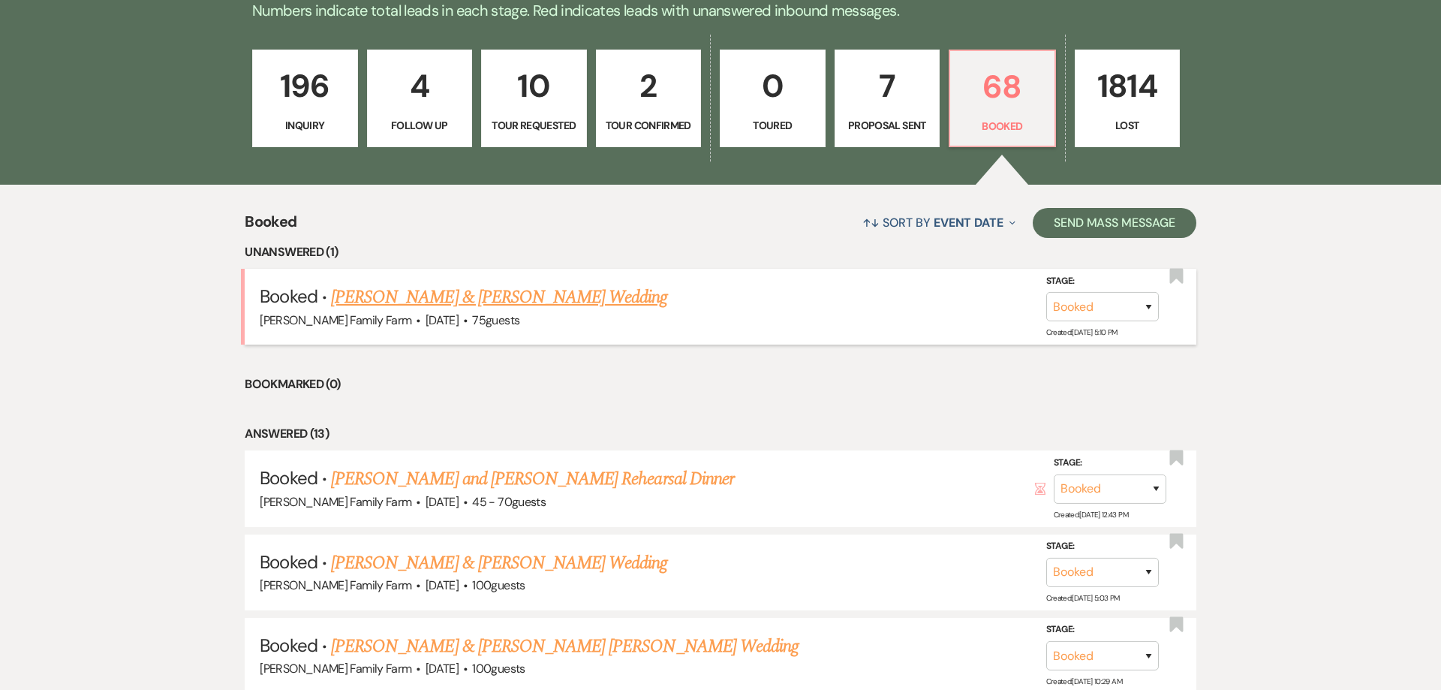
click at [450, 291] on link "[PERSON_NAME] & [PERSON_NAME] Wedding" at bounding box center [499, 297] width 336 height 27
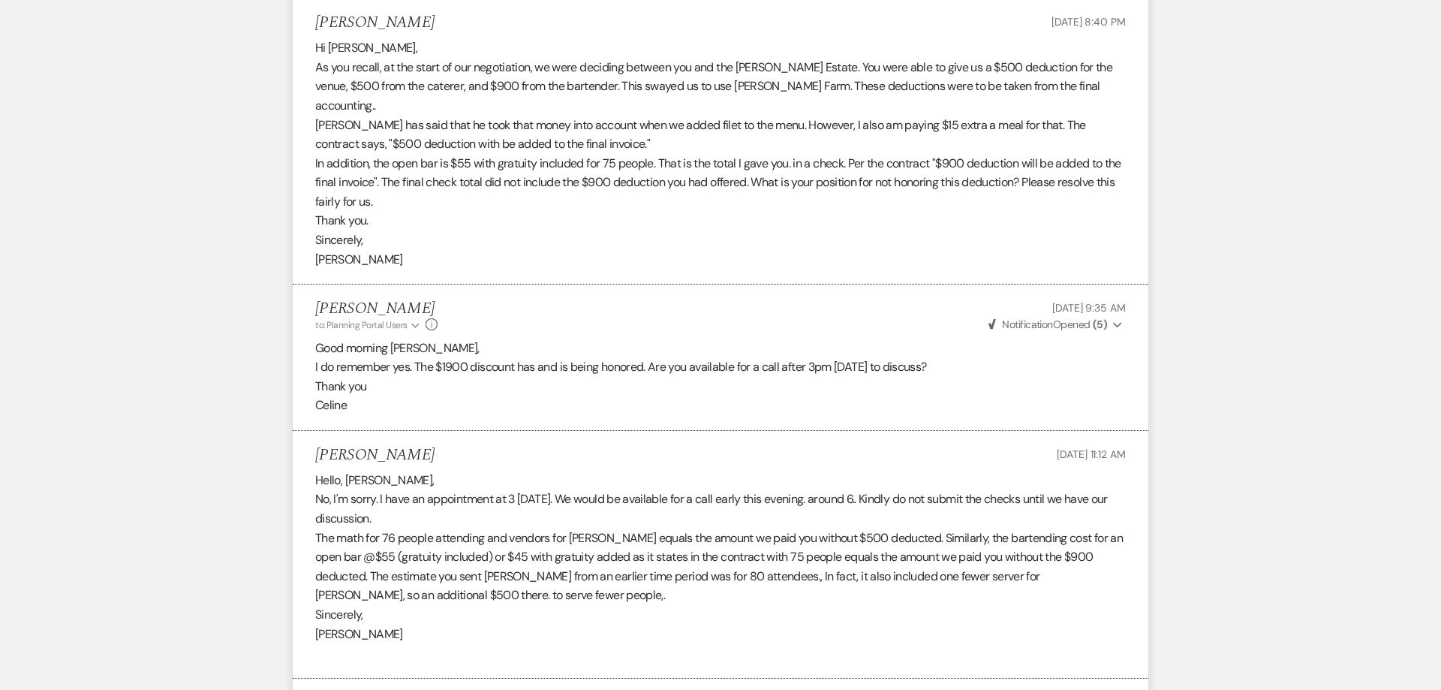
scroll to position [1570, 0]
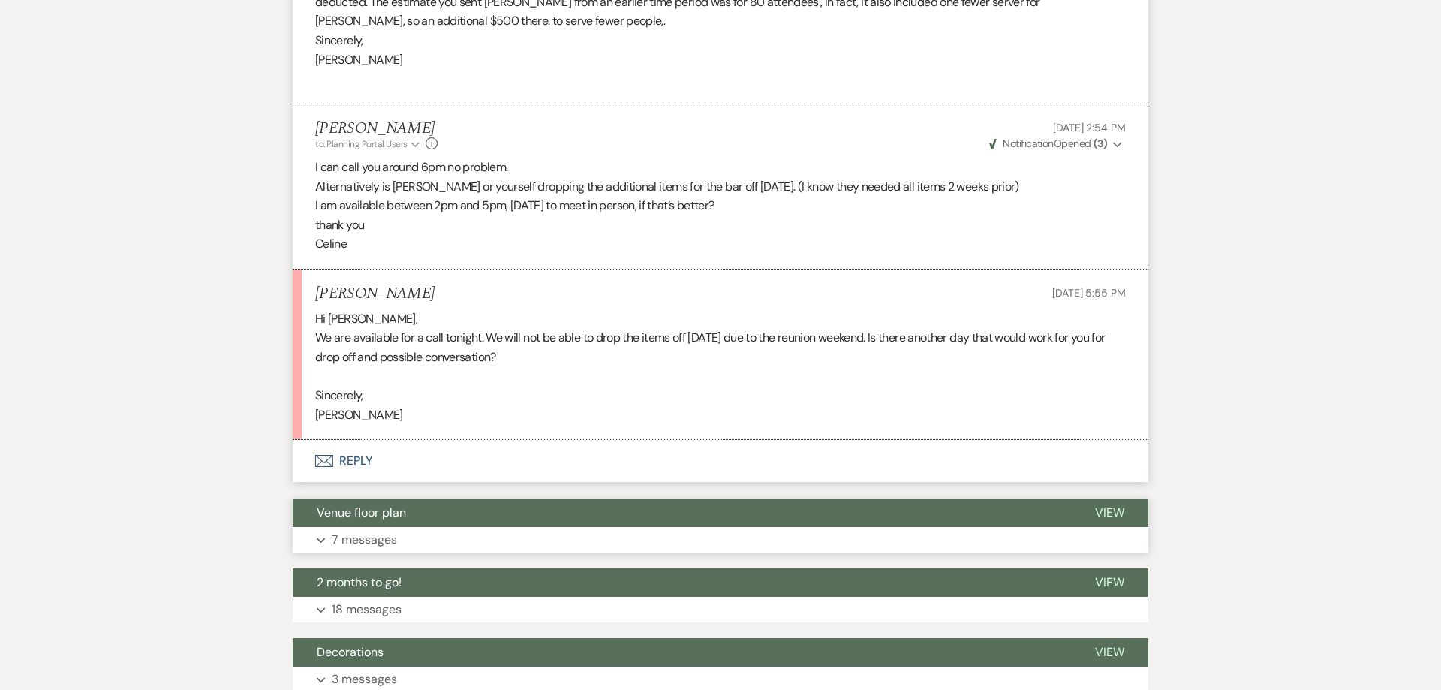
click at [390, 530] on p "7 messages" at bounding box center [364, 540] width 65 height 20
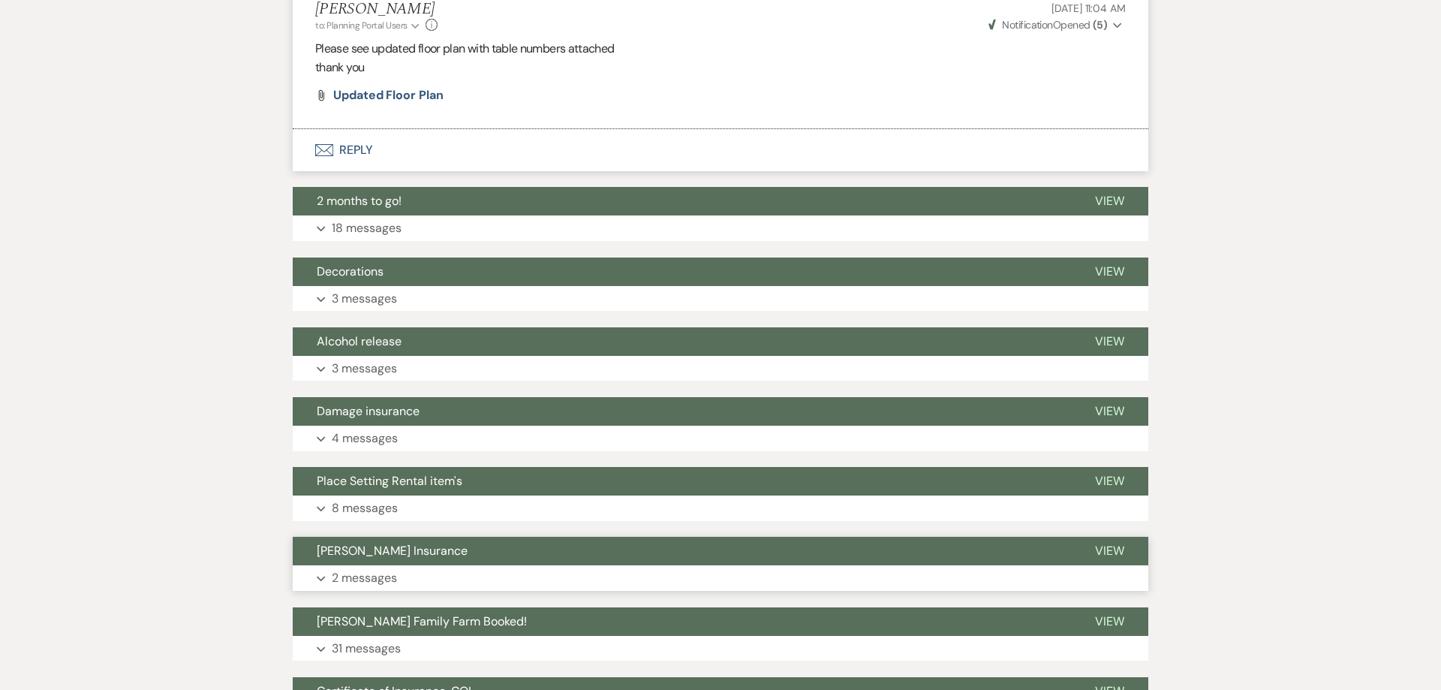
scroll to position [3677, 0]
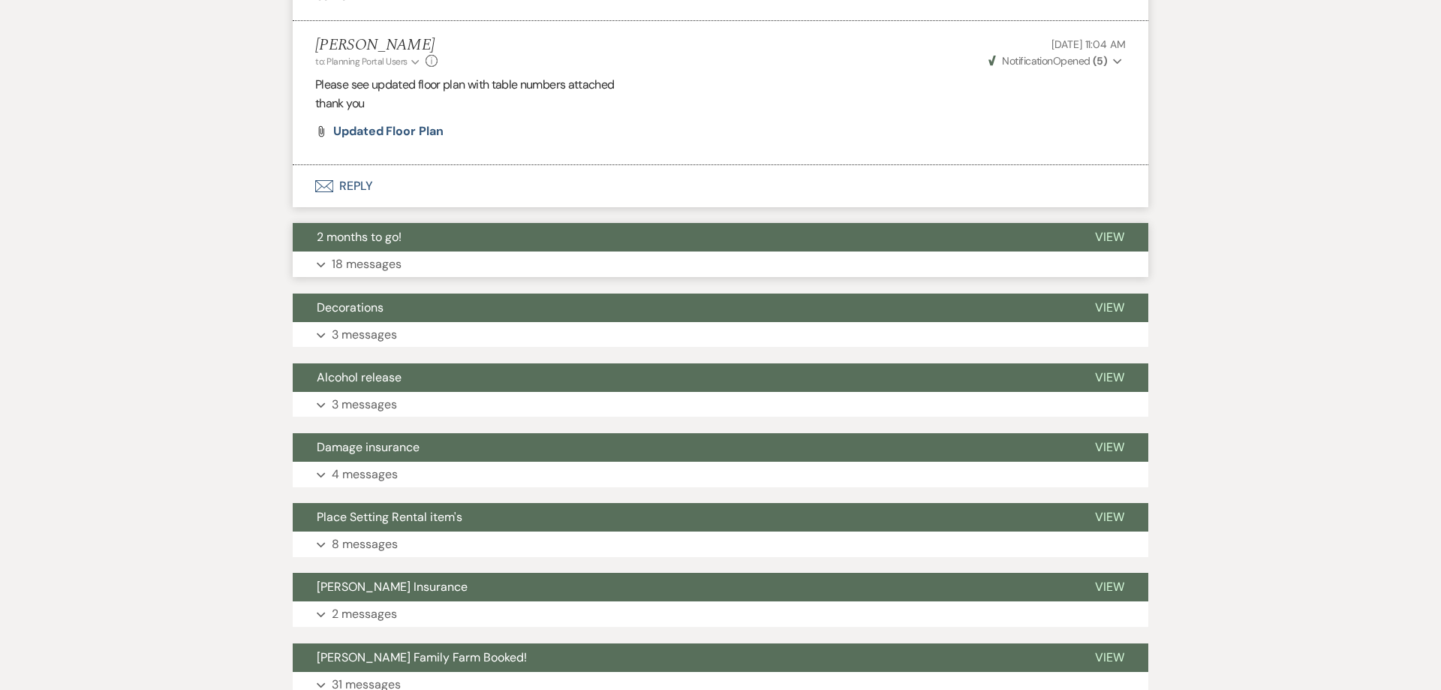
click at [383, 254] on p "18 messages" at bounding box center [367, 264] width 70 height 20
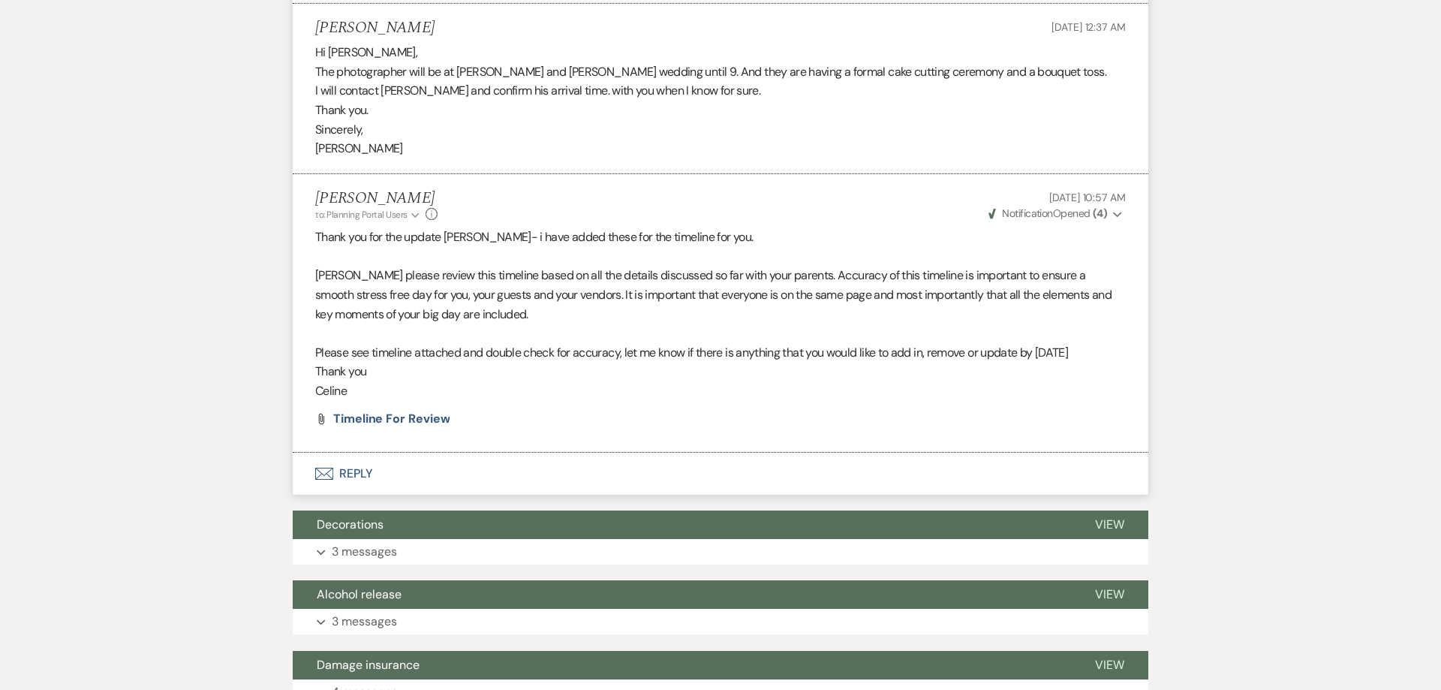
scroll to position [7490, 0]
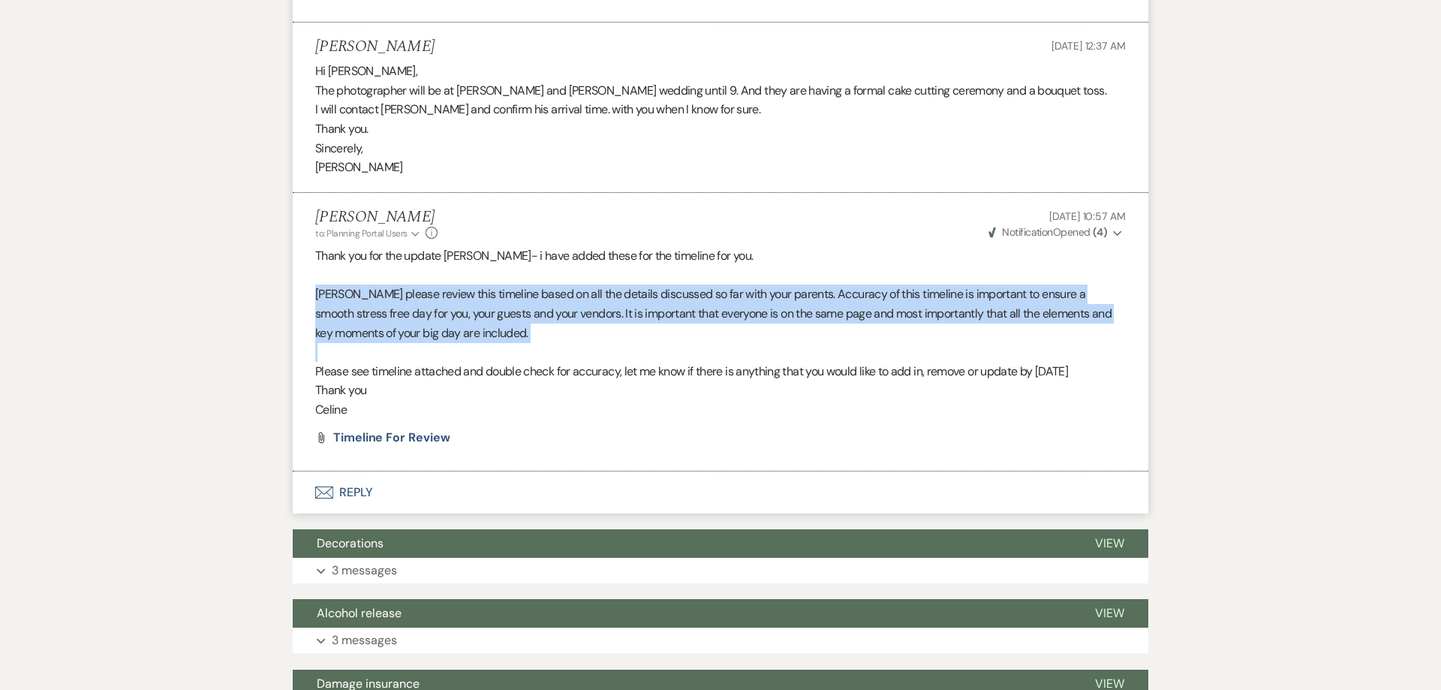
drag, startPoint x: 315, startPoint y: 218, endPoint x: 468, endPoint y: 268, distance: 160.2
click at [468, 268] on div "Thank you for the update Teri- i have added these for the timeline for you. Eri…" at bounding box center [720, 333] width 811 height 173
click at [345, 285] on p "Erin please review this timeline based on all the details discussed so far with…" at bounding box center [720, 314] width 811 height 58
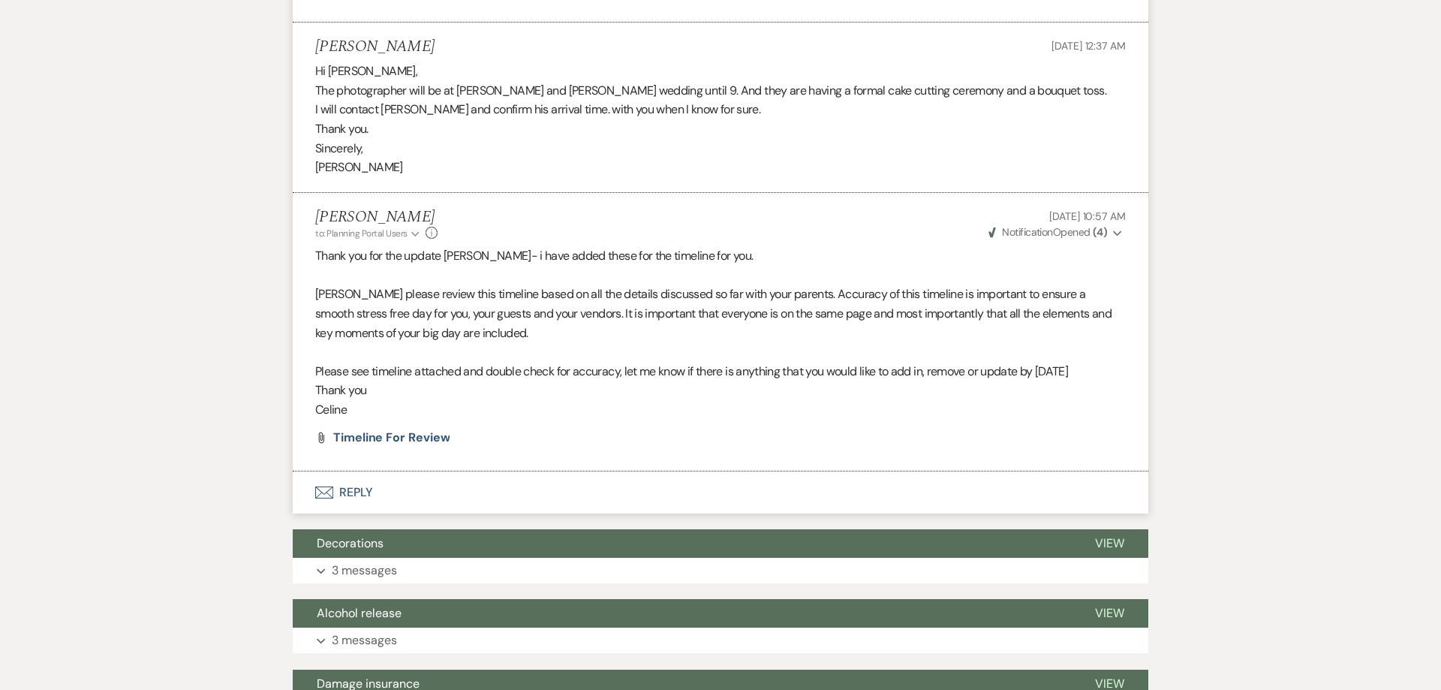
drag, startPoint x: 317, startPoint y: 184, endPoint x: 372, endPoint y: 355, distance: 179.9
click at [372, 355] on div "Thank you for the update Teri- i have added these for the timeline for you. Eri…" at bounding box center [720, 333] width 811 height 173
click at [371, 401] on p "Celine" at bounding box center [720, 411] width 811 height 20
drag, startPoint x: 365, startPoint y: 358, endPoint x: 309, endPoint y: 223, distance: 146.4
click at [309, 223] on li "Celine Martin to: Planning Portal Users Expand Info Sep 17, 2025, 10:57 AM Weve…" at bounding box center [721, 333] width 856 height 279
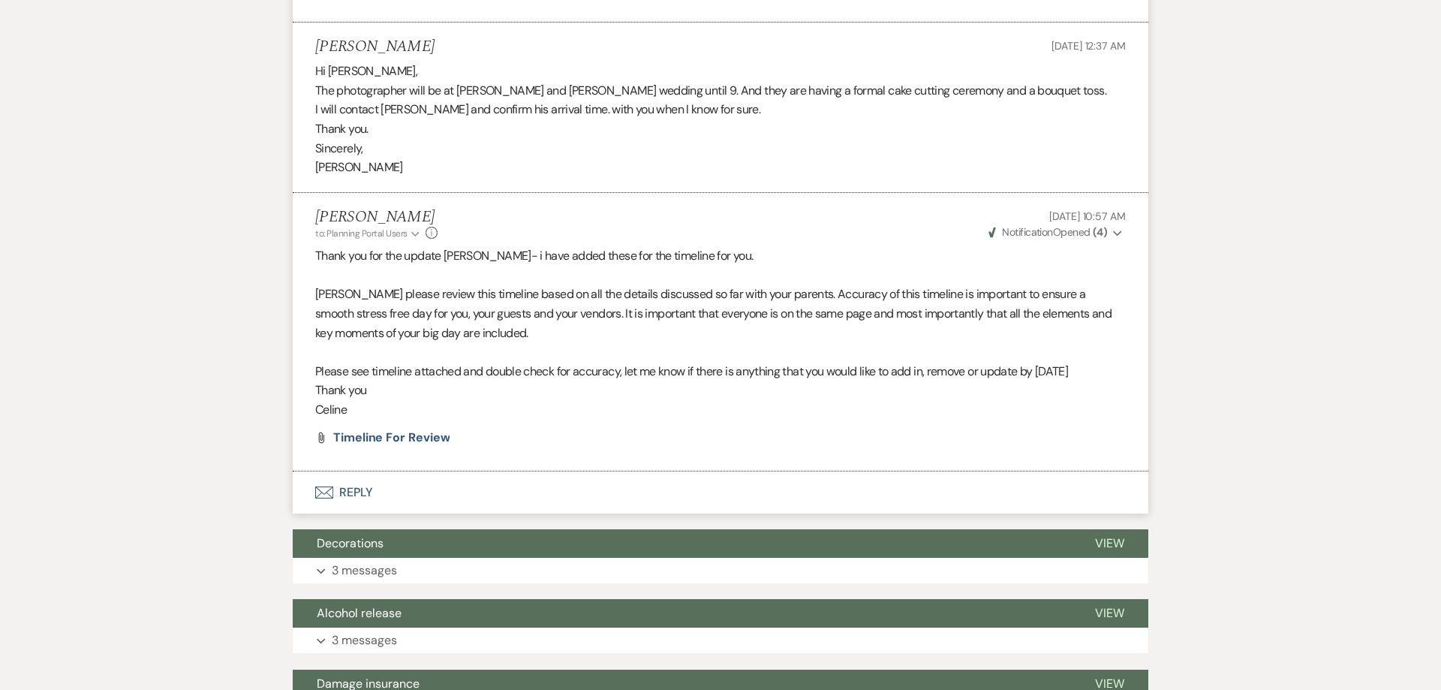
click at [359, 472] on button "Envelope Reply" at bounding box center [721, 493] width 856 height 42
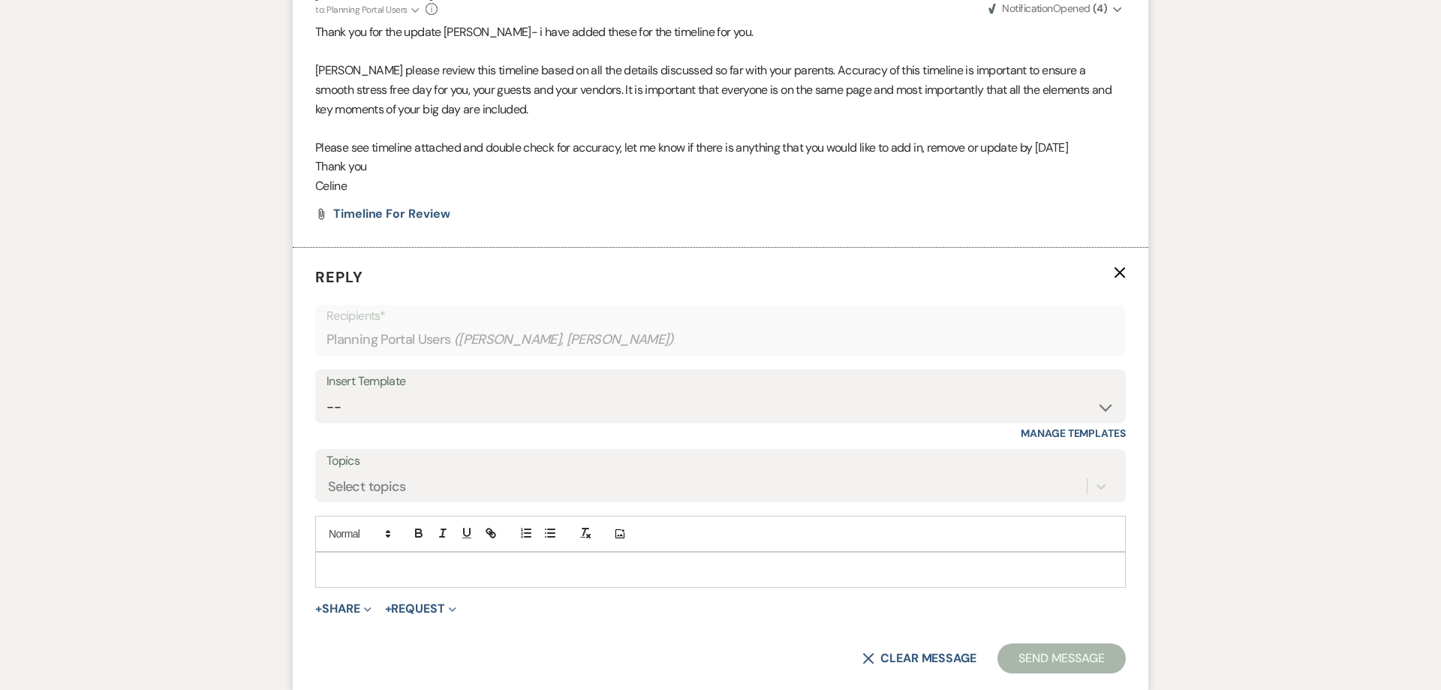
scroll to position [7715, 0]
click at [387, 561] on p at bounding box center [720, 569] width 787 height 17
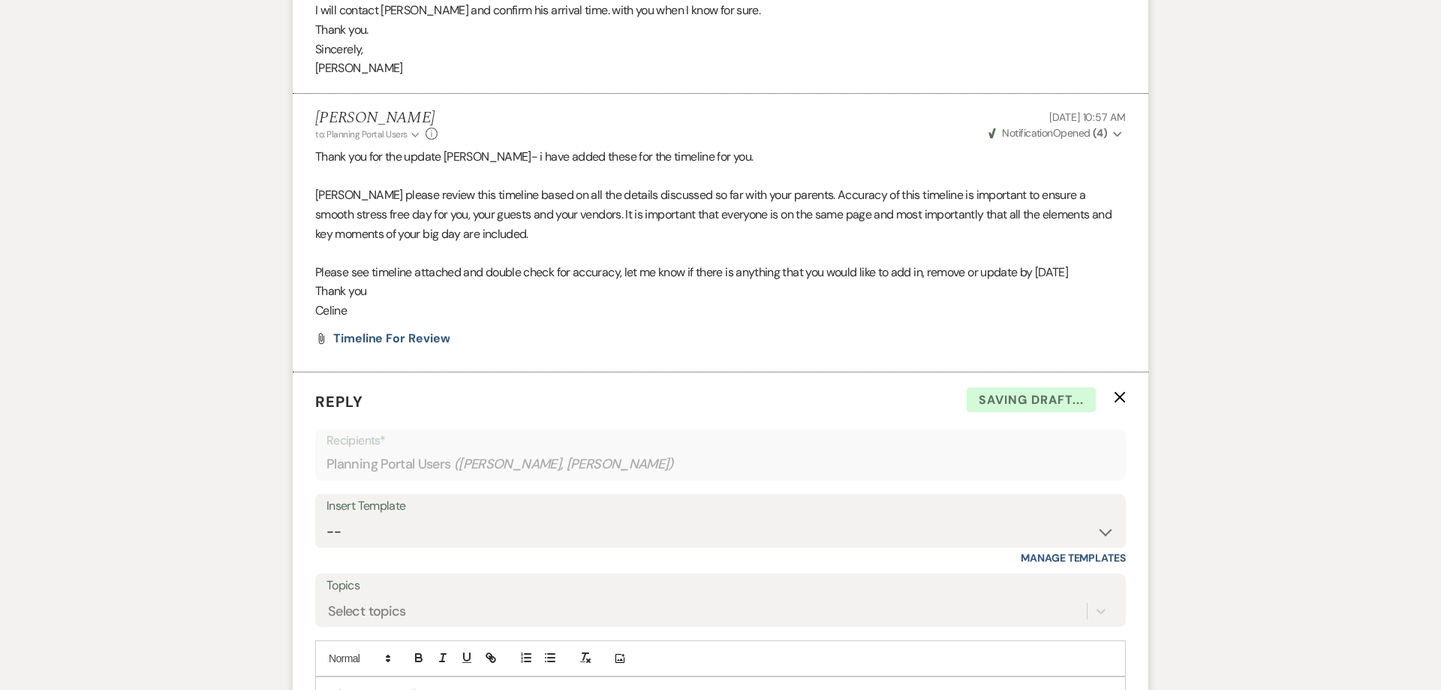
scroll to position [7581, 0]
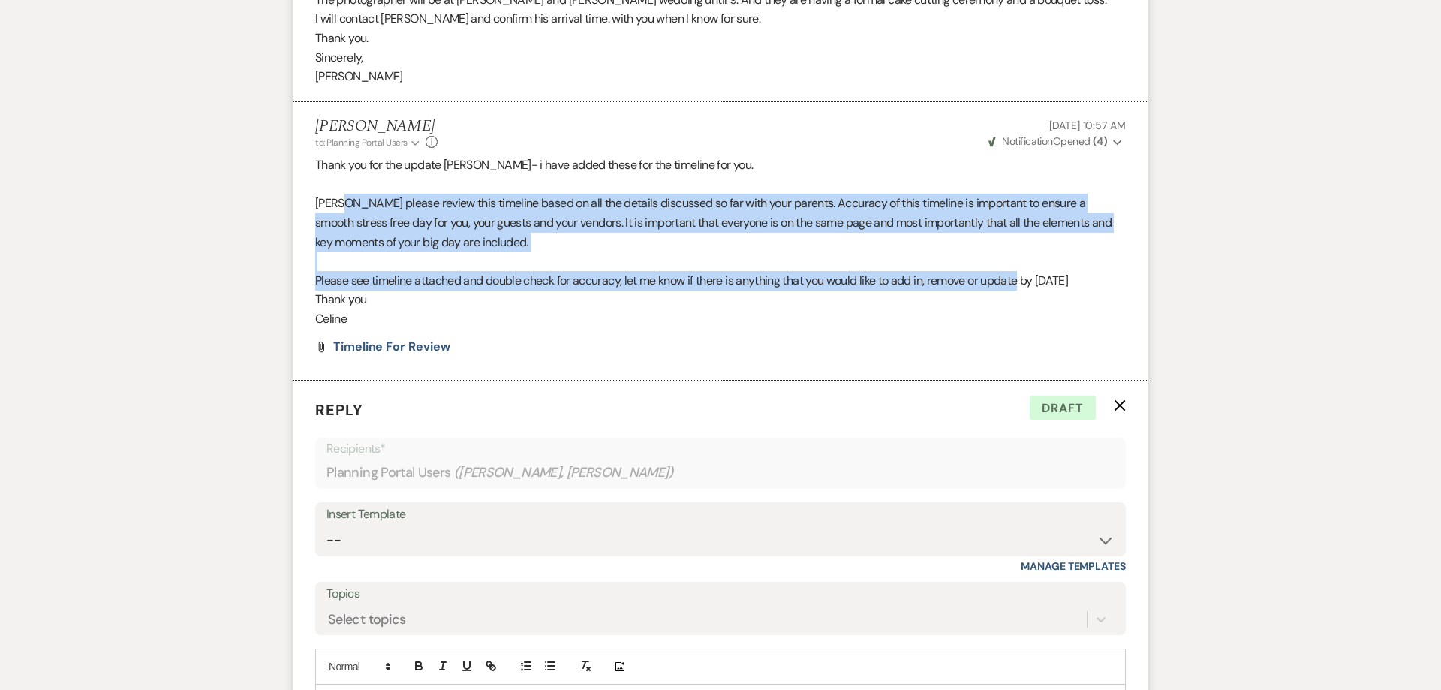
drag, startPoint x: 338, startPoint y: 131, endPoint x: 1026, endPoint y: 209, distance: 692.8
click at [1026, 209] on div "Thank you for the update Teri- i have added these for the timeline for you. Eri…" at bounding box center [720, 241] width 811 height 173
copy div "please review this timeline based on all the details discussed so far with your…"
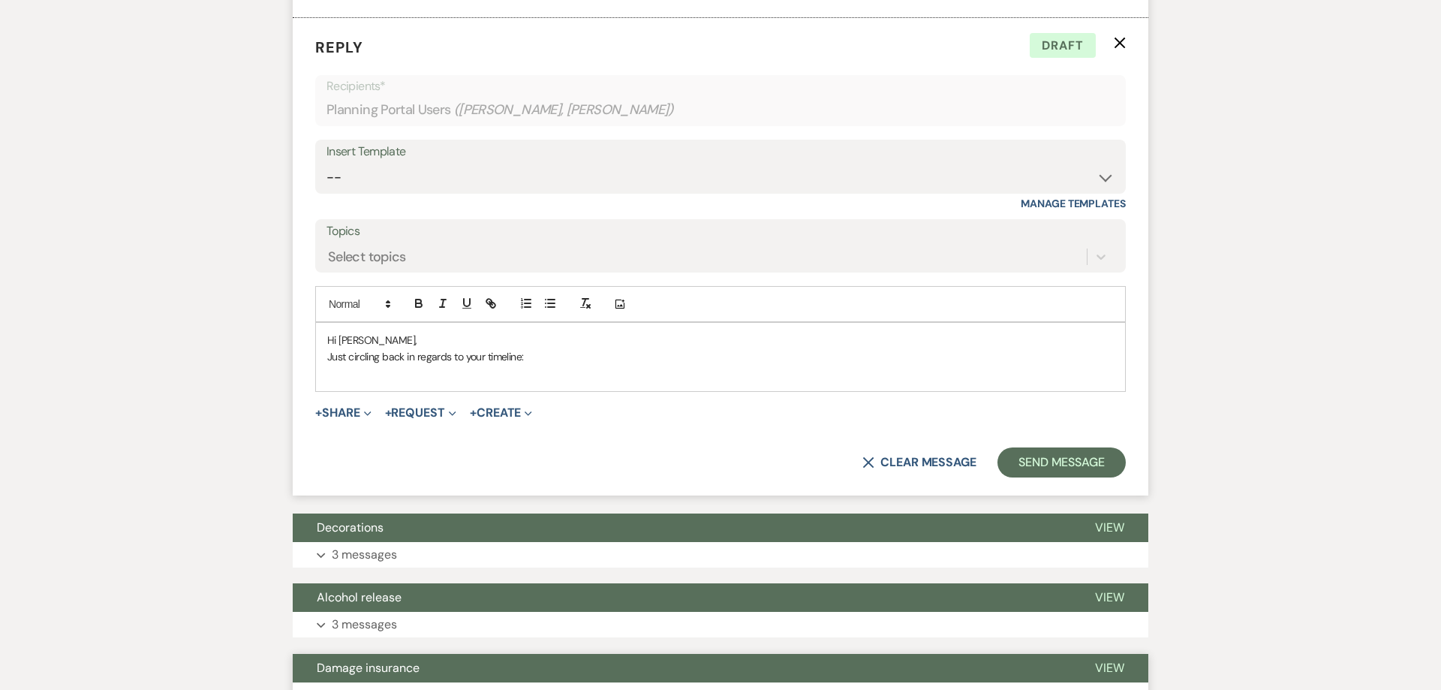
scroll to position [7945, 0]
click at [583, 348] on p "Just circling back in regards to your timeline:" at bounding box center [720, 356] width 787 height 17
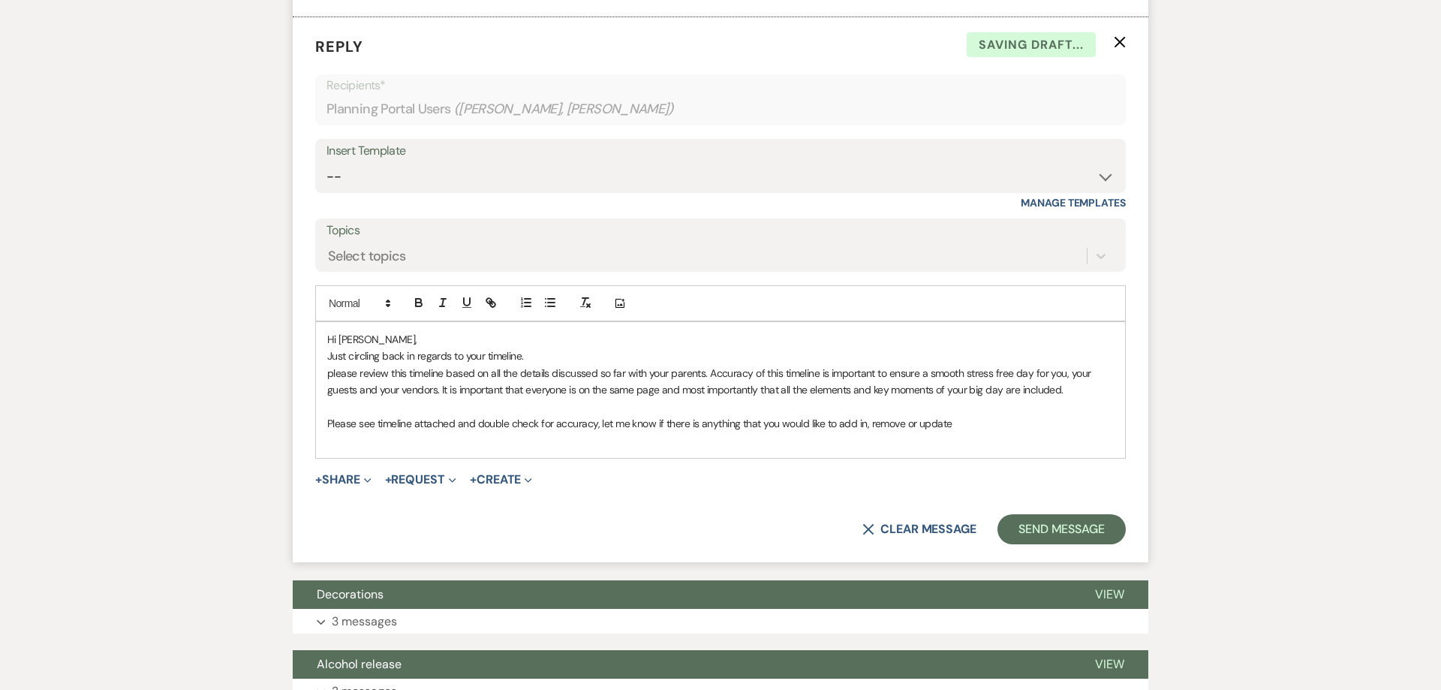
click at [333, 365] on p "please review this timeline based on all the details discussed so far with your…" at bounding box center [720, 382] width 787 height 34
click at [955, 415] on p "Please see timeline attached and double check for accuracy, let me know if ther…" at bounding box center [720, 423] width 787 height 17
click at [371, 612] on p "3 messages" at bounding box center [364, 622] width 65 height 20
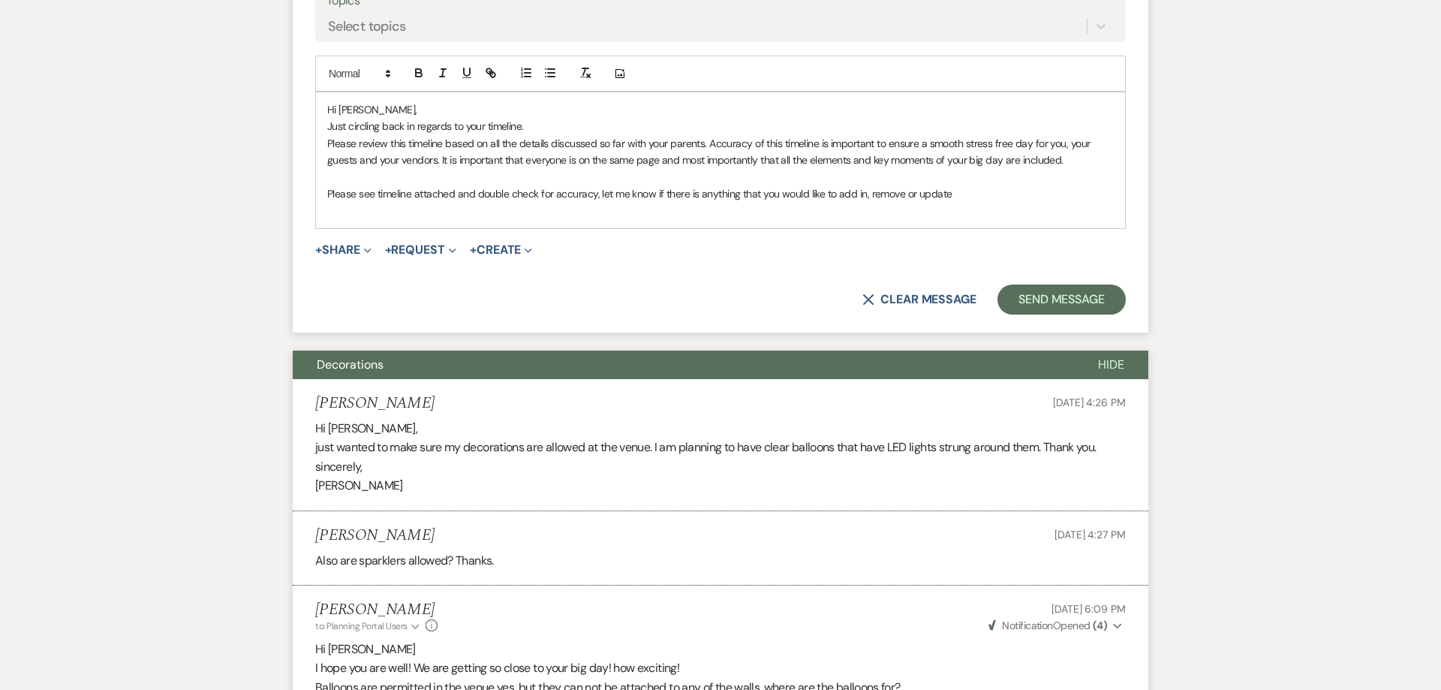
scroll to position [8079, 0]
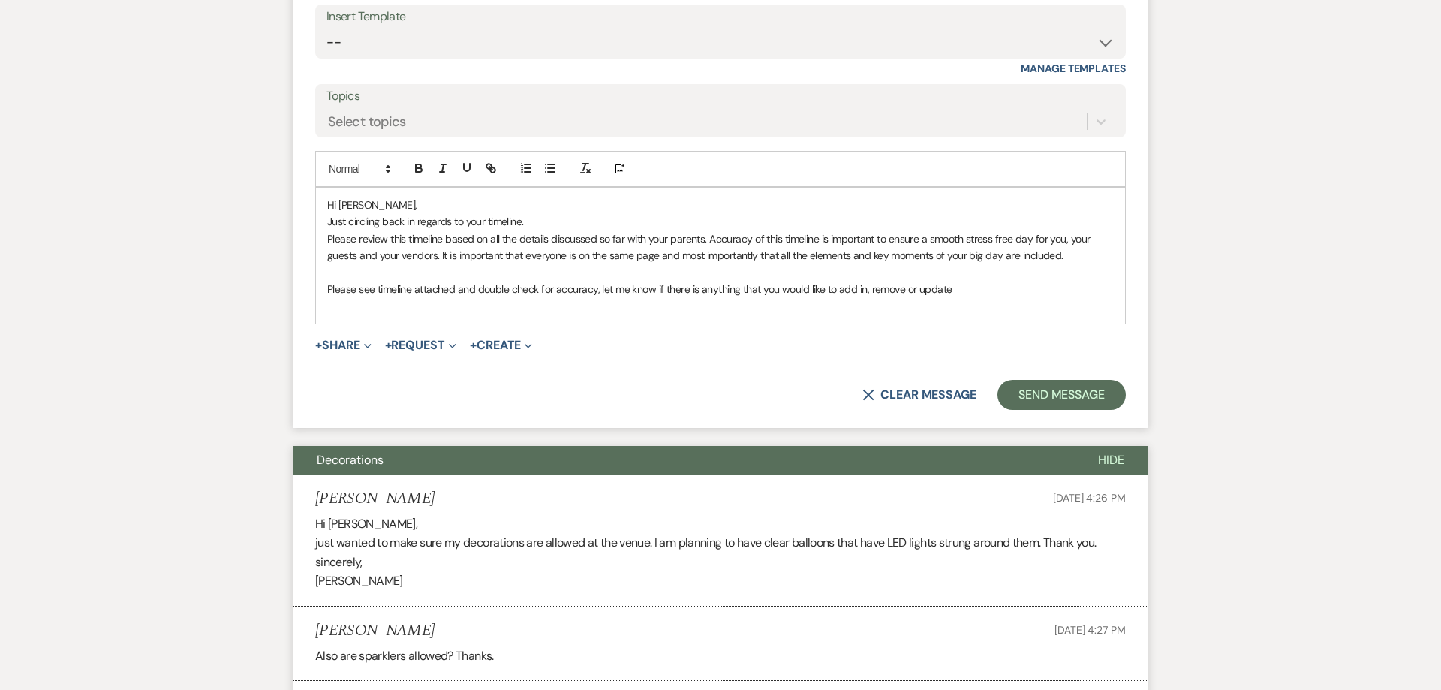
click at [959, 281] on p "Please see timeline attached and double check for accuracy, let me know if ther…" at bounding box center [720, 289] width 787 height 17
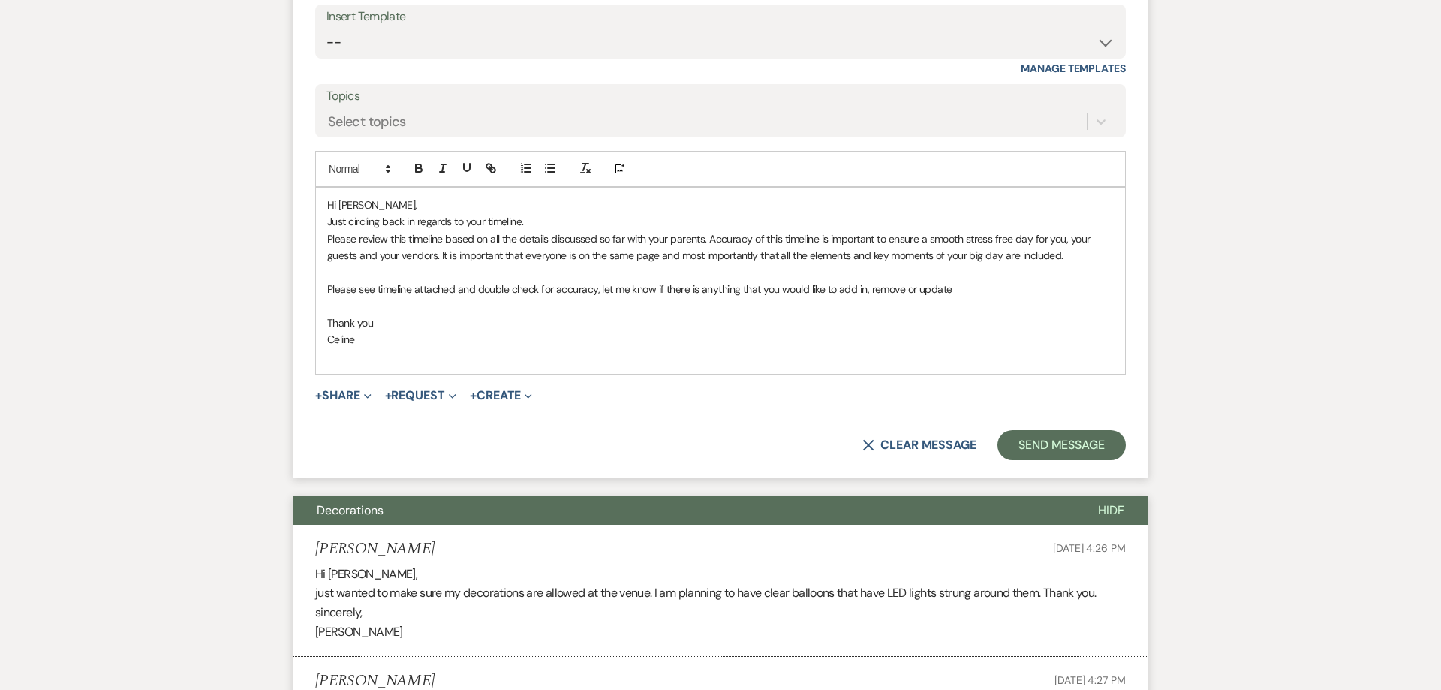
click at [511, 281] on p "Please see timeline attached and double check for accuracy, let me know if ther…" at bounding box center [720, 289] width 787 height 17
click at [332, 213] on p "Just circling back in regards to your timeline." at bounding box center [720, 221] width 787 height 17
drag, startPoint x: 531, startPoint y: 263, endPoint x: 416, endPoint y: 303, distance: 122.3
click at [531, 315] on p "Thank you" at bounding box center [720, 323] width 787 height 17
click at [417, 331] on p "Celine" at bounding box center [720, 339] width 787 height 17
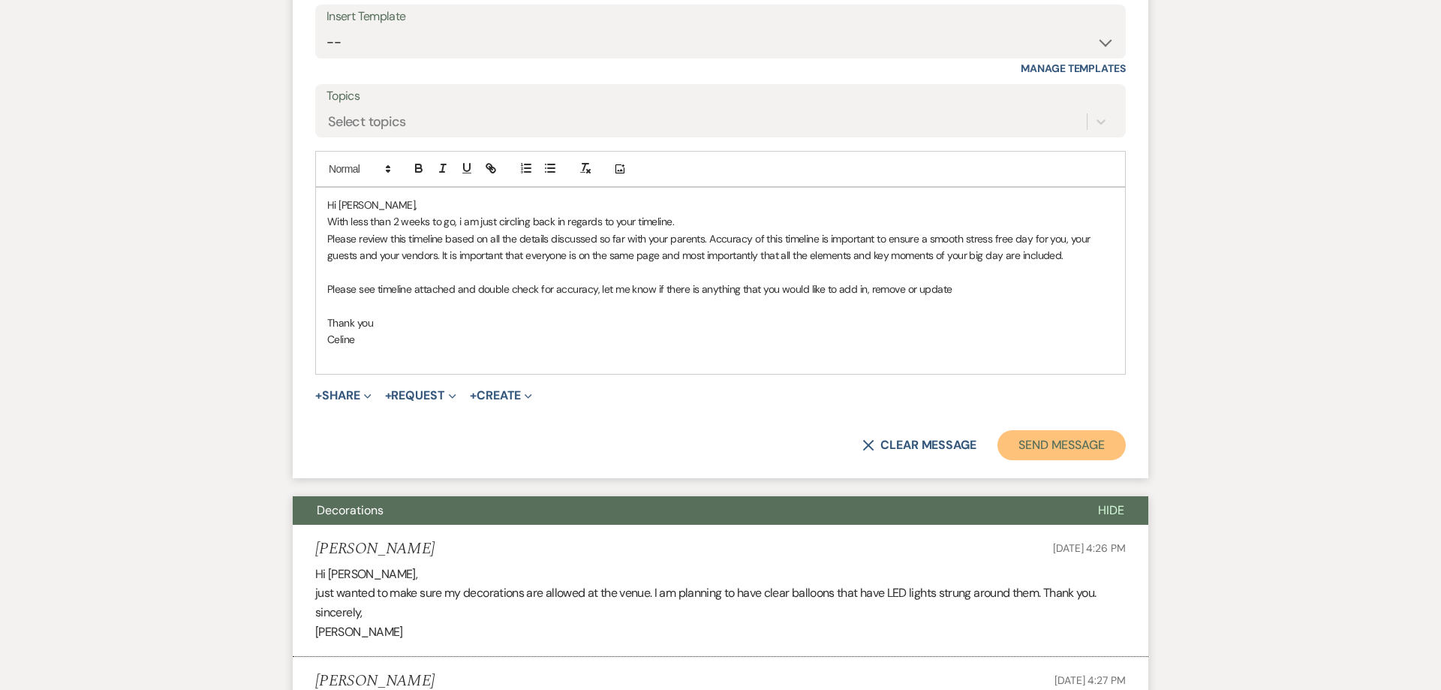
click at [1066, 430] on button "Send Message" at bounding box center [1062, 445] width 128 height 30
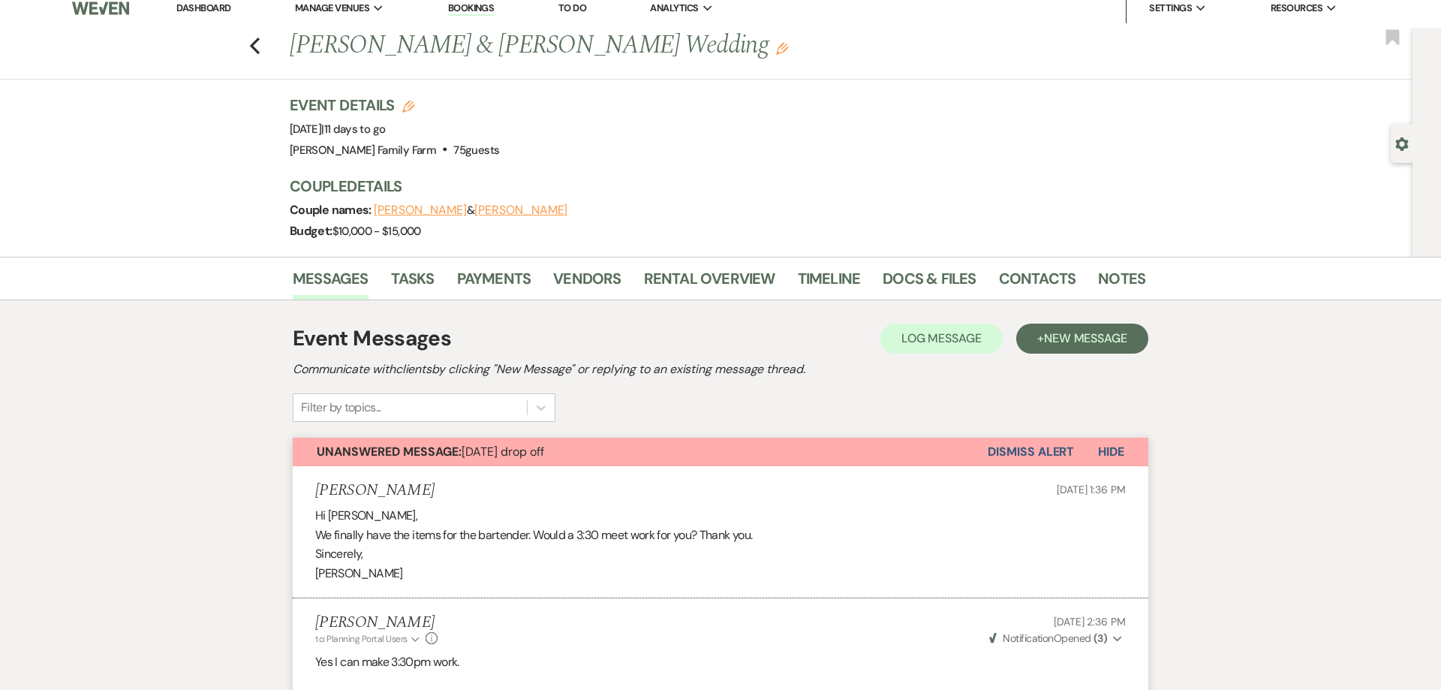
scroll to position [0, 0]
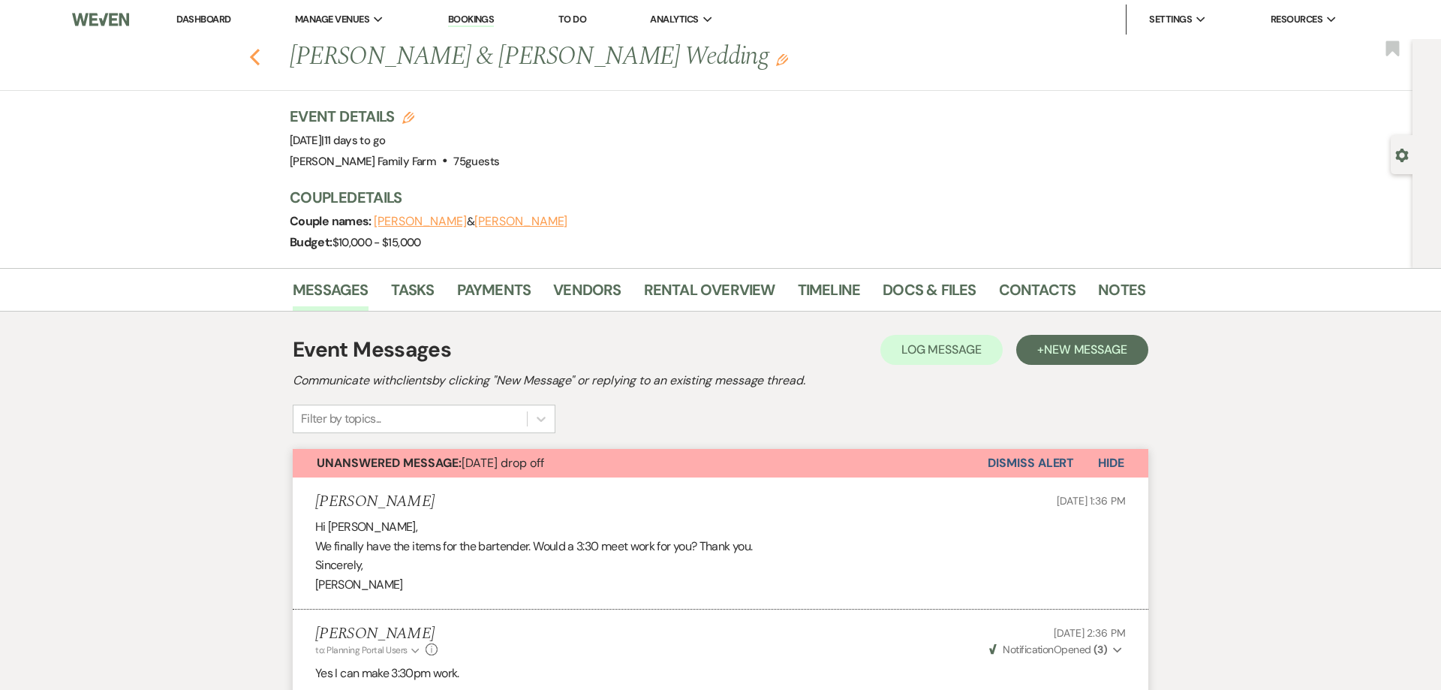
click at [257, 57] on icon "Previous" at bounding box center [254, 57] width 11 height 18
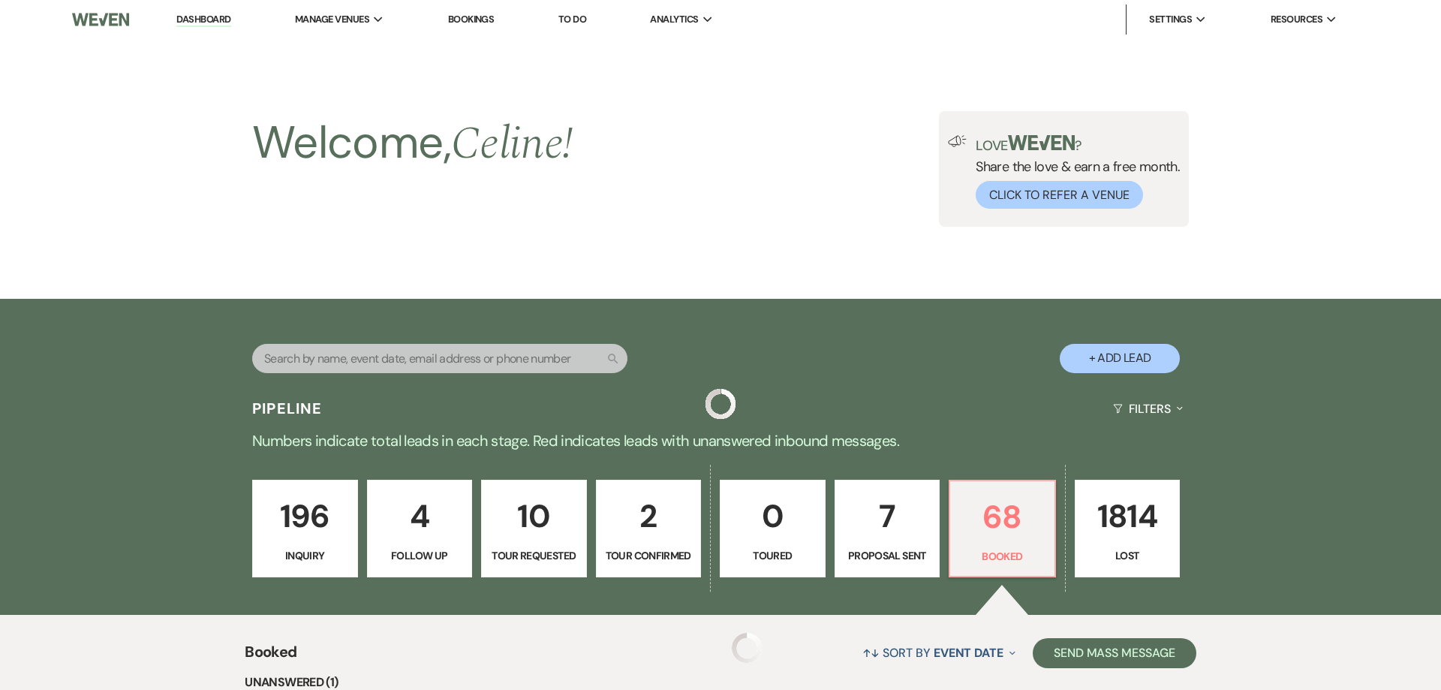
scroll to position [430, 0]
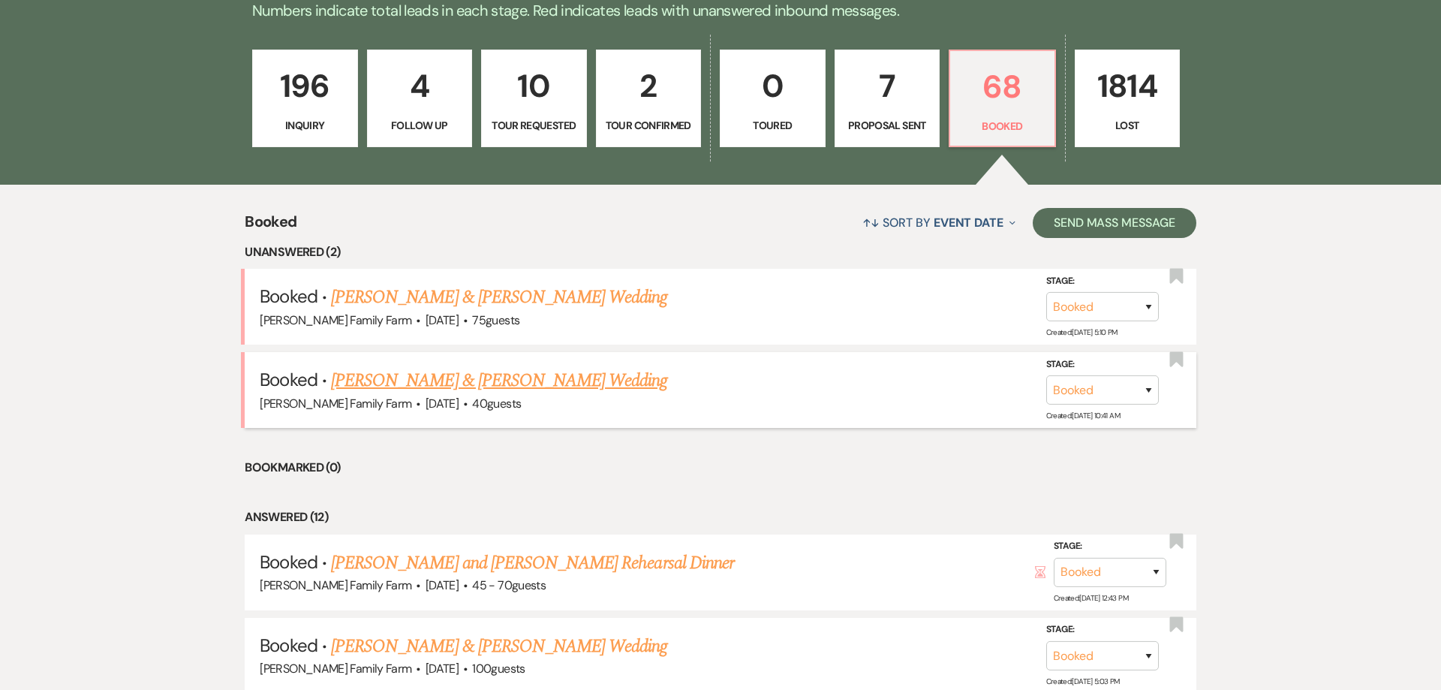
click at [574, 386] on link "[PERSON_NAME] & [PERSON_NAME] Wedding" at bounding box center [499, 380] width 336 height 27
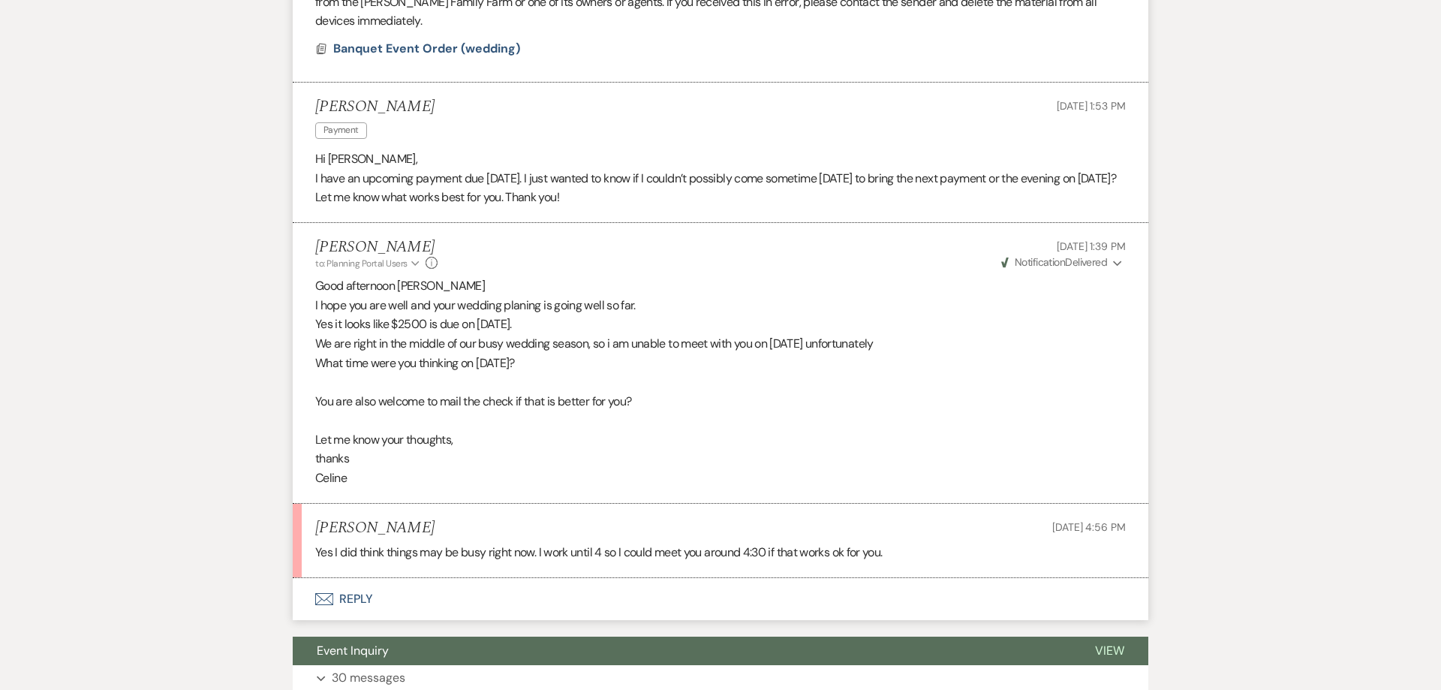
scroll to position [1034, 0]
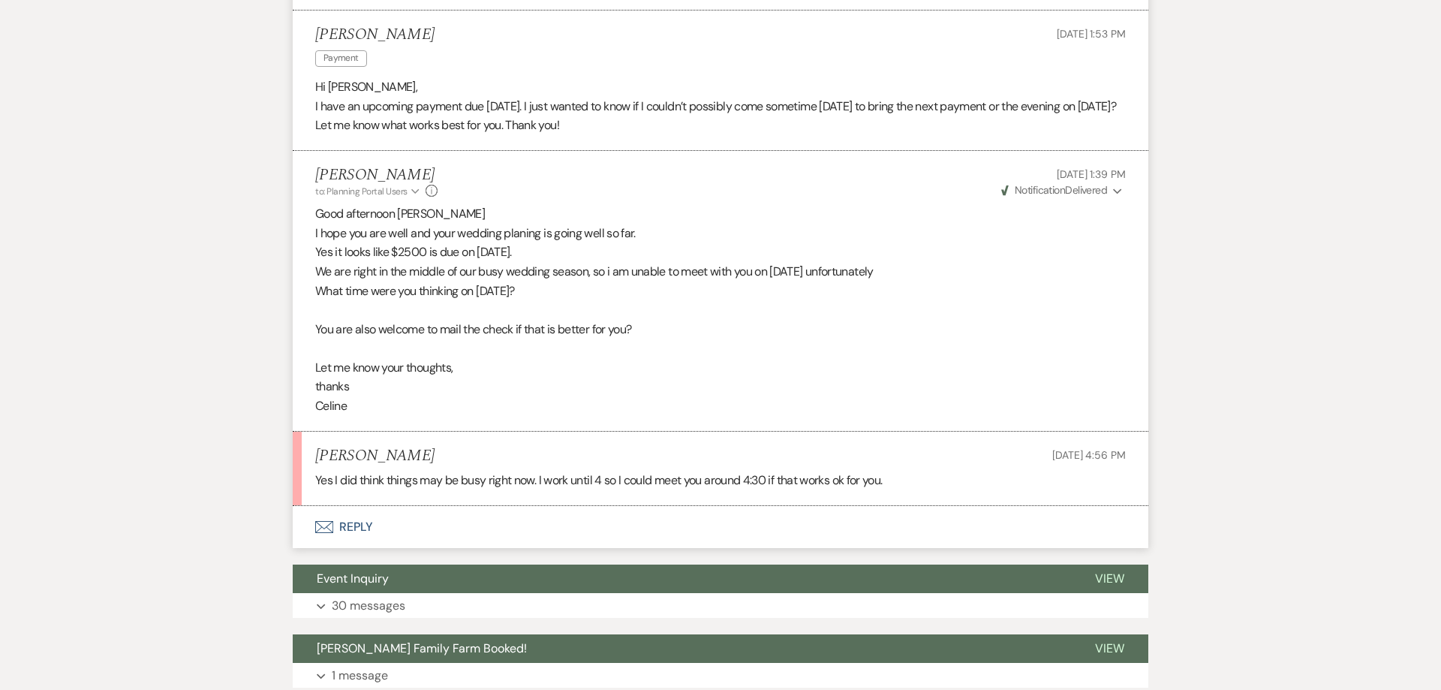
click at [354, 528] on button "Envelope Reply" at bounding box center [721, 527] width 856 height 42
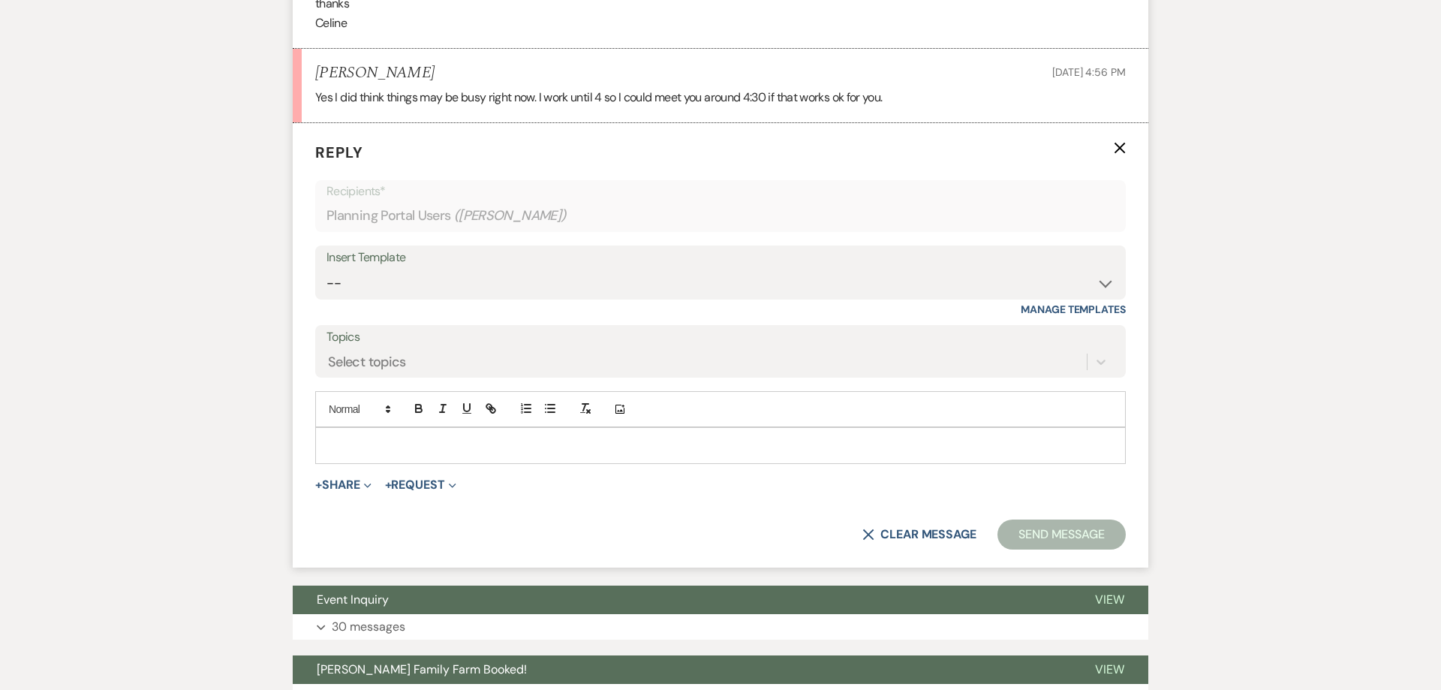
scroll to position [1417, 0]
click at [434, 450] on p at bounding box center [720, 444] width 787 height 17
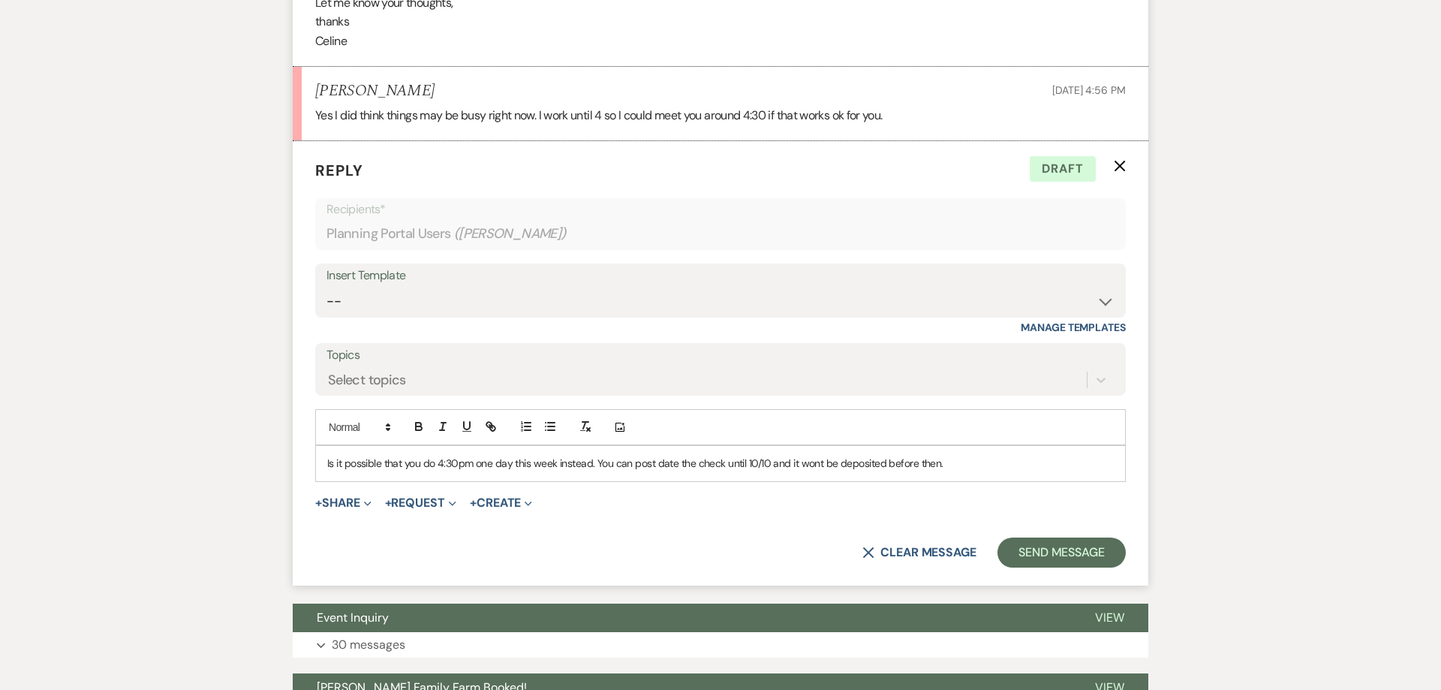
scroll to position [1379, 0]
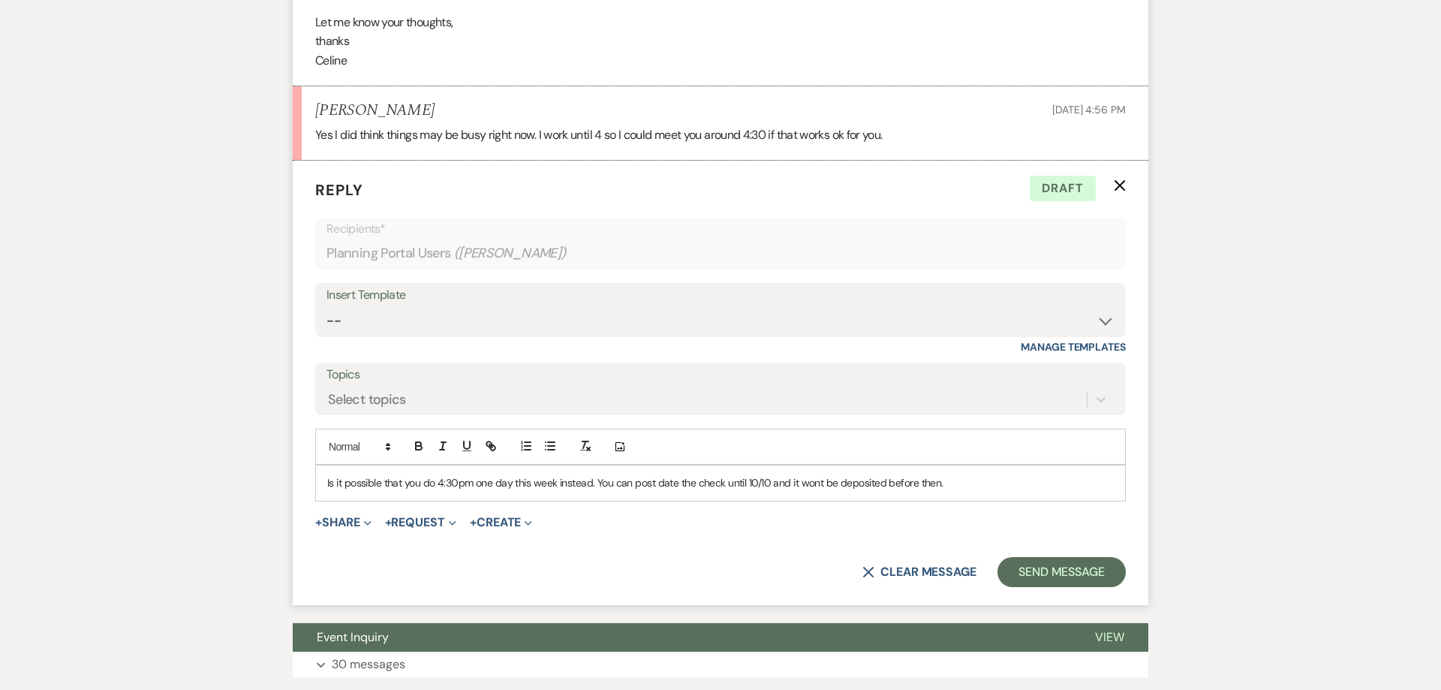
click at [489, 486] on p "Is it possible that you do 4:30pm one day this week instead. You can post date …" at bounding box center [720, 482] width 787 height 17
drag, startPoint x: 477, startPoint y: 486, endPoint x: 512, endPoint y: 486, distance: 34.5
click at [512, 486] on p "Is it possible that you do 4:30pm one day this week instead. You can post date …" at bounding box center [720, 482] width 787 height 17
click at [659, 486] on p "Is it possible that you do 4:30pm tomorrow or Friday of this week instead. You …" at bounding box center [720, 482] width 787 height 17
click at [896, 486] on p "Is it possible that you do 4:30pm tomorrow or Friday of this week instead? You …" at bounding box center [720, 482] width 787 height 17
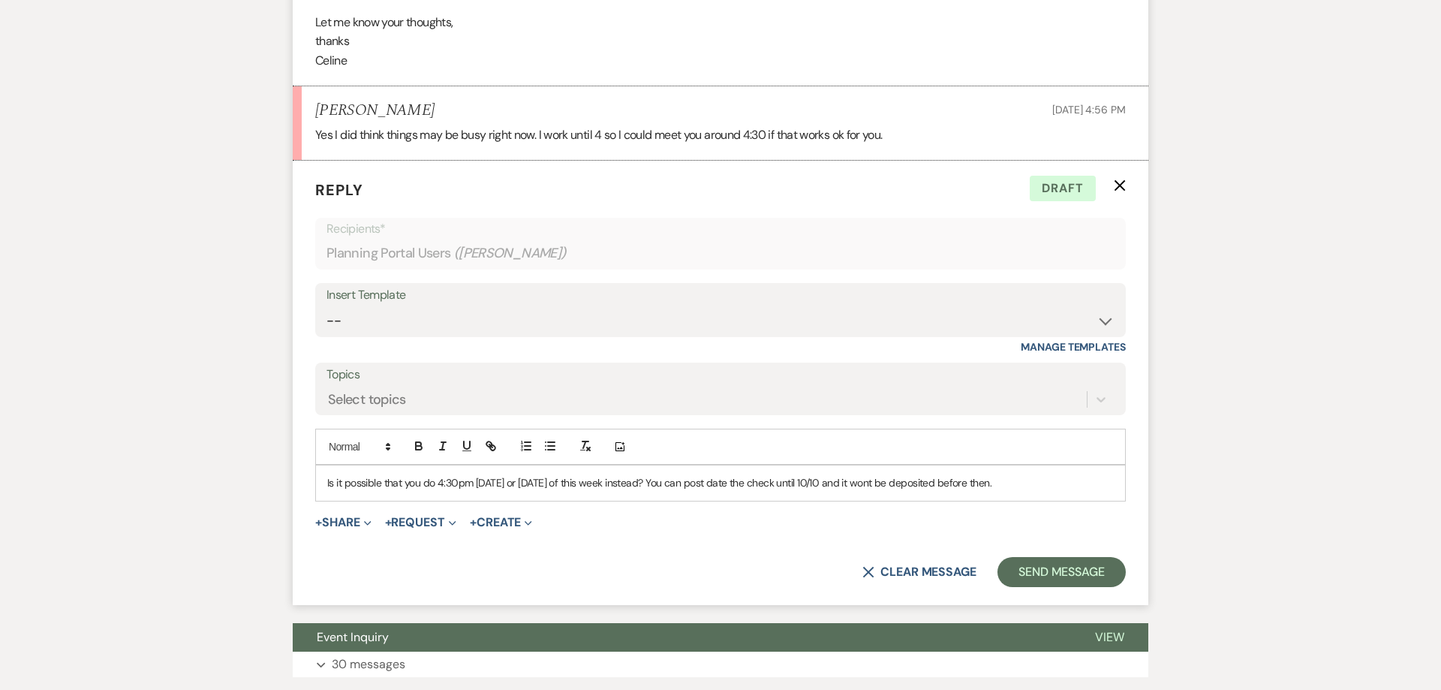
click at [926, 483] on p "Is it possible that you do 4:30pm tomorrow or Friday of this week instead? You …" at bounding box center [720, 482] width 787 height 17
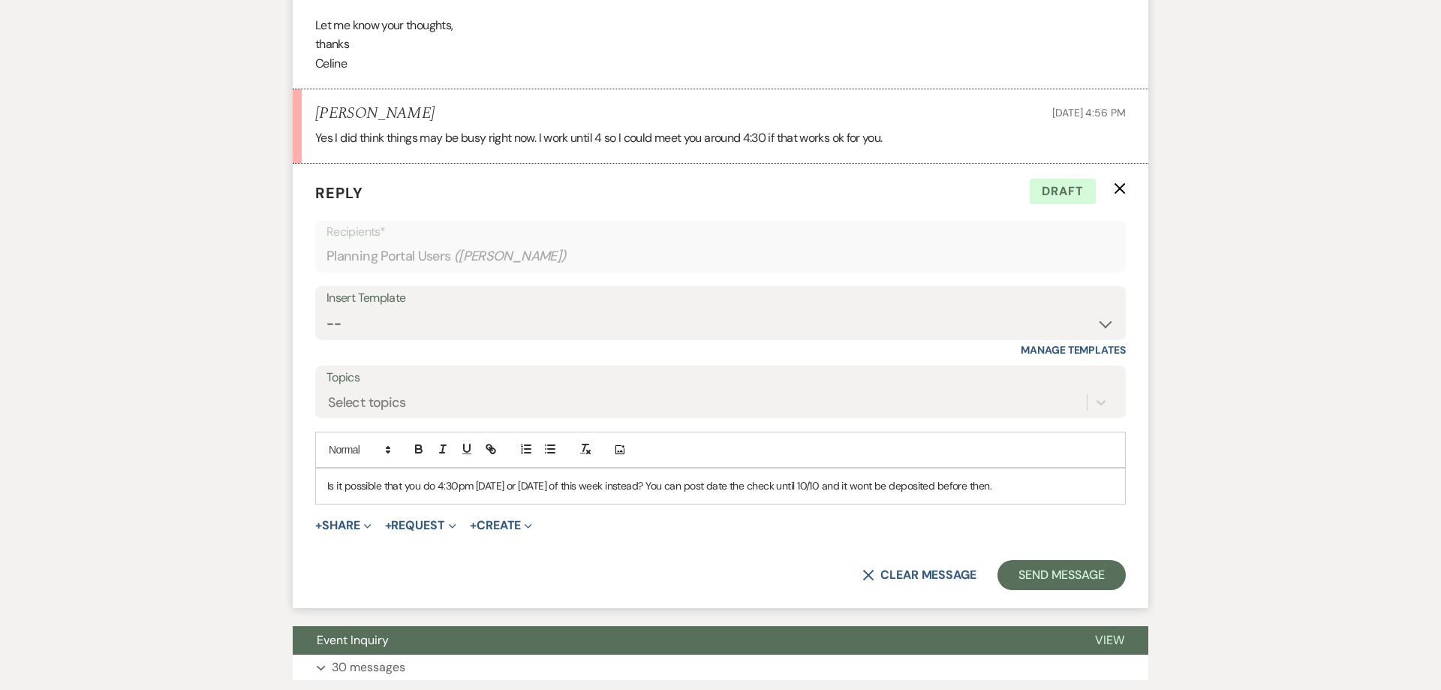
scroll to position [1360, 0]
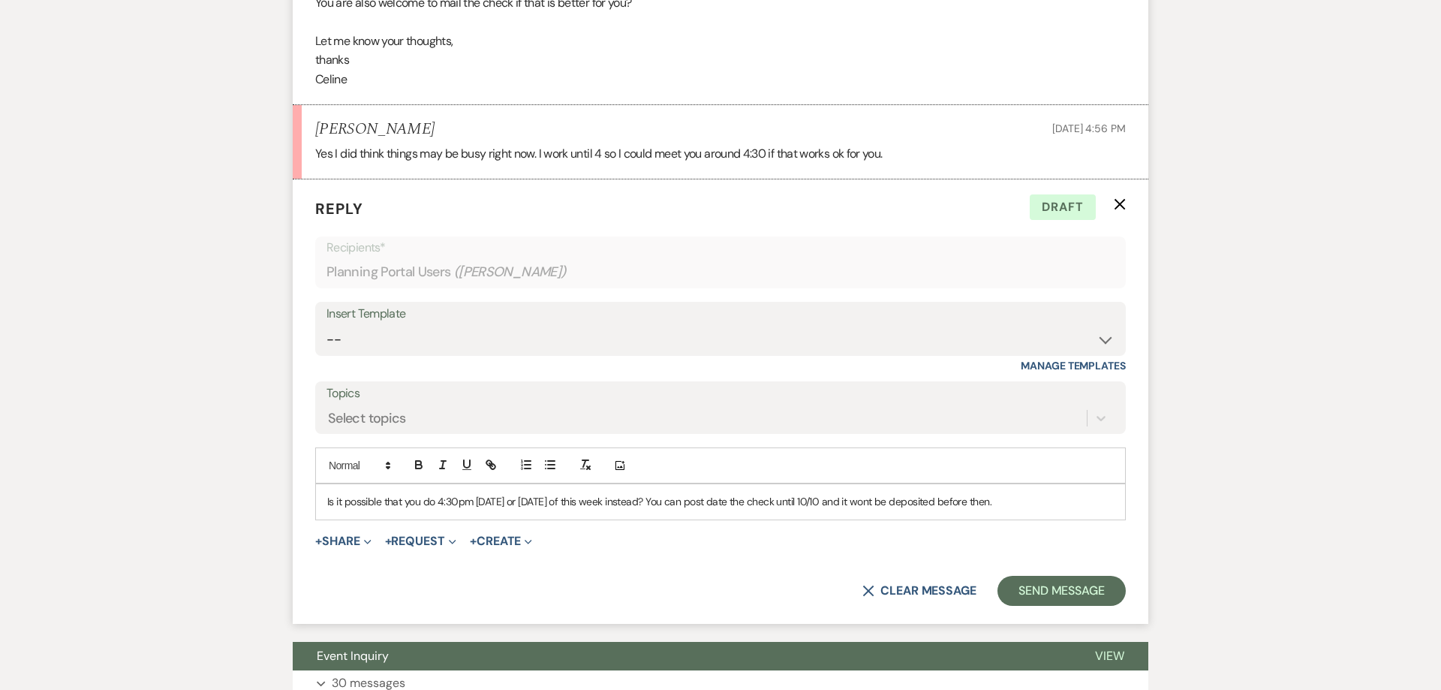
click at [1015, 498] on p "Is it possible that you do 4:30pm tomorrow or Friday of this week instead? You …" at bounding box center [720, 501] width 787 height 17
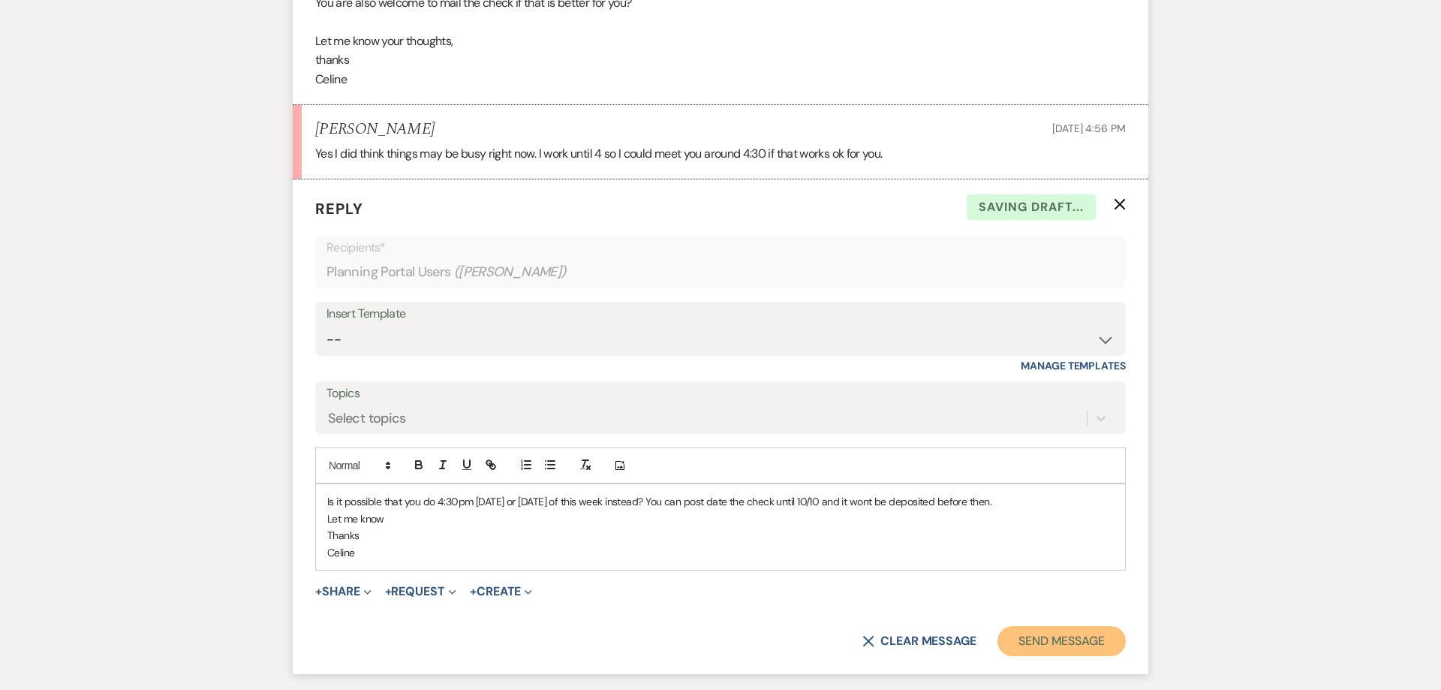
click at [1051, 647] on button "Send Message" at bounding box center [1062, 641] width 128 height 30
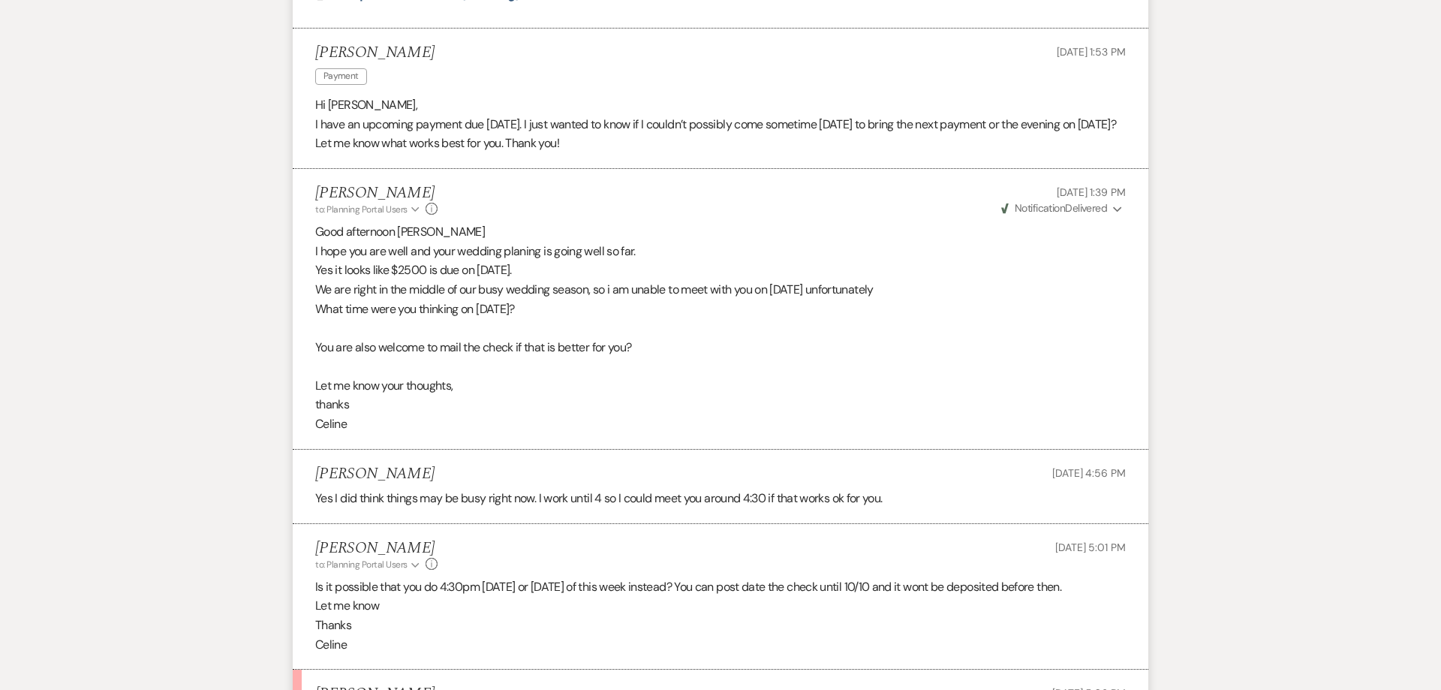
scroll to position [1372, 0]
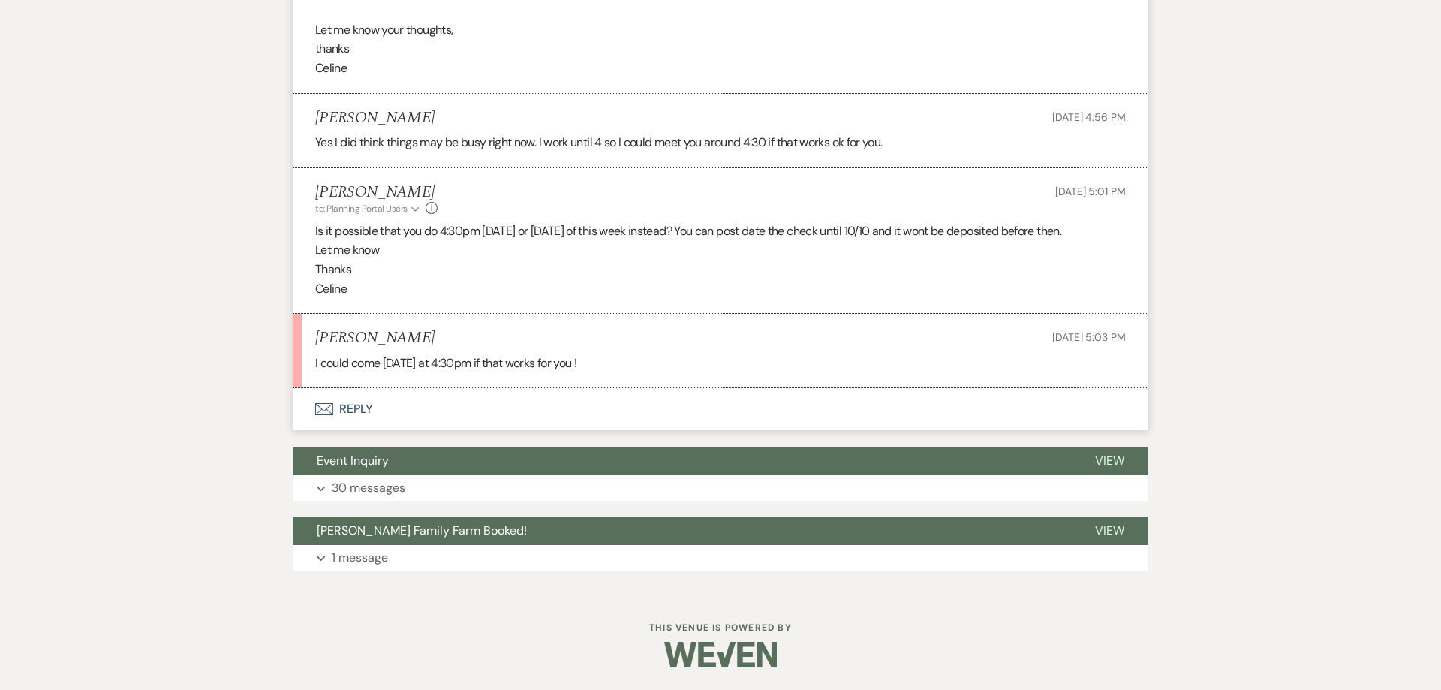
click at [350, 407] on button "Envelope Reply" at bounding box center [721, 409] width 856 height 42
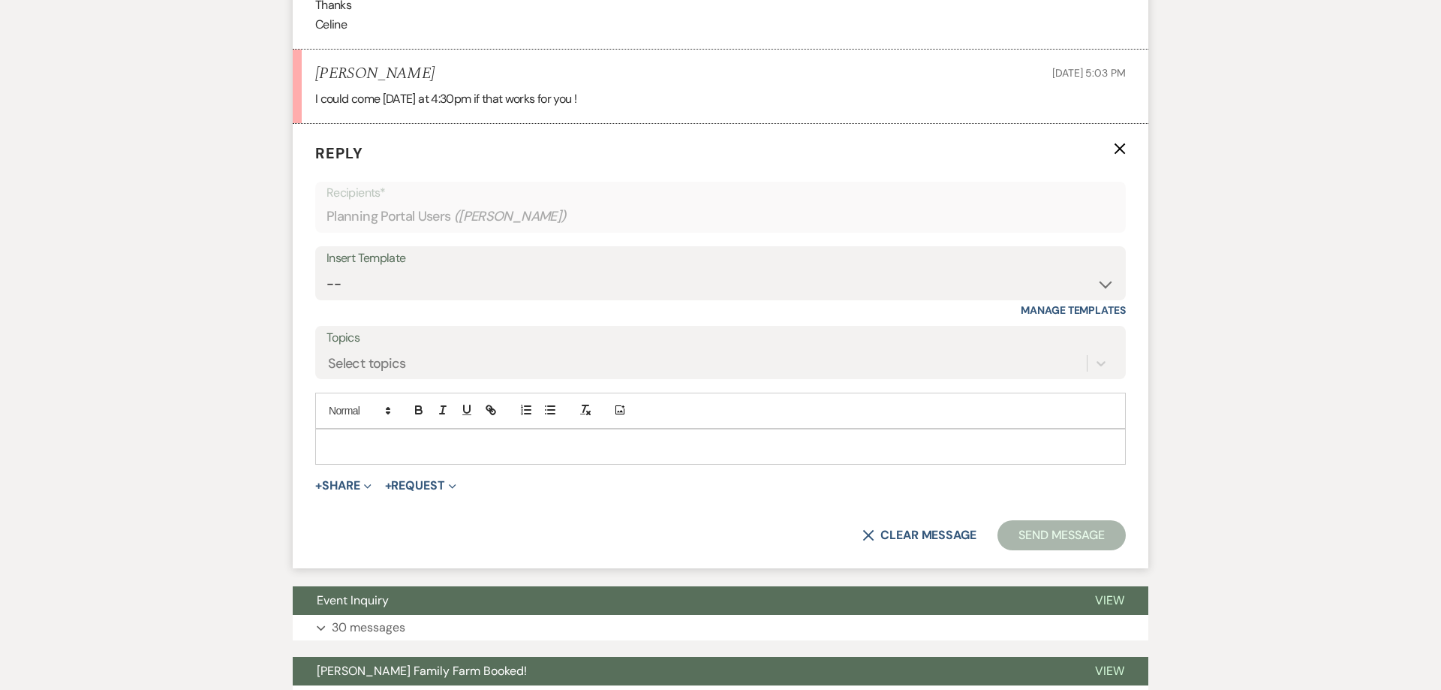
scroll to position [1638, 0]
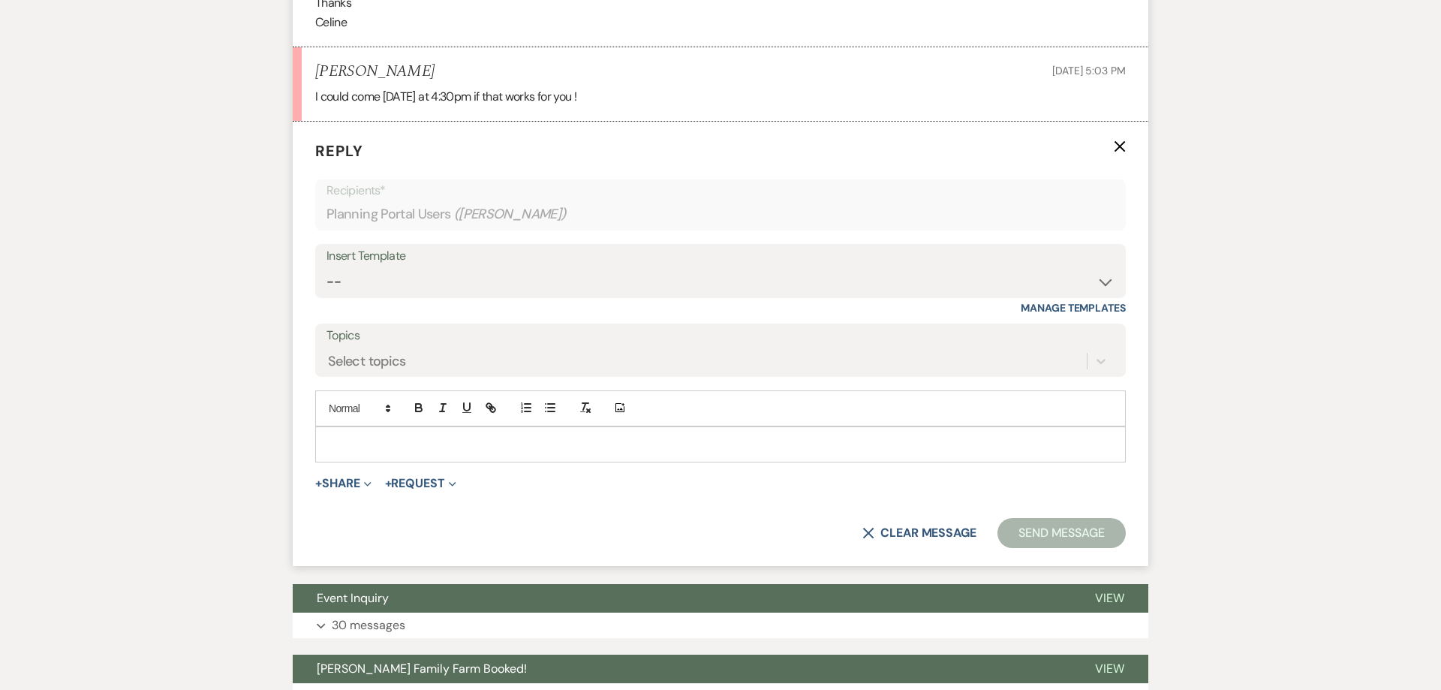
click at [361, 454] on div at bounding box center [720, 444] width 809 height 35
click at [1061, 530] on button "Send Message" at bounding box center [1062, 533] width 128 height 30
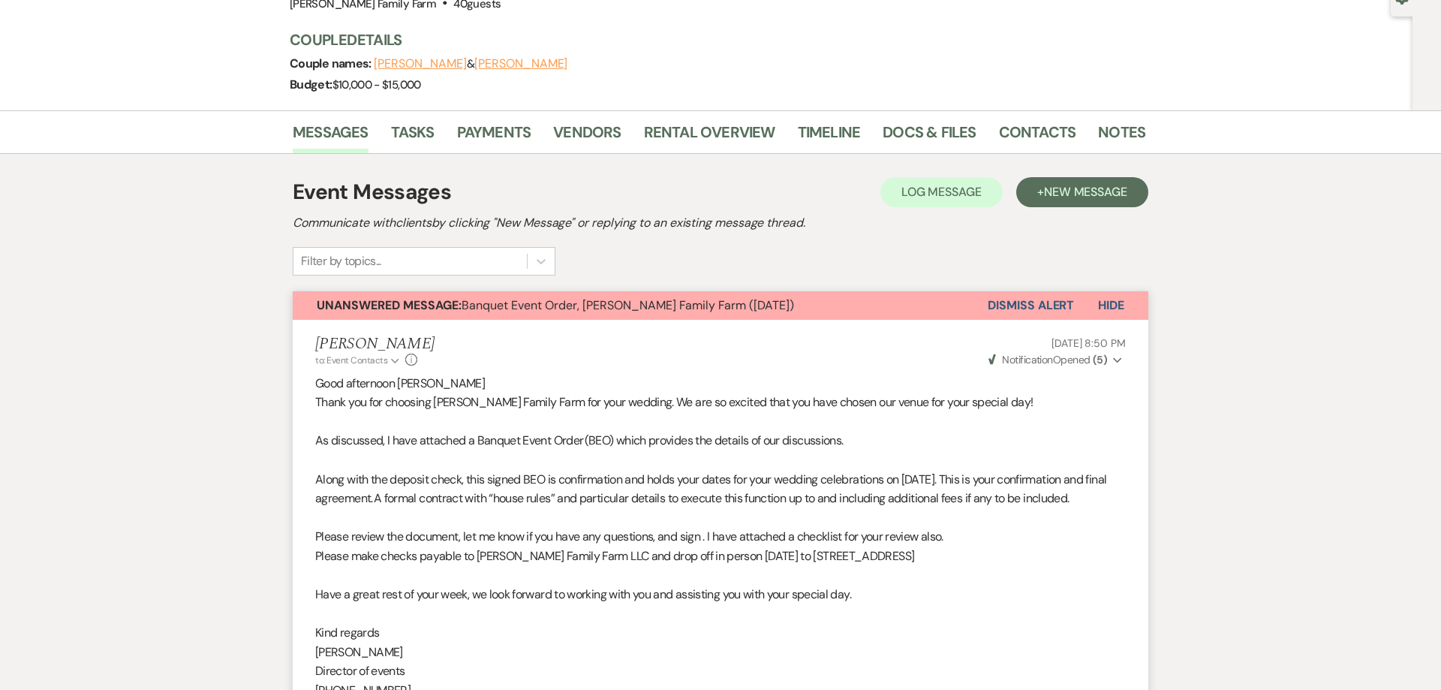
scroll to position [0, 0]
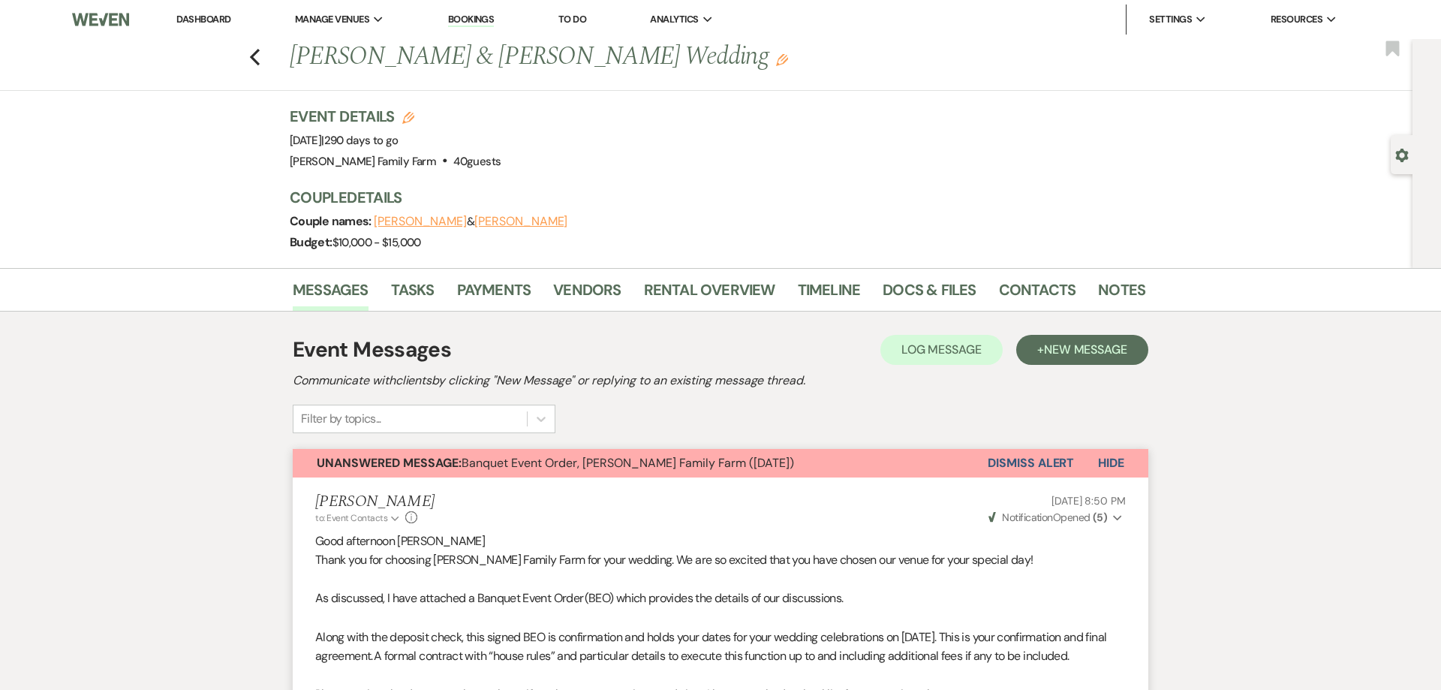
click at [1064, 462] on button "Dismiss Alert" at bounding box center [1031, 463] width 86 height 29
